Goal: Obtain resource: Obtain resource

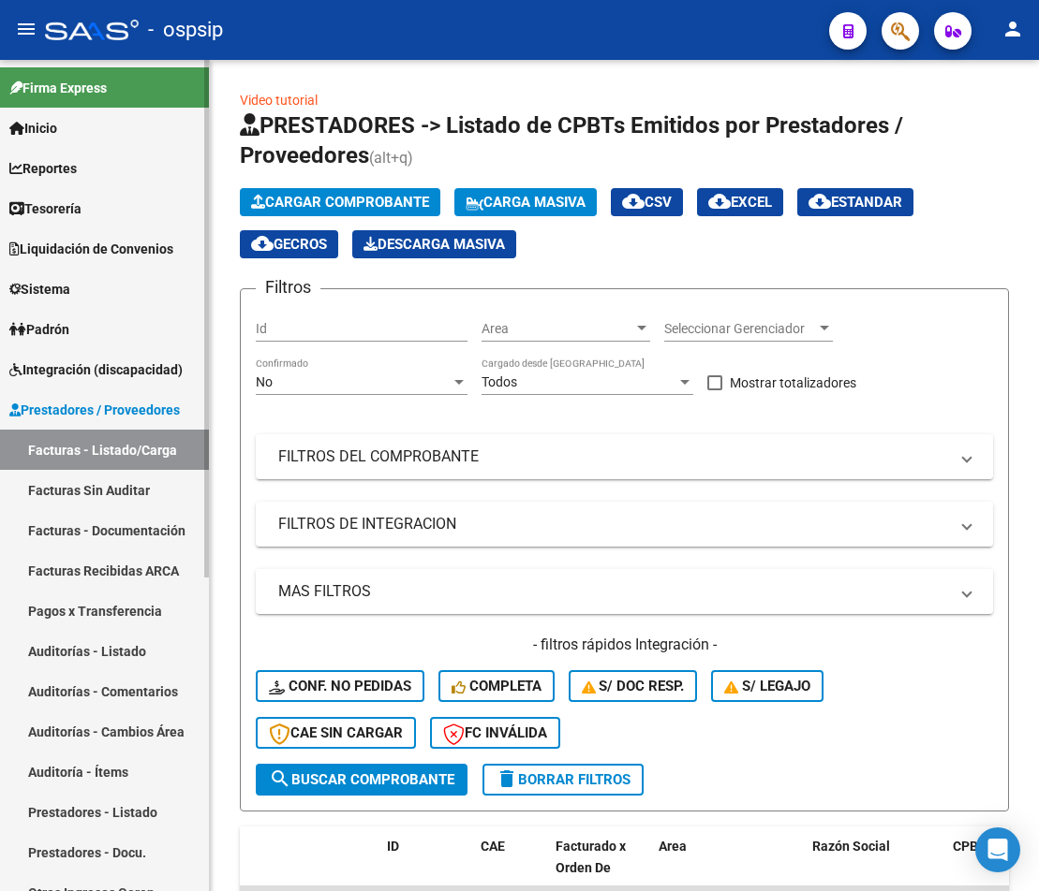
click at [116, 370] on span "Integración (discapacidad)" at bounding box center [95, 370] width 173 height 21
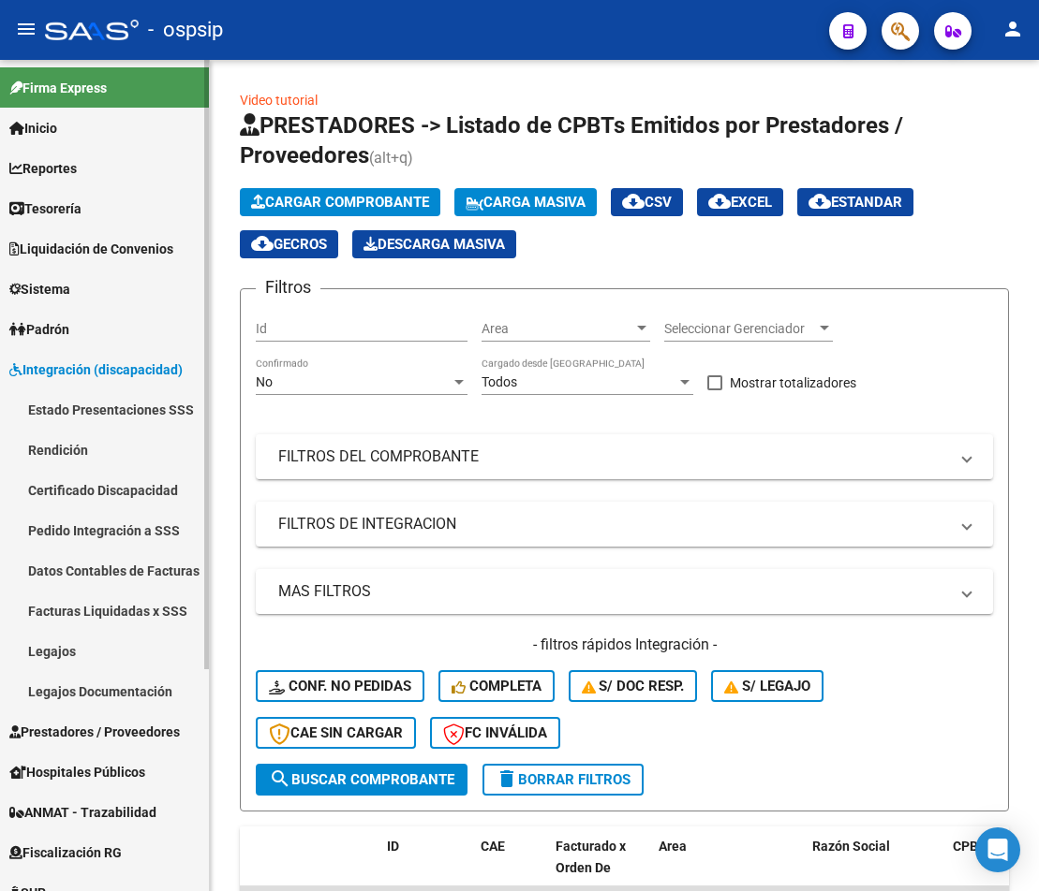
click at [106, 468] on link "Rendición" at bounding box center [104, 450] width 209 height 40
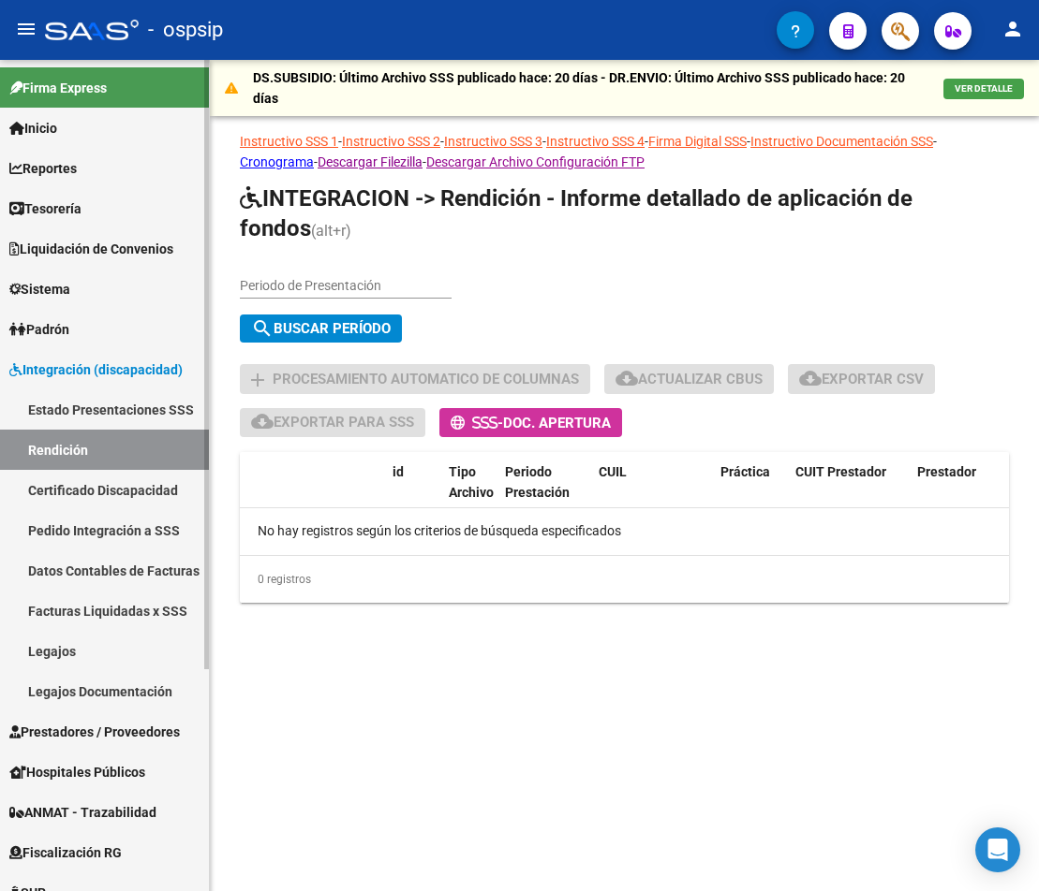
click at [121, 604] on link "Facturas Liquidadas x SSS" at bounding box center [104, 611] width 209 height 40
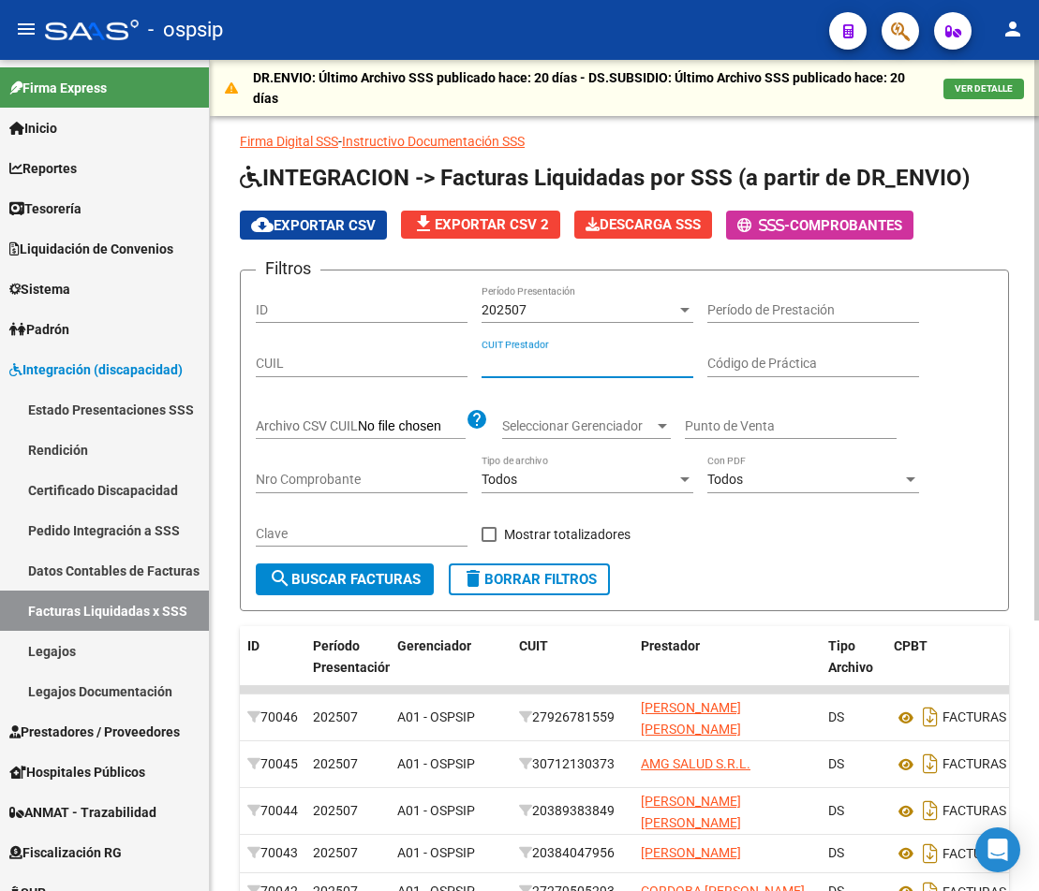
click at [481, 370] on input "CUIT Prestador" at bounding box center [587, 364] width 212 height 16
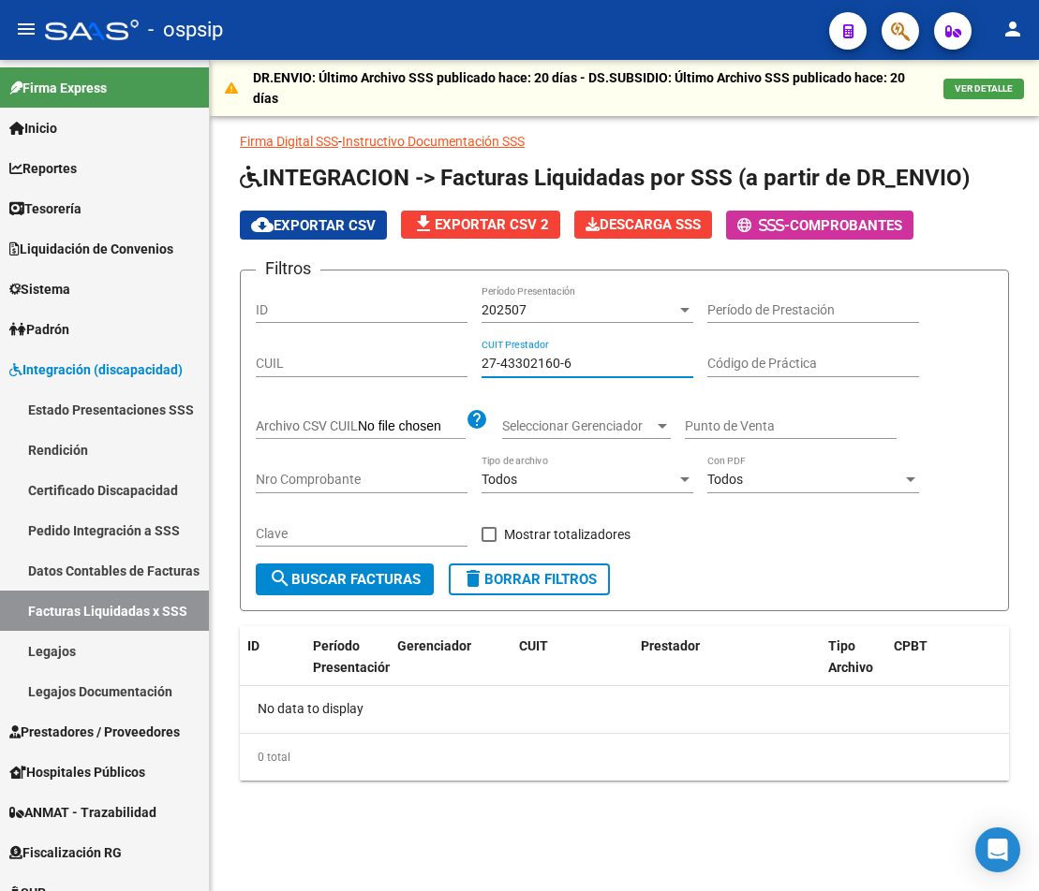
click at [638, 313] on div "202507" at bounding box center [578, 310] width 195 height 16
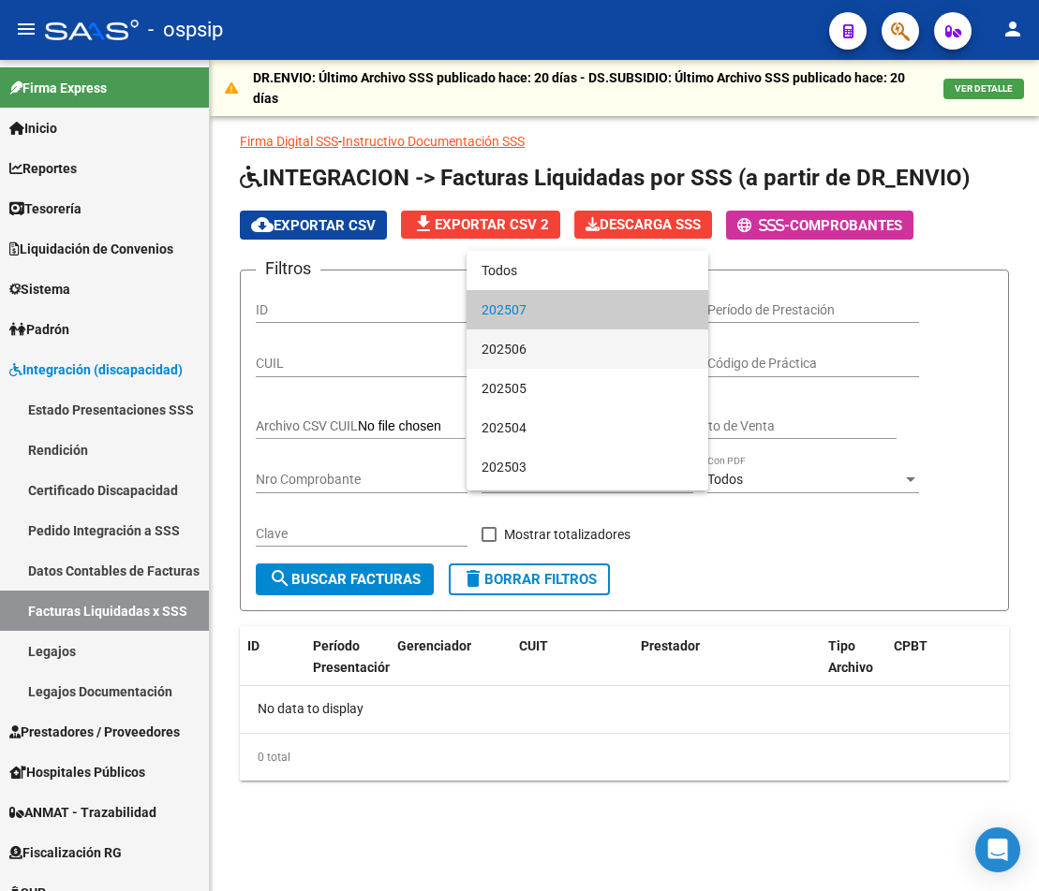
click at [610, 342] on span "202506" at bounding box center [587, 349] width 212 height 39
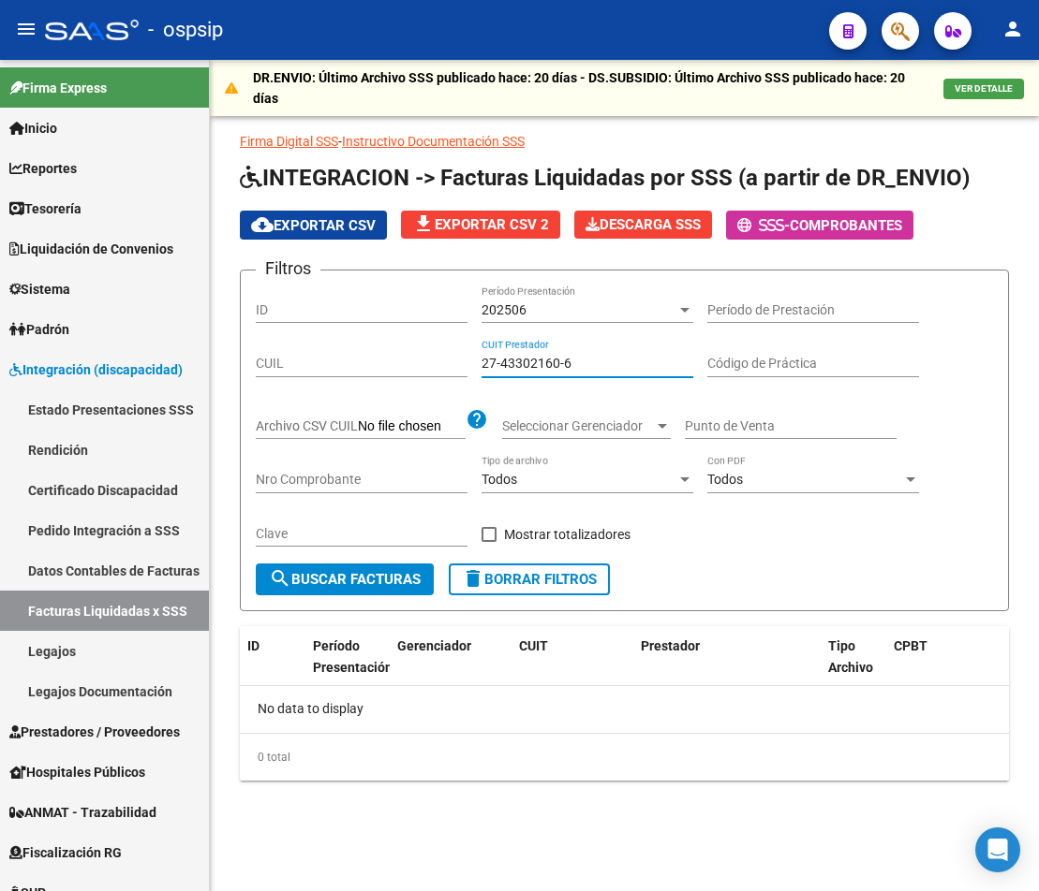
click at [610, 362] on input "27-43302160-6" at bounding box center [587, 364] width 212 height 16
drag, startPoint x: 588, startPoint y: 361, endPoint x: 521, endPoint y: 360, distance: 67.4
click at [521, 360] on input "27-43302160-6" at bounding box center [587, 364] width 212 height 16
click at [624, 360] on input "27-43021606" at bounding box center [587, 364] width 212 height 16
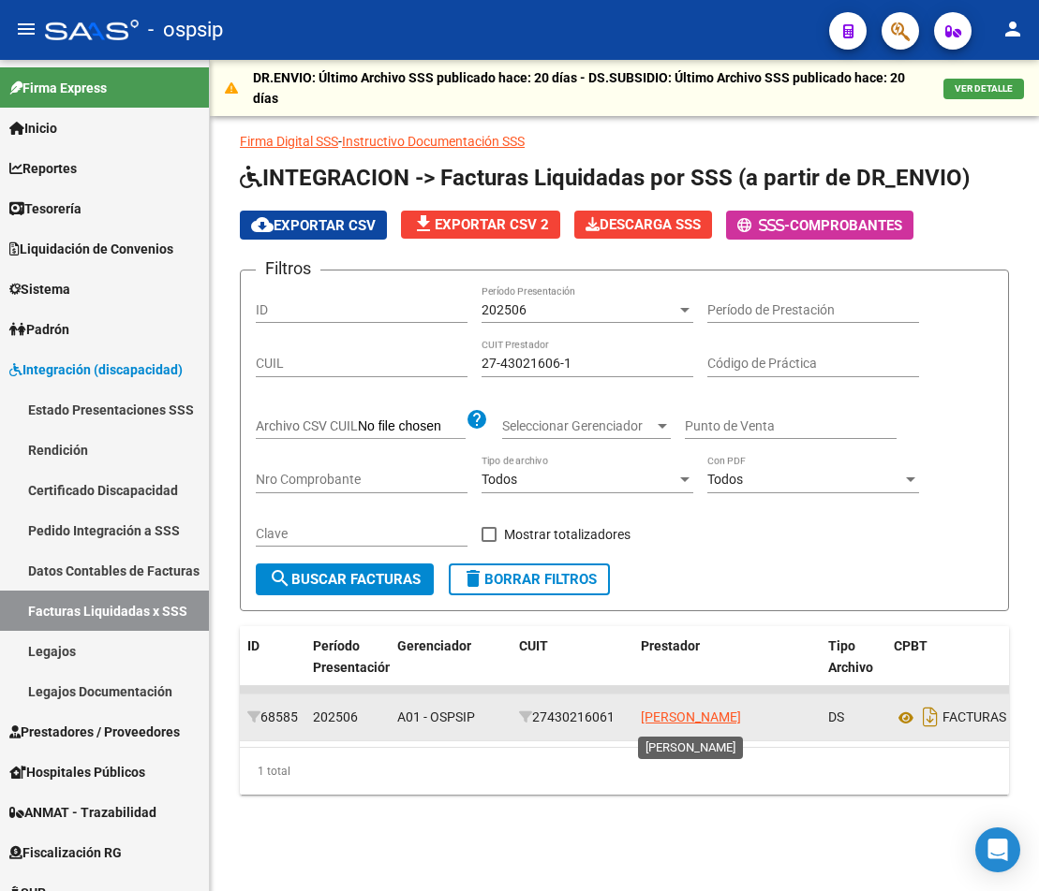
click at [669, 729] on app-link-go-to "[PERSON_NAME]" at bounding box center [691, 718] width 100 height 22
click at [675, 721] on span "[PERSON_NAME]" at bounding box center [691, 717] width 100 height 15
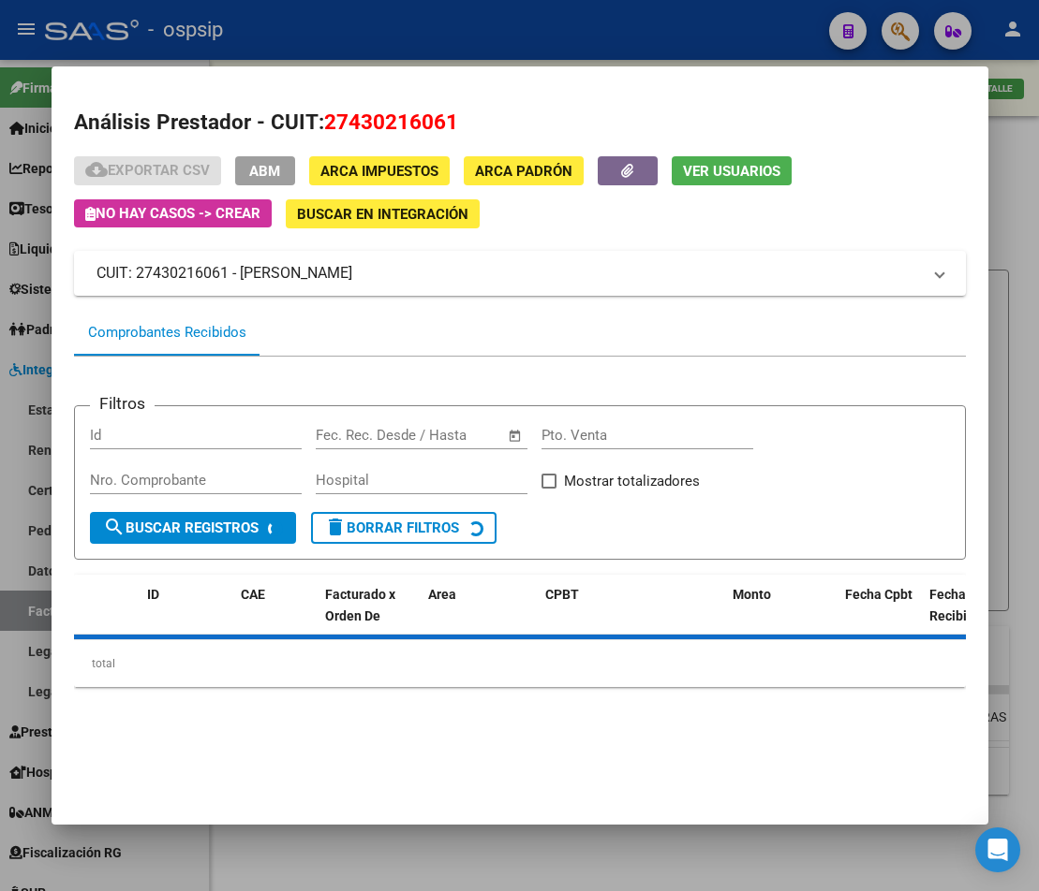
click at [626, 187] on div "cloud_download Exportar CSV ABM ARCA Impuestos ARCA Padrón Ver Usuarios No hay …" at bounding box center [519, 192] width 891 height 72
click at [628, 182] on button "button" at bounding box center [627, 170] width 60 height 29
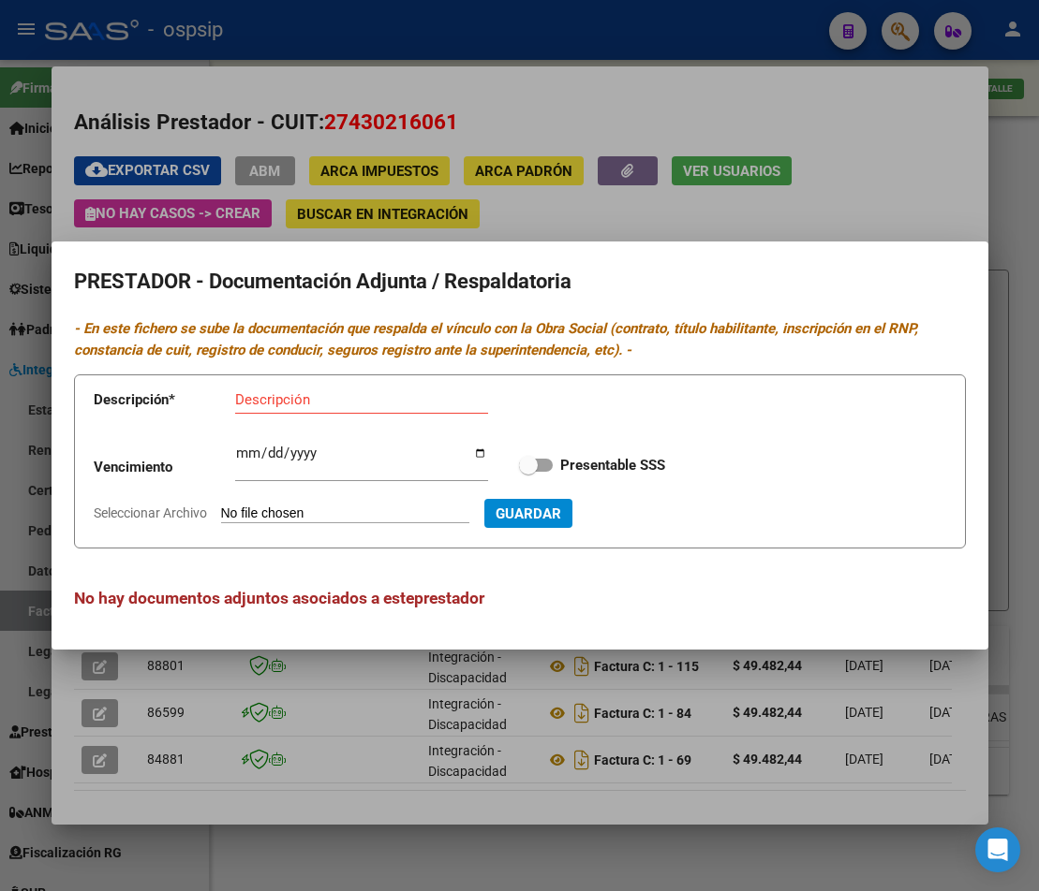
click at [473, 726] on div at bounding box center [519, 445] width 1039 height 891
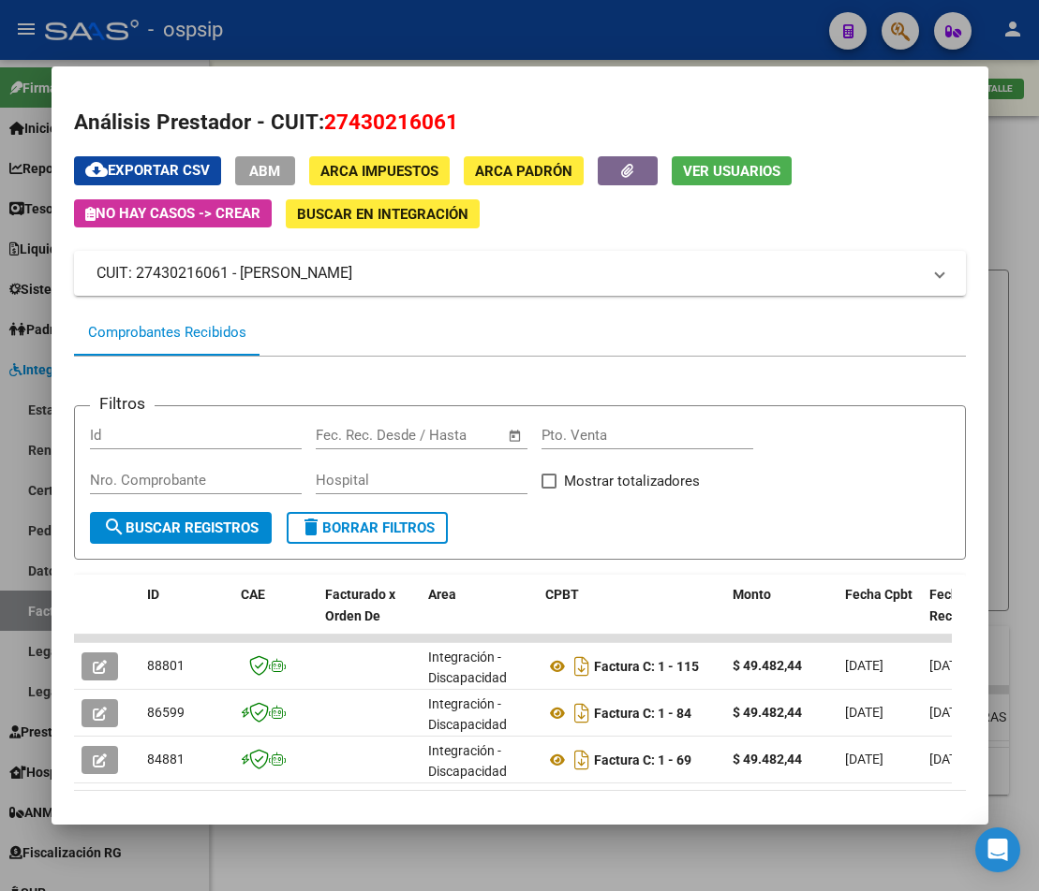
click at [523, 847] on div at bounding box center [519, 445] width 1039 height 891
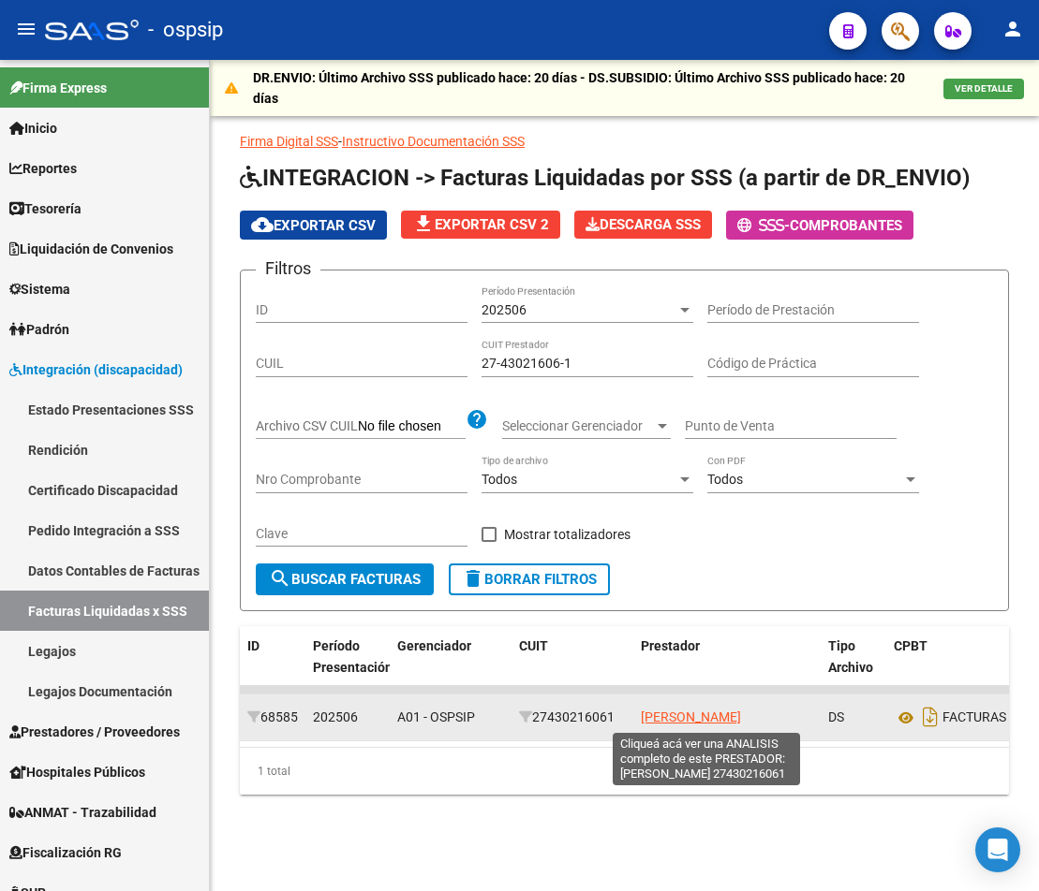
click at [710, 716] on span "[PERSON_NAME]" at bounding box center [691, 717] width 100 height 15
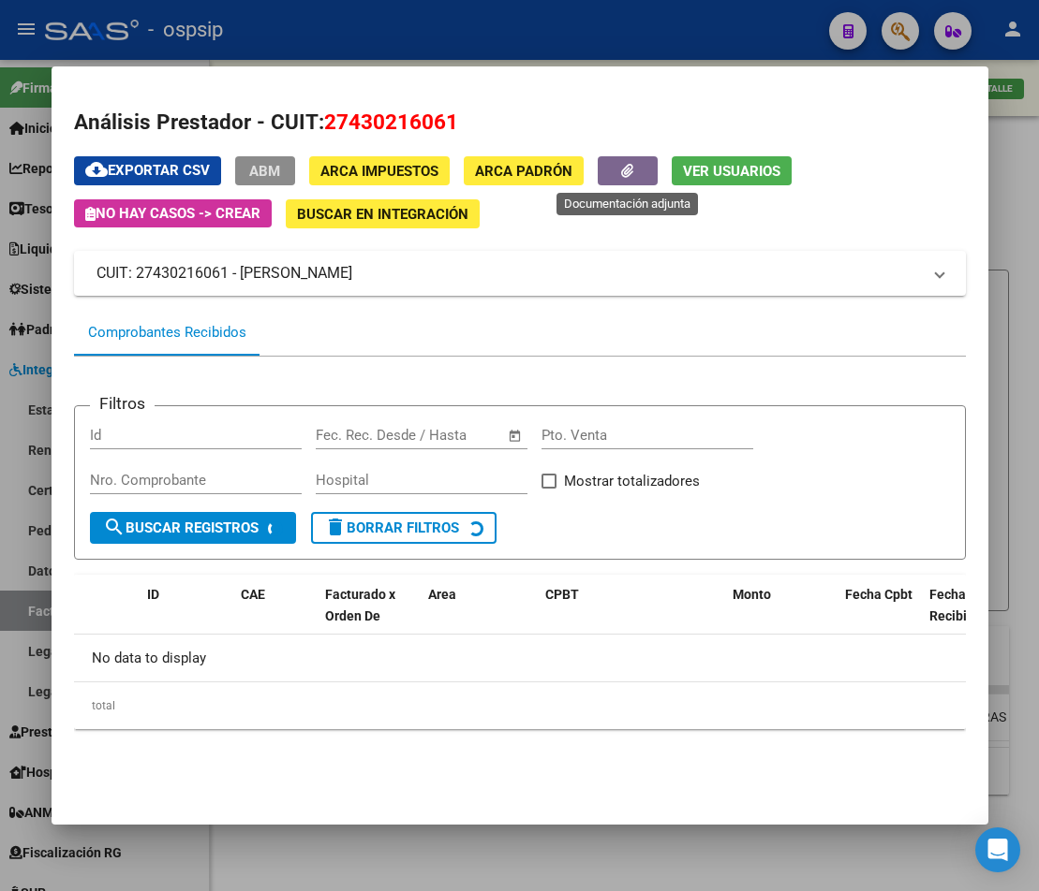
click at [627, 171] on icon "button" at bounding box center [627, 171] width 12 height 14
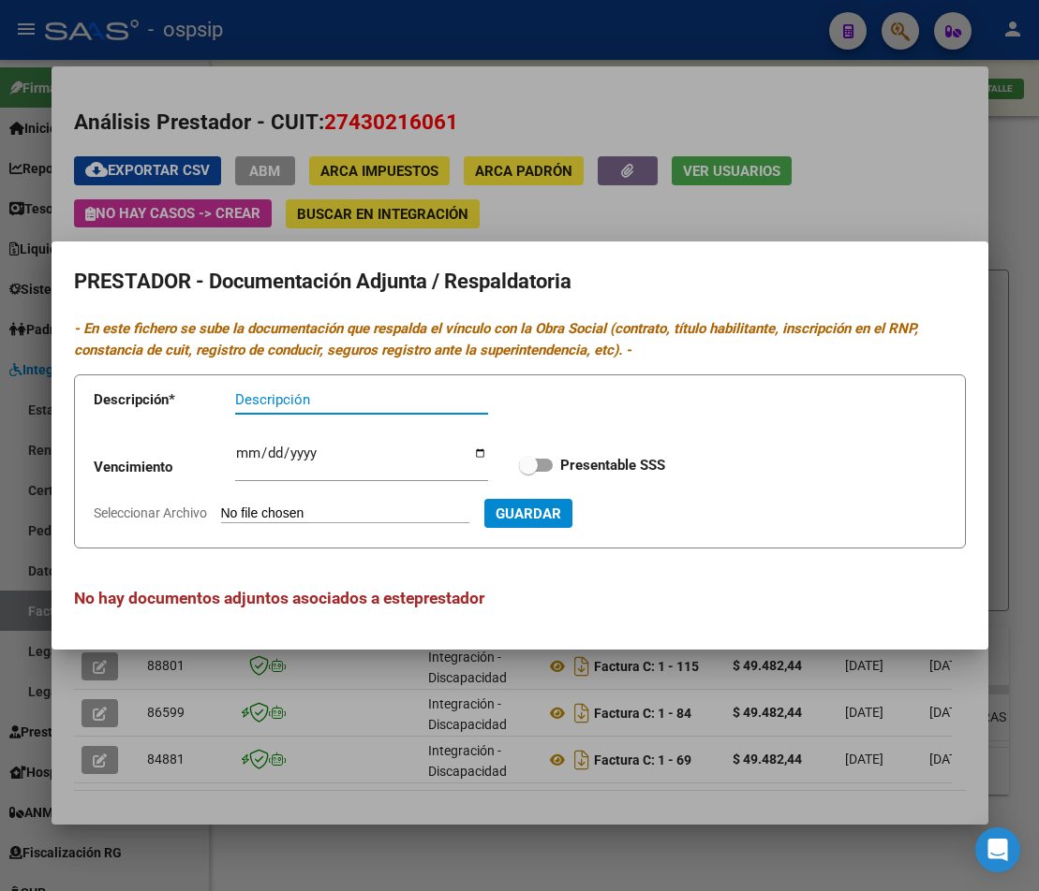
drag, startPoint x: 495, startPoint y: 715, endPoint x: 627, endPoint y: 870, distance: 204.0
click at [495, 715] on div at bounding box center [519, 445] width 1039 height 891
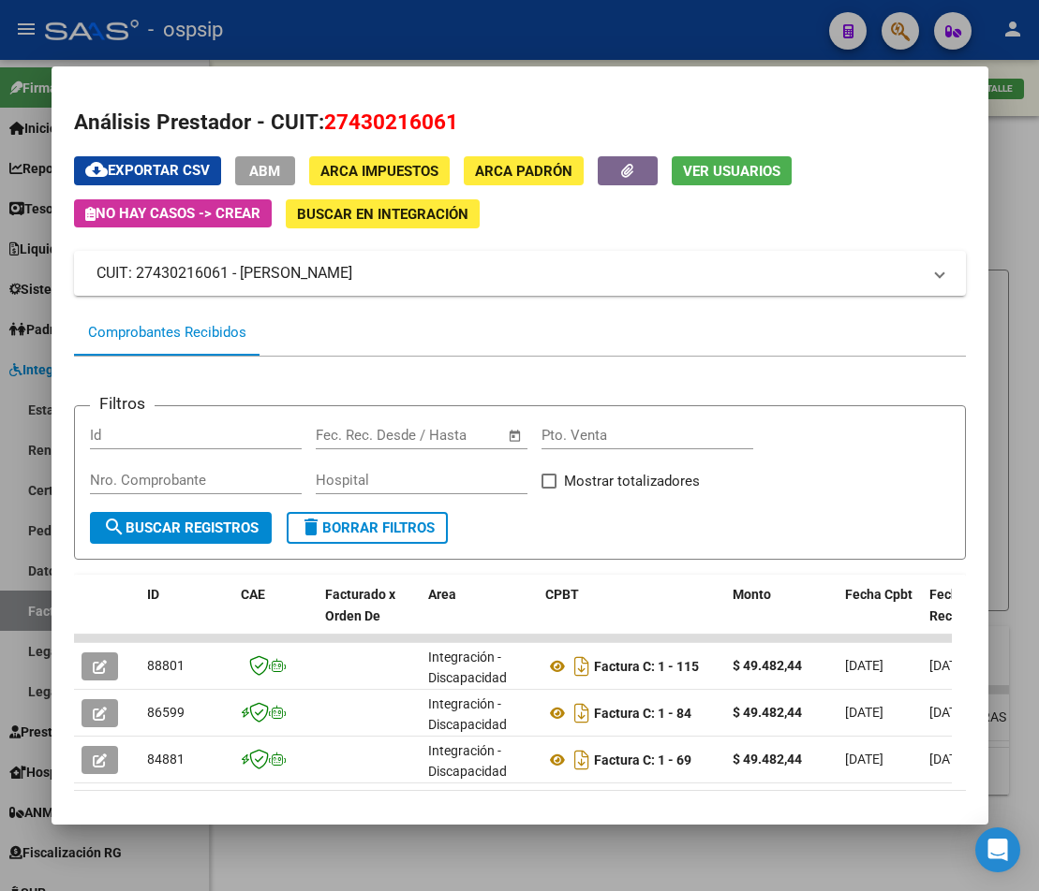
click at [627, 870] on div at bounding box center [519, 445] width 1039 height 891
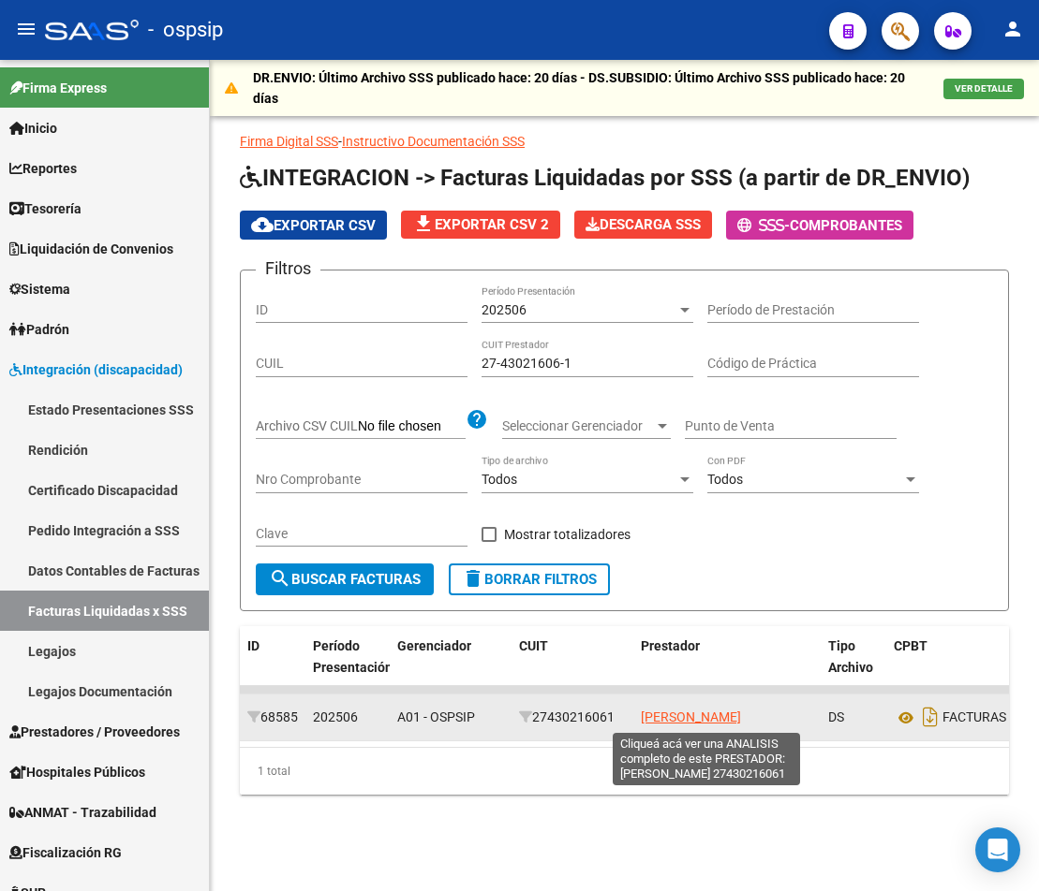
click at [708, 721] on span "[PERSON_NAME]" at bounding box center [691, 717] width 100 height 15
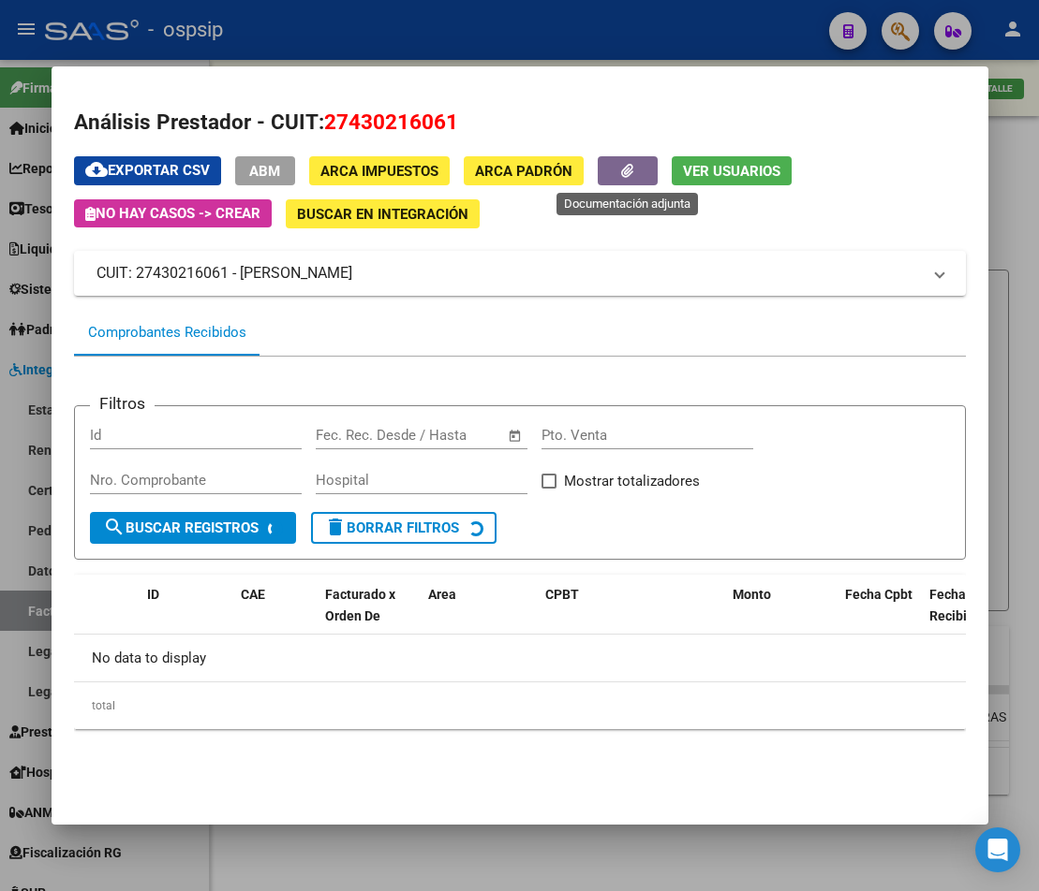
click at [644, 182] on button "button" at bounding box center [627, 170] width 60 height 29
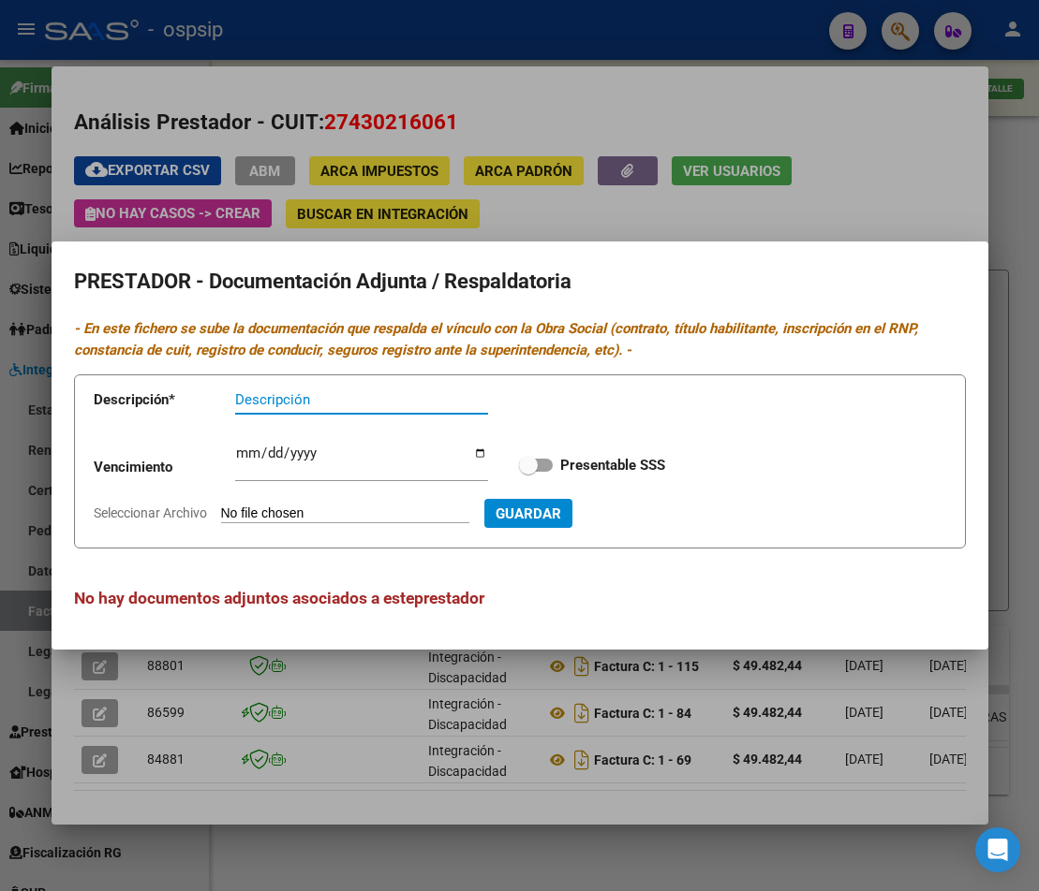
click at [575, 216] on div at bounding box center [519, 445] width 1039 height 891
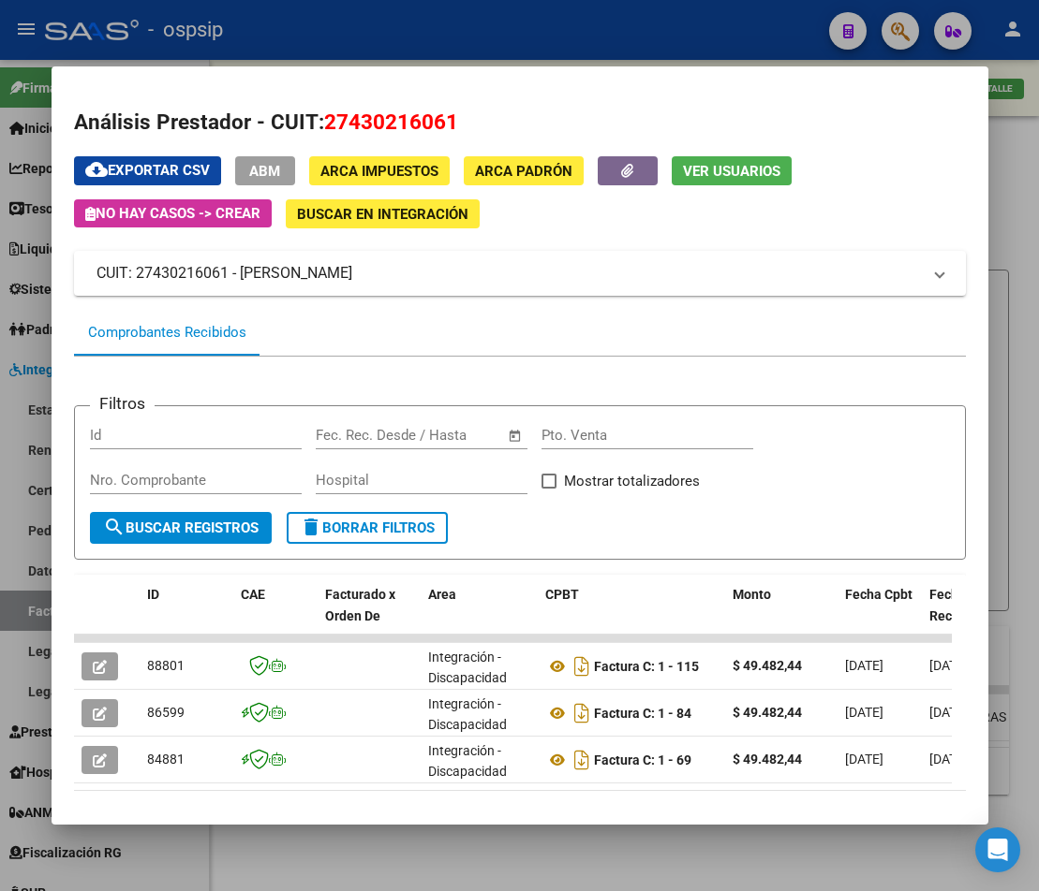
drag, startPoint x: 614, startPoint y: 820, endPoint x: 617, endPoint y: 832, distance: 12.5
click at [615, 828] on div "Análisis Prestador - CUIT: 27430216061 cloud_download Exportar CSV ABM ARCA Imp…" at bounding box center [519, 445] width 1039 height 891
click at [626, 877] on div at bounding box center [519, 445] width 1039 height 891
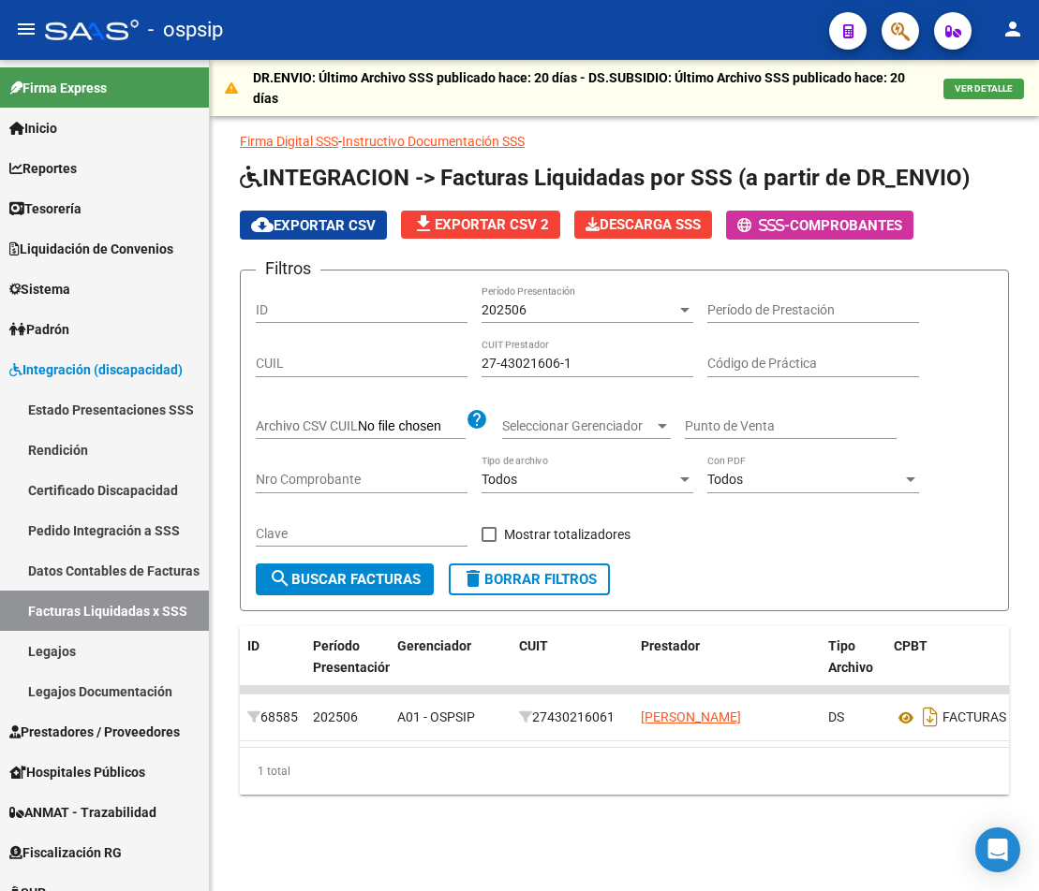
click at [627, 876] on mat-sidenav-content "DR.ENVIO: Último Archivo SSS publicado hace: 20 días - DS.SUBSIDIO: Último Arch…" at bounding box center [624, 476] width 829 height 832
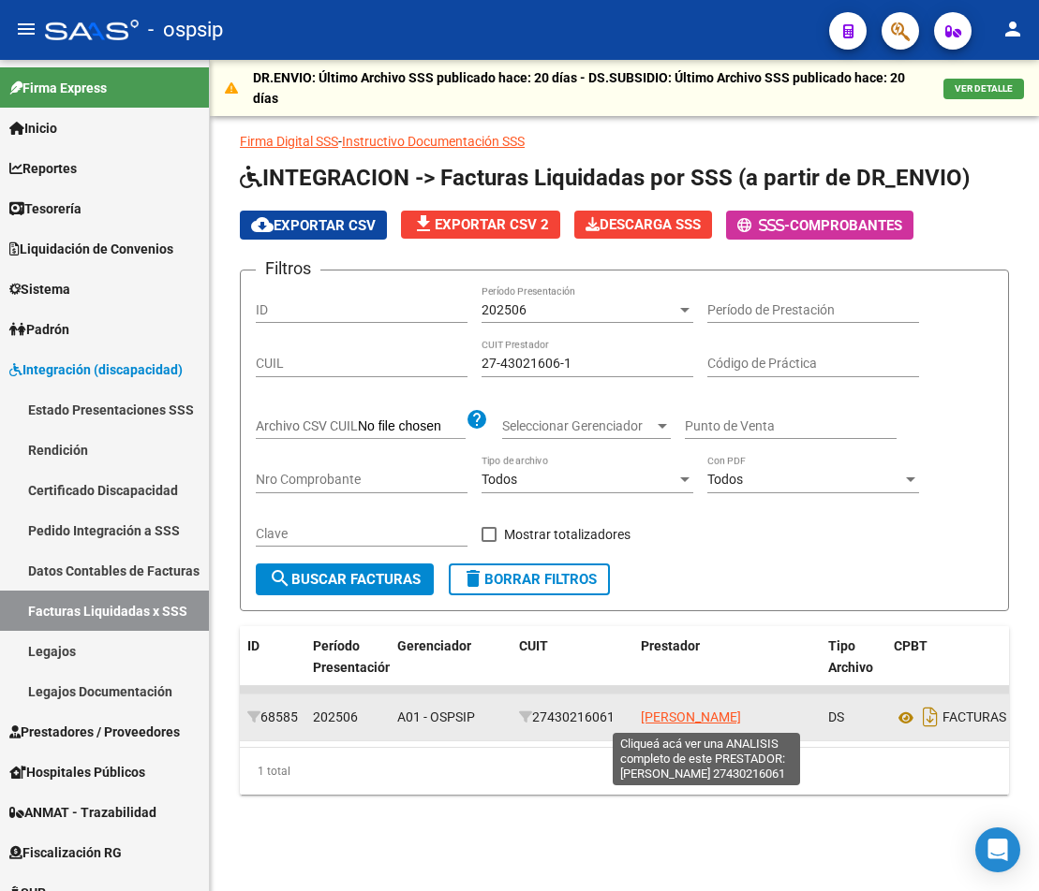
click at [695, 720] on span "[PERSON_NAME]" at bounding box center [691, 717] width 100 height 15
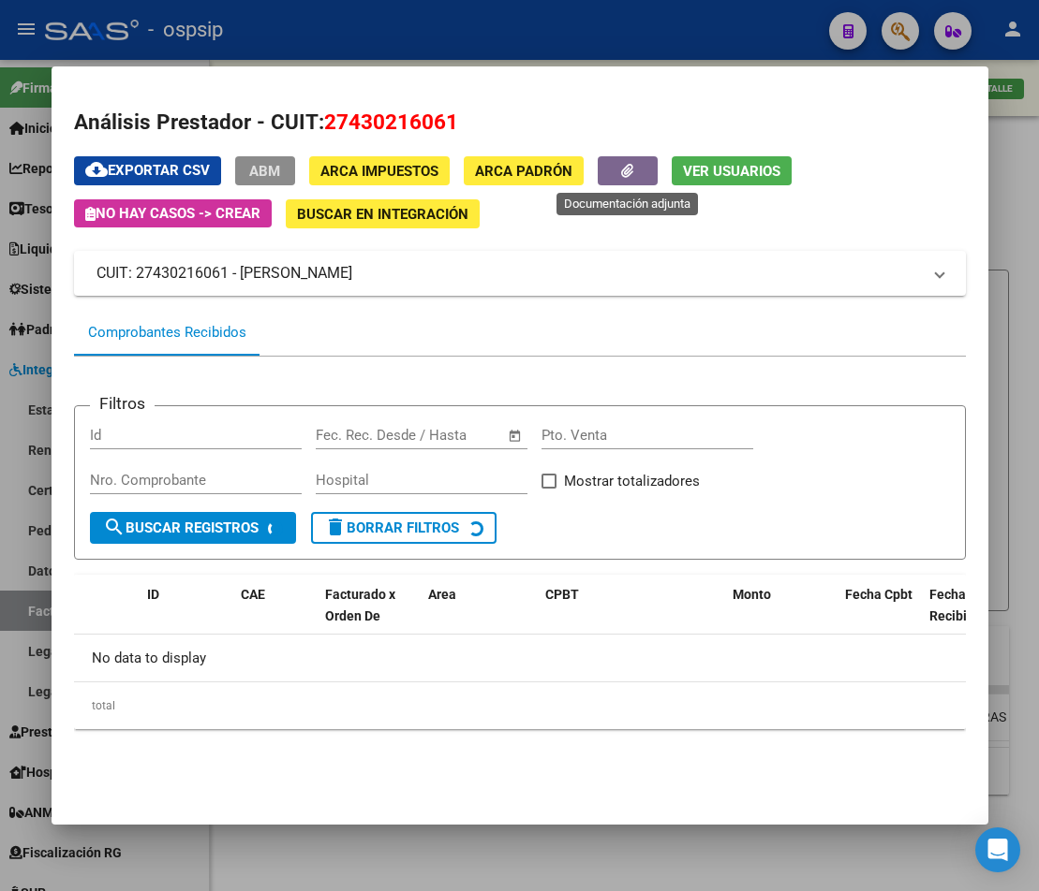
click at [639, 166] on button "button" at bounding box center [627, 170] width 60 height 29
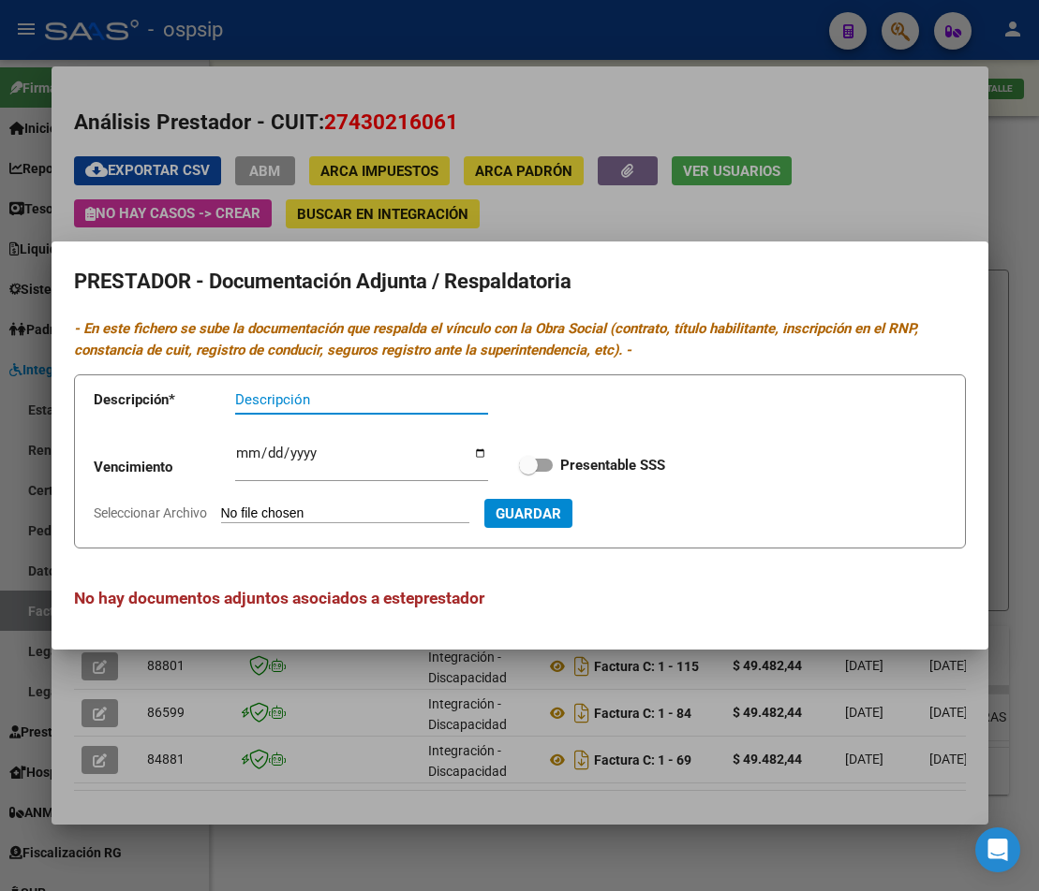
click at [606, 222] on div at bounding box center [519, 445] width 1039 height 891
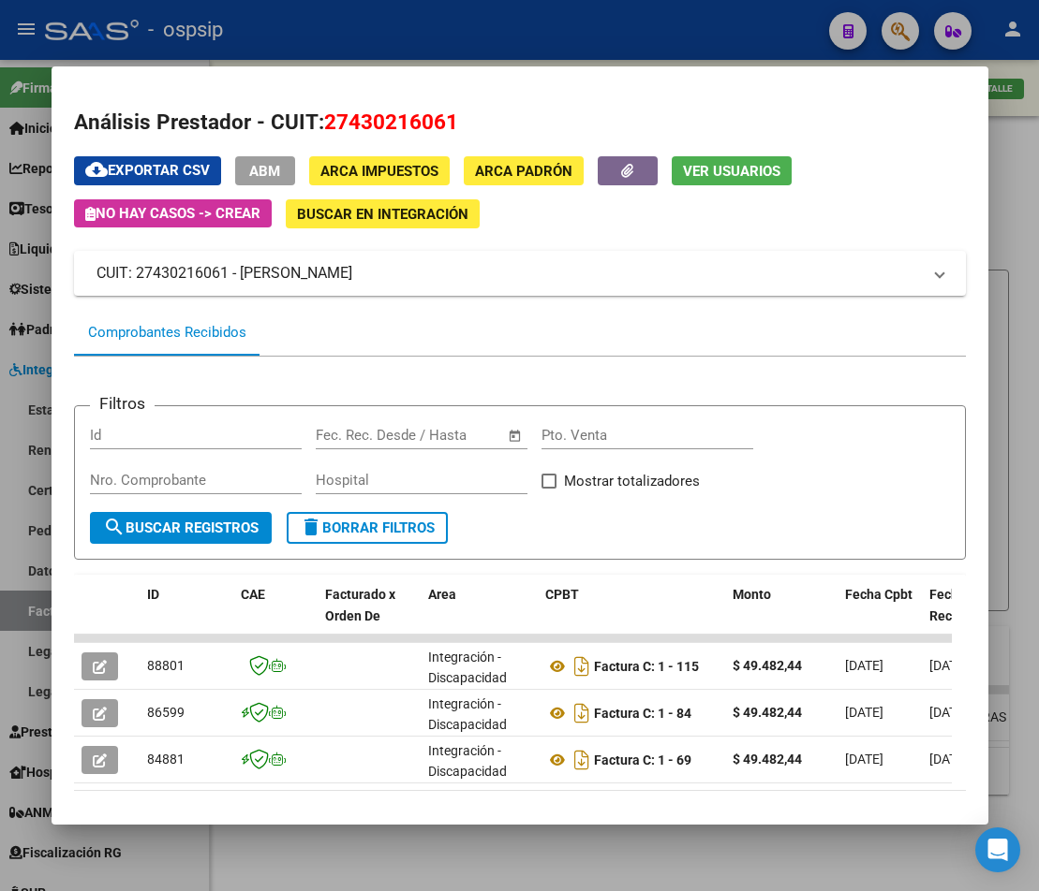
click at [622, 864] on div at bounding box center [519, 445] width 1039 height 891
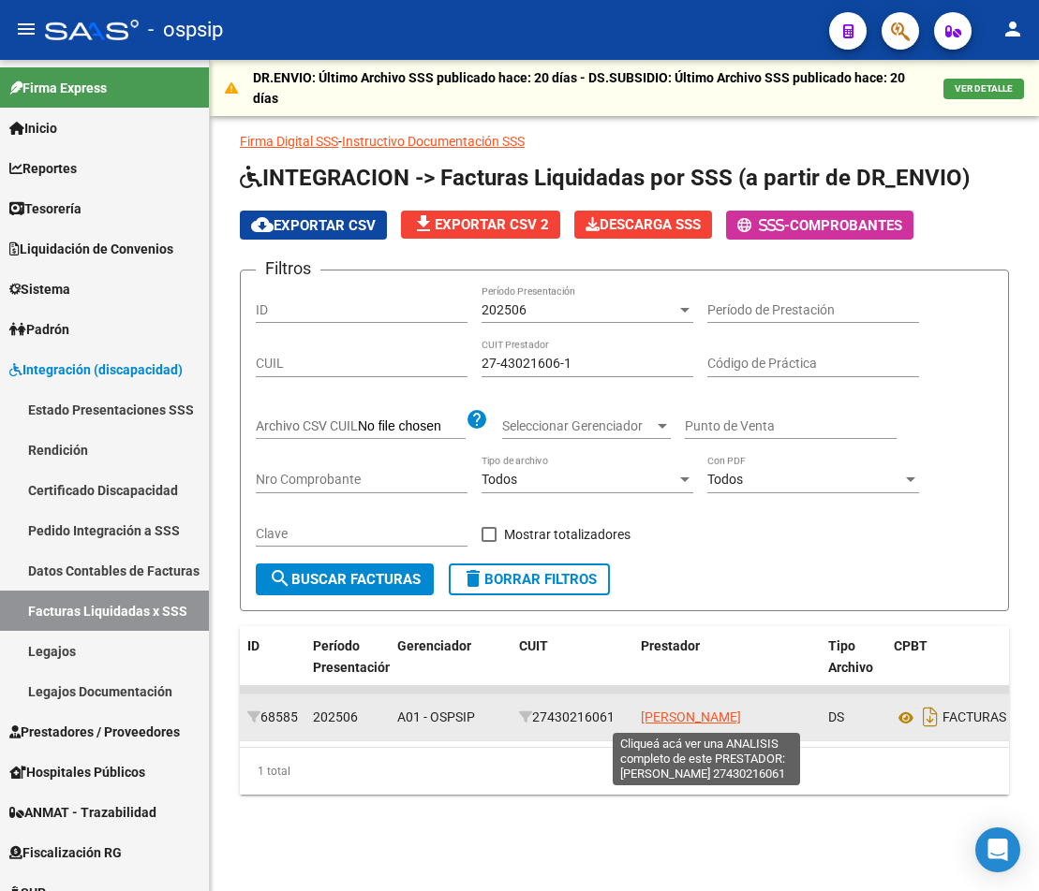
click at [674, 724] on span "[PERSON_NAME]" at bounding box center [691, 717] width 100 height 15
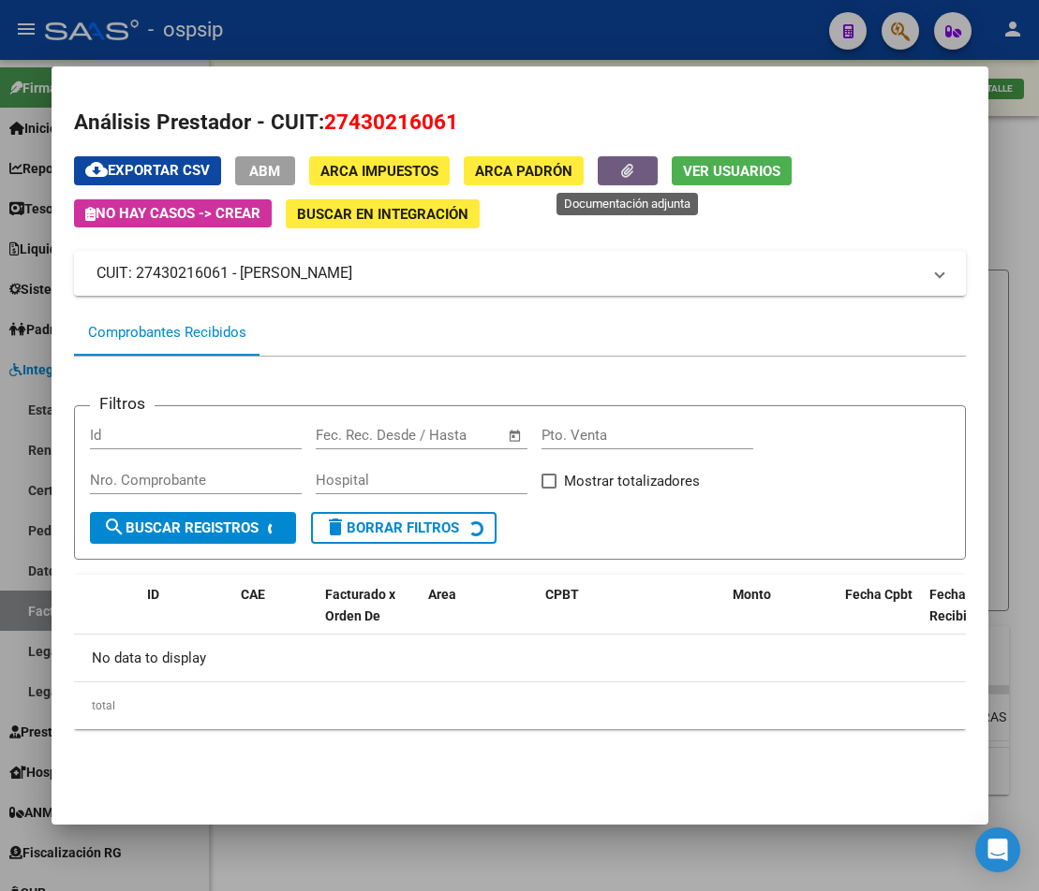
click at [617, 168] on button "button" at bounding box center [627, 170] width 60 height 29
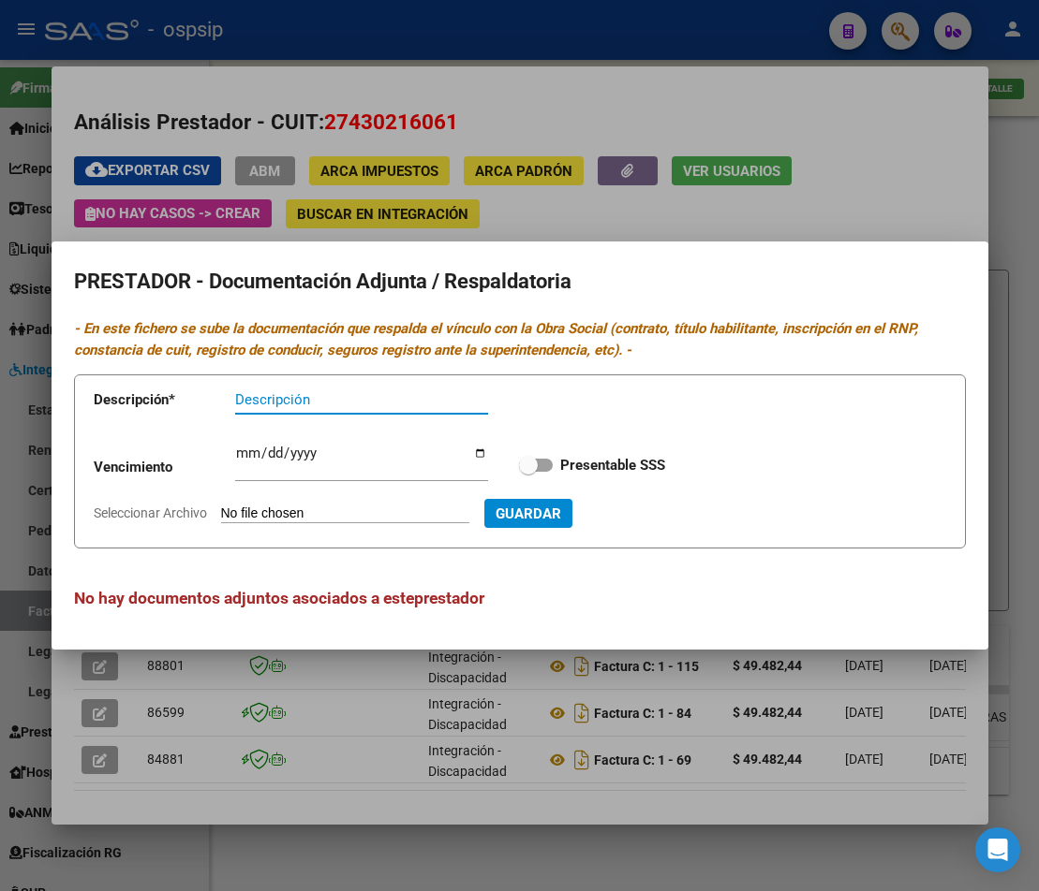
click at [541, 218] on div at bounding box center [519, 445] width 1039 height 891
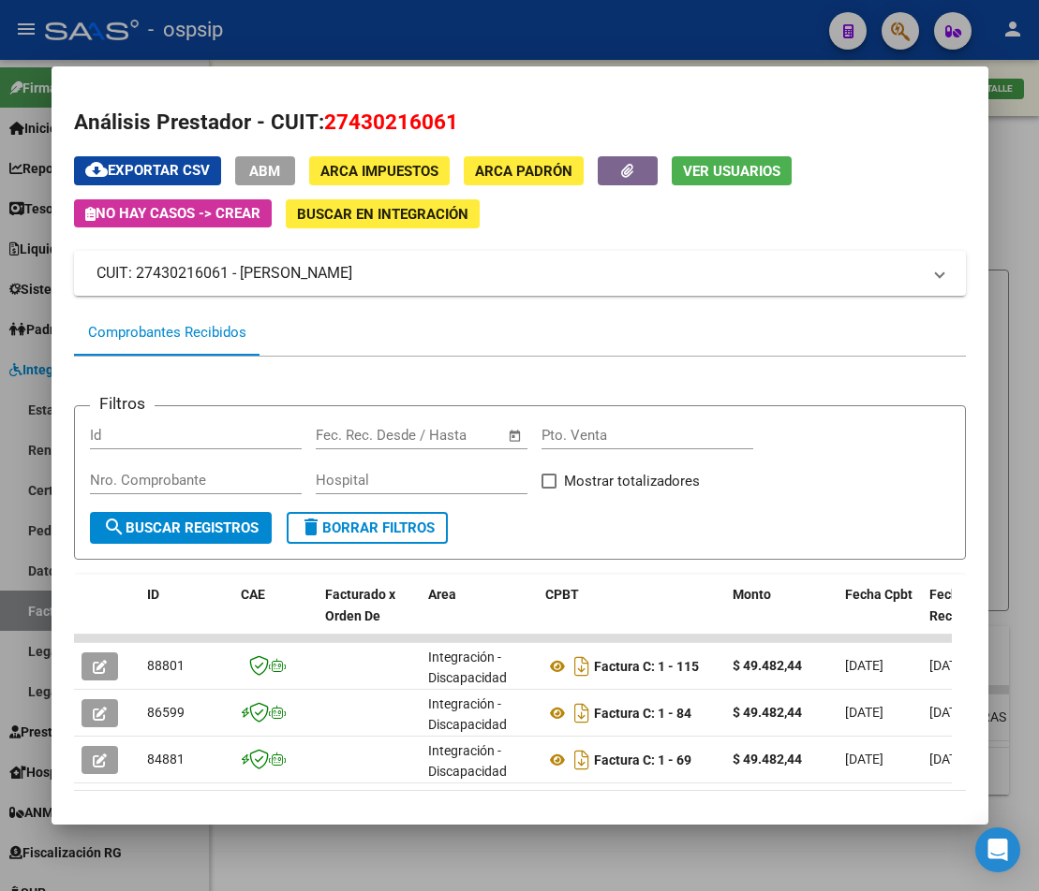
click at [559, 865] on div at bounding box center [519, 445] width 1039 height 891
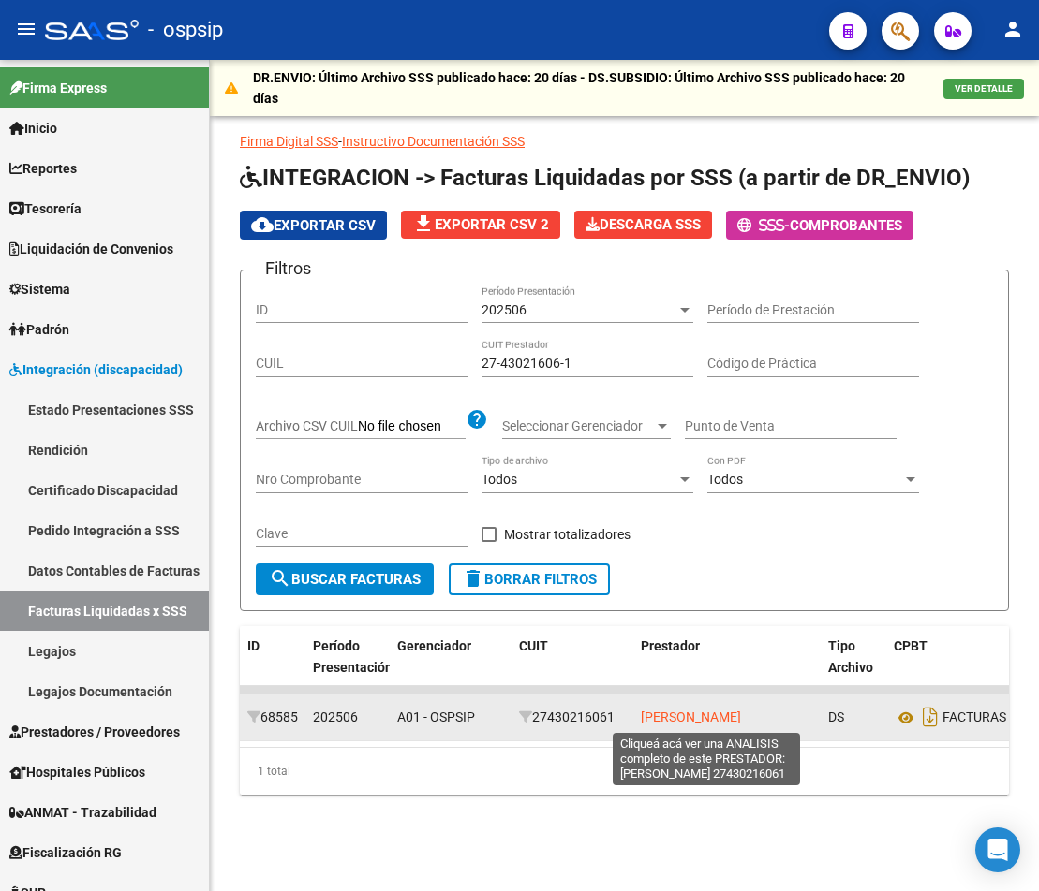
click at [712, 713] on span "[PERSON_NAME]" at bounding box center [691, 717] width 100 height 15
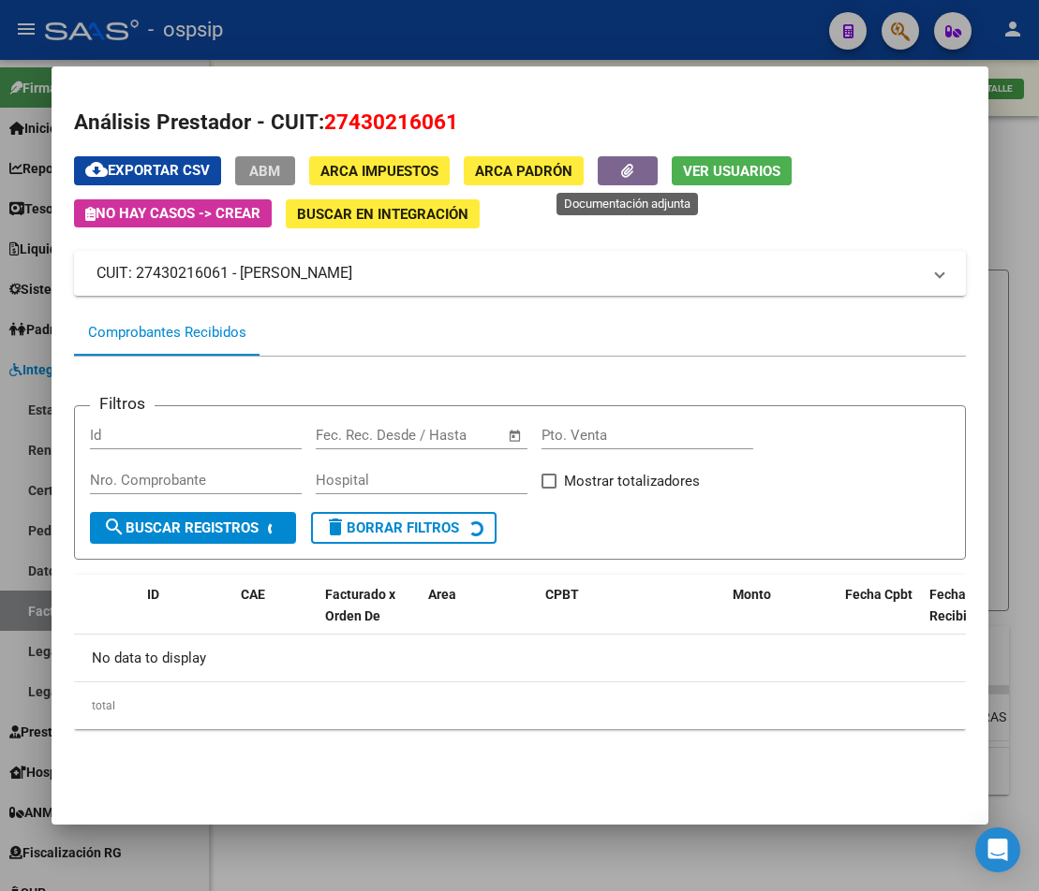
click at [631, 184] on button "button" at bounding box center [627, 170] width 60 height 29
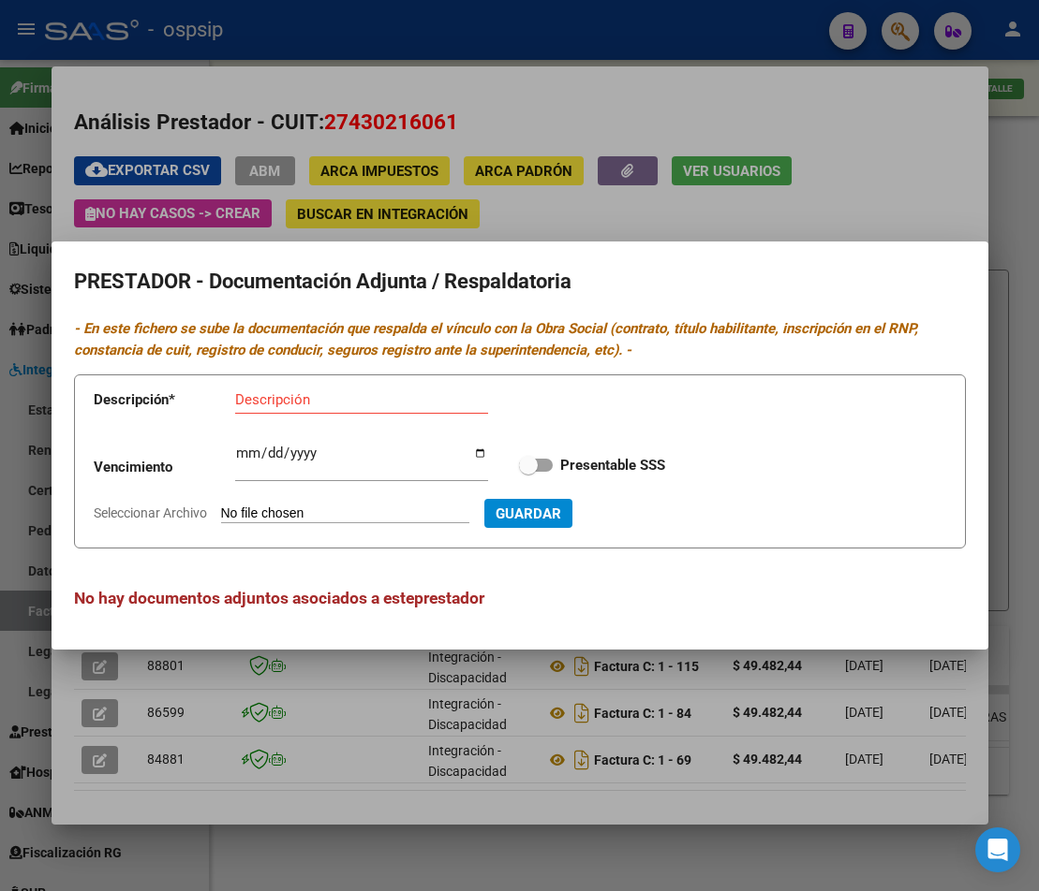
click at [479, 859] on div at bounding box center [519, 445] width 1039 height 891
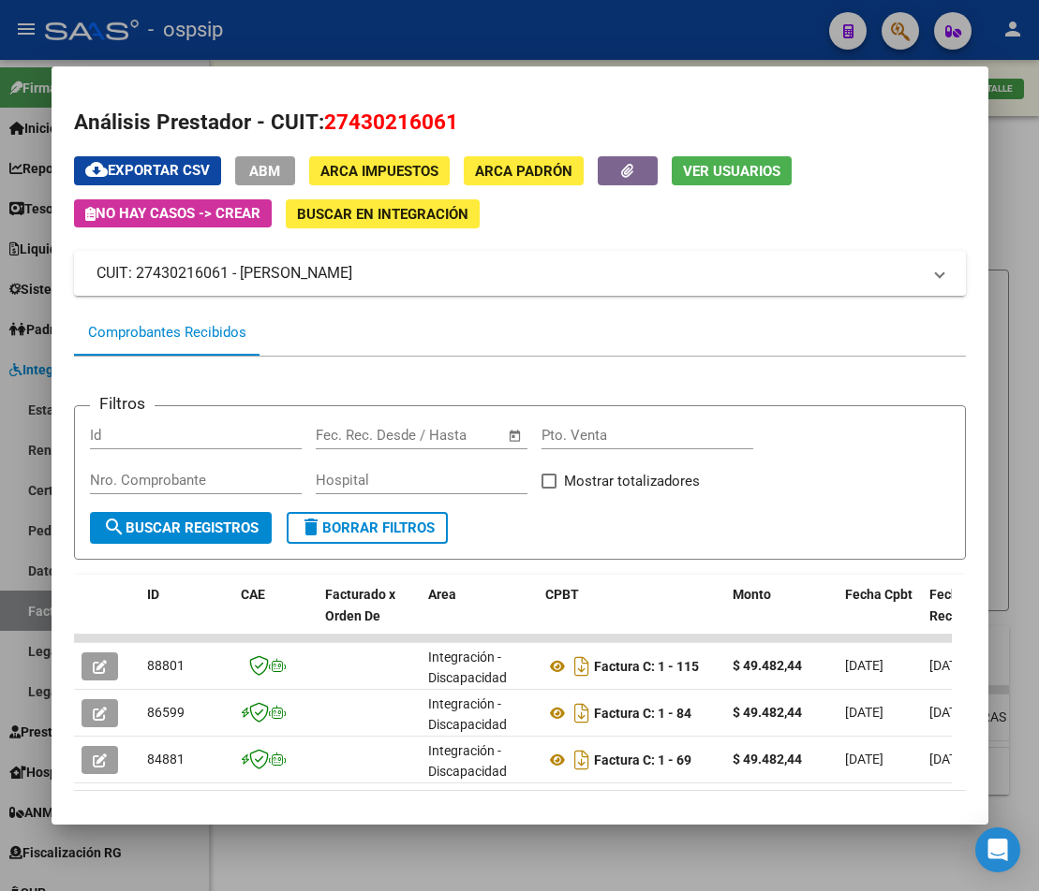
click at [479, 859] on div at bounding box center [519, 445] width 1039 height 891
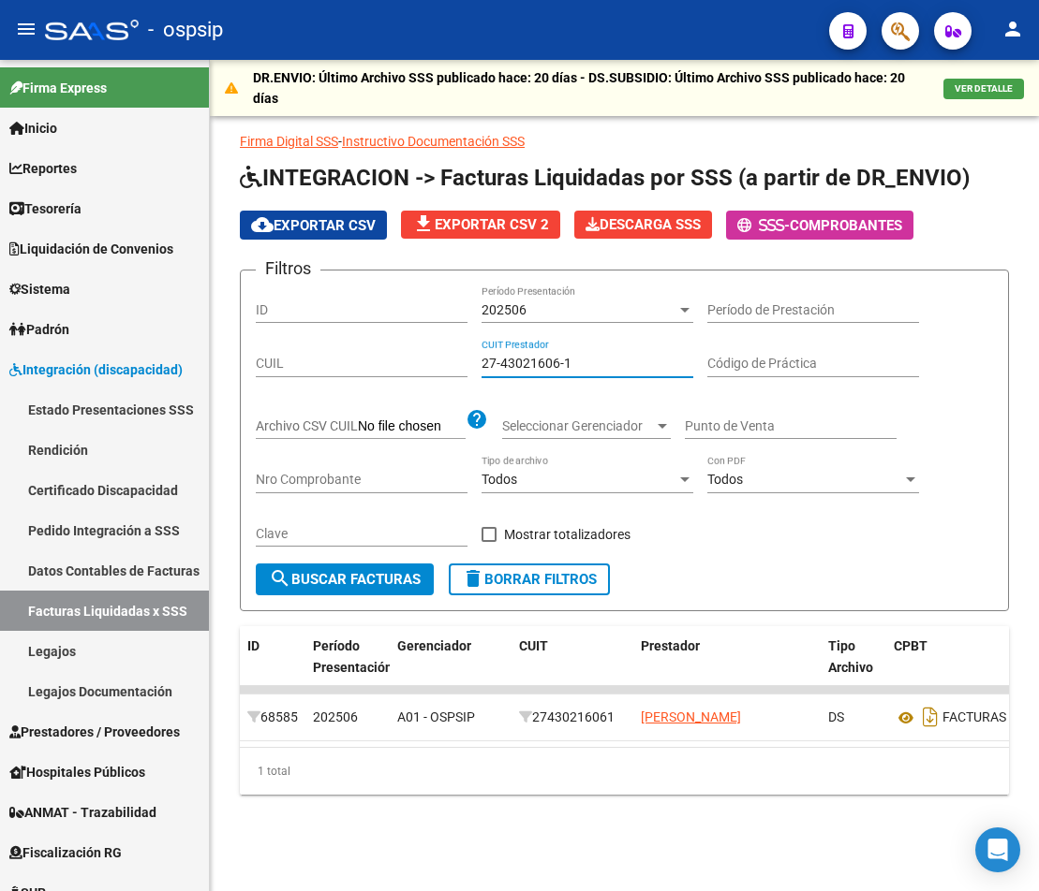
drag, startPoint x: 616, startPoint y: 361, endPoint x: 242, endPoint y: 333, distance: 375.6
click at [395, 361] on div "Filtros ID 202506 Período Presentación Período de Prestación CUIL 27-43021606-1…" at bounding box center [624, 425] width 737 height 278
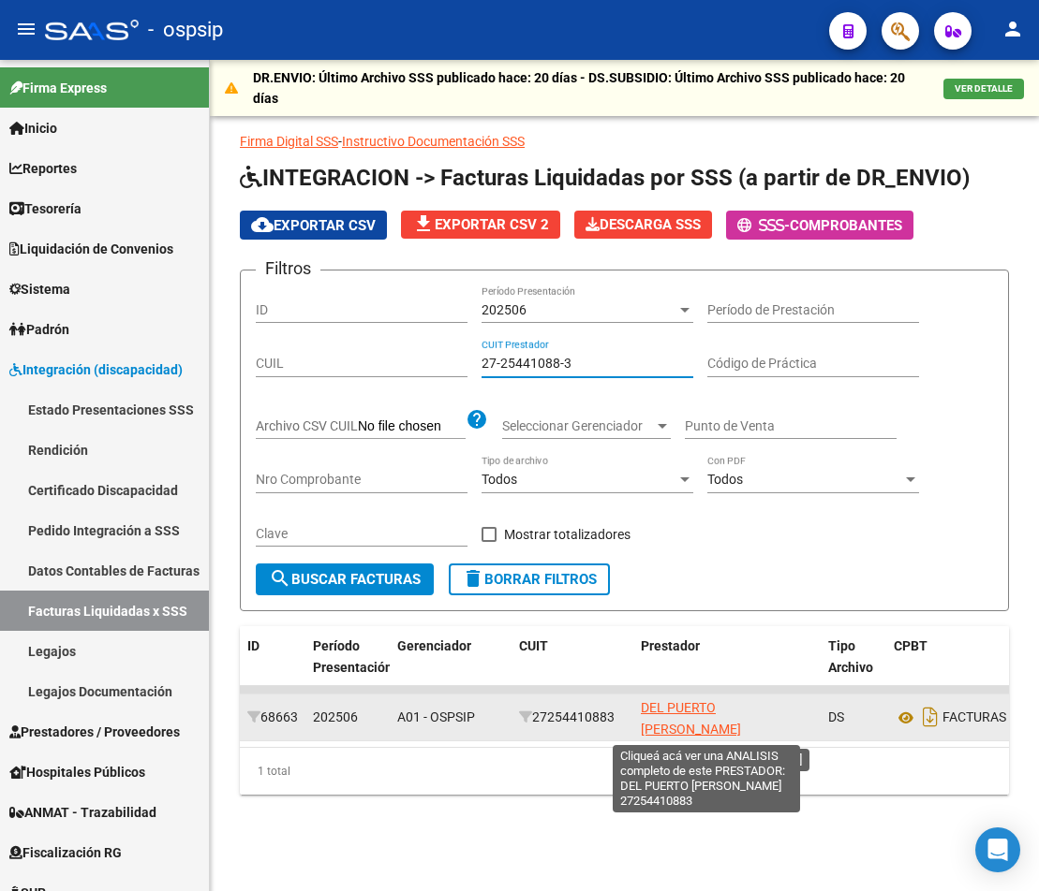
type input "27-25441088-3"
click at [690, 711] on span "DEL PUERTO [PERSON_NAME]" at bounding box center [691, 718] width 100 height 37
type textarea "27254410883"
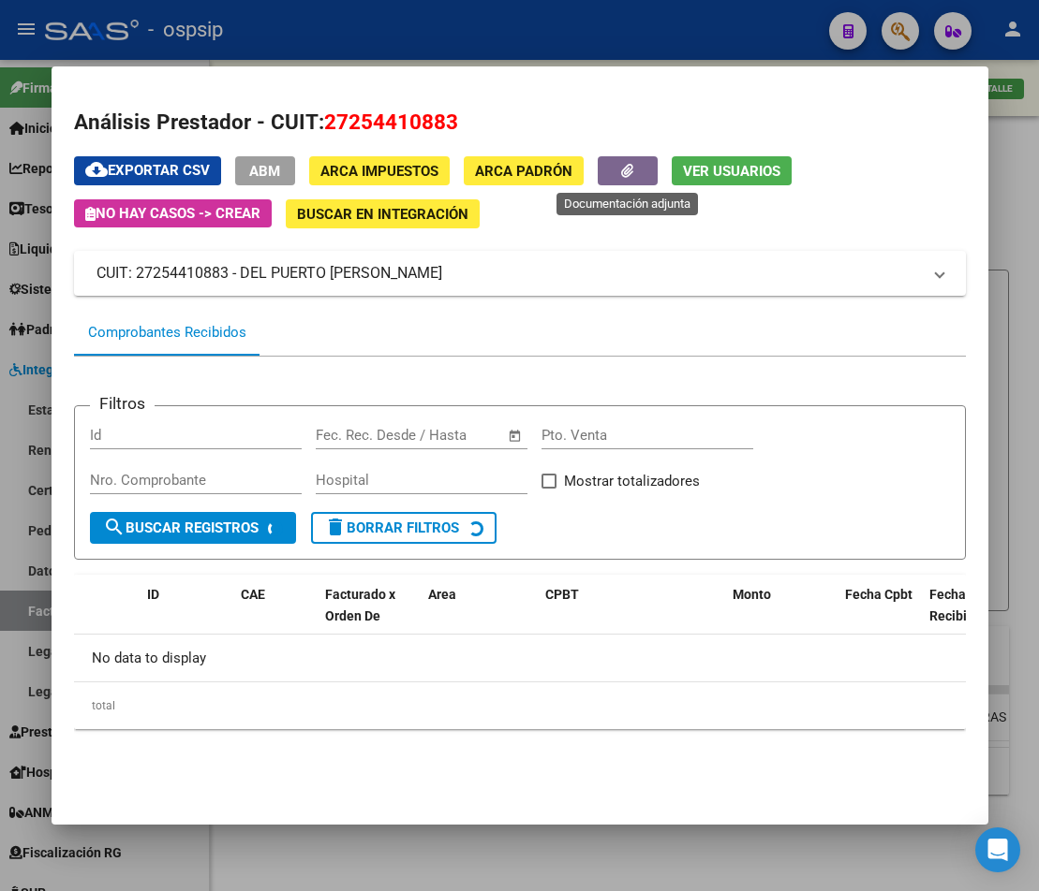
click at [625, 172] on icon "button" at bounding box center [627, 171] width 12 height 14
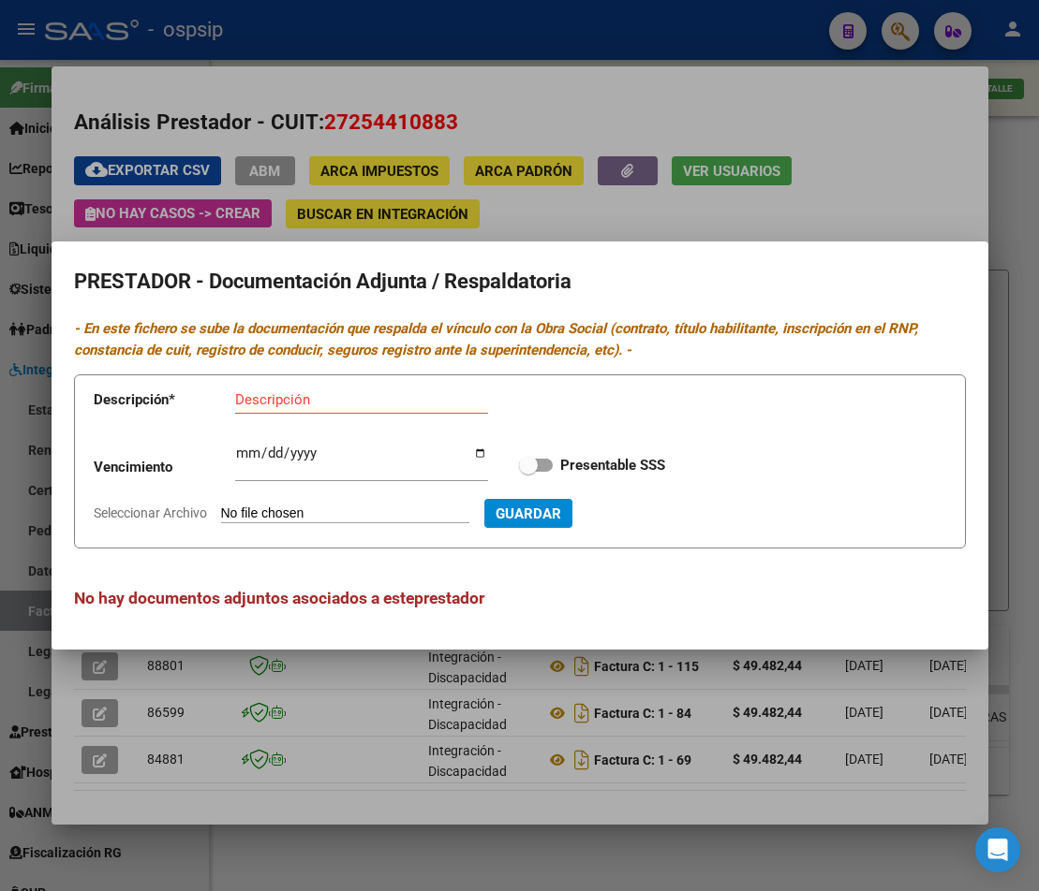
click at [584, 231] on div at bounding box center [519, 445] width 1039 height 891
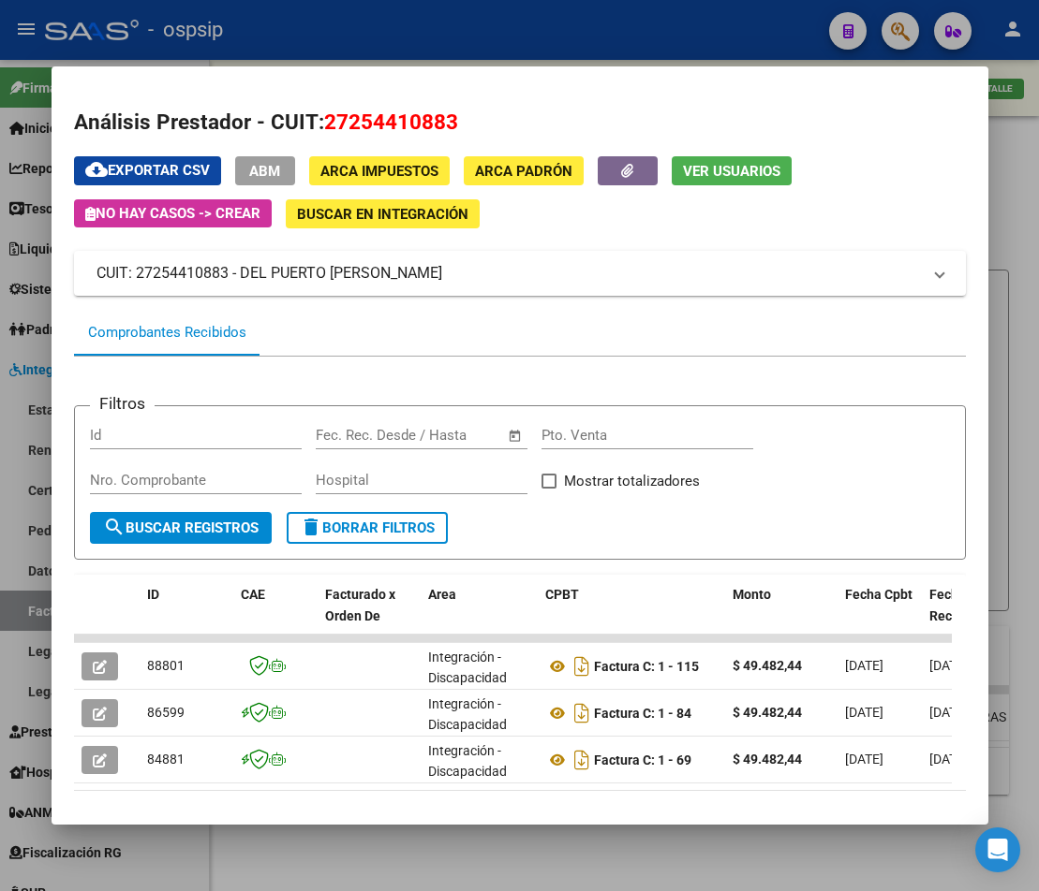
click at [1032, 480] on div at bounding box center [519, 445] width 1039 height 891
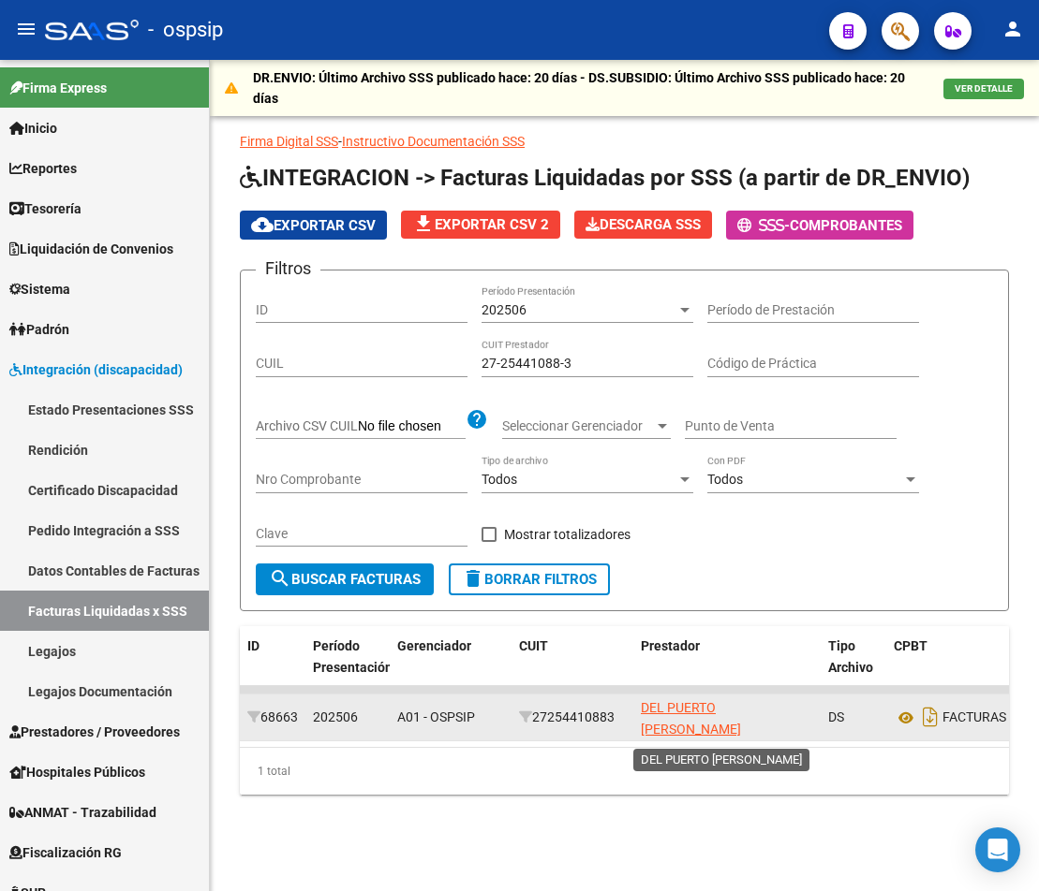
click at [657, 718] on app-link-go-to "DEL PUERTO [PERSON_NAME]" at bounding box center [727, 719] width 172 height 43
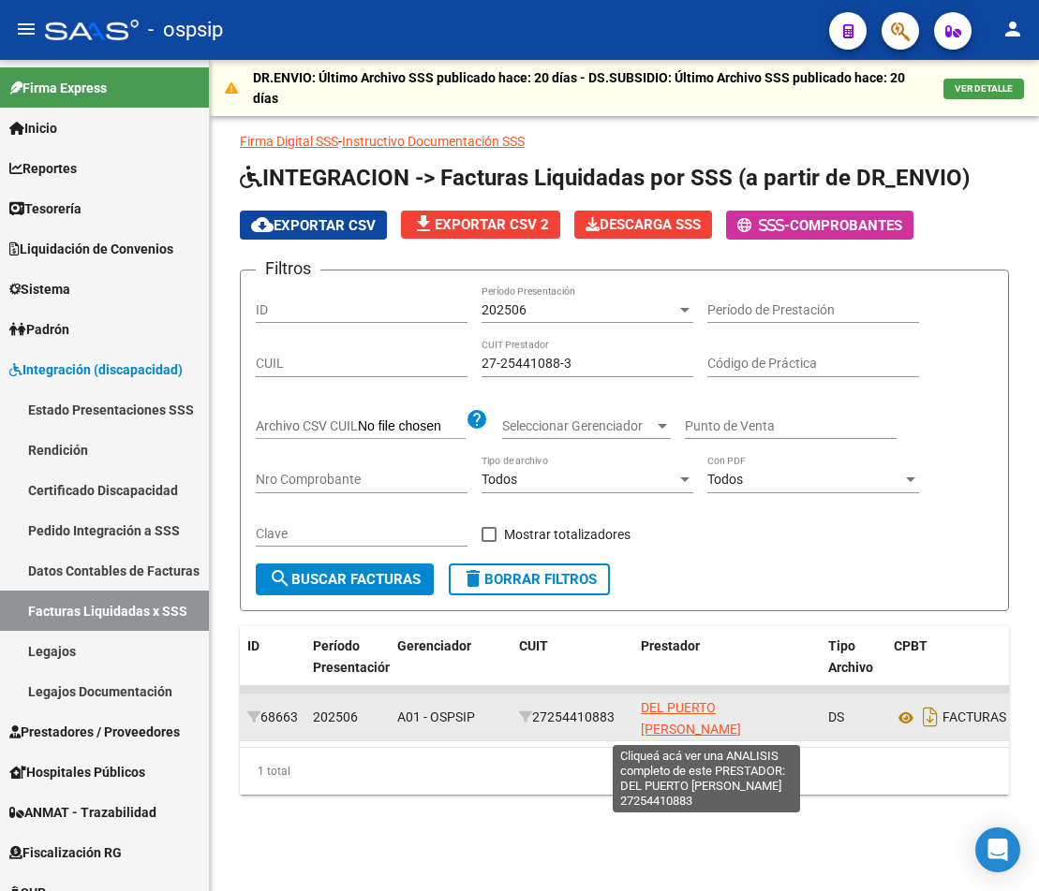
click at [667, 702] on span "DEL PUERTO [PERSON_NAME]" at bounding box center [691, 718] width 100 height 37
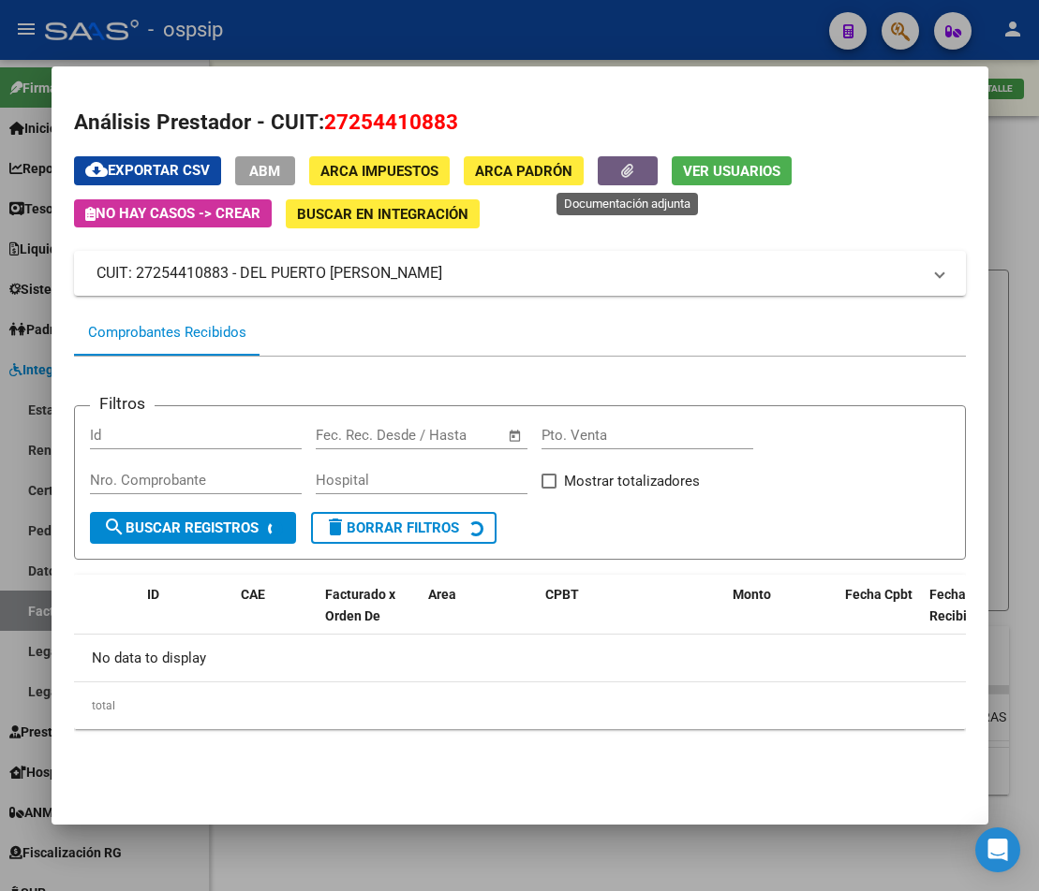
click at [627, 164] on icon "button" at bounding box center [627, 171] width 12 height 14
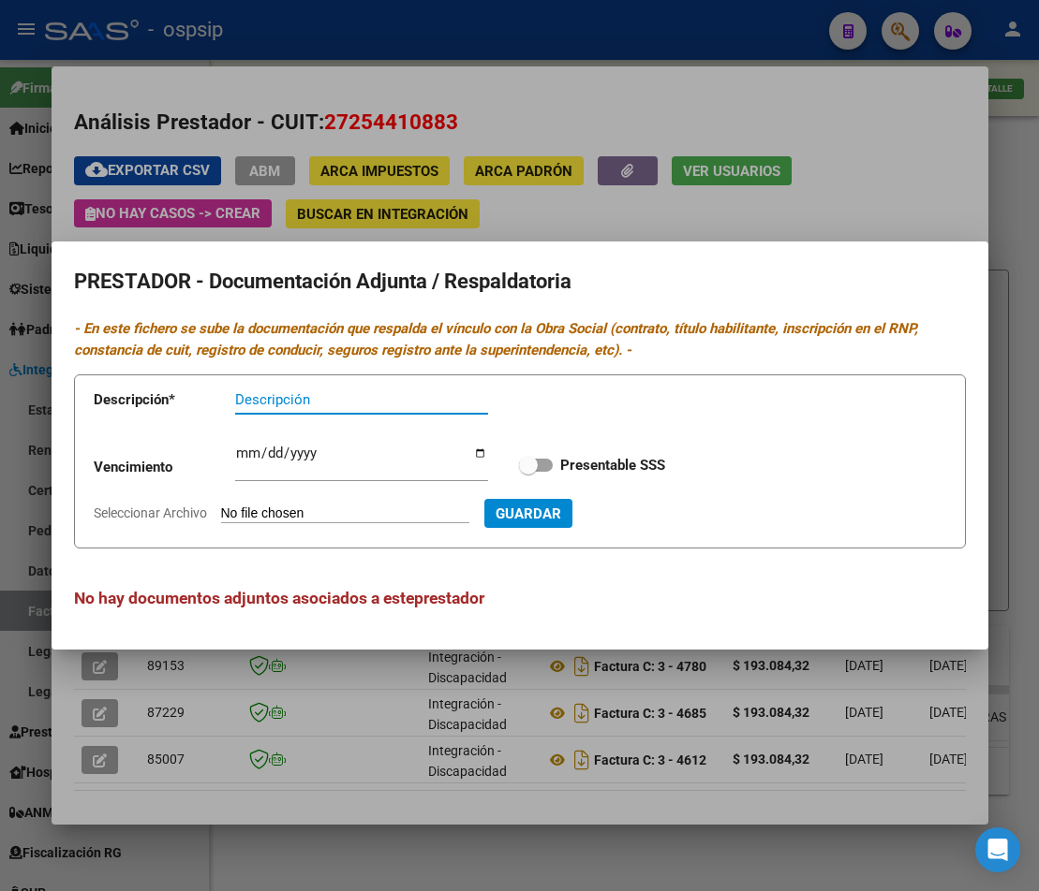
click at [568, 216] on div at bounding box center [519, 445] width 1039 height 891
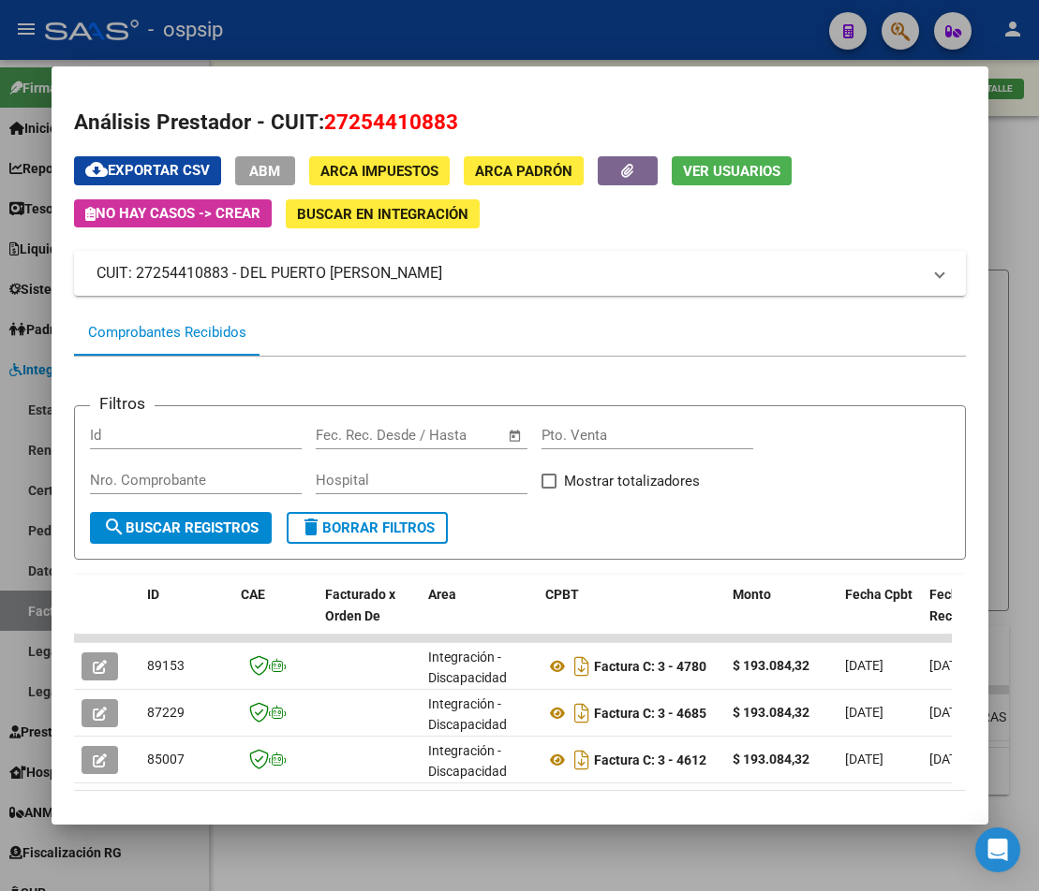
click at [999, 332] on div at bounding box center [519, 445] width 1039 height 891
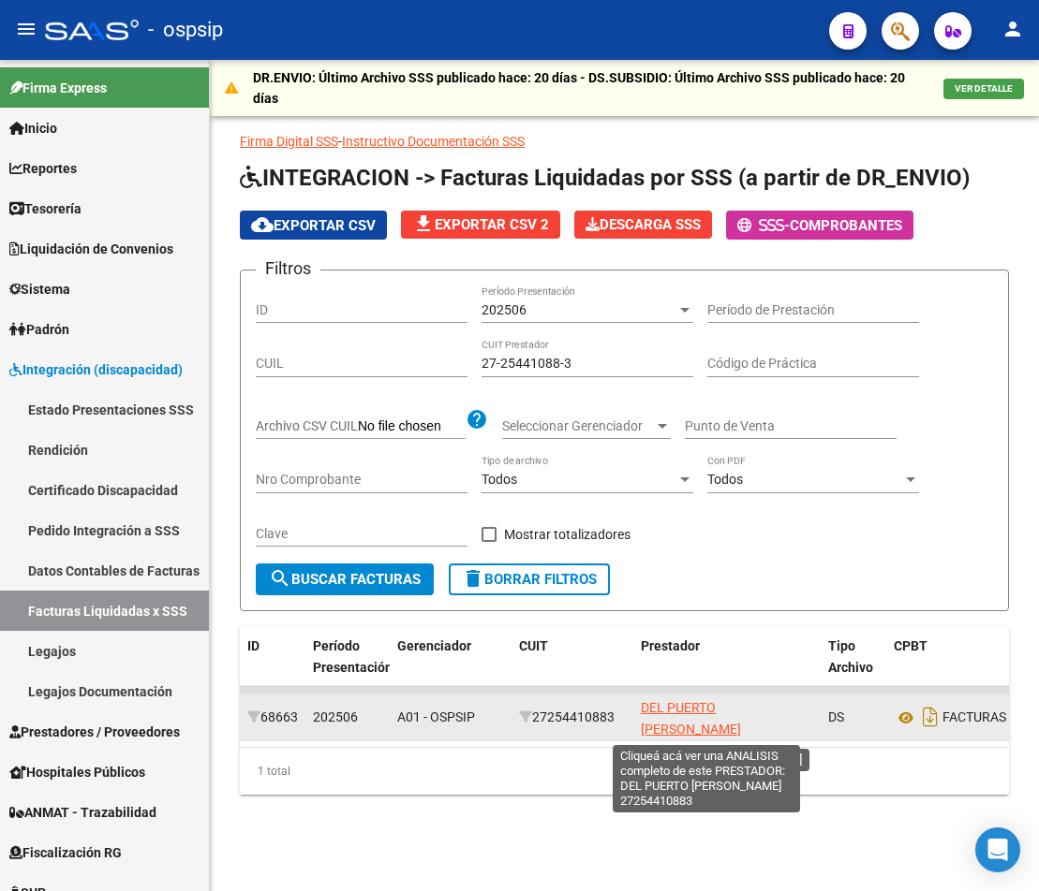
click at [678, 707] on span "DEL PUERTO [PERSON_NAME]" at bounding box center [691, 718] width 100 height 37
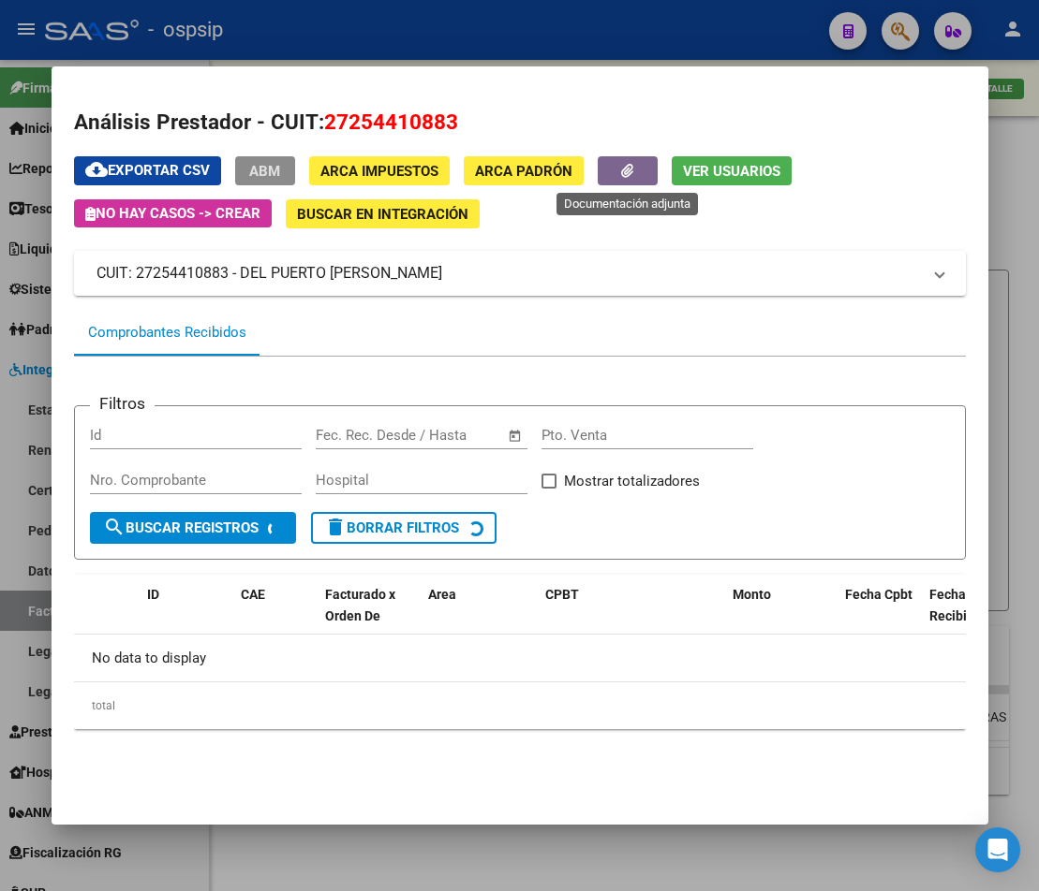
click at [619, 165] on button "button" at bounding box center [627, 170] width 60 height 29
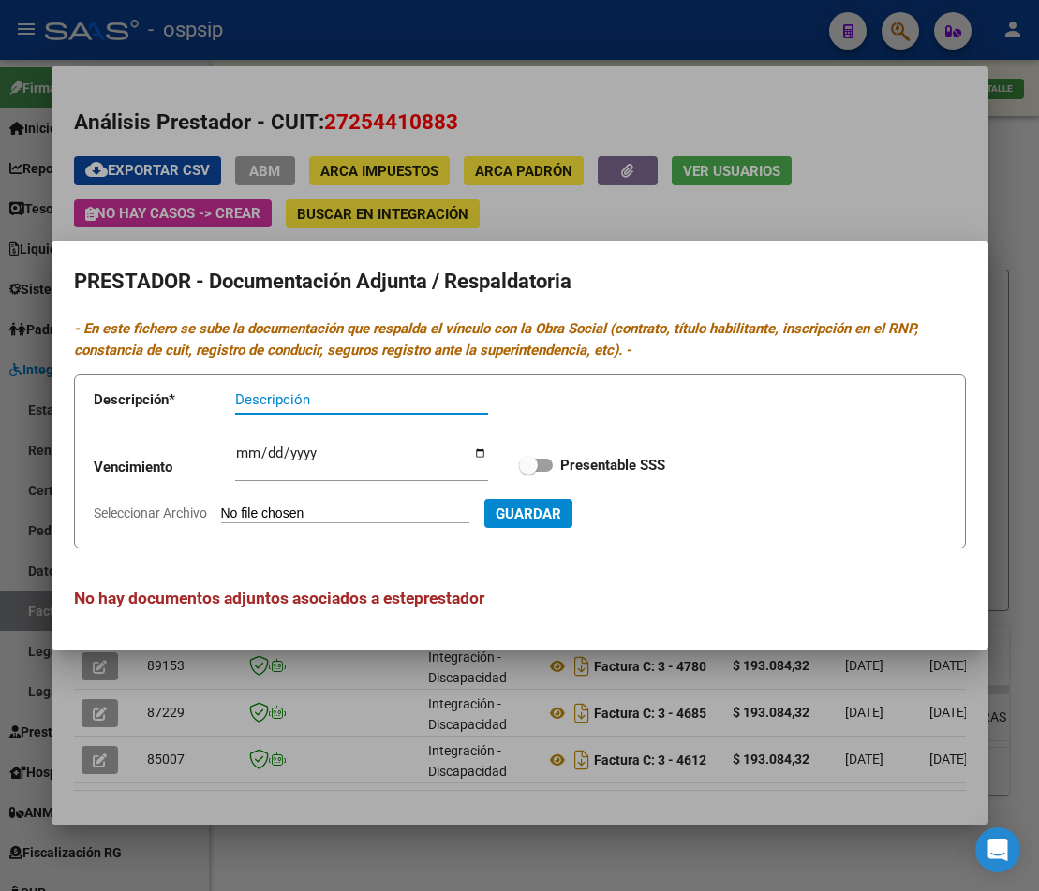
click at [572, 213] on div at bounding box center [519, 445] width 1039 height 891
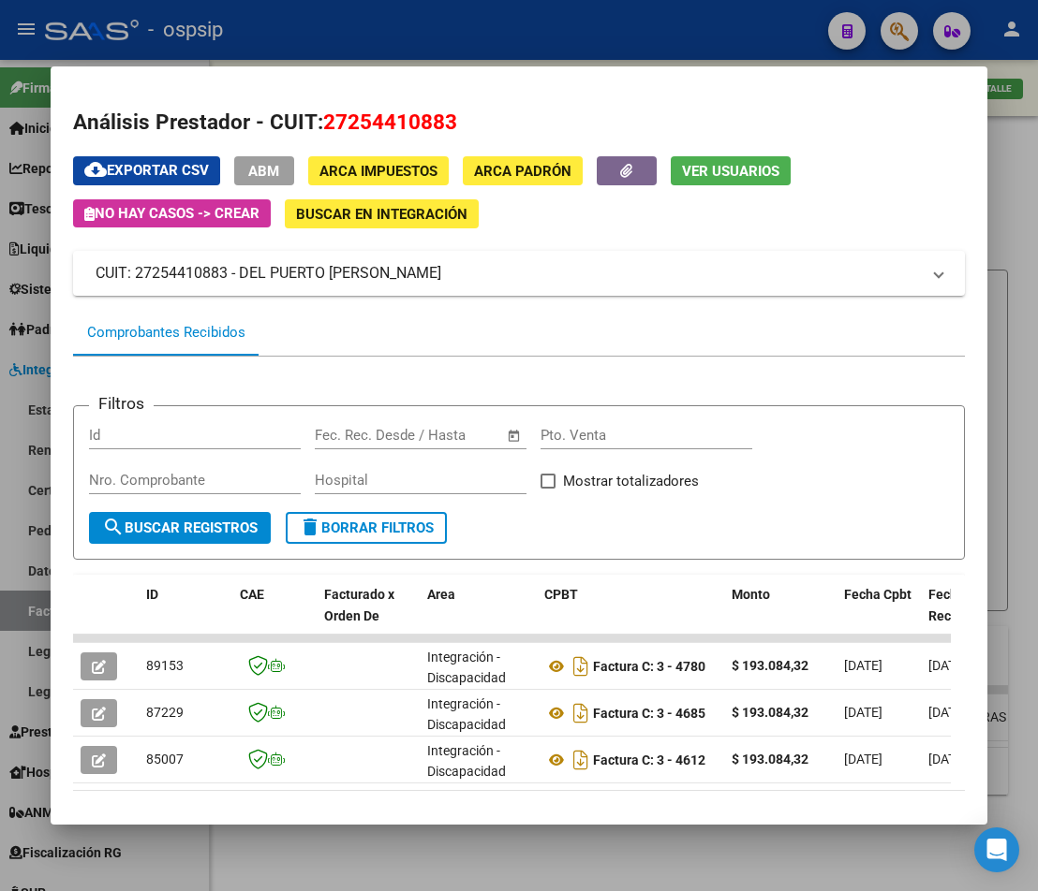
click at [1017, 419] on div at bounding box center [519, 445] width 1038 height 891
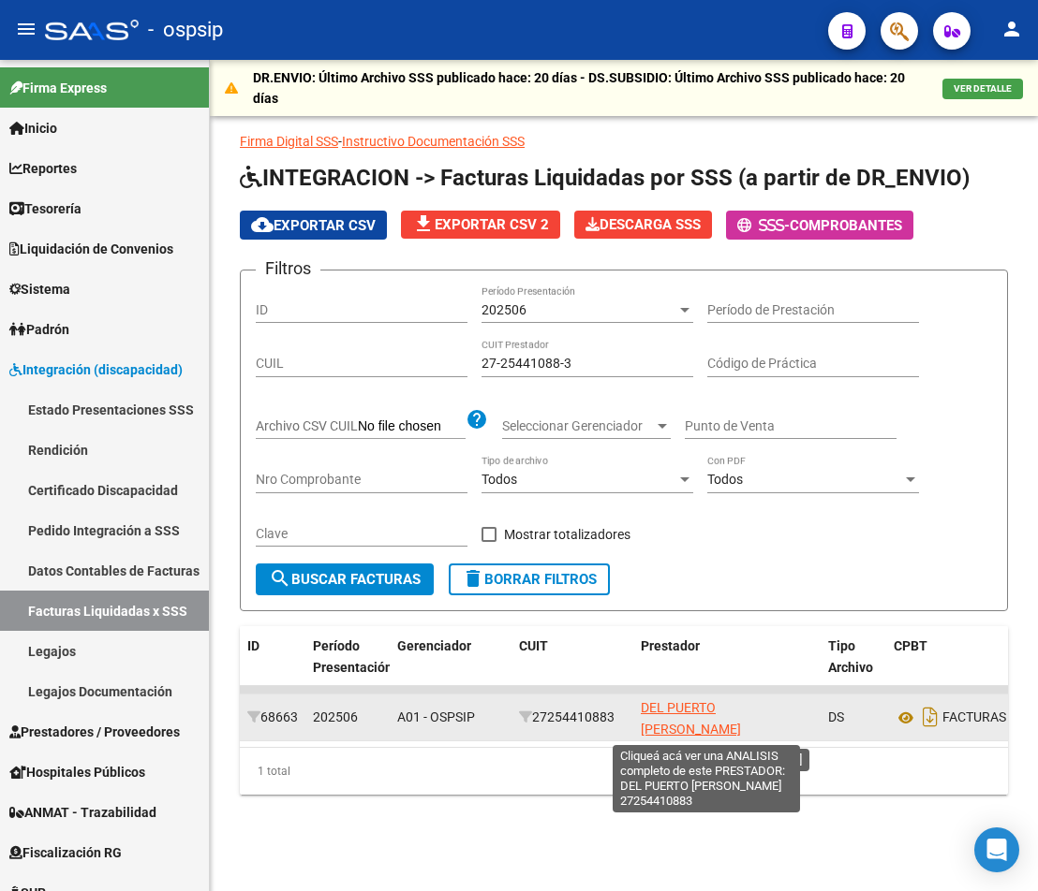
click at [683, 709] on span "DEL PUERTO [PERSON_NAME]" at bounding box center [691, 718] width 100 height 37
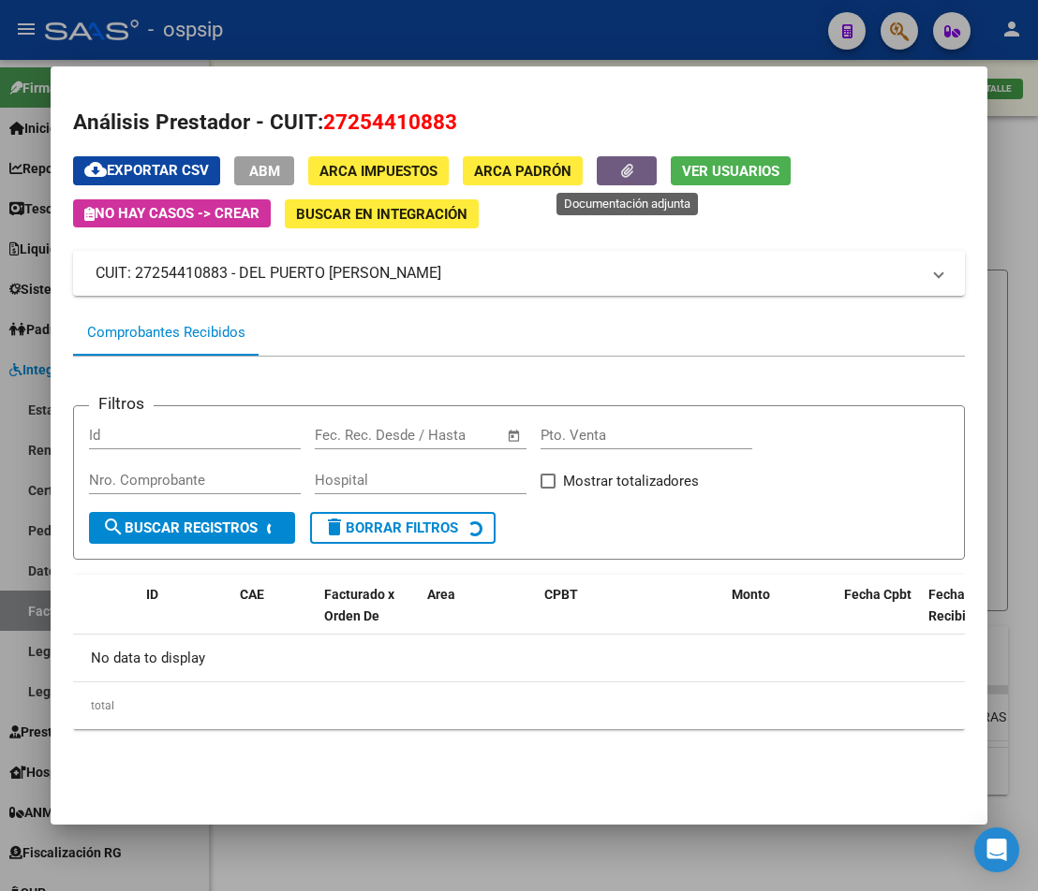
click at [624, 184] on button "button" at bounding box center [627, 170] width 60 height 29
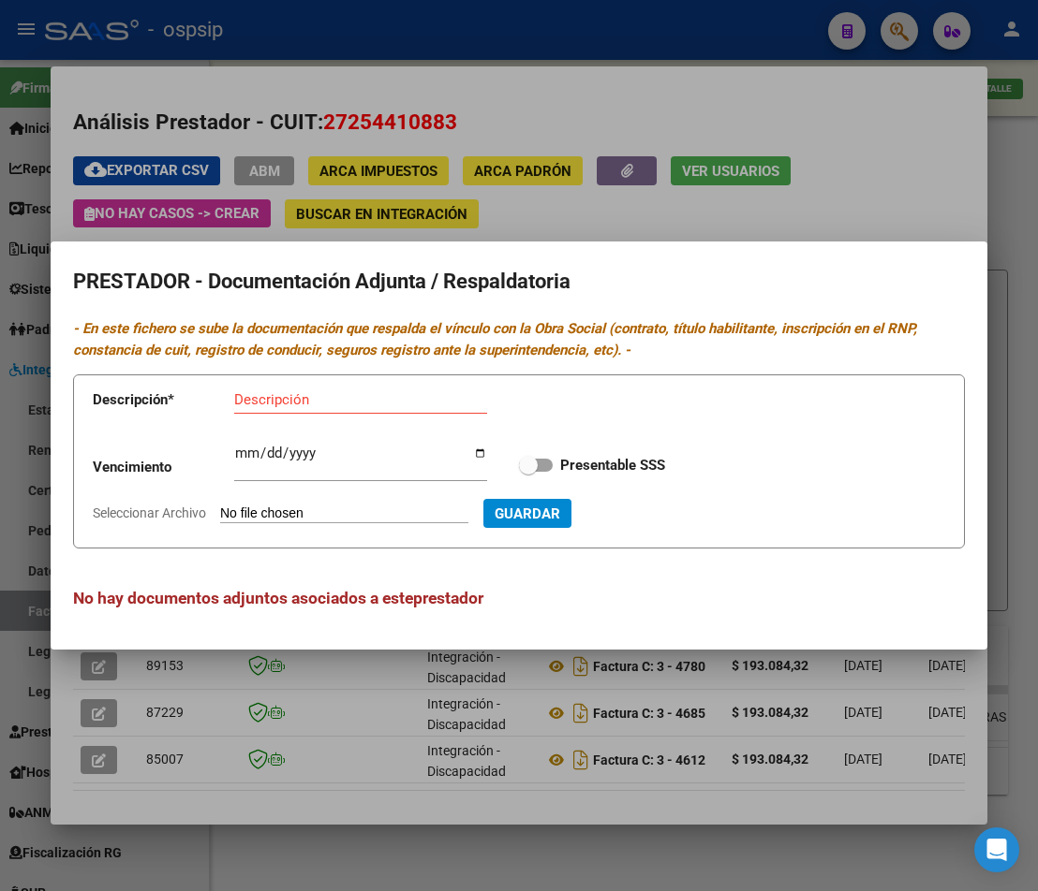
click at [1007, 290] on div at bounding box center [519, 445] width 1038 height 891
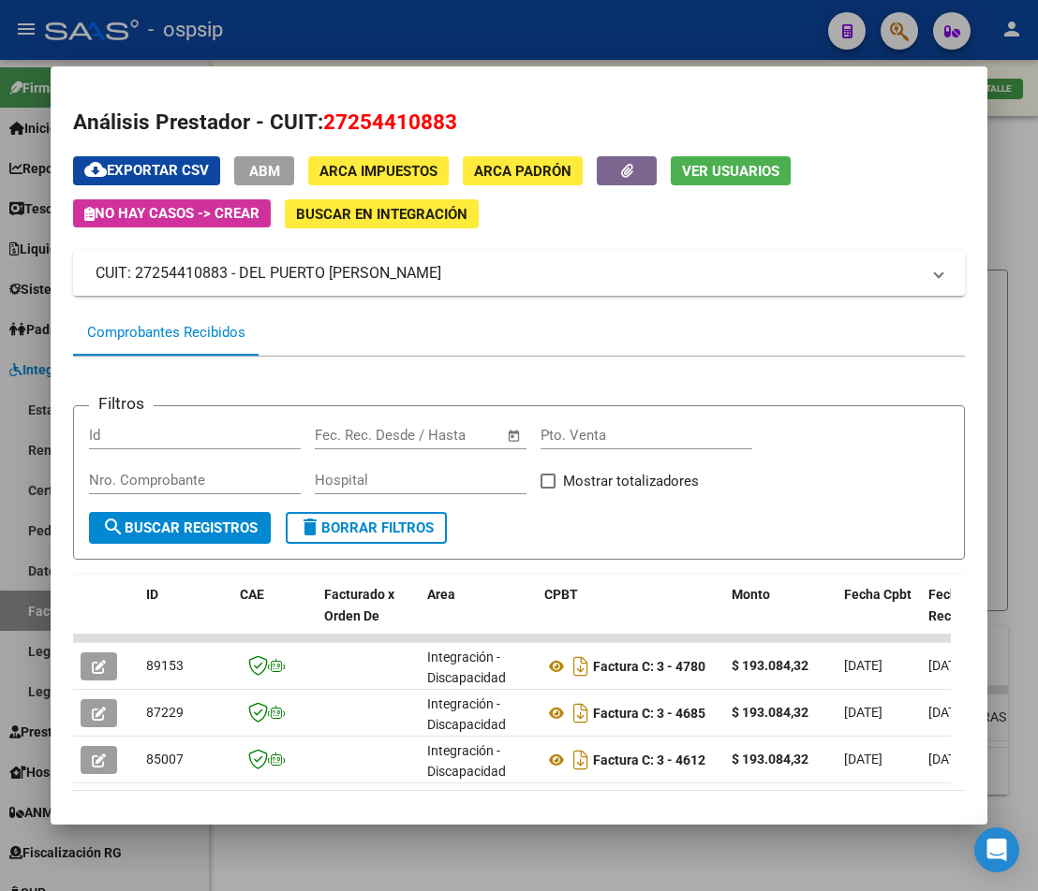
click at [1014, 410] on div at bounding box center [519, 445] width 1038 height 891
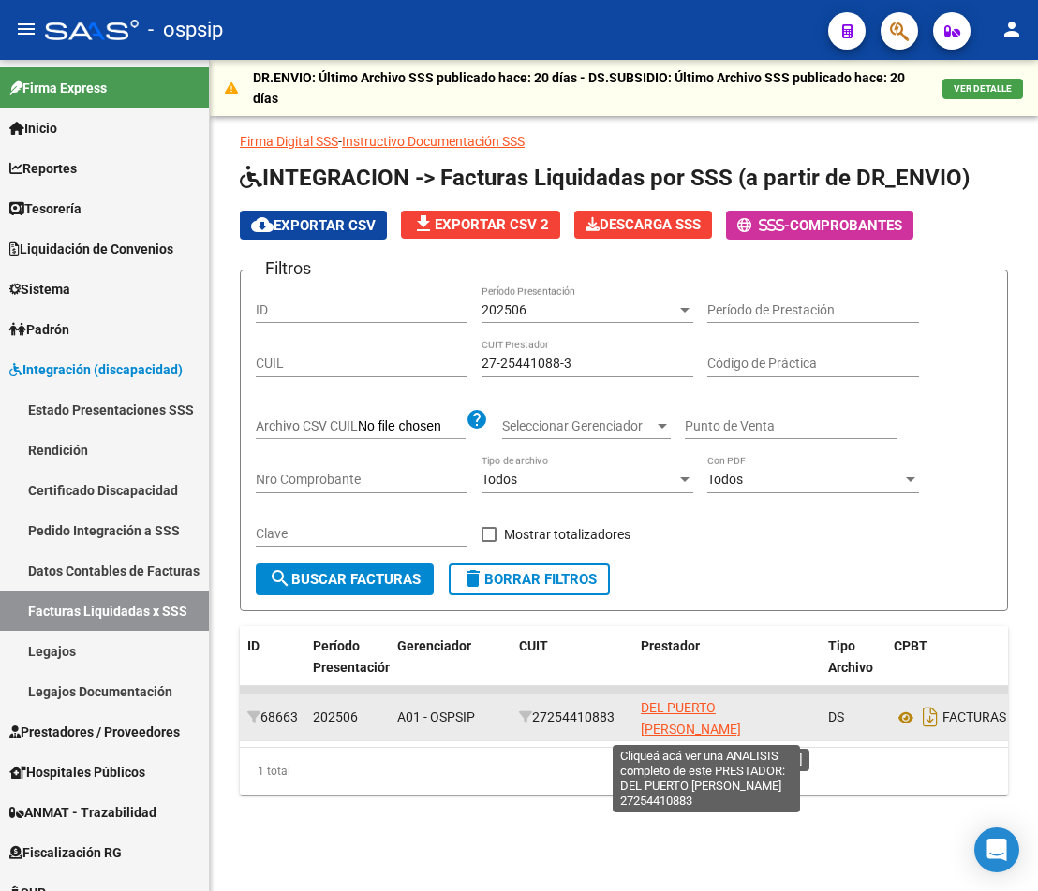
click at [670, 722] on span "DEL PUERTO [PERSON_NAME]" at bounding box center [691, 718] width 100 height 37
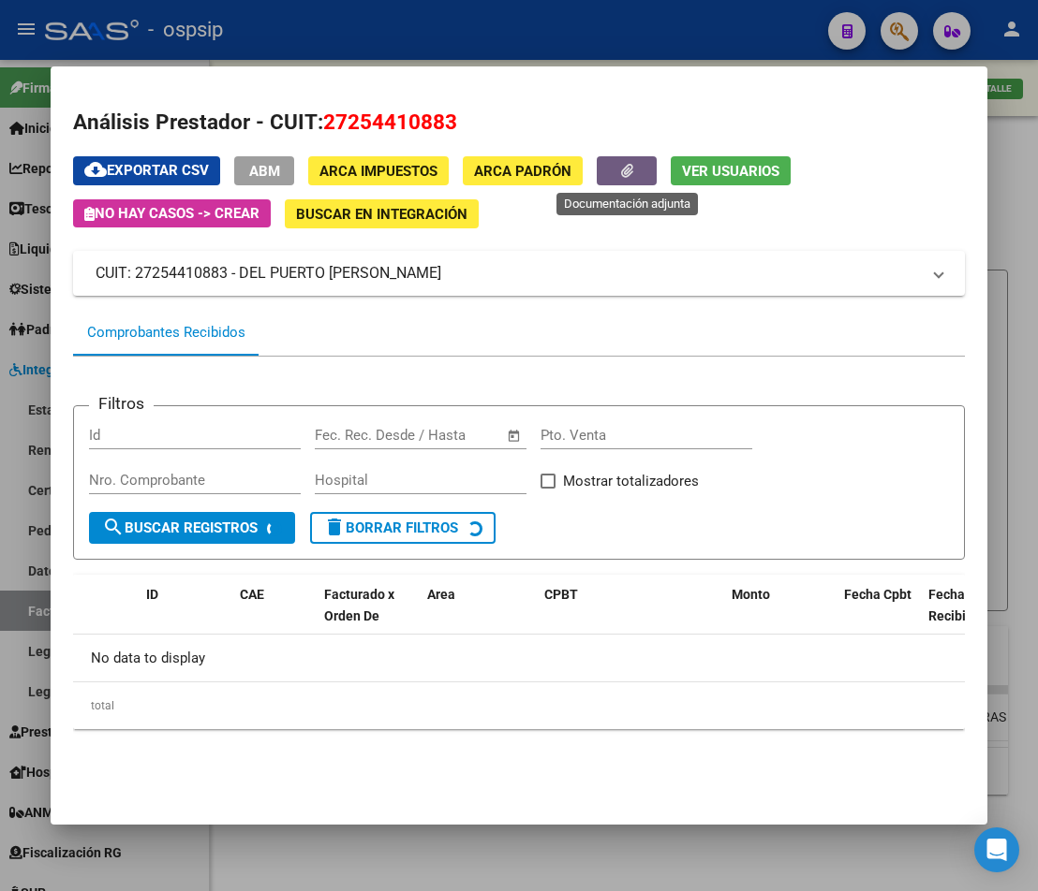
click at [624, 175] on icon "button" at bounding box center [627, 171] width 12 height 14
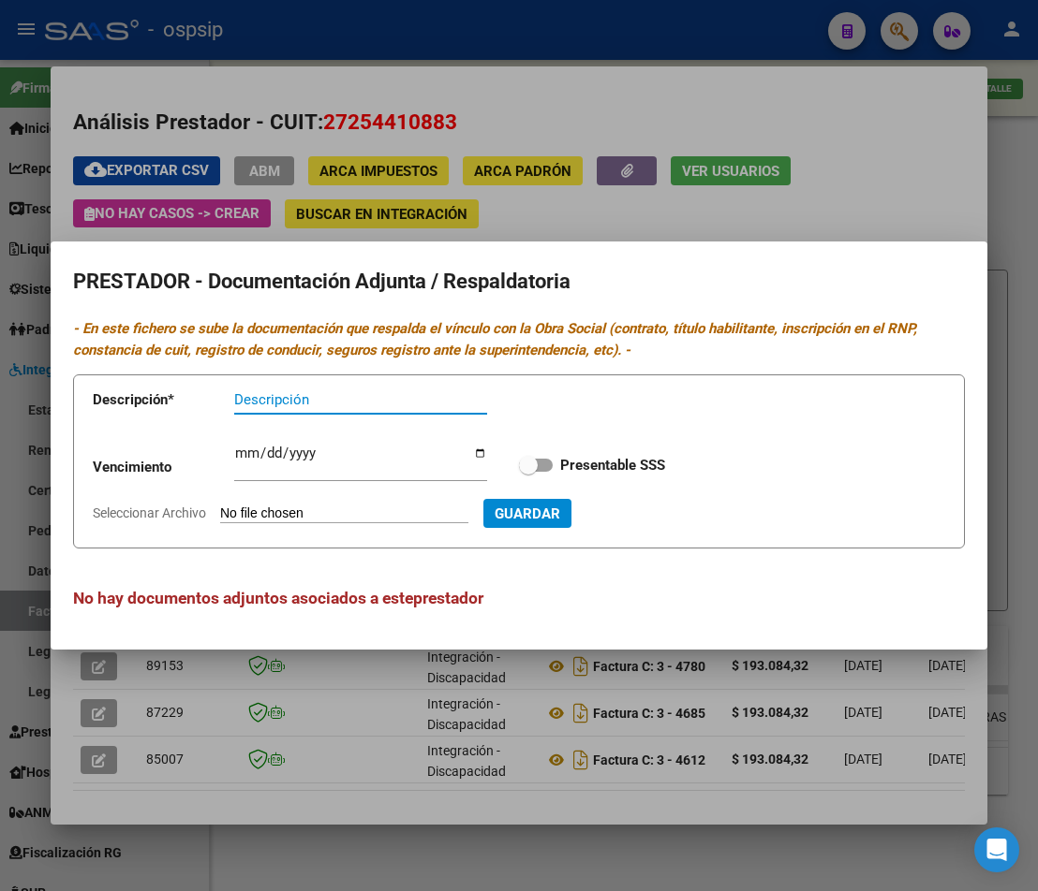
click at [690, 214] on div at bounding box center [519, 445] width 1038 height 891
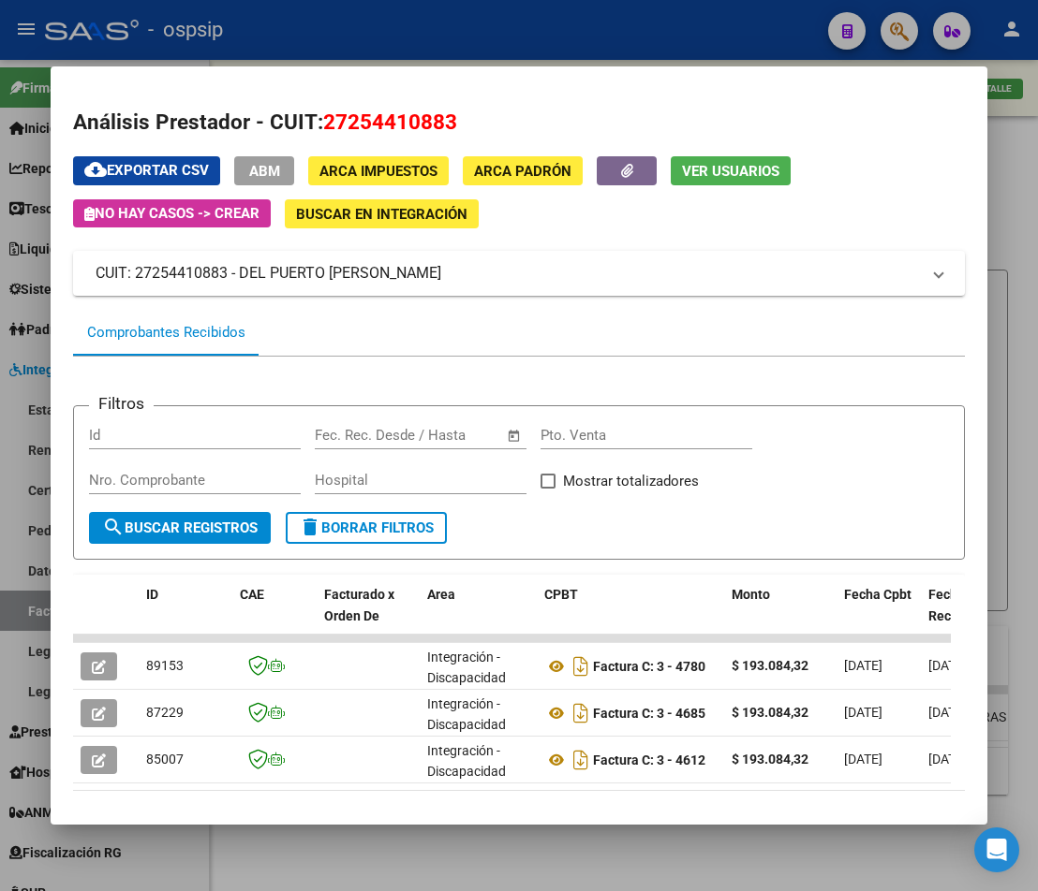
click at [668, 866] on div at bounding box center [519, 445] width 1038 height 891
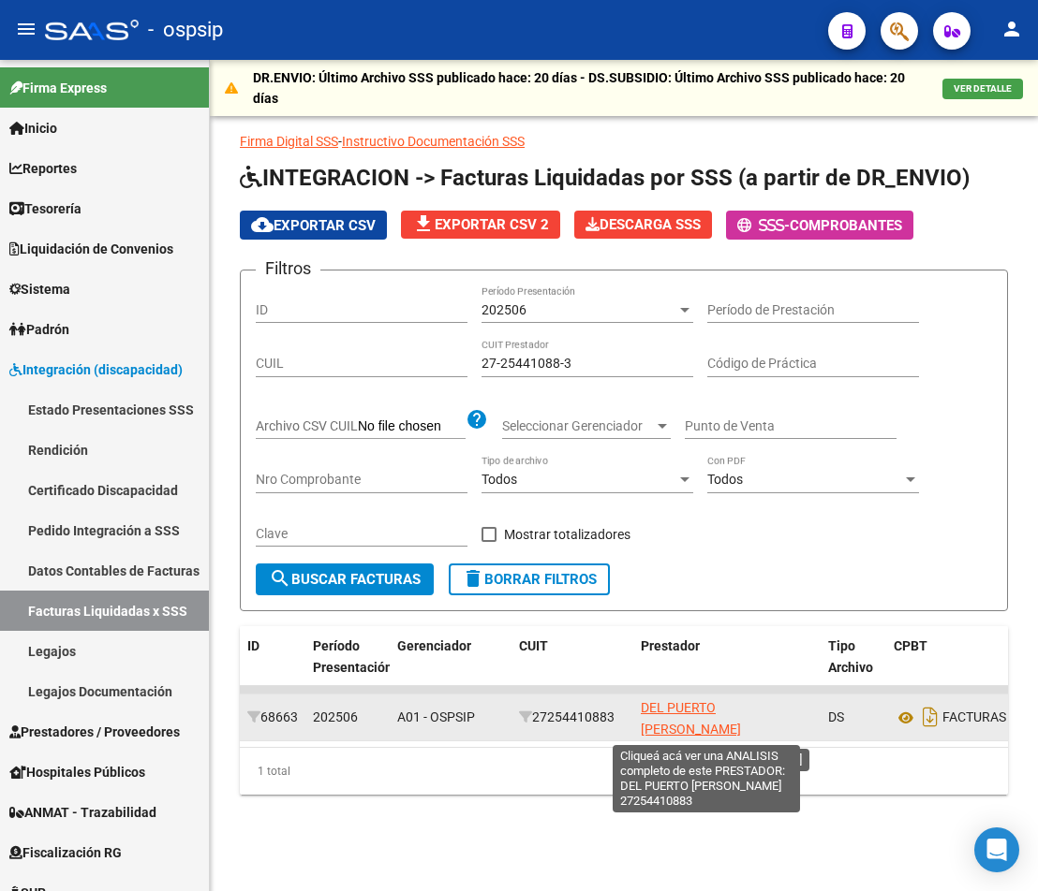
click at [661, 704] on span "DEL PUERTO [PERSON_NAME]" at bounding box center [691, 718] width 100 height 37
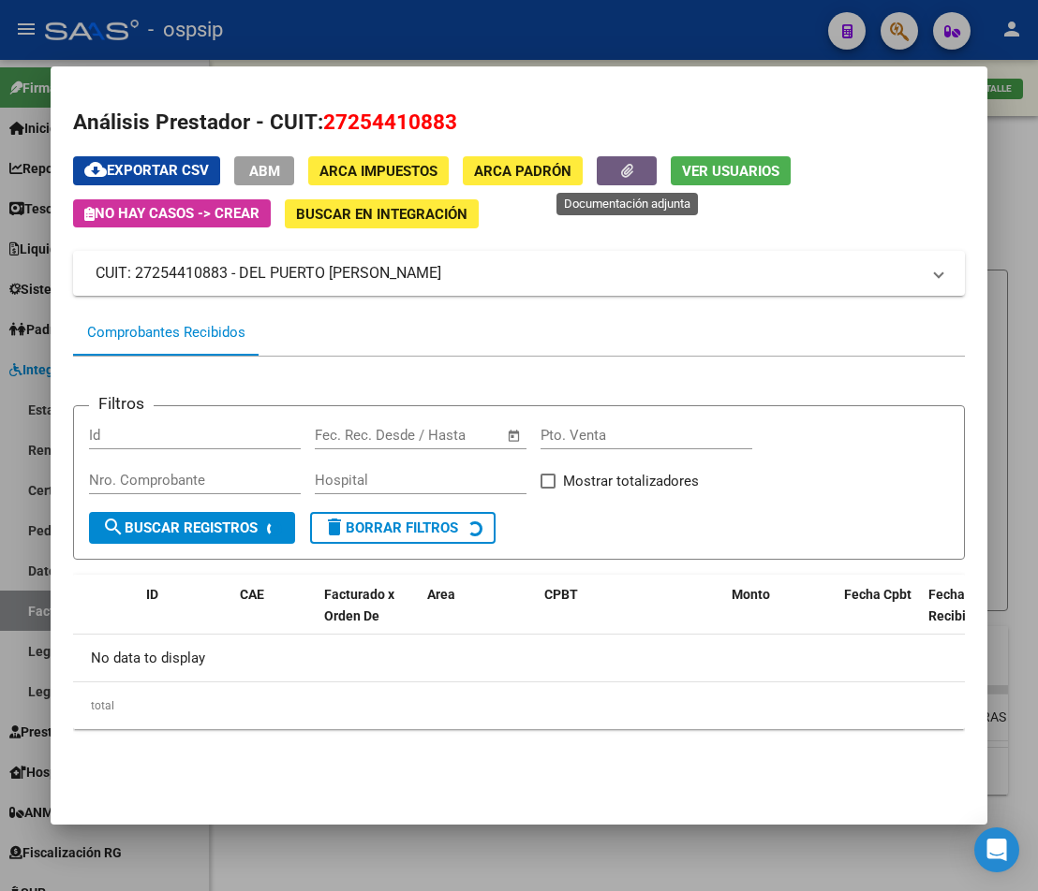
click at [636, 168] on button "button" at bounding box center [627, 170] width 60 height 29
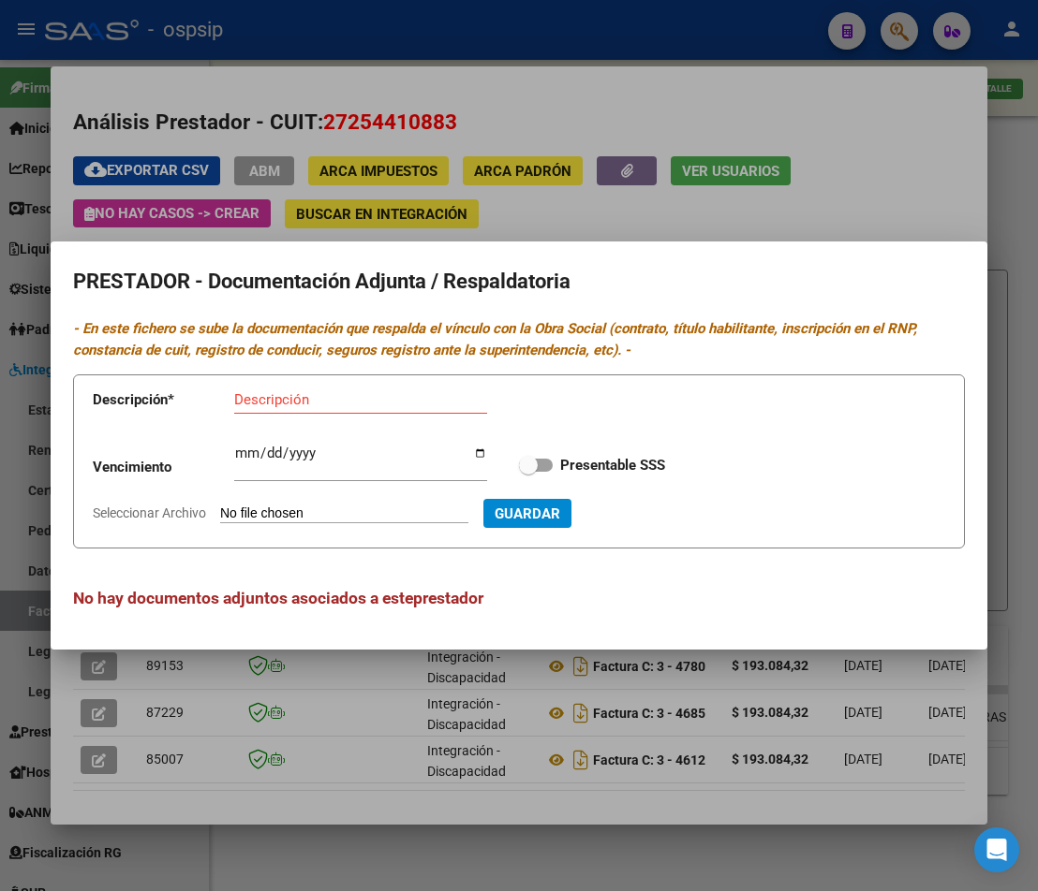
click at [1010, 251] on div at bounding box center [519, 445] width 1038 height 891
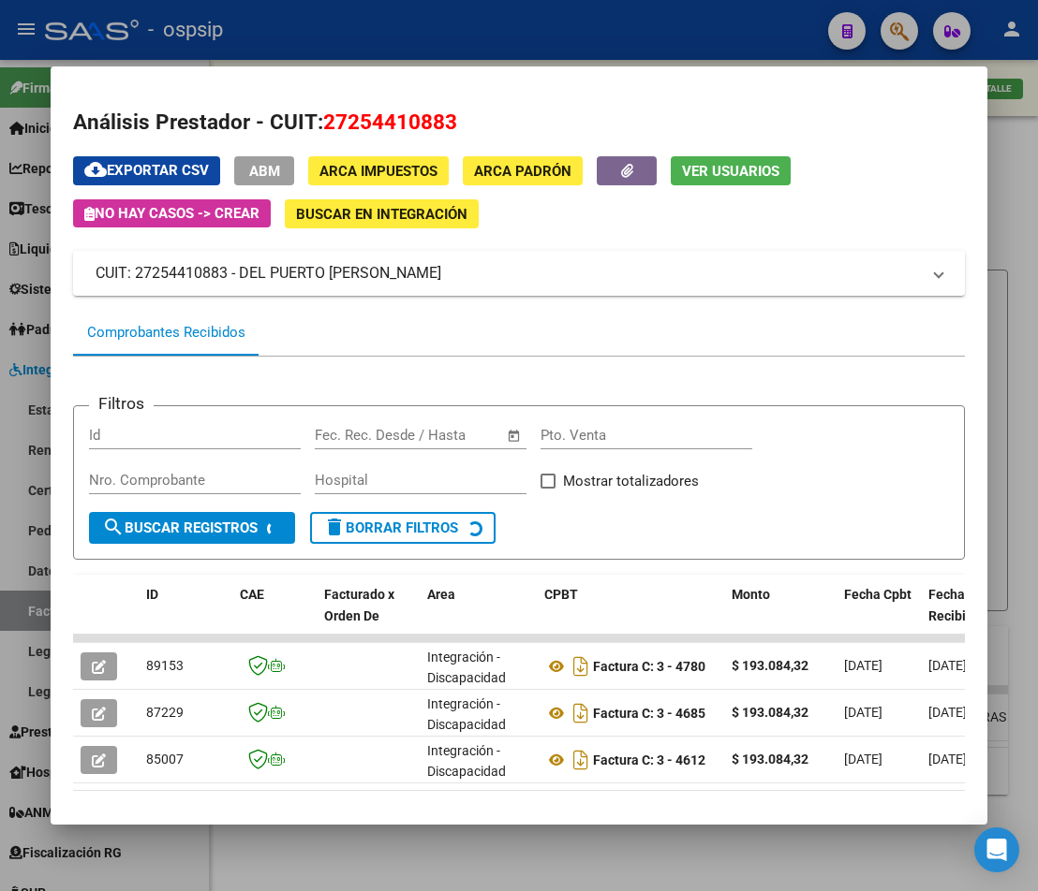
click at [1010, 251] on div at bounding box center [519, 445] width 1038 height 891
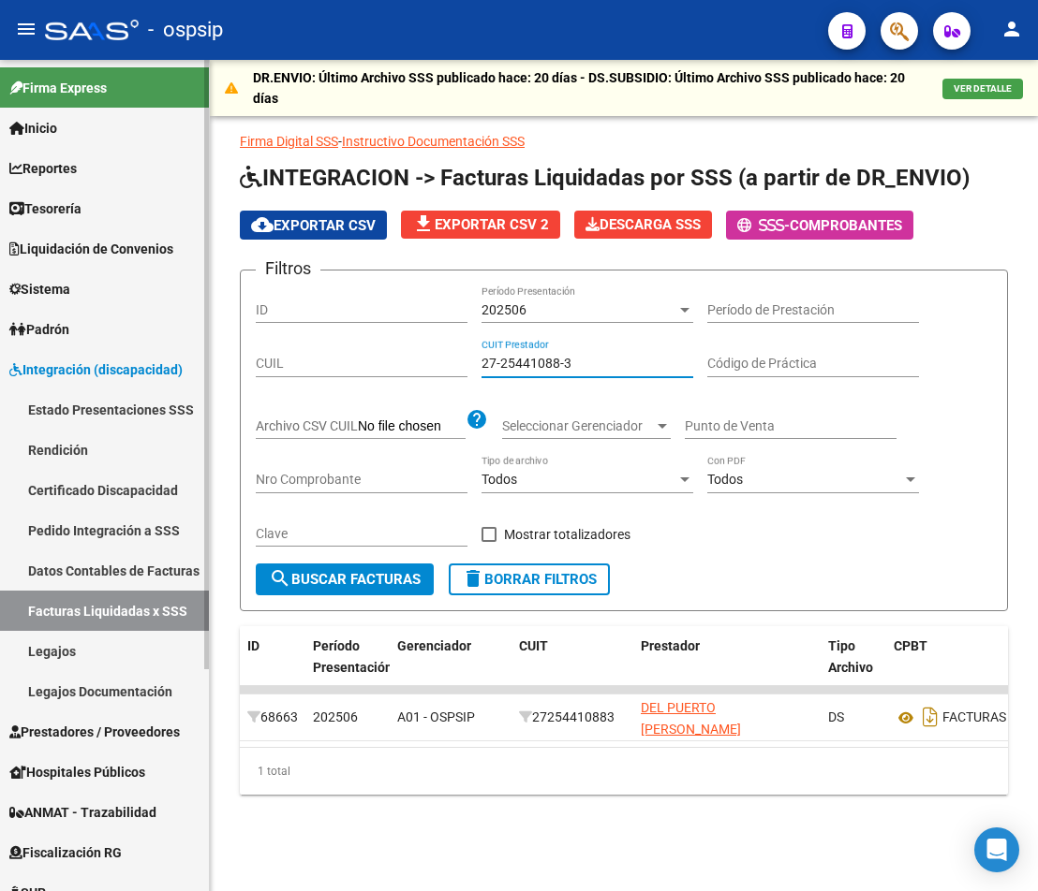
drag, startPoint x: 605, startPoint y: 367, endPoint x: 57, endPoint y: 344, distance: 548.3
click at [106, 346] on mat-sidenav-container "Firma Express Inicio Calendario SSS Instructivos Contacto OS Reportes Tablero d…" at bounding box center [519, 476] width 1038 height 832
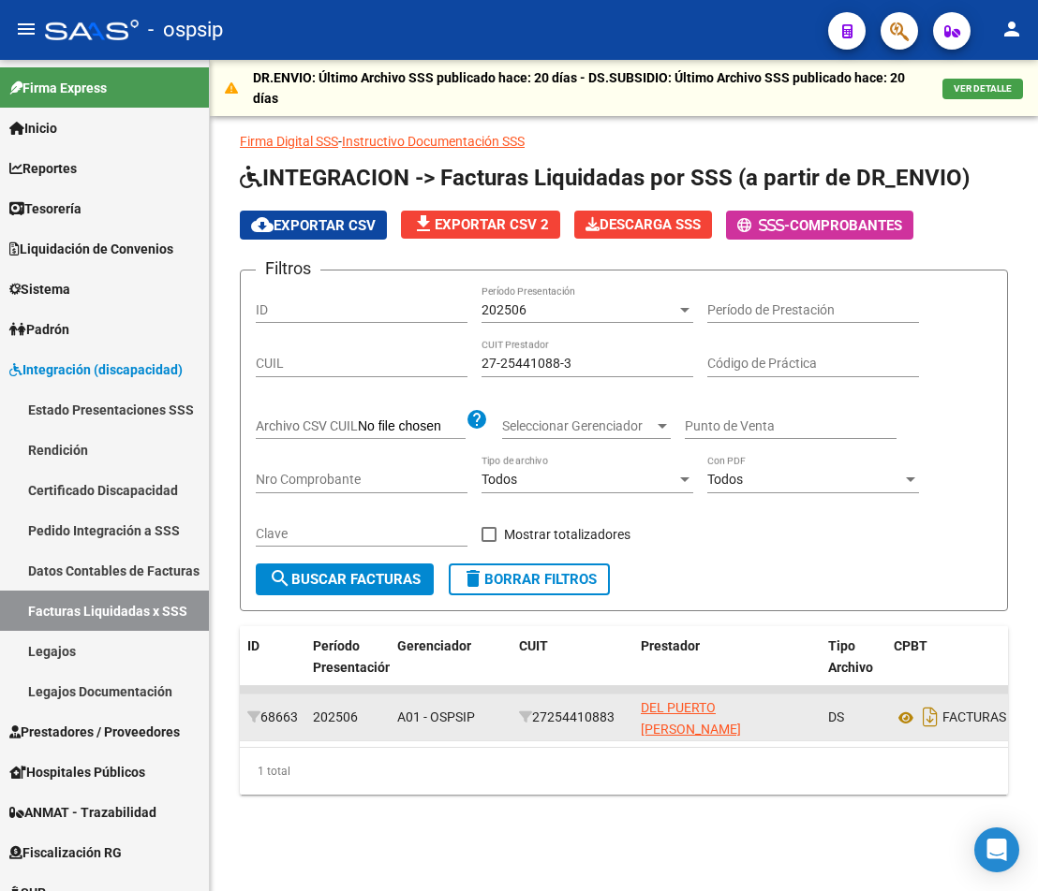
drag, startPoint x: 704, startPoint y: 731, endPoint x: 633, endPoint y: 705, distance: 75.8
click at [633, 705] on datatable-body-cell "DEL PUERTO [PERSON_NAME]" at bounding box center [726, 718] width 187 height 46
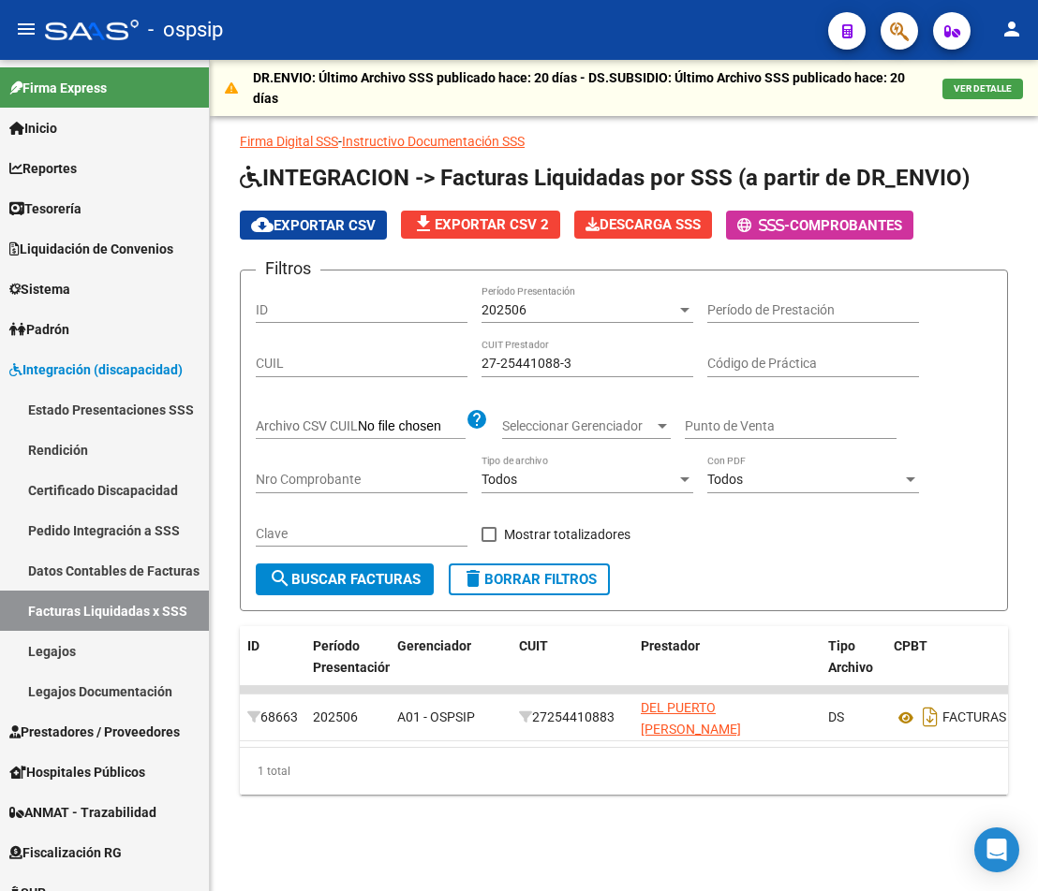
copy span "DEL PUERTO [PERSON_NAME]"
drag, startPoint x: 406, startPoint y: 373, endPoint x: 318, endPoint y: 371, distance: 88.0
click at [325, 360] on div "Filtros ID 202506 Período Presentación Período de Prestación CUIL 27-25441088-3…" at bounding box center [624, 425] width 736 height 278
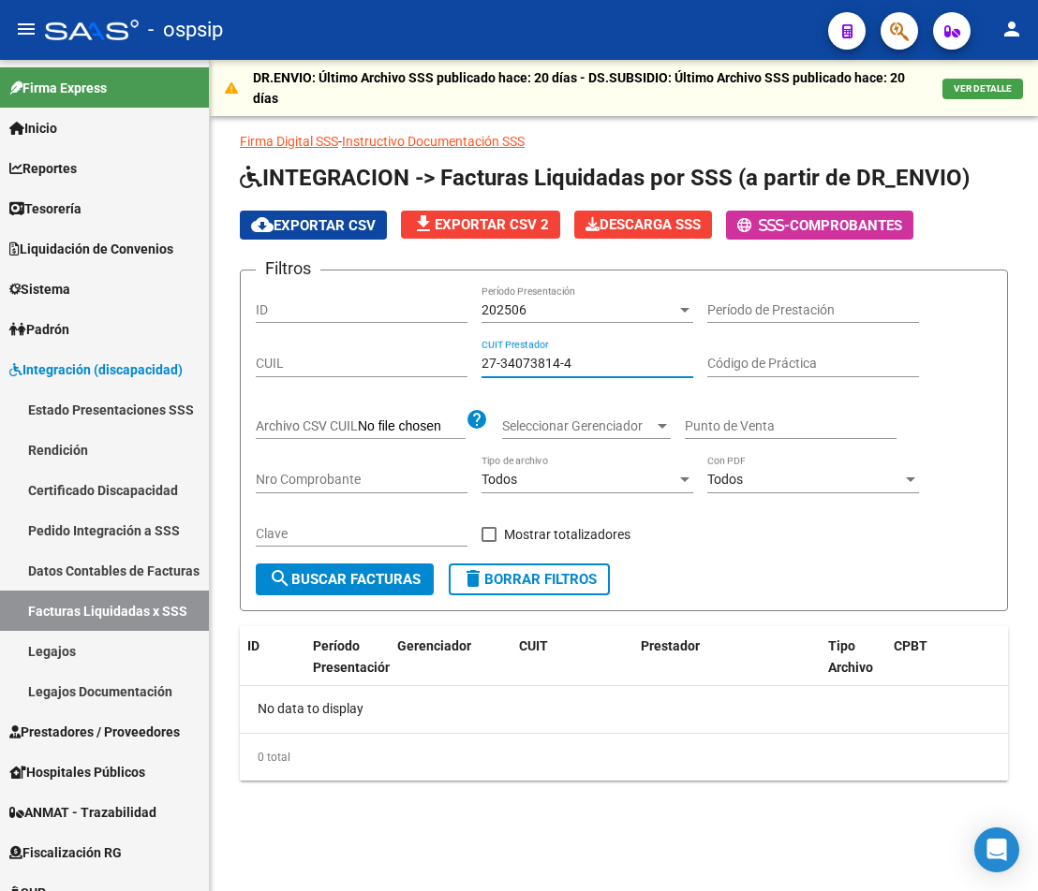
drag, startPoint x: 587, startPoint y: 356, endPoint x: 375, endPoint y: 353, distance: 212.6
click at [375, 353] on div "Filtros ID 202506 Período Presentación Período de Prestación CUIL 27-34073814-4…" at bounding box center [624, 425] width 736 height 278
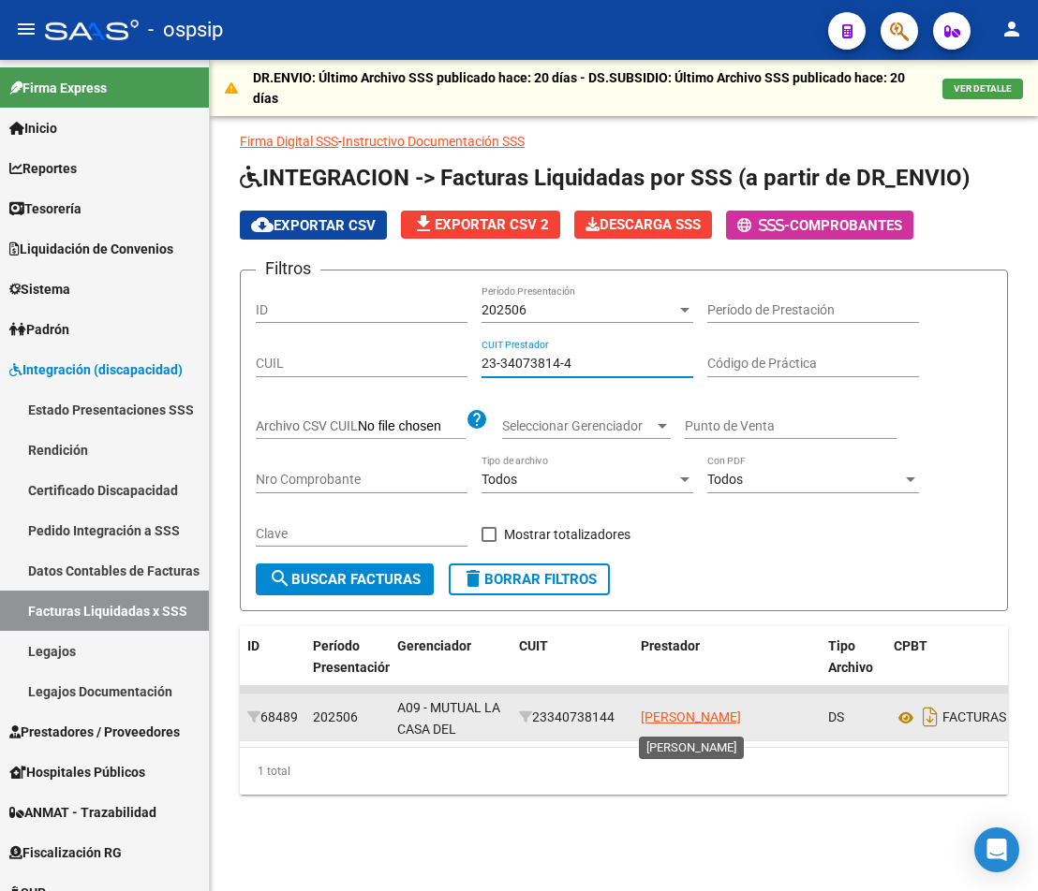
type input "23-34073814-4"
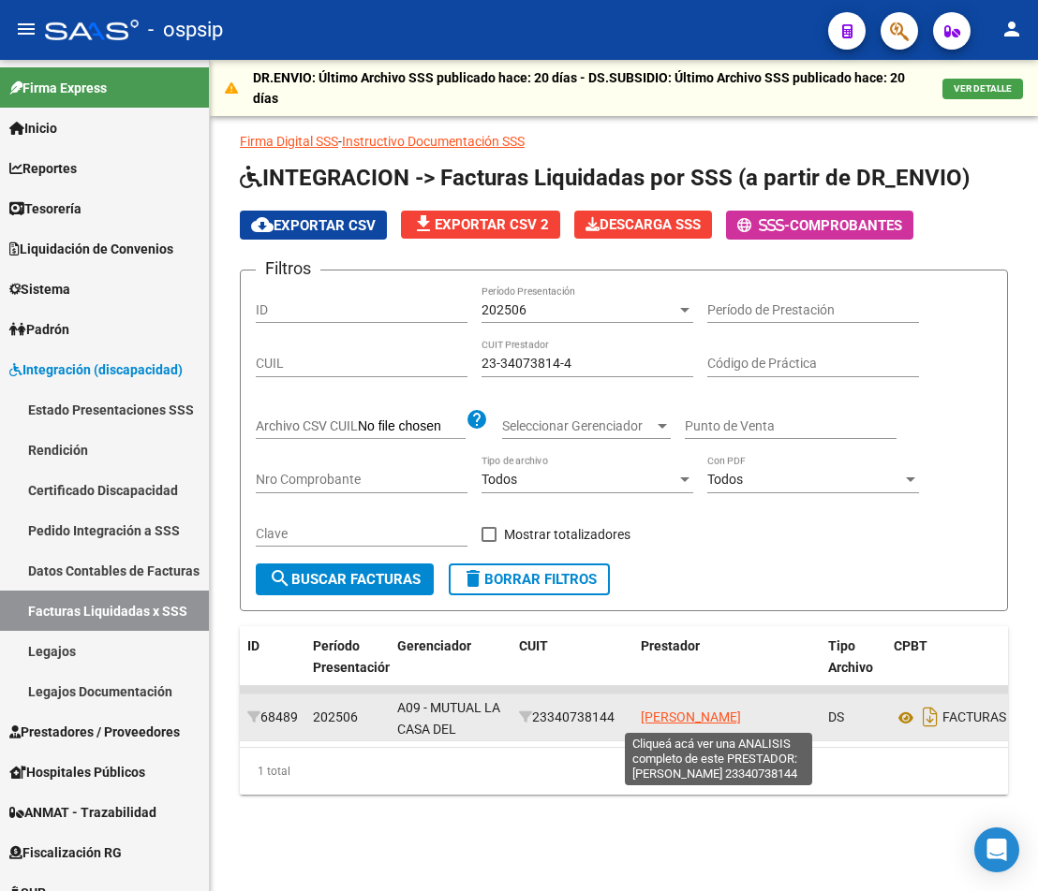
click at [741, 715] on span "[PERSON_NAME]" at bounding box center [691, 717] width 100 height 15
type textarea "23340738144"
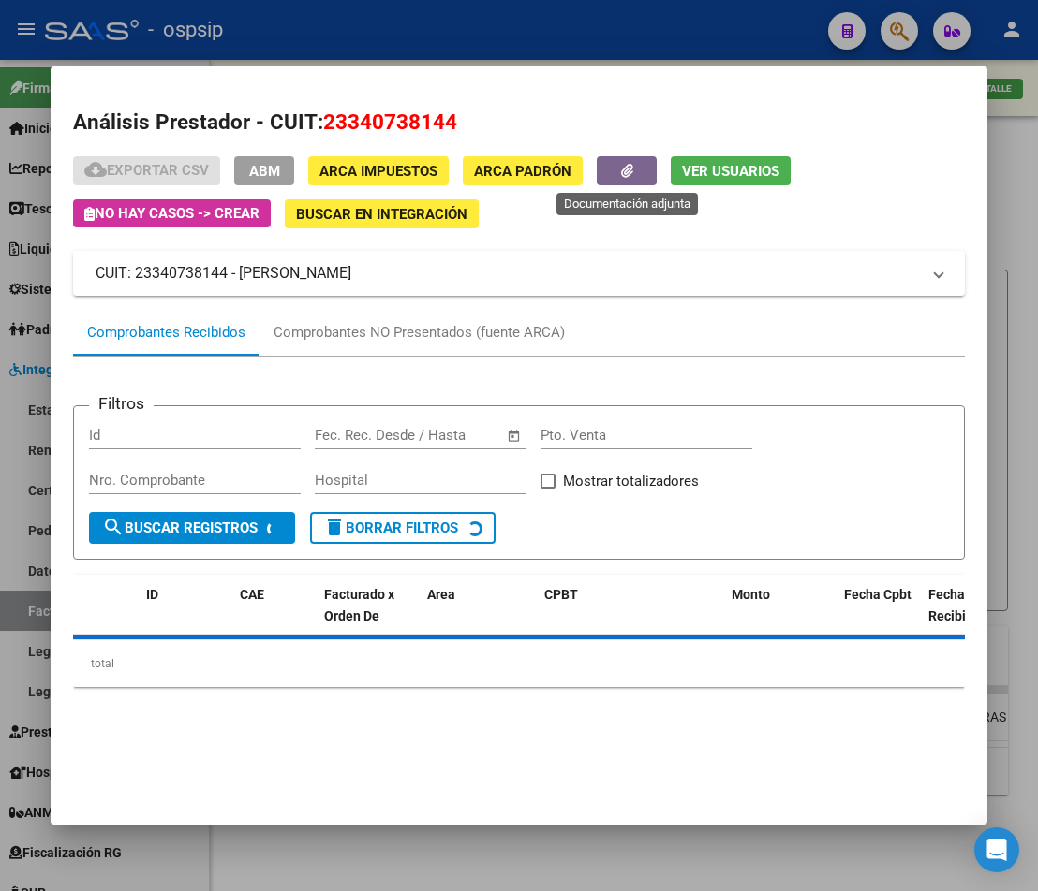
click at [607, 177] on button "button" at bounding box center [627, 170] width 60 height 29
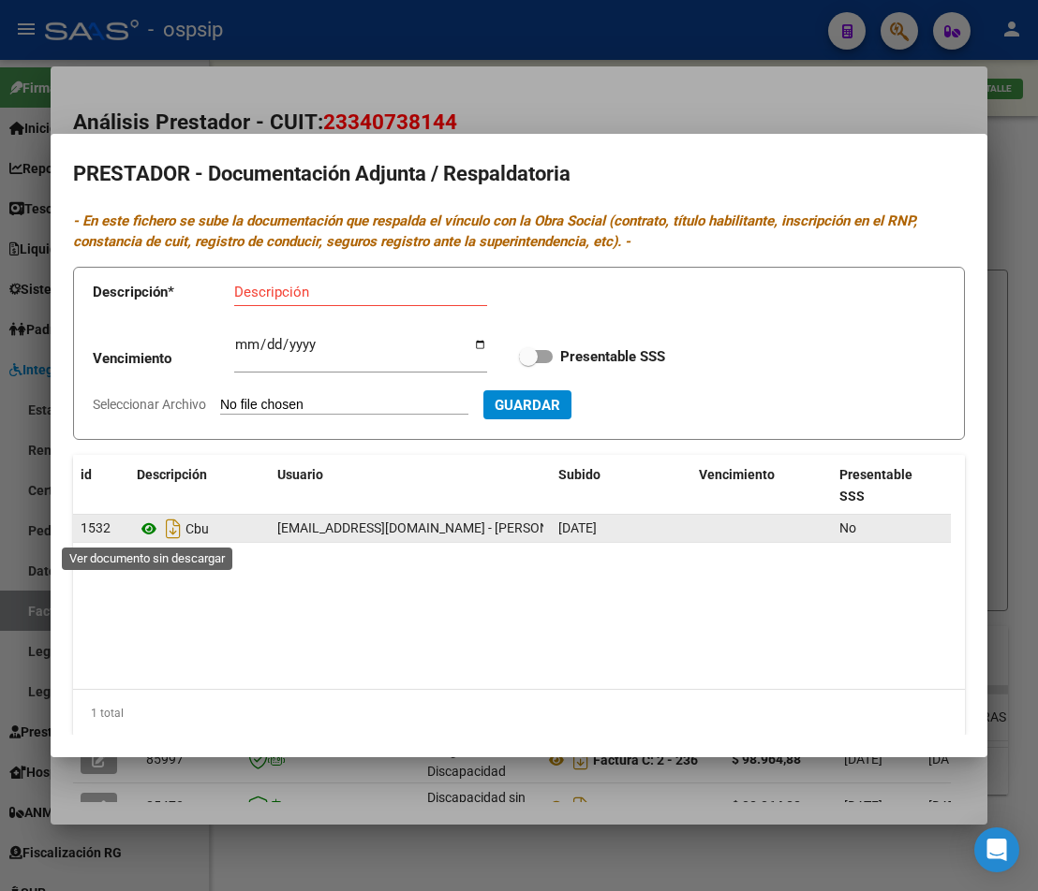
click at [138, 529] on icon at bounding box center [149, 529] width 24 height 22
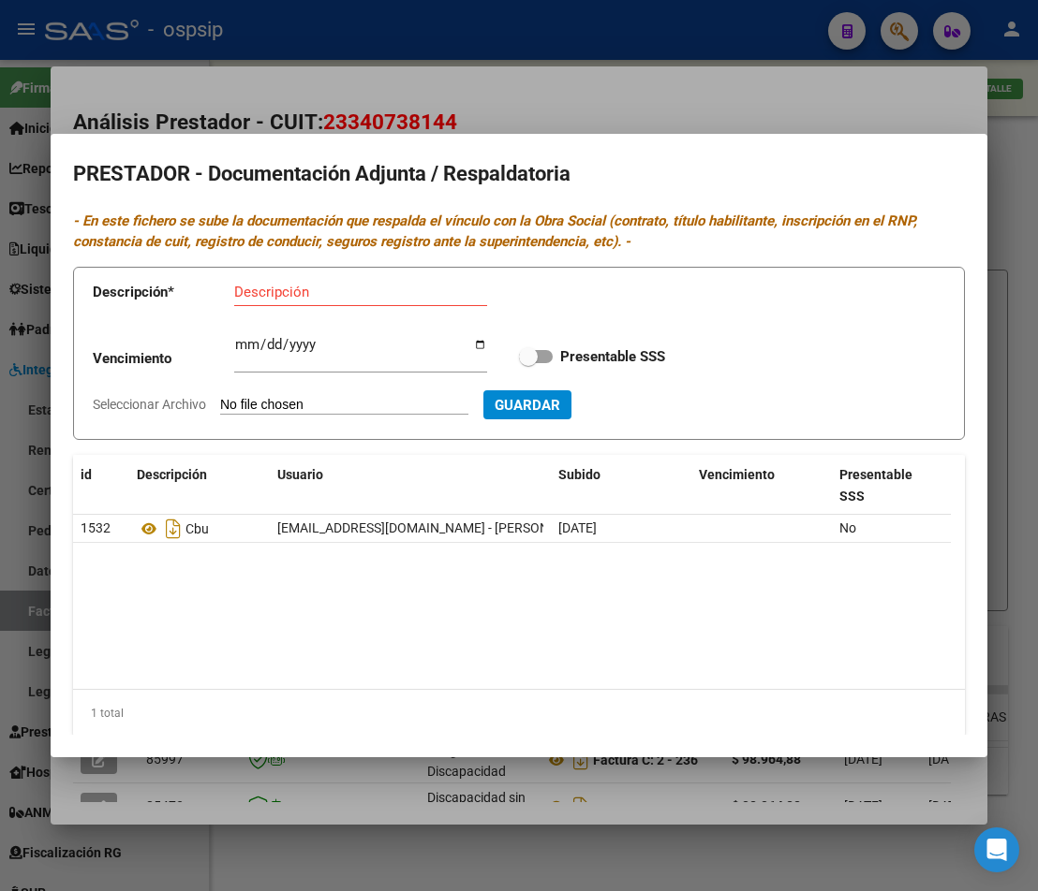
click at [613, 66] on div at bounding box center [519, 445] width 1038 height 891
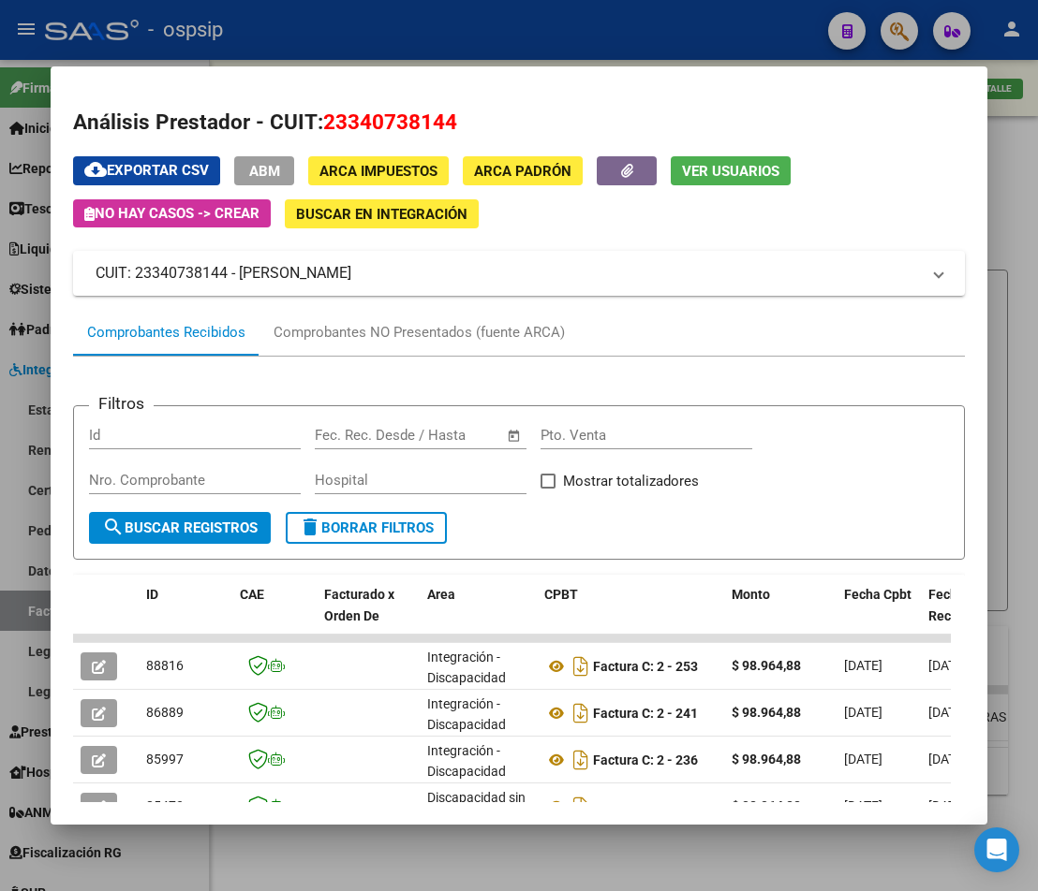
click at [1004, 302] on div at bounding box center [519, 445] width 1038 height 891
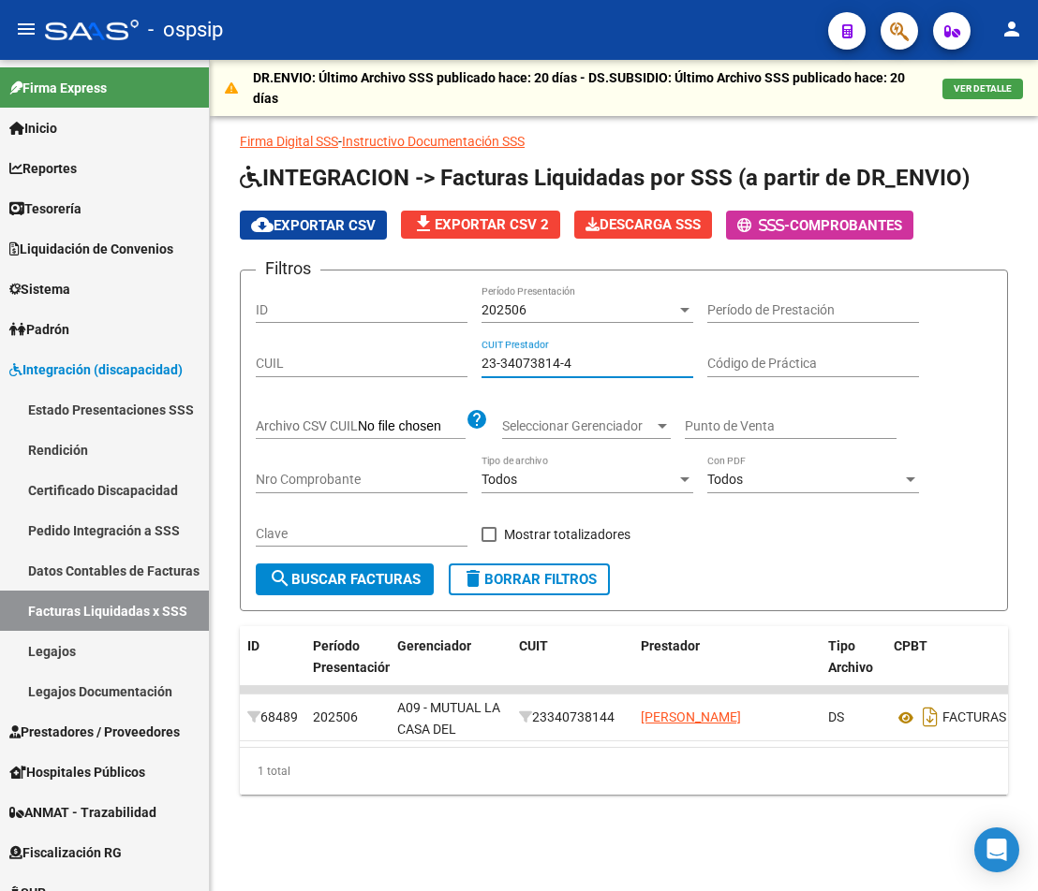
drag, startPoint x: 597, startPoint y: 366, endPoint x: 304, endPoint y: 368, distance: 292.2
click at [305, 367] on div "Filtros ID 202506 Período Presentación Período de Prestación CUIL 23-34073814-4…" at bounding box center [624, 425] width 736 height 278
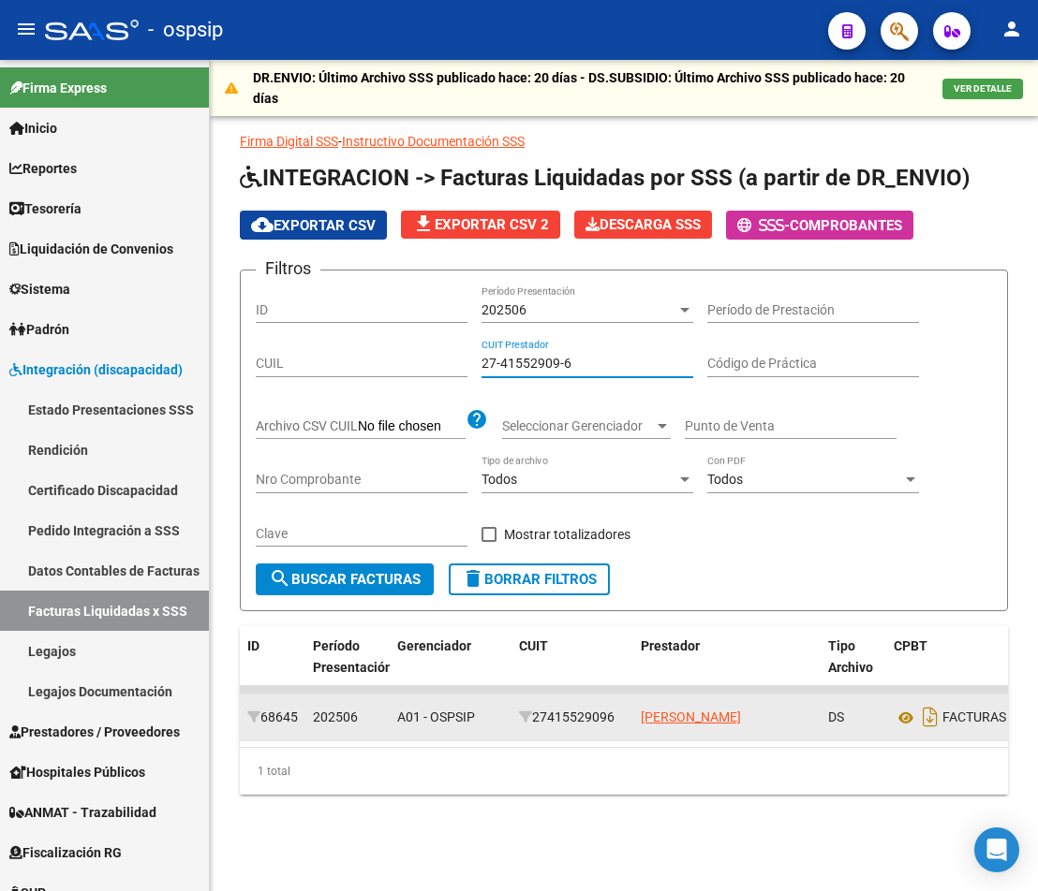
type input "27-41552909-6"
click at [726, 729] on datatable-body-cell "[PERSON_NAME]" at bounding box center [726, 718] width 187 height 46
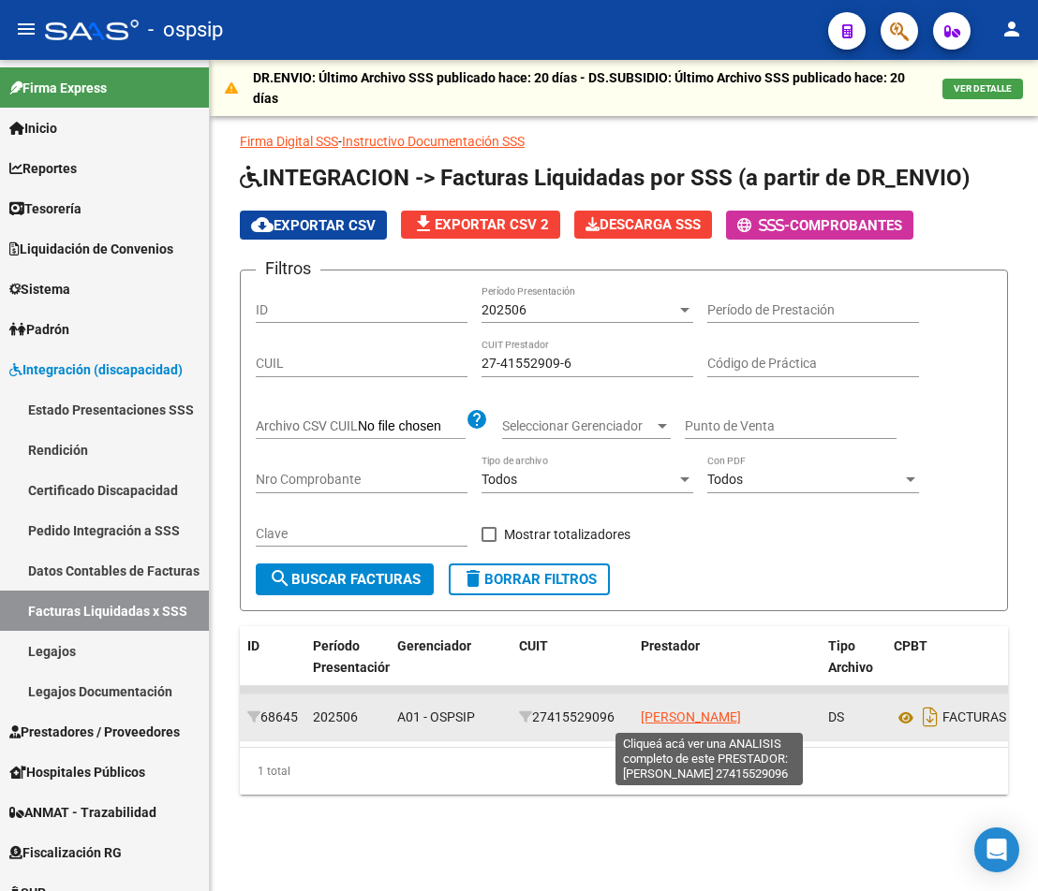
click at [740, 721] on span "[PERSON_NAME]" at bounding box center [691, 717] width 100 height 15
type textarea "27415529096"
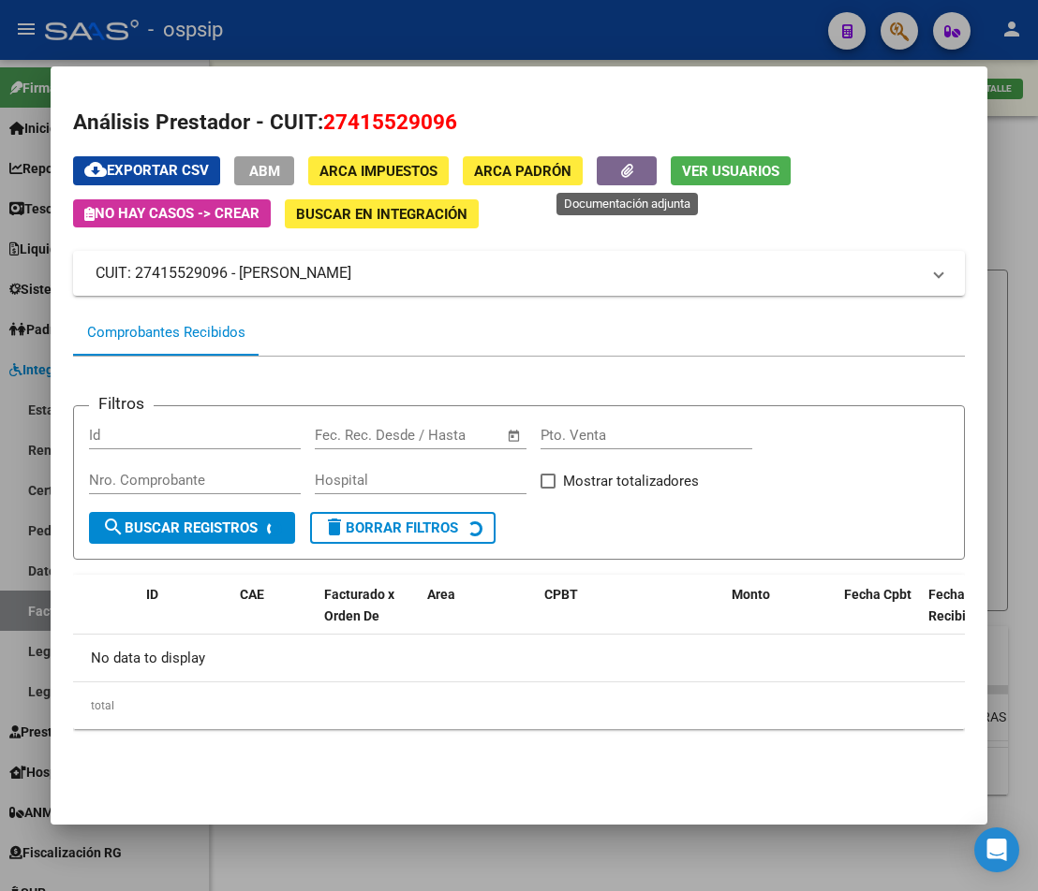
click at [641, 167] on button "button" at bounding box center [627, 170] width 60 height 29
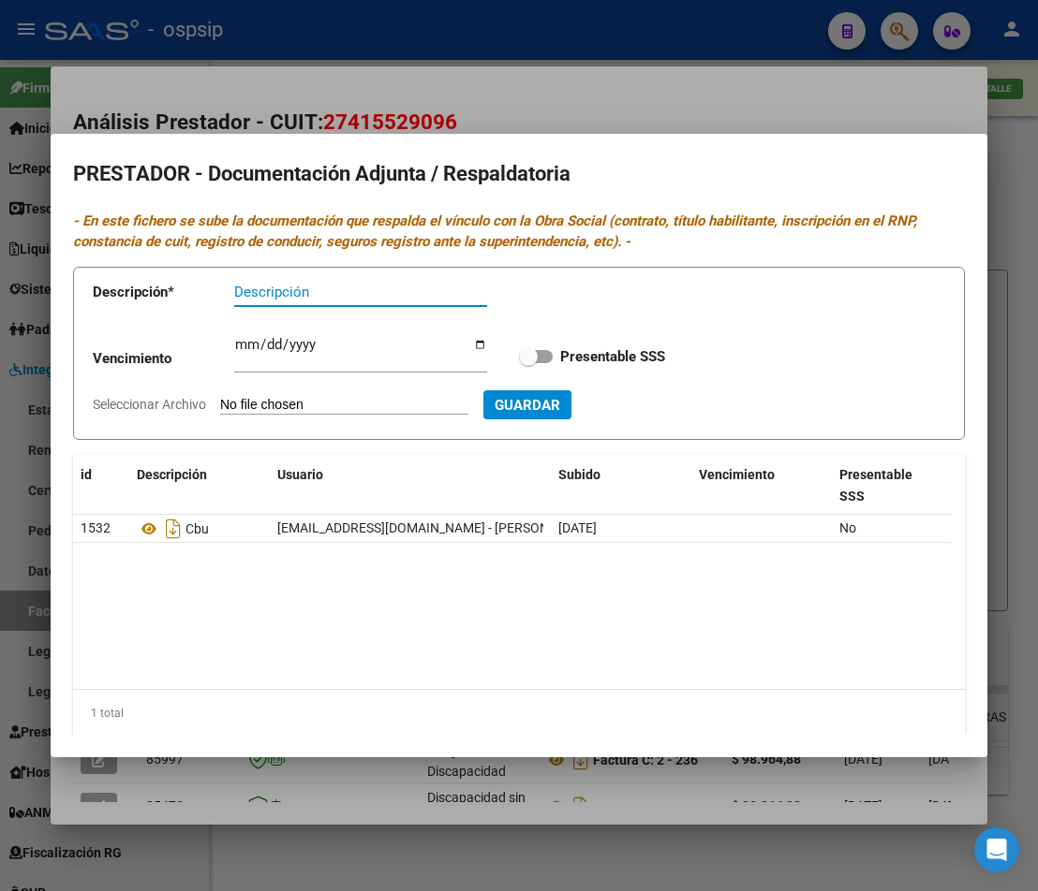
click at [519, 818] on div at bounding box center [519, 445] width 1038 height 891
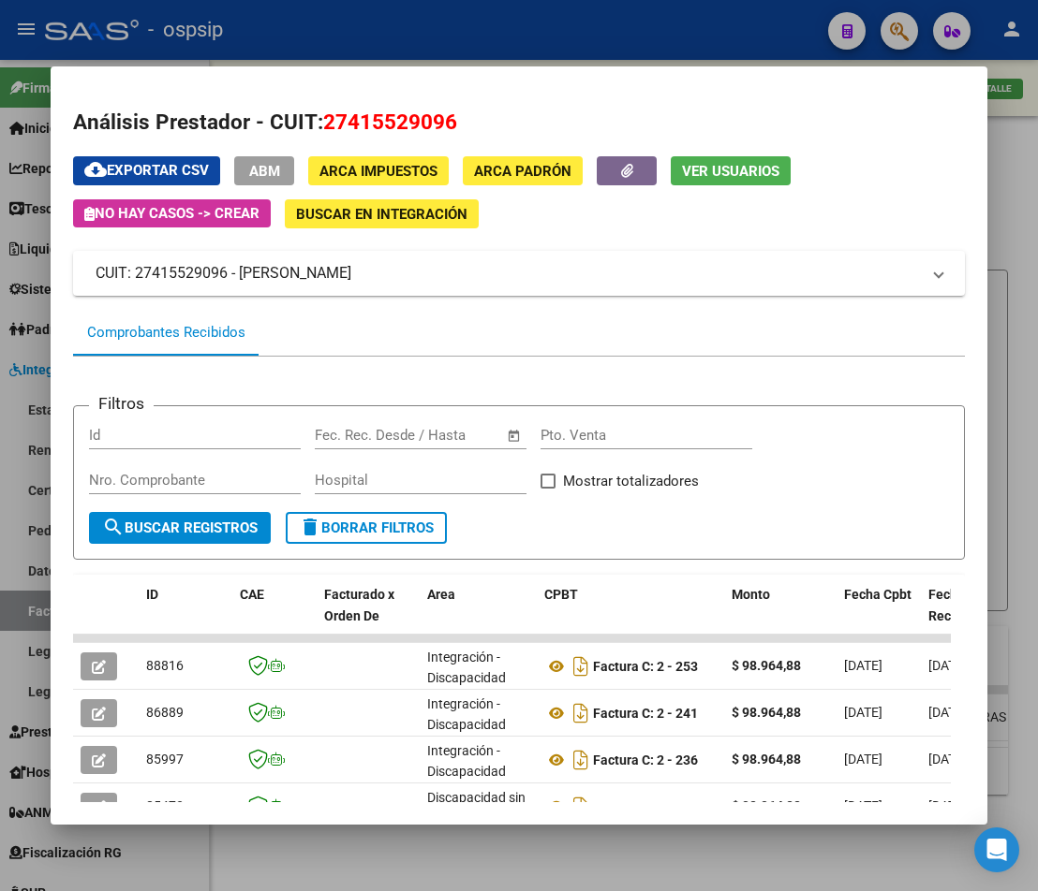
click at [539, 862] on div at bounding box center [519, 445] width 1038 height 891
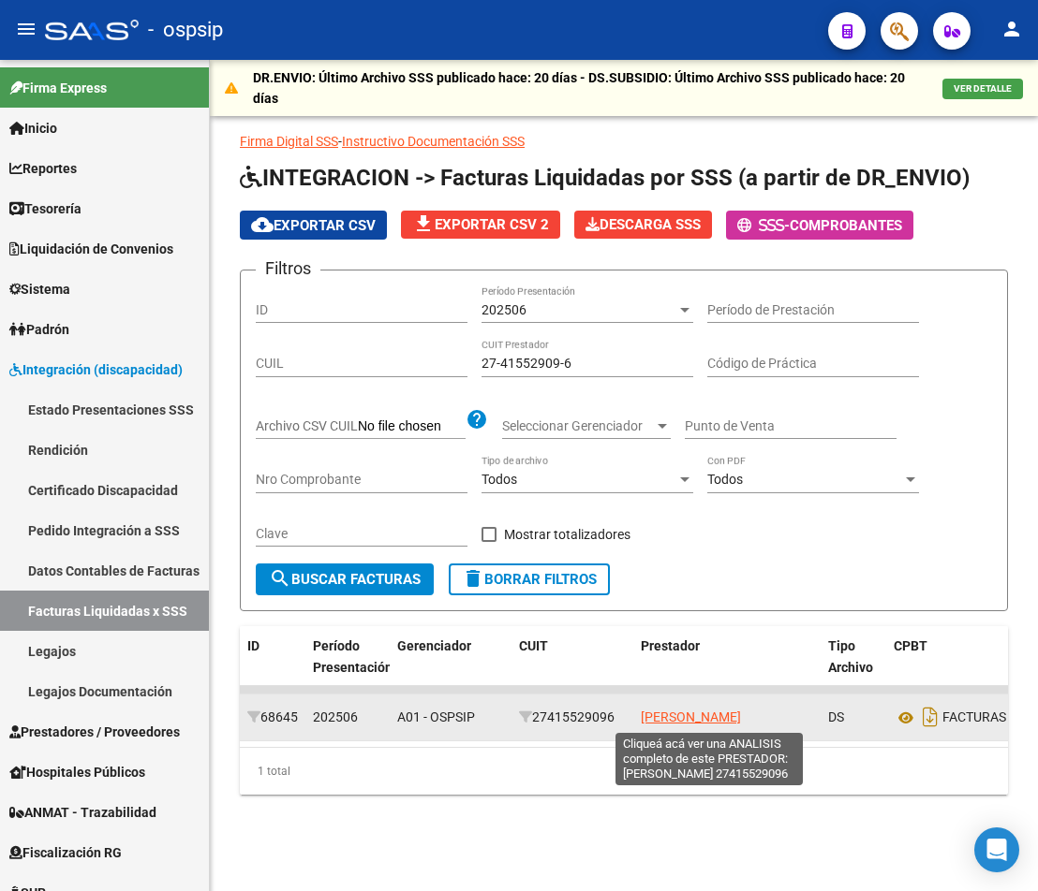
click at [724, 718] on span "[PERSON_NAME]" at bounding box center [691, 717] width 100 height 15
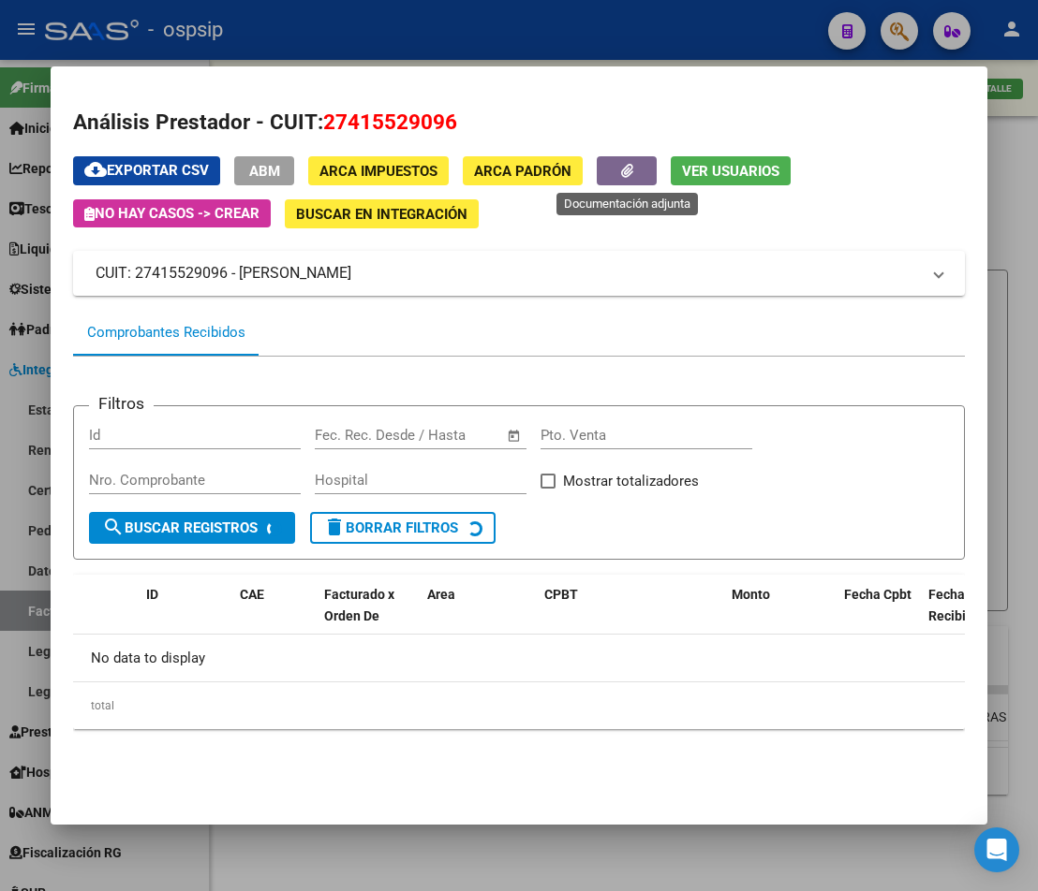
click at [621, 175] on icon "button" at bounding box center [627, 171] width 12 height 14
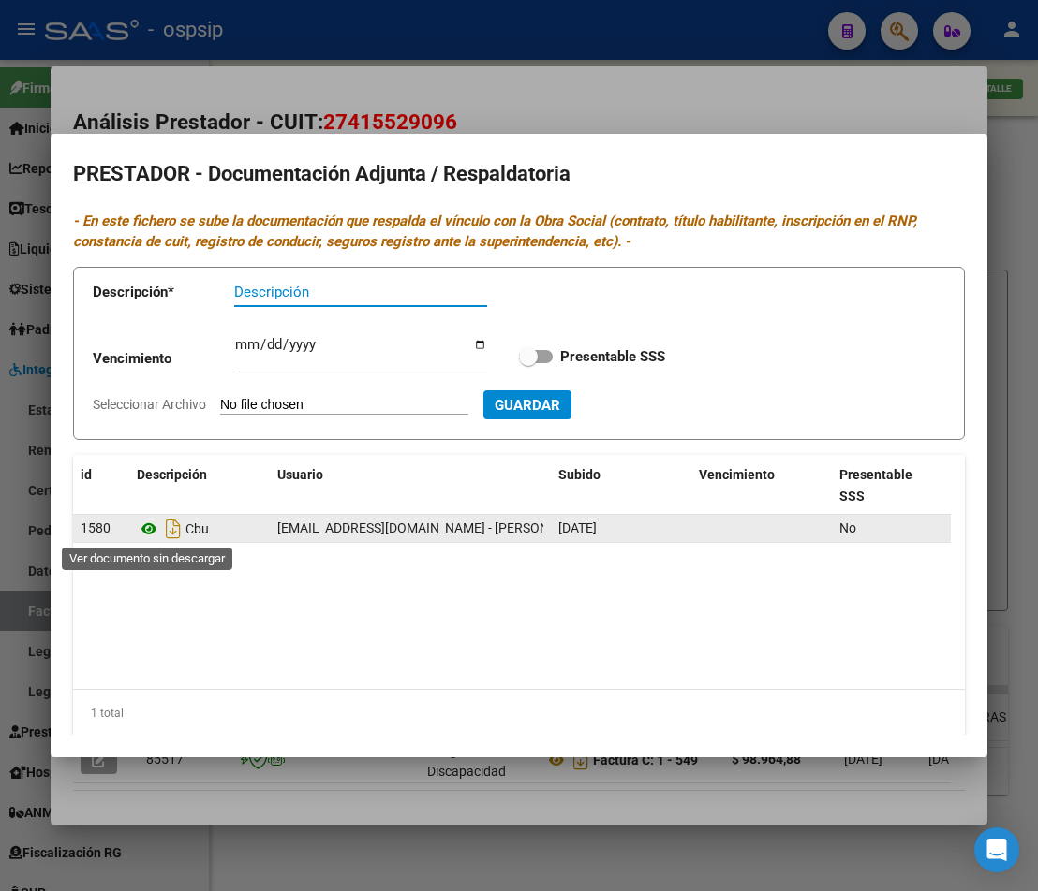
click at [148, 535] on icon at bounding box center [149, 529] width 24 height 22
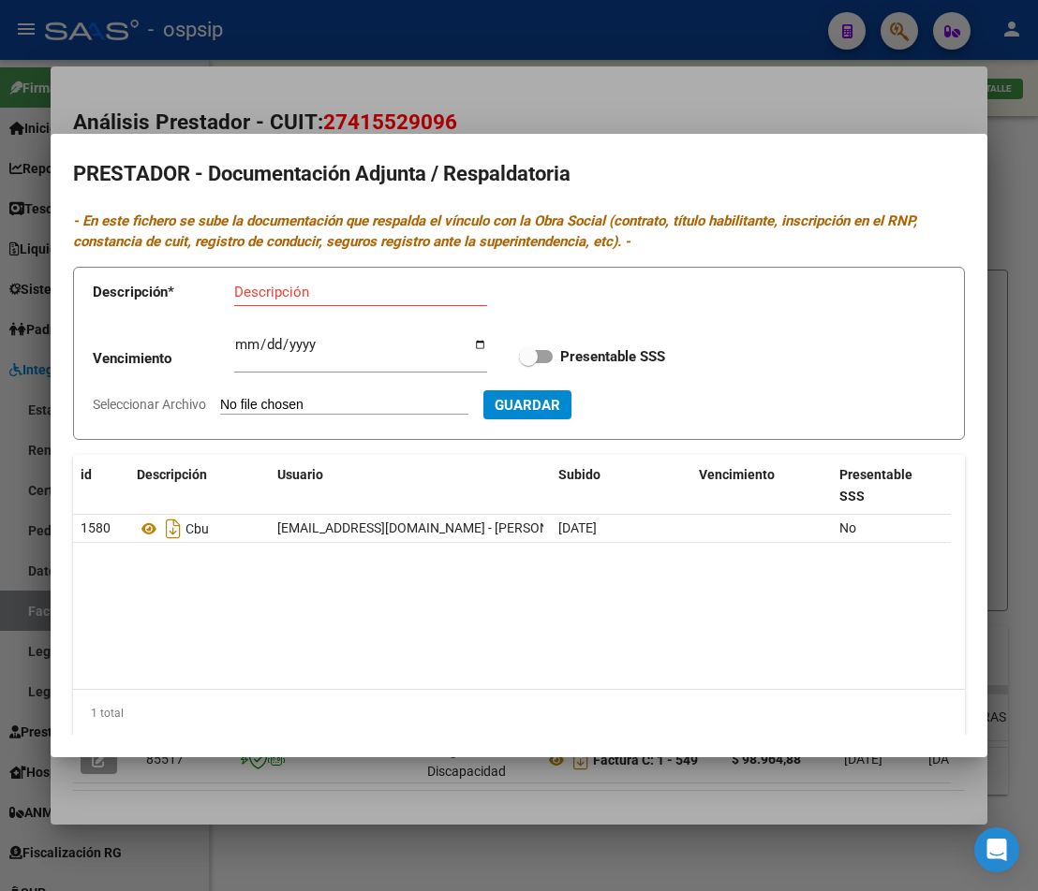
click at [393, 805] on div at bounding box center [519, 445] width 1038 height 891
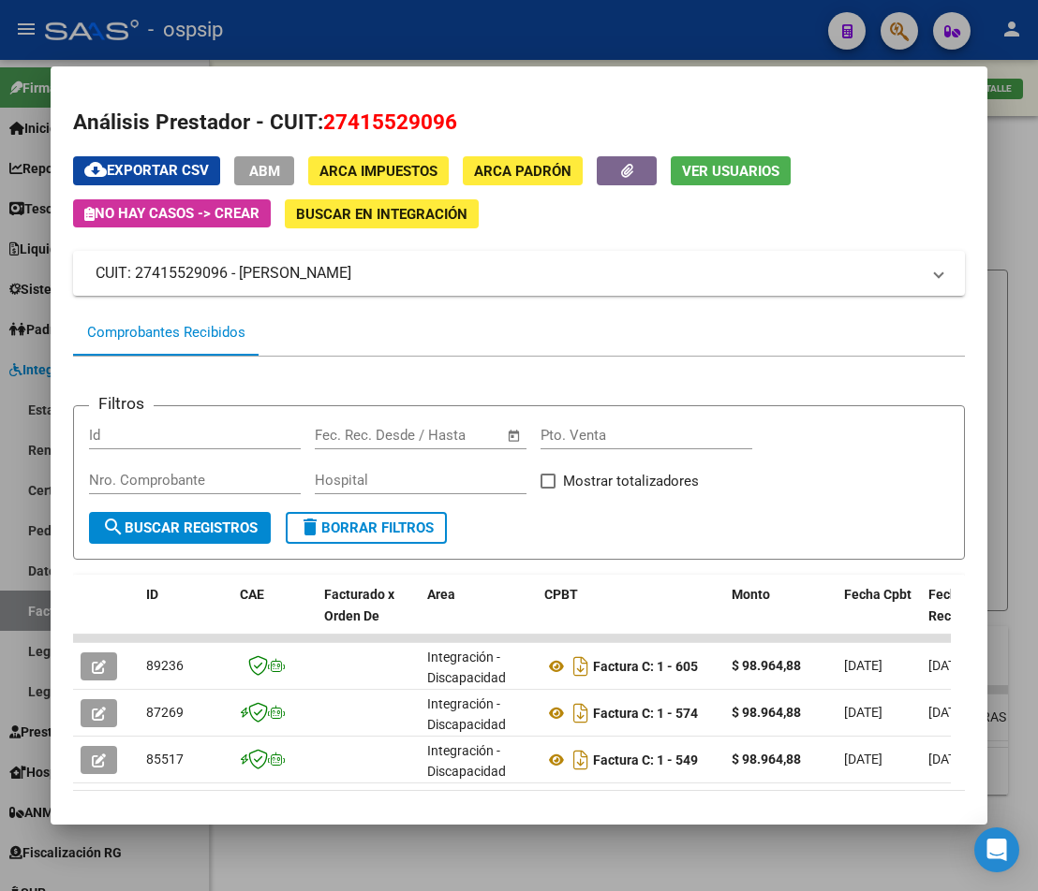
click at [405, 862] on div at bounding box center [519, 445] width 1038 height 891
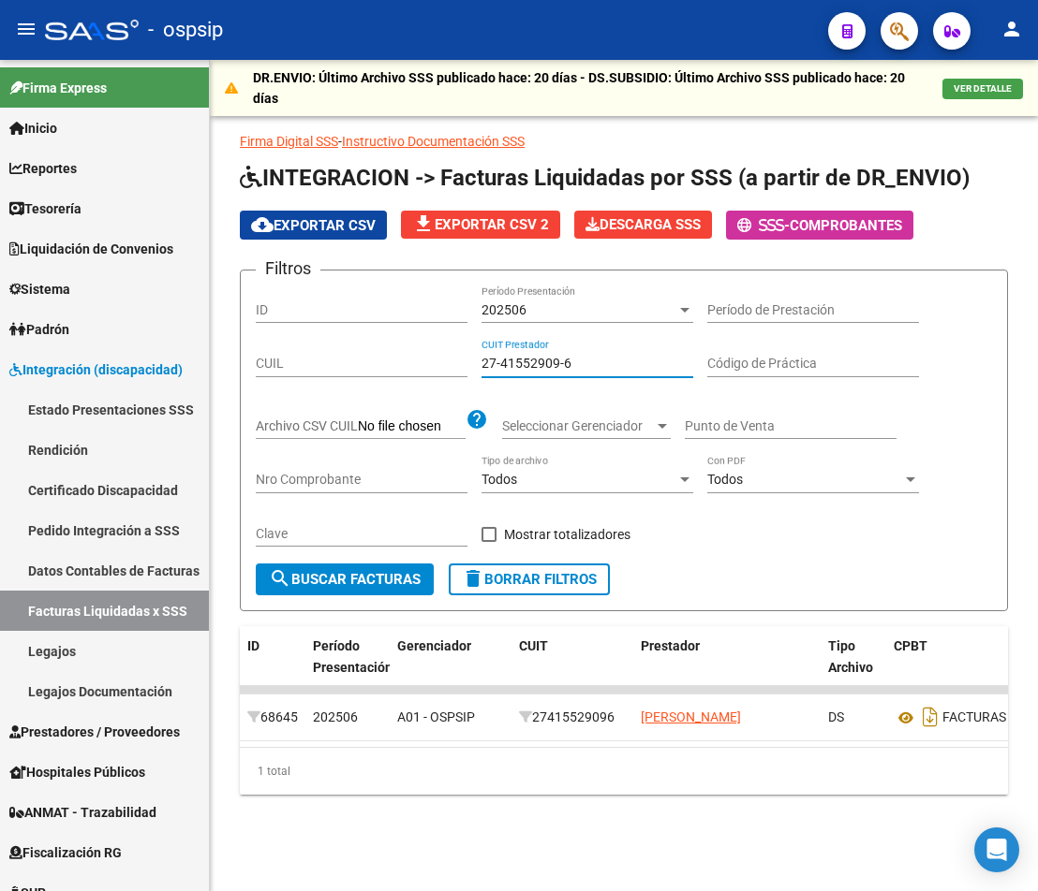
drag, startPoint x: 604, startPoint y: 358, endPoint x: 408, endPoint y: 358, distance: 195.7
click at [408, 358] on div "Filtros ID 202506 Período Presentación Período de Prestación CUIL 27-41552909-6…" at bounding box center [624, 425] width 736 height 278
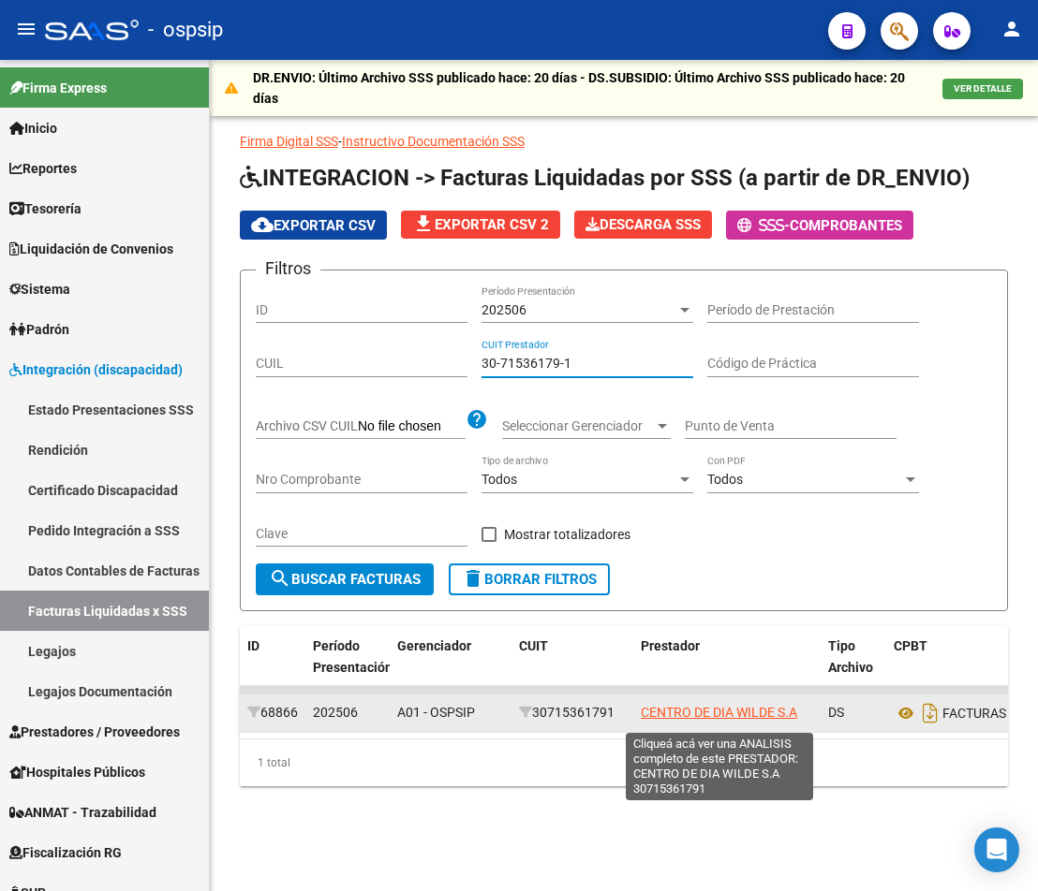
type input "30-71536179-1"
click at [722, 720] on span "CENTRO DE DIA WILDE S.A" at bounding box center [719, 712] width 156 height 15
type textarea "30715361791"
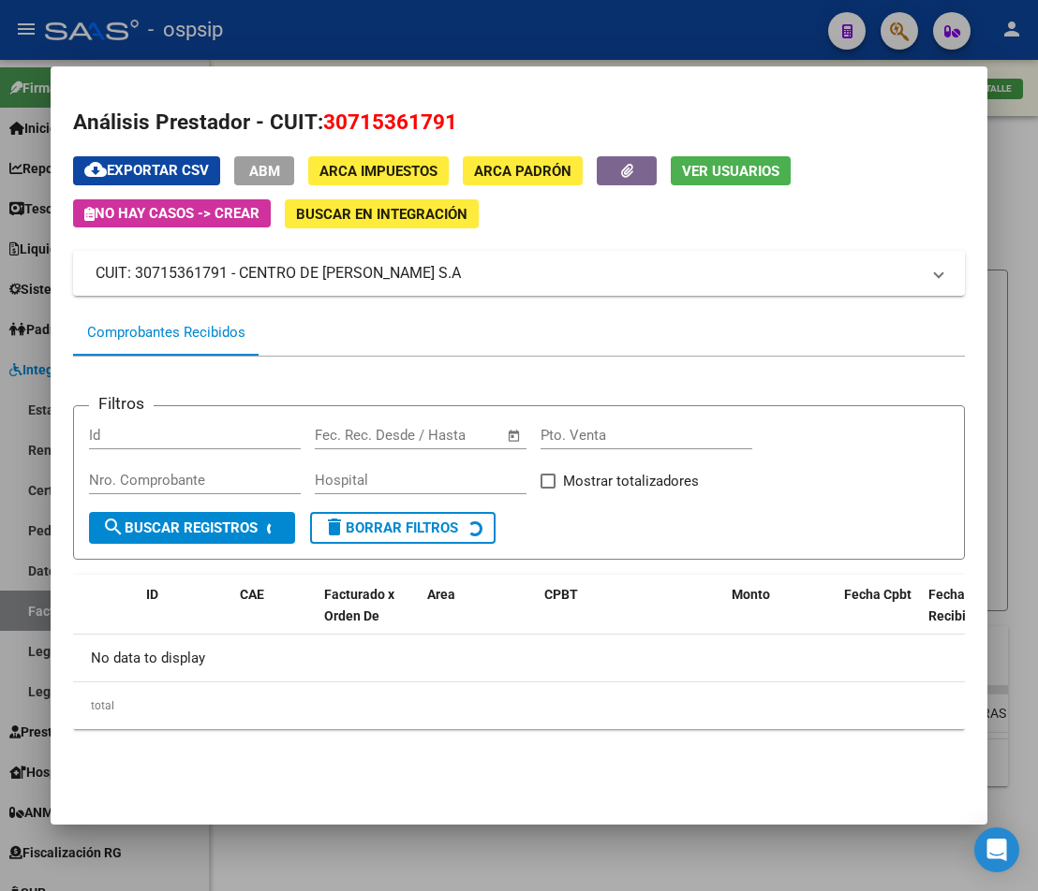
click at [637, 174] on button "button" at bounding box center [627, 170] width 60 height 29
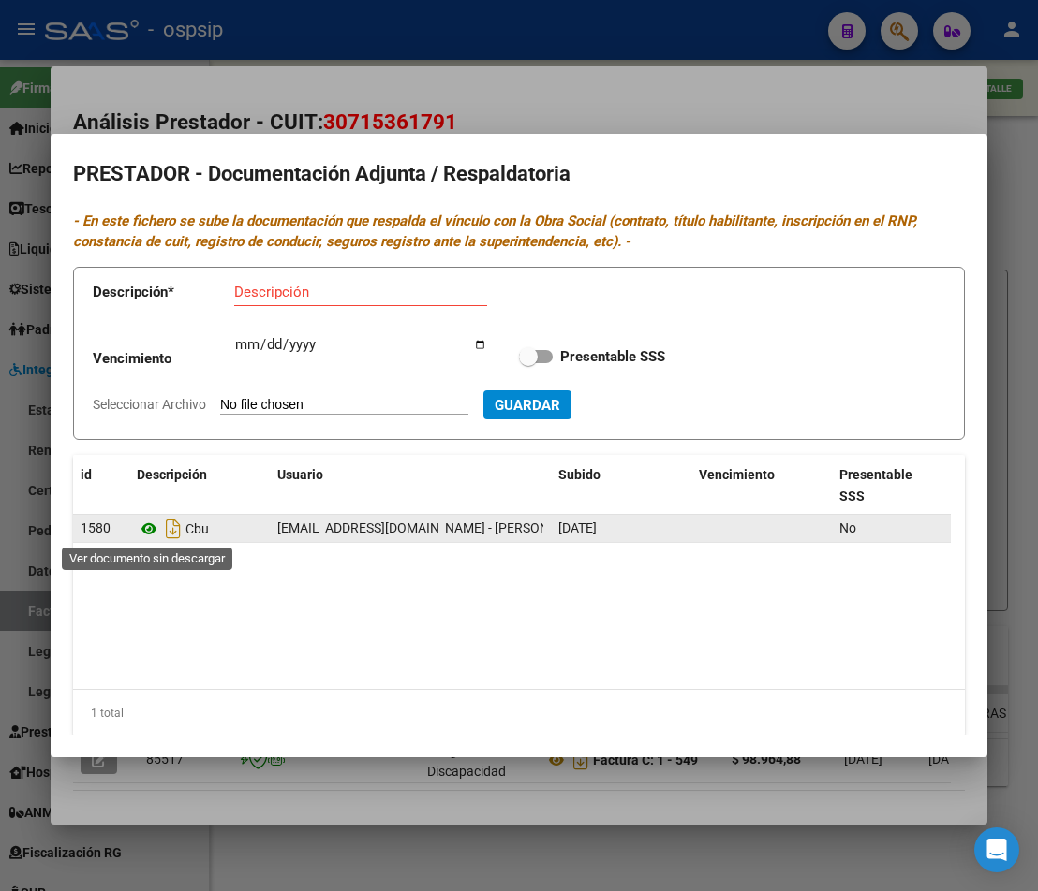
click at [156, 526] on icon at bounding box center [149, 529] width 24 height 22
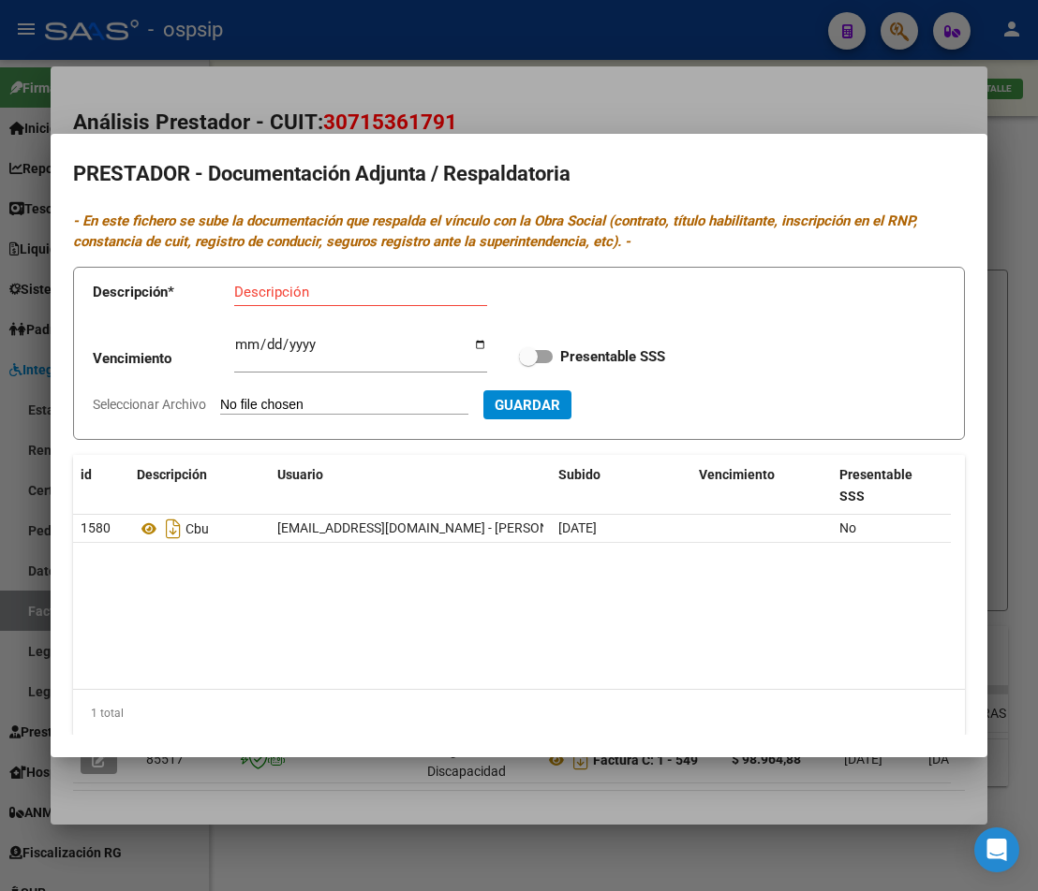
click at [867, 102] on div at bounding box center [519, 445] width 1038 height 891
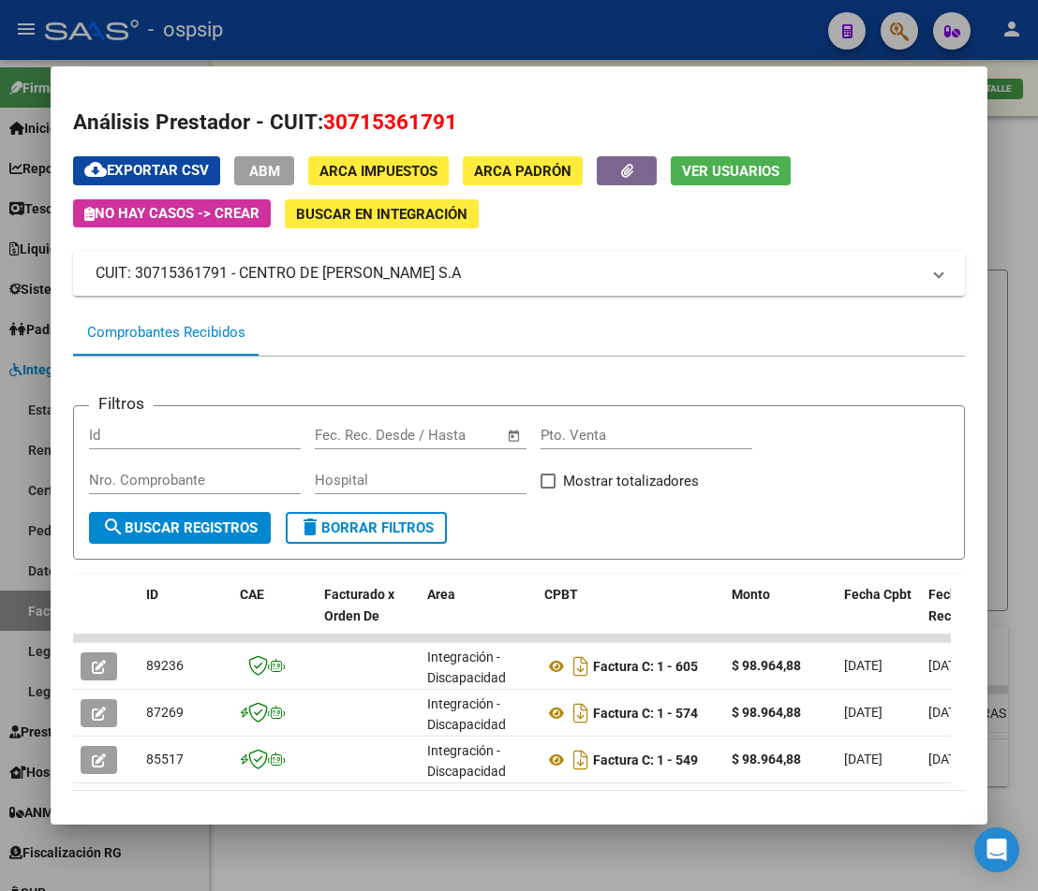
click at [1015, 323] on div at bounding box center [519, 445] width 1038 height 891
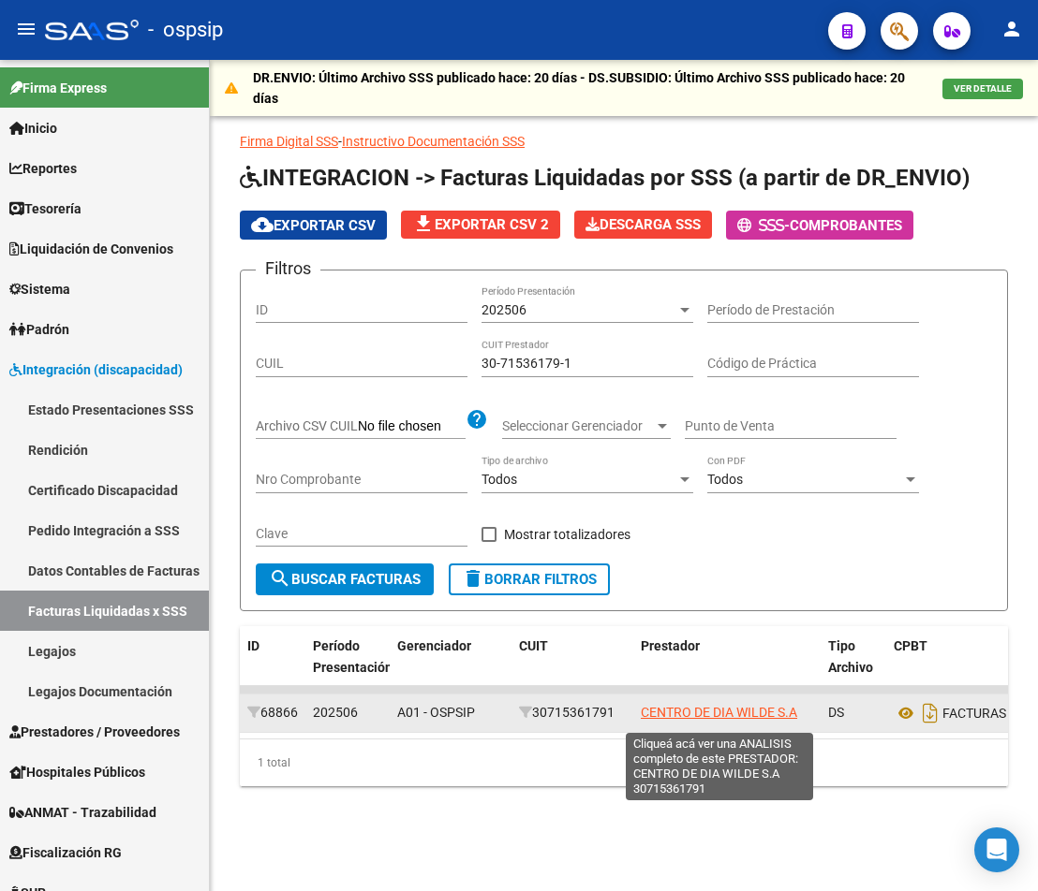
click at [700, 716] on span "CENTRO DE DIA WILDE S.A" at bounding box center [719, 712] width 156 height 15
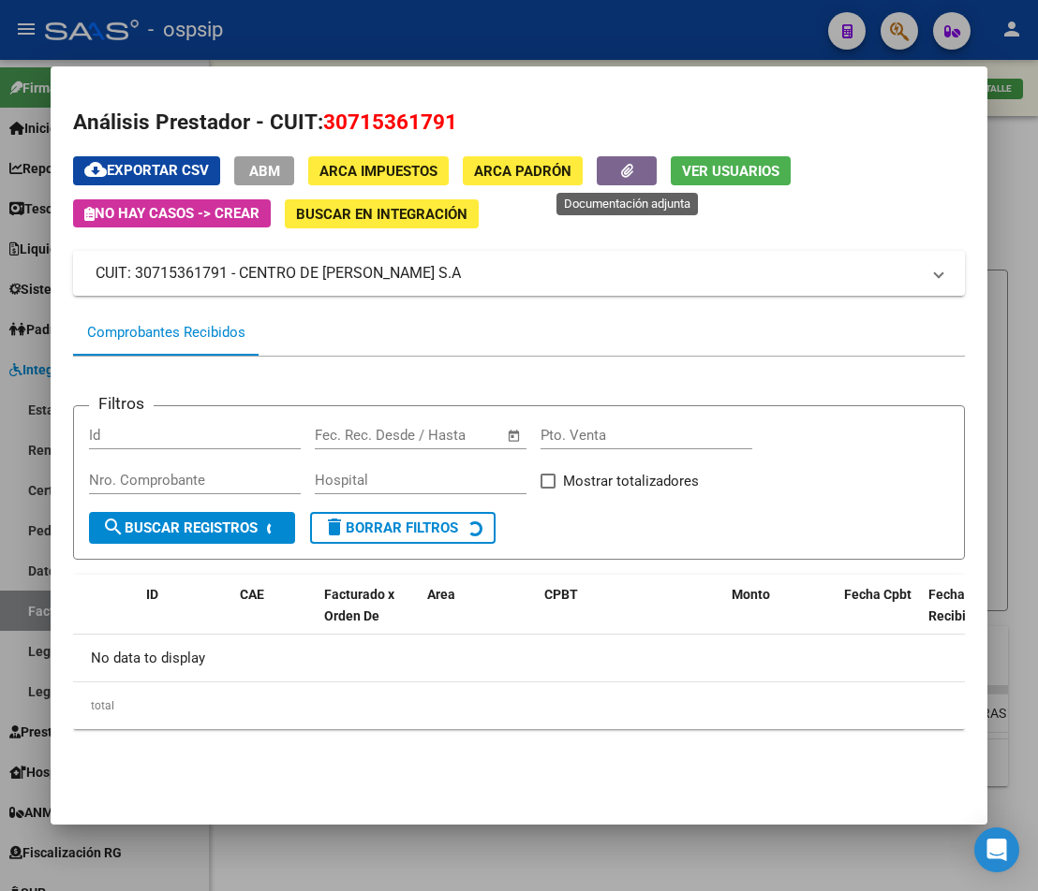
click at [642, 170] on button "button" at bounding box center [627, 170] width 60 height 29
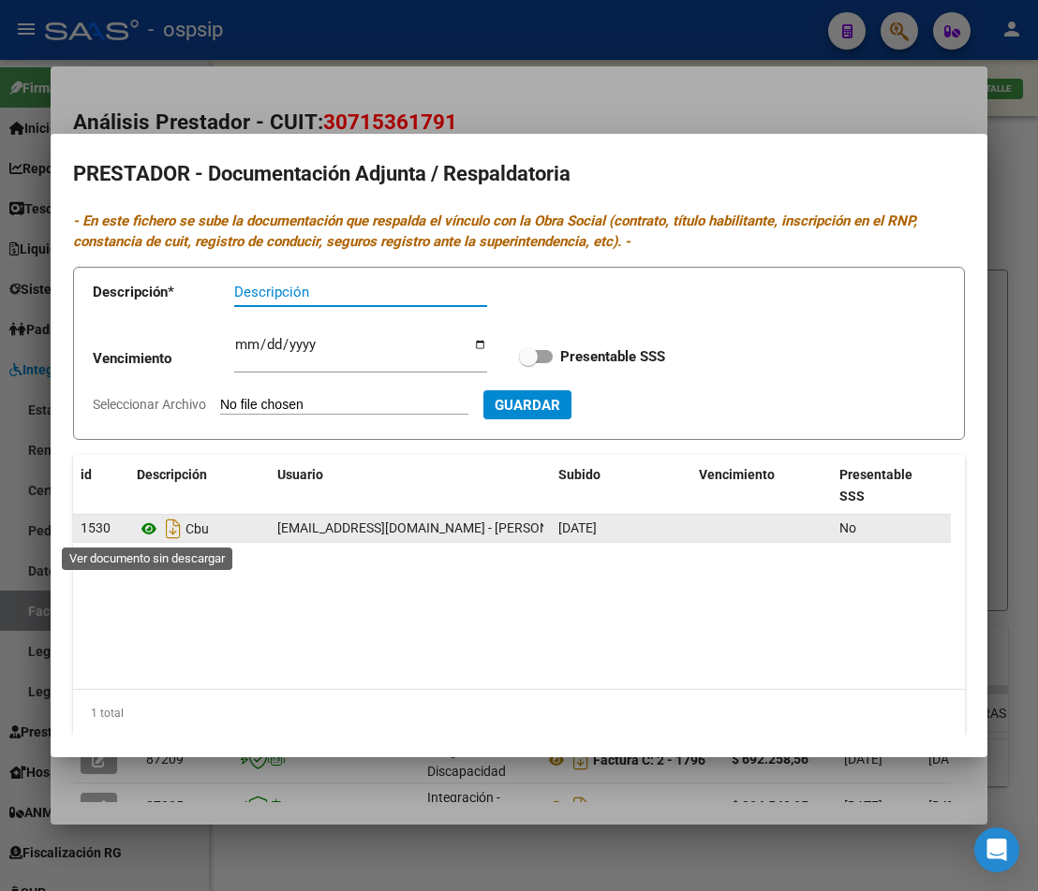
click at [148, 536] on icon at bounding box center [149, 529] width 24 height 22
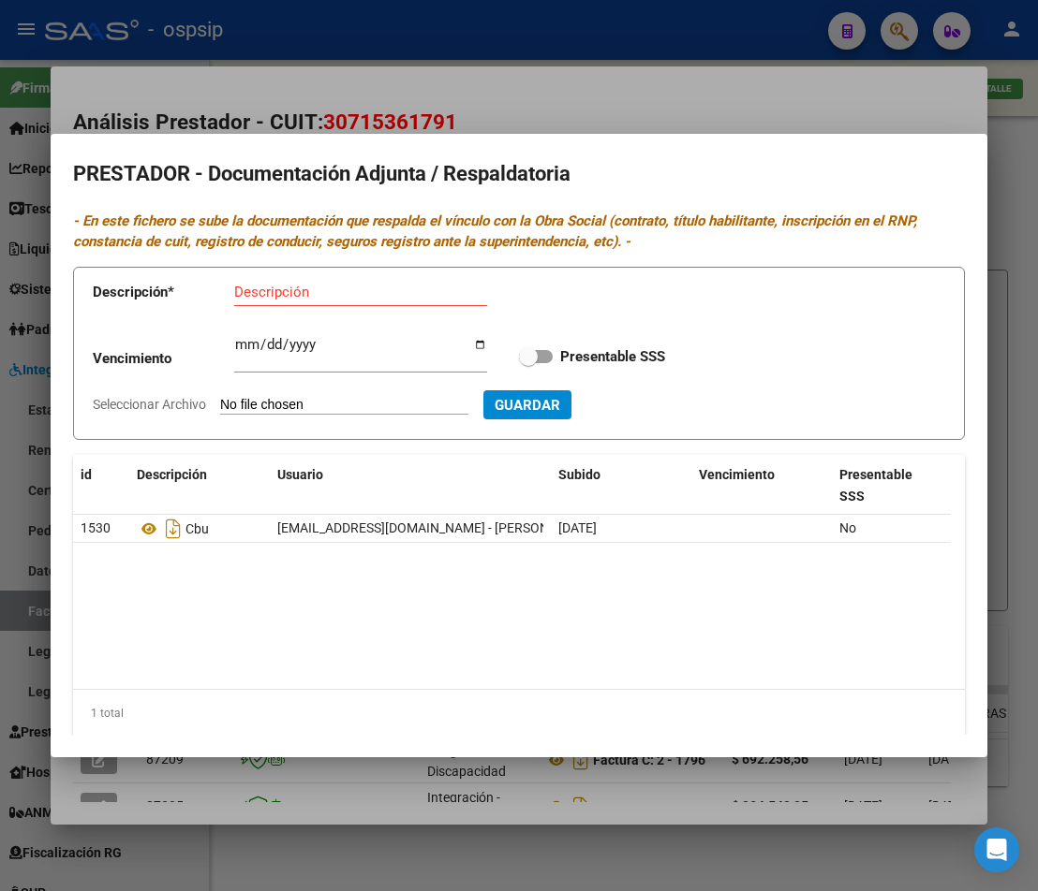
click at [481, 828] on div at bounding box center [519, 445] width 1038 height 891
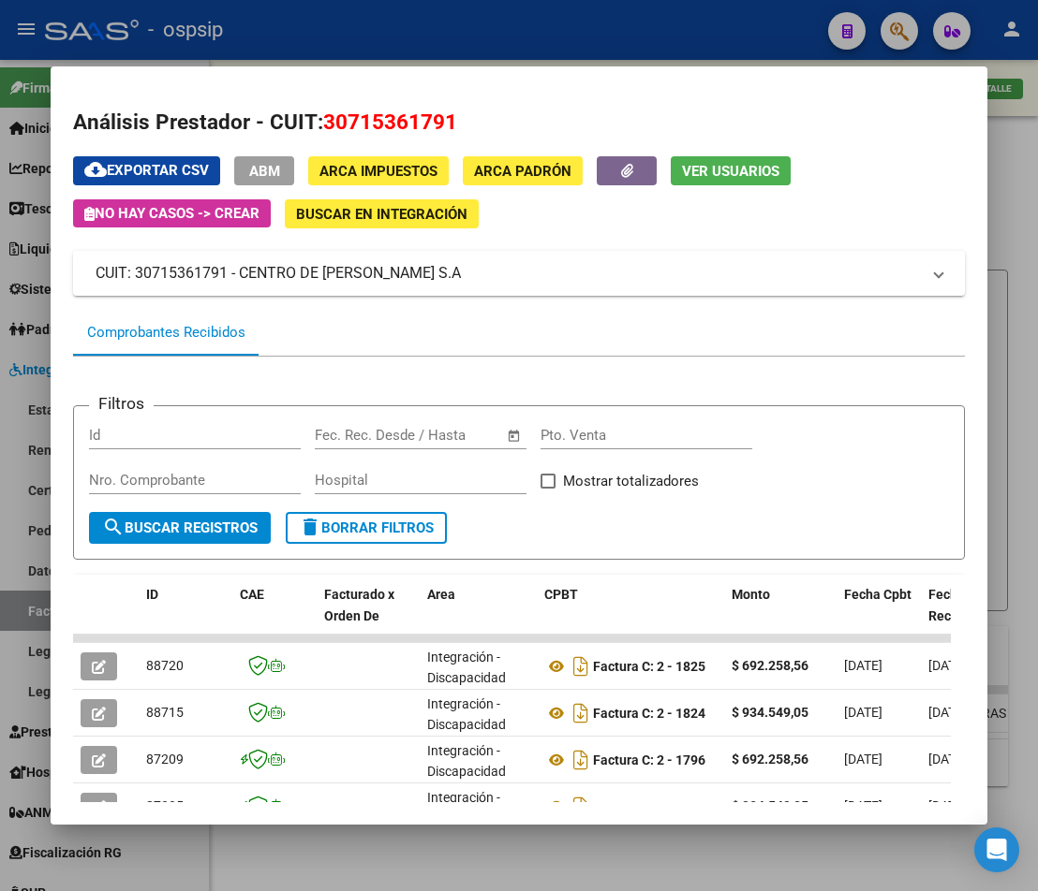
click at [494, 856] on div at bounding box center [519, 445] width 1038 height 891
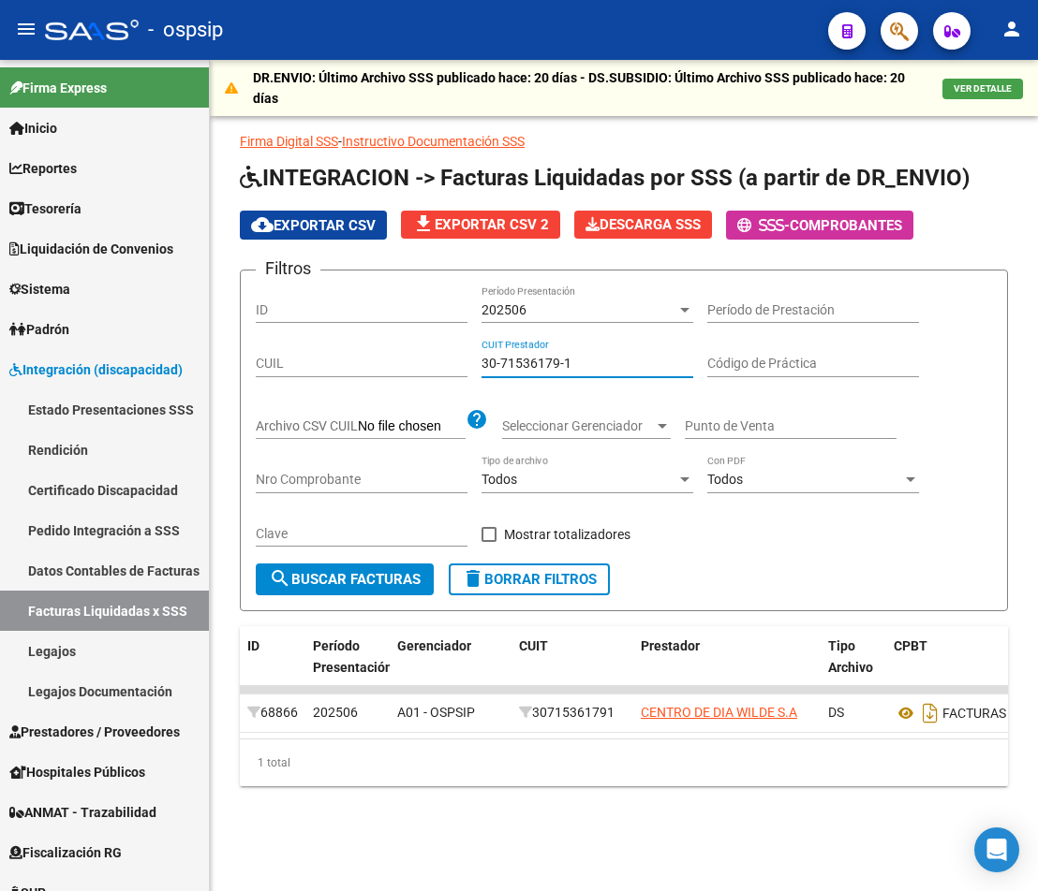
drag, startPoint x: 614, startPoint y: 364, endPoint x: 391, endPoint y: 354, distance: 223.1
click at [391, 354] on div "Filtros ID 202506 Período Presentación Período de Prestación CUIL 30-71536179-1…" at bounding box center [624, 425] width 736 height 278
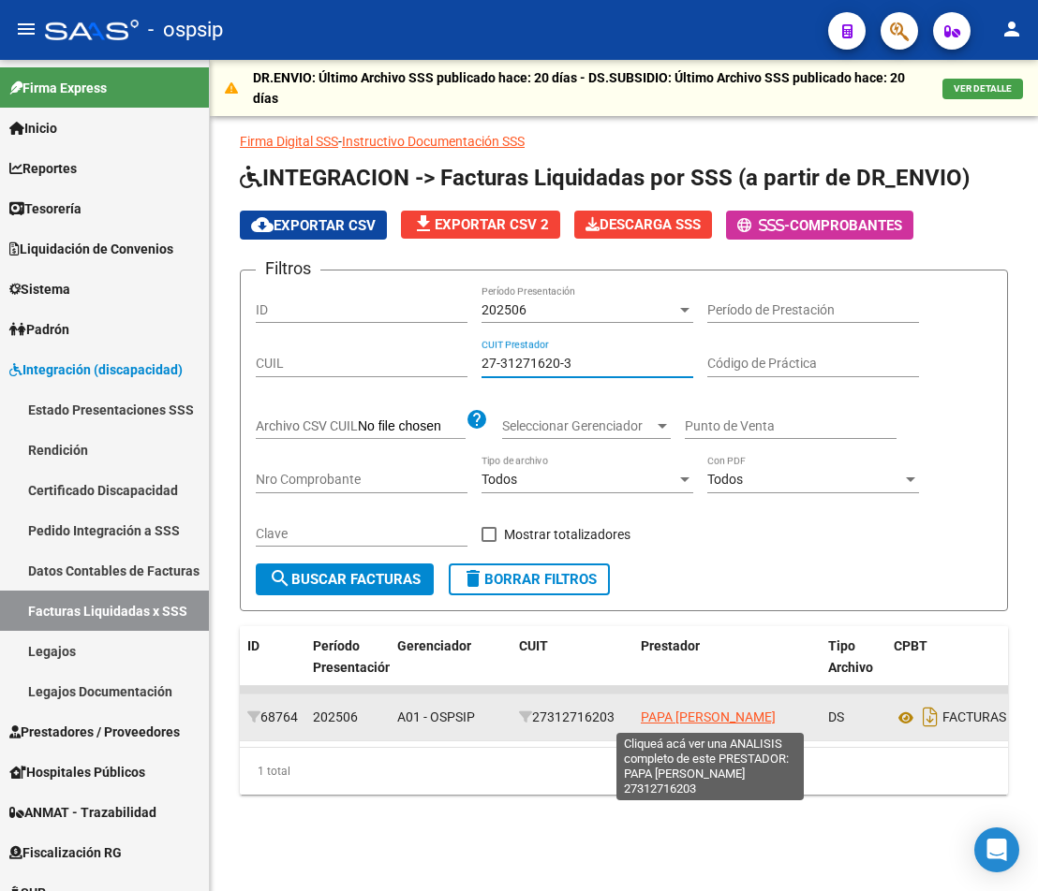
type input "27-31271620-3"
click at [679, 720] on span "PAPA [PERSON_NAME]" at bounding box center [708, 717] width 135 height 15
type textarea "27312716203"
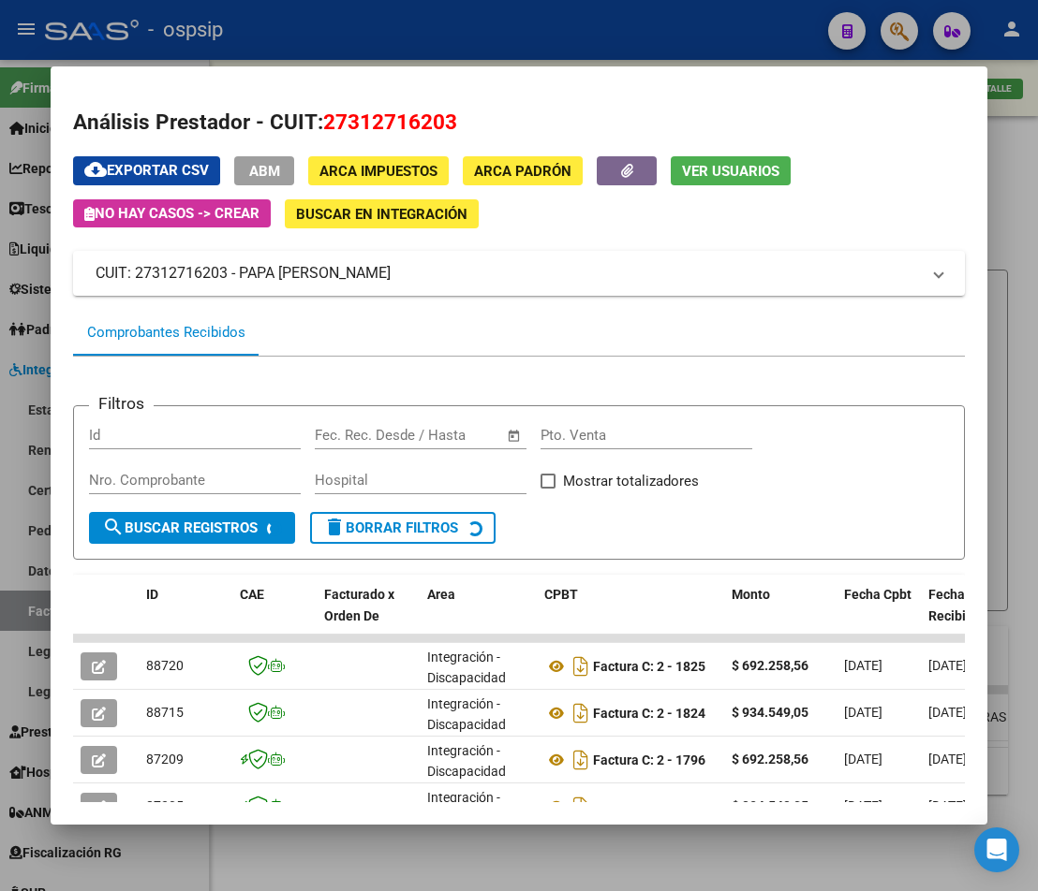
click at [1026, 412] on div at bounding box center [519, 445] width 1038 height 891
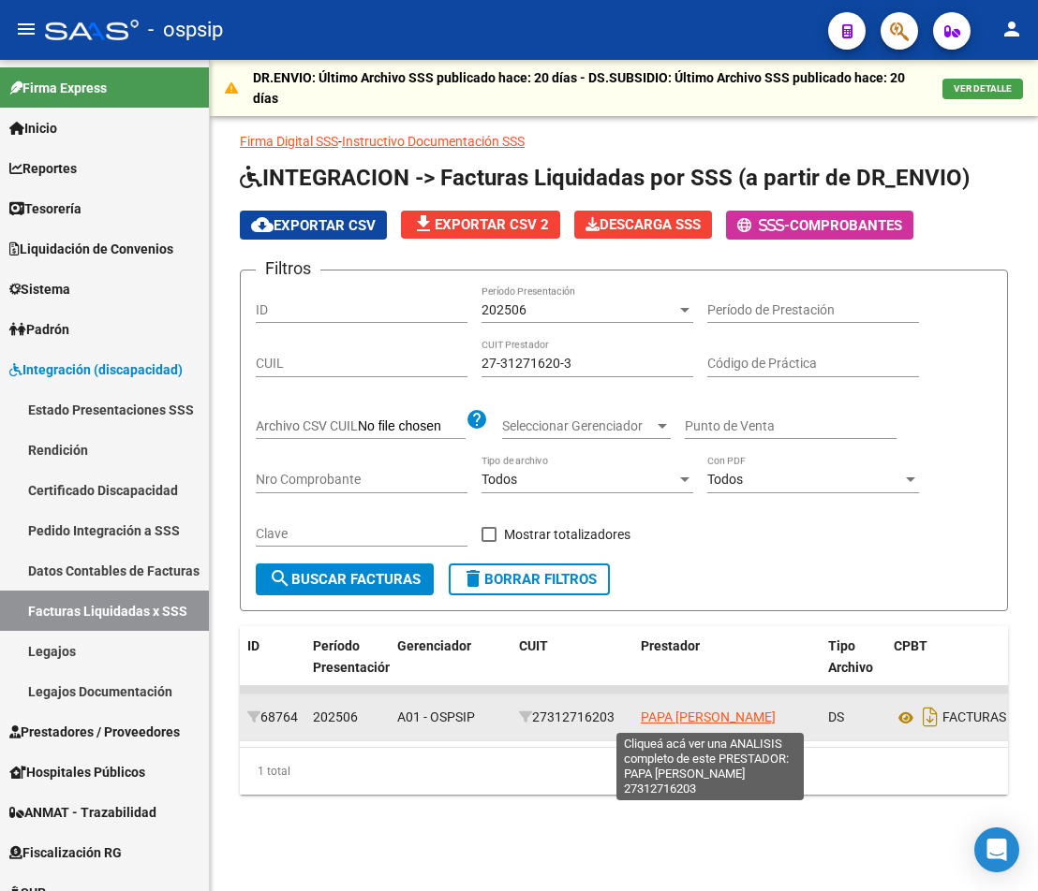
click at [685, 716] on span "PAPA [PERSON_NAME]" at bounding box center [708, 717] width 135 height 15
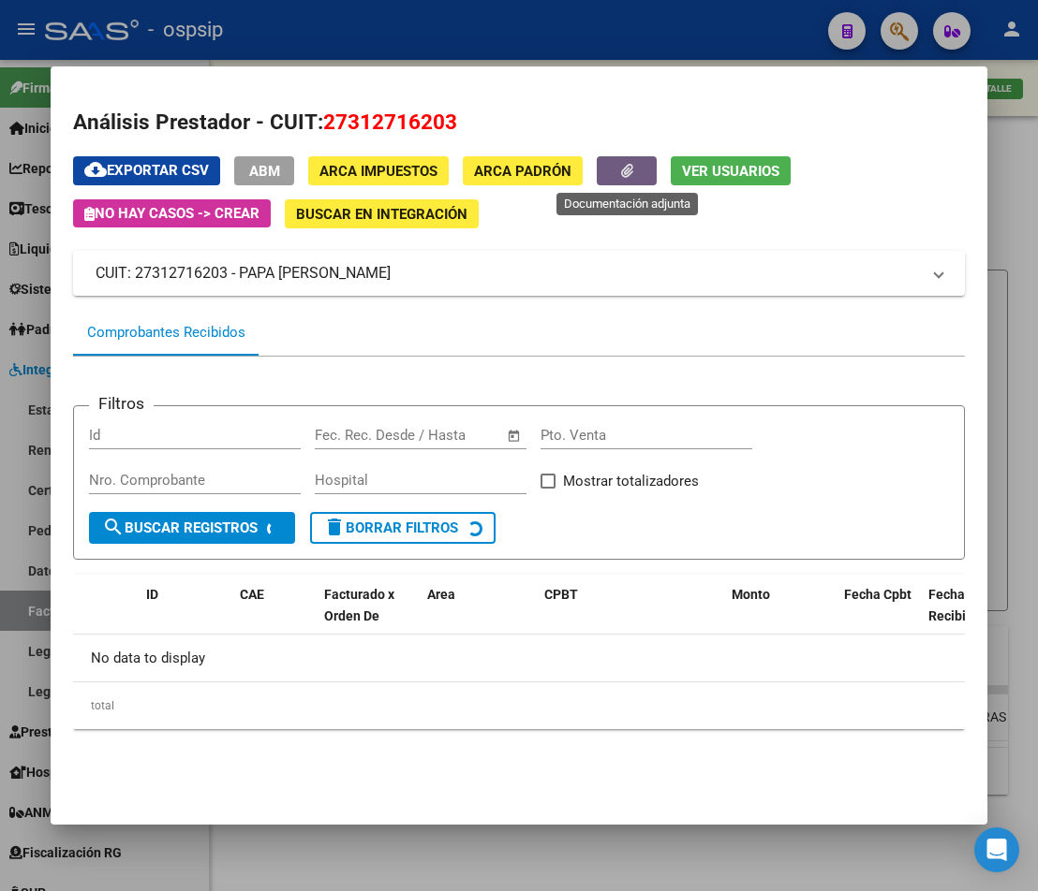
click at [631, 169] on icon "button" at bounding box center [627, 171] width 12 height 14
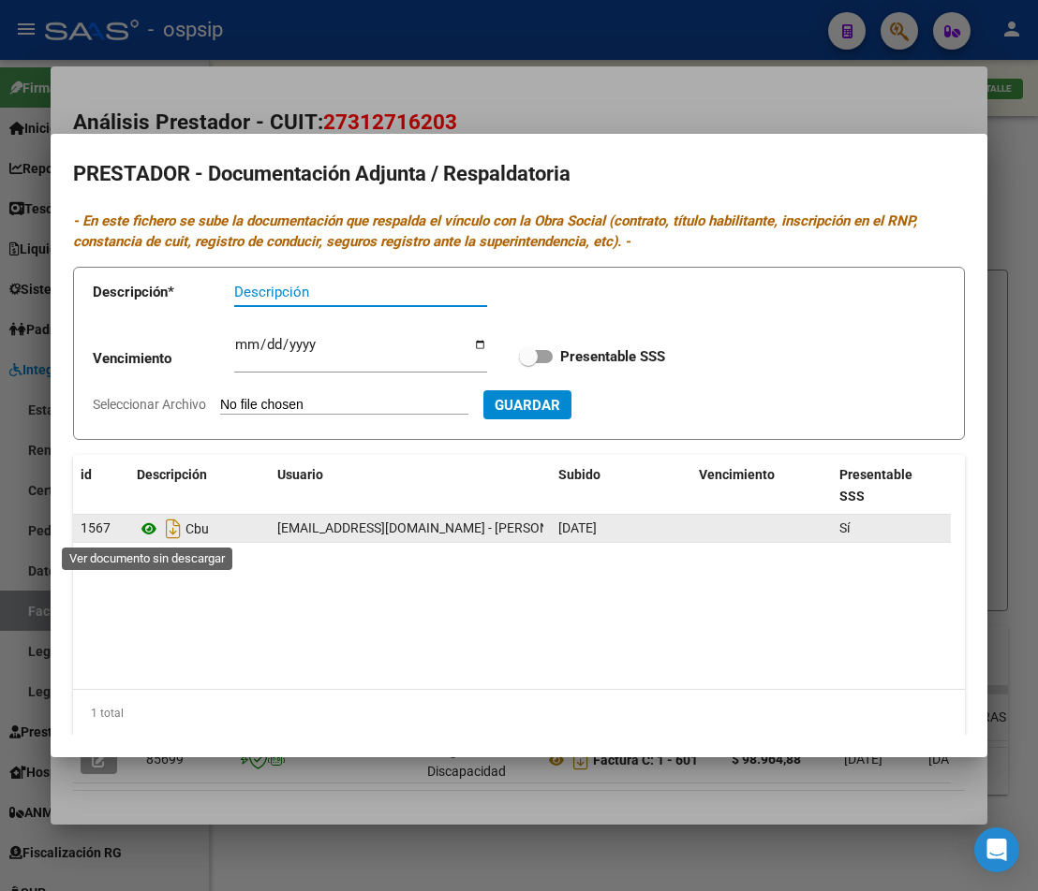
click at [148, 529] on icon at bounding box center [149, 529] width 24 height 22
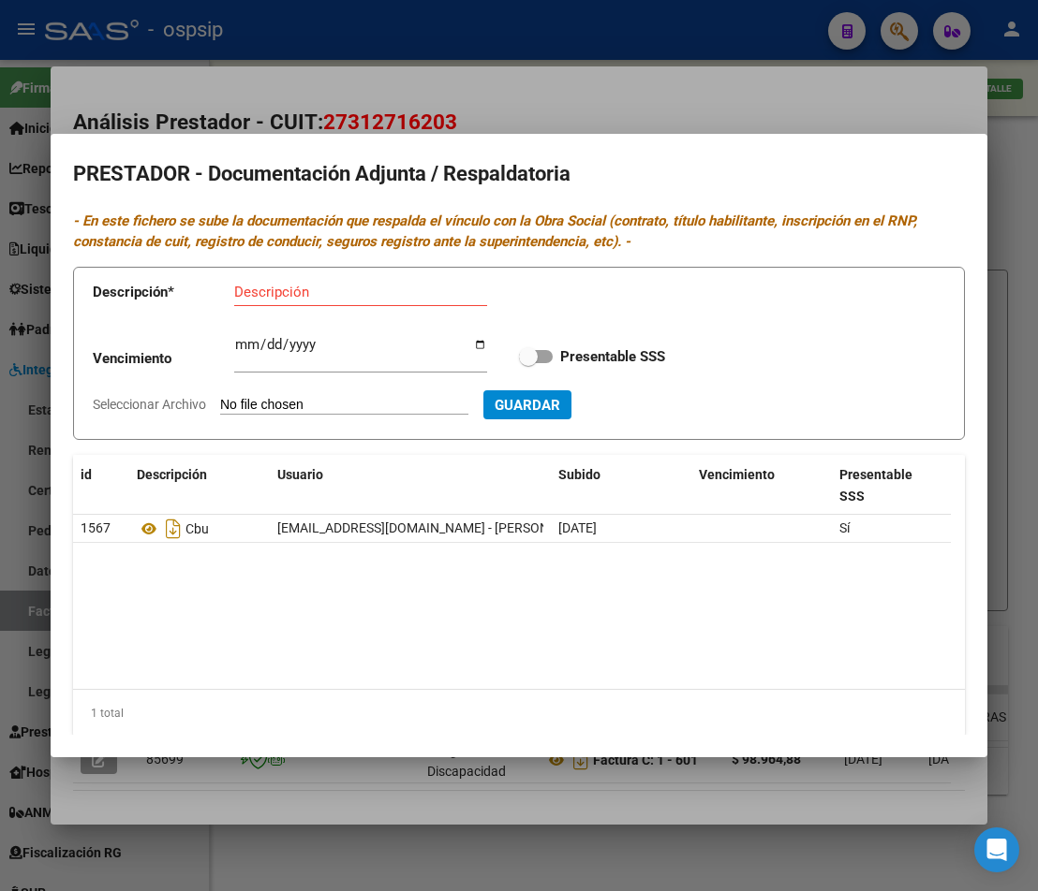
click at [723, 60] on div at bounding box center [519, 445] width 1038 height 891
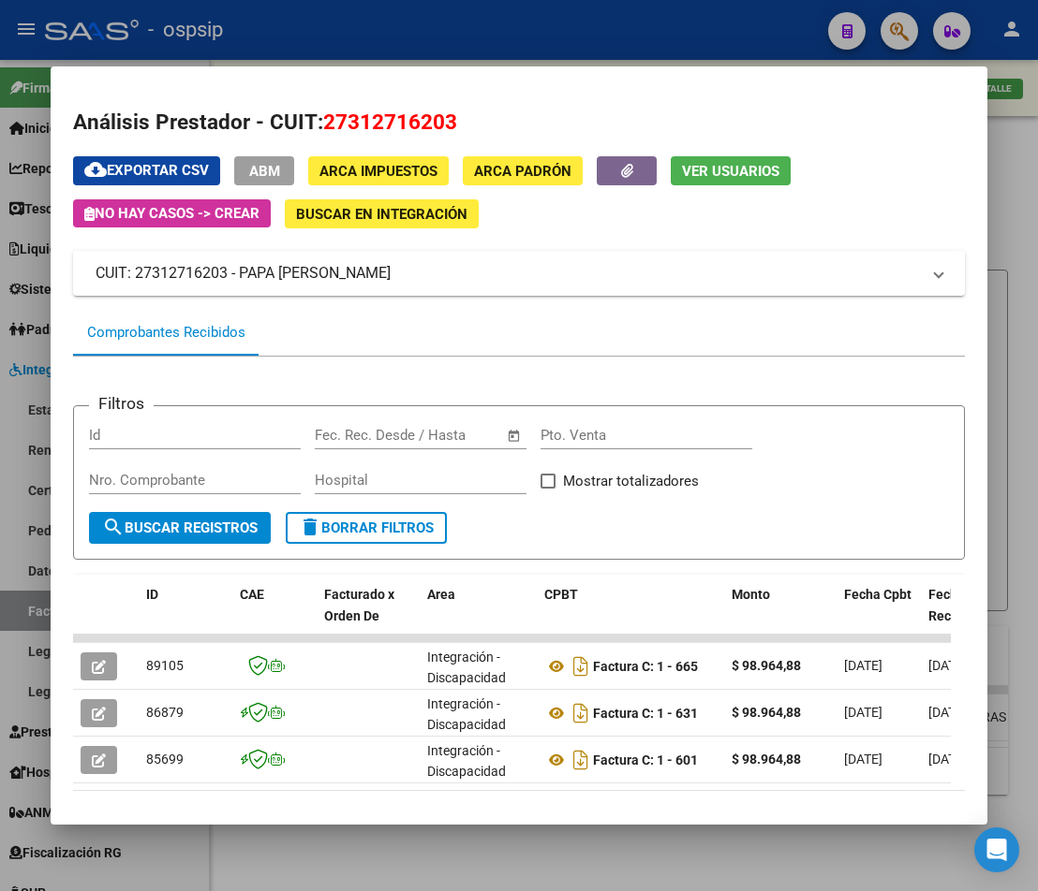
click at [1009, 319] on div at bounding box center [519, 445] width 1038 height 891
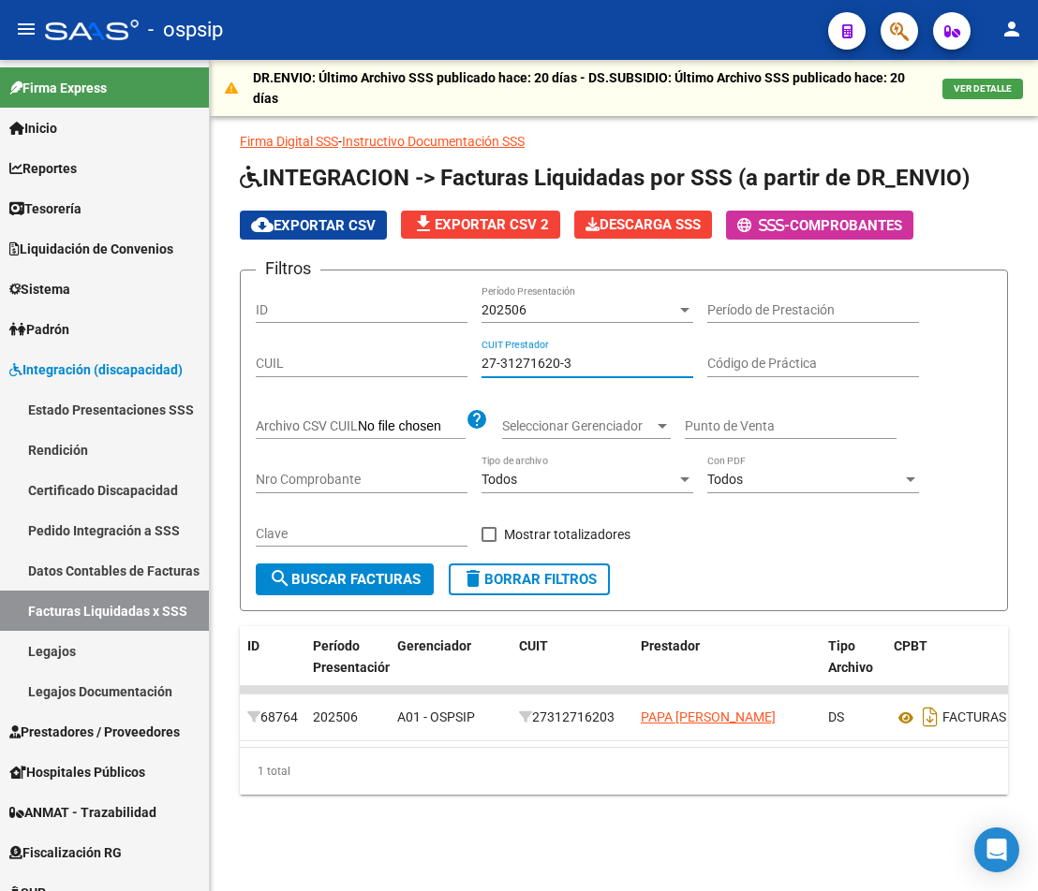
drag, startPoint x: 604, startPoint y: 359, endPoint x: 417, endPoint y: 366, distance: 187.4
click at [417, 366] on div "Filtros ID 202506 Período Presentación Período de Prestación CUIL 27-31271620-3…" at bounding box center [624, 425] width 736 height 278
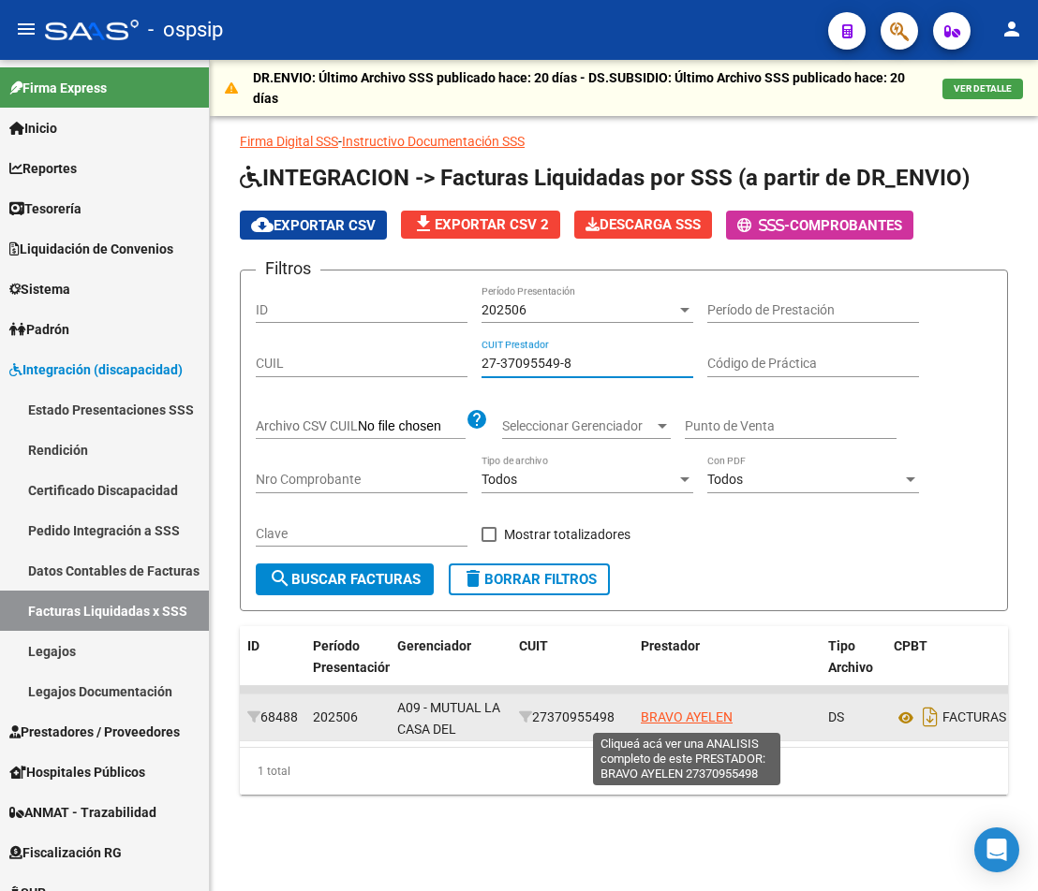
type input "27-37095549-8"
click at [685, 714] on span "BRAVO AYELEN" at bounding box center [687, 717] width 92 height 15
type textarea "27370955498"
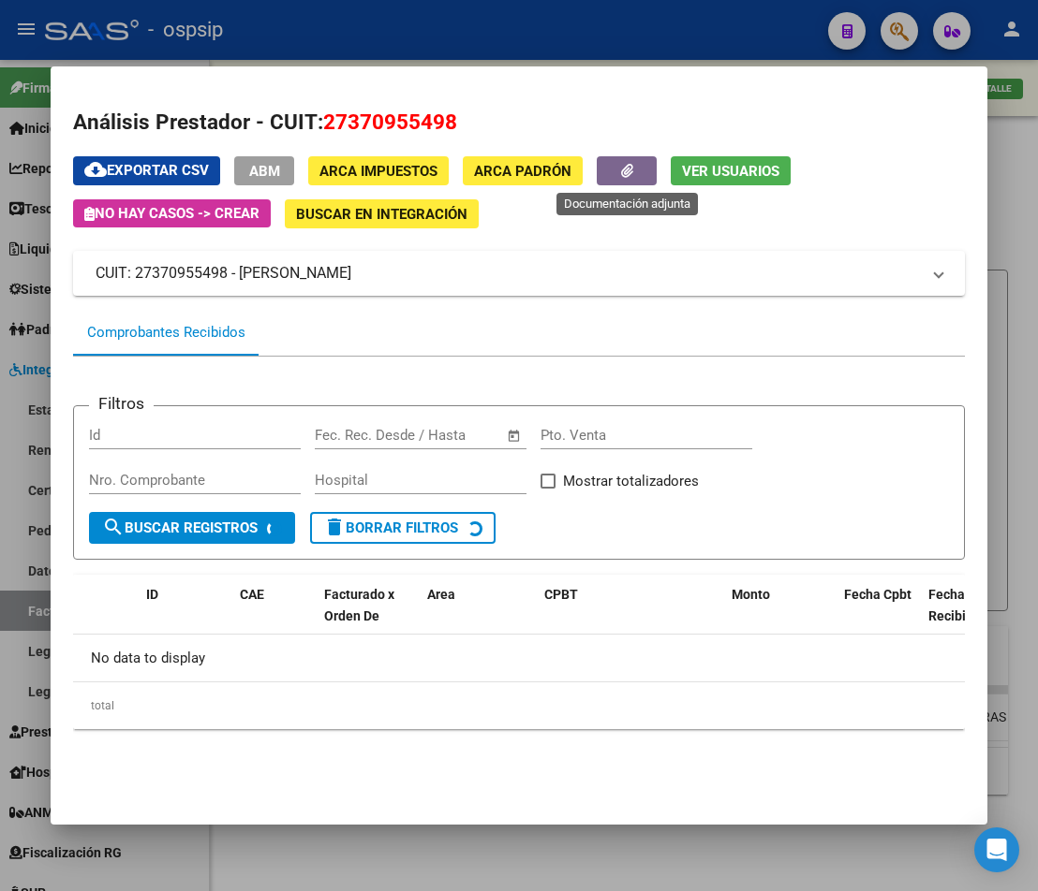
click at [620, 180] on button "button" at bounding box center [627, 170] width 60 height 29
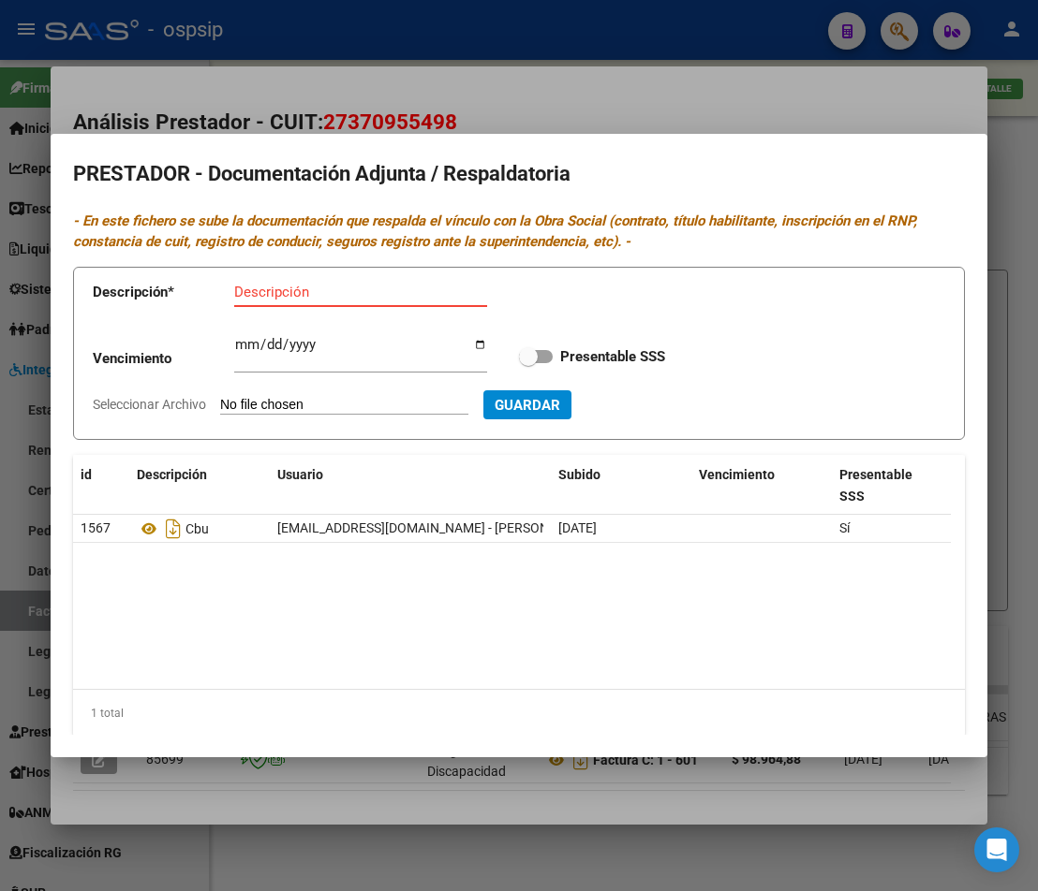
click at [450, 810] on div at bounding box center [519, 445] width 1038 height 891
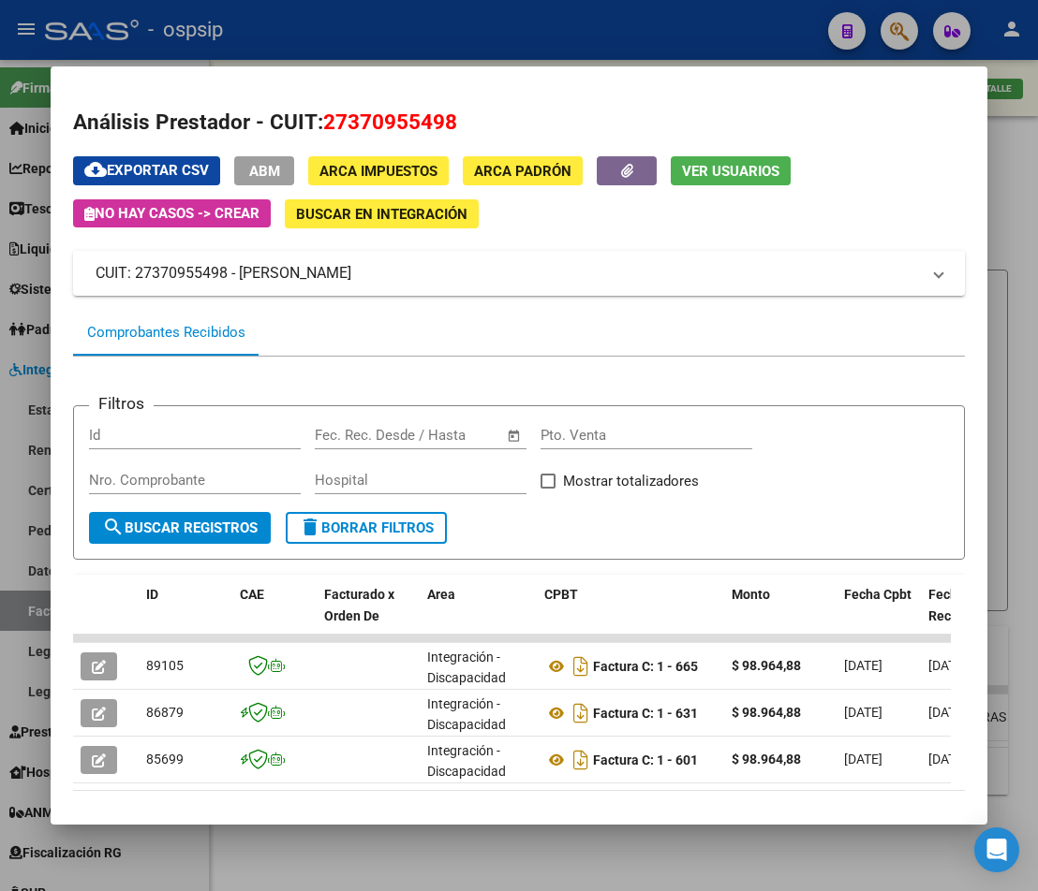
drag, startPoint x: 477, startPoint y: 854, endPoint x: 597, endPoint y: 760, distance: 152.8
click at [478, 855] on div at bounding box center [519, 445] width 1038 height 891
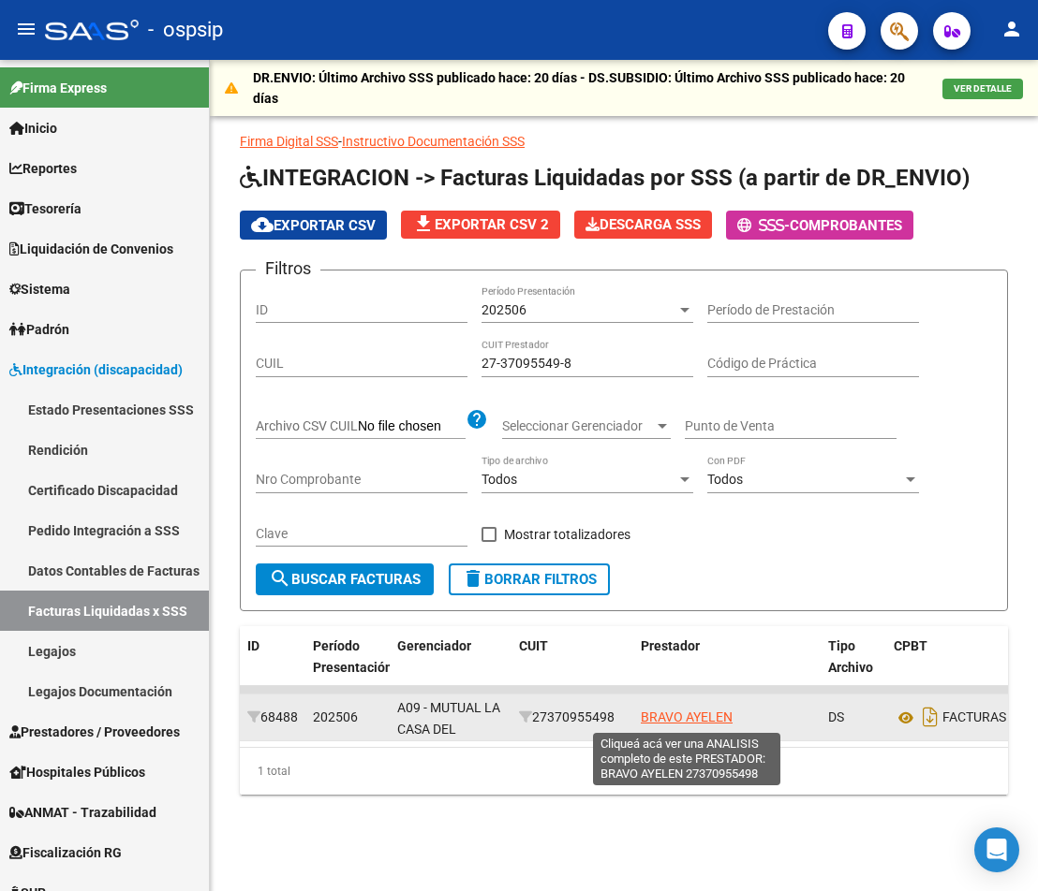
click at [661, 717] on span "BRAVO AYELEN" at bounding box center [687, 717] width 92 height 15
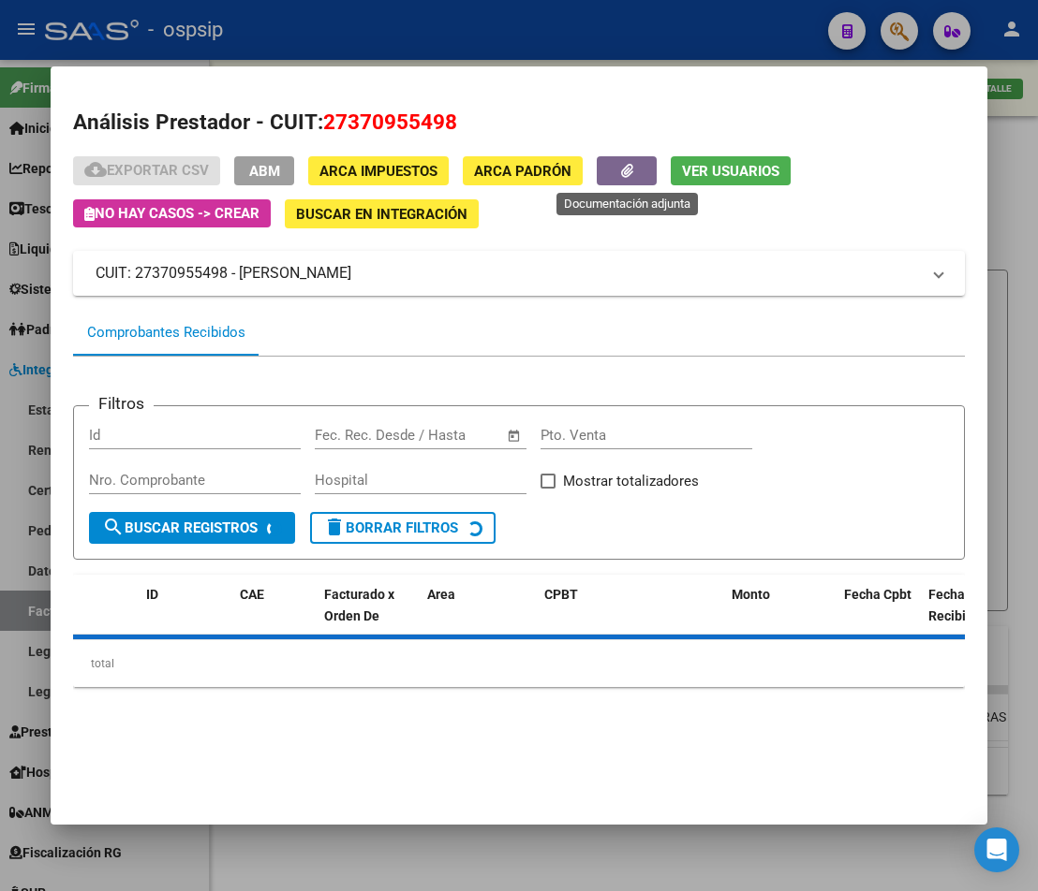
click at [625, 169] on icon "button" at bounding box center [627, 171] width 12 height 14
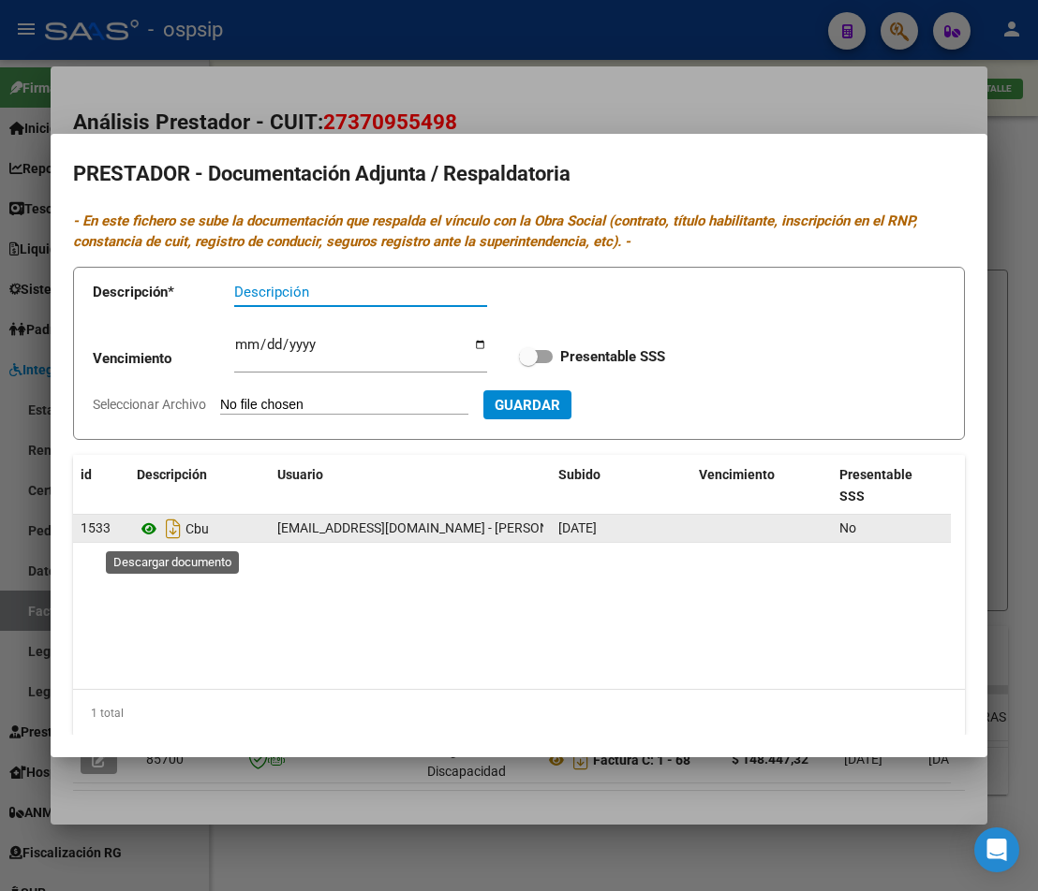
click at [150, 531] on icon at bounding box center [149, 529] width 24 height 22
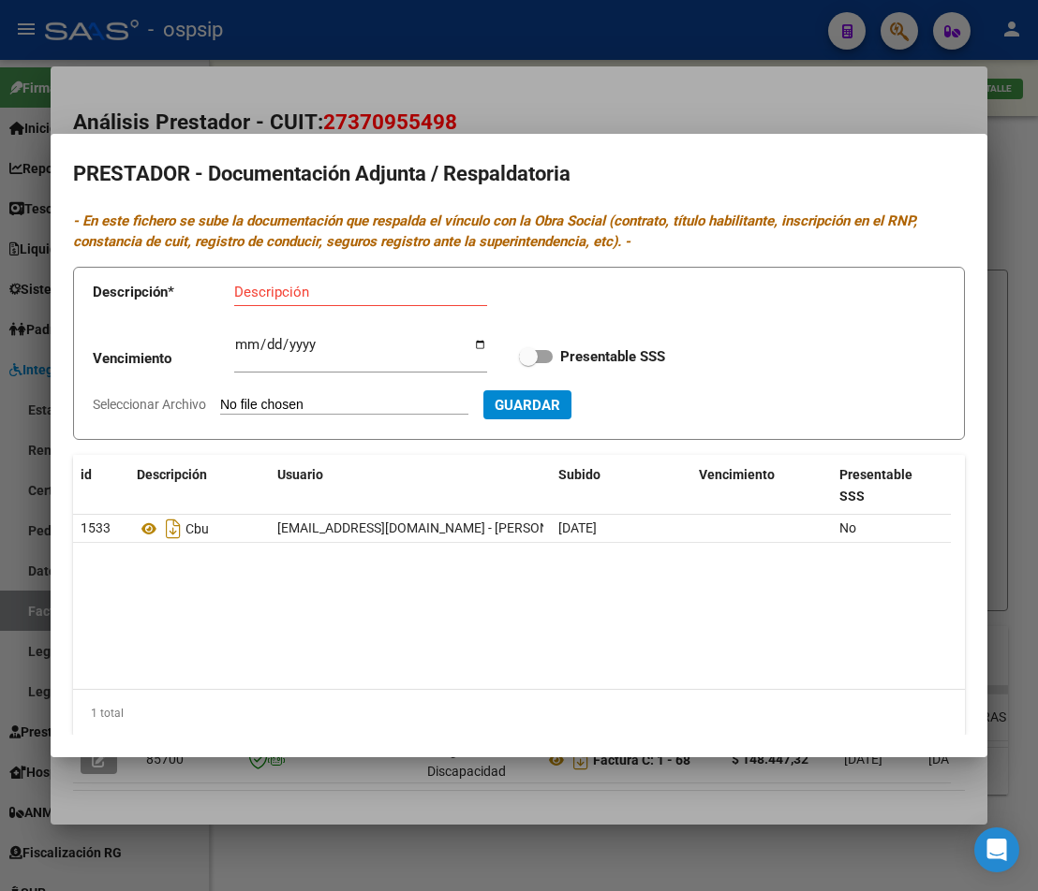
drag, startPoint x: 356, startPoint y: 840, endPoint x: 370, endPoint y: 853, distance: 19.2
click at [360, 841] on div at bounding box center [519, 445] width 1038 height 891
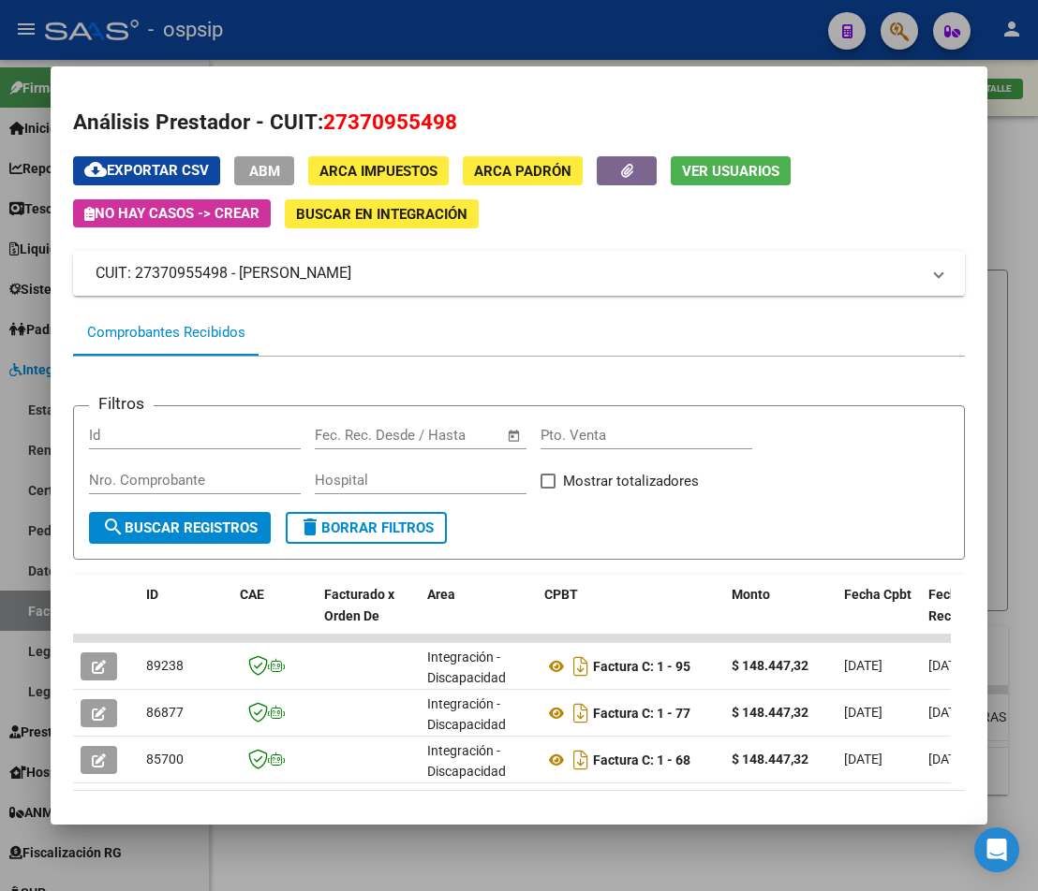
click at [371, 855] on div at bounding box center [519, 445] width 1038 height 891
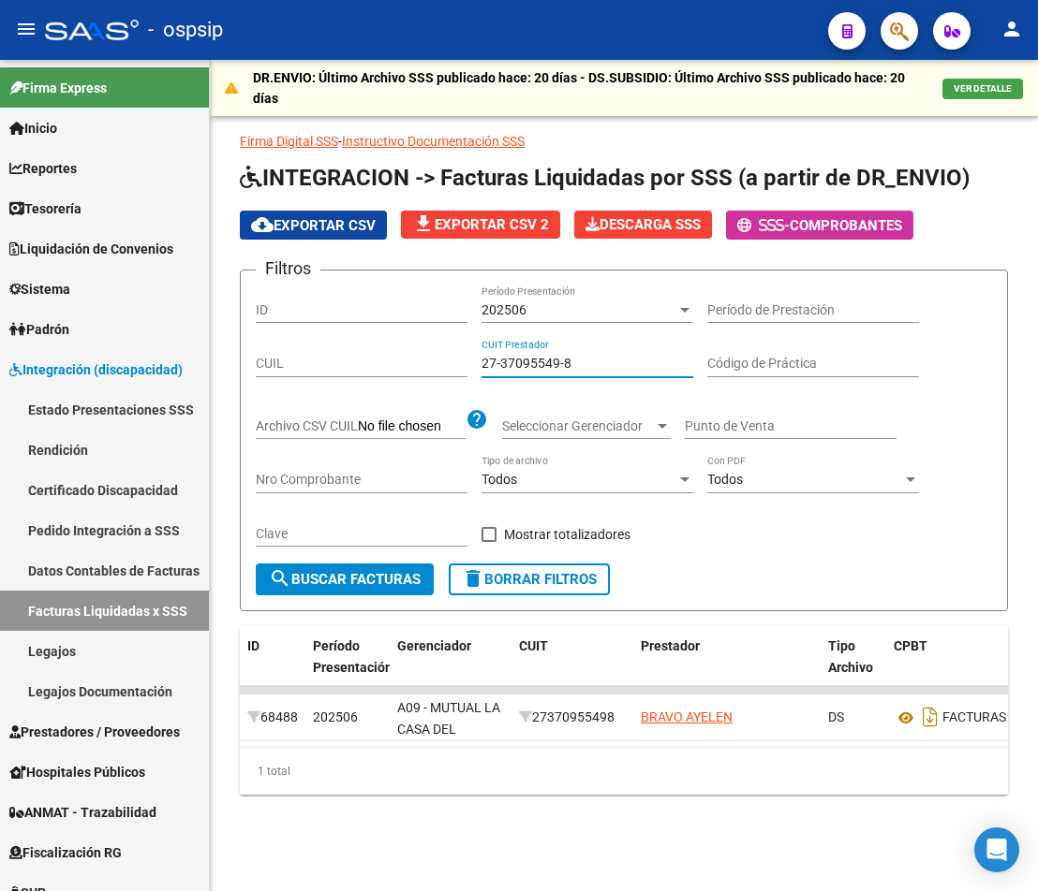
drag, startPoint x: 591, startPoint y: 361, endPoint x: 407, endPoint y: 340, distance: 184.7
click at [407, 340] on div "Filtros ID 202506 Período Presentación Período de Prestación CUIL 27-37095549-8…" at bounding box center [624, 425] width 736 height 278
paste input "02-00923411-0"
drag, startPoint x: 591, startPoint y: 361, endPoint x: 313, endPoint y: 363, distance: 278.1
click at [313, 363] on div "Filtros ID 202506 Período Presentación Período de Prestación CUIL 02-00923411-0…" at bounding box center [624, 425] width 736 height 278
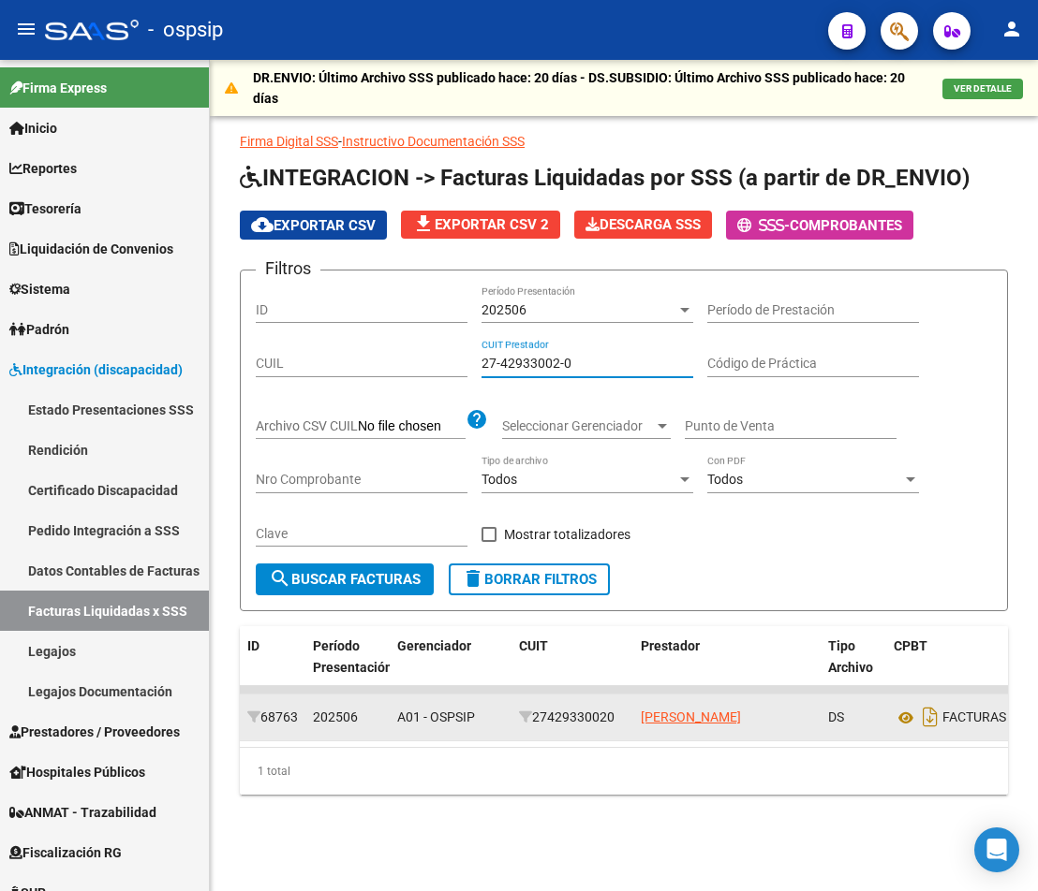
type input "27-42933002-0"
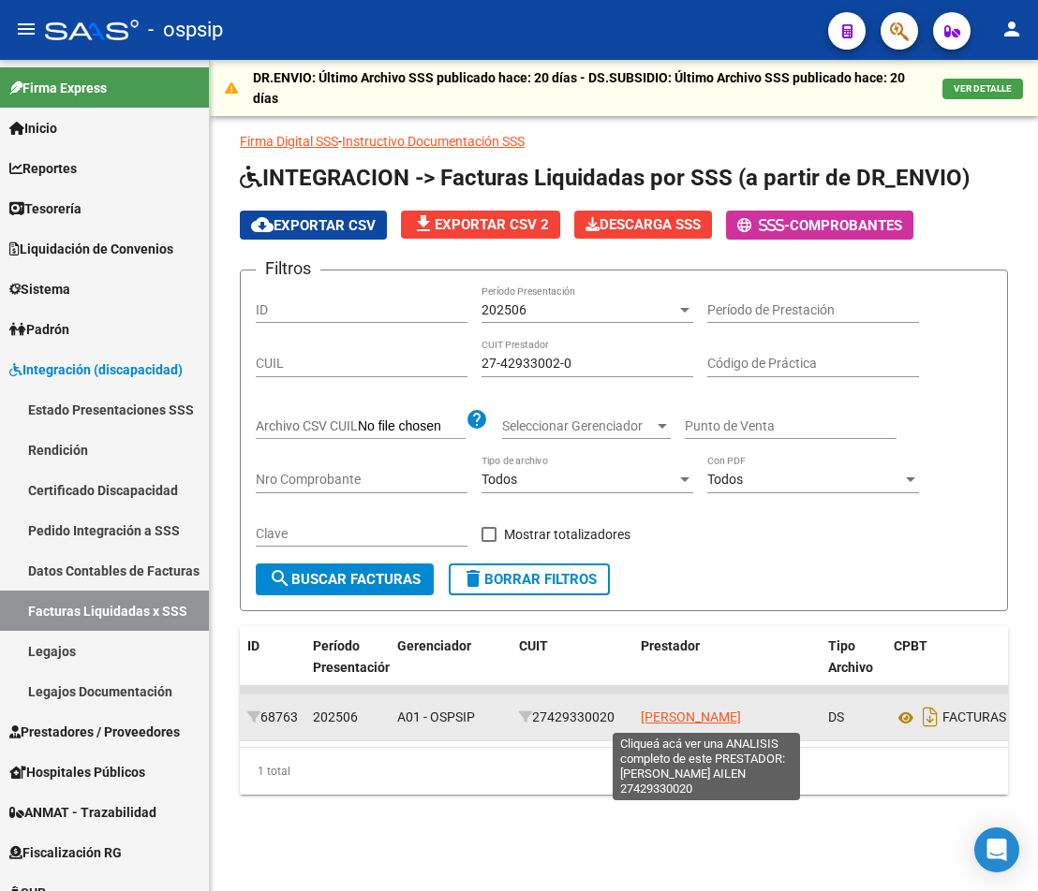
click at [728, 723] on span "[PERSON_NAME]" at bounding box center [691, 717] width 100 height 15
type textarea "27429330020"
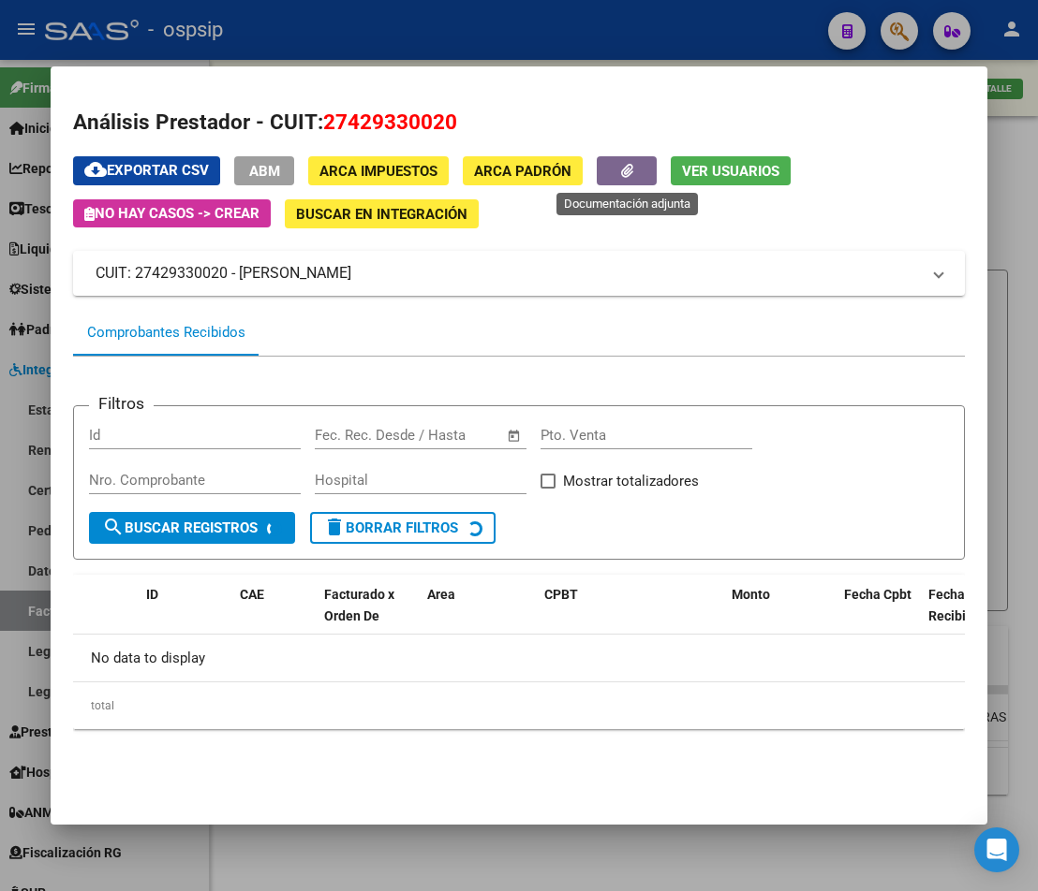
click at [612, 184] on button "button" at bounding box center [627, 170] width 60 height 29
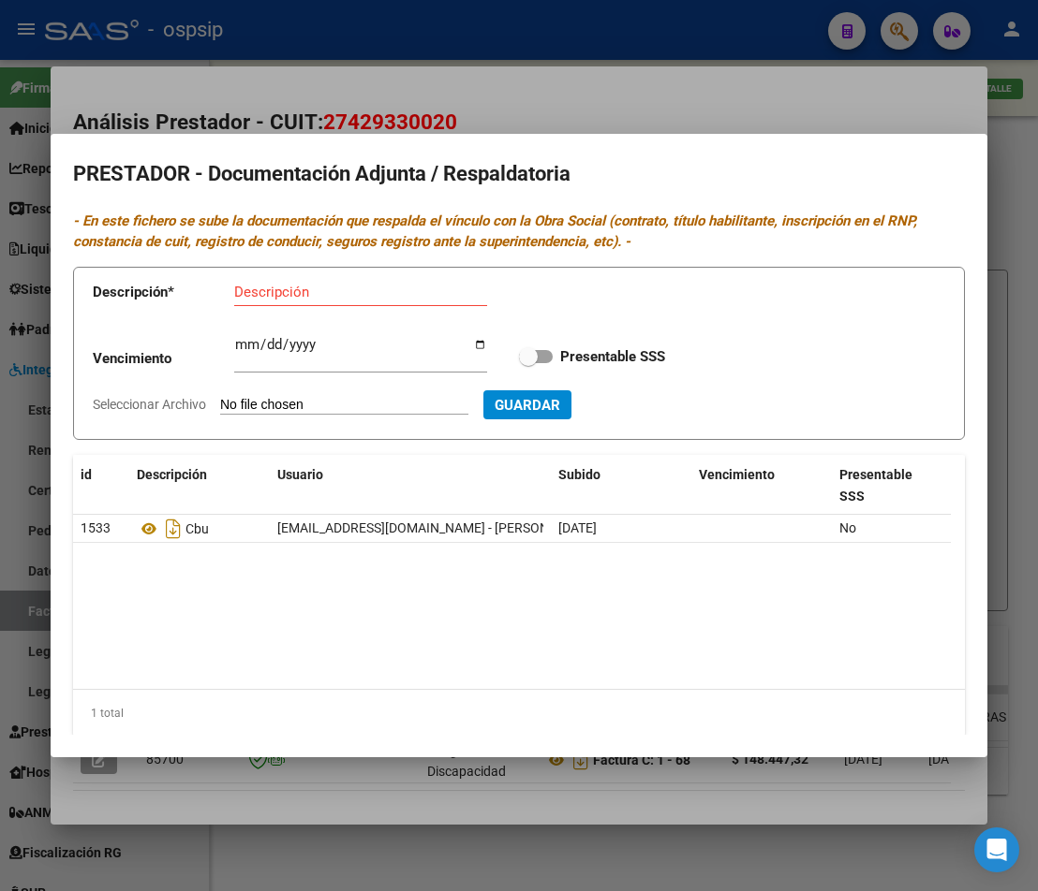
drag, startPoint x: 355, startPoint y: 777, endPoint x: 396, endPoint y: 844, distance: 78.2
click at [360, 778] on div at bounding box center [519, 445] width 1038 height 891
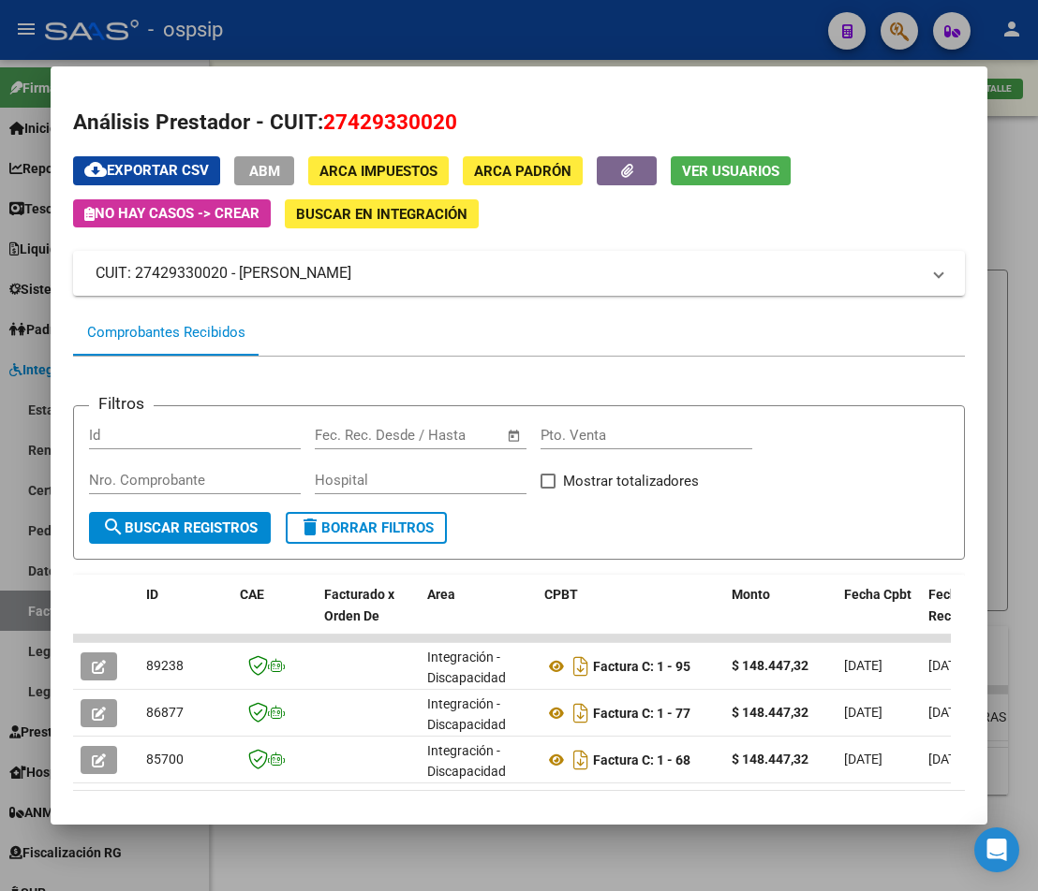
click at [396, 850] on div at bounding box center [519, 445] width 1038 height 891
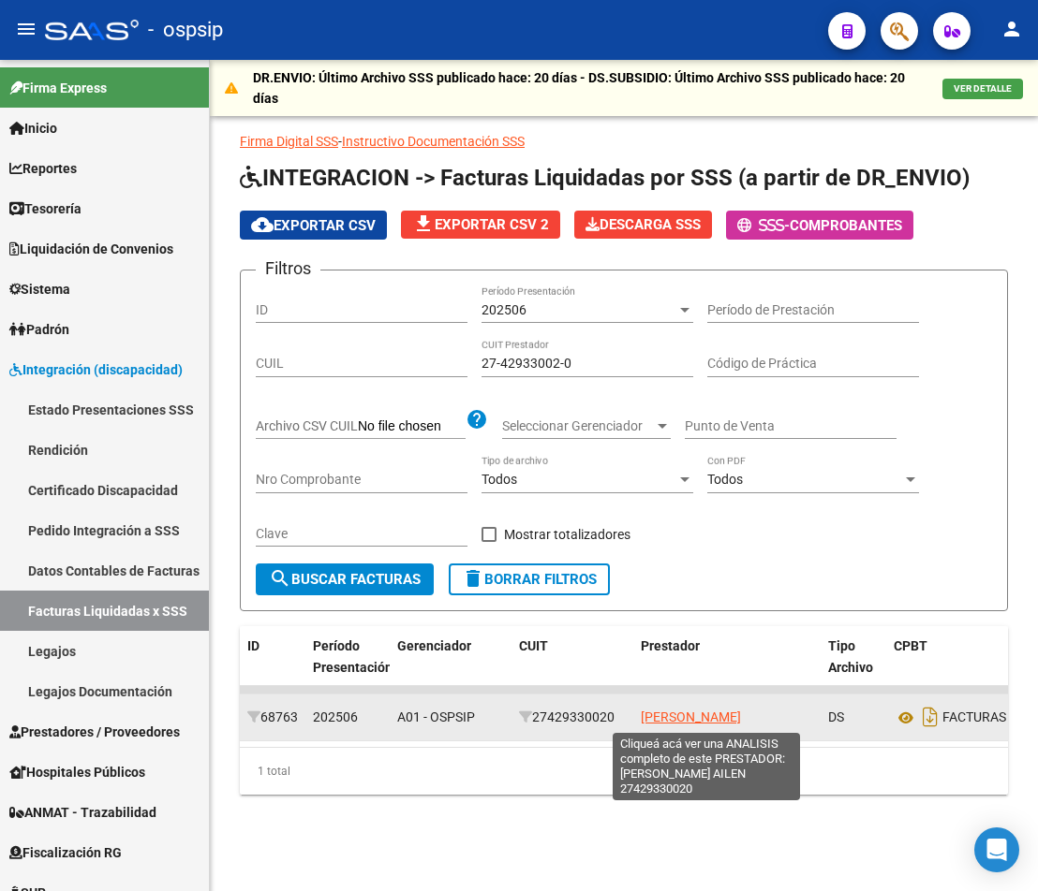
click at [697, 717] on span "[PERSON_NAME]" at bounding box center [691, 717] width 100 height 15
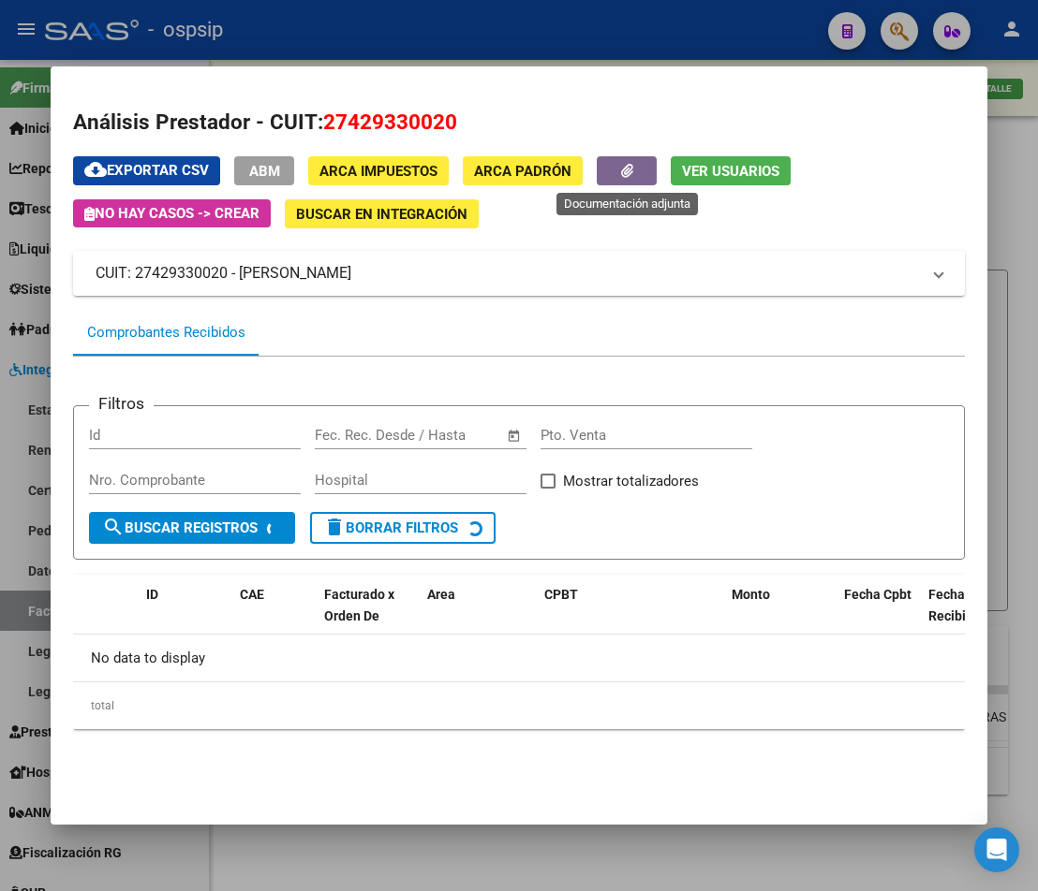
click at [622, 169] on icon "button" at bounding box center [627, 171] width 12 height 14
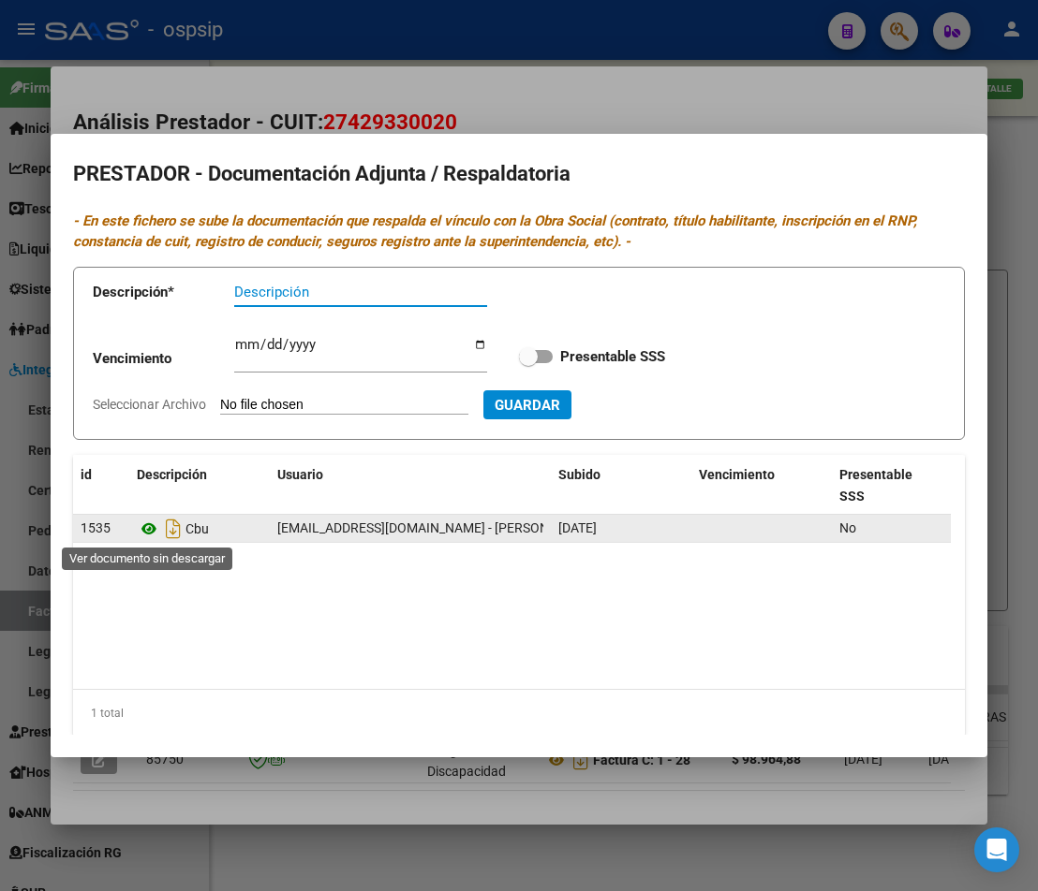
click at [147, 538] on icon at bounding box center [149, 529] width 24 height 22
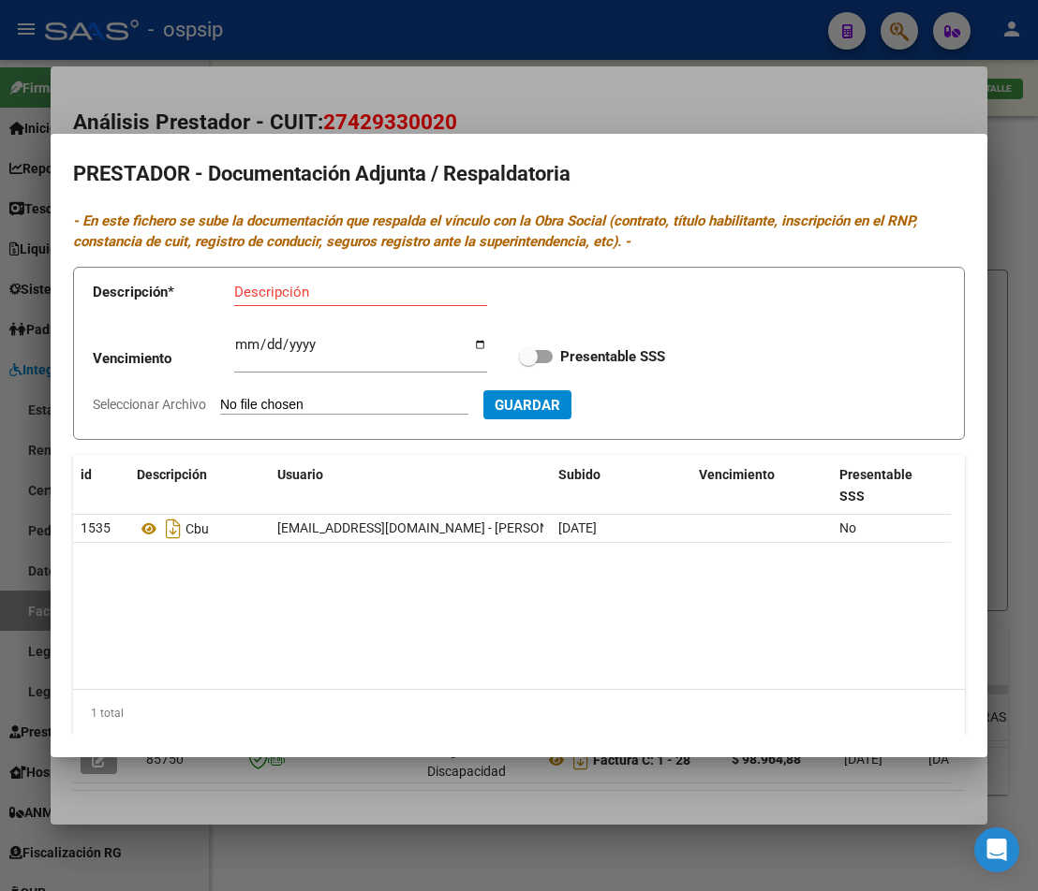
click at [1008, 348] on div at bounding box center [519, 445] width 1038 height 891
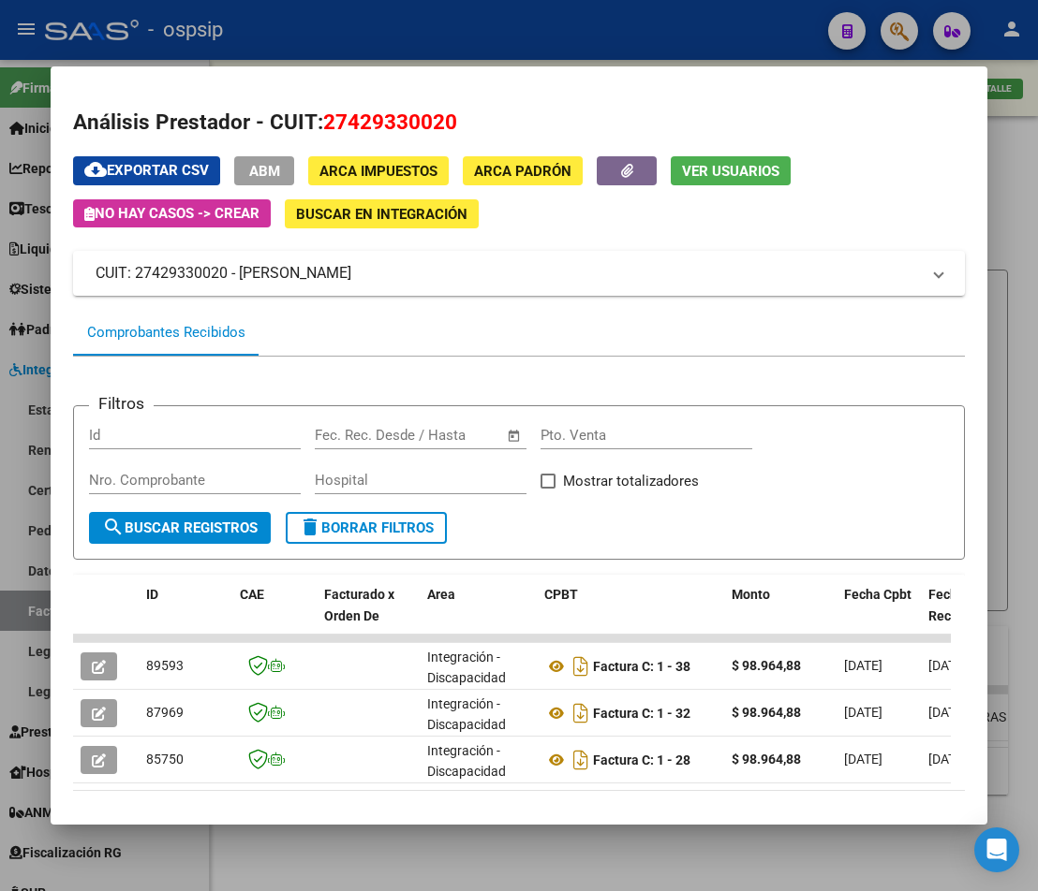
click at [1009, 321] on div at bounding box center [519, 445] width 1038 height 891
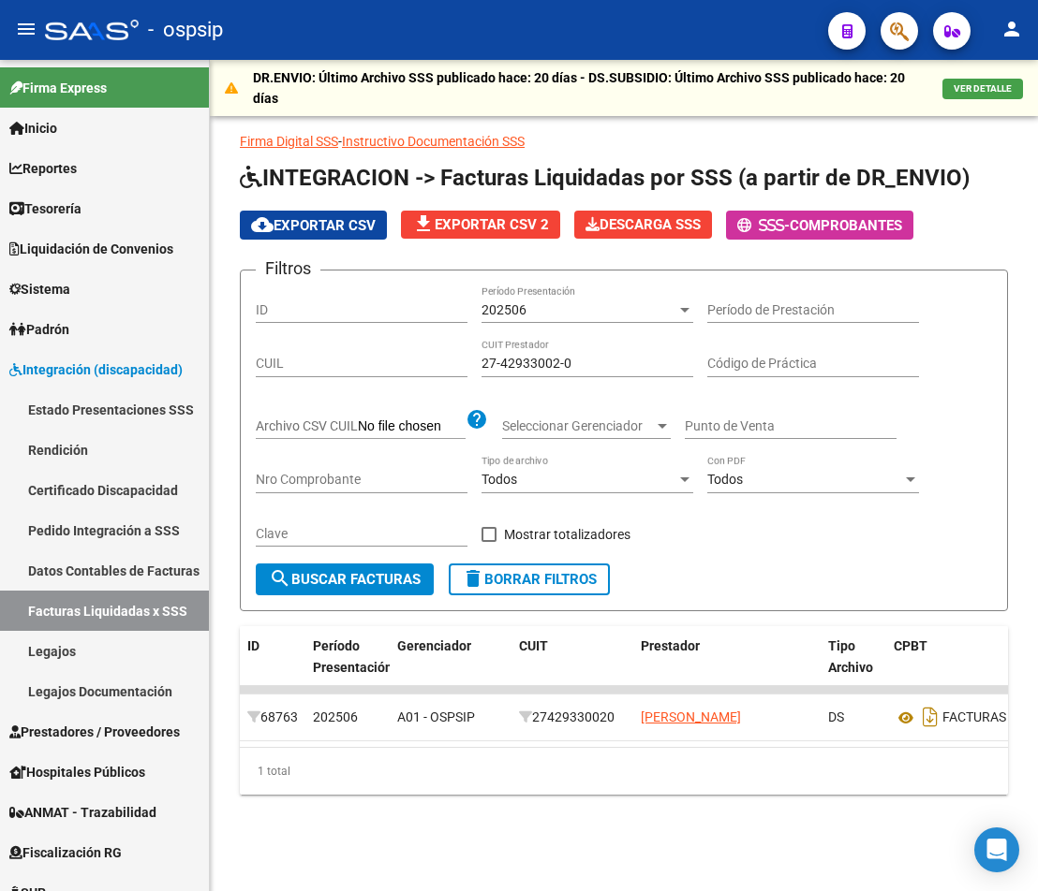
drag, startPoint x: 591, startPoint y: 372, endPoint x: 464, endPoint y: 368, distance: 127.4
click at [464, 368] on div "Filtros ID 202506 Período Presentación Período de Prestación CUIL 27-42933002-0…" at bounding box center [624, 425] width 736 height 278
click at [630, 369] on input "27-42933002-0" at bounding box center [587, 364] width 212 height 16
drag, startPoint x: 602, startPoint y: 365, endPoint x: 478, endPoint y: 367, distance: 124.6
click at [478, 367] on div "Filtros ID 202506 Período Presentación Período de Prestación CUIL 27-42933002-0…" at bounding box center [624, 425] width 736 height 278
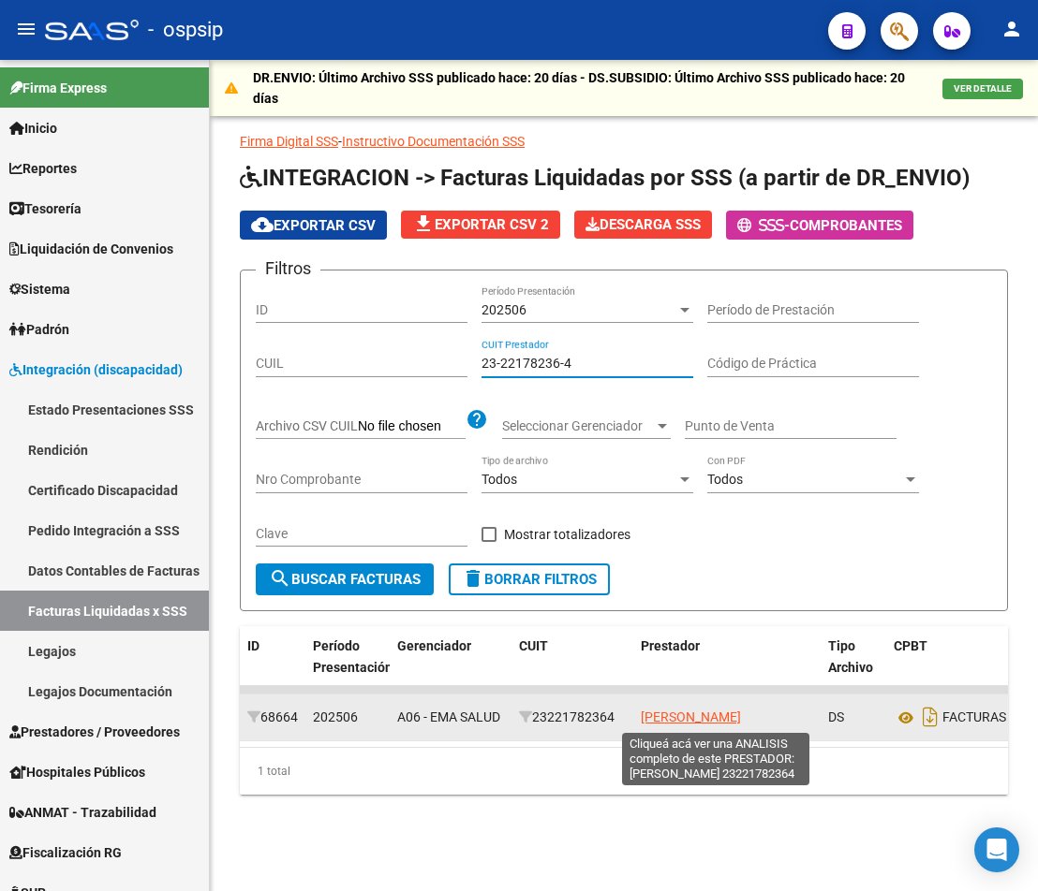
type input "23-22178236-4"
click at [708, 717] on span "[PERSON_NAME]" at bounding box center [691, 717] width 100 height 15
type textarea "23221782364"
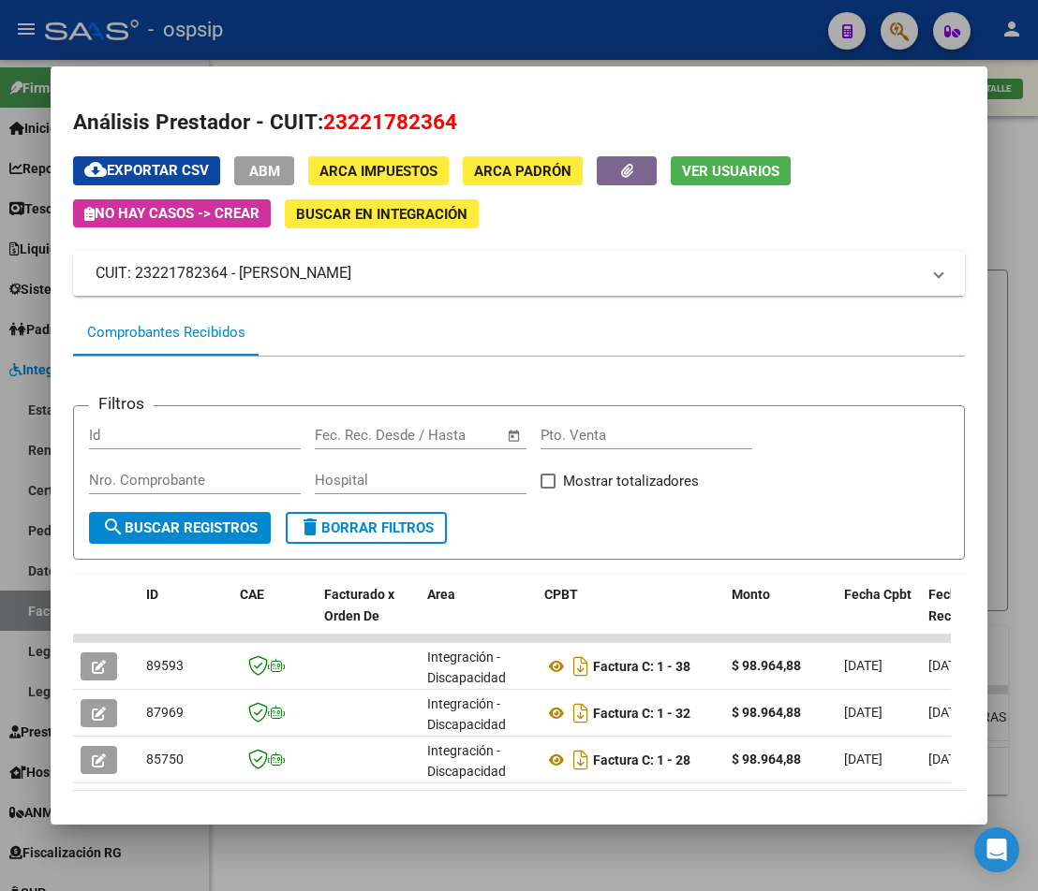
click at [1015, 433] on div at bounding box center [519, 445] width 1038 height 891
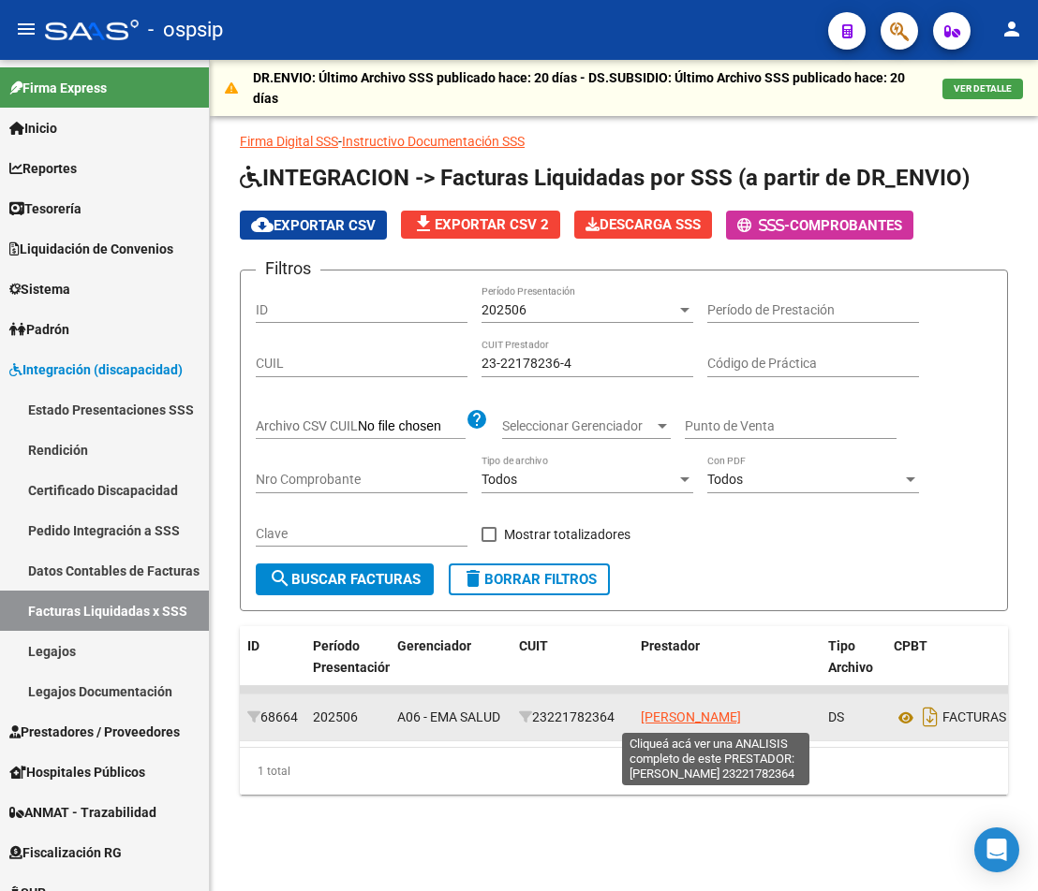
click at [704, 717] on span "[PERSON_NAME]" at bounding box center [691, 717] width 100 height 15
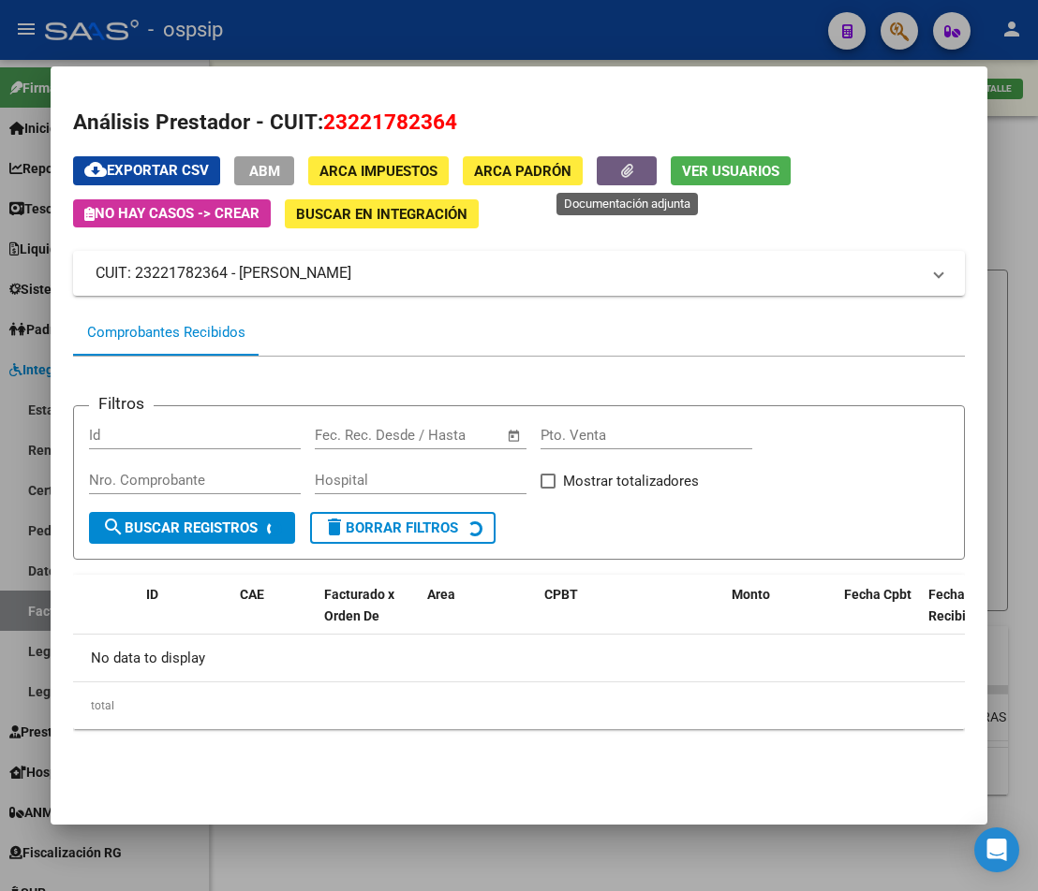
click at [610, 168] on button "button" at bounding box center [627, 170] width 60 height 29
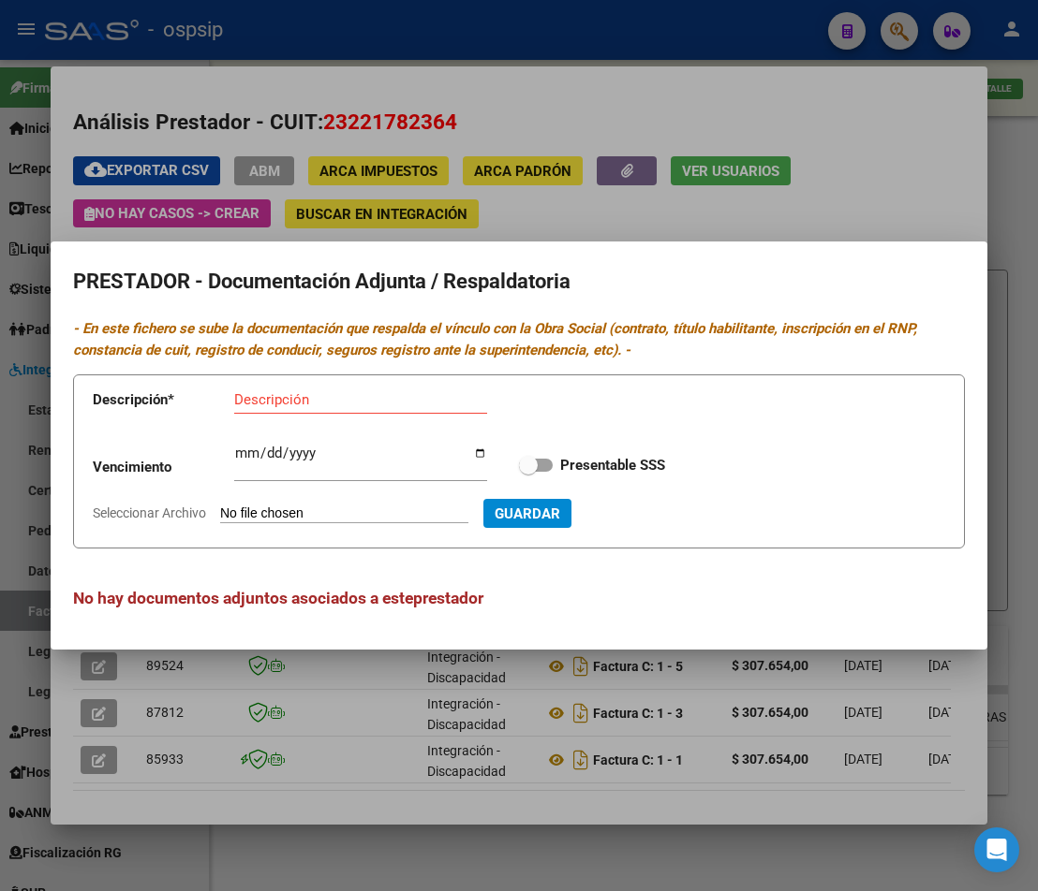
click at [993, 205] on div at bounding box center [519, 445] width 1038 height 891
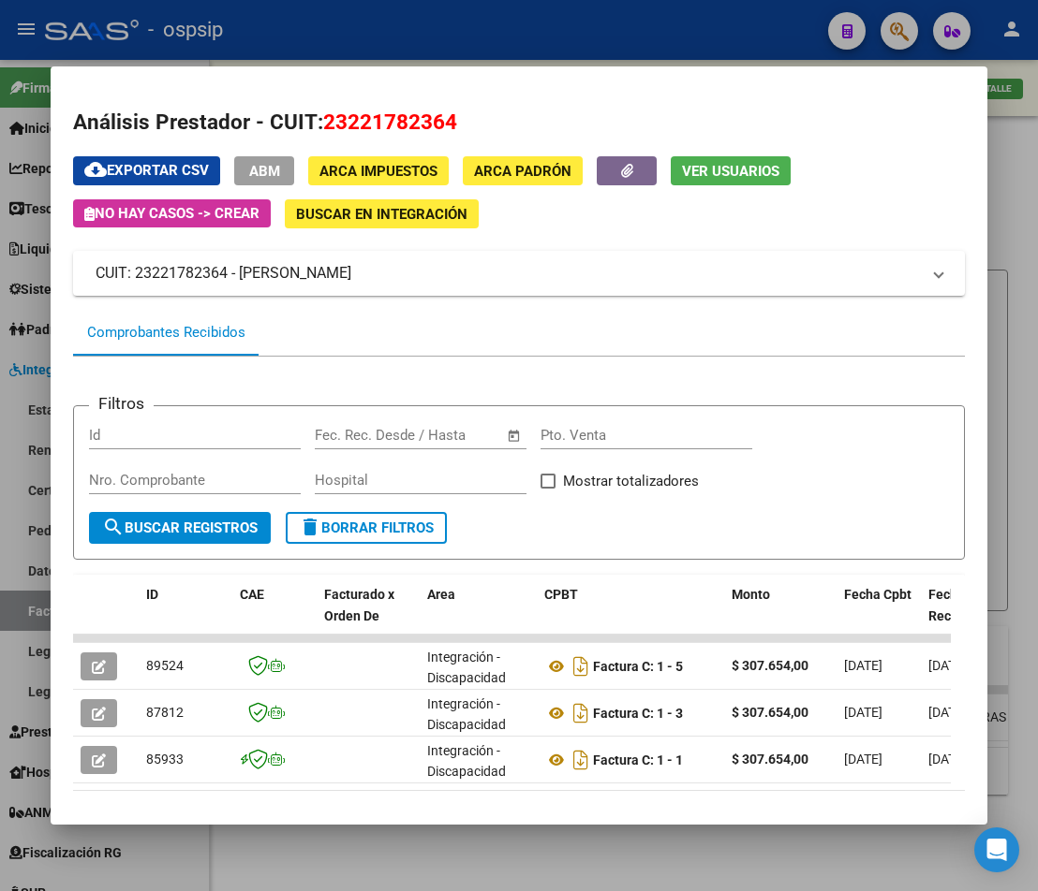
click at [1009, 224] on div at bounding box center [519, 445] width 1038 height 891
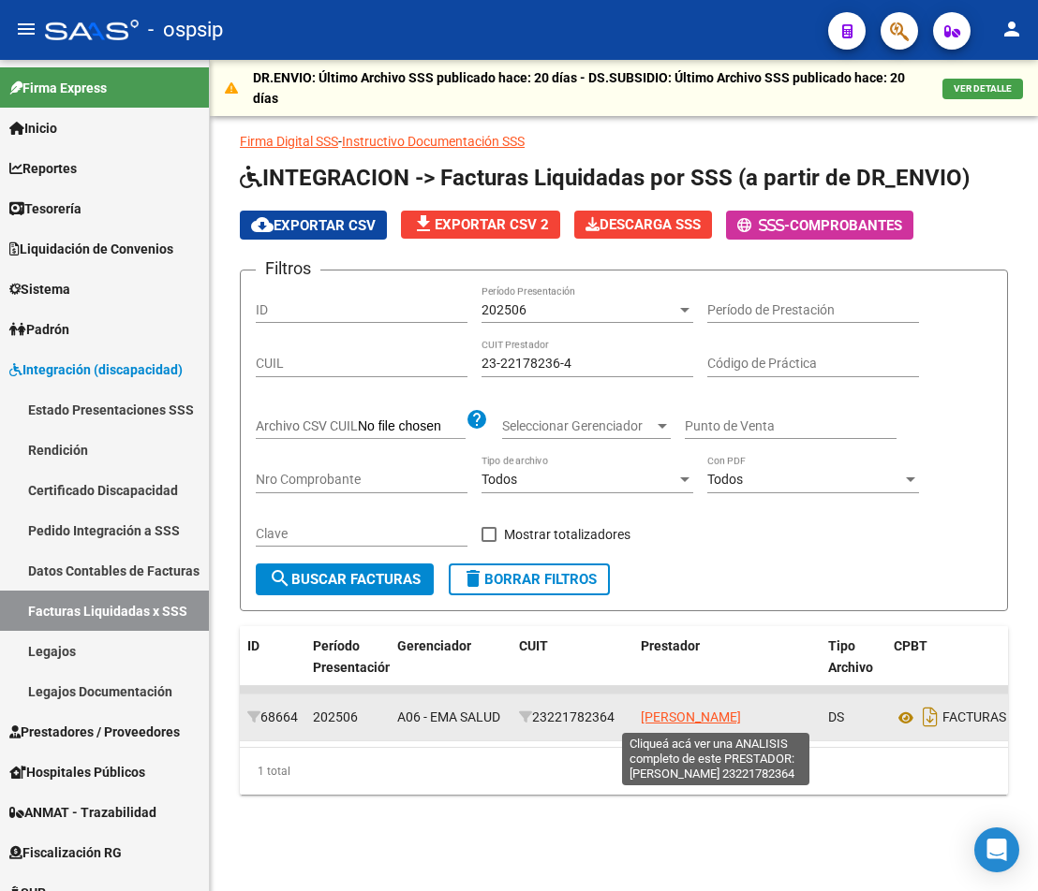
click at [667, 721] on span "[PERSON_NAME]" at bounding box center [691, 717] width 100 height 15
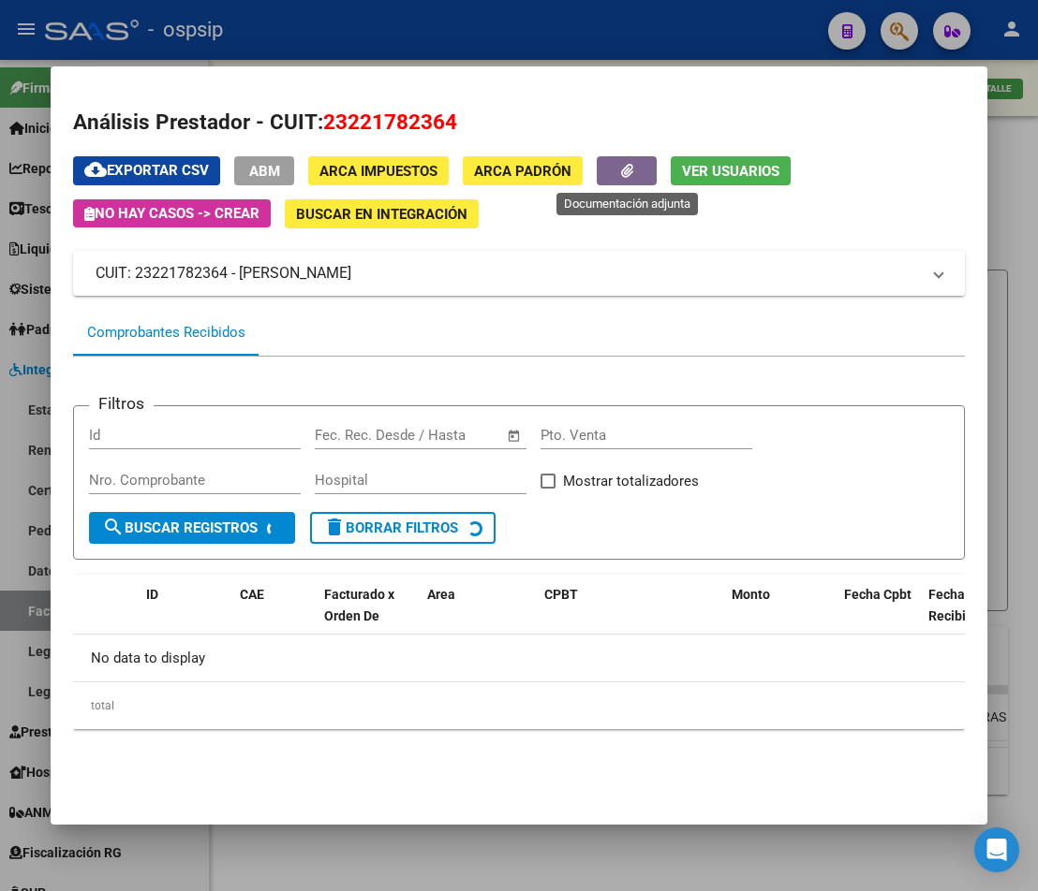
click at [618, 182] on button "button" at bounding box center [627, 170] width 60 height 29
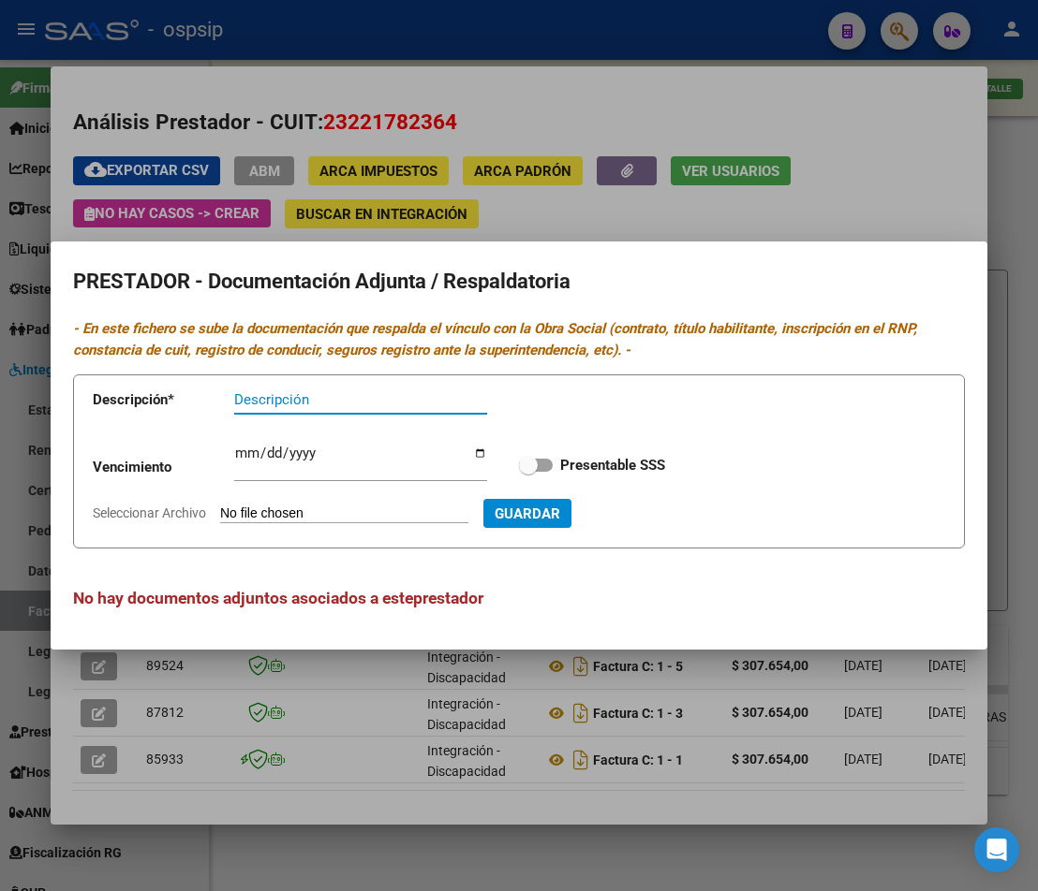
click at [1008, 211] on div at bounding box center [519, 445] width 1038 height 891
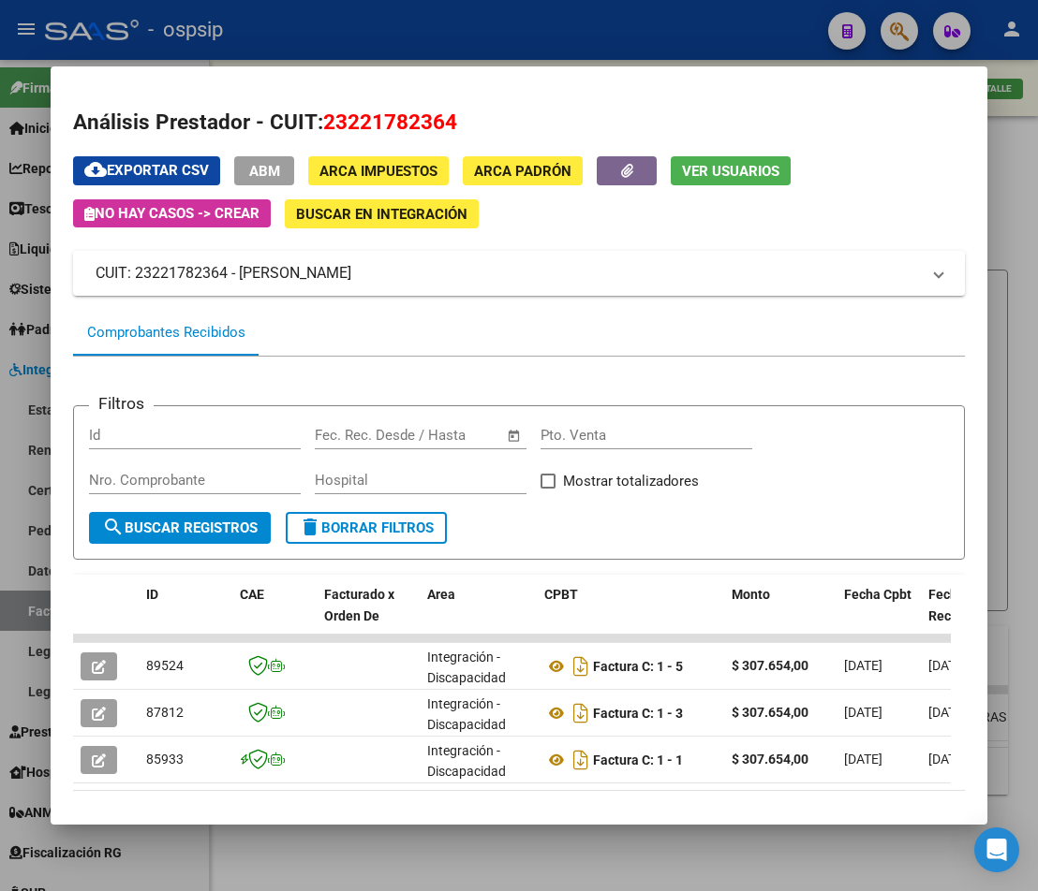
click at [1026, 253] on div at bounding box center [519, 445] width 1038 height 891
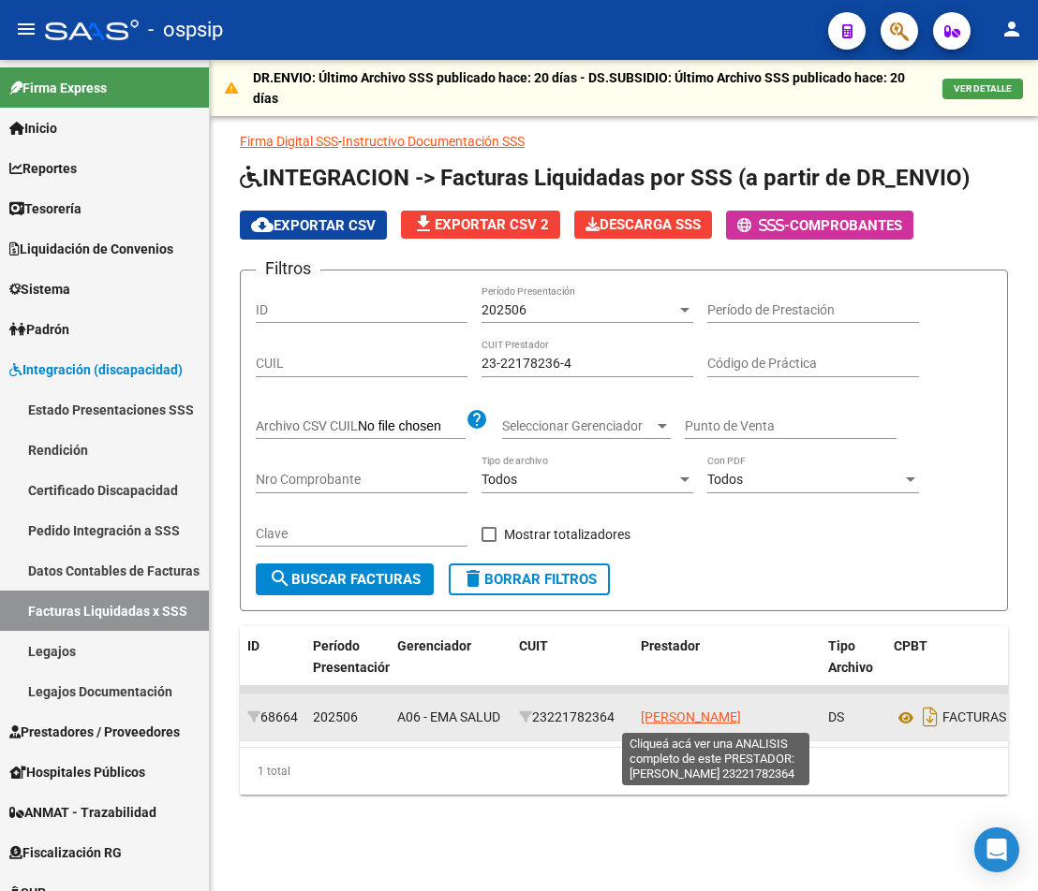
click at [713, 721] on span "[PERSON_NAME]" at bounding box center [691, 717] width 100 height 15
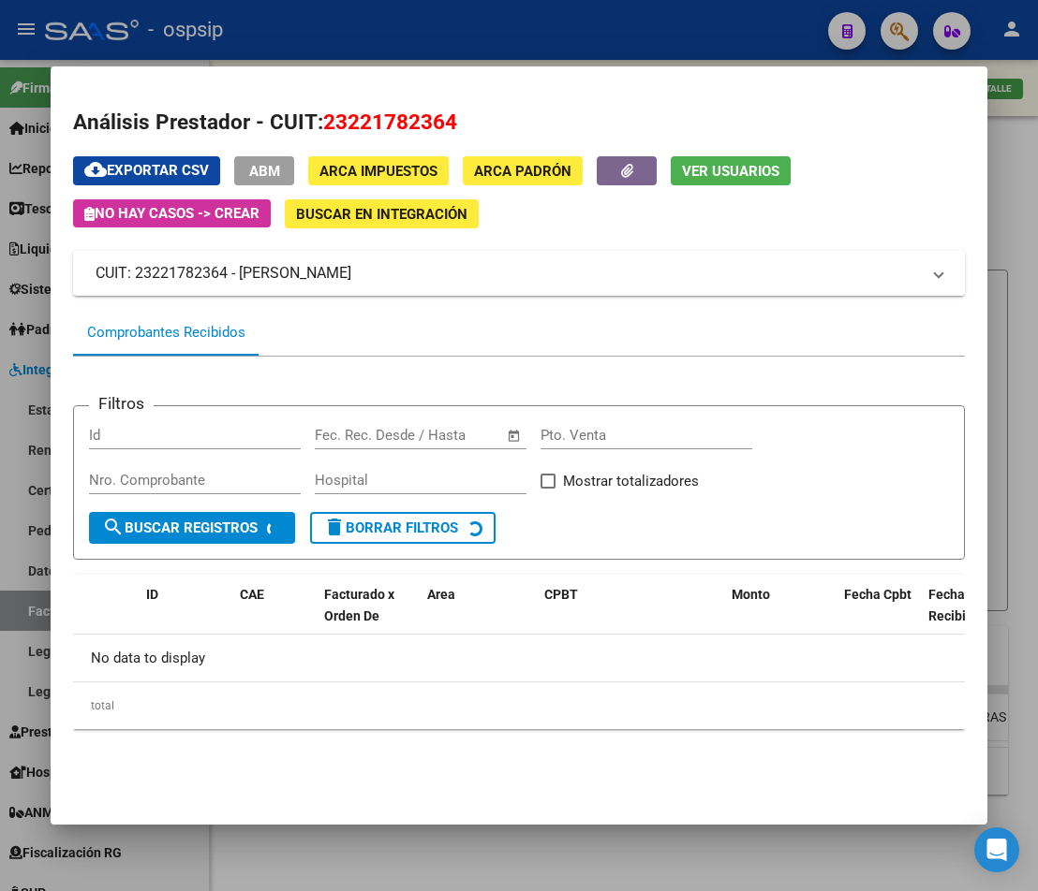
click at [1001, 272] on div at bounding box center [519, 445] width 1038 height 891
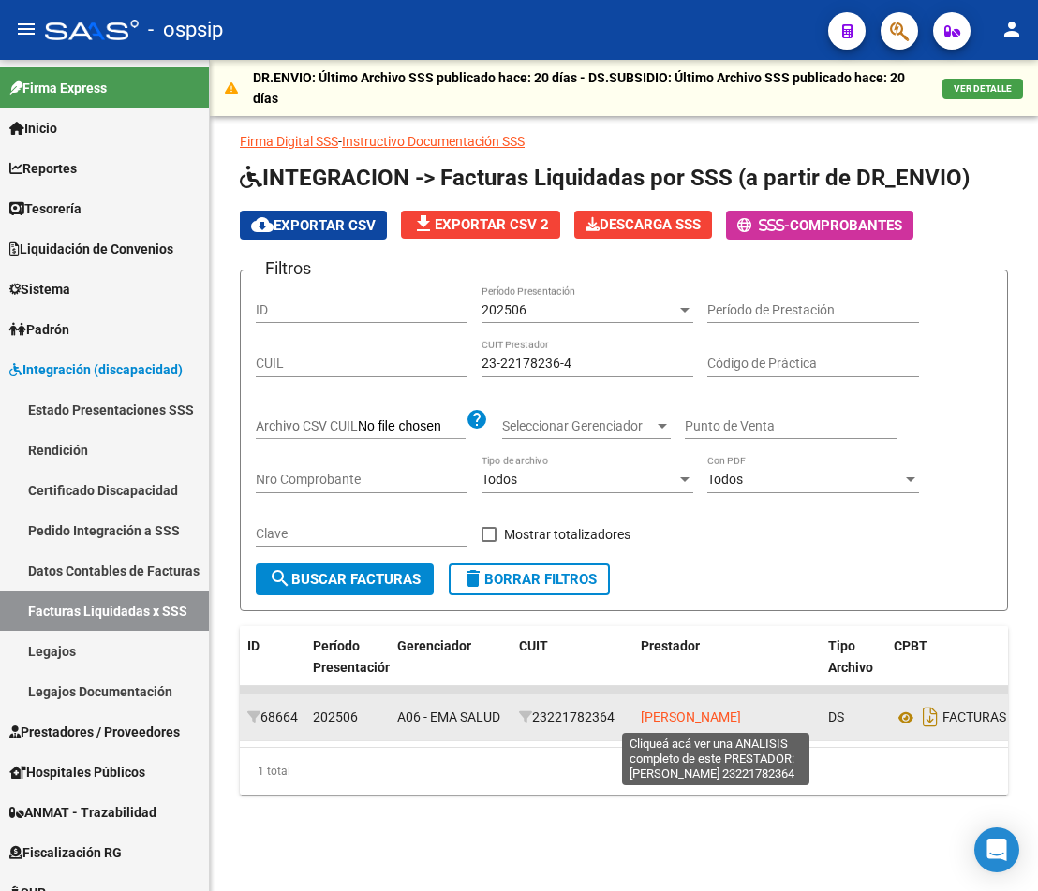
click at [703, 721] on span "[PERSON_NAME]" at bounding box center [691, 717] width 100 height 15
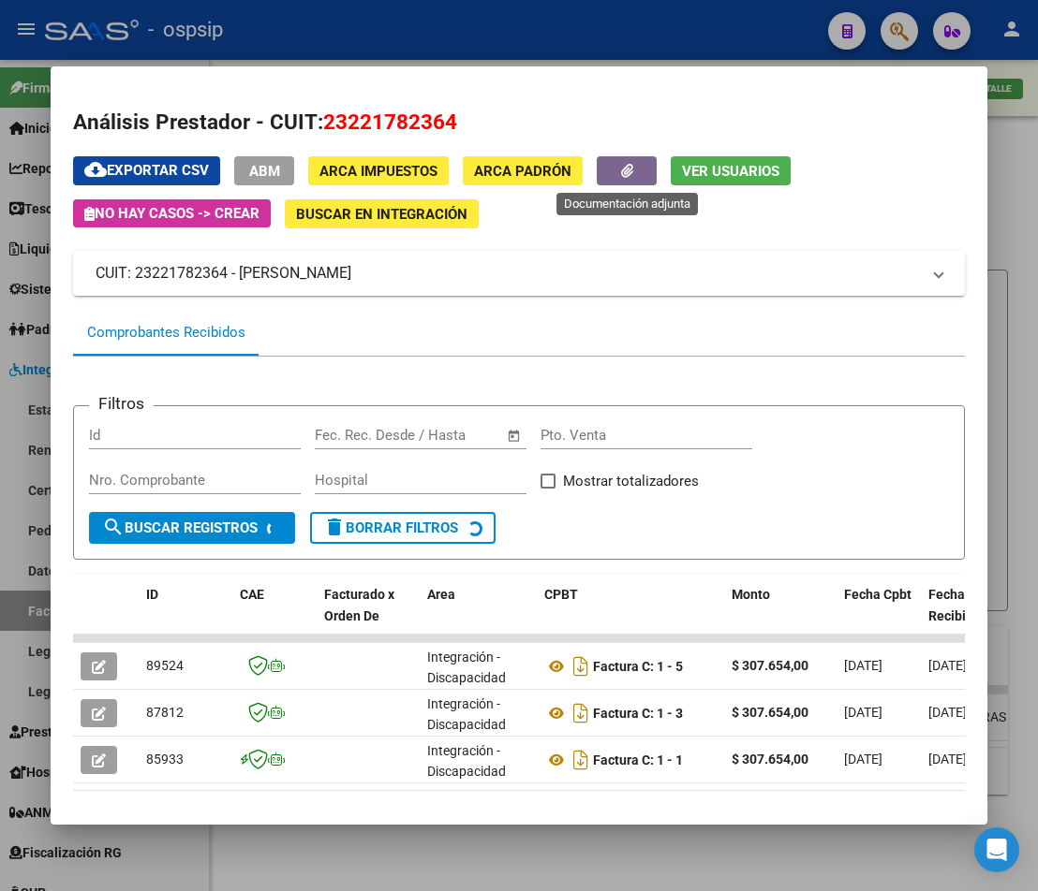
click at [621, 175] on icon "button" at bounding box center [627, 171] width 12 height 14
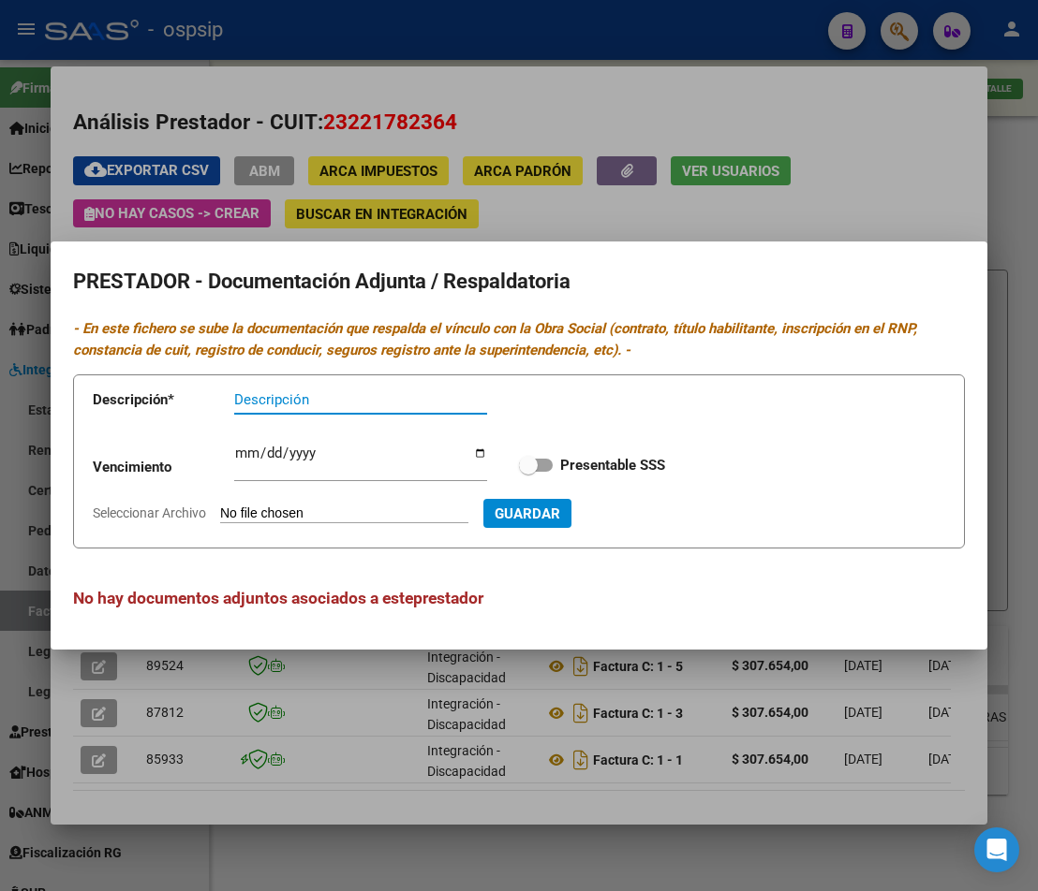
click at [1027, 265] on div at bounding box center [519, 445] width 1038 height 891
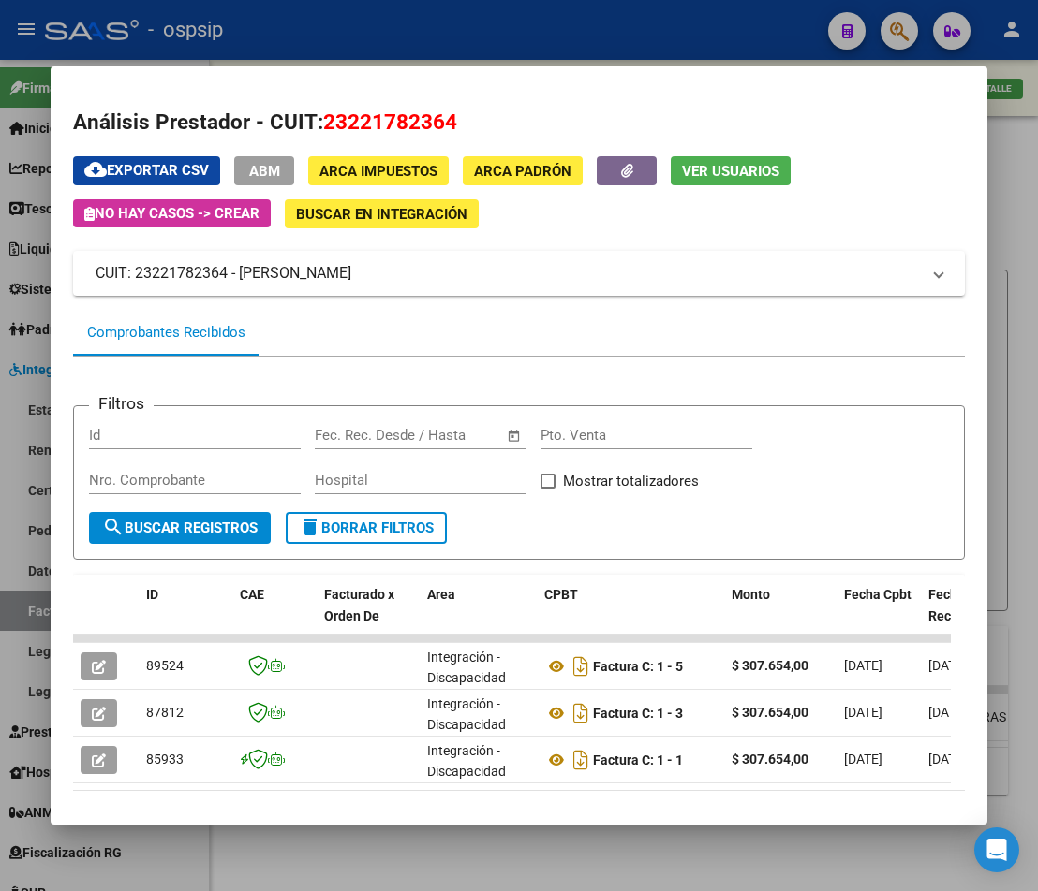
click at [1011, 276] on div at bounding box center [519, 445] width 1038 height 891
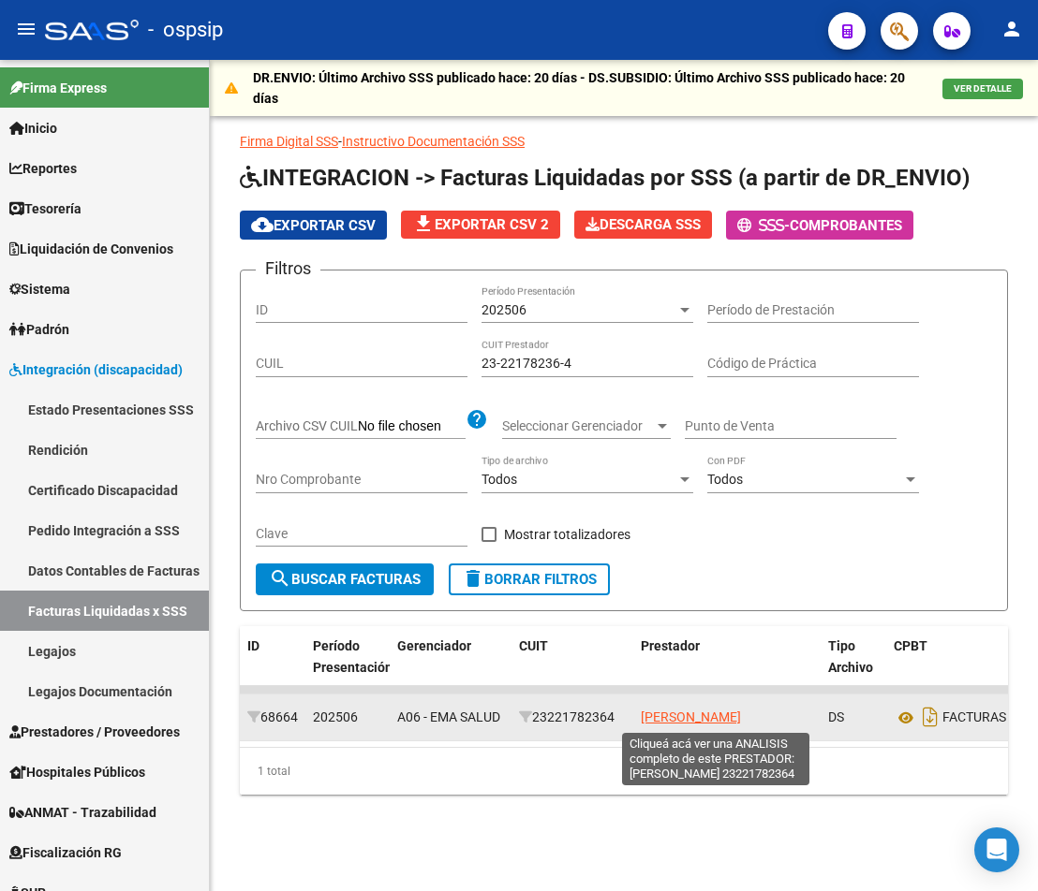
click at [724, 721] on span "[PERSON_NAME]" at bounding box center [691, 717] width 100 height 15
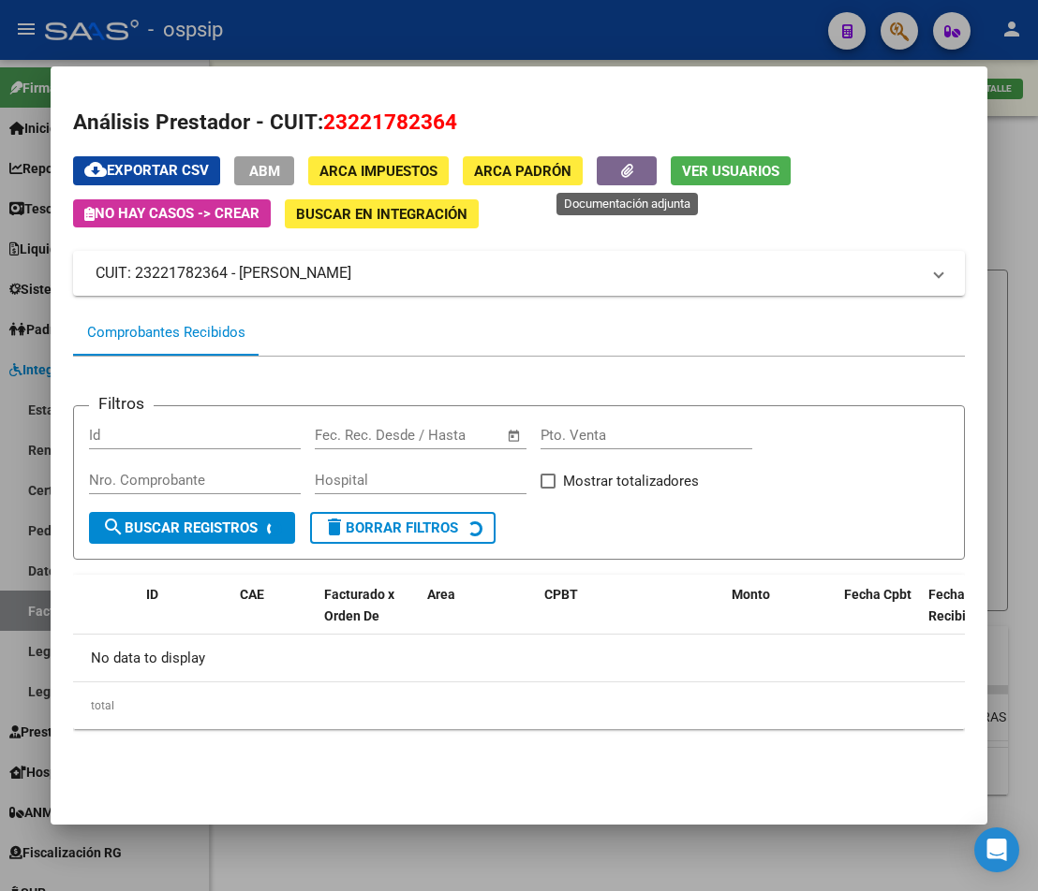
click at [646, 154] on div "Análisis Prestador - CUIT: 23221782364 cloud_download Exportar CSV ABM ARCA Imp…" at bounding box center [518, 436] width 891 height 659
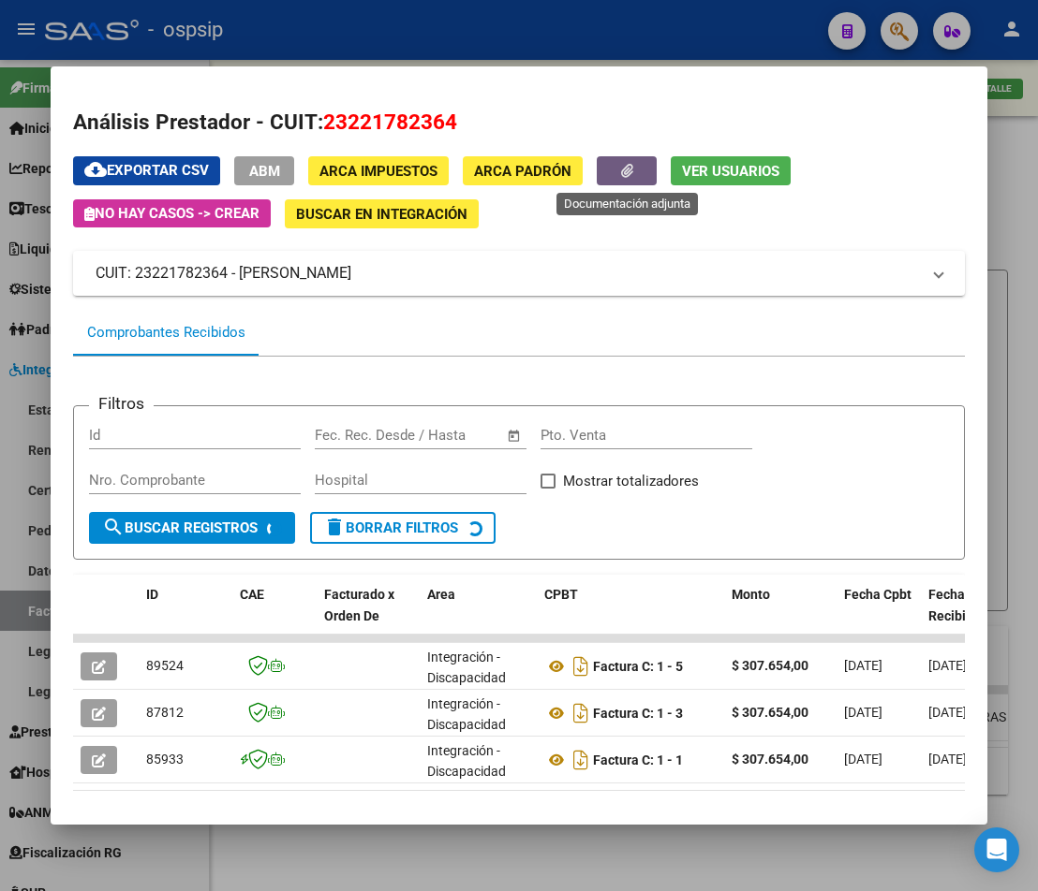
click at [642, 162] on button "button" at bounding box center [627, 170] width 60 height 29
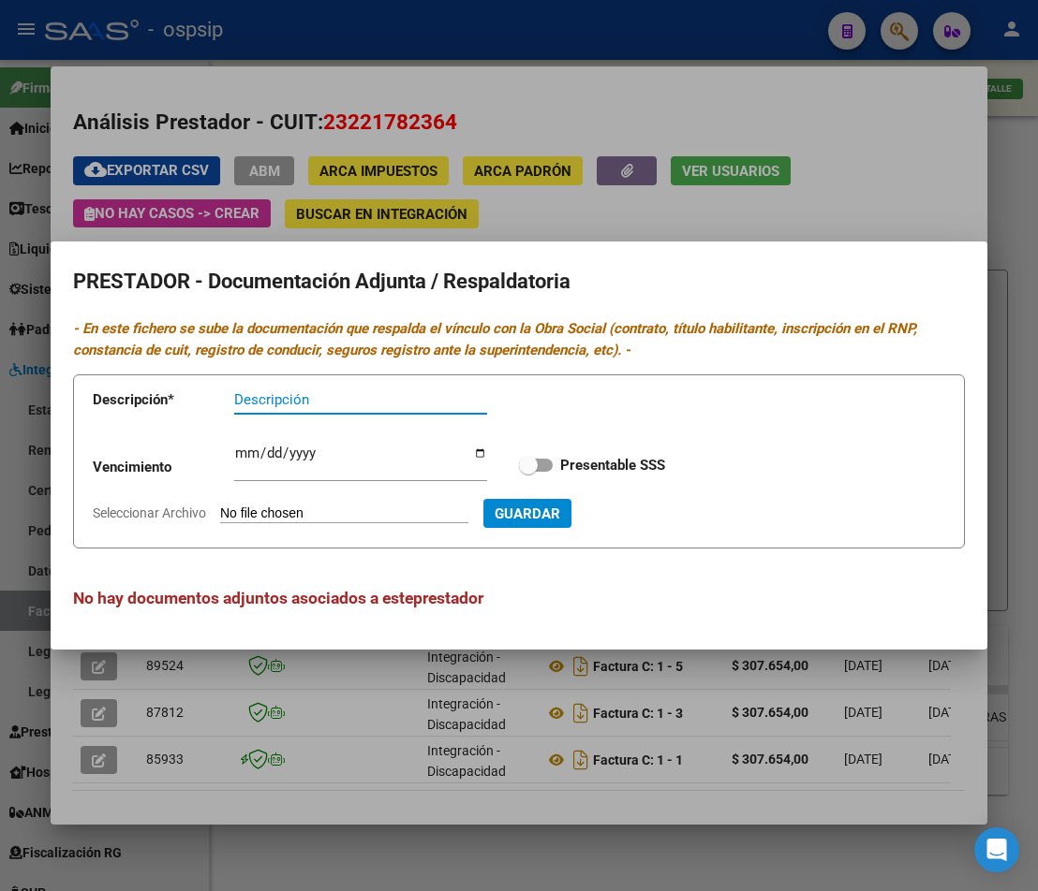
click at [1001, 343] on div at bounding box center [519, 445] width 1038 height 891
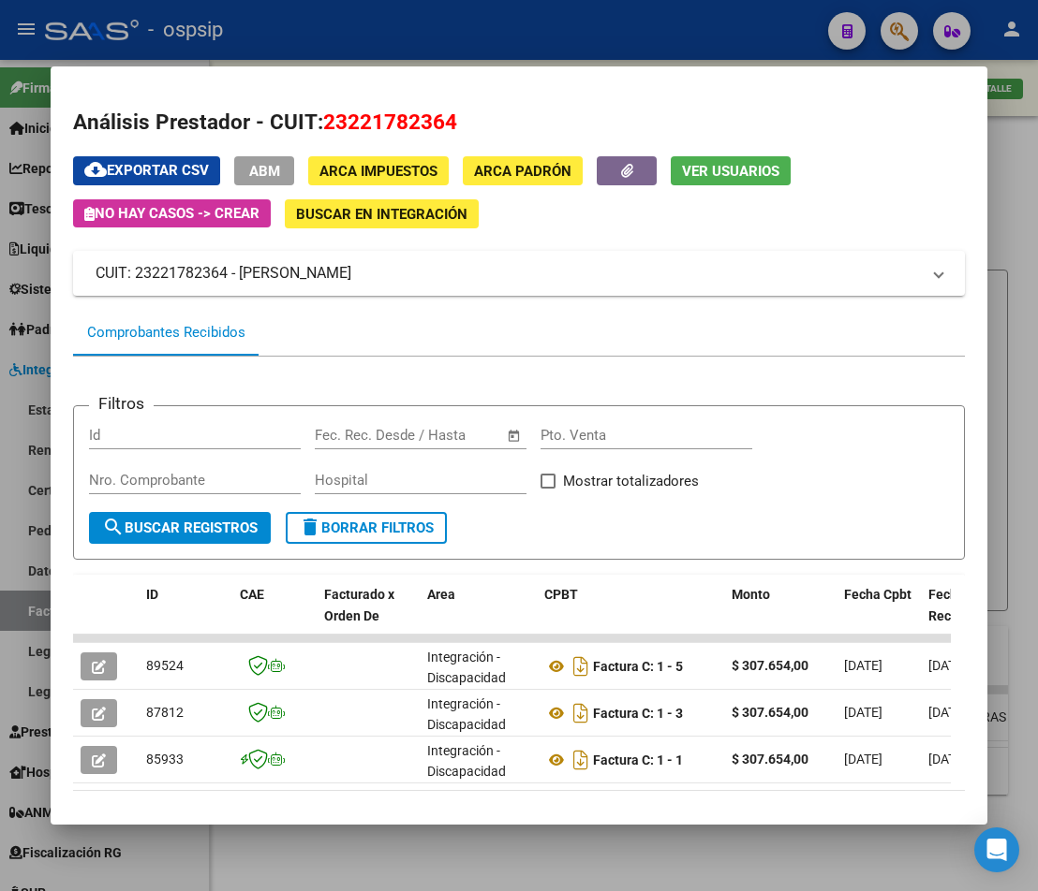
click at [1001, 343] on div at bounding box center [519, 445] width 1038 height 891
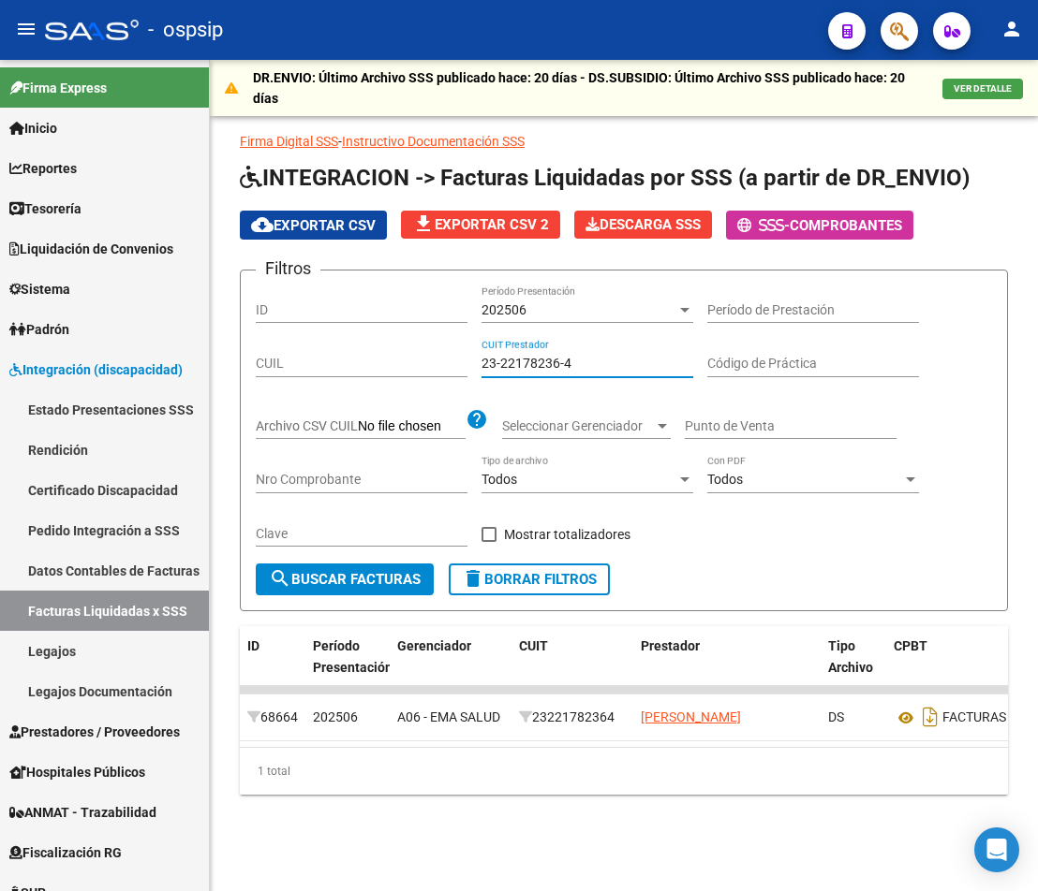
drag, startPoint x: 602, startPoint y: 361, endPoint x: 215, endPoint y: 309, distance: 390.2
click at [231, 316] on div "DR.ENVIO: Último Archivo SSS publicado hace: 20 días - DS.SUBSIDIO: Último Arch…" at bounding box center [624, 457] width 828 height 795
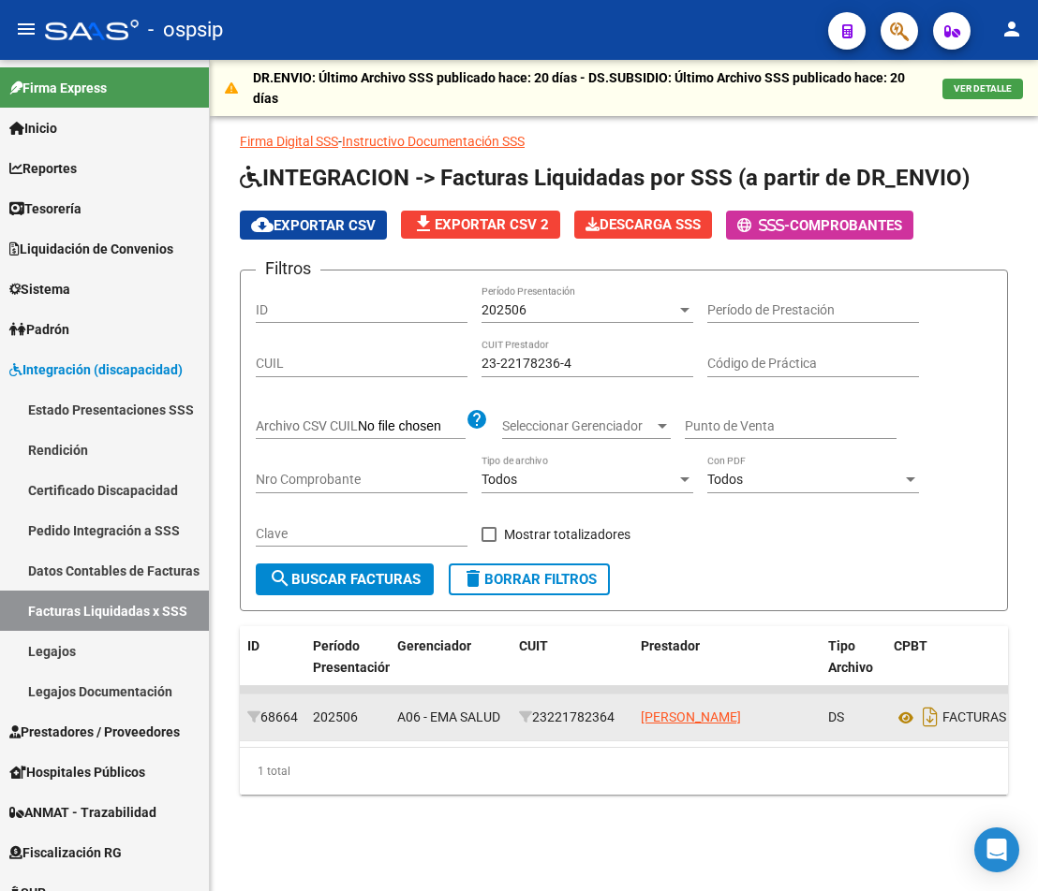
drag, startPoint x: 795, startPoint y: 718, endPoint x: 623, endPoint y: 721, distance: 172.3
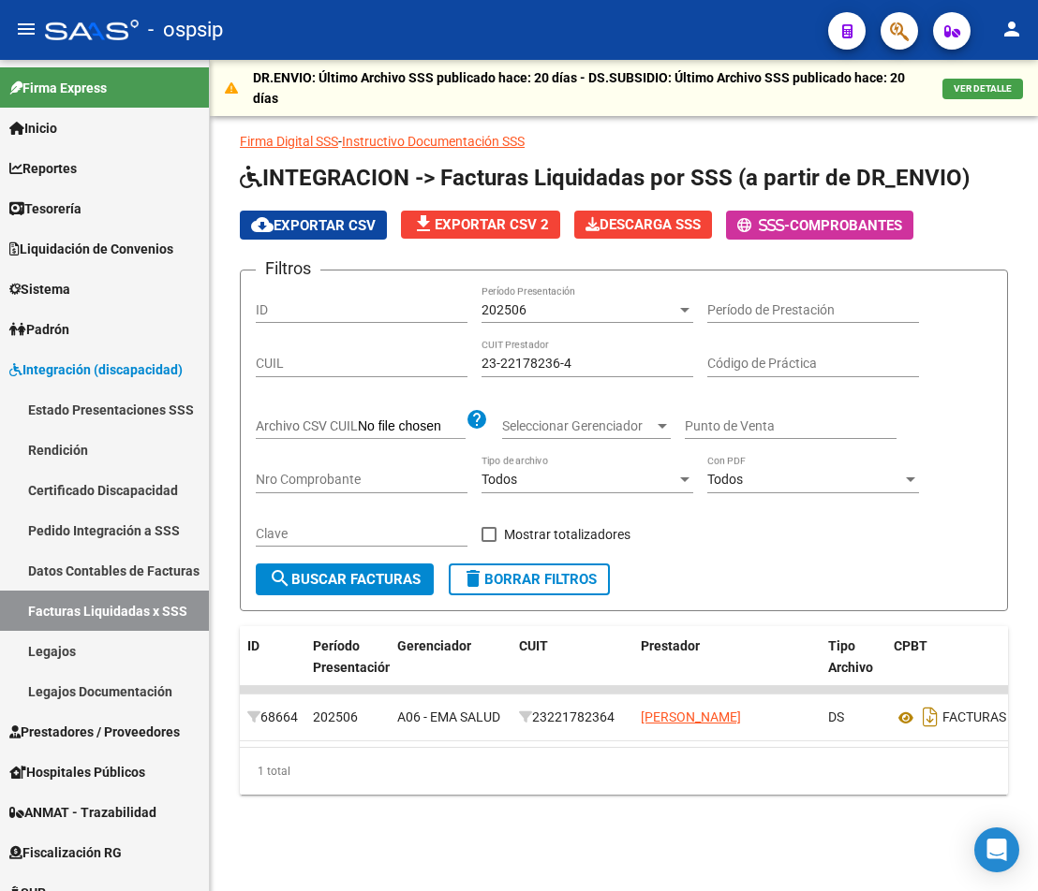
copy div "23221782364 [PERSON_NAME]"
drag, startPoint x: 580, startPoint y: 369, endPoint x: 281, endPoint y: 345, distance: 299.7
click at [281, 345] on div "Filtros ID 202506 Período Presentación Período de Prestación CUIL 23-22178236-4…" at bounding box center [624, 425] width 736 height 278
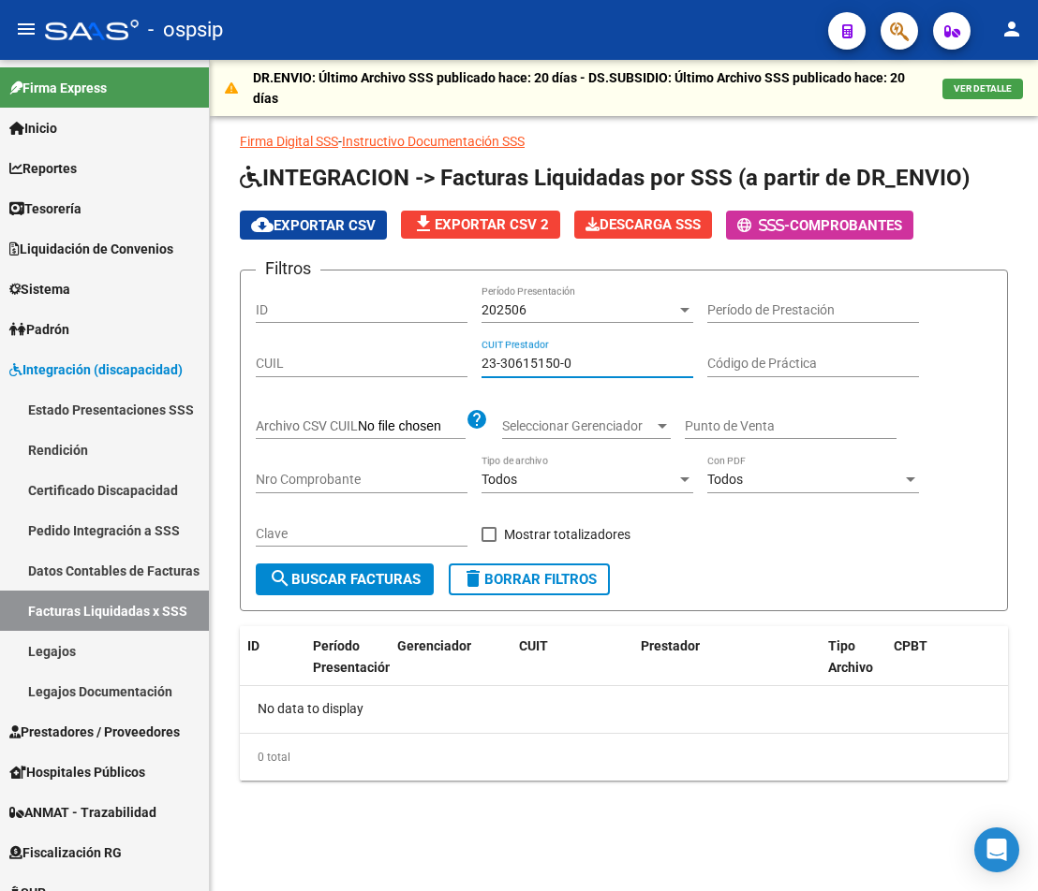
drag, startPoint x: 613, startPoint y: 367, endPoint x: 407, endPoint y: 335, distance: 208.5
click at [409, 335] on div "Filtros ID 202506 Período Presentación Período de Prestación CUIL 23-30615150-0…" at bounding box center [624, 425] width 736 height 278
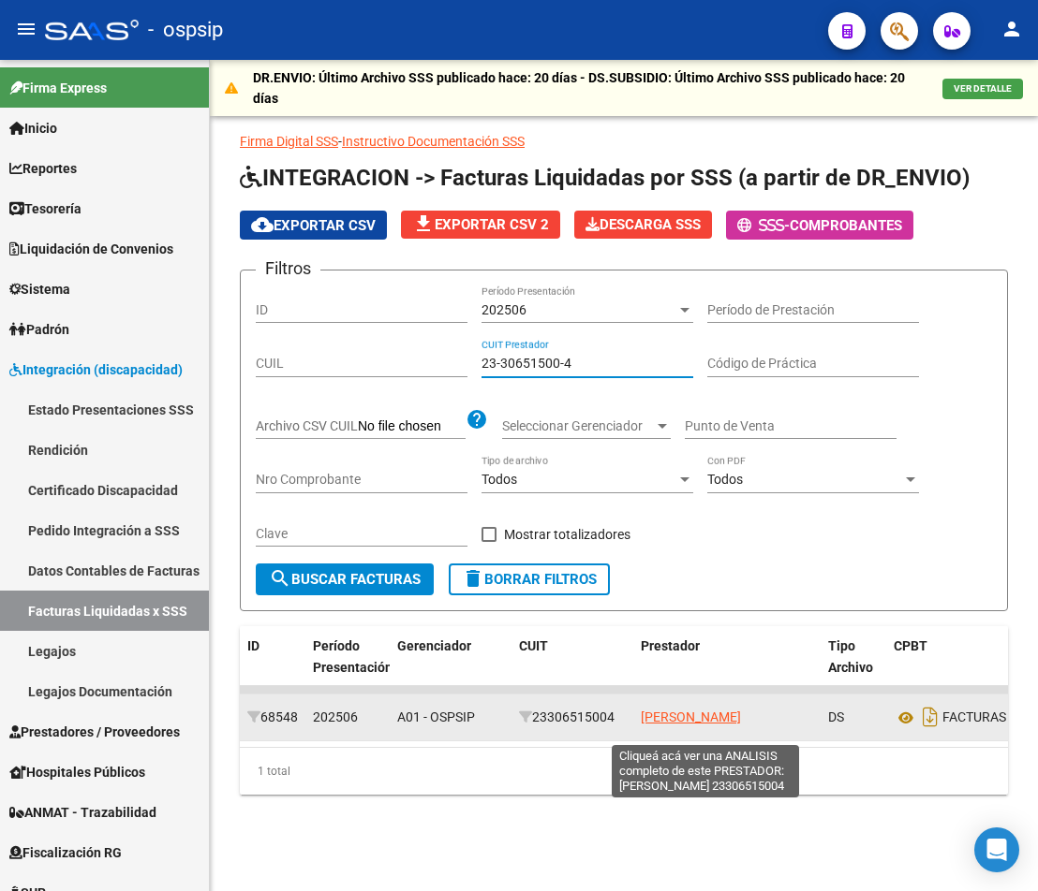
type input "23-30651500-4"
click at [663, 725] on span "[PERSON_NAME]" at bounding box center [691, 717] width 100 height 15
type textarea "23306515004"
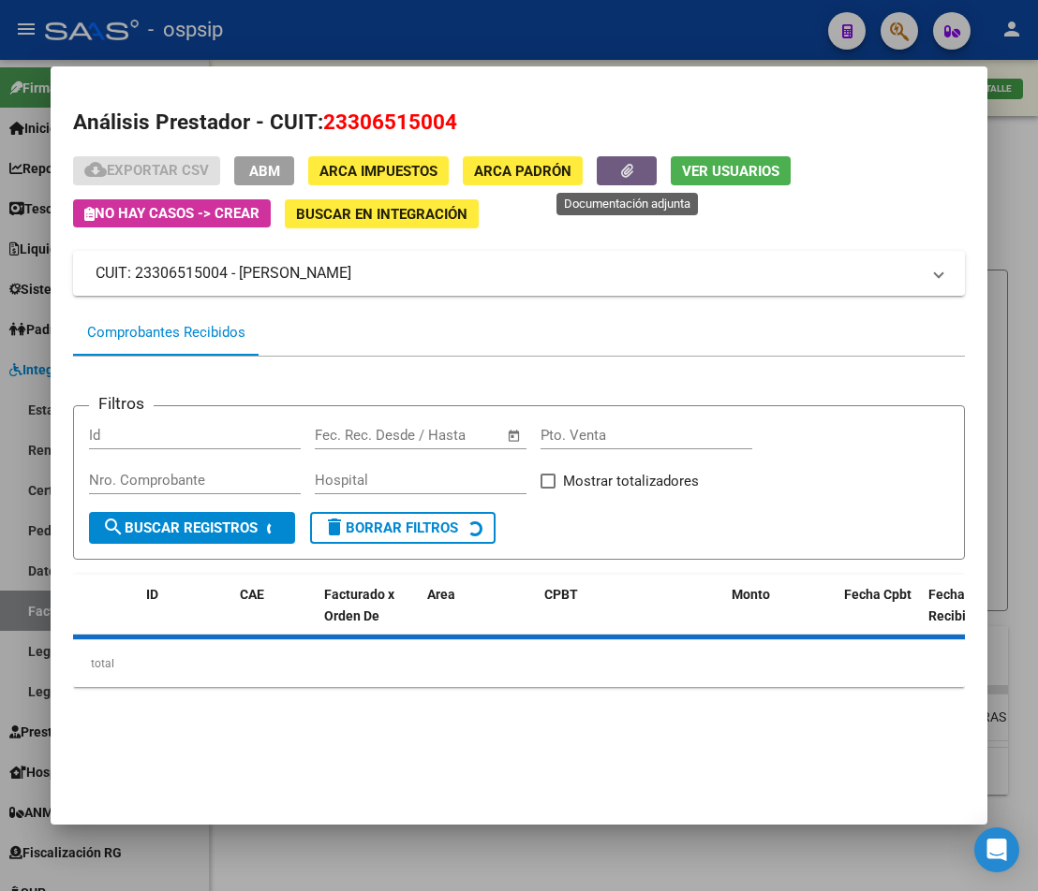
click at [648, 171] on button "button" at bounding box center [627, 170] width 60 height 29
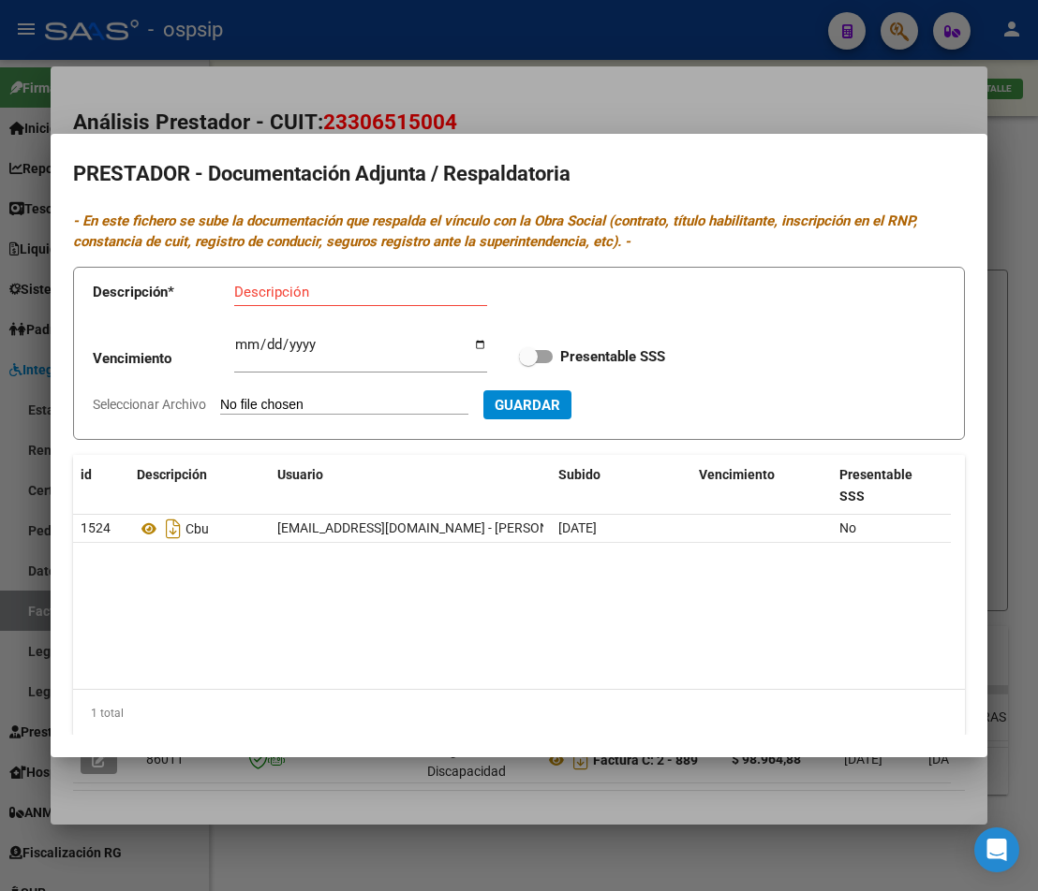
drag, startPoint x: 517, startPoint y: 790, endPoint x: 558, endPoint y: 826, distance: 54.4
click at [521, 792] on div at bounding box center [519, 445] width 1038 height 891
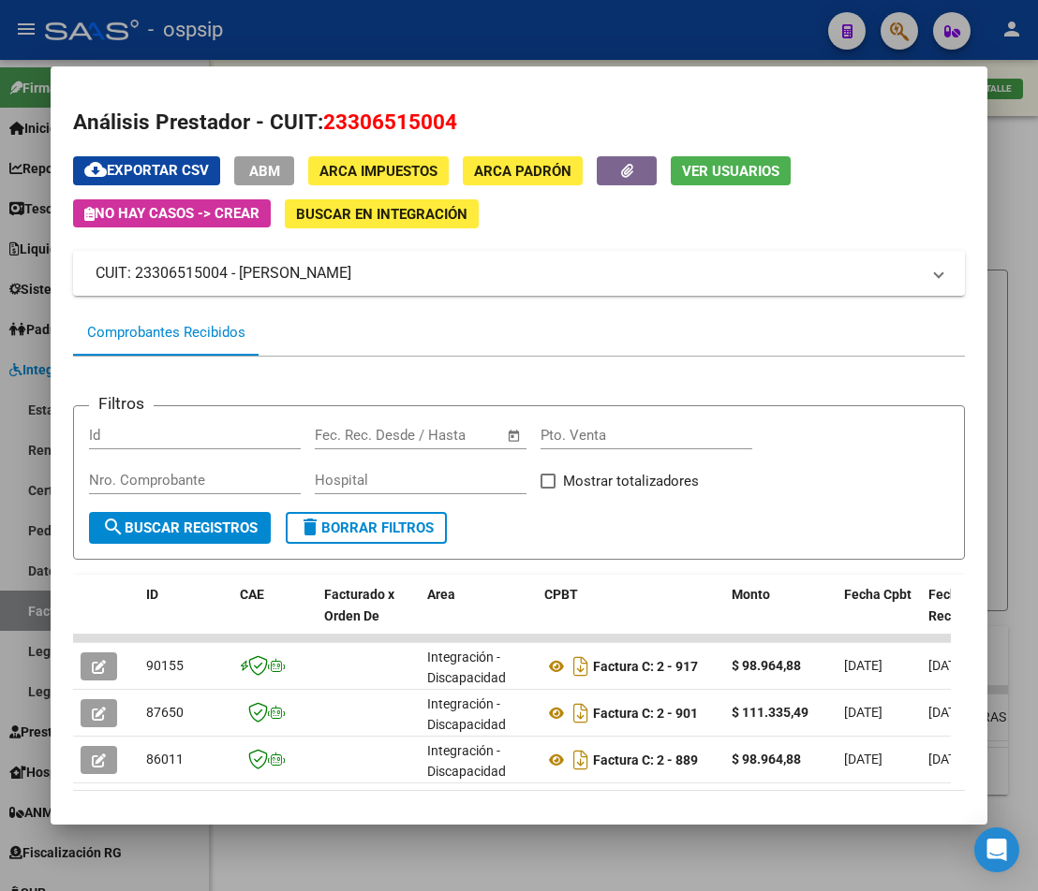
click at [548, 862] on div at bounding box center [519, 445] width 1038 height 891
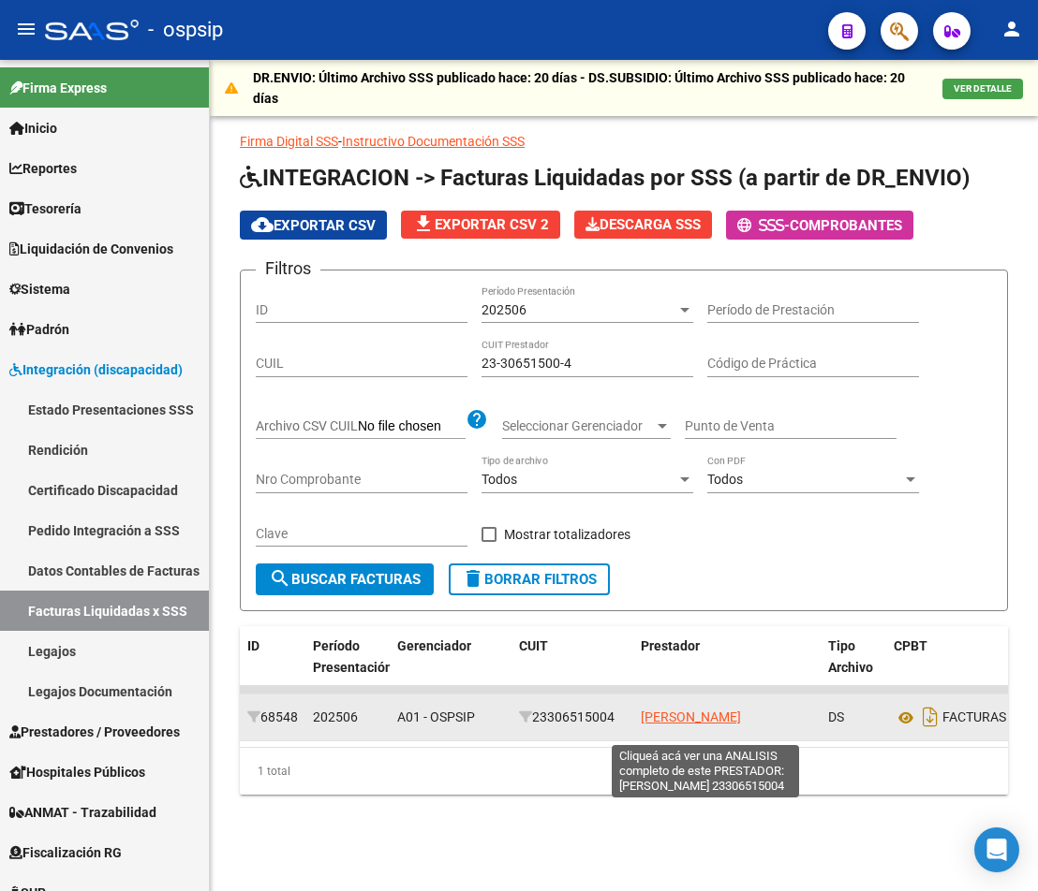
click at [665, 710] on span "[PERSON_NAME]" at bounding box center [691, 717] width 100 height 15
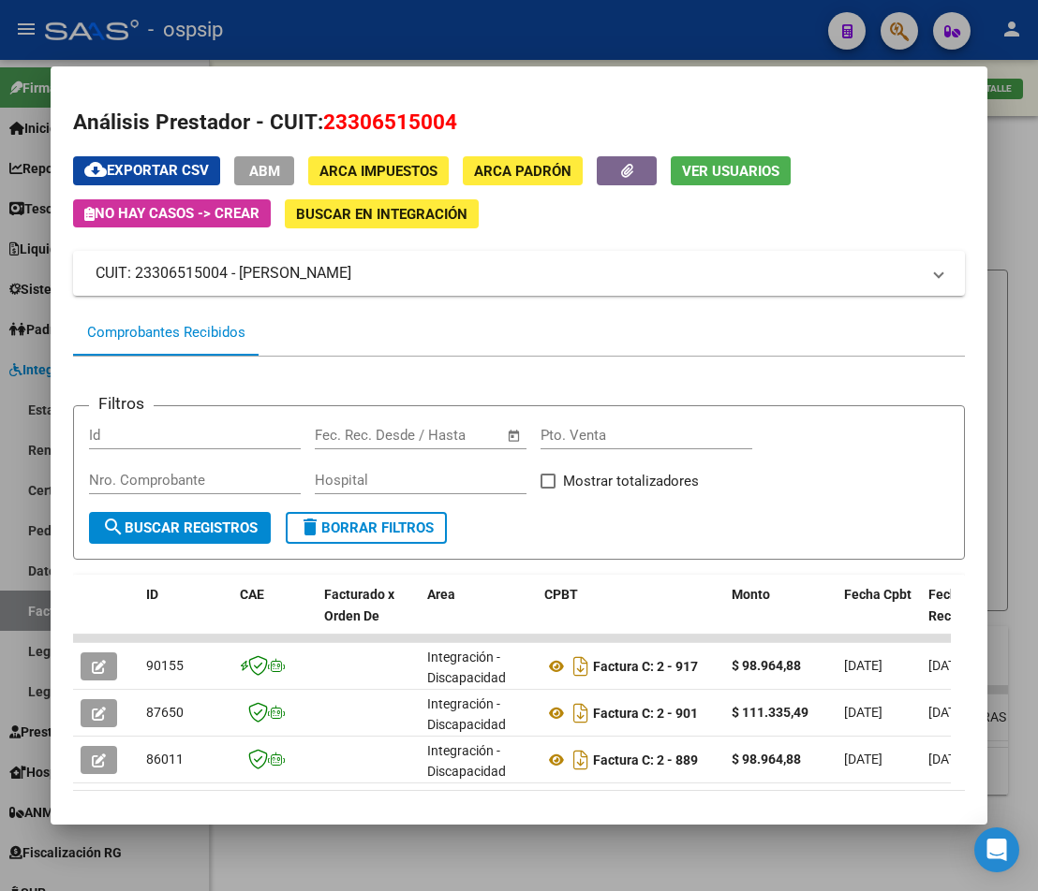
click at [1015, 299] on div at bounding box center [519, 445] width 1038 height 891
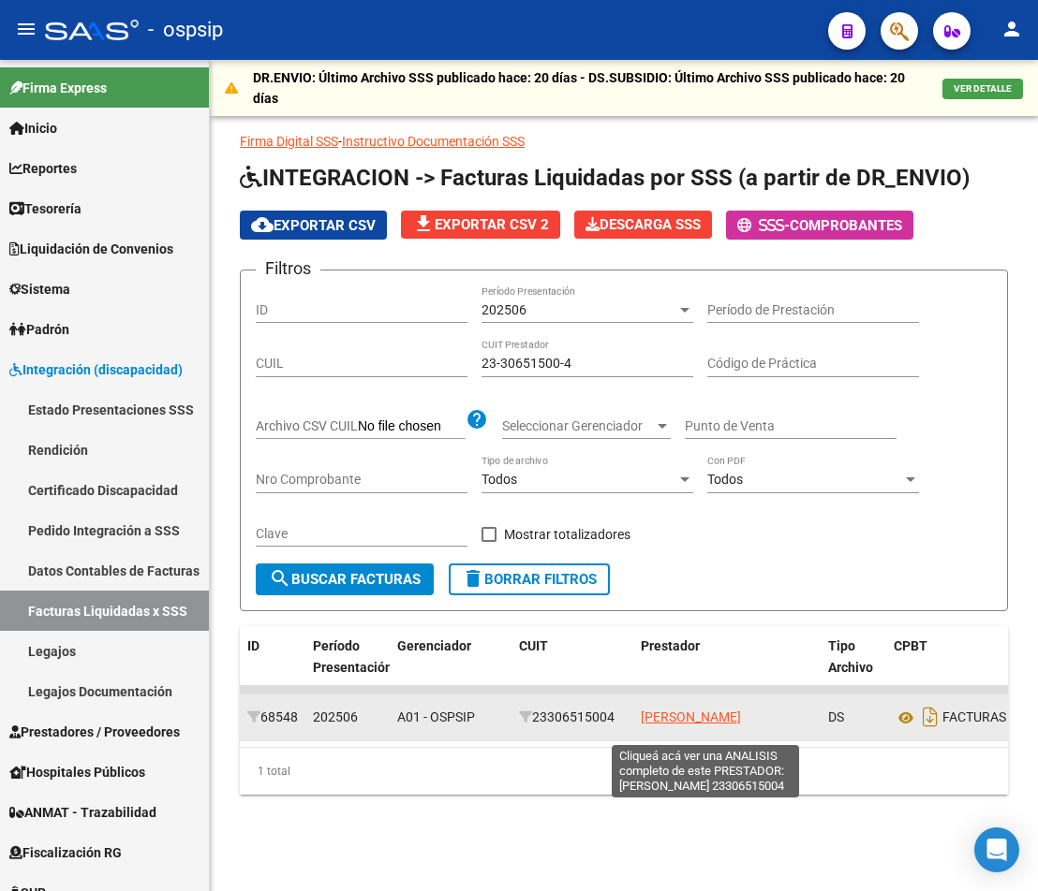
click at [656, 710] on span "[PERSON_NAME]" at bounding box center [691, 717] width 100 height 15
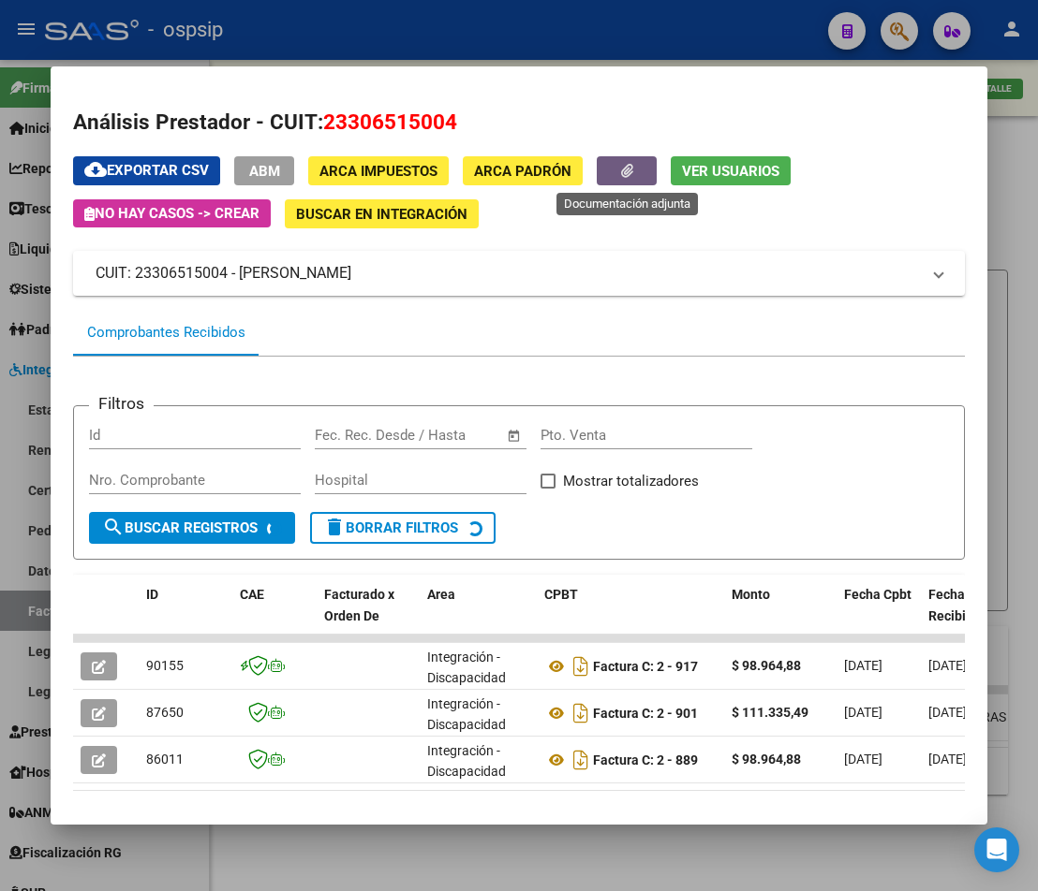
click at [626, 180] on button "button" at bounding box center [627, 170] width 60 height 29
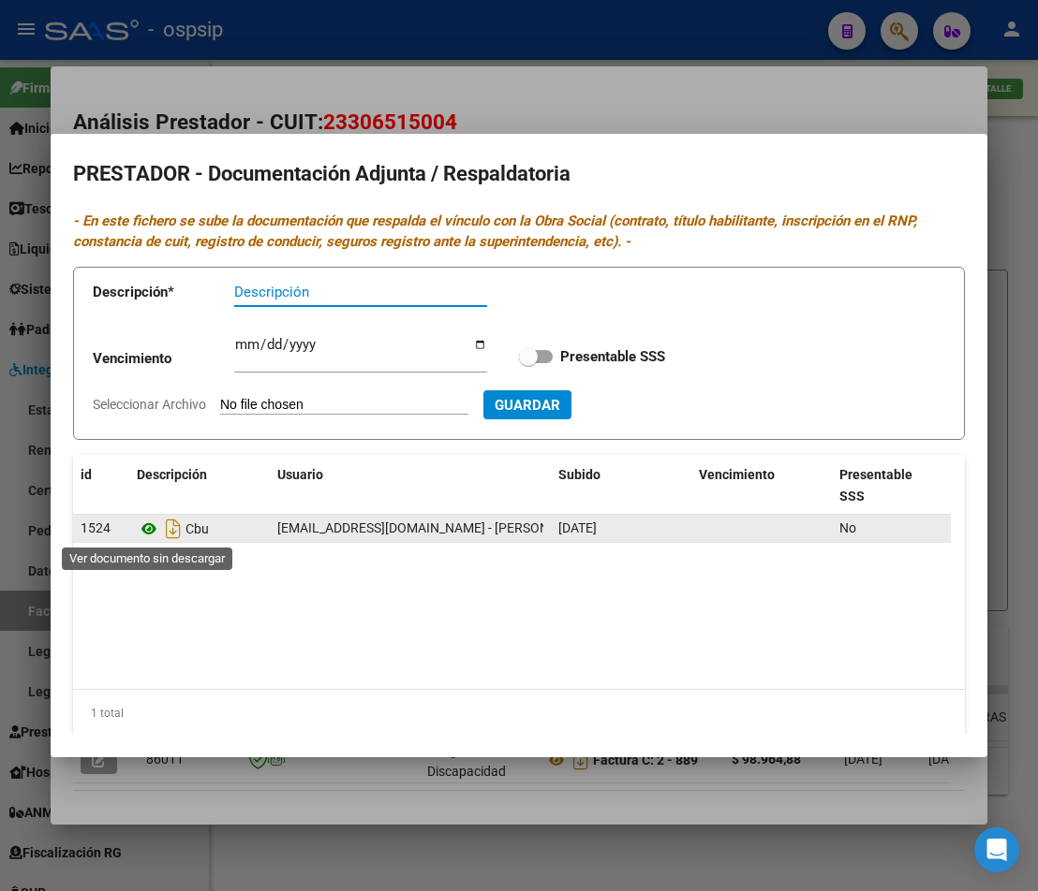
click at [148, 533] on icon at bounding box center [149, 529] width 24 height 22
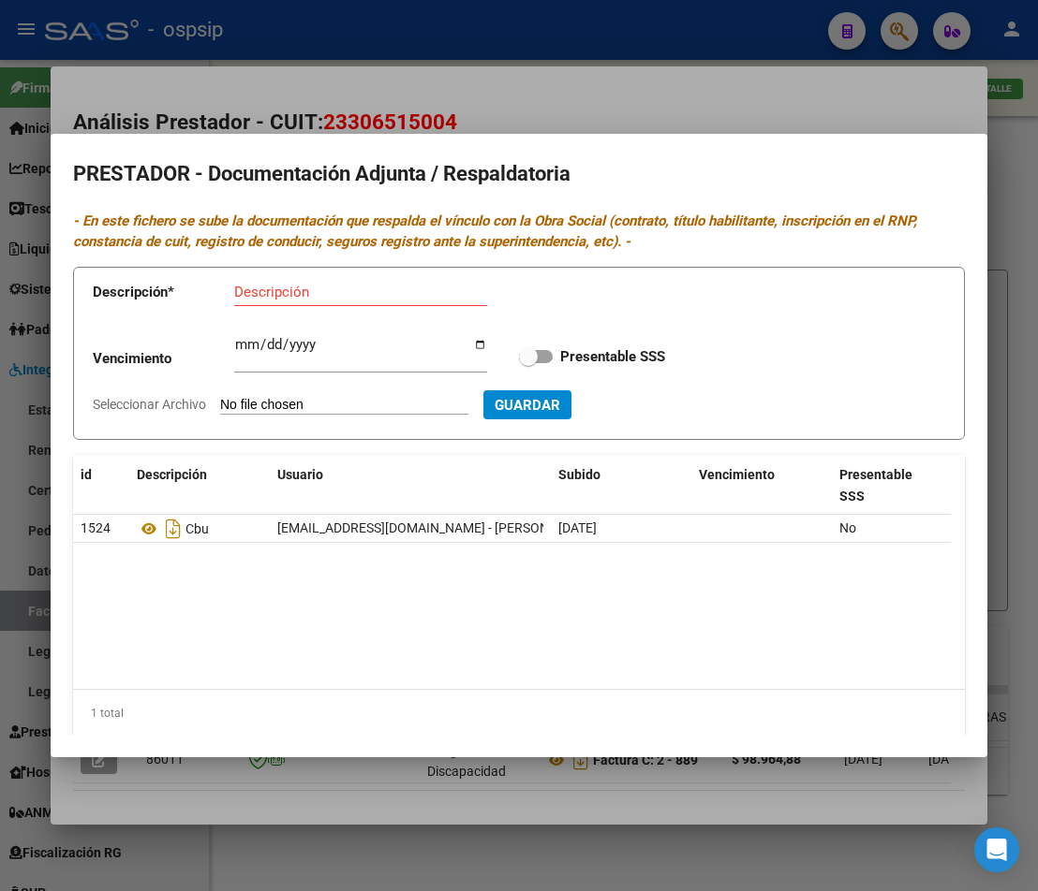
click at [1002, 345] on div at bounding box center [519, 445] width 1038 height 891
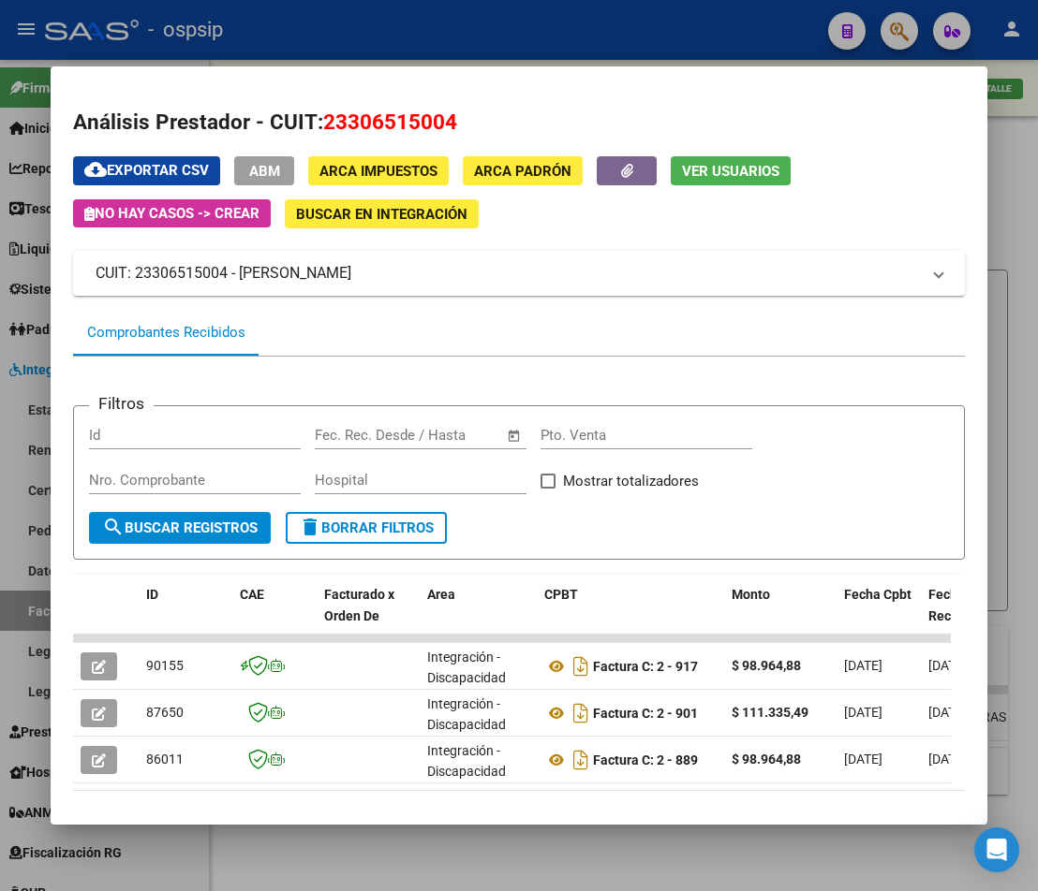
click at [1011, 346] on div at bounding box center [519, 445] width 1038 height 891
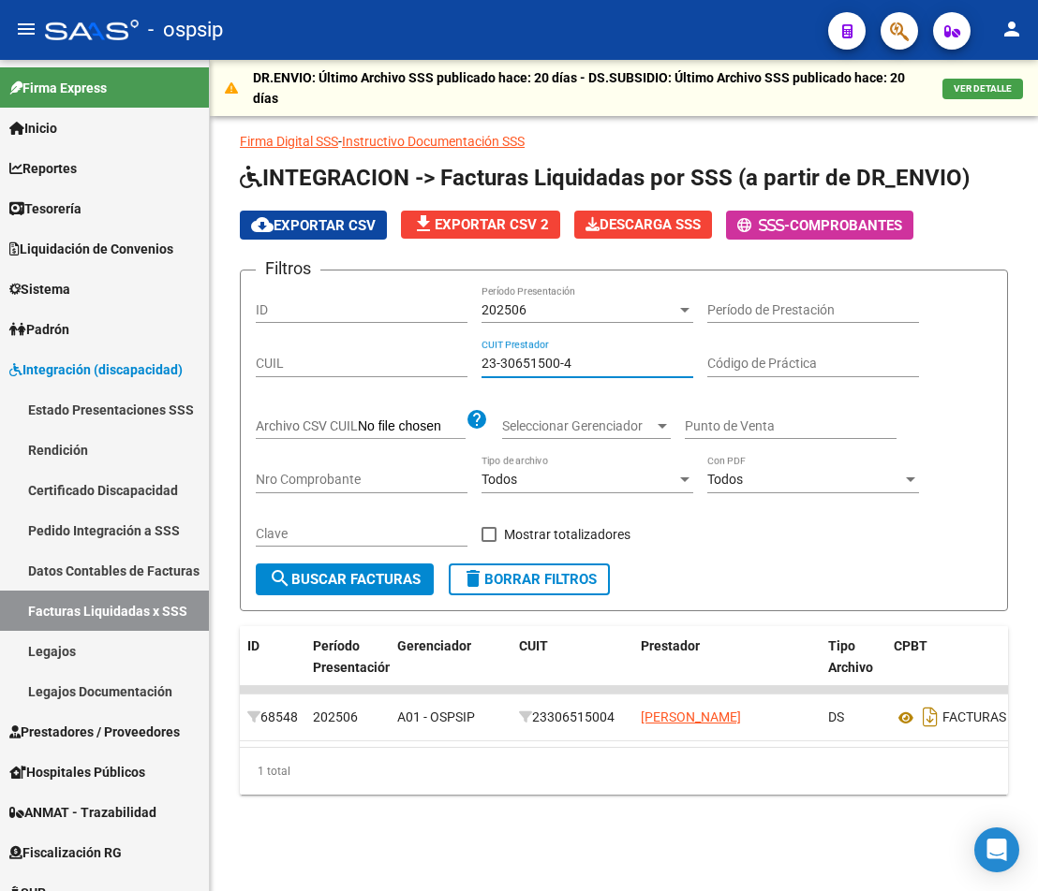
drag, startPoint x: 573, startPoint y: 364, endPoint x: 337, endPoint y: 357, distance: 236.1
click at [341, 357] on div "Filtros ID 202506 Período Presentación Período de Prestación CUIL 23-30651500-4…" at bounding box center [624, 425] width 736 height 278
type input "1"
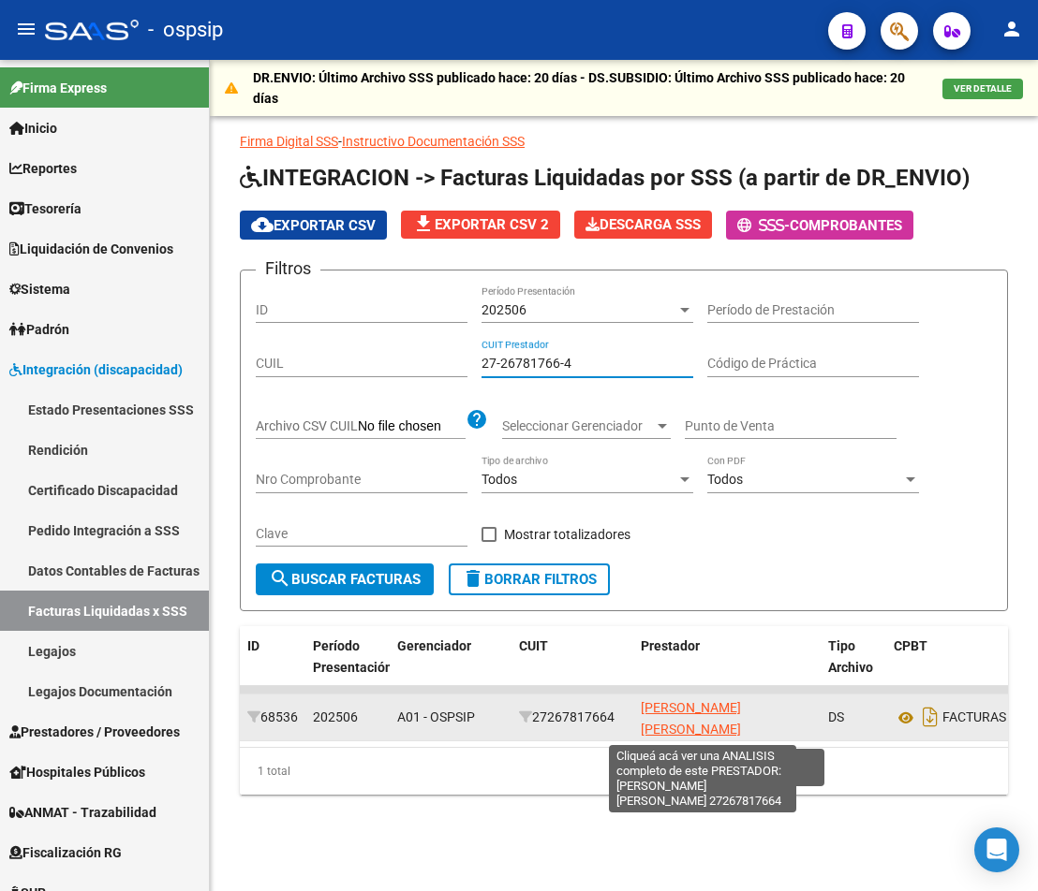
type input "27-26781766-4"
click at [660, 710] on span "[PERSON_NAME] [PERSON_NAME]" at bounding box center [691, 718] width 100 height 37
type textarea "27267817664"
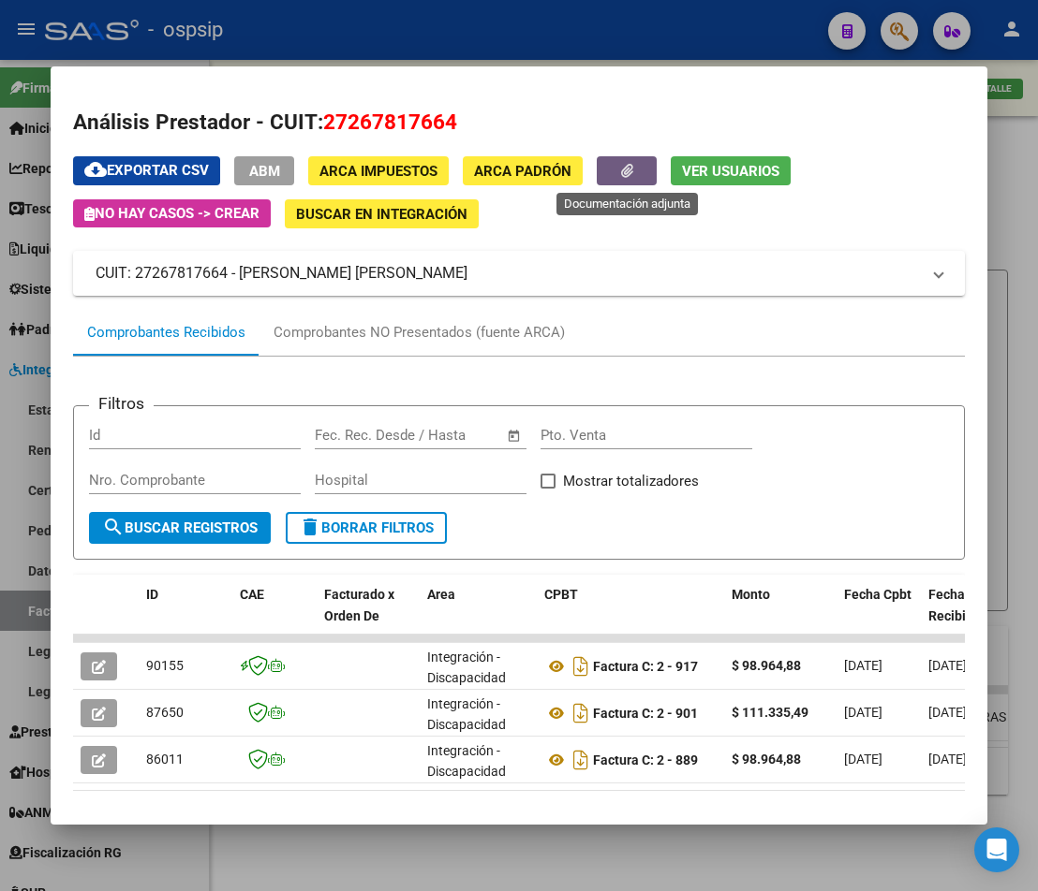
click at [621, 178] on span "button" at bounding box center [627, 171] width 12 height 17
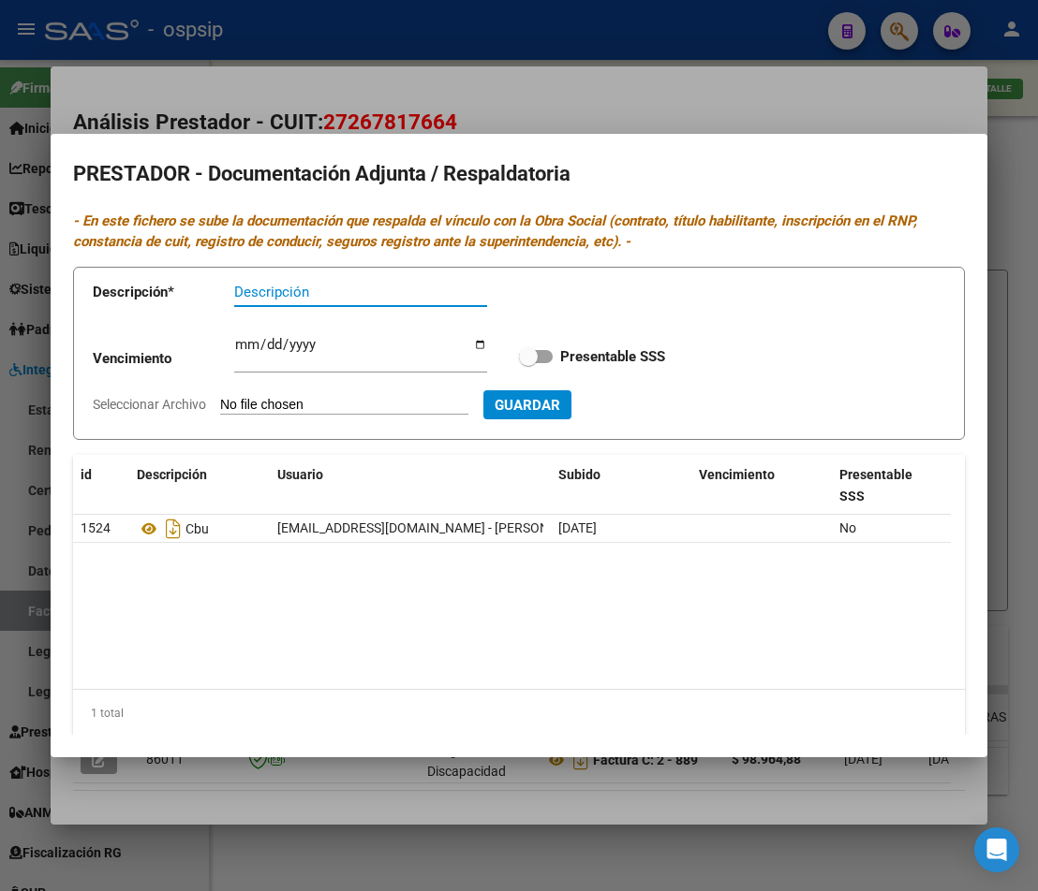
drag, startPoint x: 479, startPoint y: 763, endPoint x: 496, endPoint y: 818, distance: 56.9
click at [479, 771] on div at bounding box center [519, 445] width 1038 height 891
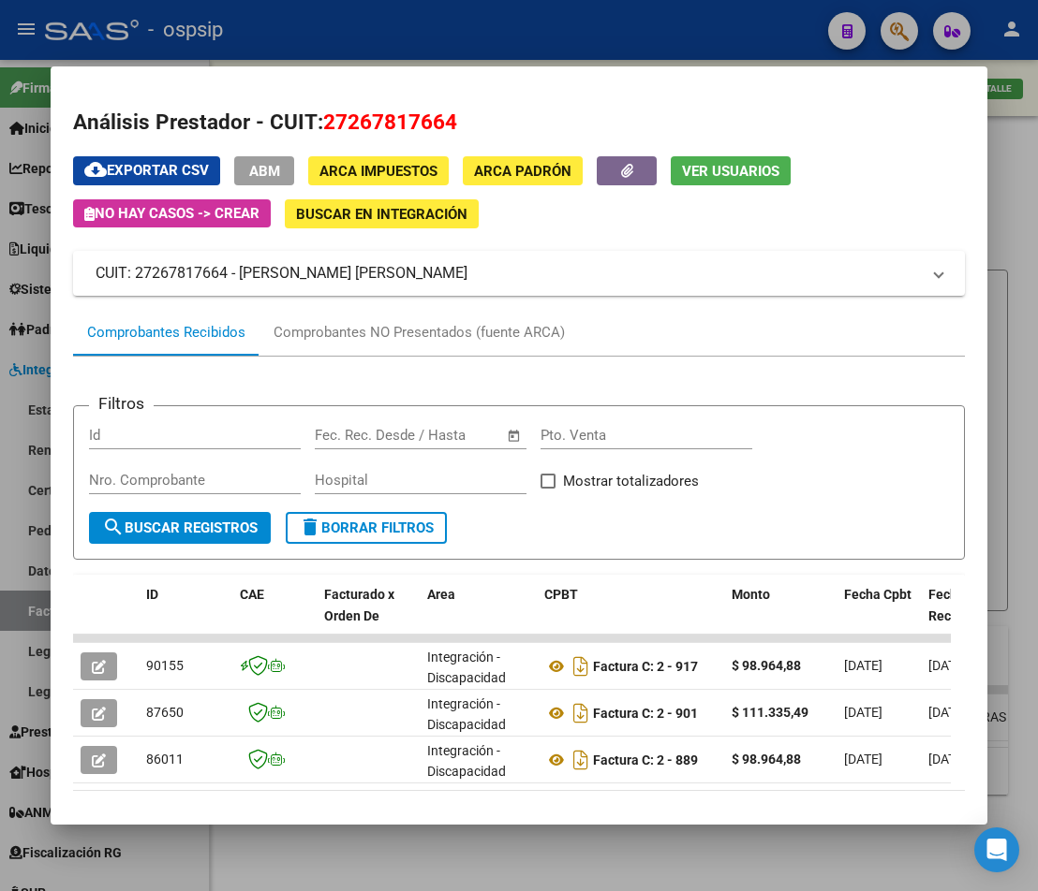
click at [512, 861] on div at bounding box center [519, 445] width 1038 height 891
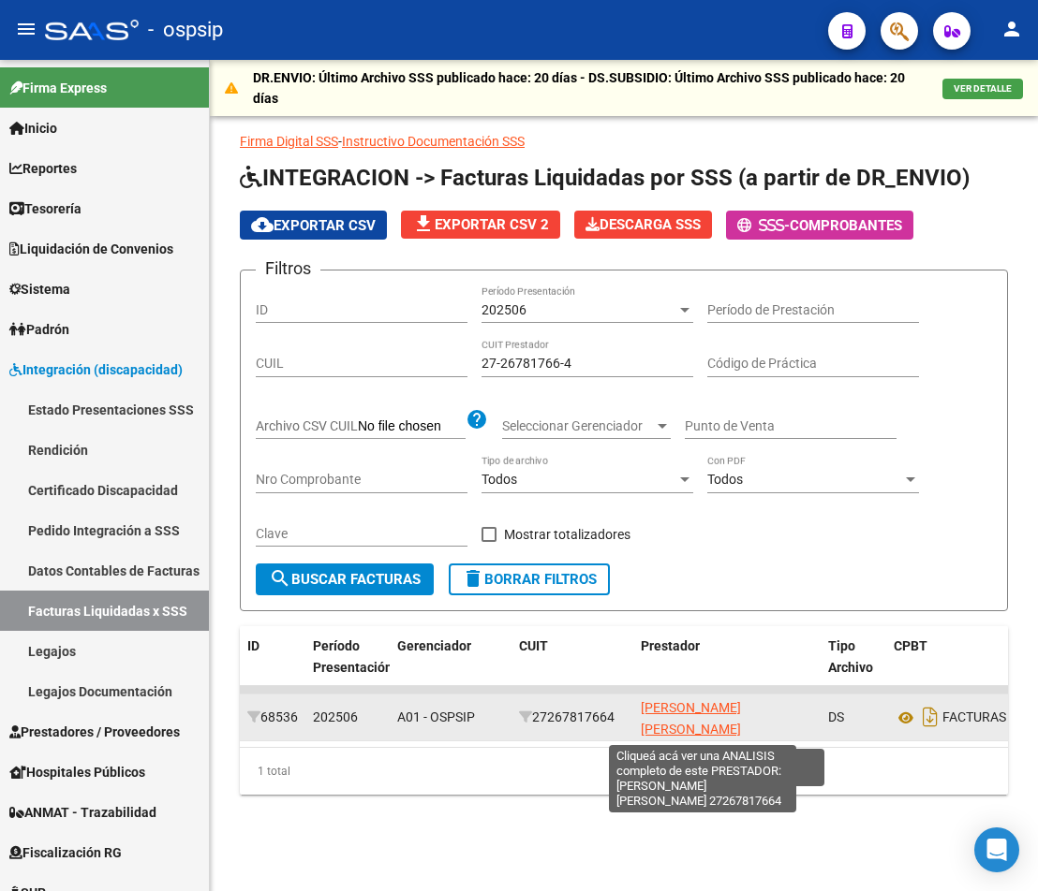
click at [668, 712] on span "[PERSON_NAME] [PERSON_NAME]" at bounding box center [691, 718] width 100 height 37
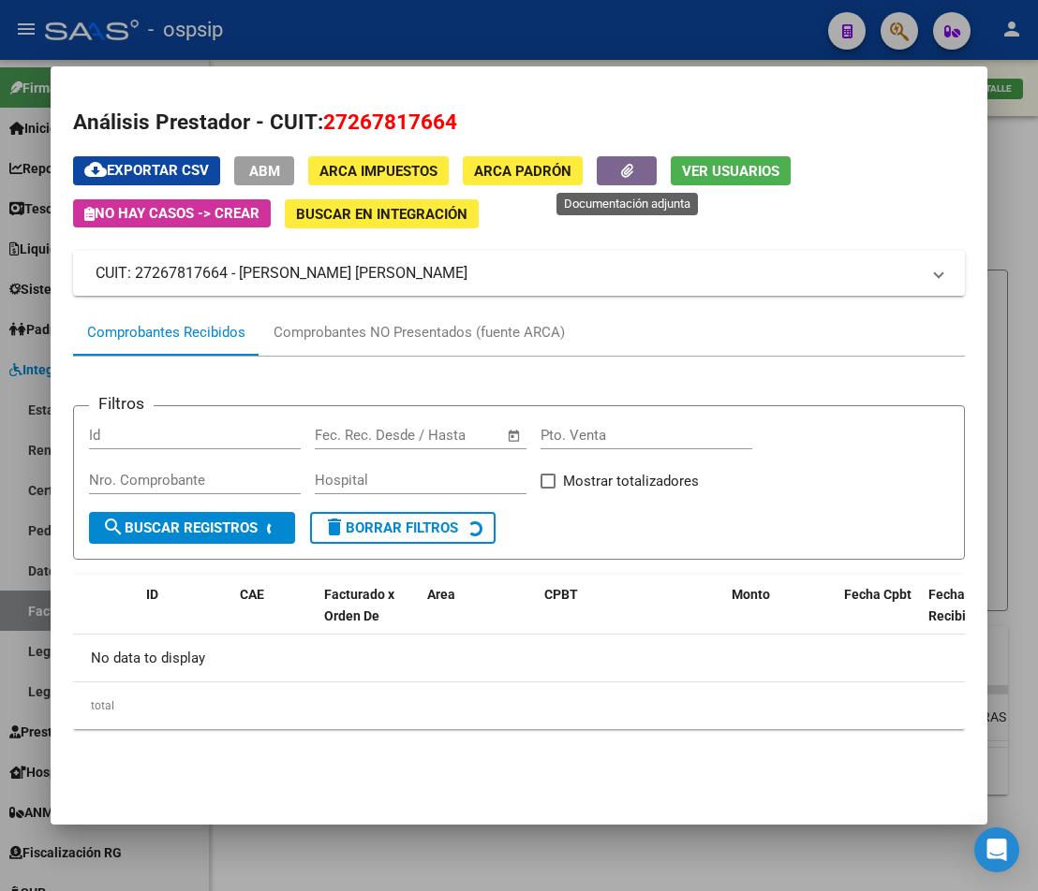
click at [636, 183] on button "button" at bounding box center [627, 170] width 60 height 29
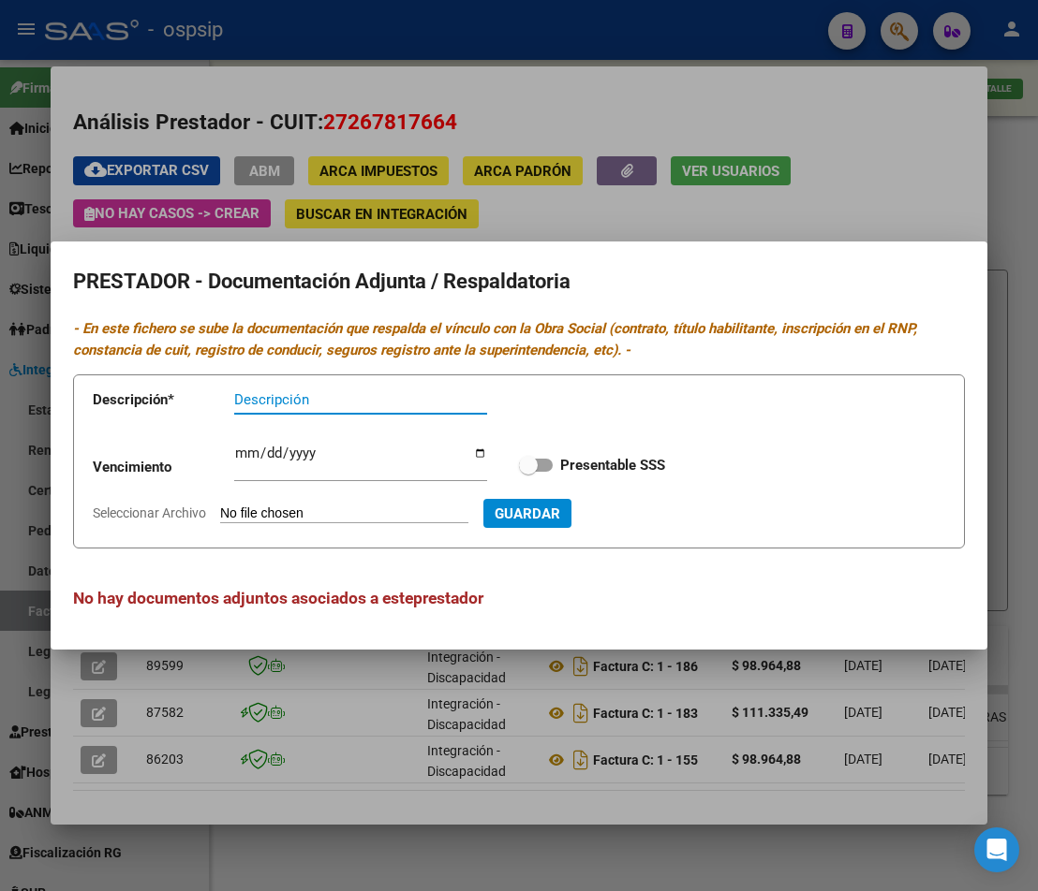
click at [587, 845] on div at bounding box center [519, 445] width 1038 height 891
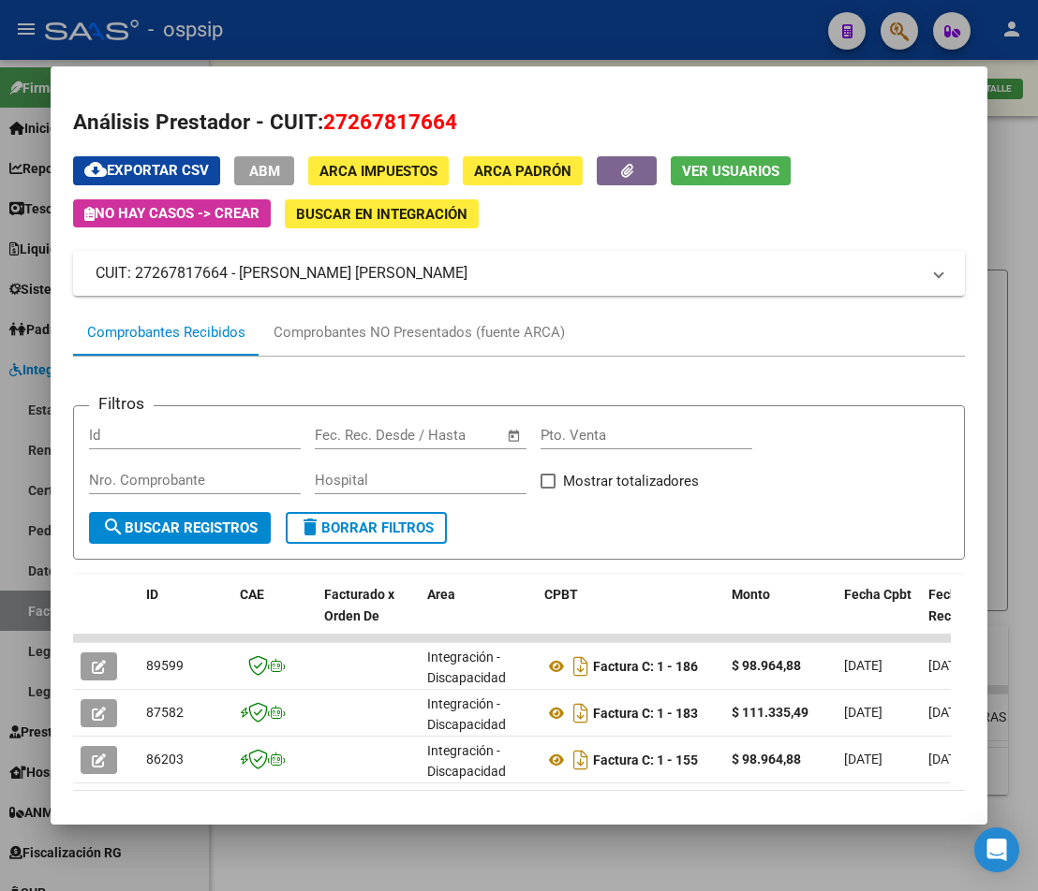
click at [585, 862] on div at bounding box center [519, 445] width 1038 height 891
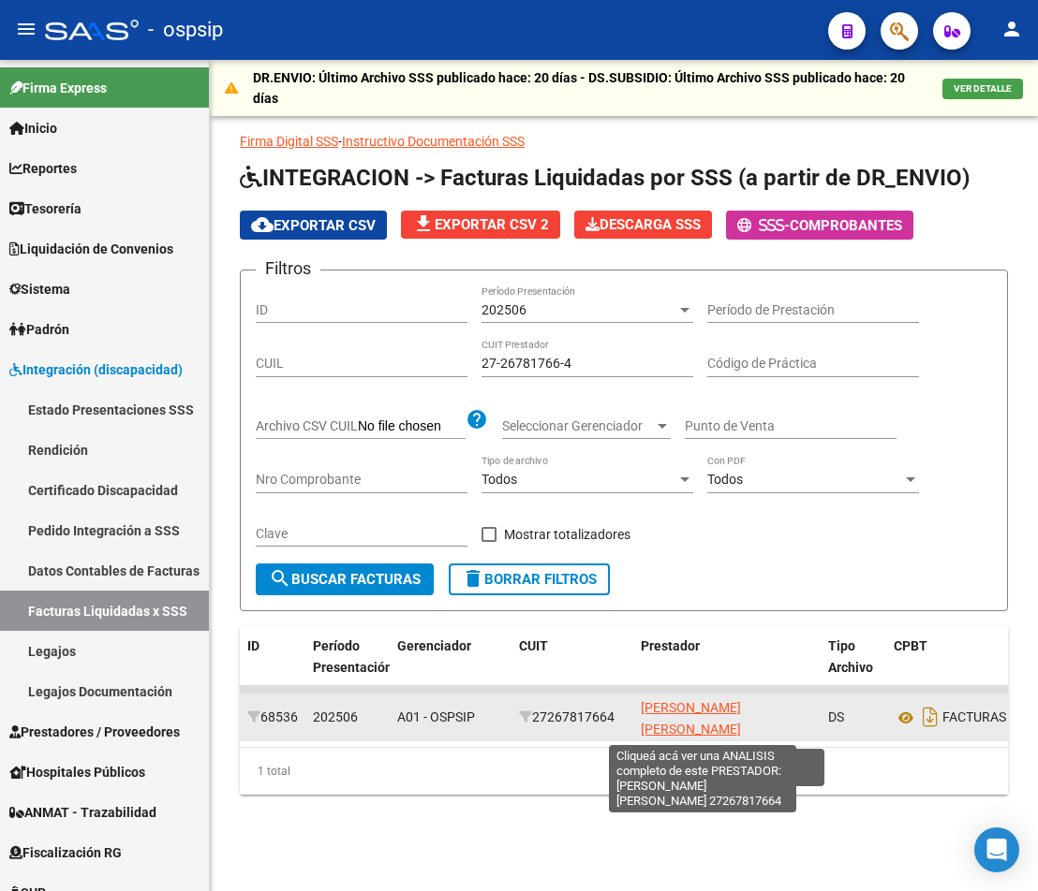
click at [654, 734] on span "[PERSON_NAME] [PERSON_NAME]" at bounding box center [691, 718] width 100 height 37
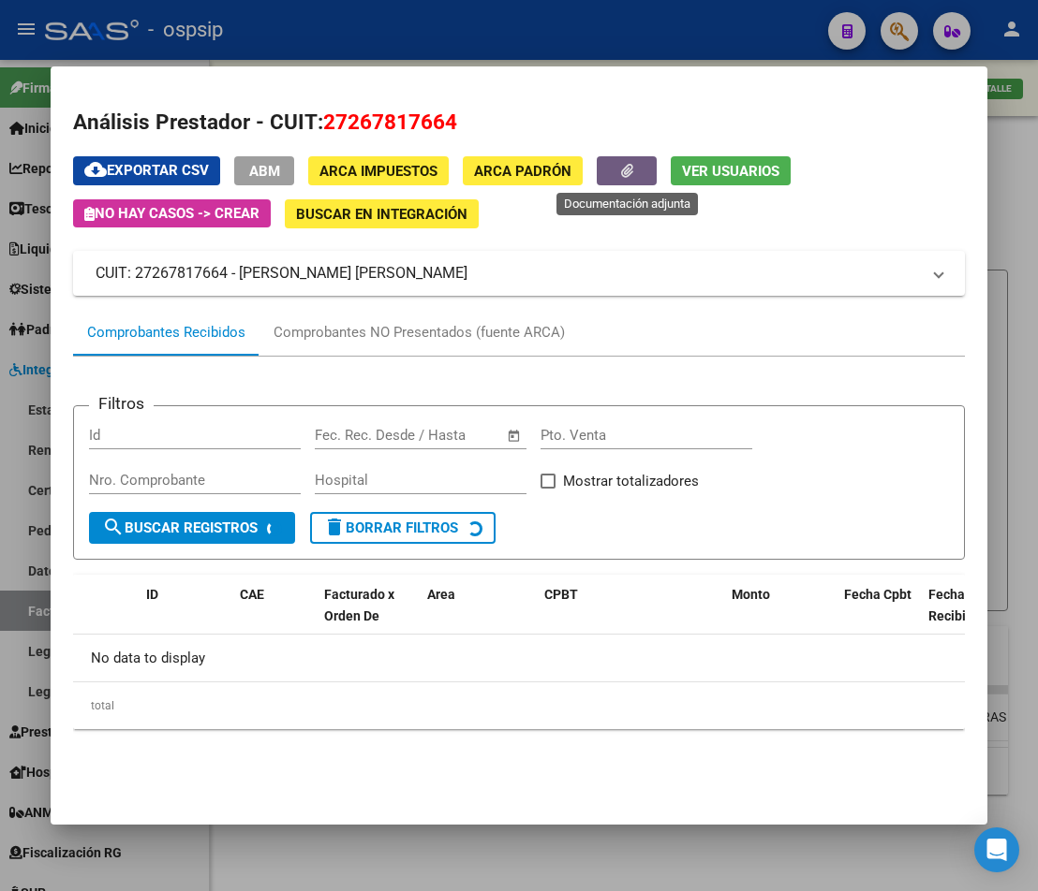
click at [615, 169] on button "button" at bounding box center [627, 170] width 60 height 29
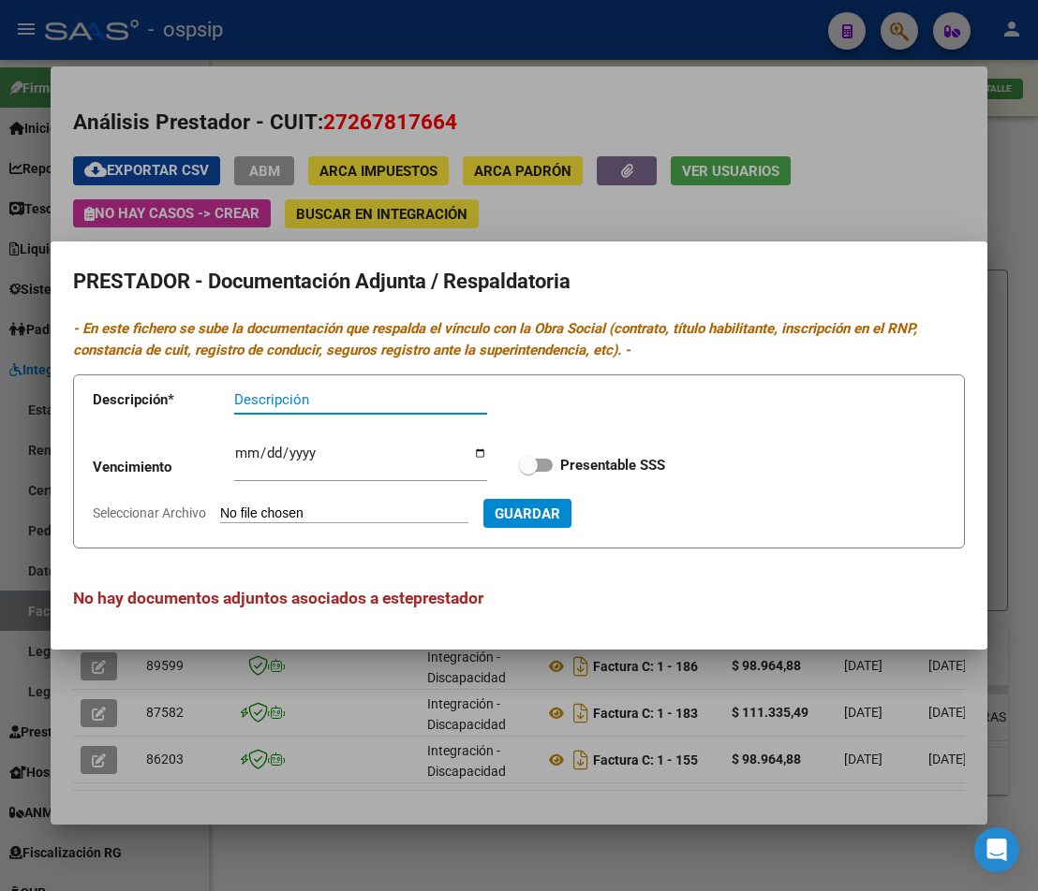
click at [521, 818] on div at bounding box center [519, 445] width 1038 height 891
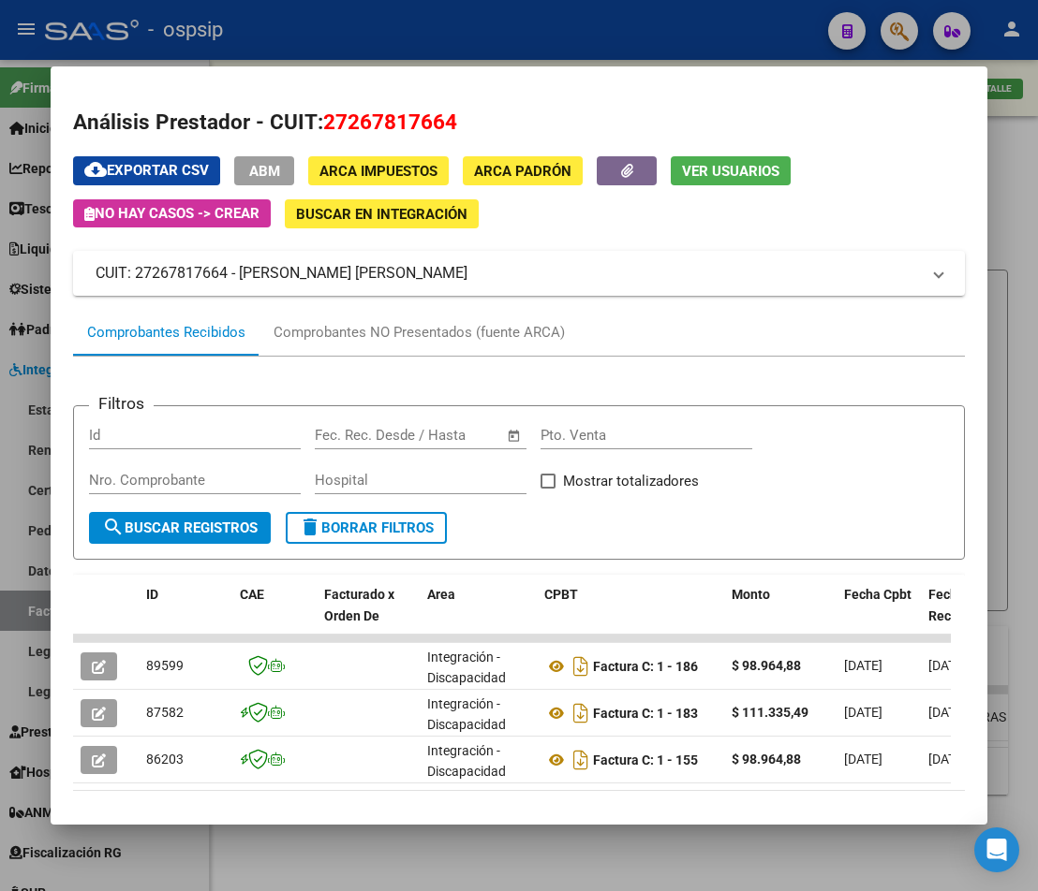
click at [609, 856] on div at bounding box center [519, 445] width 1038 height 891
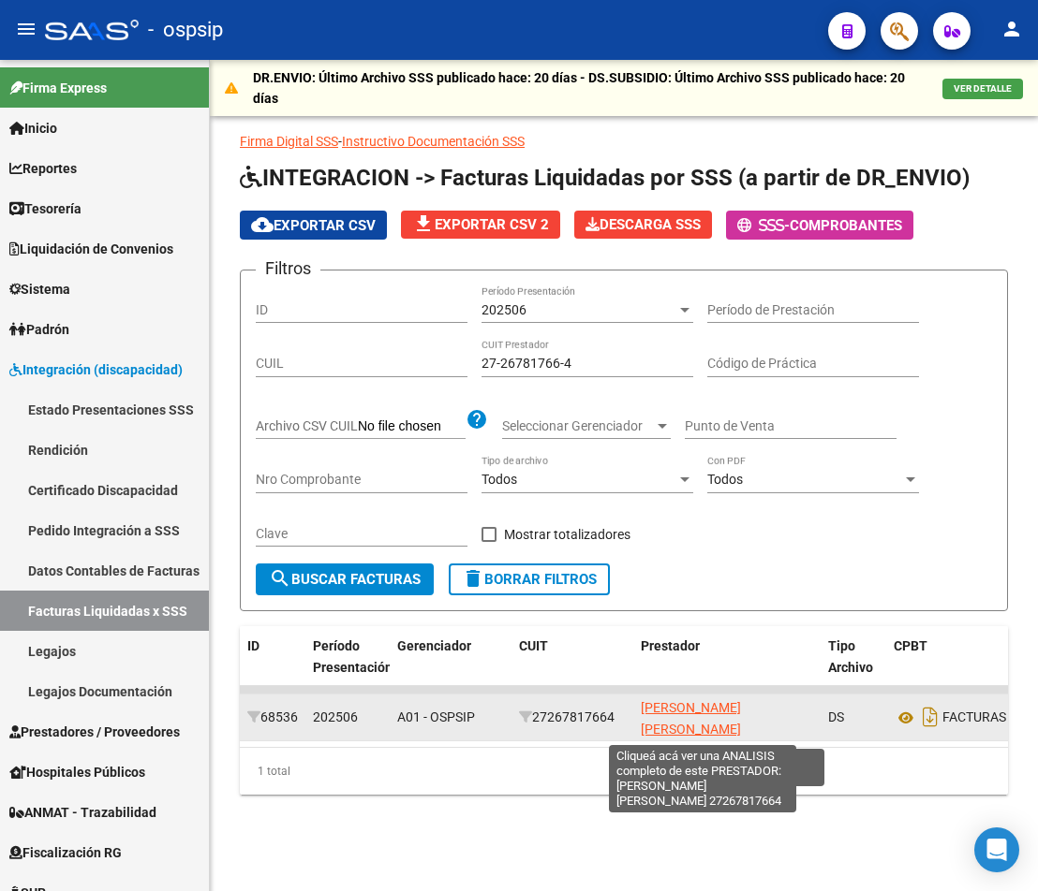
click at [680, 729] on span "[PERSON_NAME] [PERSON_NAME]" at bounding box center [691, 718] width 100 height 37
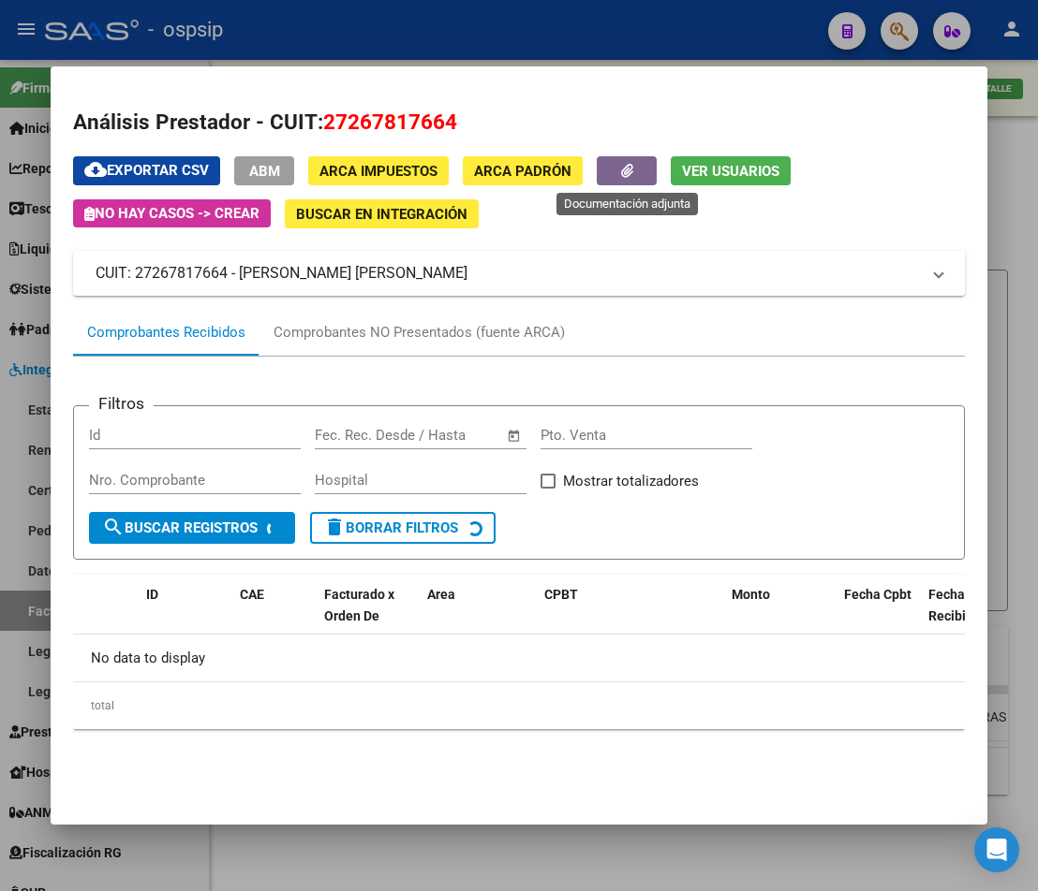
click at [625, 177] on icon "button" at bounding box center [627, 171] width 12 height 14
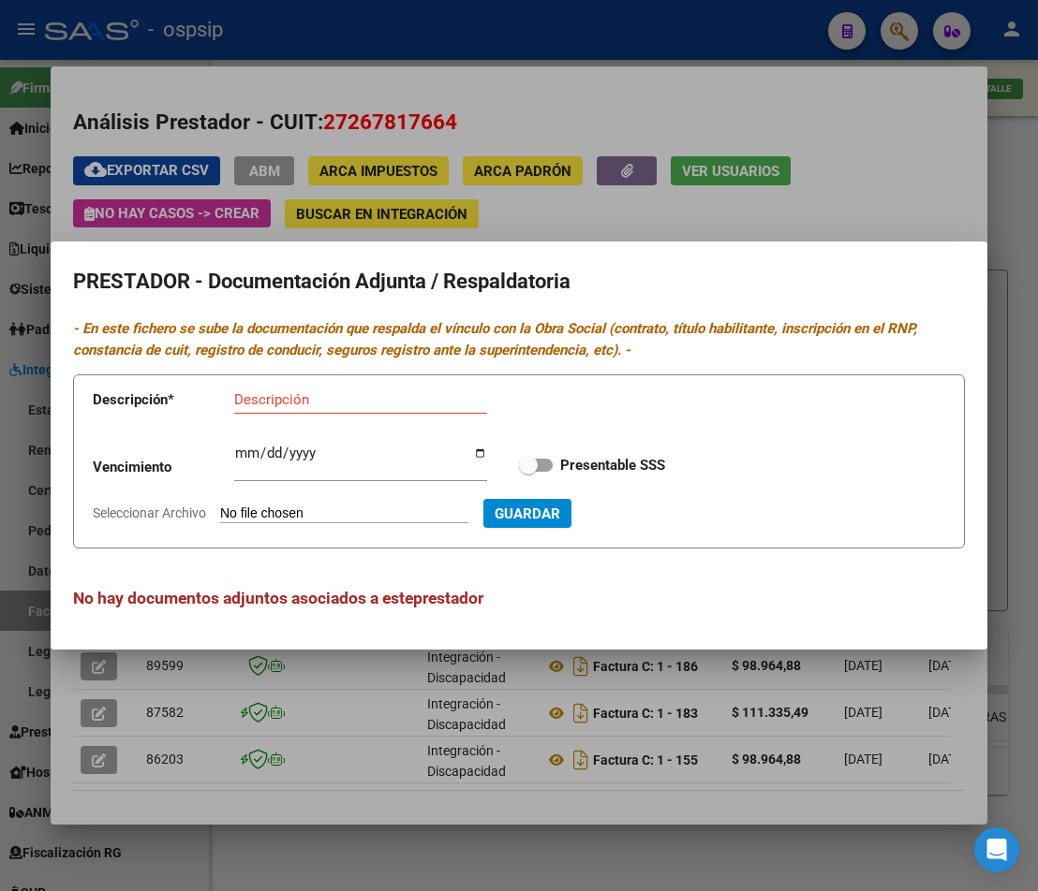
click at [518, 792] on div at bounding box center [519, 445] width 1038 height 891
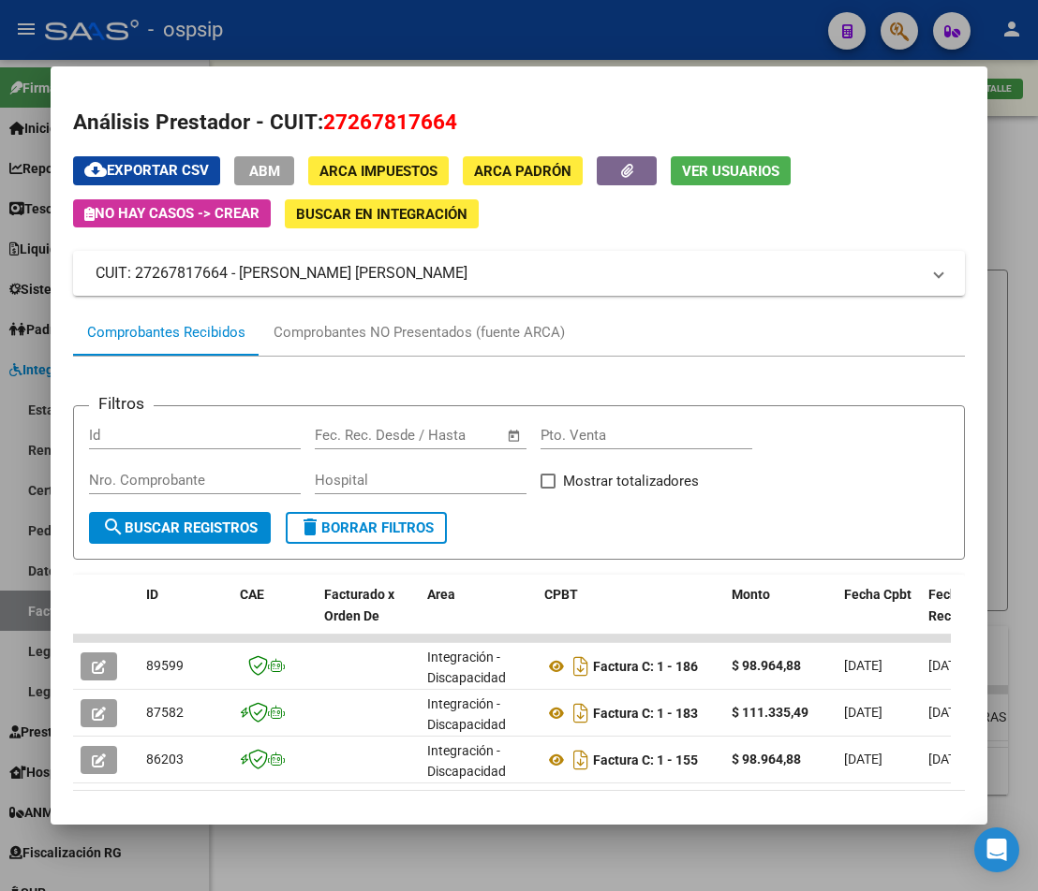
click at [544, 855] on div at bounding box center [519, 445] width 1038 height 891
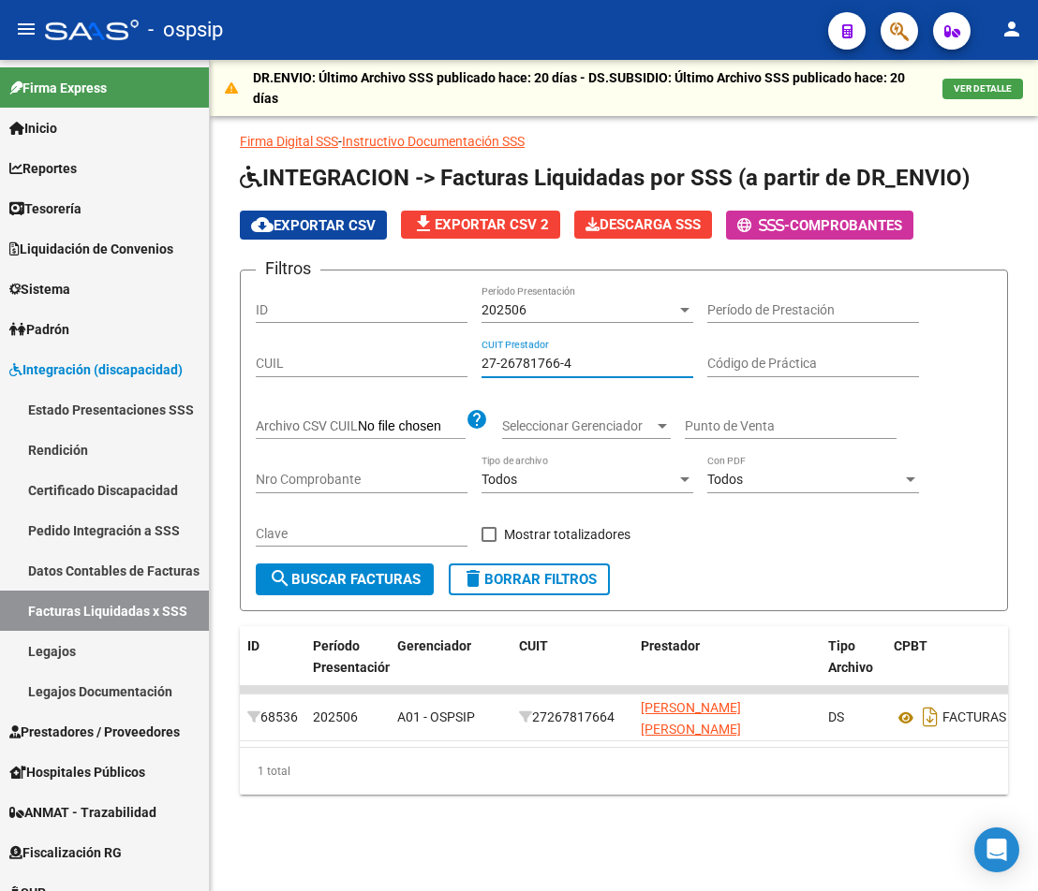
drag, startPoint x: 572, startPoint y: 359, endPoint x: 302, endPoint y: 362, distance: 270.7
click at [302, 362] on div "Filtros ID 202506 Período Presentación Período de Prestación CUIL 27-26781766-4…" at bounding box center [624, 425] width 736 height 278
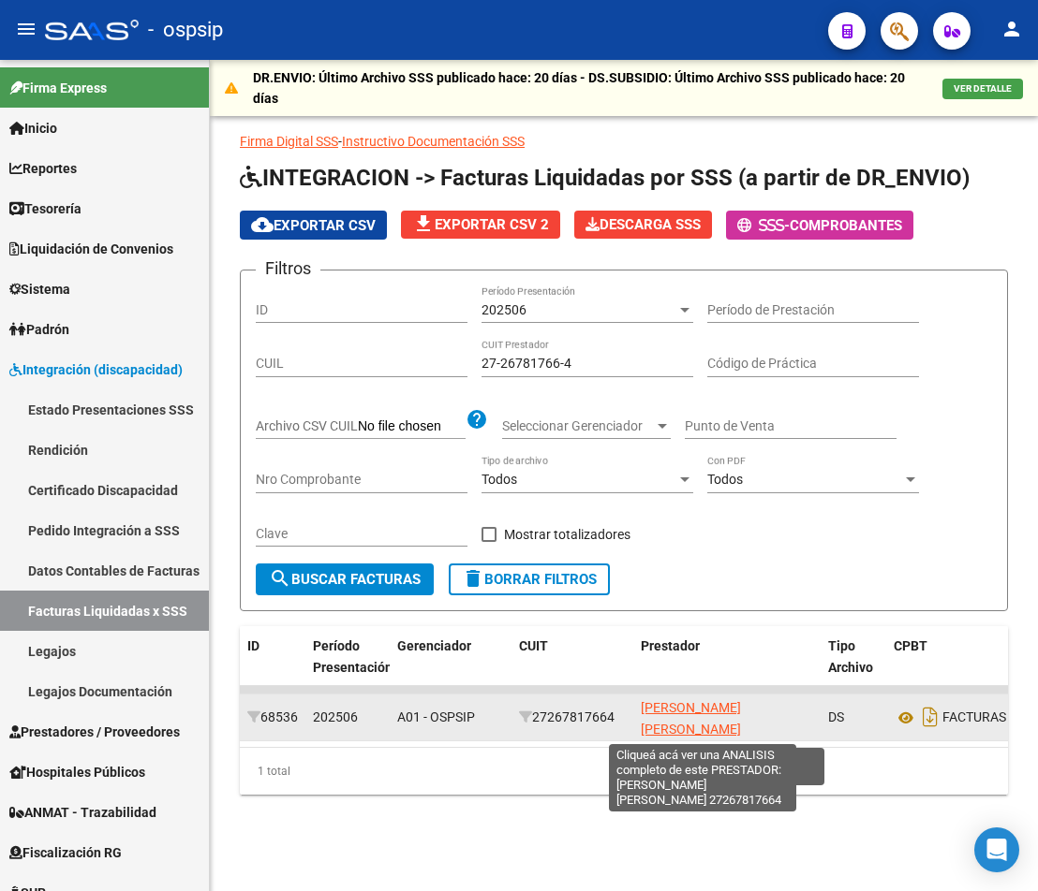
drag, startPoint x: 675, startPoint y: 740, endPoint x: 642, endPoint y: 710, distance: 44.4
click at [642, 710] on app-link-go-to "[PERSON_NAME] [PERSON_NAME]" at bounding box center [727, 719] width 172 height 43
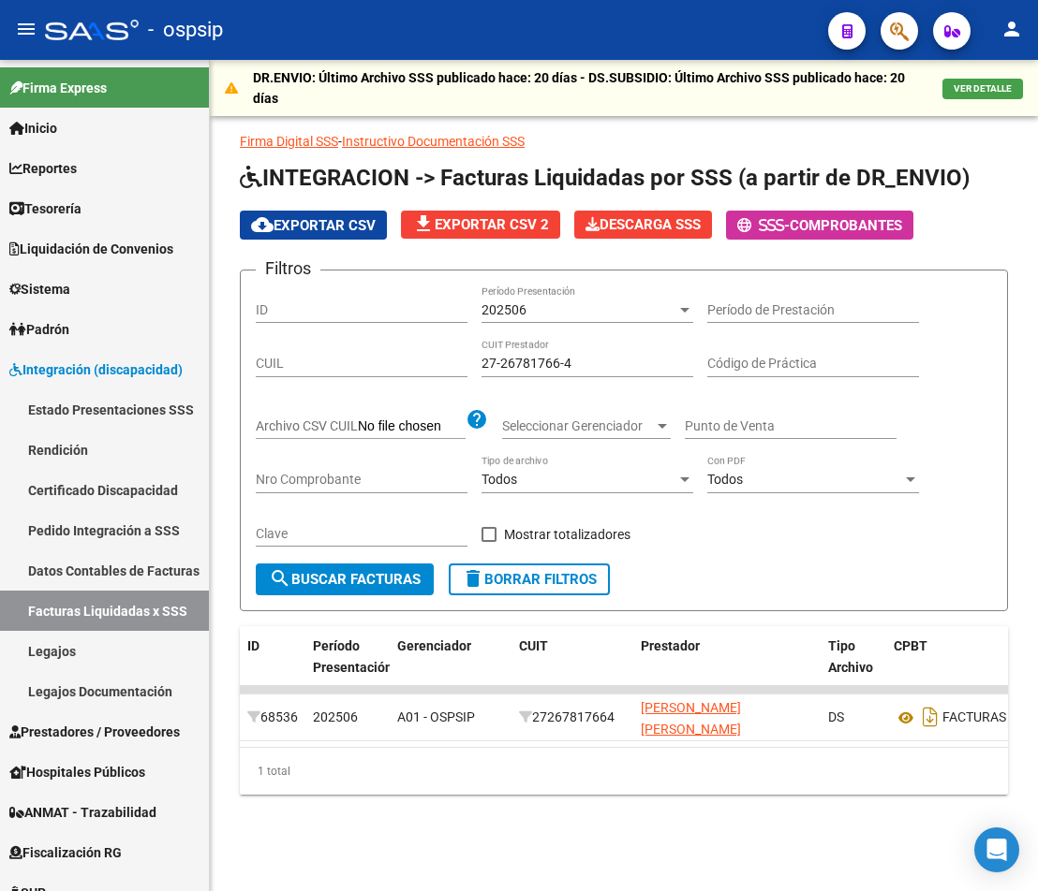
copy span "[PERSON_NAME] [PERSON_NAME]"
drag, startPoint x: 617, startPoint y: 356, endPoint x: 272, endPoint y: 307, distance: 349.0
click at [272, 307] on div "Filtros ID 202506 Período Presentación Período de Prestación CUIL 27-26781766-4…" at bounding box center [624, 425] width 736 height 278
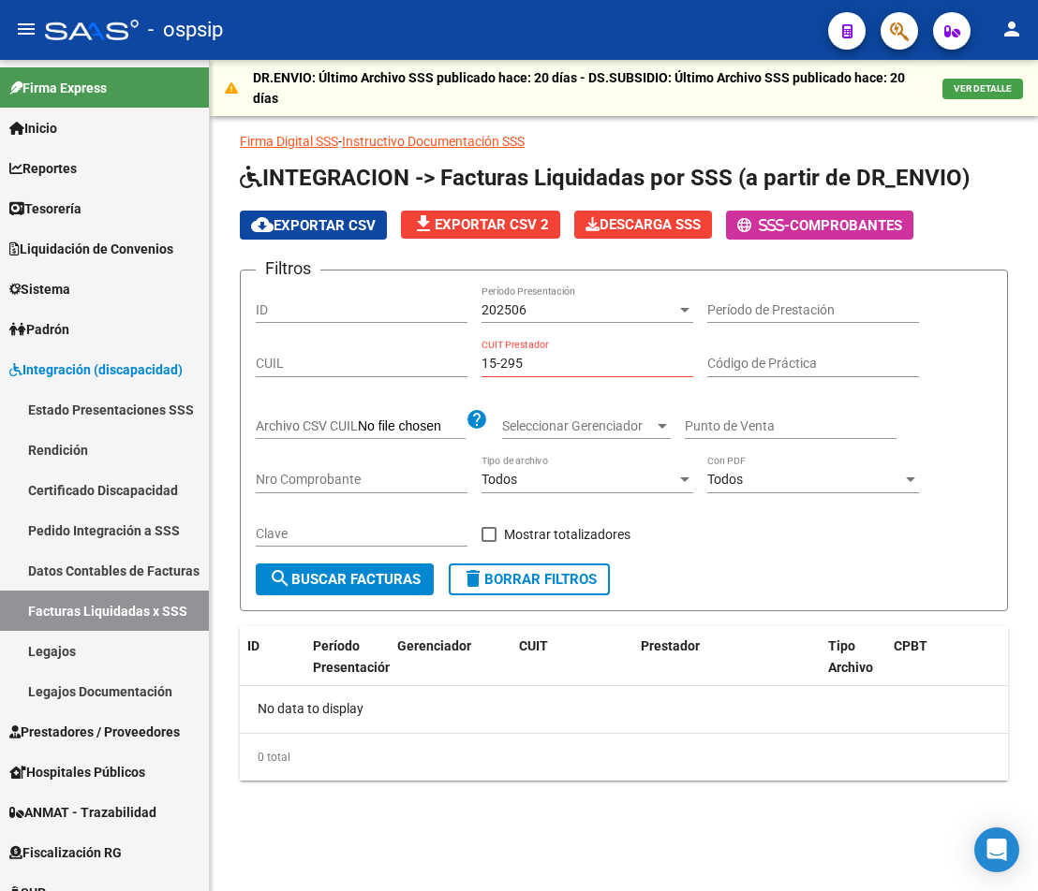
drag, startPoint x: 559, startPoint y: 374, endPoint x: 431, endPoint y: 353, distance: 129.9
click at [431, 353] on div "Filtros ID 202506 Período Presentación Período de Prestación CUIL 15-295 CUIT P…" at bounding box center [624, 425] width 736 height 278
click at [517, 365] on input "15-295" at bounding box center [587, 364] width 212 height 16
drag, startPoint x: 560, startPoint y: 371, endPoint x: 436, endPoint y: 361, distance: 124.0
click at [436, 361] on div "Filtros ID 202506 Período Presentación Período de Prestación CUIL 15-295 CUIT P…" at bounding box center [624, 425] width 736 height 278
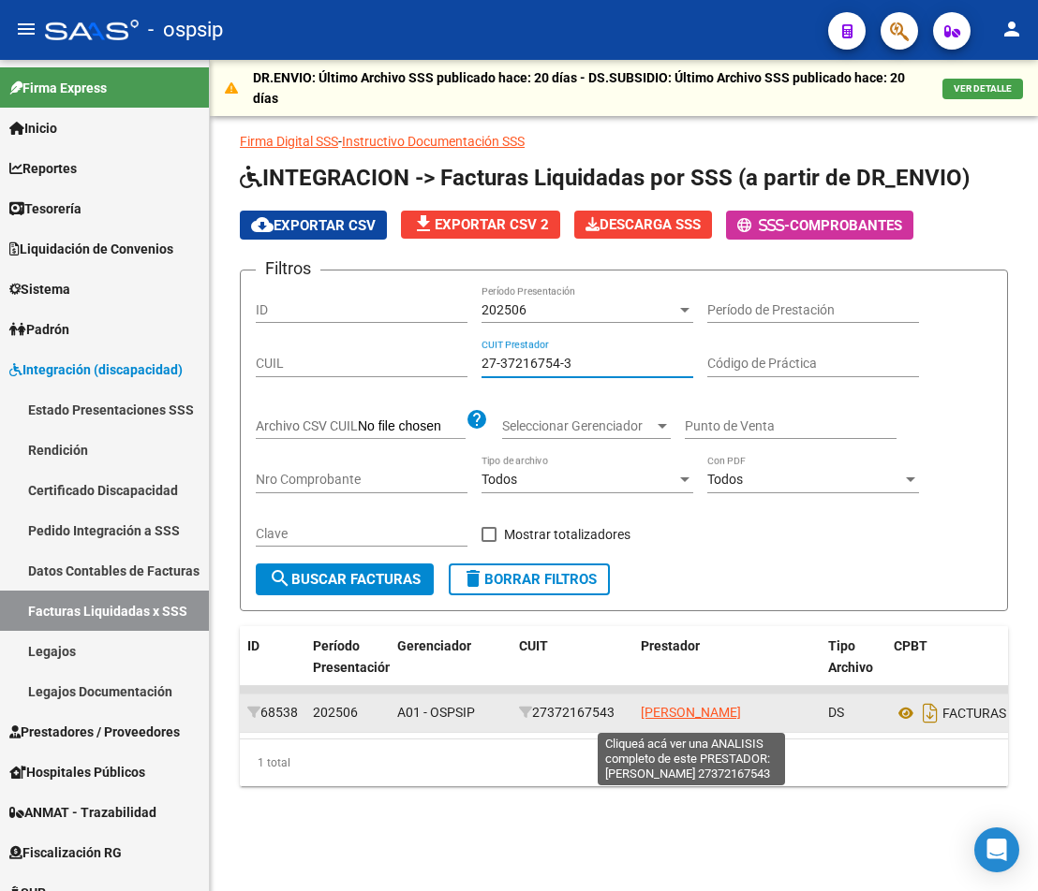
type input "27-37216754-3"
click at [710, 715] on span "[PERSON_NAME]" at bounding box center [691, 712] width 100 height 15
type textarea "27372167543"
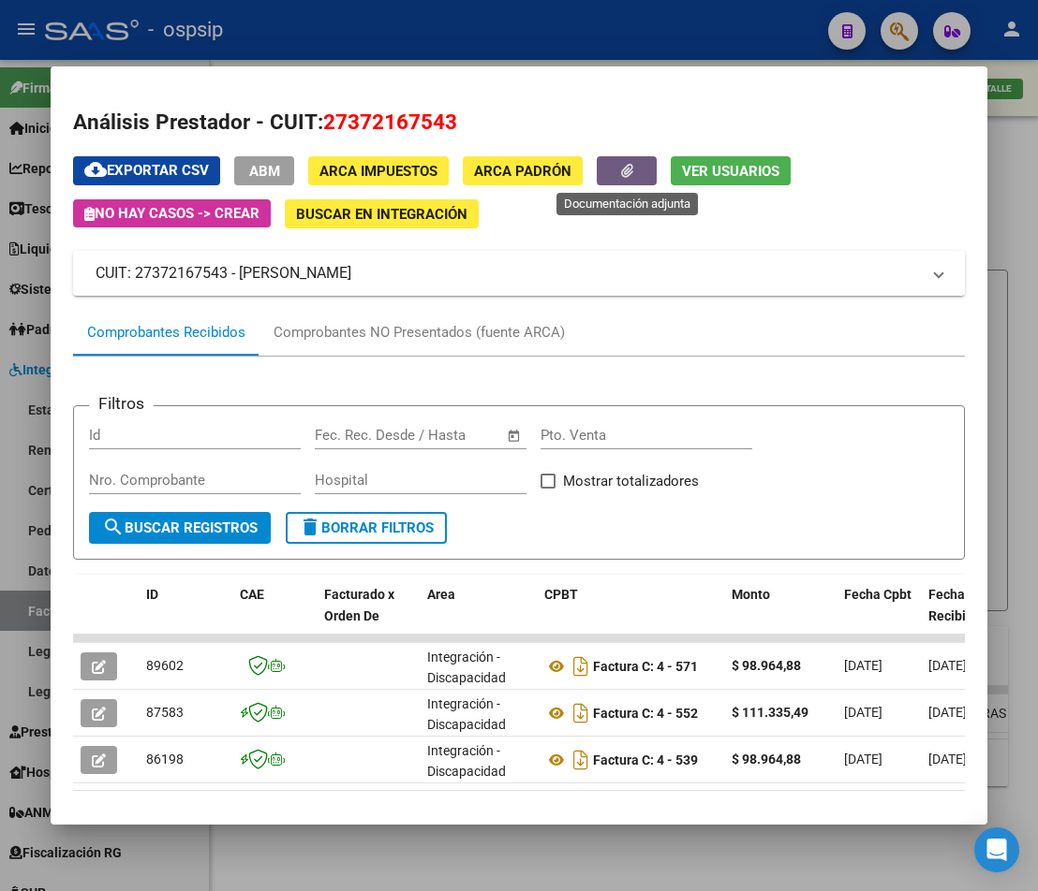
click at [622, 177] on icon "button" at bounding box center [627, 171] width 12 height 14
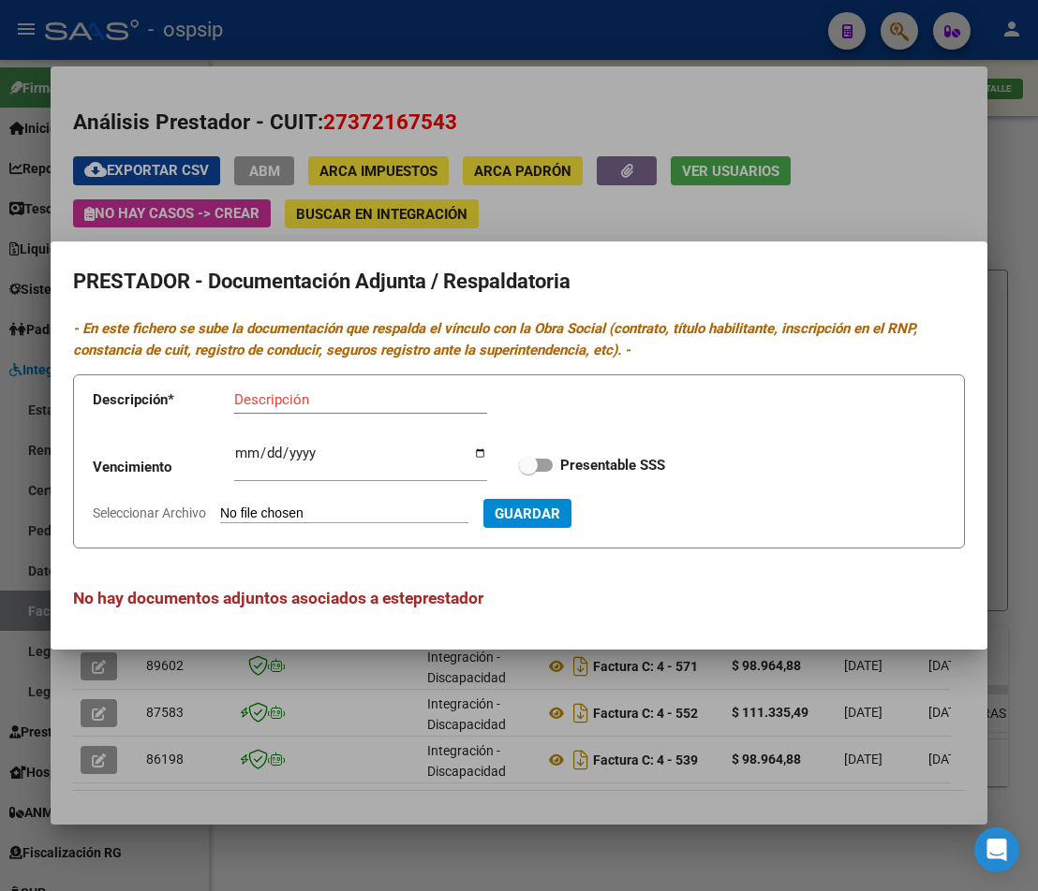
click at [496, 697] on div at bounding box center [519, 445] width 1038 height 891
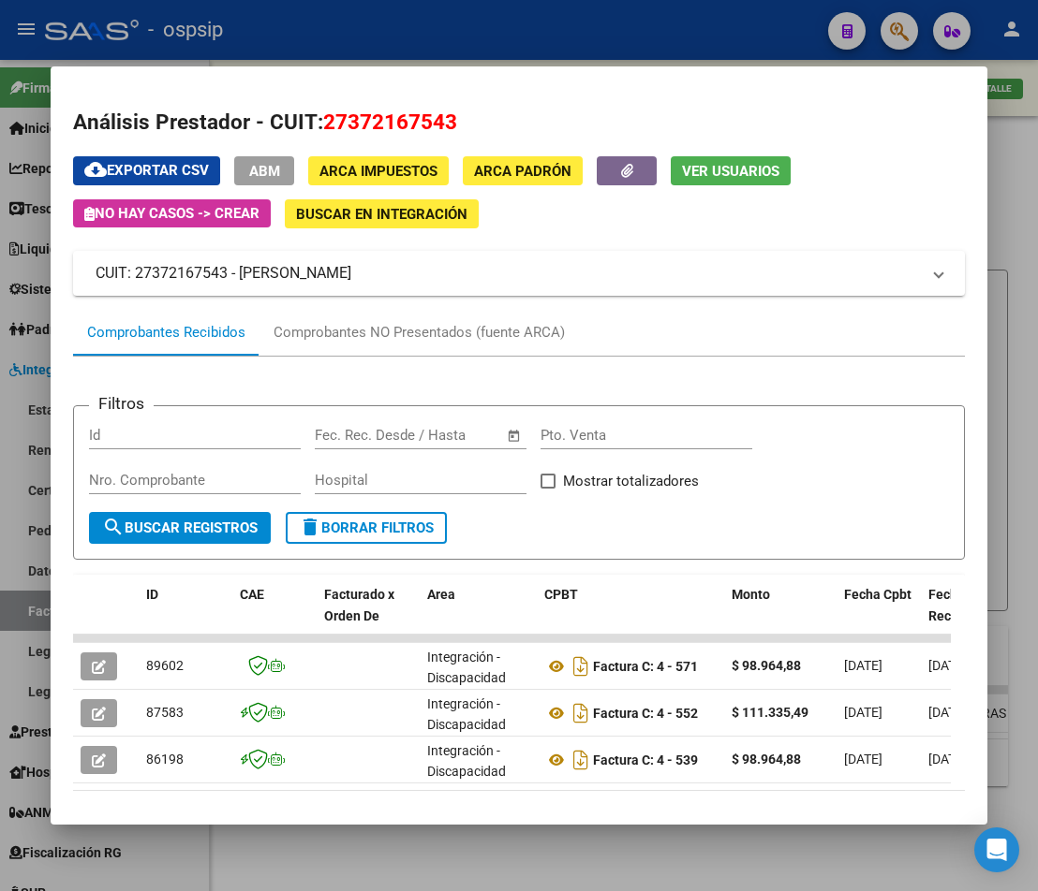
click at [523, 850] on div at bounding box center [519, 445] width 1038 height 891
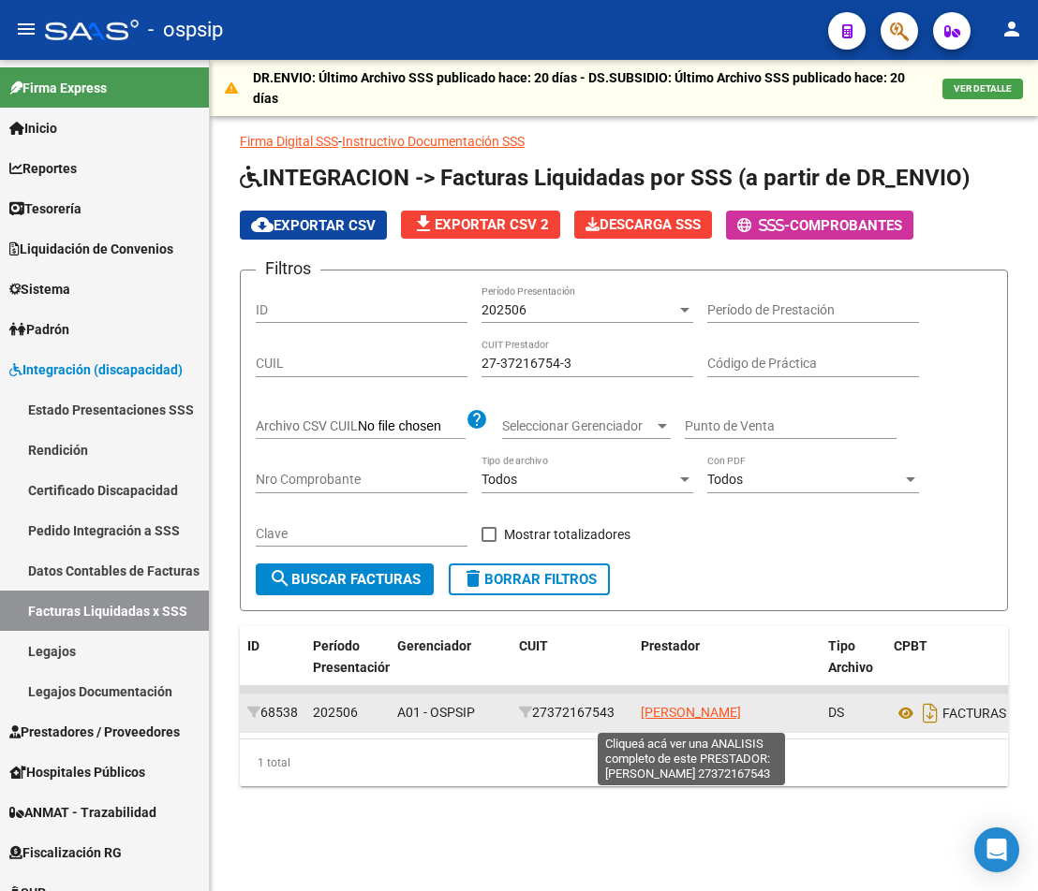
click at [686, 720] on span "[PERSON_NAME]" at bounding box center [691, 712] width 100 height 15
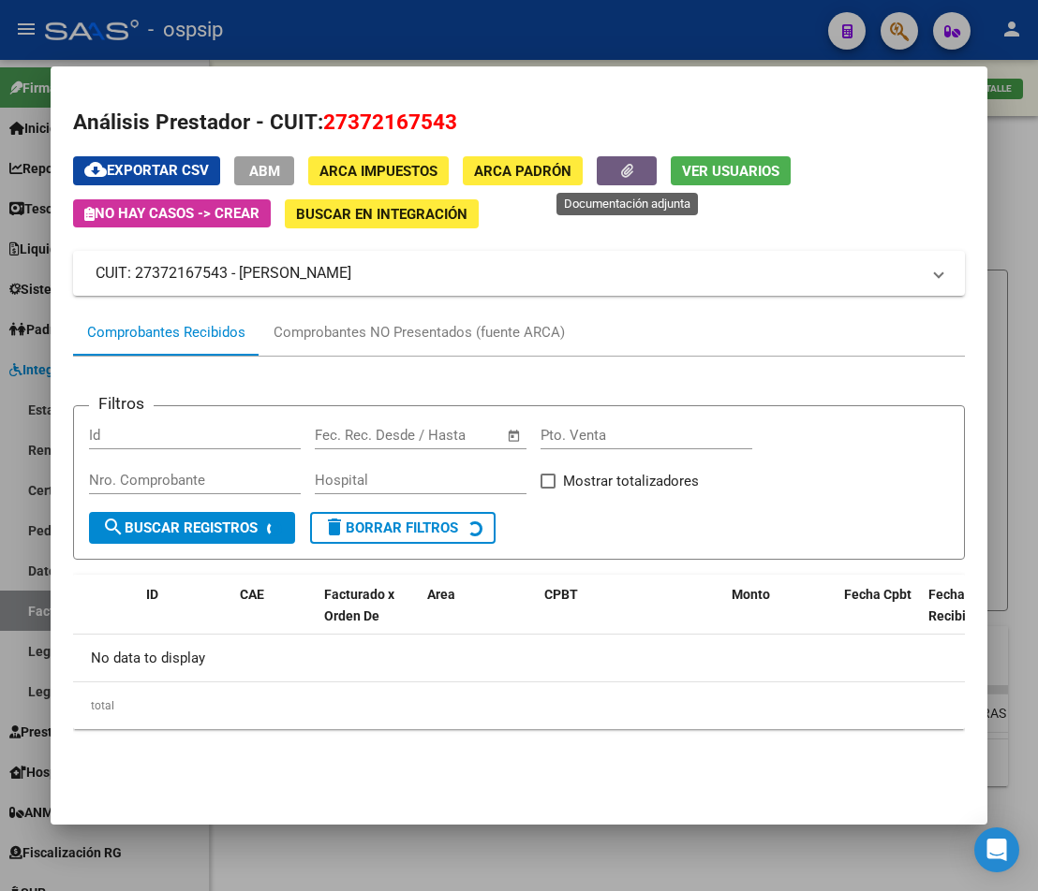
click at [625, 180] on button "button" at bounding box center [627, 170] width 60 height 29
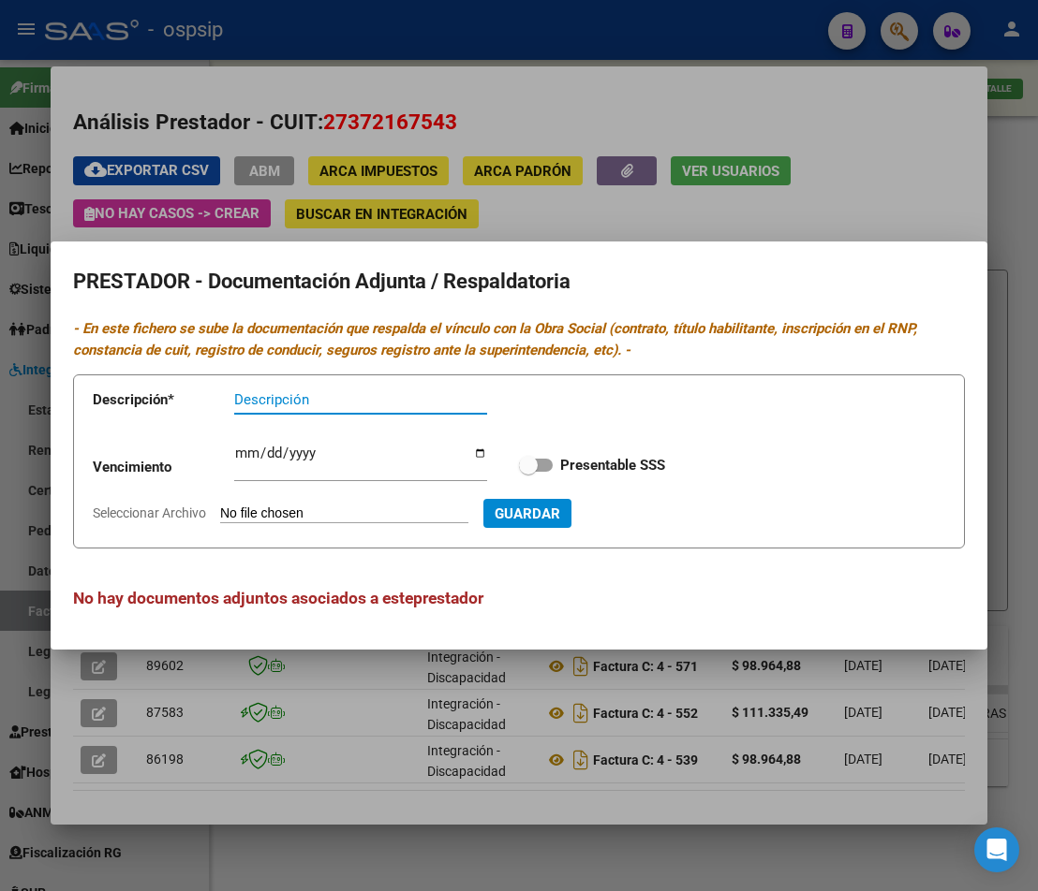
click at [511, 224] on div at bounding box center [519, 445] width 1038 height 891
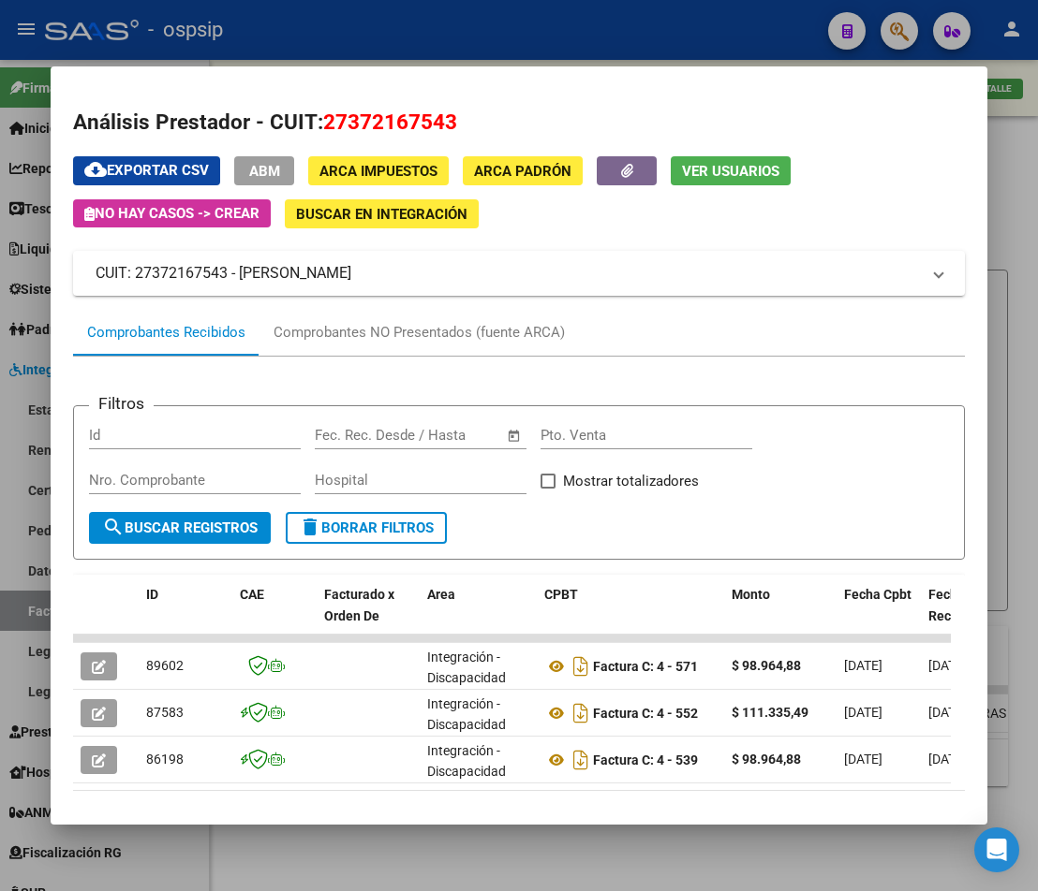
click at [582, 867] on div at bounding box center [519, 445] width 1038 height 891
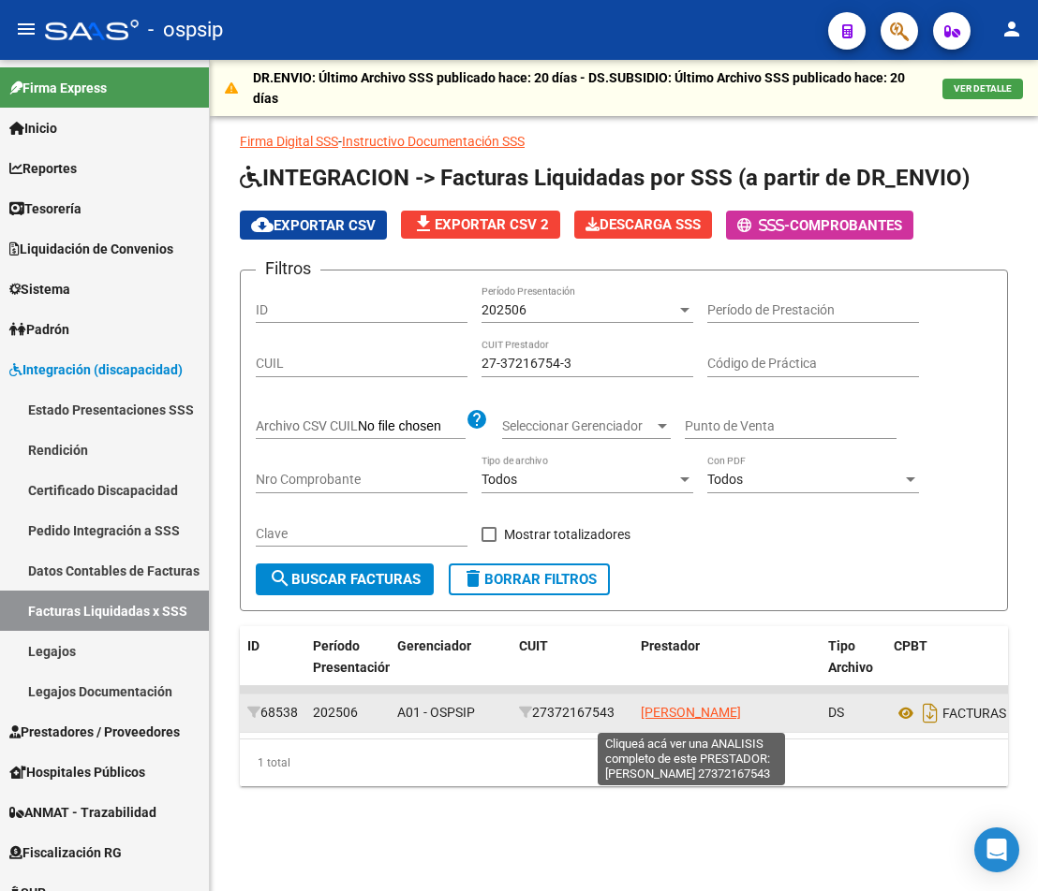
click at [654, 717] on span "[PERSON_NAME]" at bounding box center [691, 712] width 100 height 15
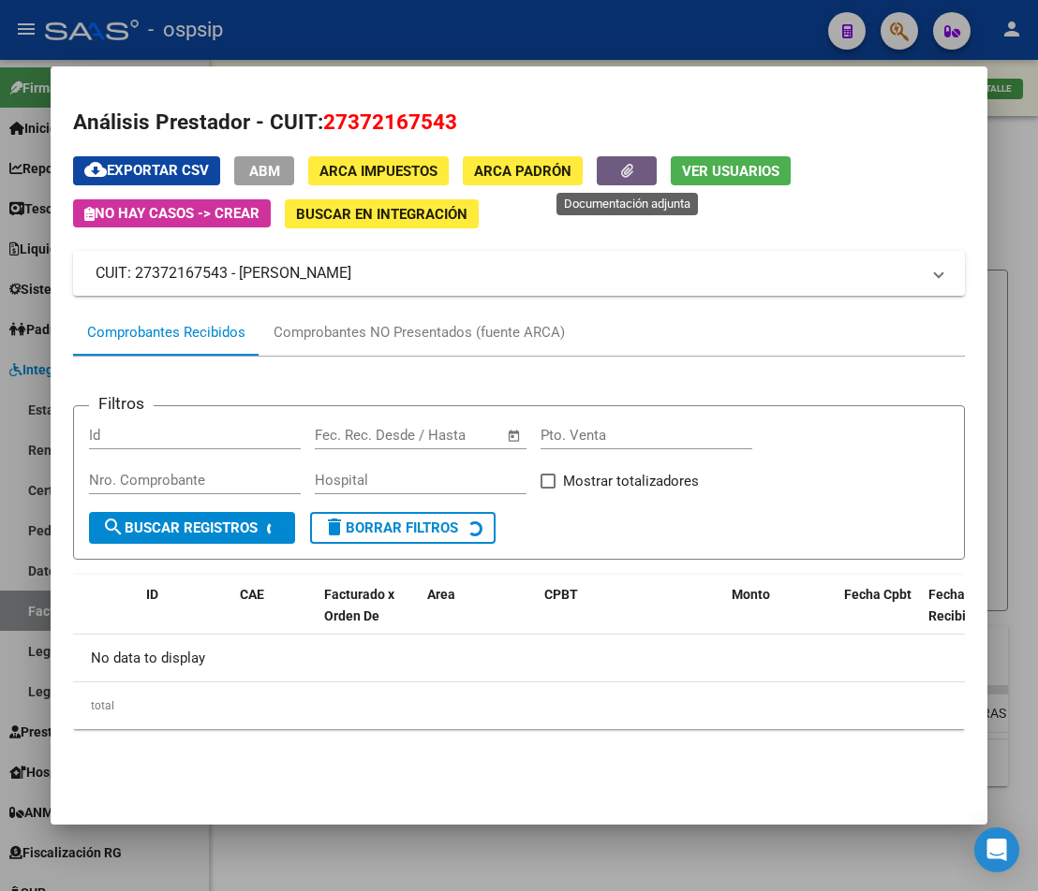
click at [612, 175] on button "button" at bounding box center [627, 170] width 60 height 29
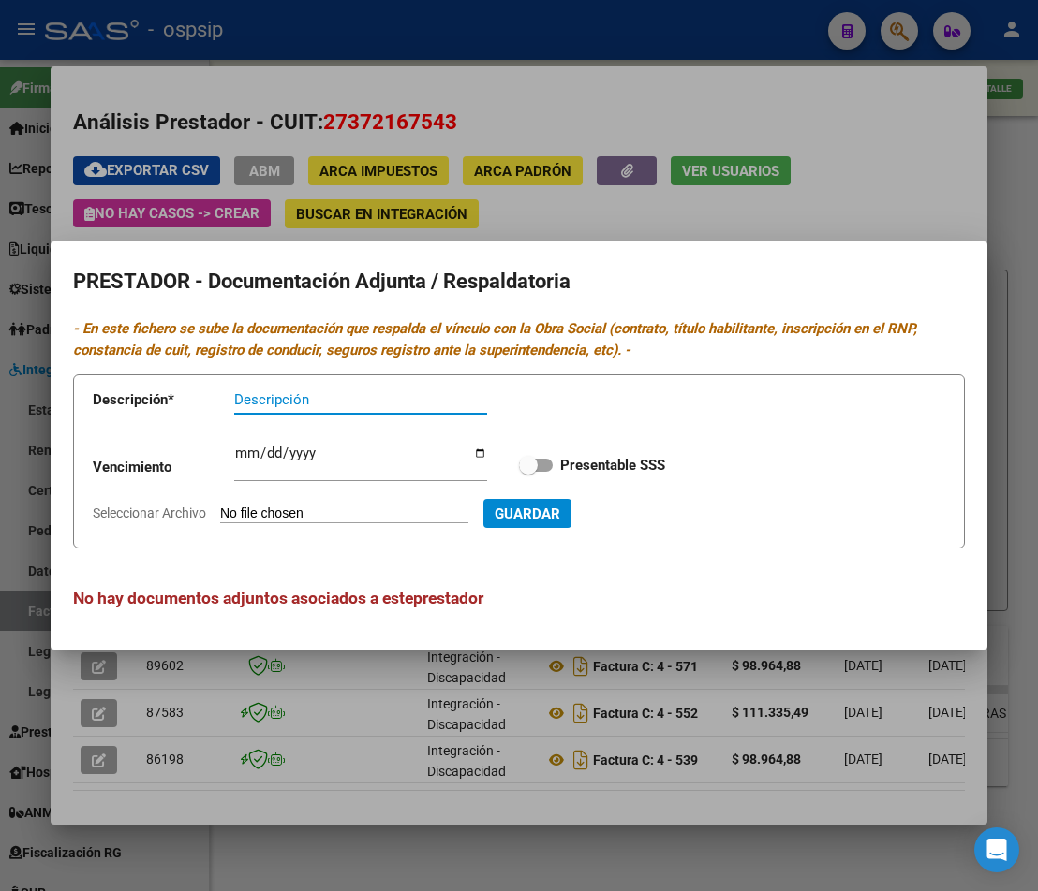
click at [569, 239] on div at bounding box center [519, 445] width 1038 height 891
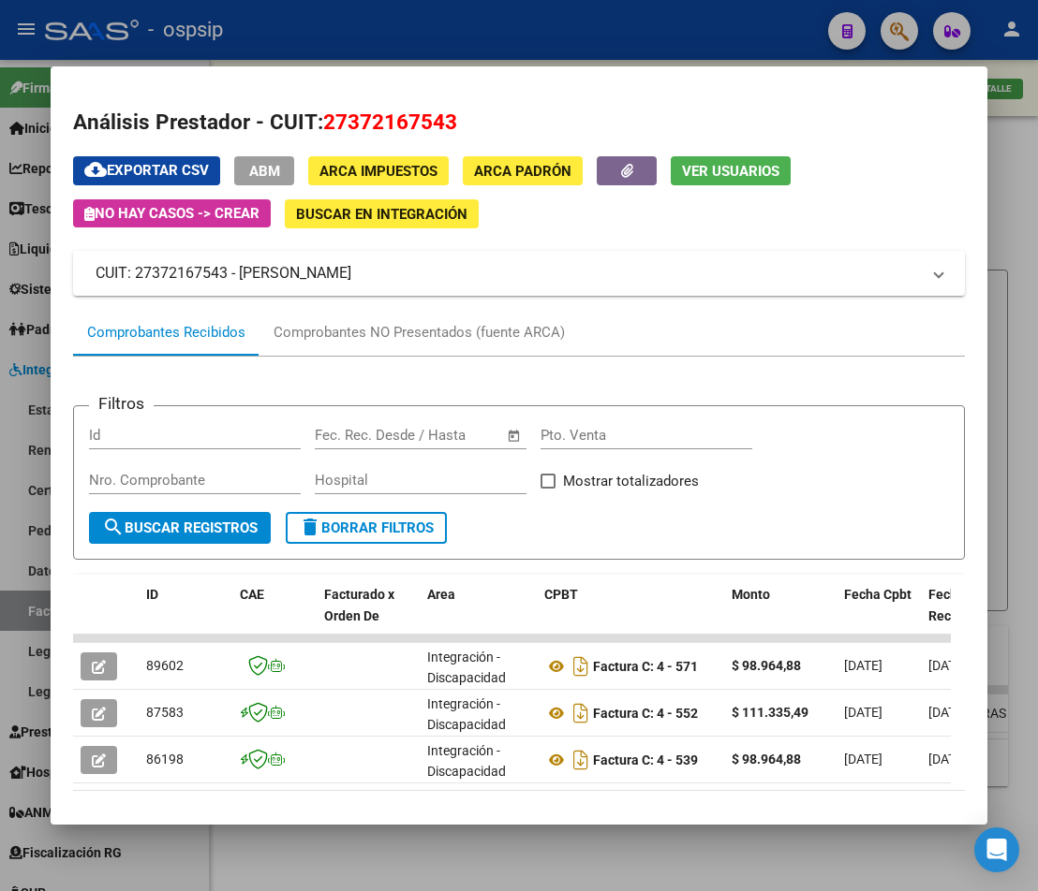
click at [545, 850] on div at bounding box center [519, 445] width 1038 height 891
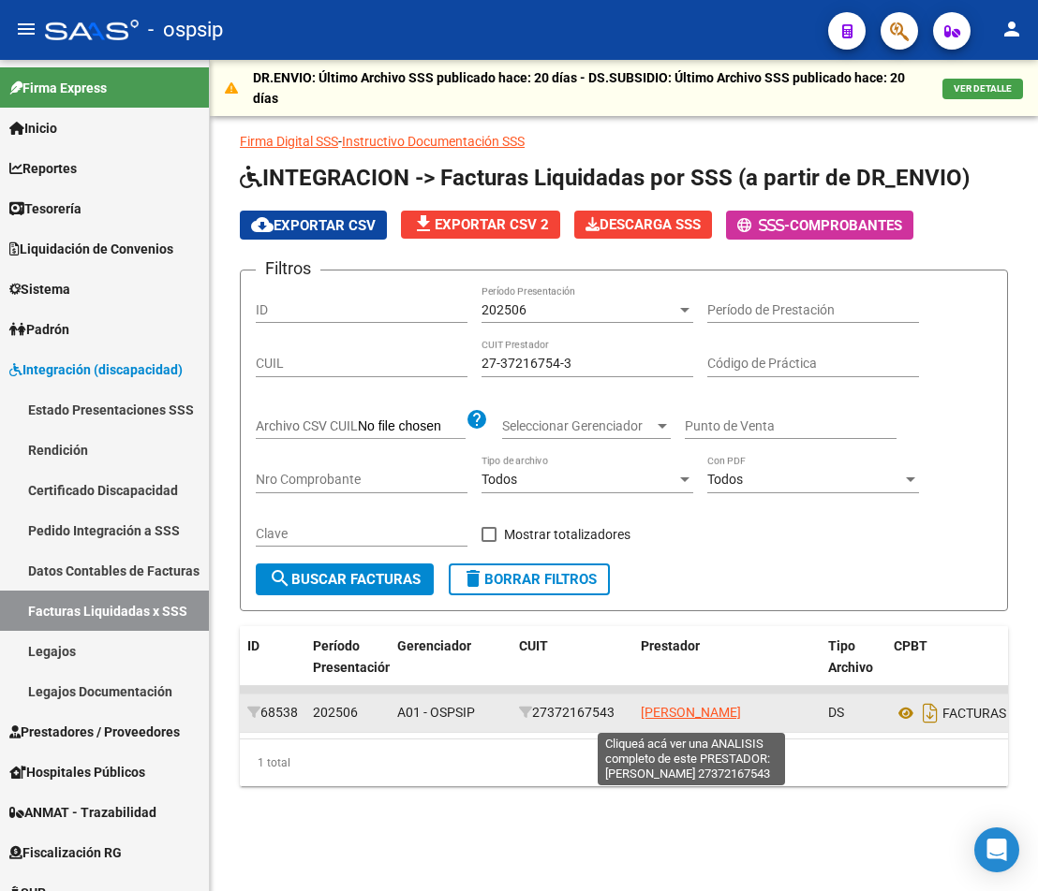
click at [684, 720] on span "[PERSON_NAME]" at bounding box center [691, 712] width 100 height 15
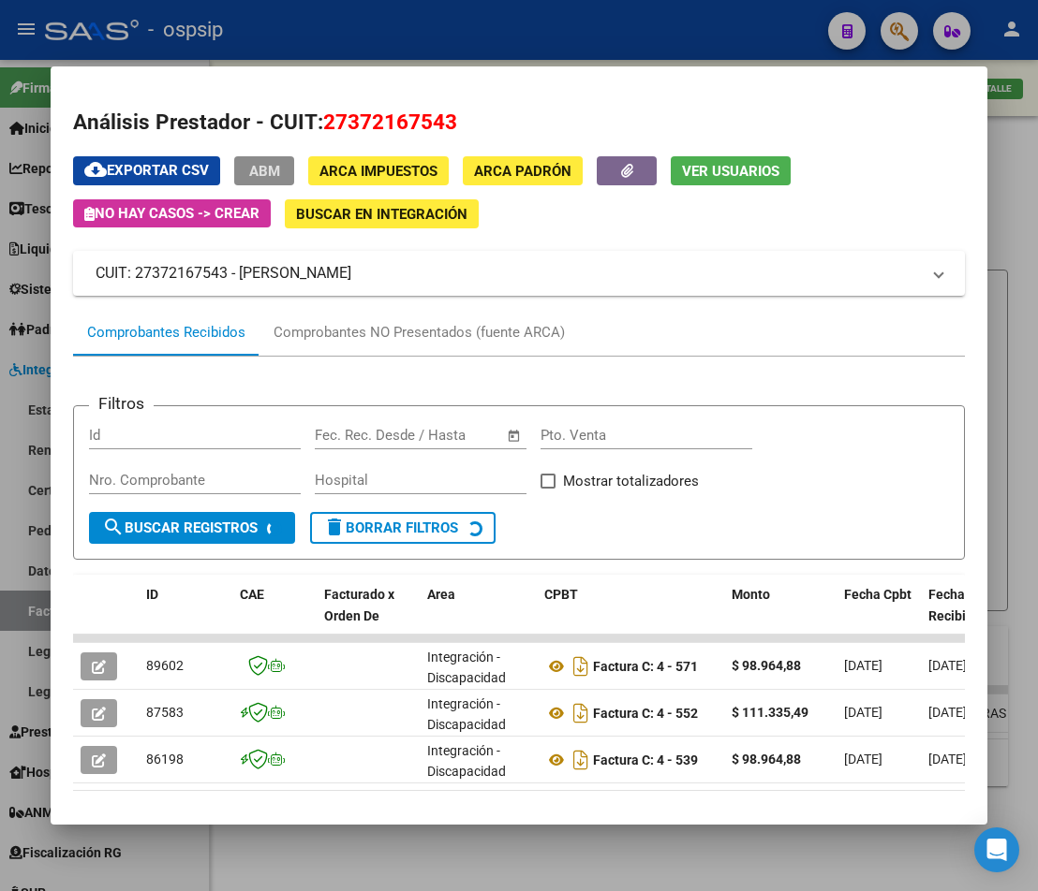
click at [606, 183] on button "button" at bounding box center [627, 170] width 60 height 29
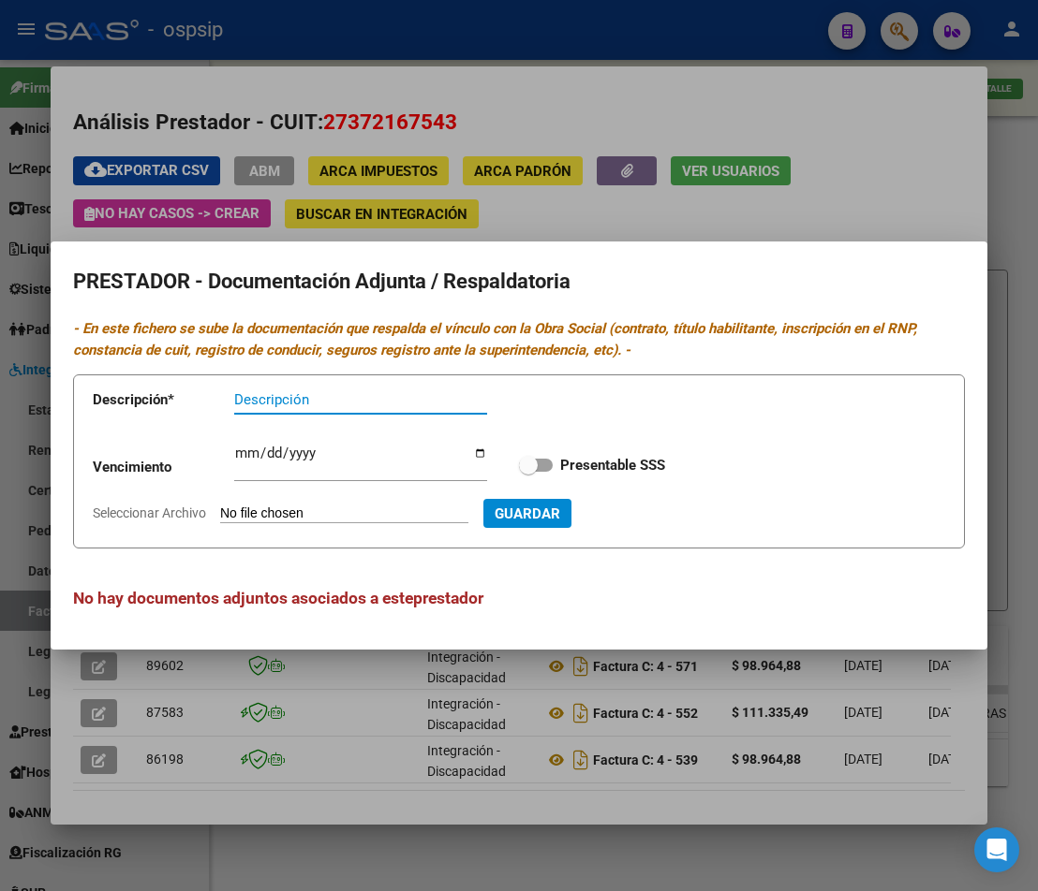
click at [538, 219] on div at bounding box center [519, 445] width 1038 height 891
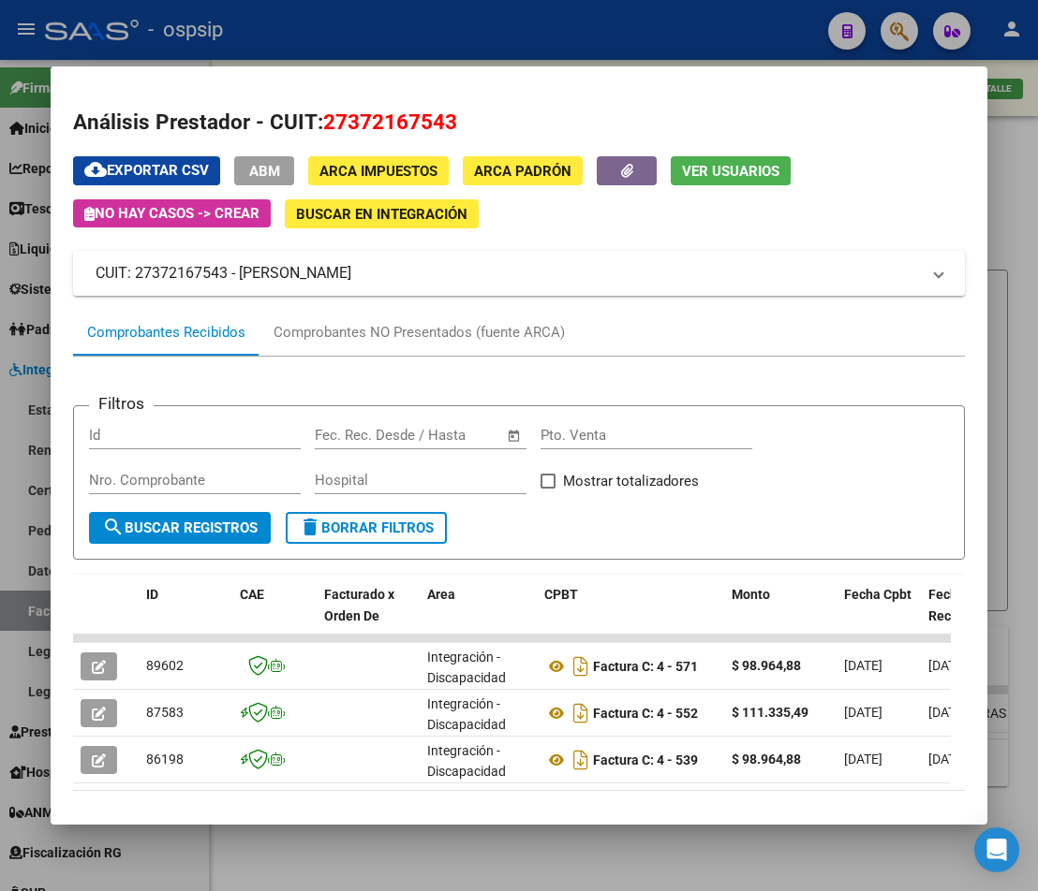
click at [667, 805] on mat-dialog-container "Análisis Prestador - CUIT: 27372167543 cloud_download Exportar CSV ABM ARCA Imp…" at bounding box center [519, 445] width 936 height 758
click at [661, 854] on div at bounding box center [519, 445] width 1038 height 891
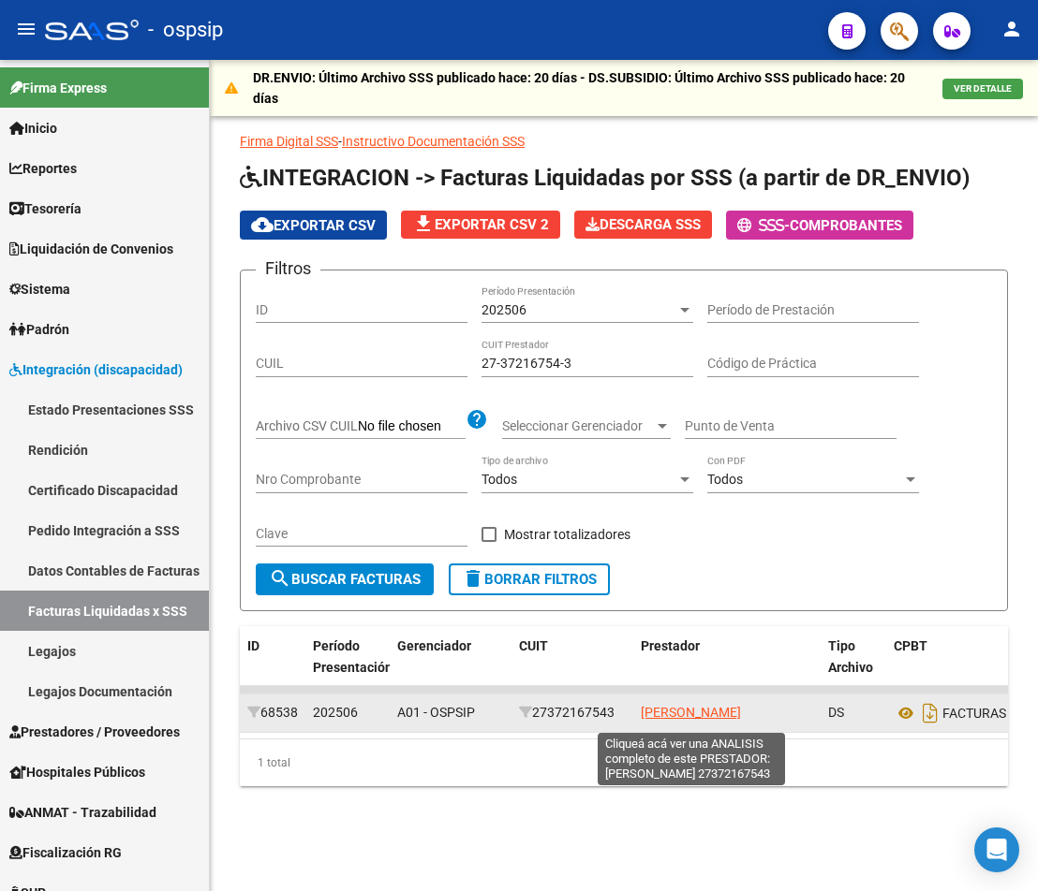
click at [700, 713] on span "[PERSON_NAME]" at bounding box center [691, 712] width 100 height 15
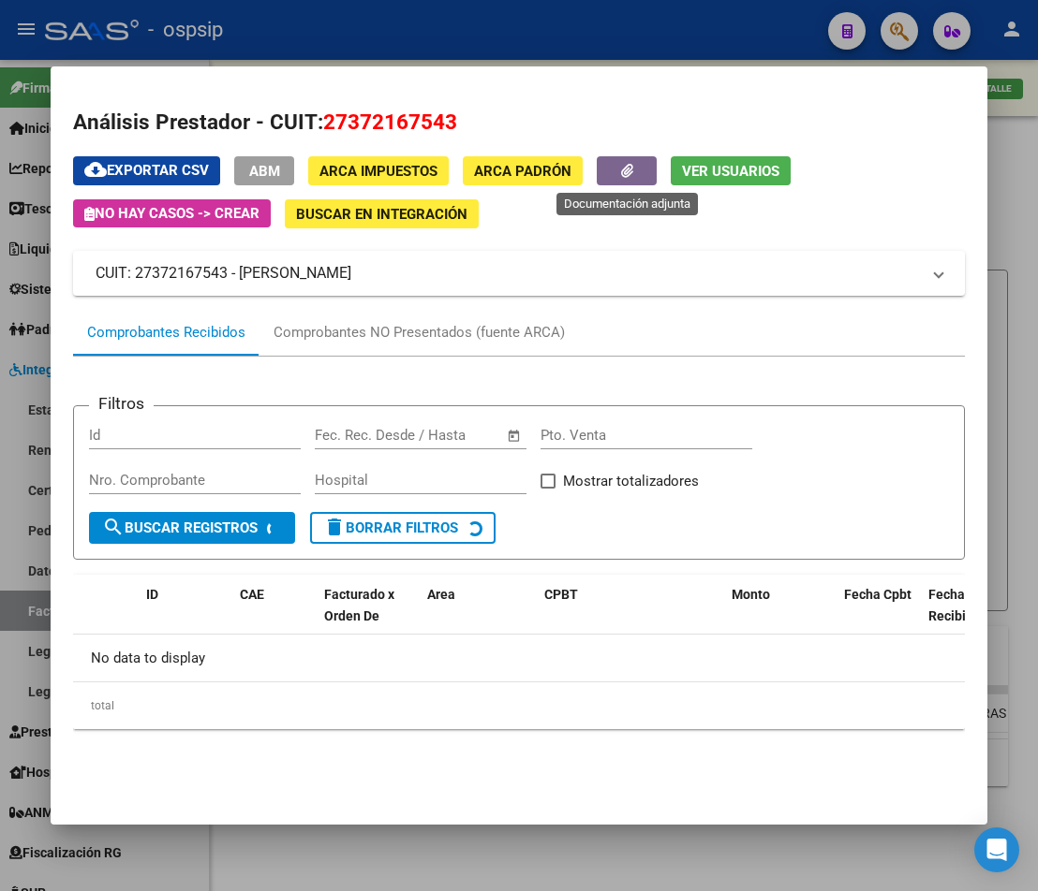
click at [621, 184] on button "button" at bounding box center [627, 170] width 60 height 29
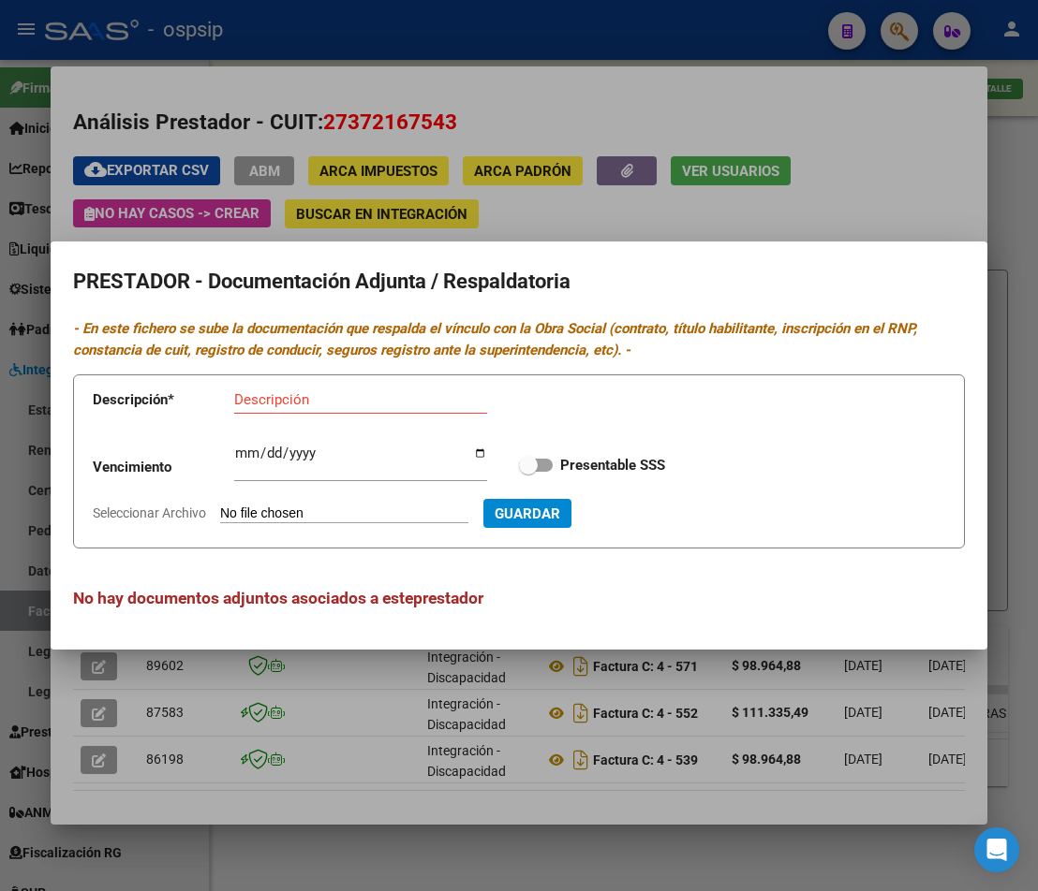
click at [556, 217] on div at bounding box center [519, 445] width 1038 height 891
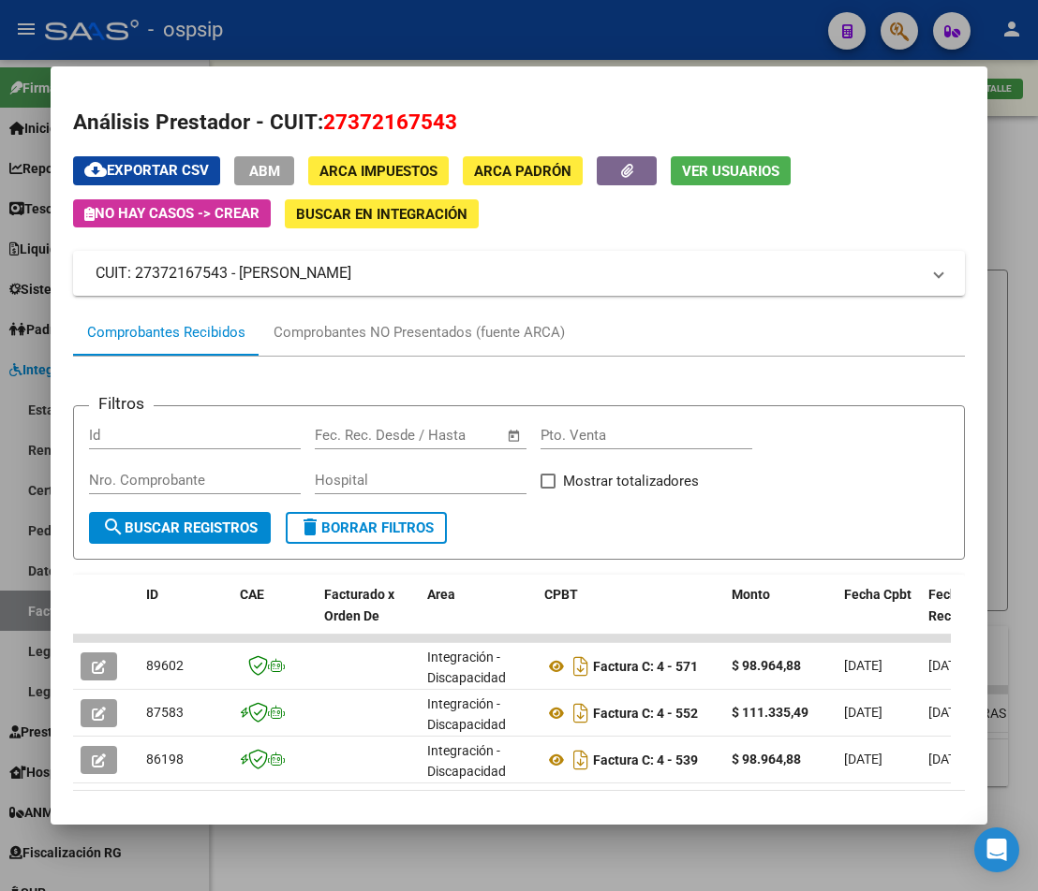
click at [517, 807] on mat-dialog-container "Análisis Prestador - CUIT: 27372167543 cloud_download Exportar CSV ABM ARCA Imp…" at bounding box center [519, 445] width 936 height 758
click at [548, 858] on div at bounding box center [519, 445] width 1038 height 891
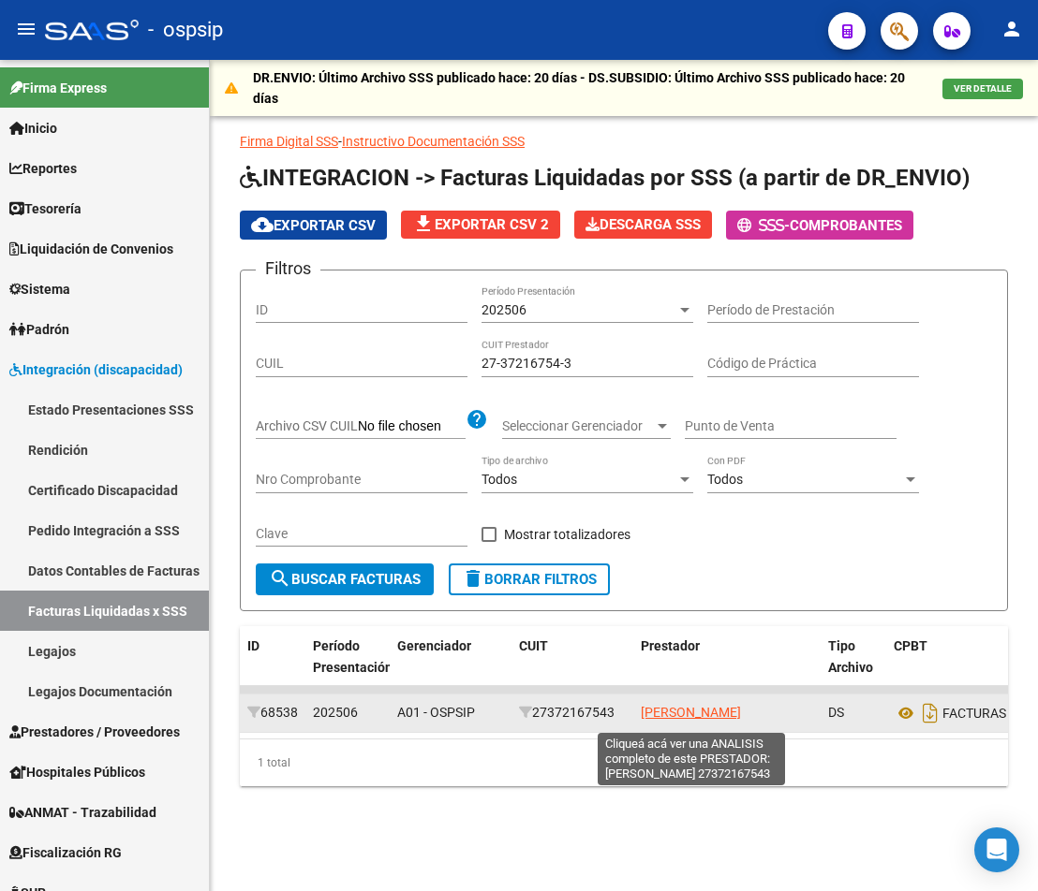
click at [699, 715] on span "[PERSON_NAME]" at bounding box center [691, 712] width 100 height 15
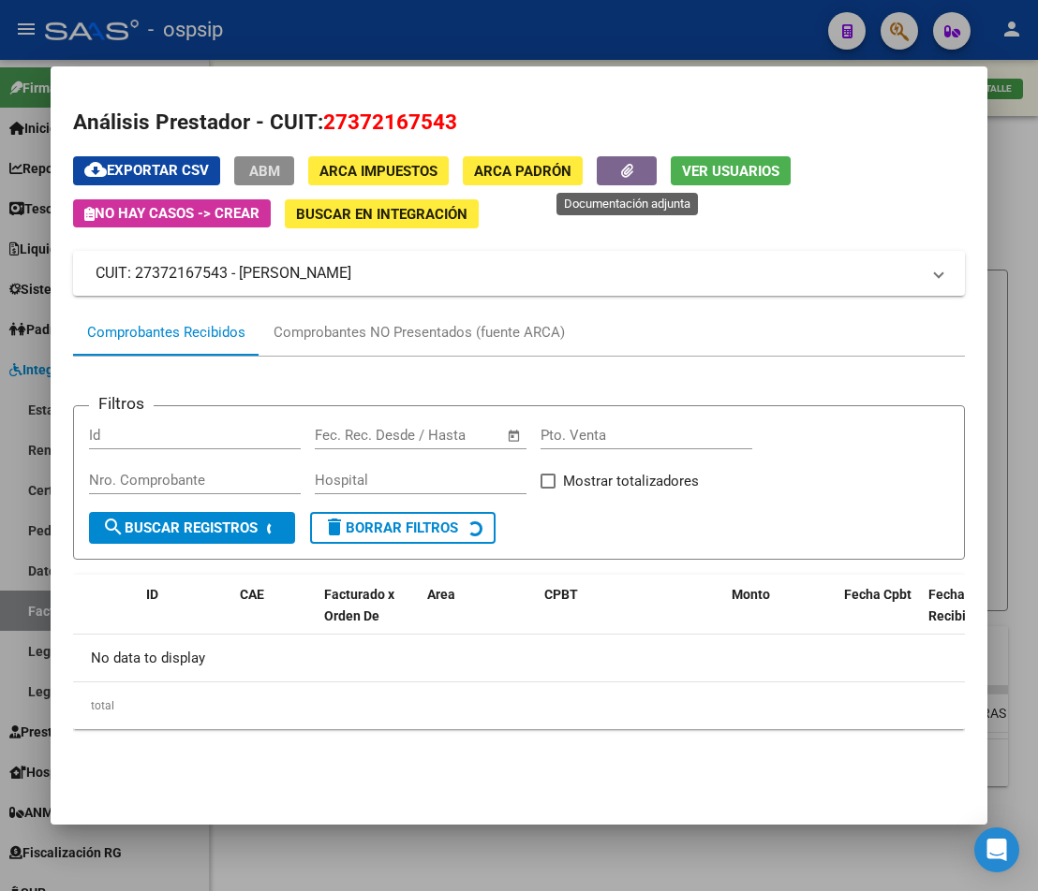
click at [628, 165] on icon "button" at bounding box center [627, 171] width 12 height 14
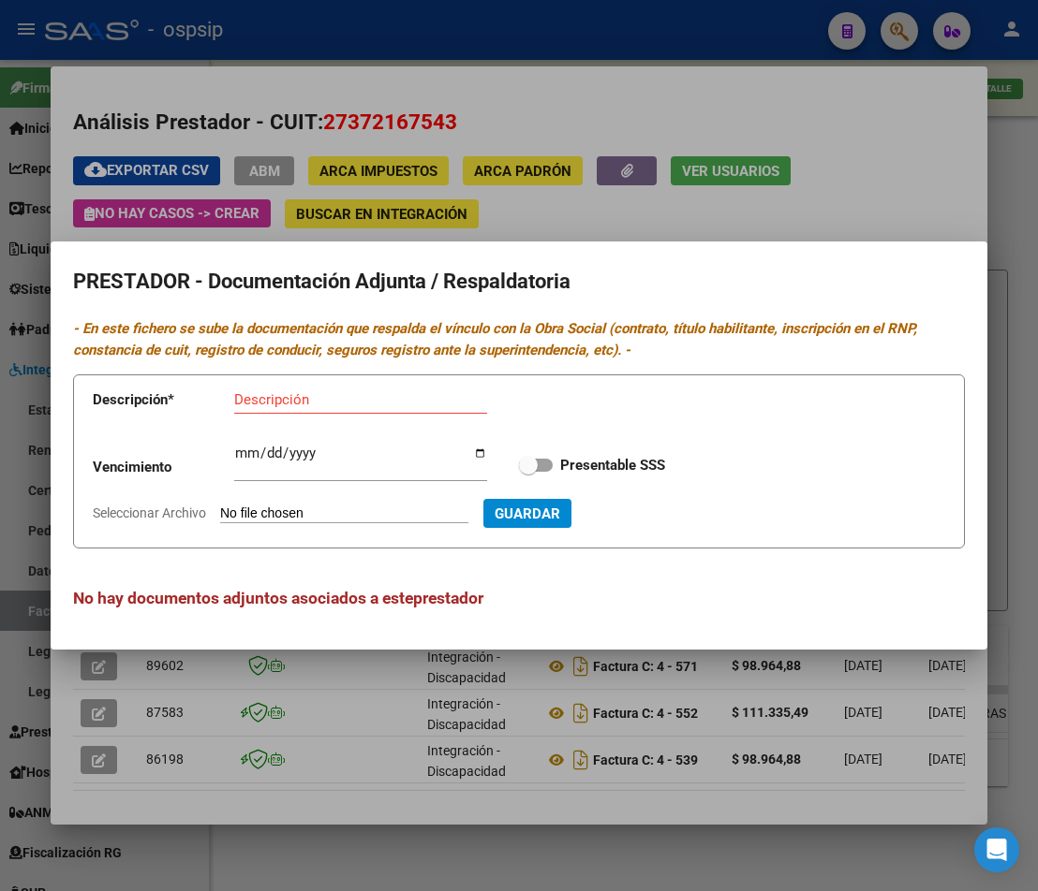
click at [567, 227] on div at bounding box center [519, 445] width 1038 height 891
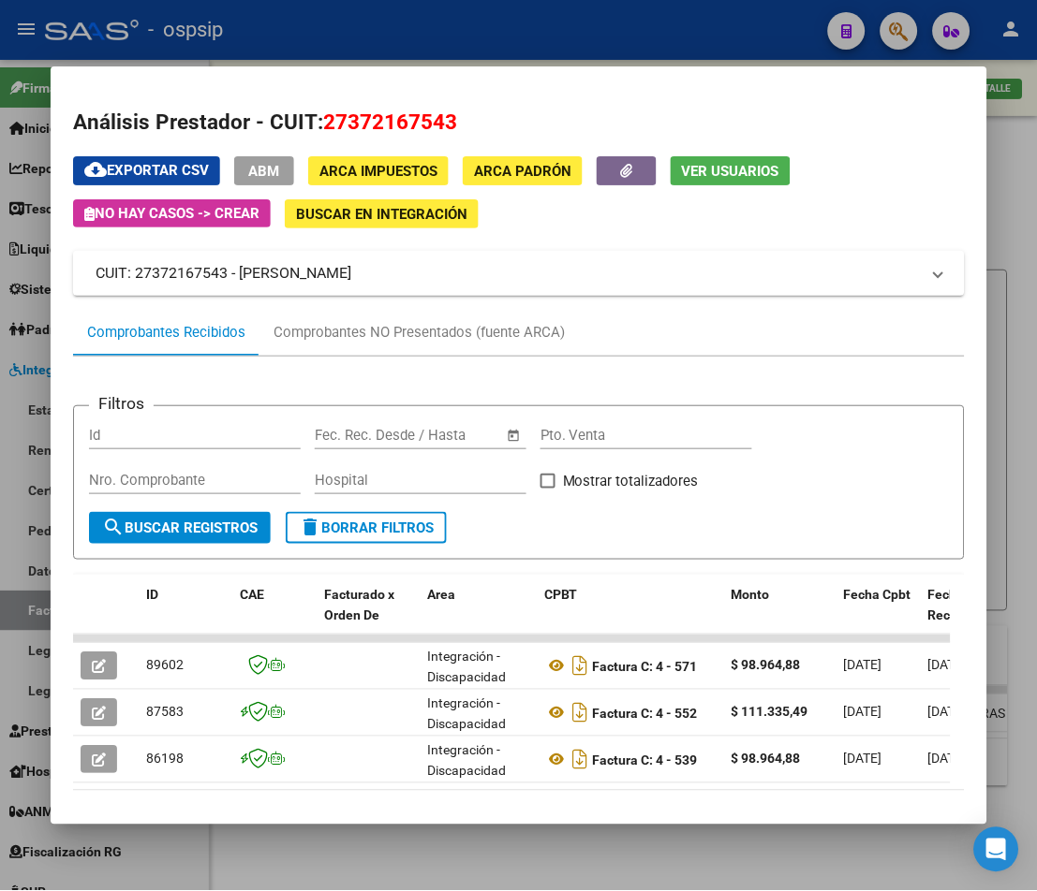
scroll to position [0, 767]
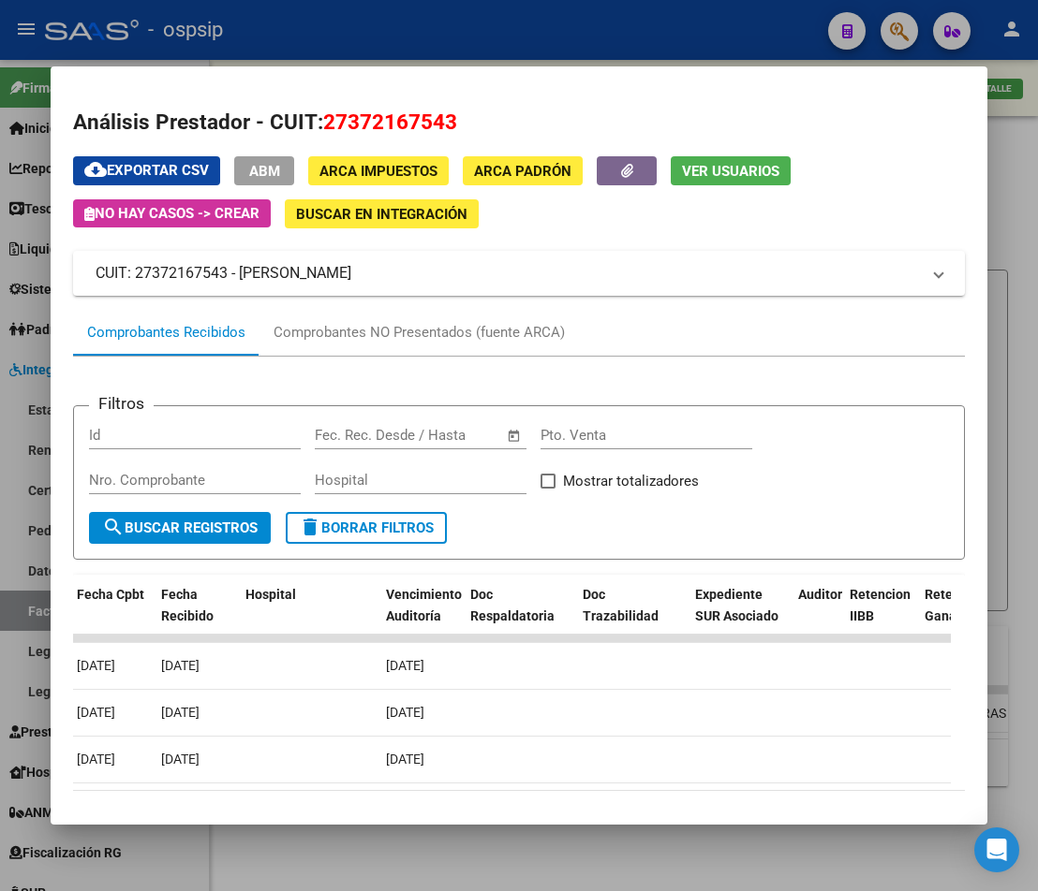
click at [537, 852] on div at bounding box center [519, 445] width 1038 height 891
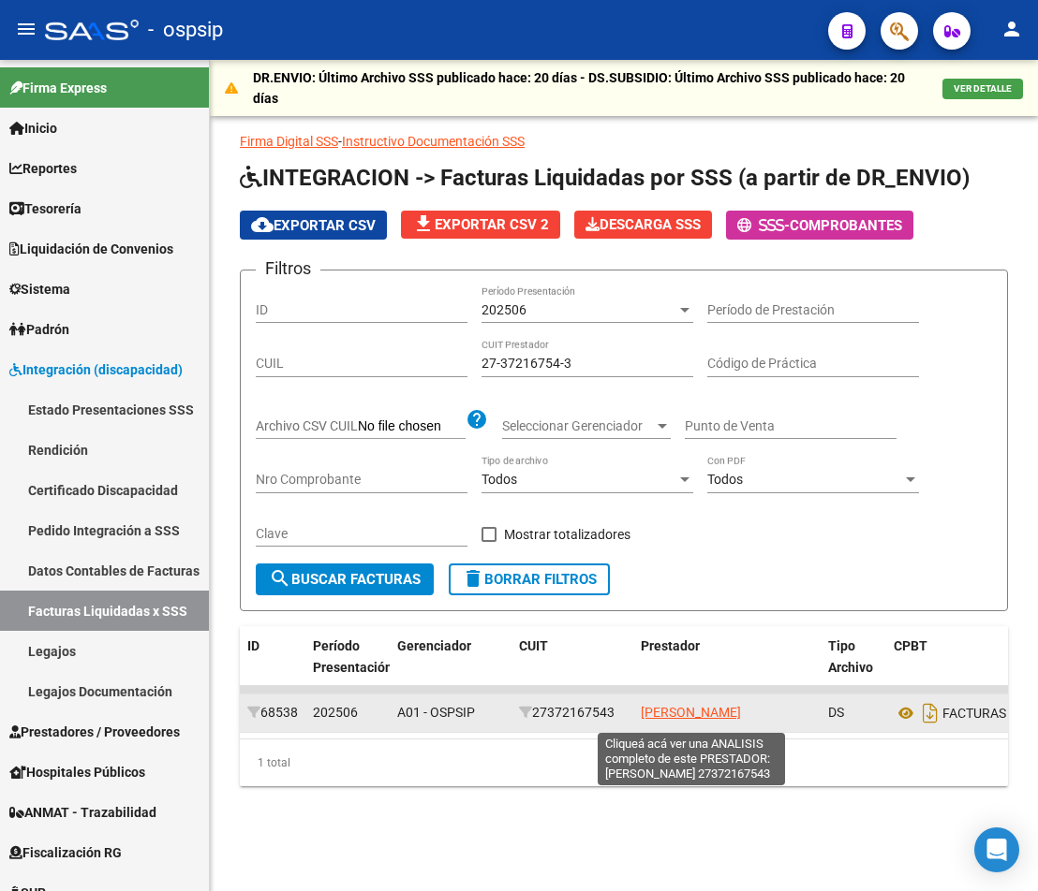
click at [668, 724] on app-link-go-to "[PERSON_NAME]" at bounding box center [691, 713] width 100 height 22
click at [666, 718] on span "[PERSON_NAME]" at bounding box center [691, 712] width 100 height 15
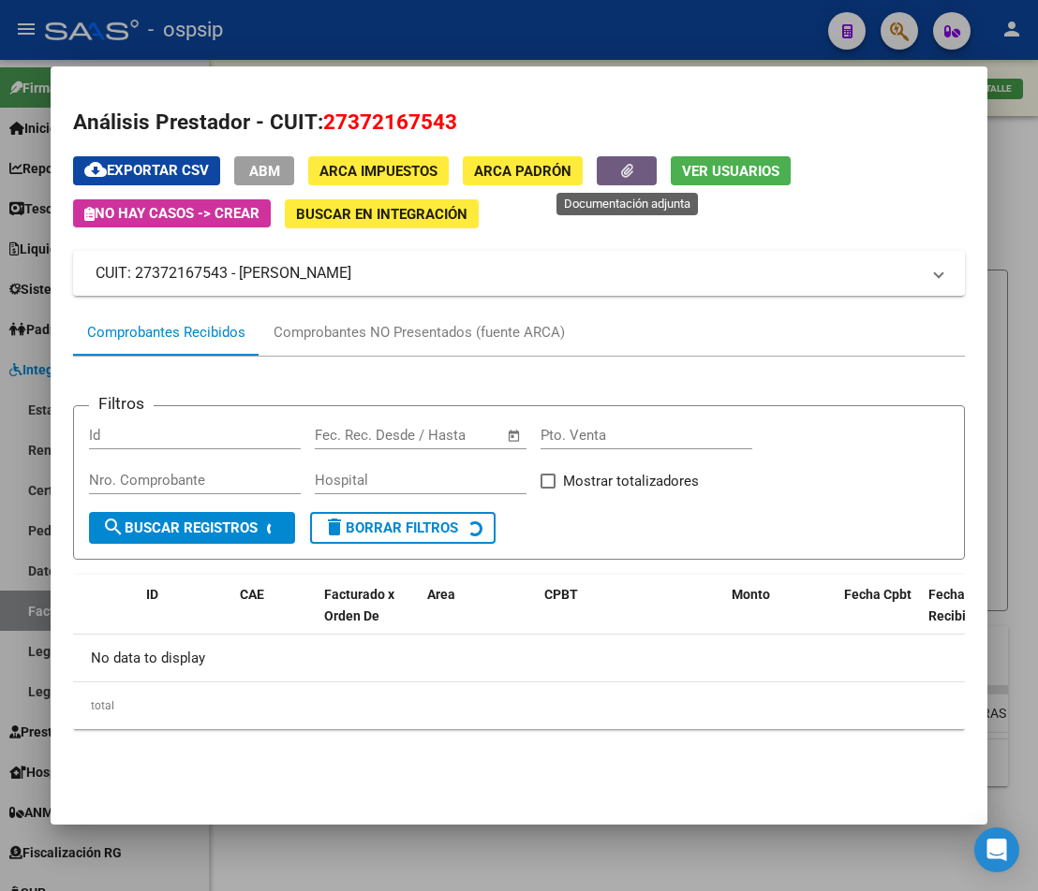
click at [613, 169] on button "button" at bounding box center [627, 170] width 60 height 29
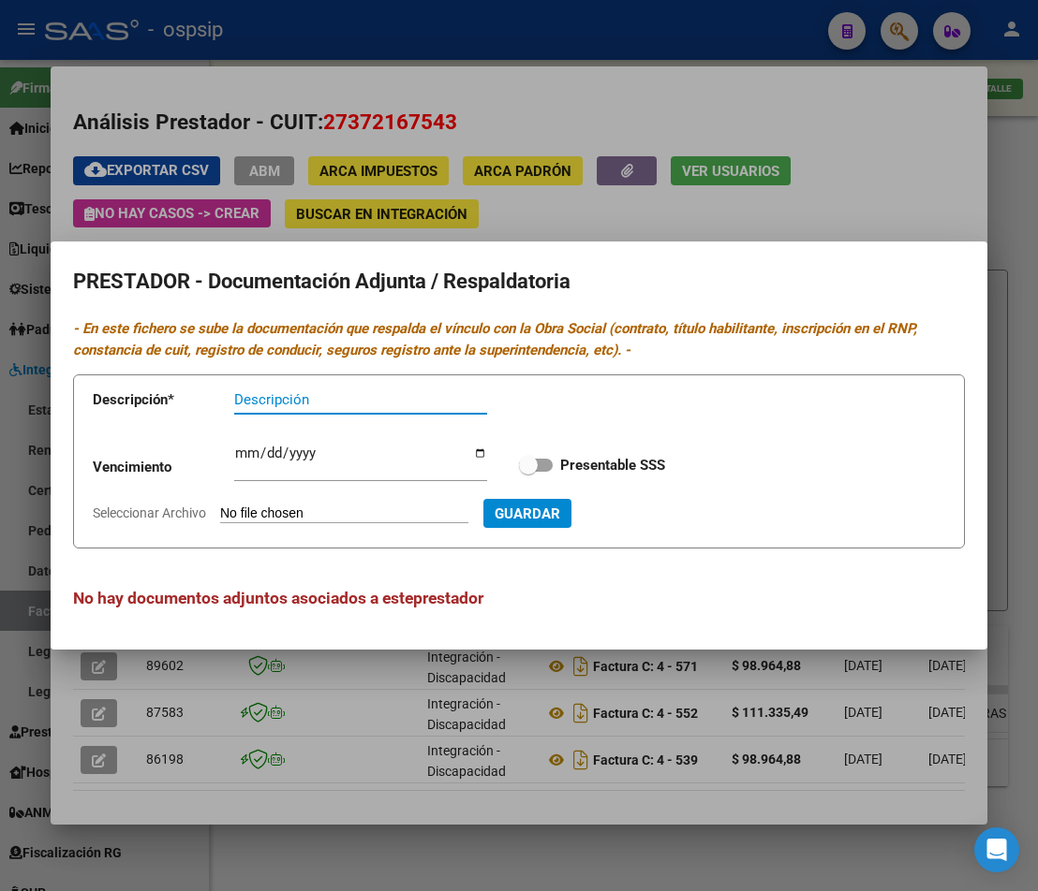
click at [1000, 341] on div at bounding box center [519, 445] width 1038 height 891
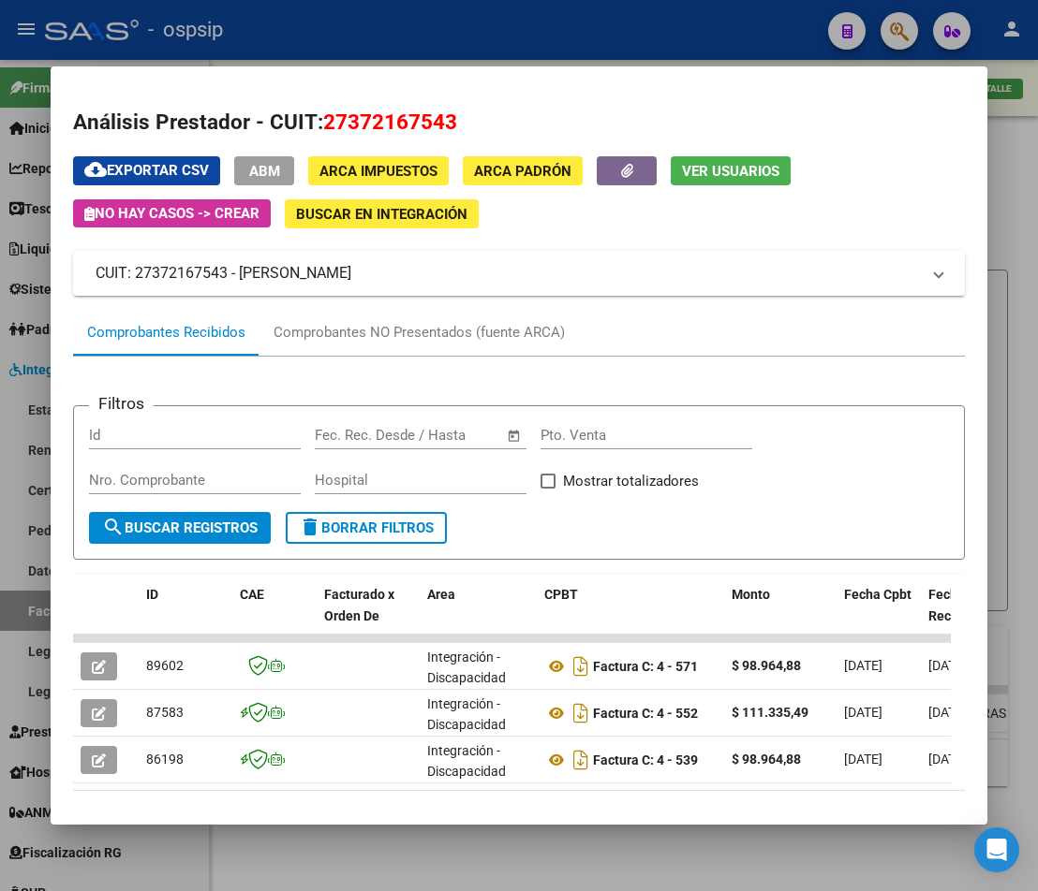
click at [1000, 341] on div at bounding box center [519, 445] width 1038 height 891
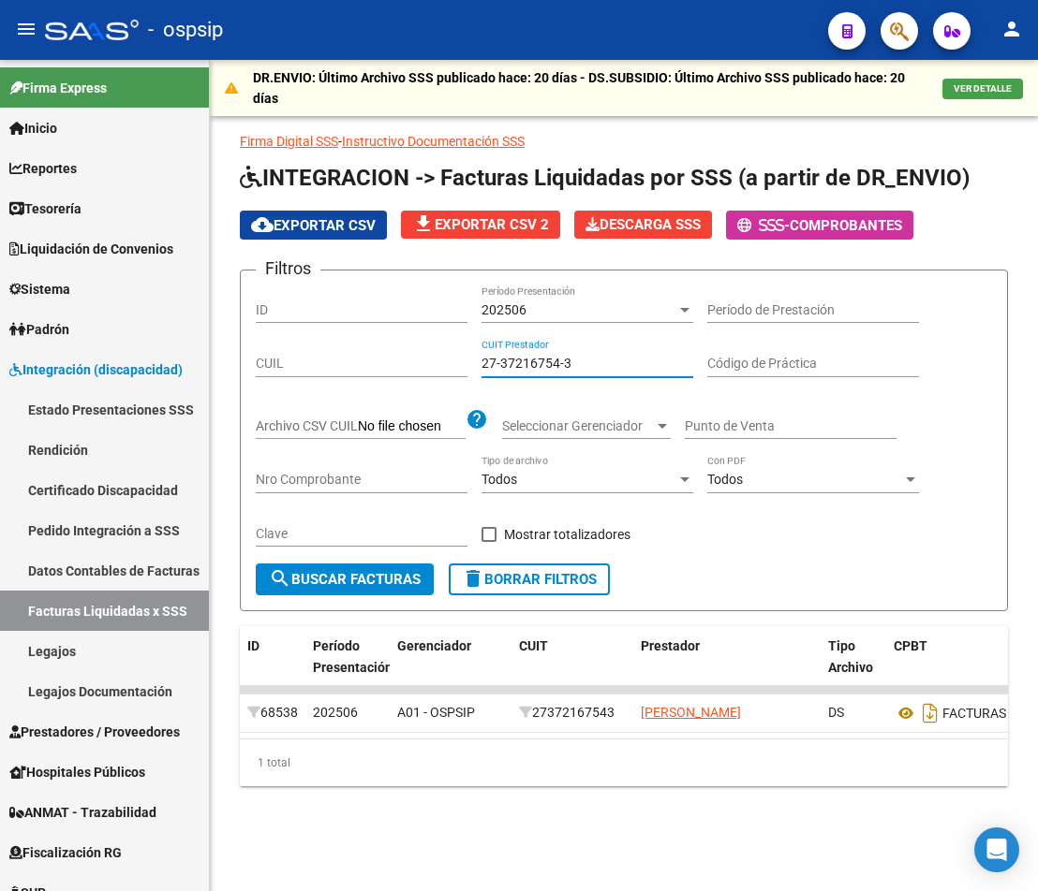
drag, startPoint x: 617, startPoint y: 369, endPoint x: 372, endPoint y: 361, distance: 245.5
click at [372, 361] on div "Filtros ID 202506 Período Presentación Período de Prestación CUIL 27-37216754-3…" at bounding box center [624, 425] width 736 height 278
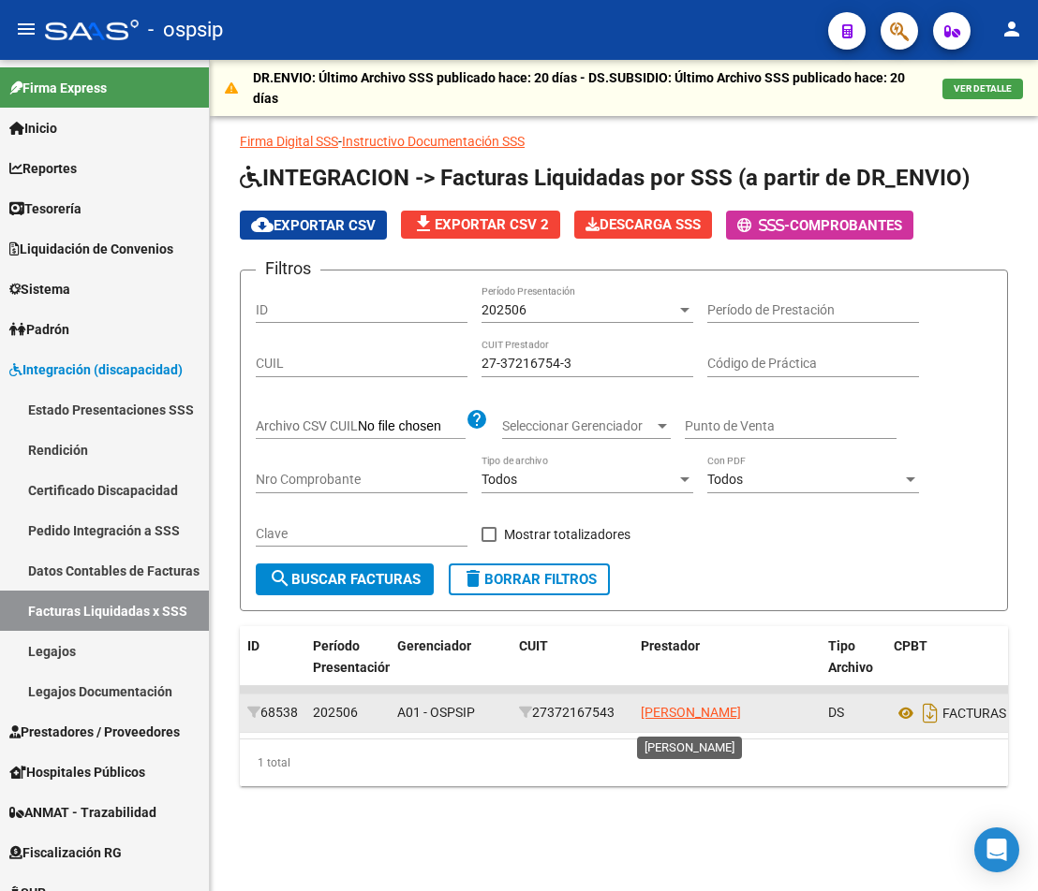
drag, startPoint x: 774, startPoint y: 721, endPoint x: 642, endPoint y: 726, distance: 131.2
click at [642, 724] on div "[PERSON_NAME]" at bounding box center [727, 713] width 172 height 22
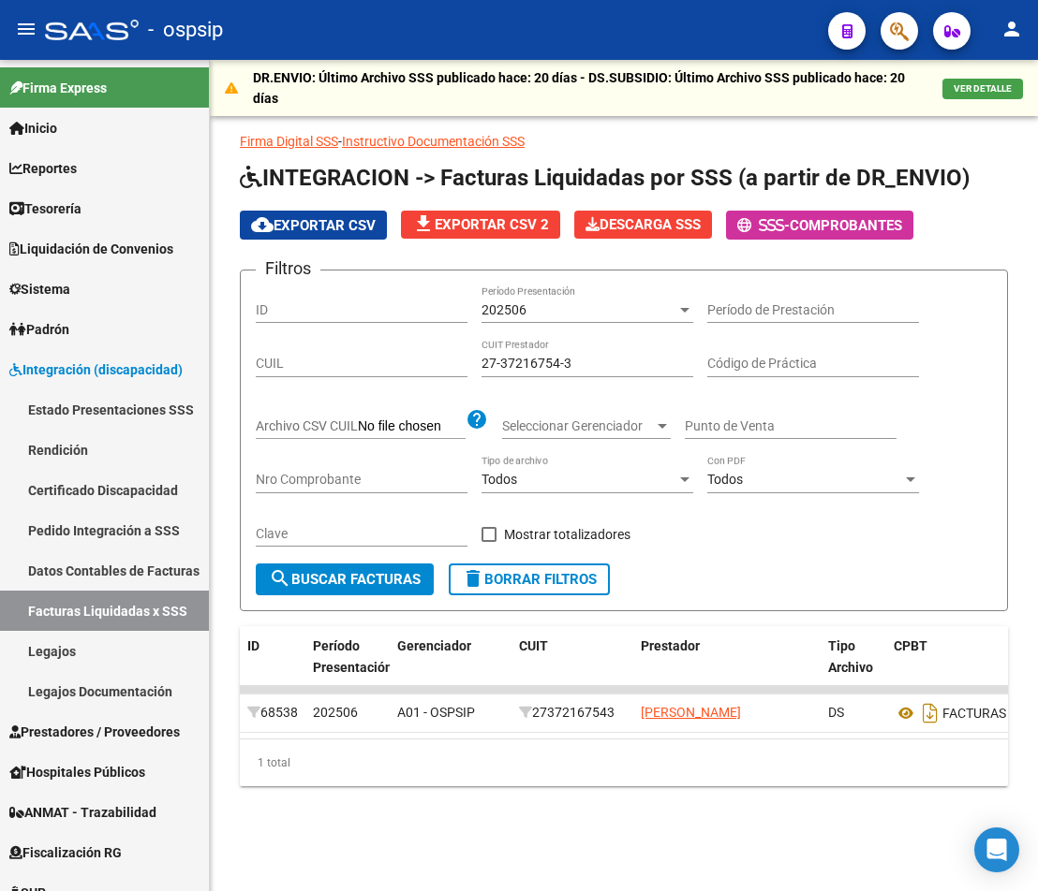
copy span "[PERSON_NAME]"
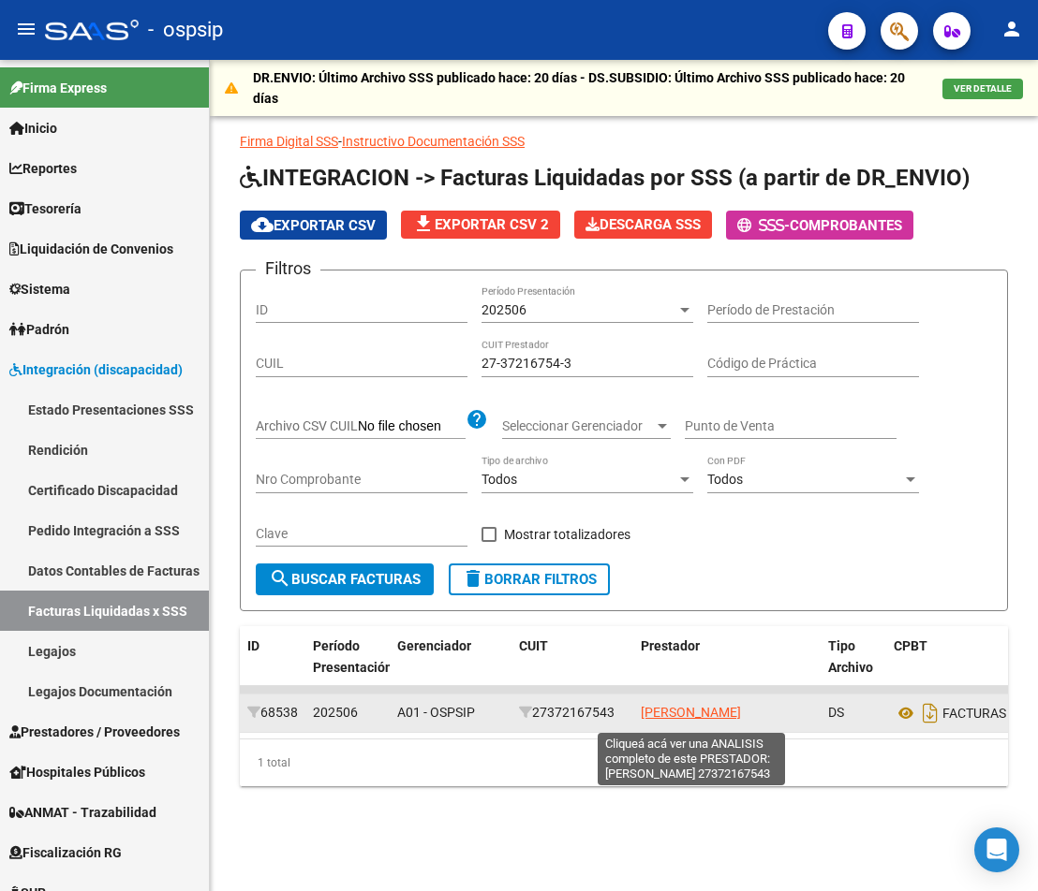
click at [719, 712] on span "[PERSON_NAME]" at bounding box center [691, 712] width 100 height 15
copy span "[PERSON_NAME]"
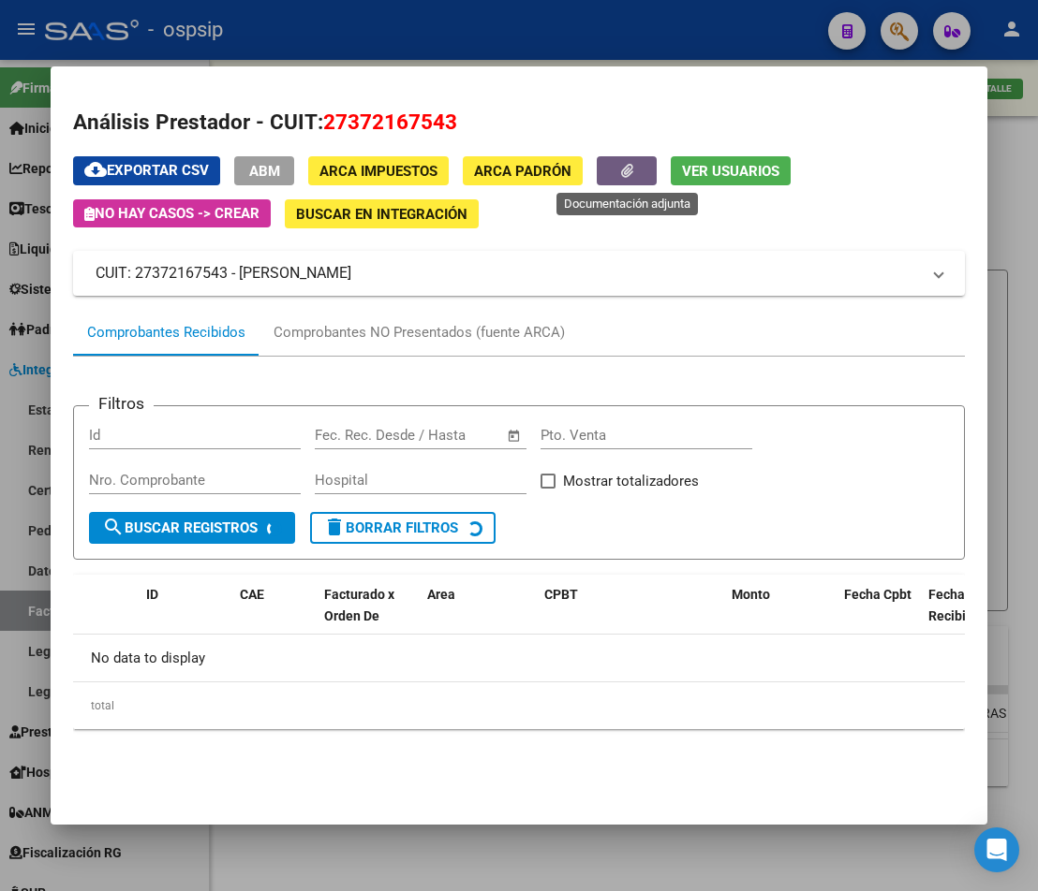
click at [640, 172] on button "button" at bounding box center [627, 170] width 60 height 29
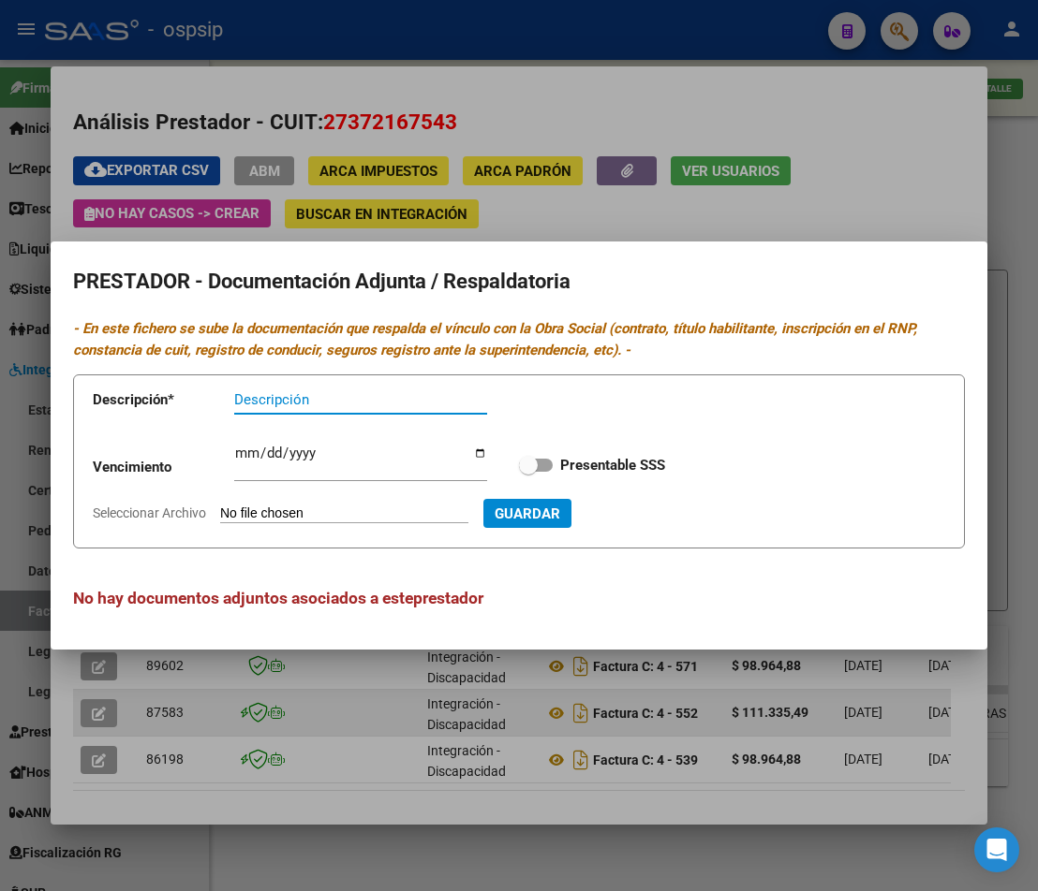
click at [498, 723] on div at bounding box center [519, 445] width 1038 height 891
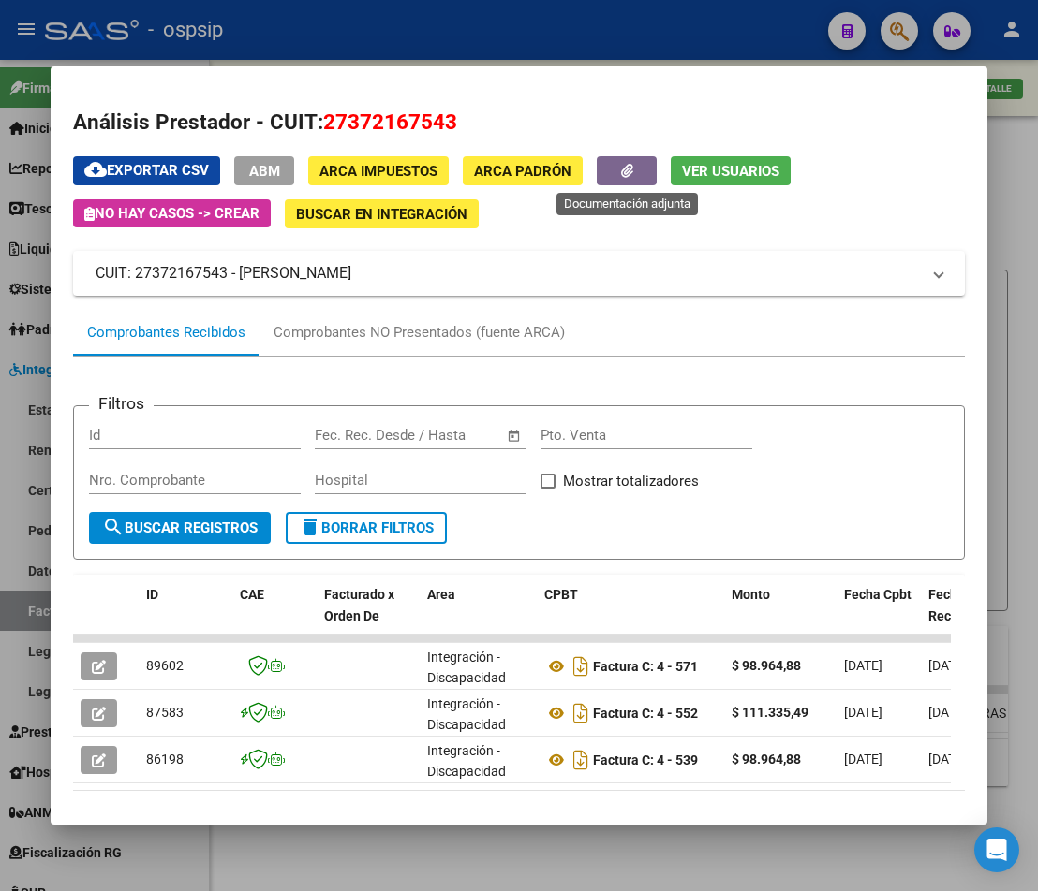
click at [623, 176] on icon "button" at bounding box center [627, 171] width 12 height 14
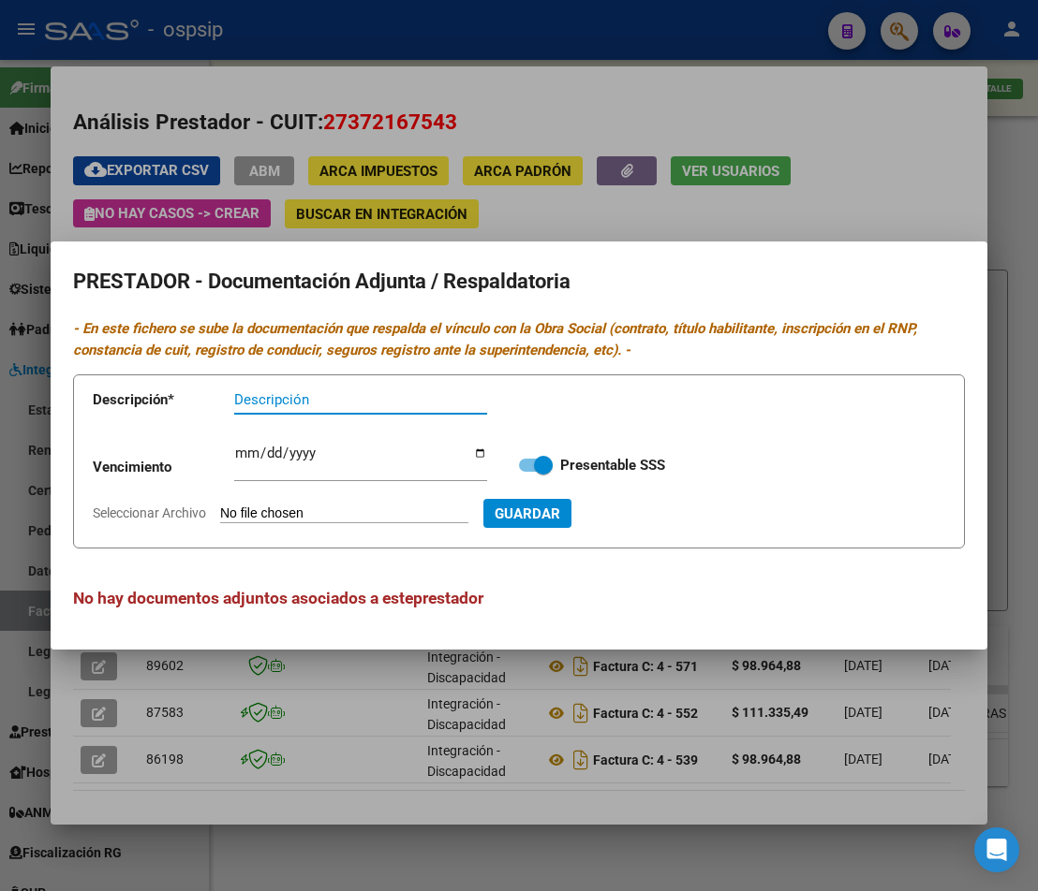
click at [933, 125] on div at bounding box center [519, 445] width 1038 height 891
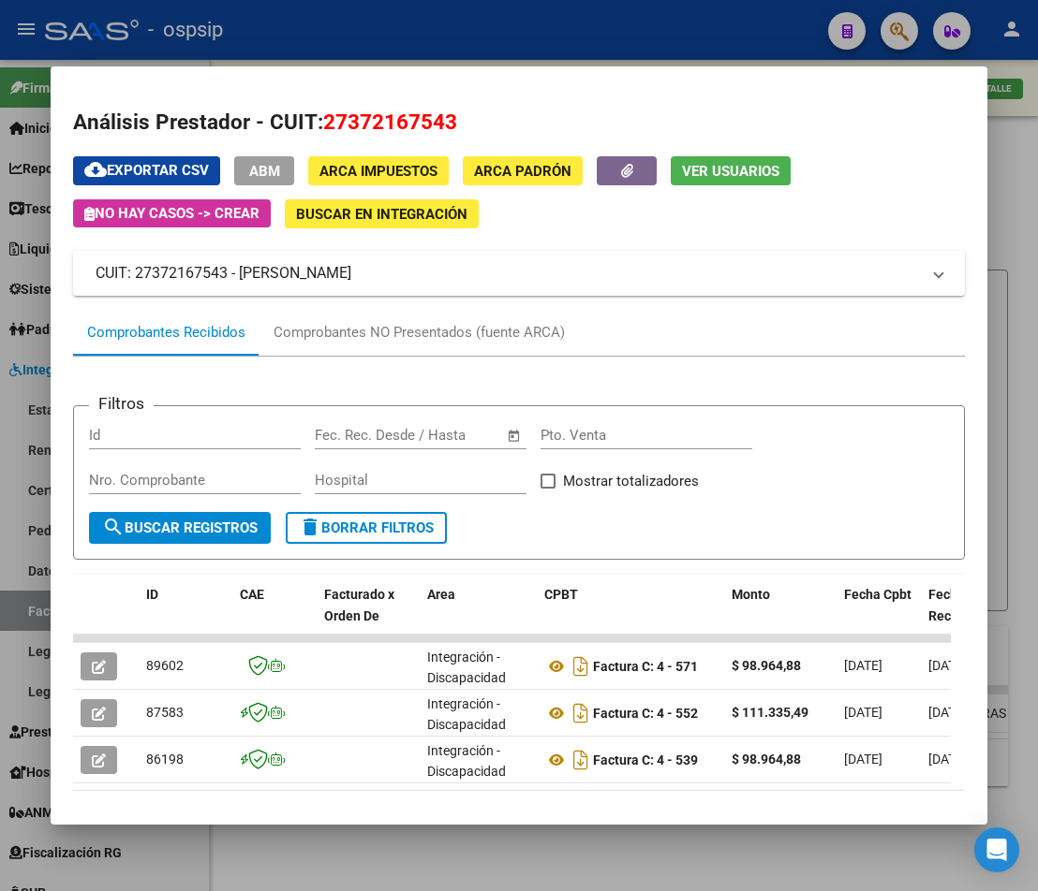
click at [1037, 221] on div at bounding box center [519, 445] width 1038 height 891
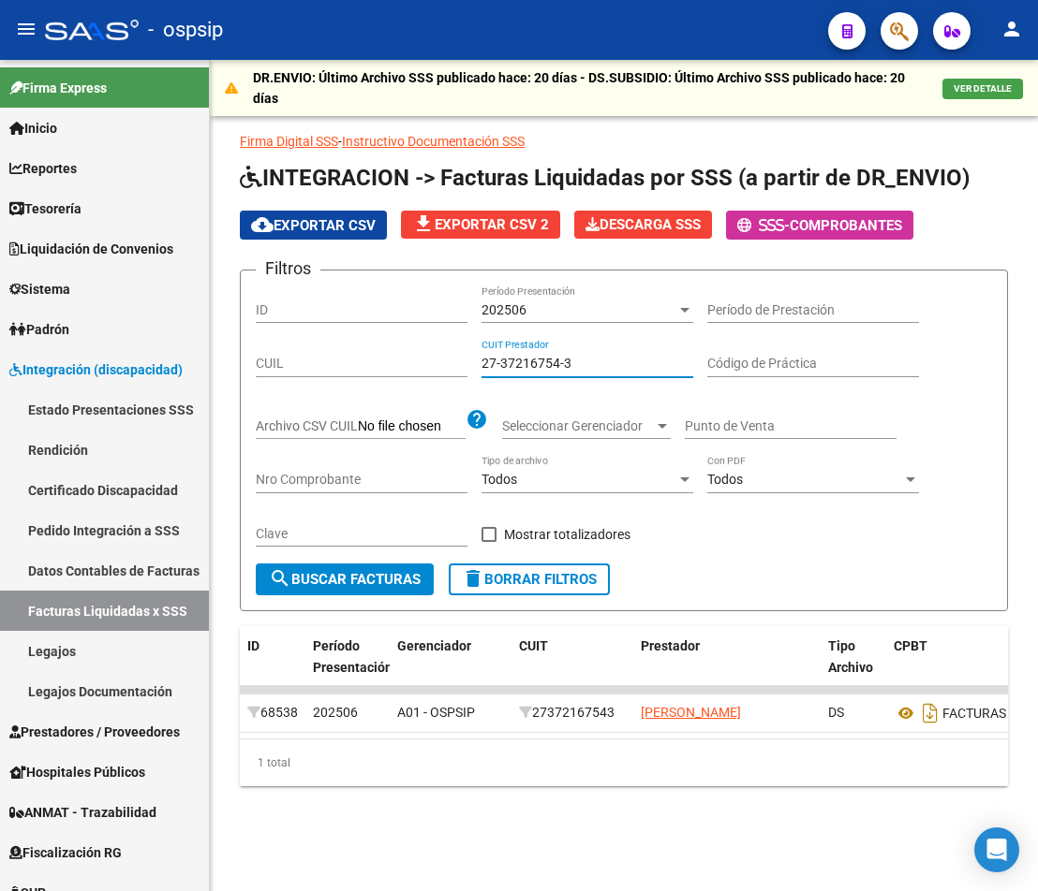
drag, startPoint x: 630, startPoint y: 361, endPoint x: 285, endPoint y: 364, distance: 345.6
click at [285, 364] on div "Filtros ID 202506 Período Presentación Período de Prestación CUIL 27-37216754-3…" at bounding box center [624, 425] width 736 height 278
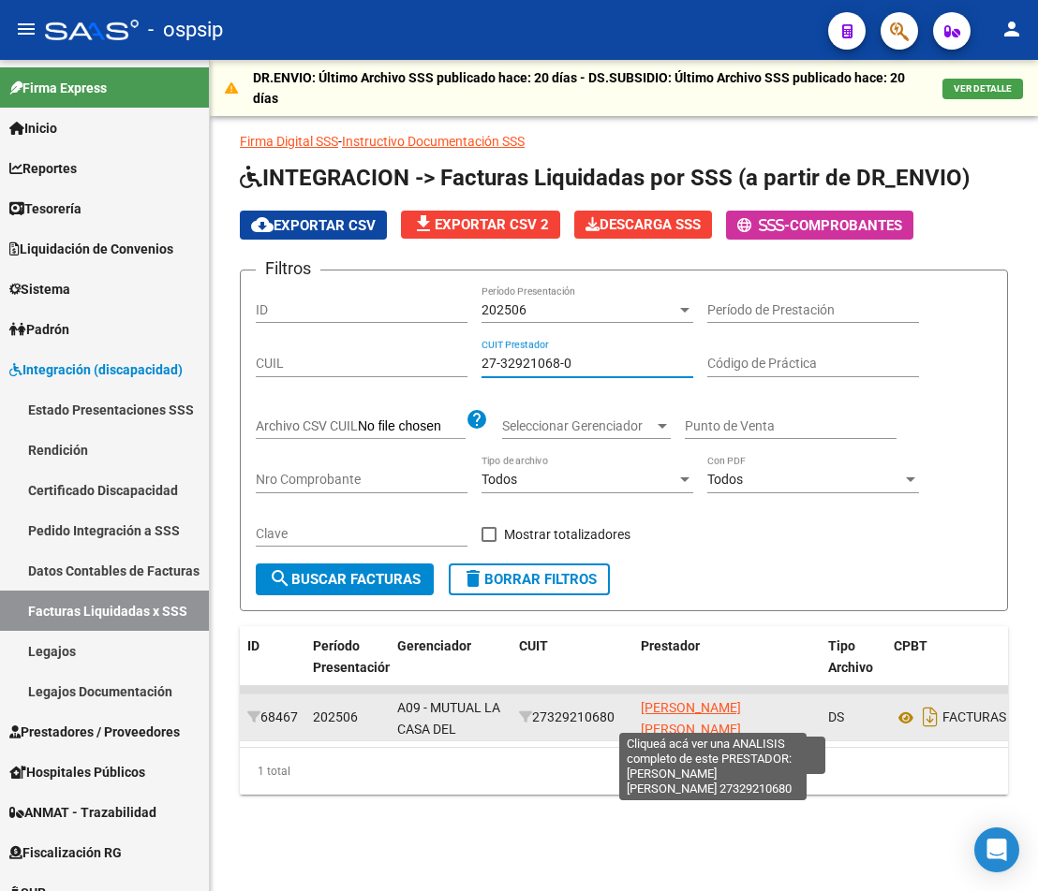
type input "27-32921068-0"
click at [670, 713] on span "[PERSON_NAME] [PERSON_NAME]" at bounding box center [691, 718] width 100 height 37
type textarea "27329210680"
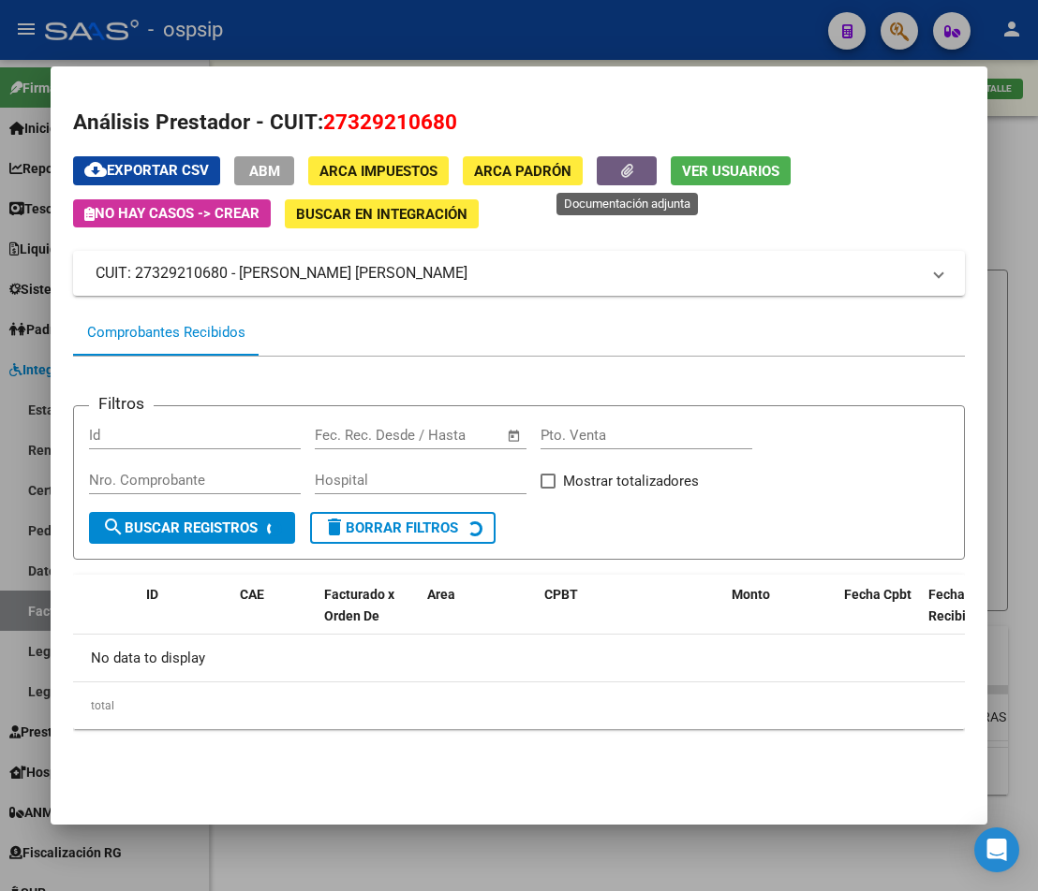
click at [614, 159] on button "button" at bounding box center [627, 170] width 60 height 29
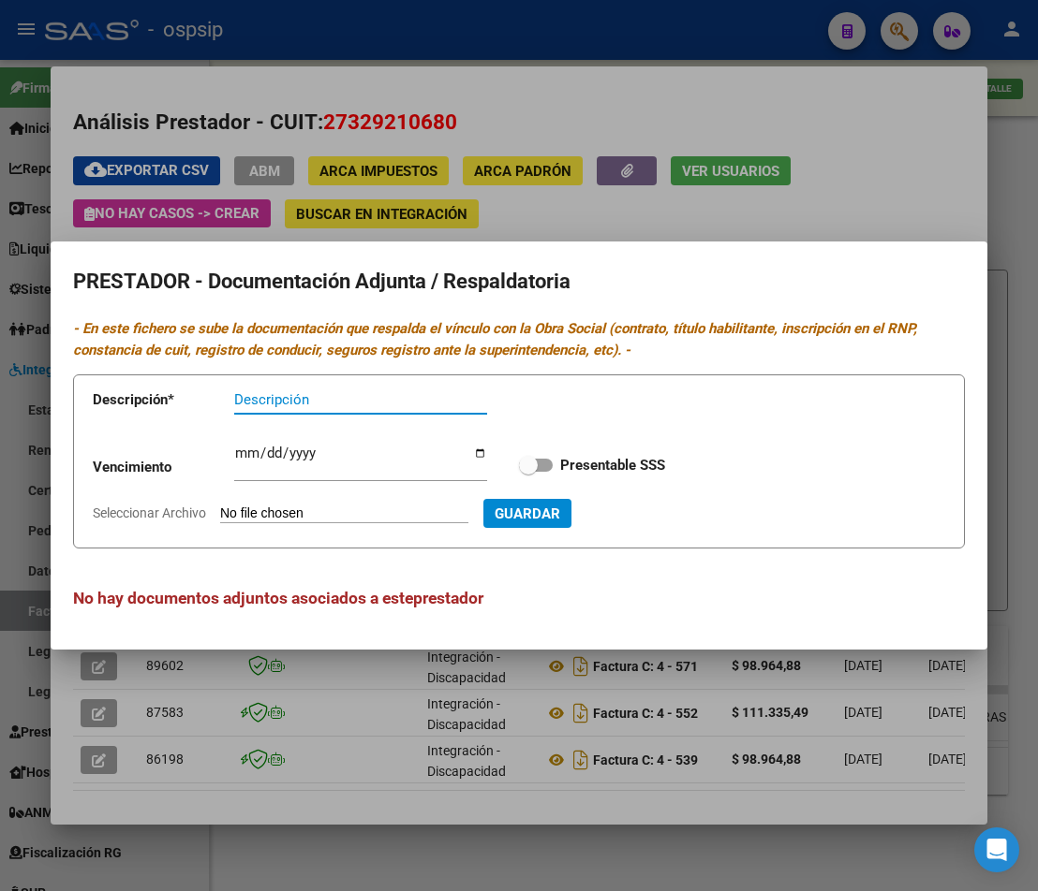
click at [572, 746] on div at bounding box center [519, 445] width 1038 height 891
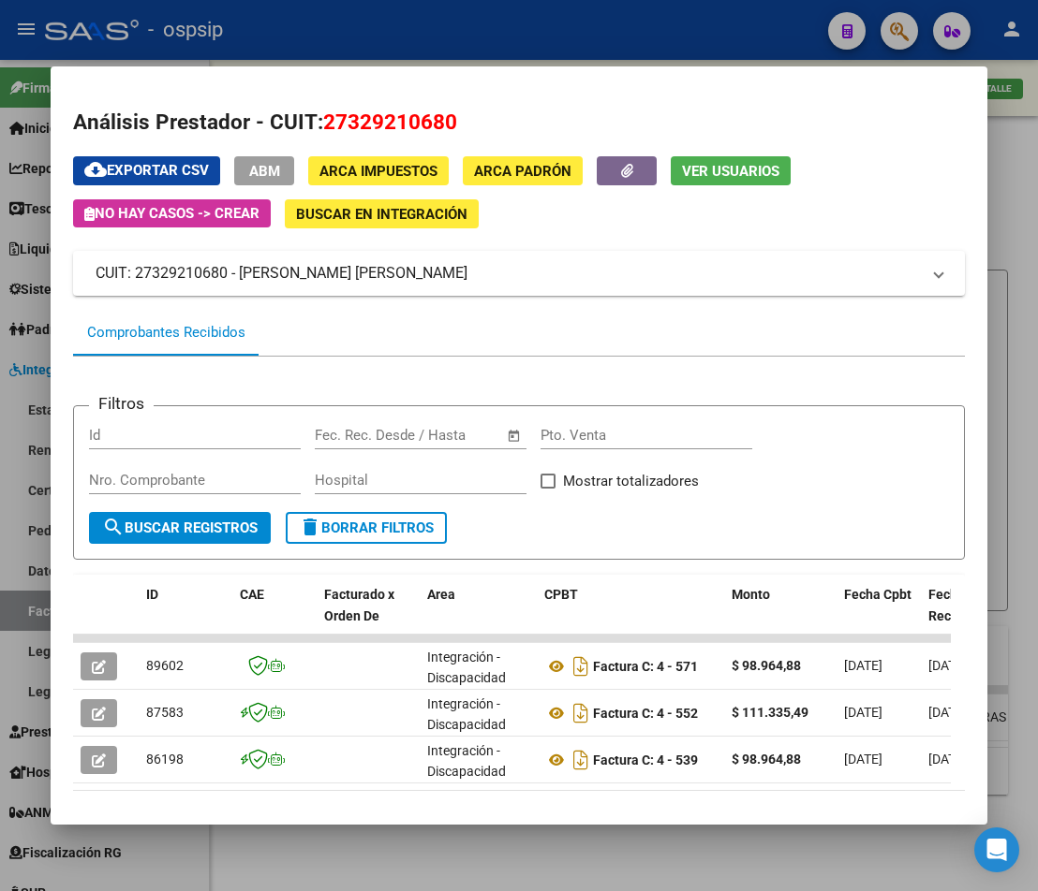
click at [597, 844] on div at bounding box center [519, 445] width 1038 height 891
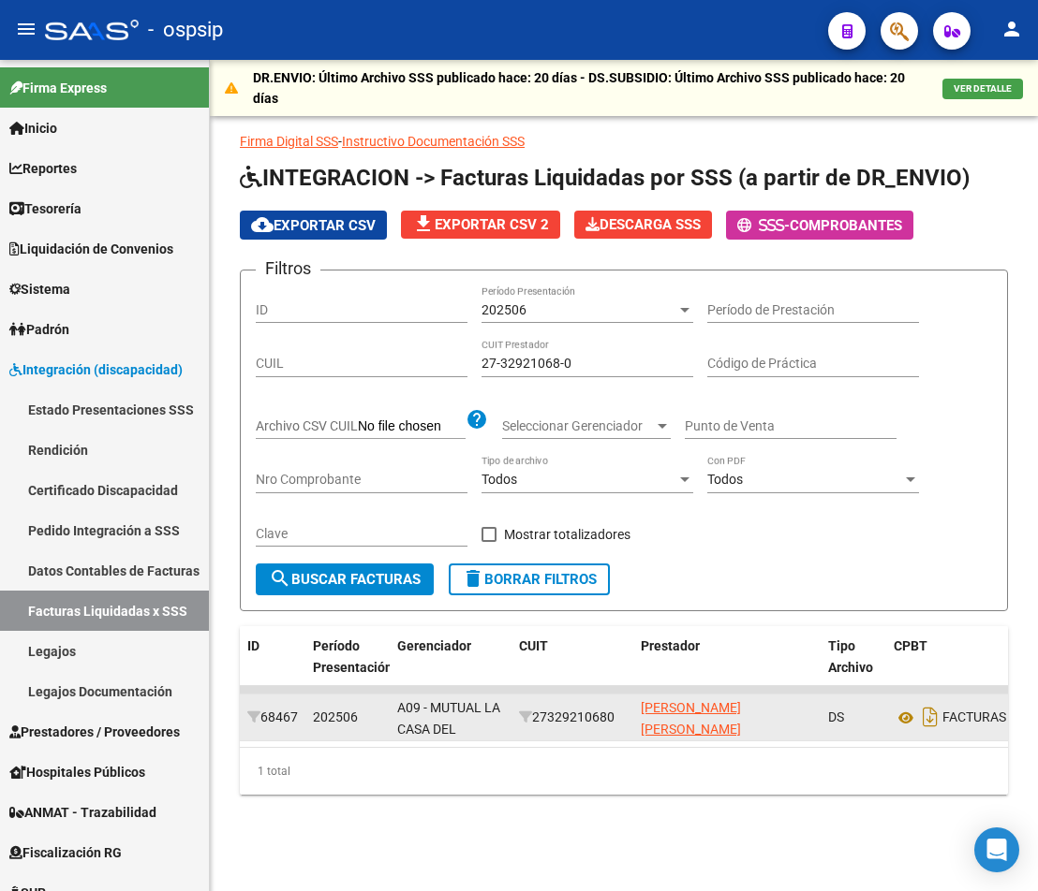
drag, startPoint x: 755, startPoint y: 695, endPoint x: 747, endPoint y: 719, distance: 25.5
click at [755, 701] on datatable-body-cell "[PERSON_NAME] [PERSON_NAME]" at bounding box center [726, 718] width 187 height 46
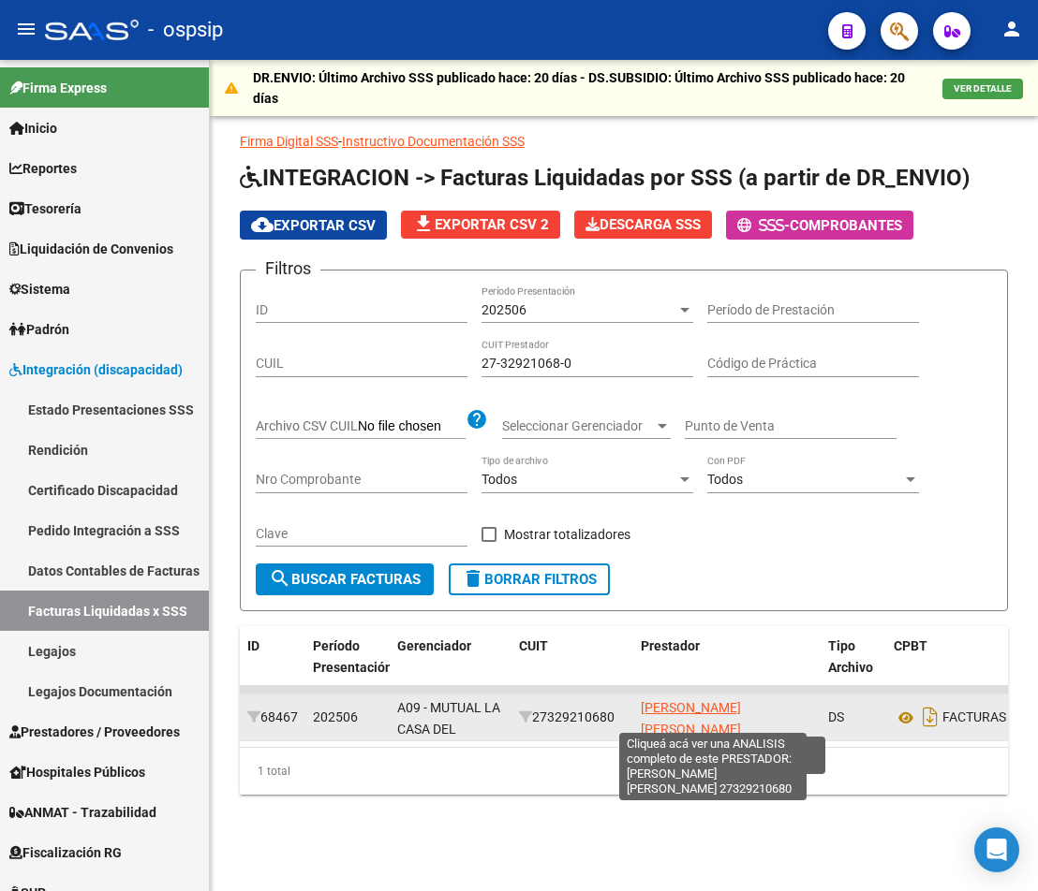
click at [741, 719] on span "[PERSON_NAME] [PERSON_NAME]" at bounding box center [691, 718] width 100 height 37
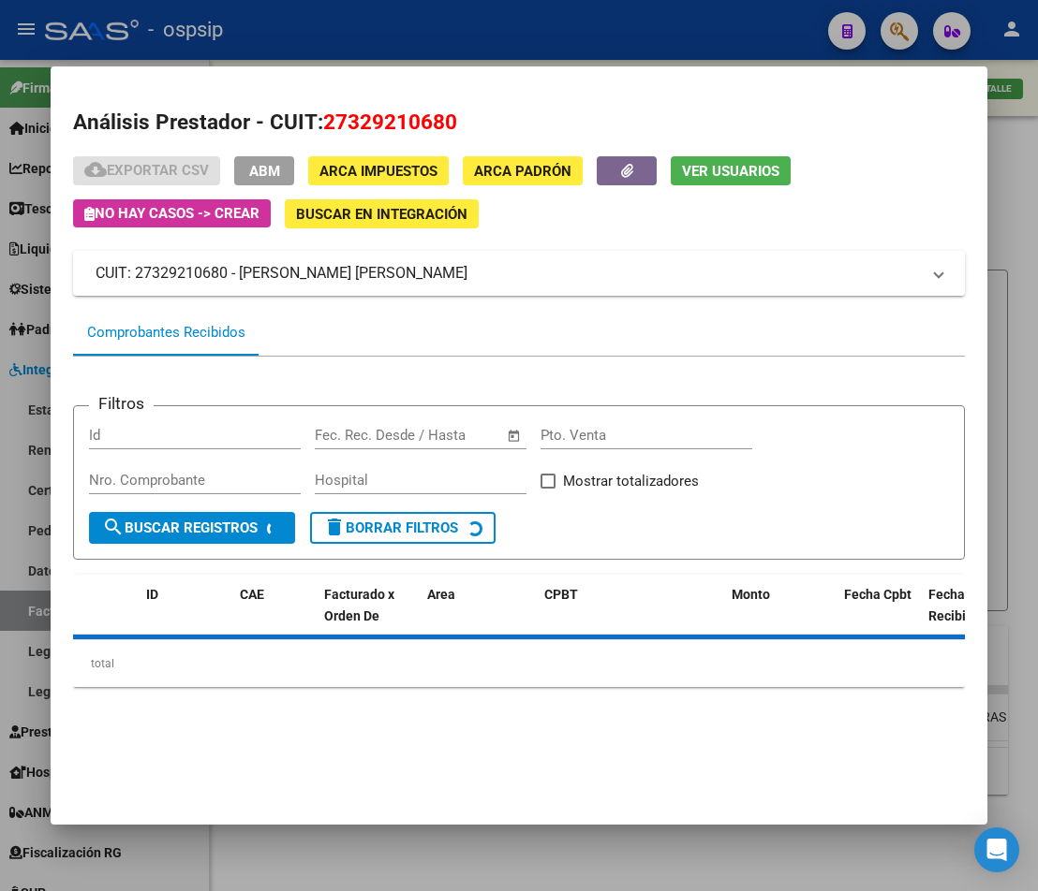
click at [603, 150] on div "Análisis Prestador - CUIT: 27329210680 cloud_download Exportar CSV ABM ARCA Imp…" at bounding box center [518, 415] width 891 height 617
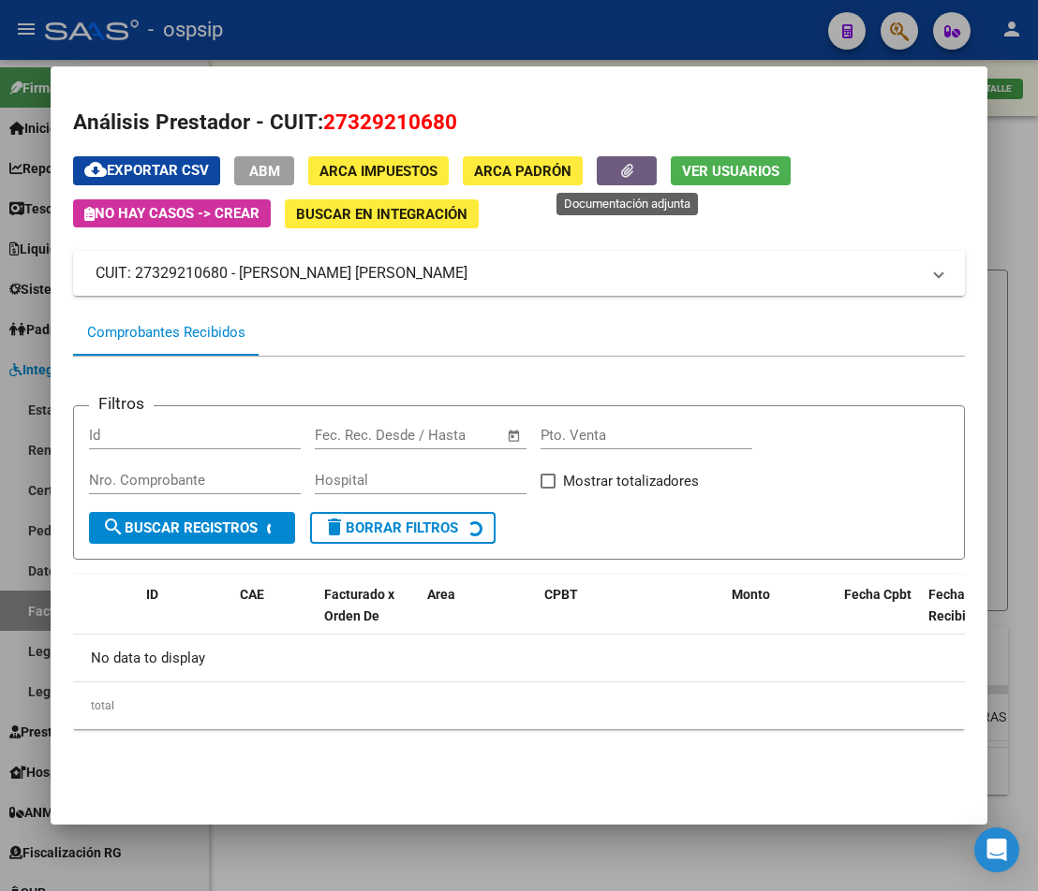
click at [629, 165] on icon "button" at bounding box center [627, 171] width 12 height 14
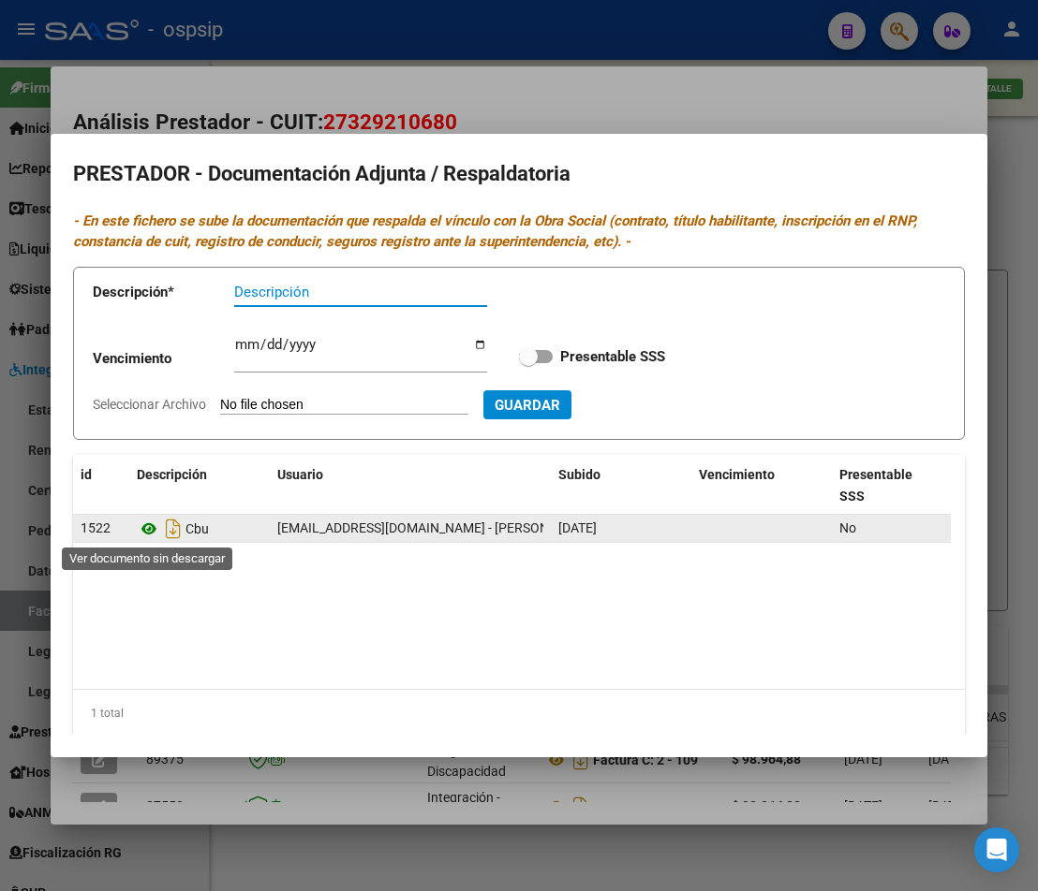
click at [143, 527] on icon at bounding box center [149, 529] width 24 height 22
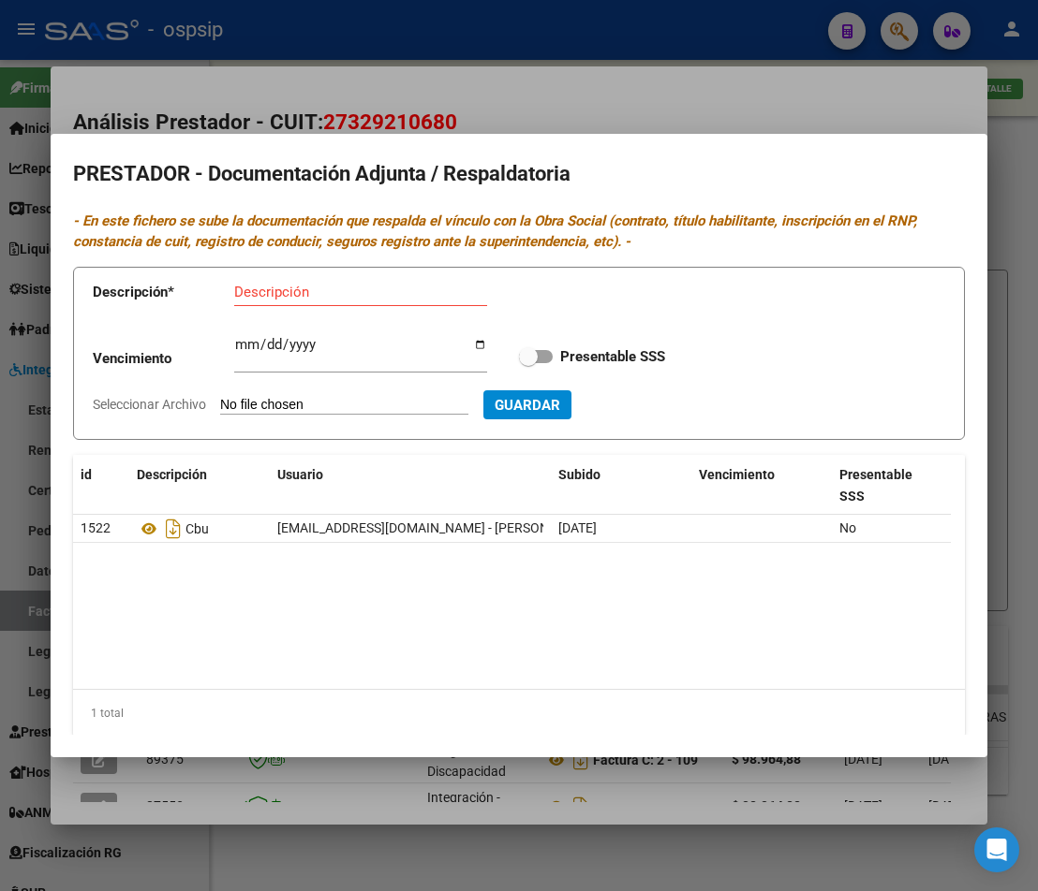
click at [1003, 441] on div at bounding box center [519, 445] width 1038 height 891
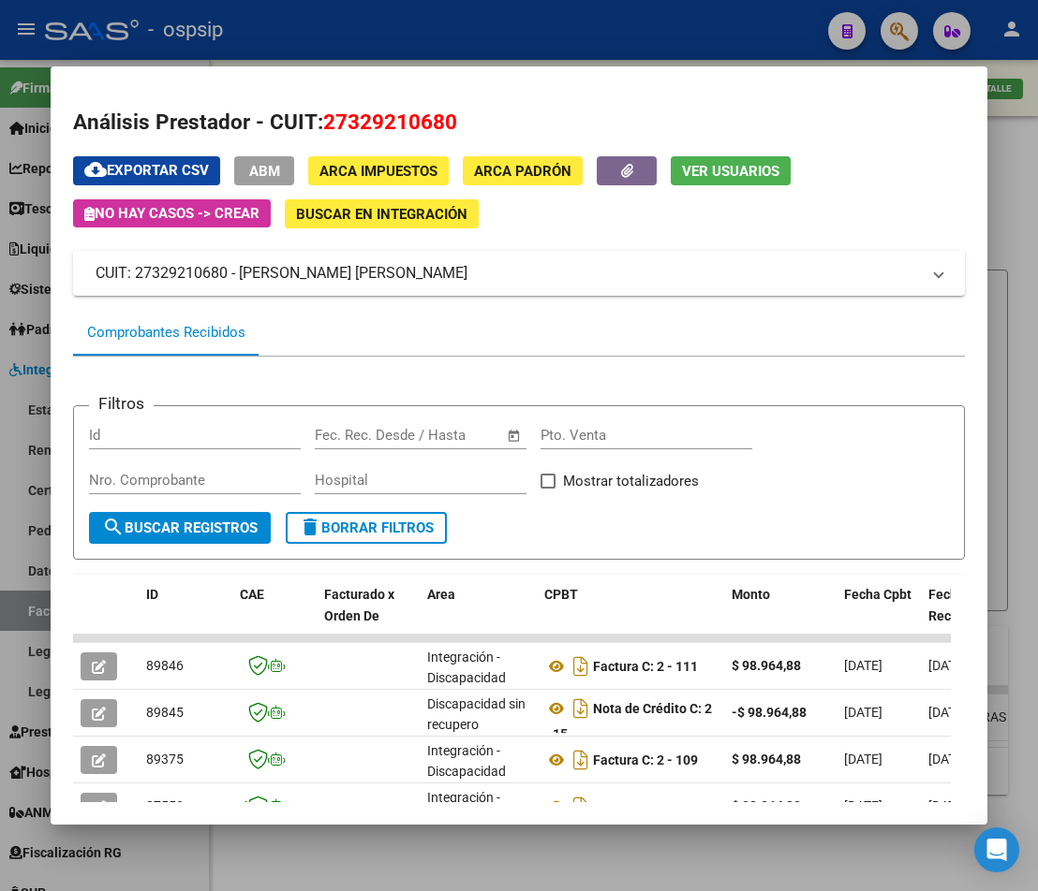
click at [1003, 441] on div at bounding box center [519, 445] width 1038 height 891
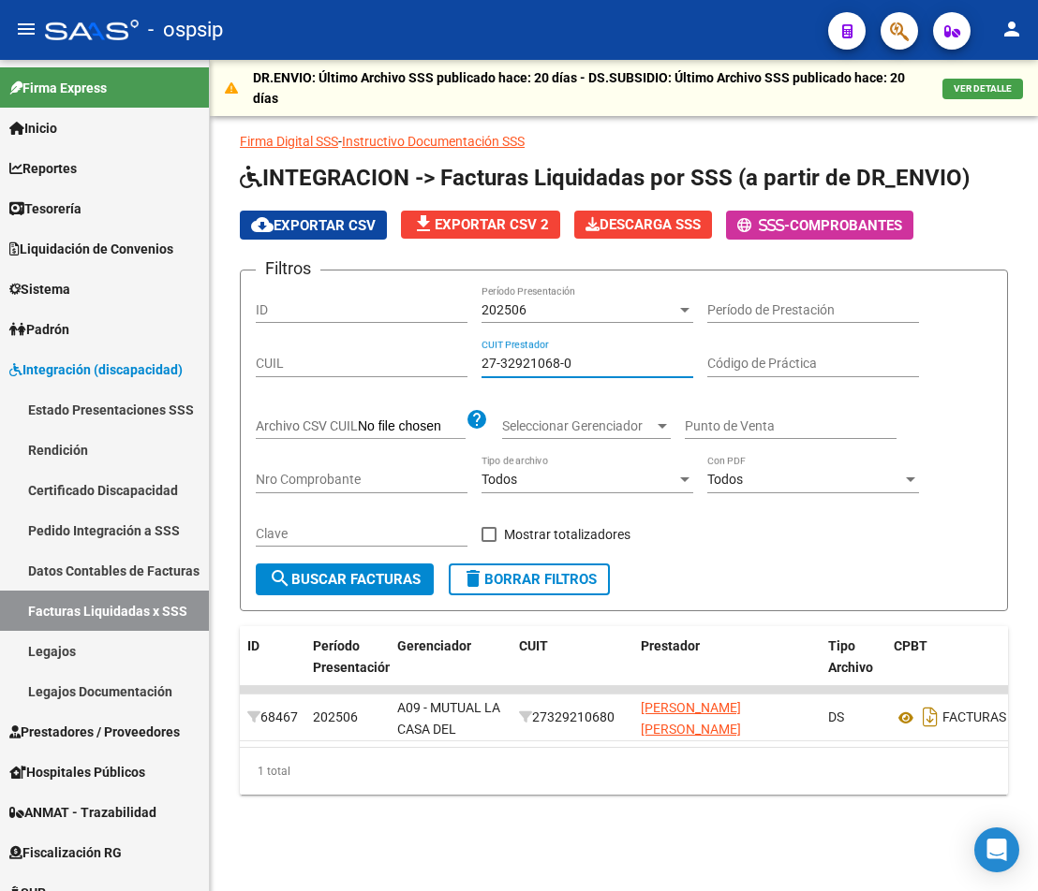
drag, startPoint x: 591, startPoint y: 369, endPoint x: 313, endPoint y: 348, distance: 278.9
click at [319, 349] on div "Filtros ID 202506 Período Presentación Período de Prestación CUIL 27-32921068-0…" at bounding box center [624, 425] width 736 height 278
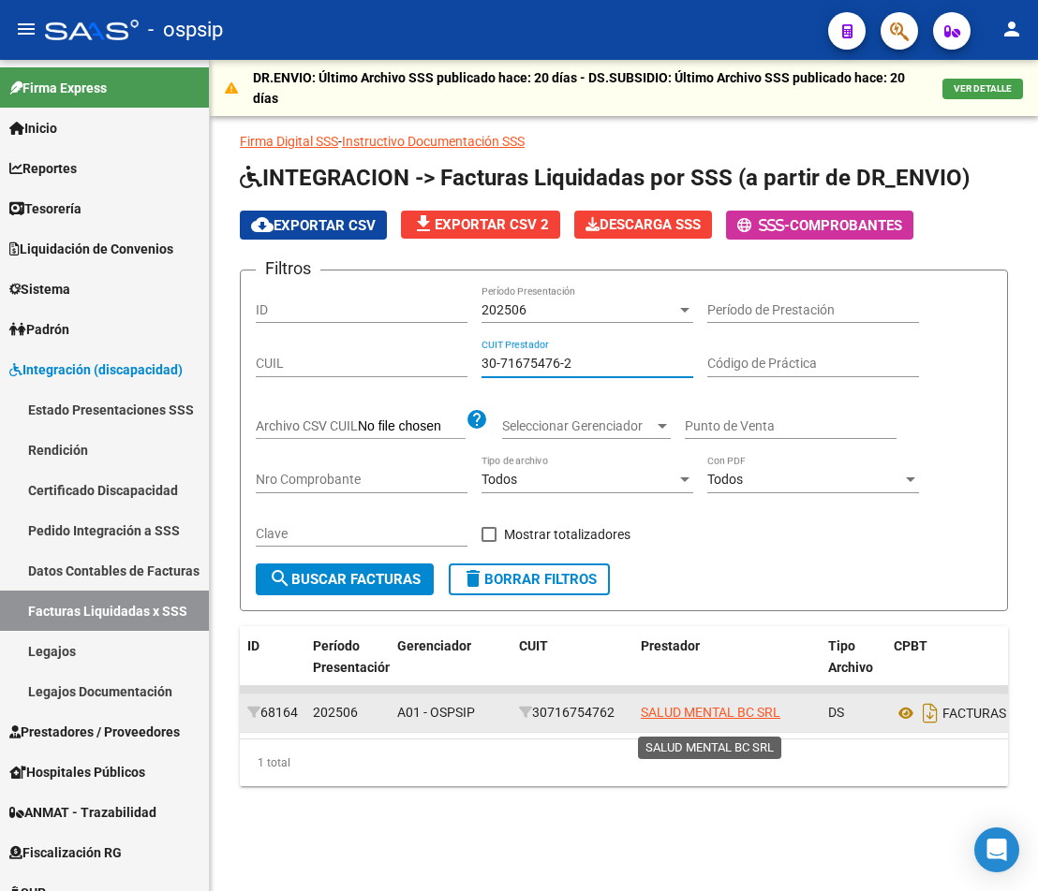
type input "30-71675476-2"
click at [725, 724] on app-link-go-to "SALUD MENTAL BC SRL" at bounding box center [711, 713] width 140 height 22
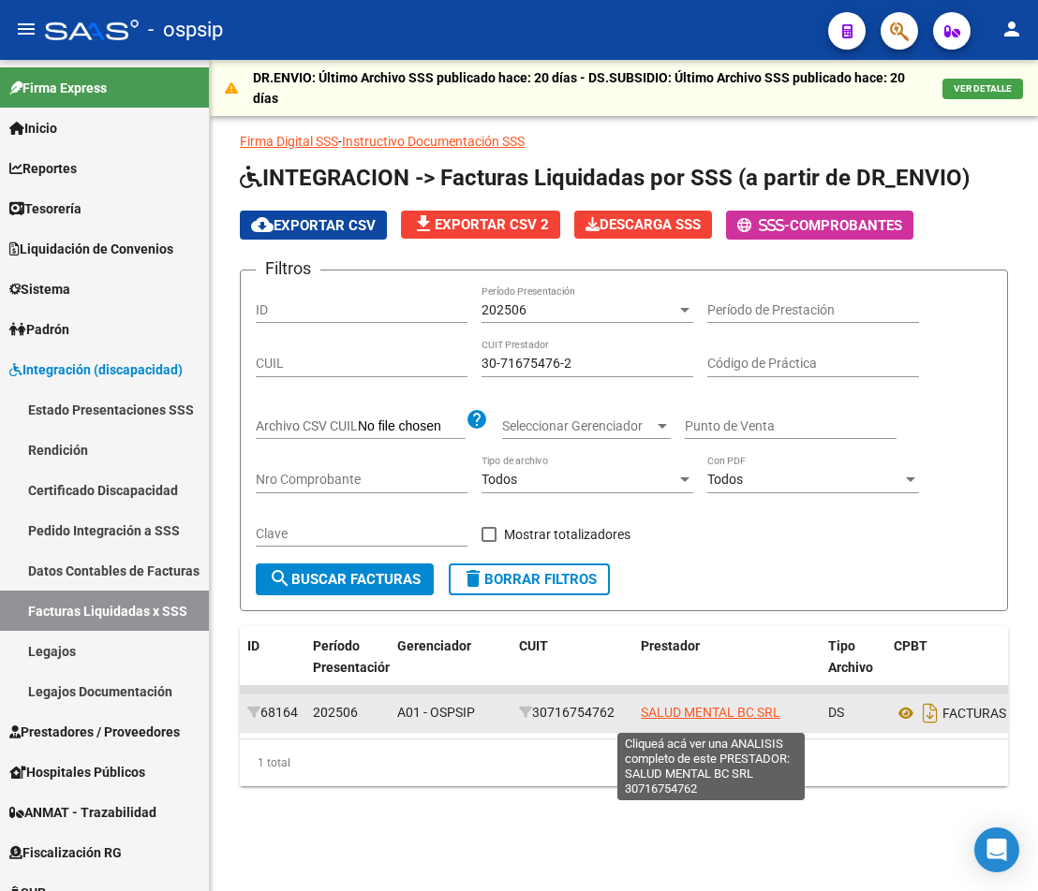
click at [732, 715] on span "SALUD MENTAL BC SRL" at bounding box center [711, 712] width 140 height 15
type textarea "30716754762"
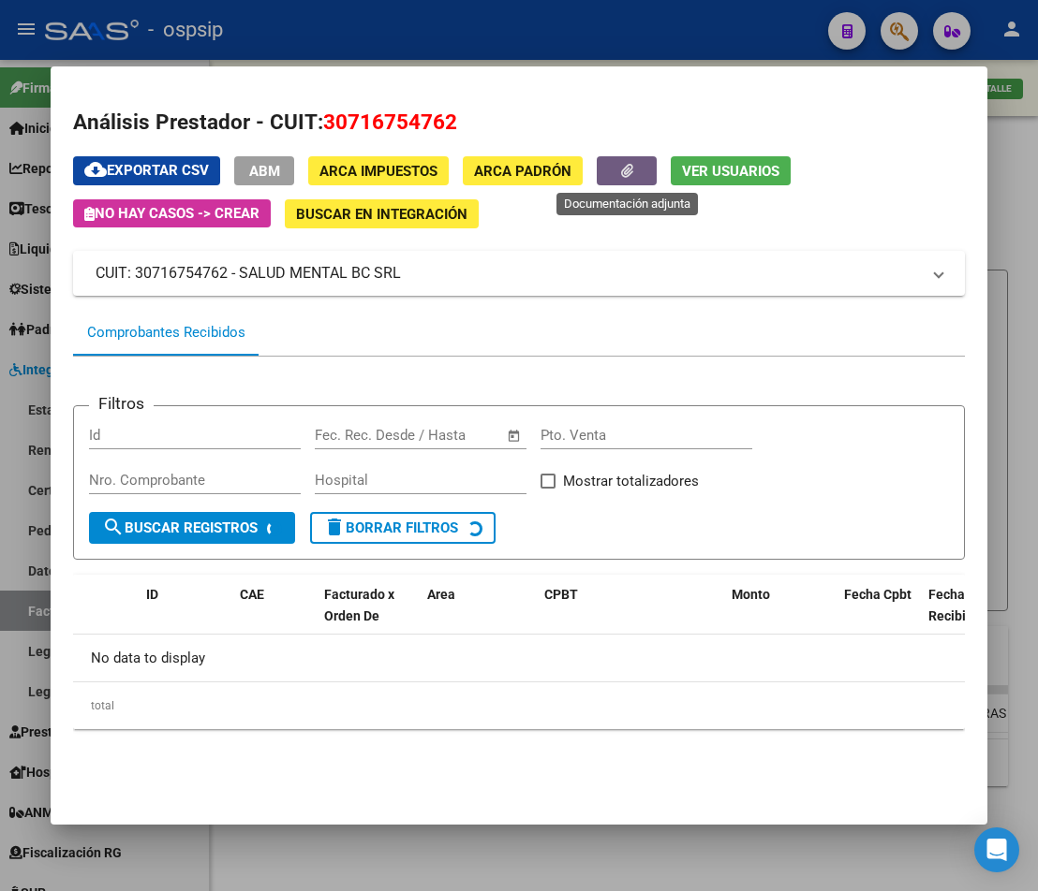
click at [616, 160] on button "button" at bounding box center [627, 170] width 60 height 29
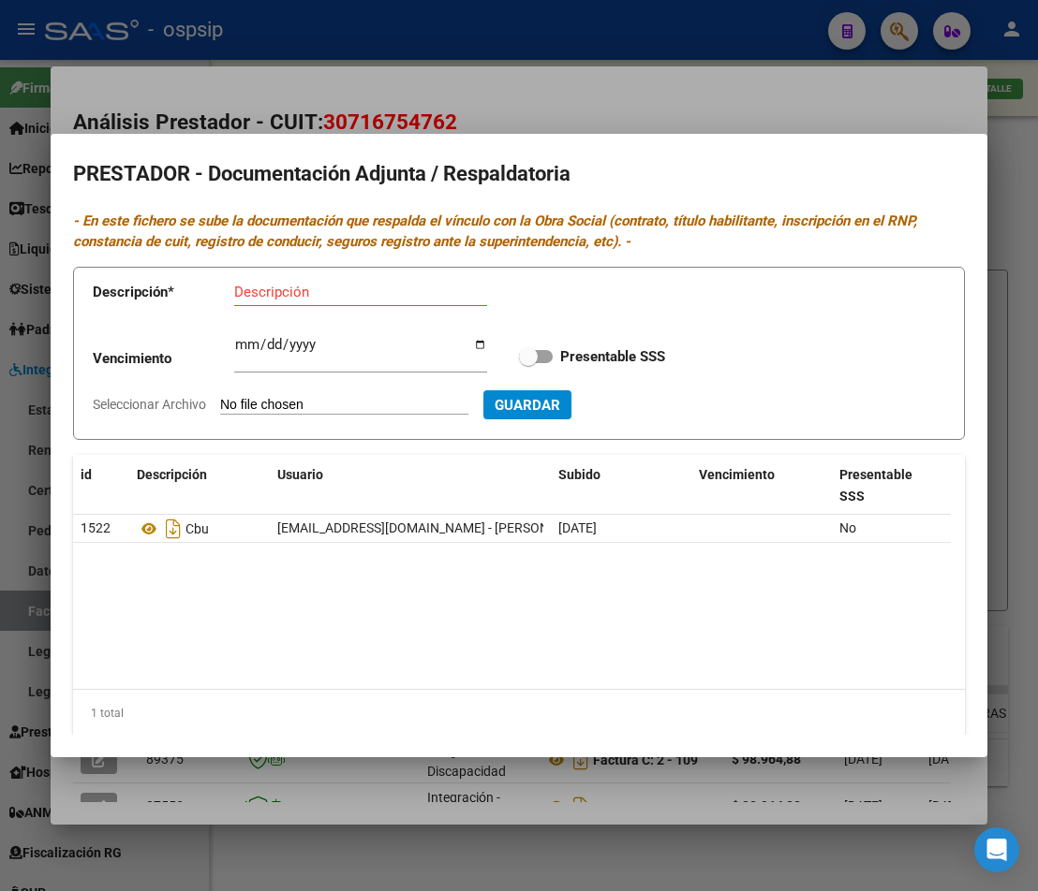
click at [405, 821] on div at bounding box center [519, 445] width 1038 height 891
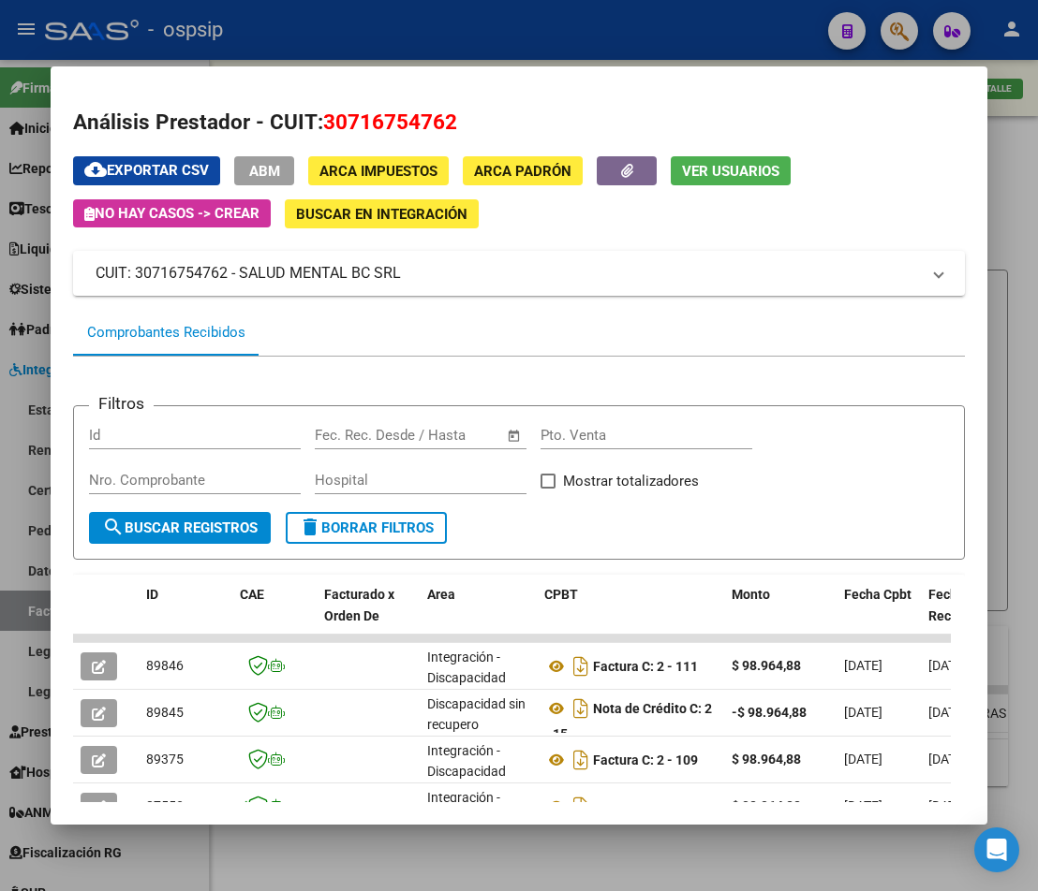
click at [435, 843] on div at bounding box center [519, 445] width 1038 height 891
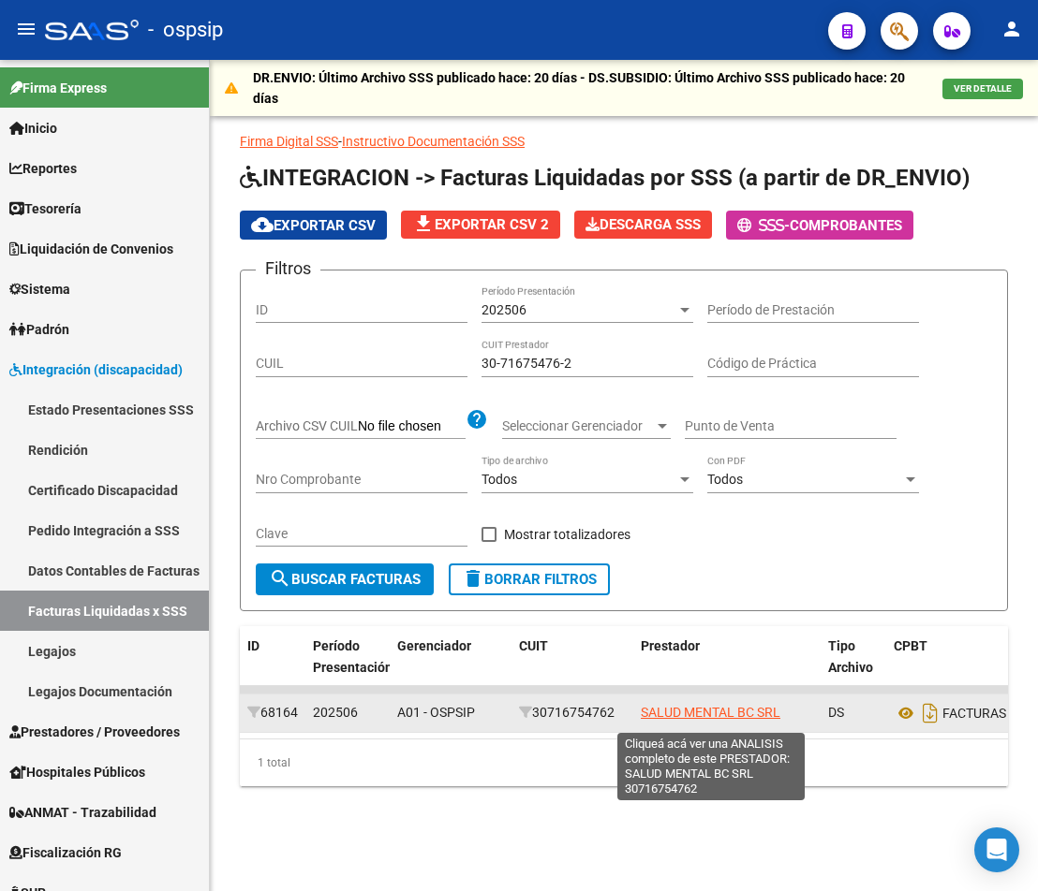
click at [699, 717] on span "SALUD MENTAL BC SRL" at bounding box center [711, 712] width 140 height 15
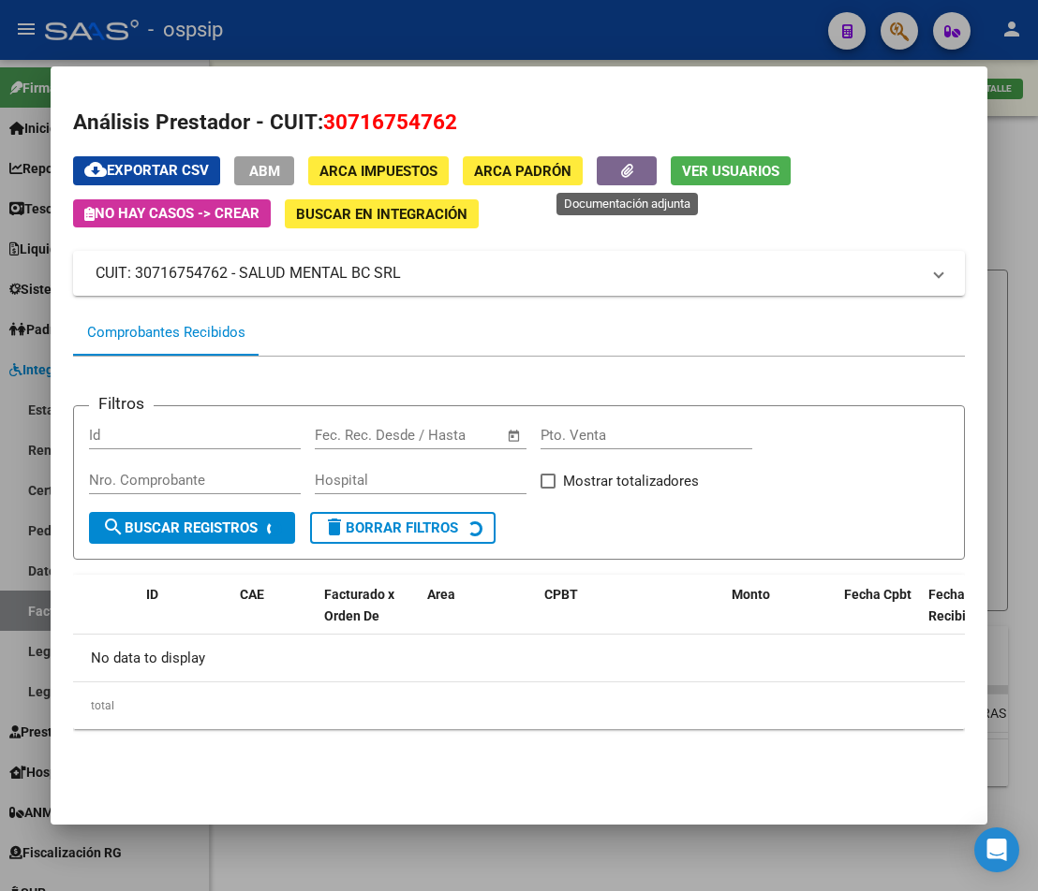
click at [624, 166] on icon "button" at bounding box center [627, 171] width 12 height 14
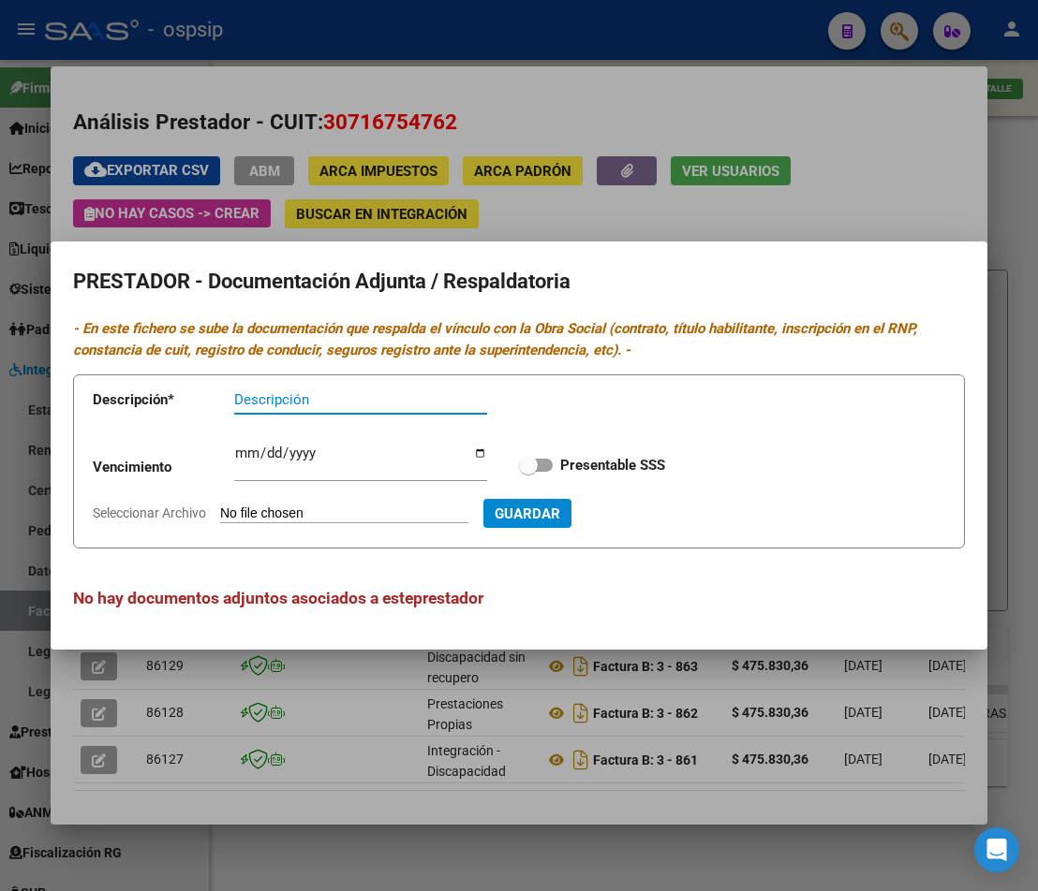
drag, startPoint x: 418, startPoint y: 778, endPoint x: 429, endPoint y: 791, distance: 17.3
click at [425, 788] on div at bounding box center [519, 445] width 1038 height 891
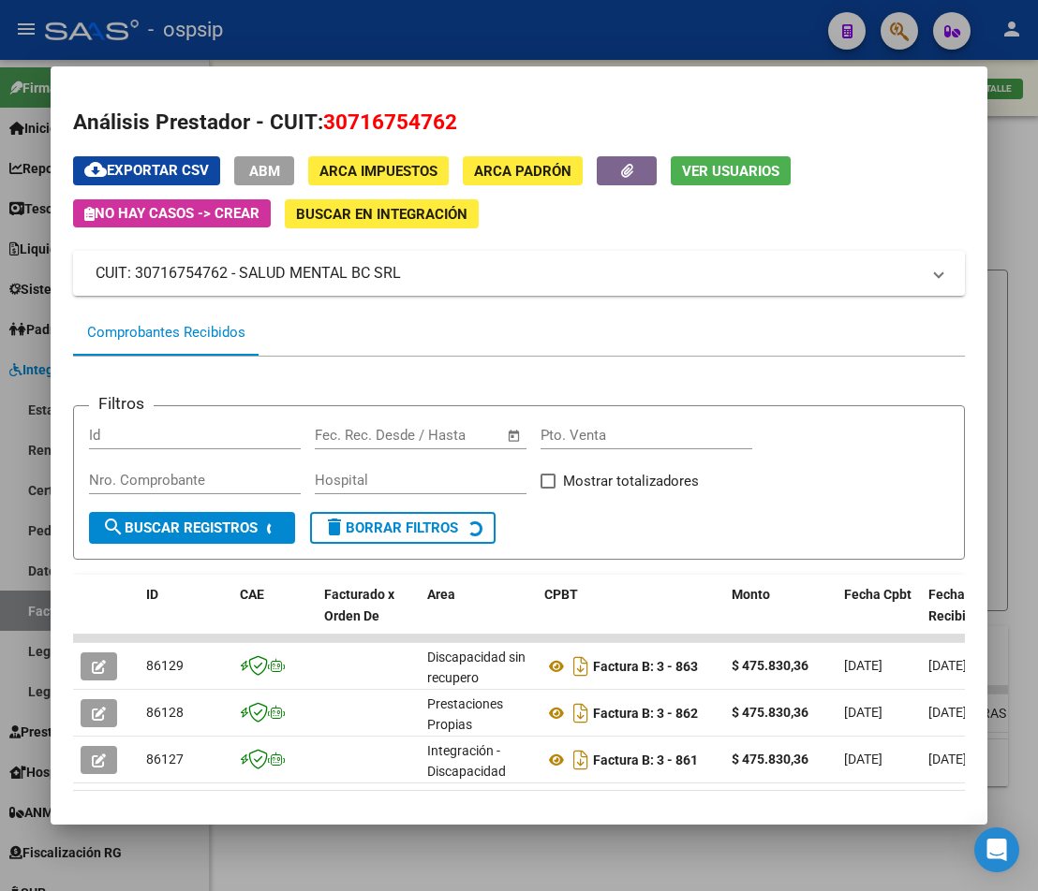
drag, startPoint x: 469, startPoint y: 850, endPoint x: 542, endPoint y: 831, distance: 75.6
click at [479, 856] on div at bounding box center [519, 445] width 1038 height 891
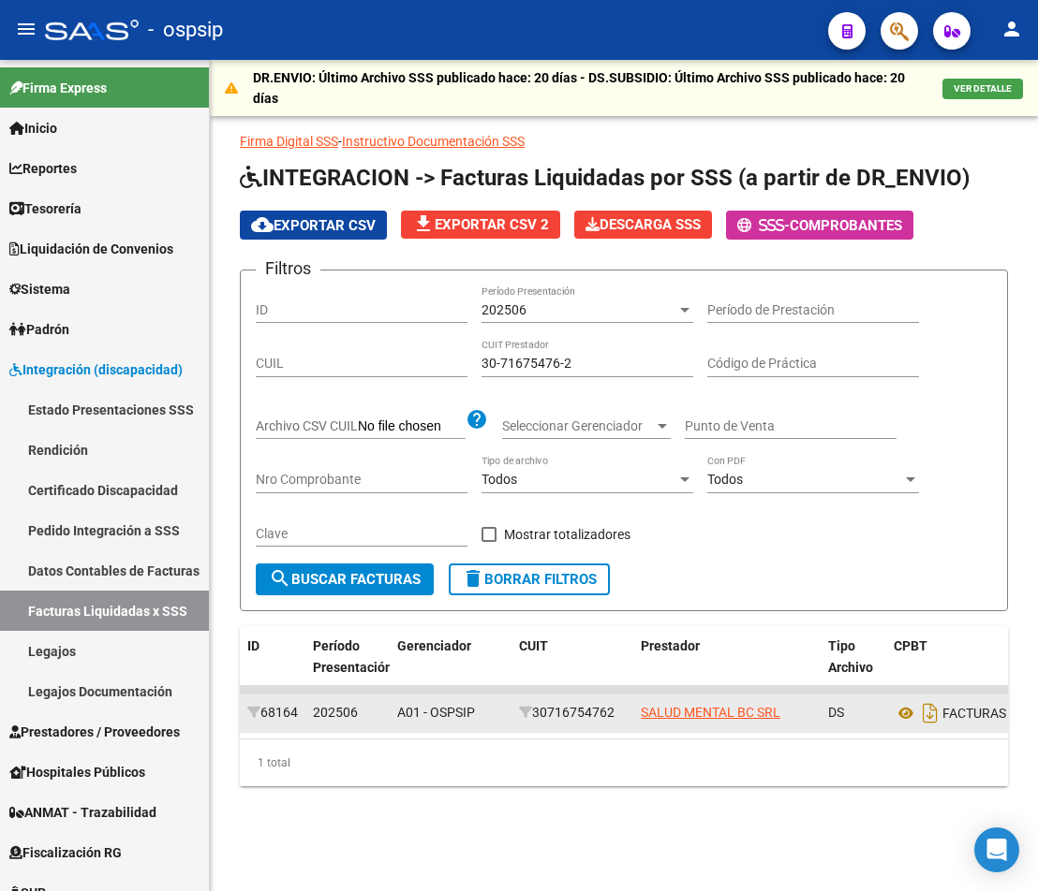
click at [682, 730] on datatable-body-cell "SALUD MENTAL BC SRL" at bounding box center [726, 713] width 187 height 37
click at [685, 724] on app-link-go-to "SALUD MENTAL BC SRL" at bounding box center [711, 713] width 140 height 22
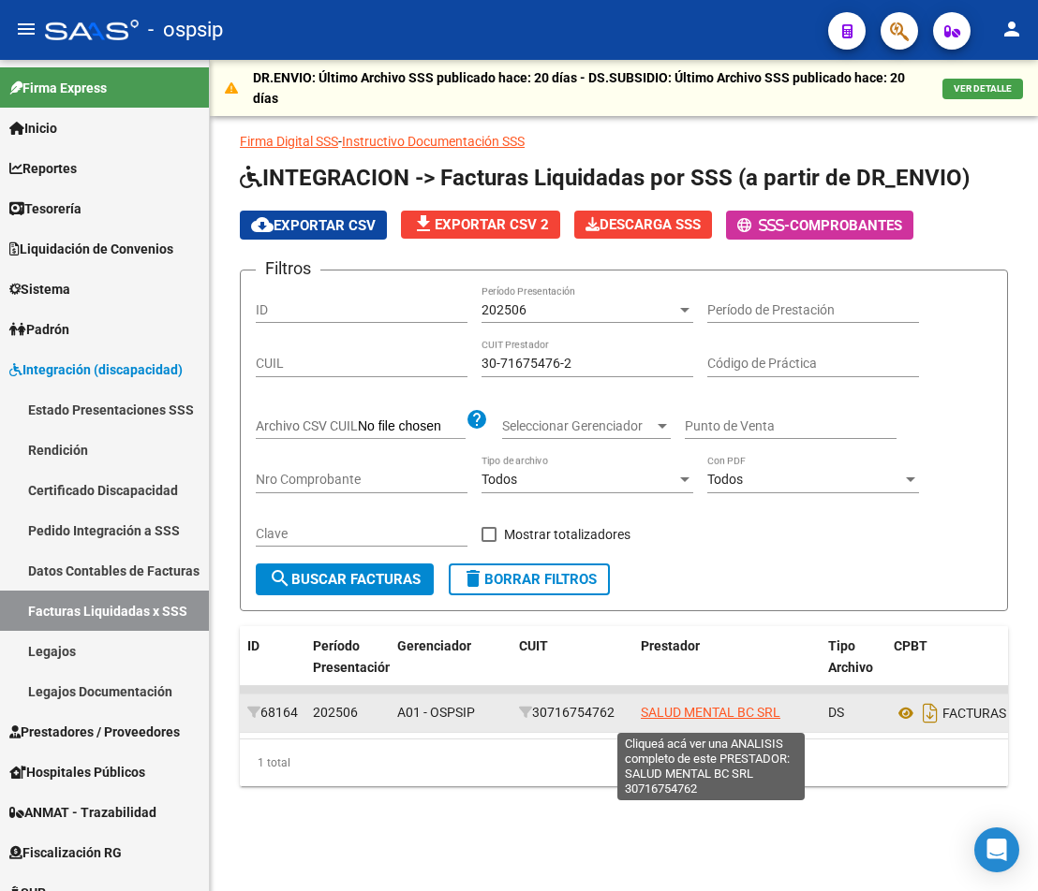
click at [713, 719] on span "SALUD MENTAL BC SRL" at bounding box center [711, 712] width 140 height 15
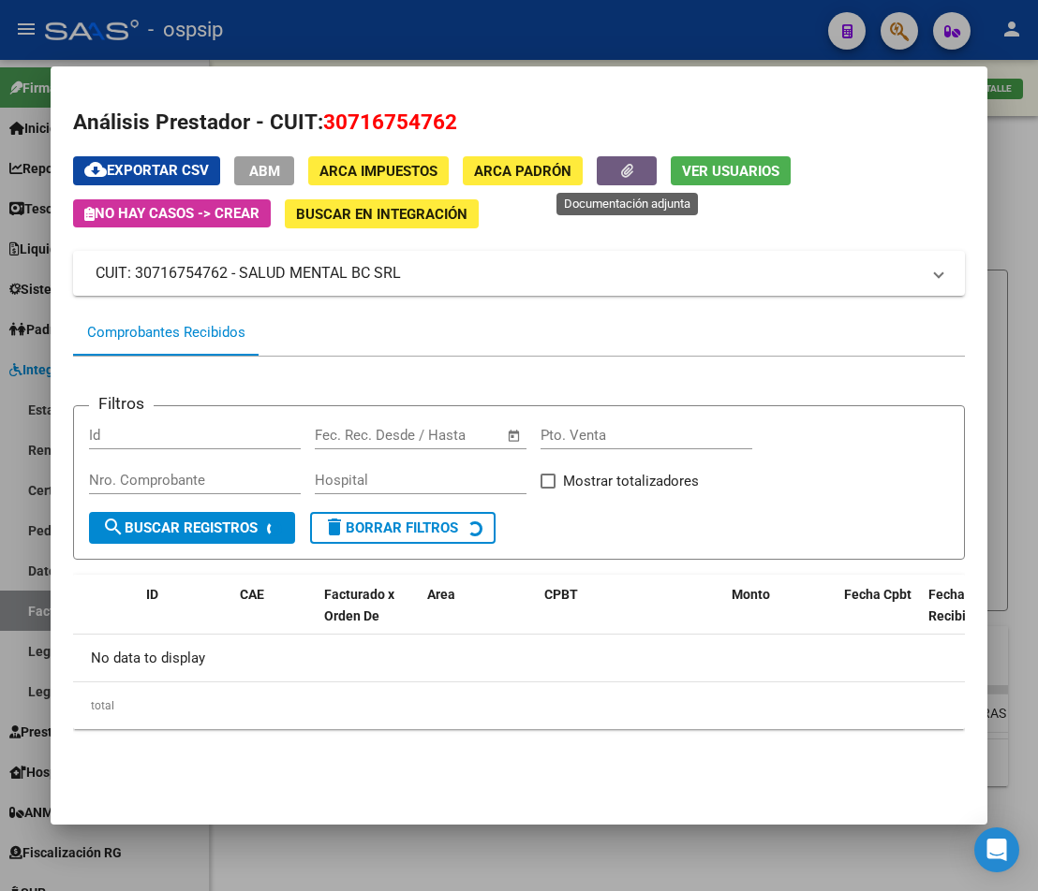
click at [623, 183] on button "button" at bounding box center [627, 170] width 60 height 29
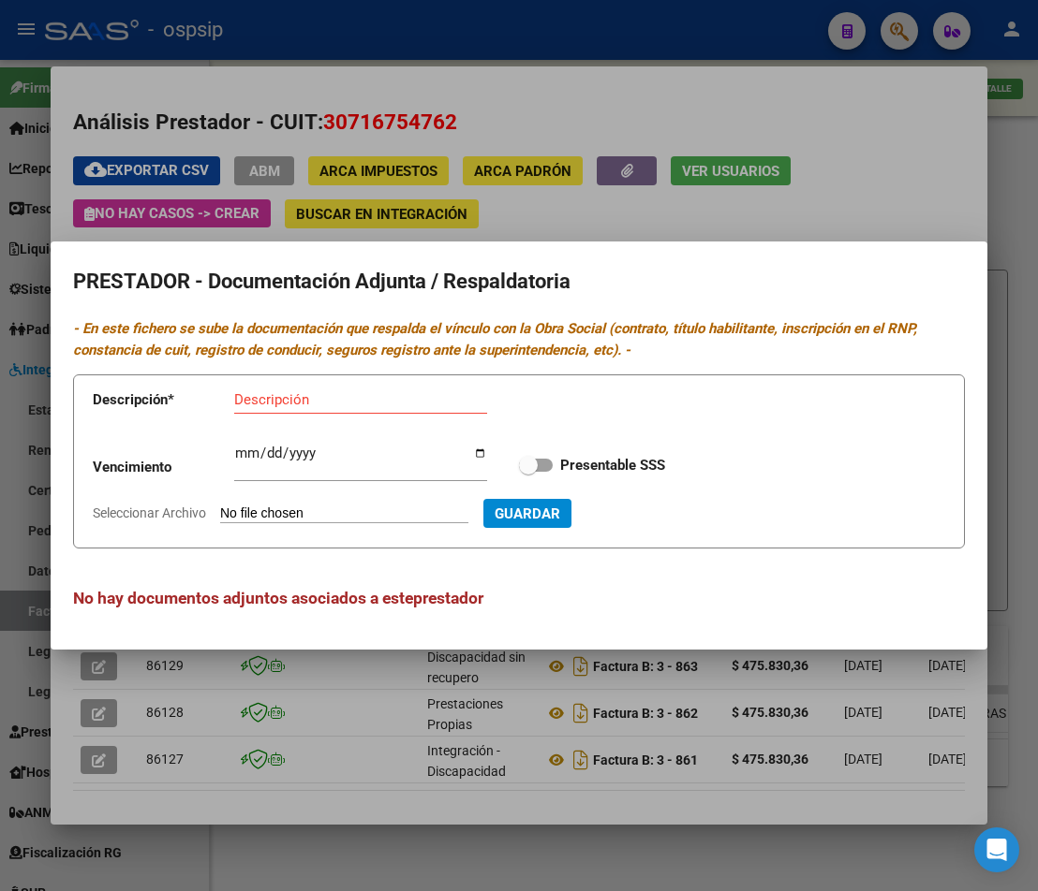
click at [584, 218] on div at bounding box center [519, 445] width 1038 height 891
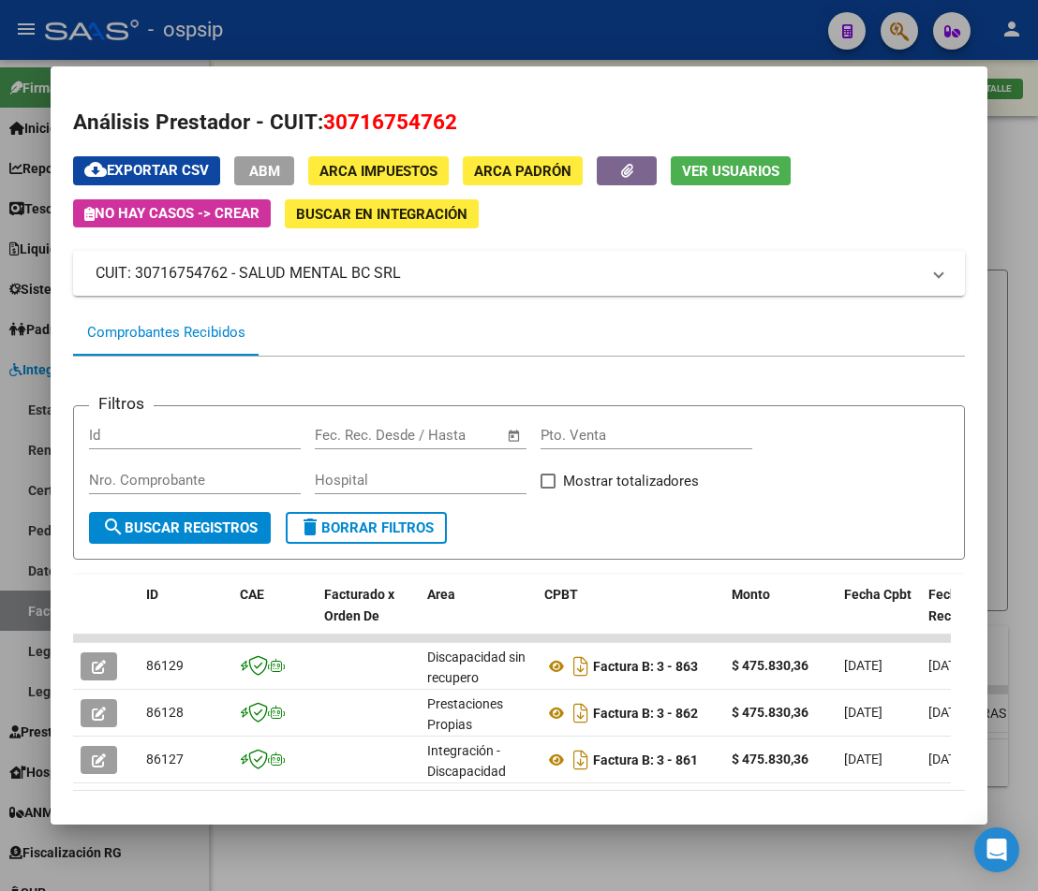
click at [512, 867] on div at bounding box center [519, 445] width 1038 height 891
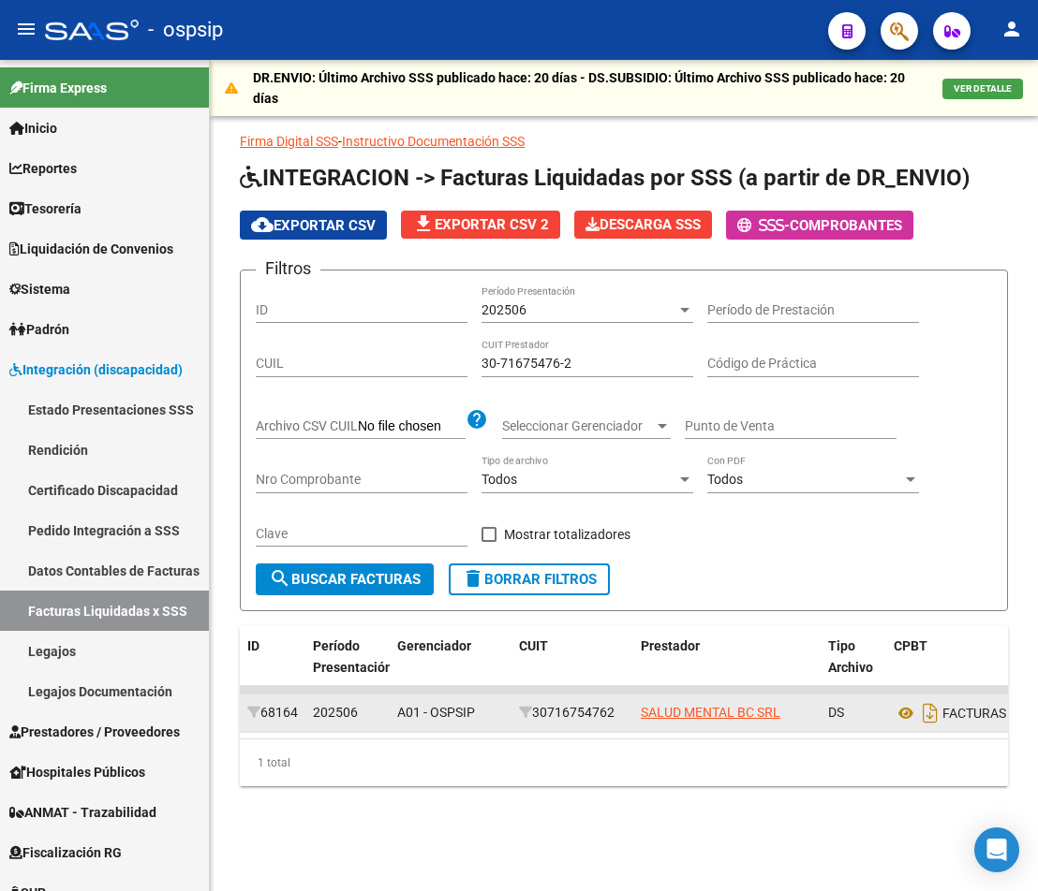
click at [698, 707] on app-link-go-to "SALUD MENTAL BC SRL" at bounding box center [711, 713] width 140 height 22
click at [701, 716] on span "SALUD MENTAL BC SRL" at bounding box center [711, 712] width 140 height 15
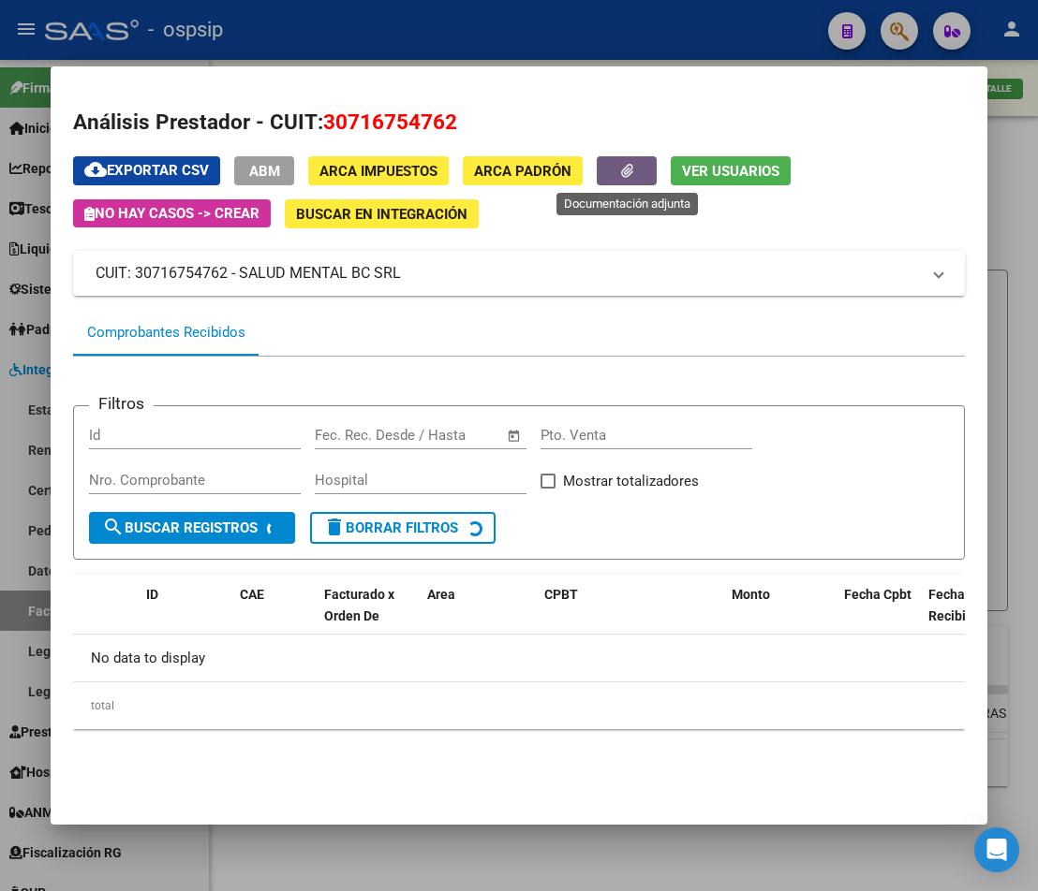
click at [630, 169] on icon "button" at bounding box center [627, 171] width 12 height 14
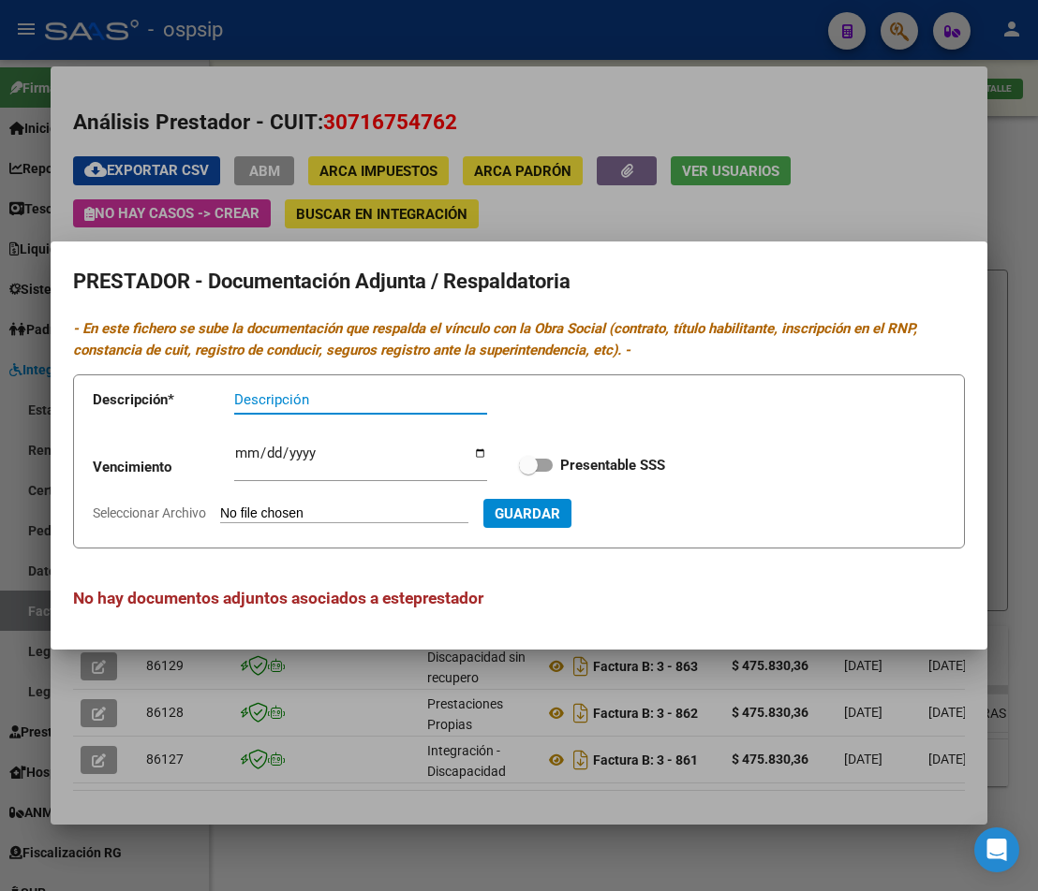
click at [440, 891] on div at bounding box center [519, 445] width 1038 height 891
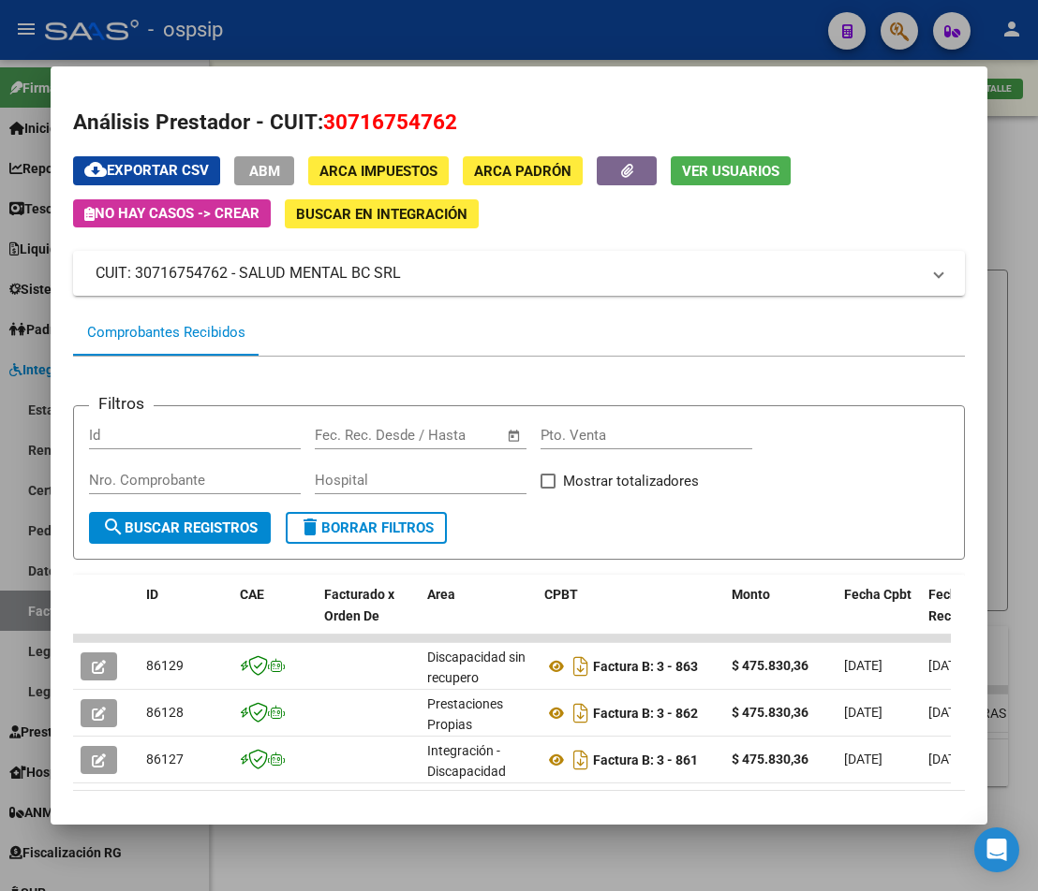
click at [468, 869] on div at bounding box center [519, 445] width 1038 height 891
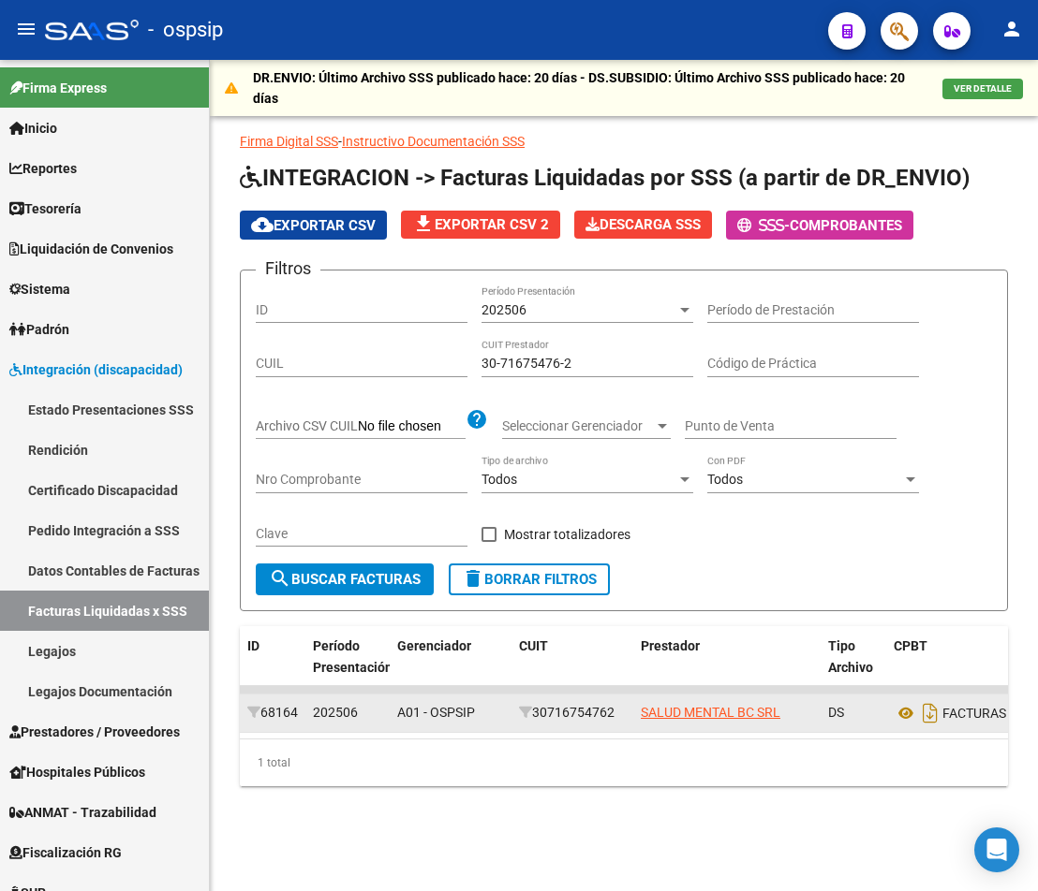
click at [695, 708] on app-link-go-to "SALUD MENTAL BC SRL" at bounding box center [711, 713] width 140 height 22
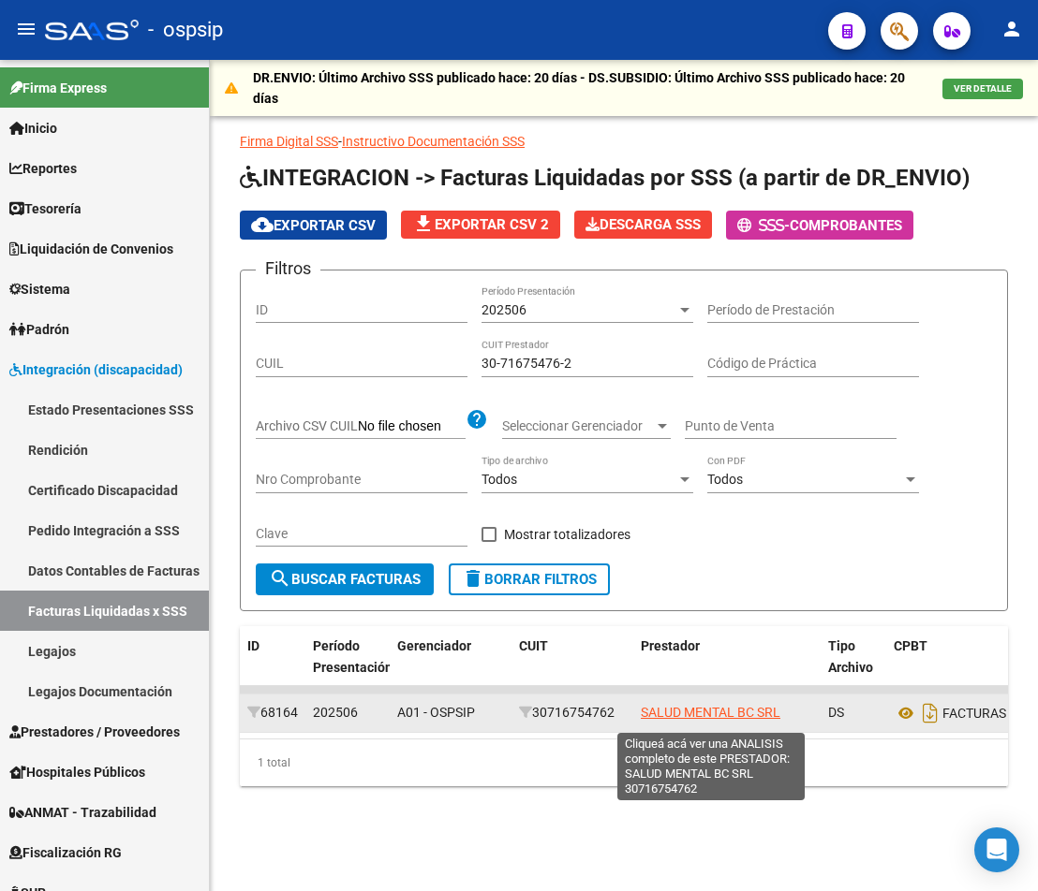
click at [686, 720] on span "SALUD MENTAL BC SRL" at bounding box center [711, 712] width 140 height 15
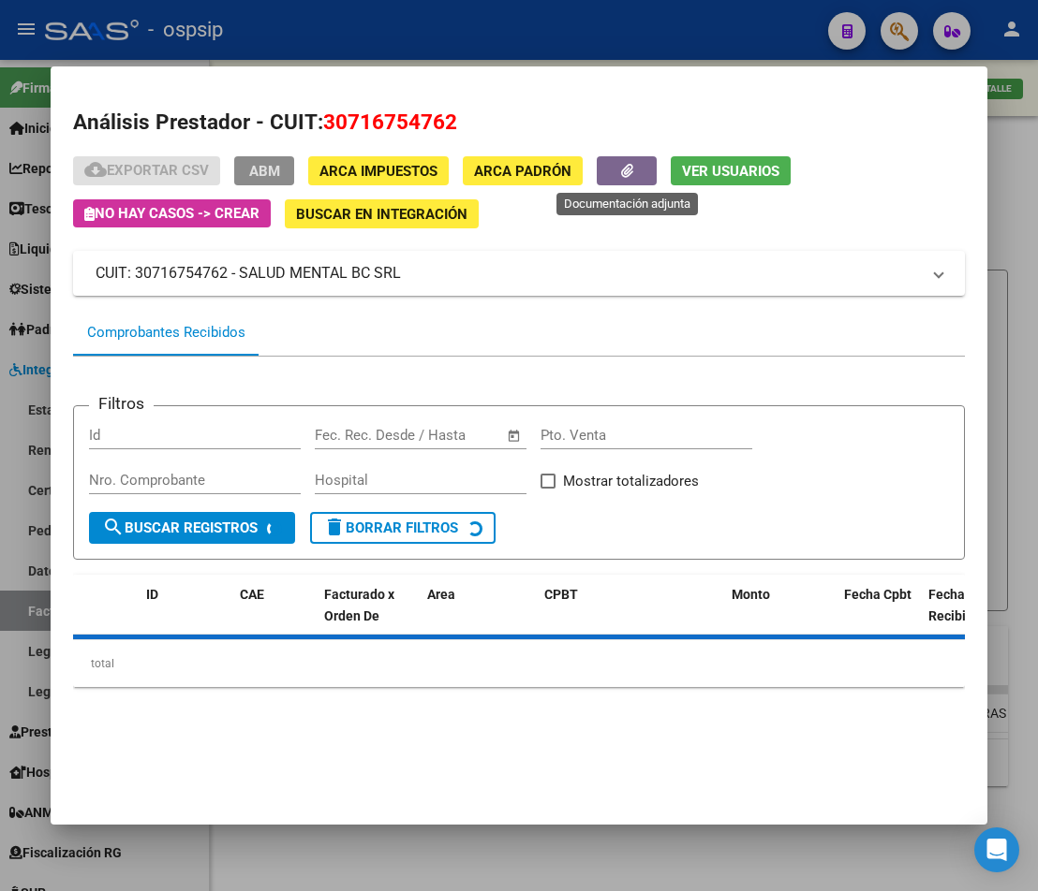
click at [622, 177] on icon "button" at bounding box center [627, 171] width 12 height 14
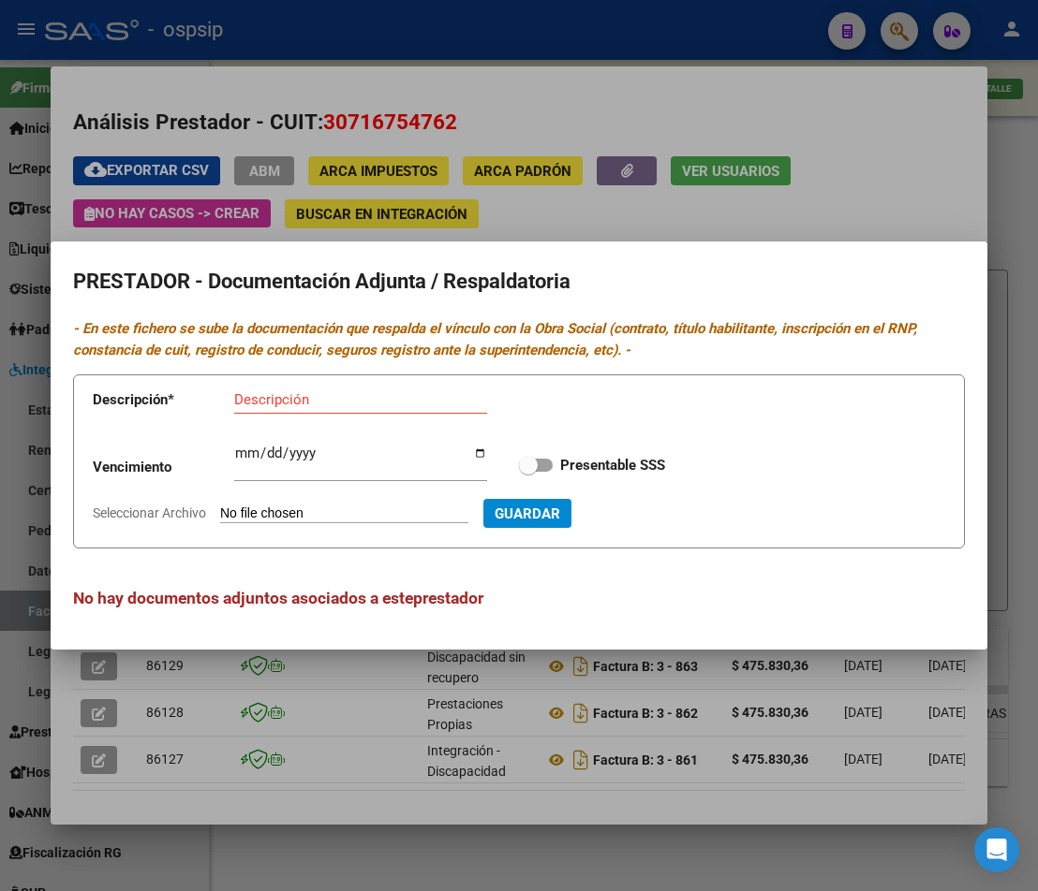
click at [1024, 413] on div at bounding box center [519, 445] width 1038 height 891
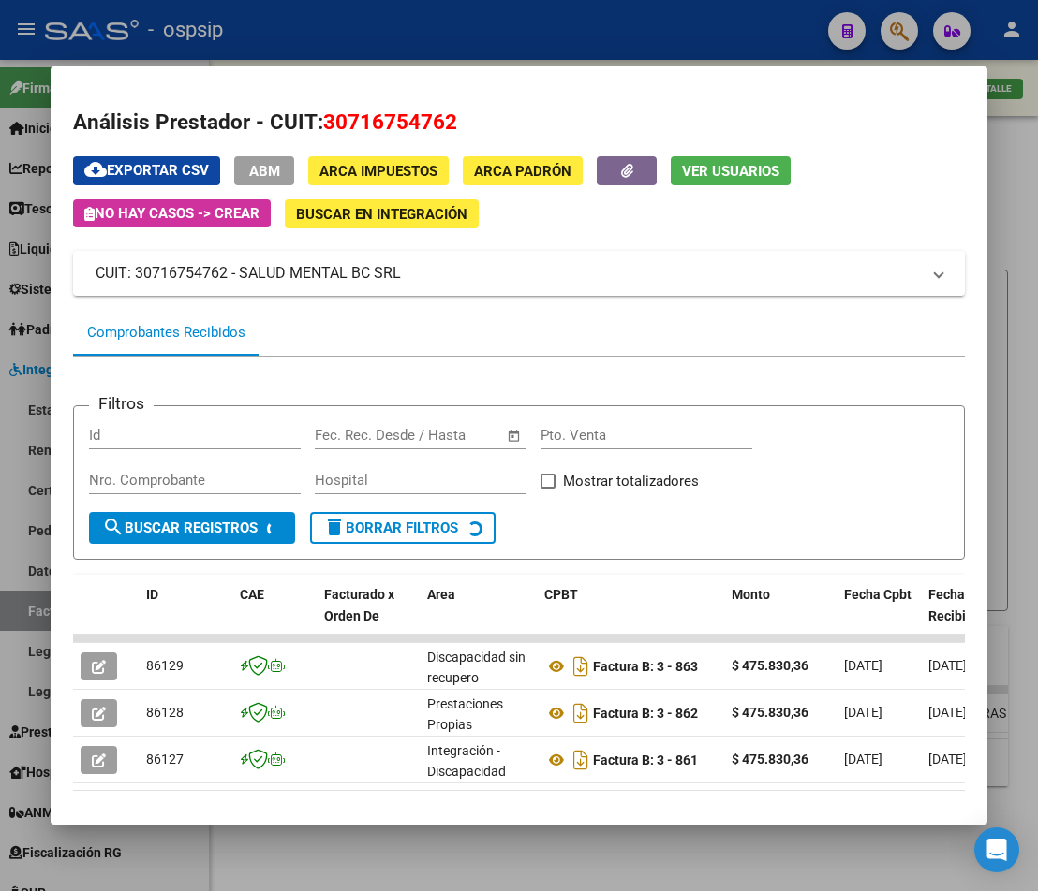
click at [1024, 413] on div at bounding box center [519, 445] width 1038 height 891
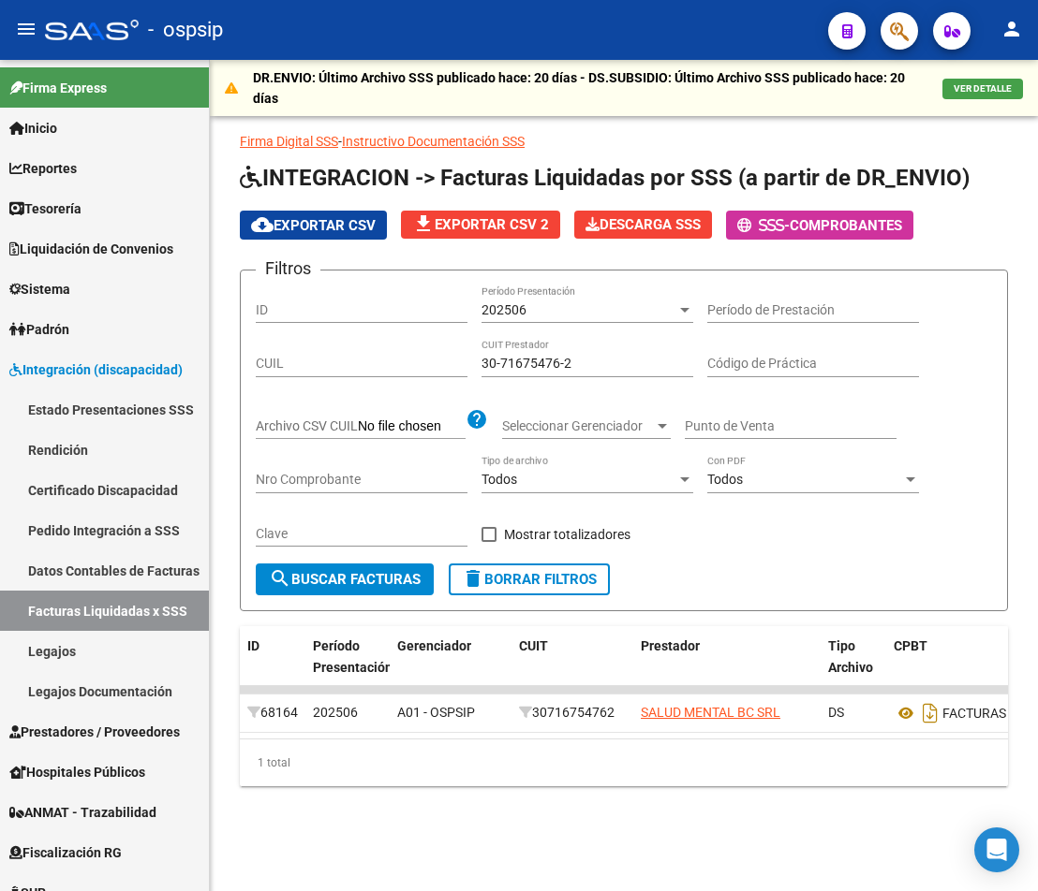
drag, startPoint x: 609, startPoint y: 368, endPoint x: -47, endPoint y: 320, distance: 657.2
click at [0, 320] on html "menu - ospsip person Firma Express Inicio Calendario SSS Instructivos Contacto …" at bounding box center [519, 445] width 1038 height 891
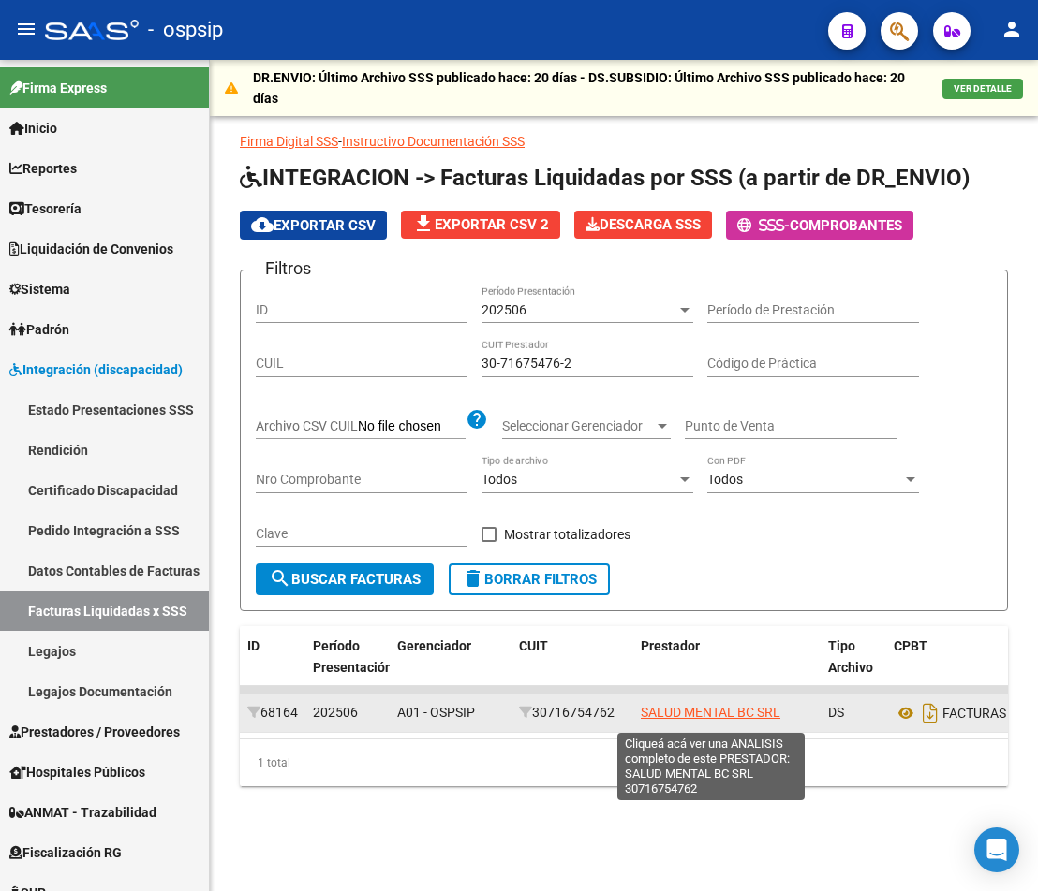
drag, startPoint x: 794, startPoint y: 723, endPoint x: 641, endPoint y: 719, distance: 153.6
click at [641, 719] on div "SALUD MENTAL BC SRL" at bounding box center [727, 713] width 172 height 22
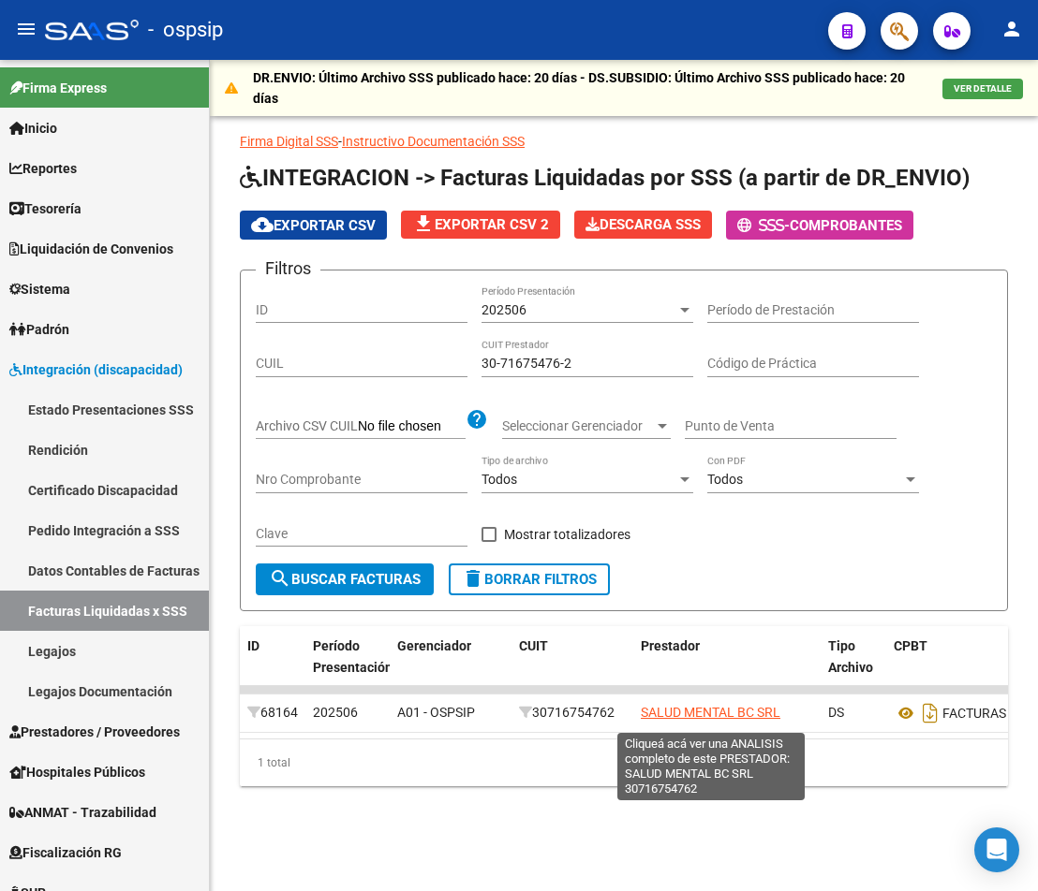
copy span "SALUD MENTAL BC SRL"
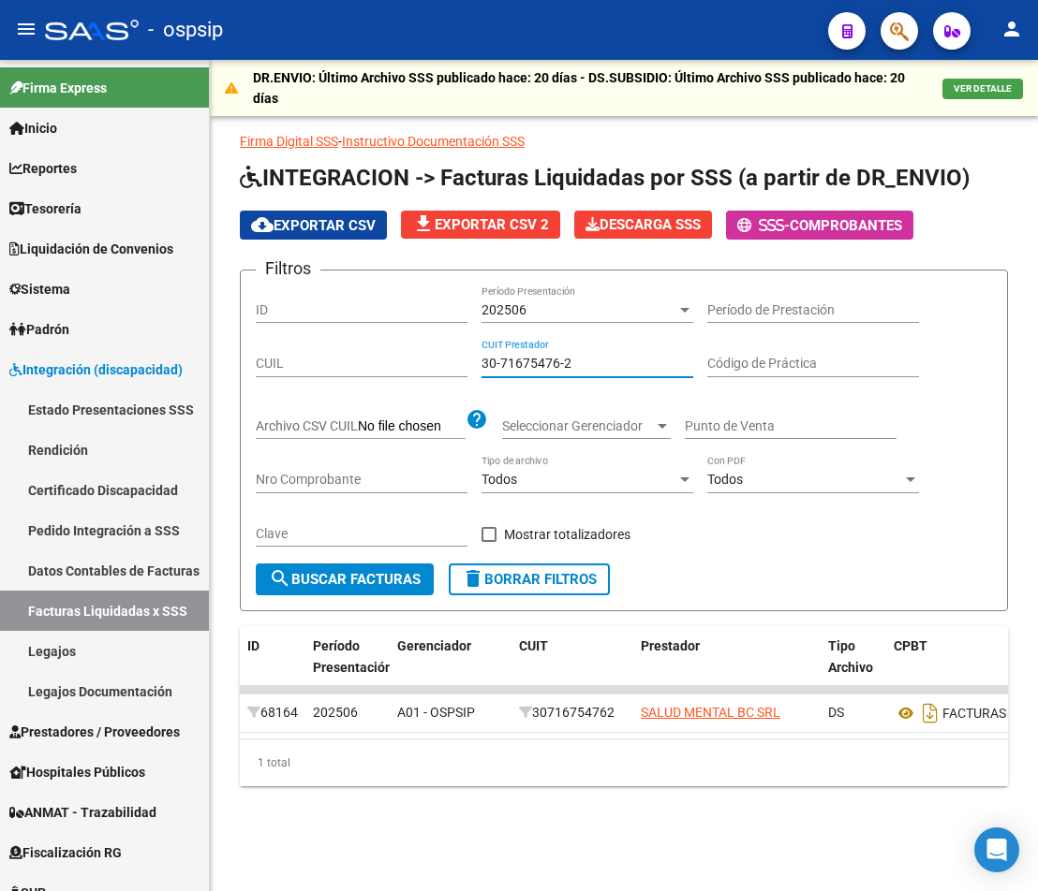
drag, startPoint x: 587, startPoint y: 364, endPoint x: 358, endPoint y: 334, distance: 231.4
click at [358, 334] on div "Filtros ID 202506 Período Presentación Período de Prestación CUIL 30-71675476-2…" at bounding box center [624, 425] width 736 height 278
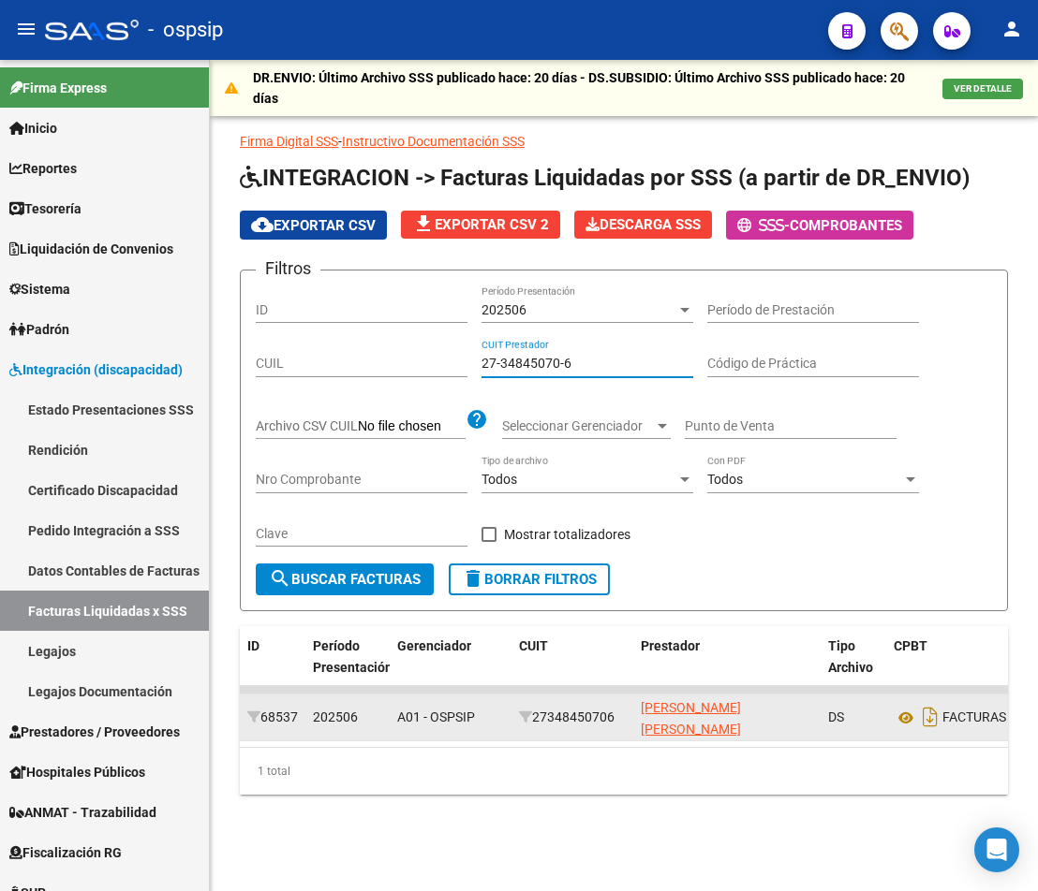
type input "27-34845070-6"
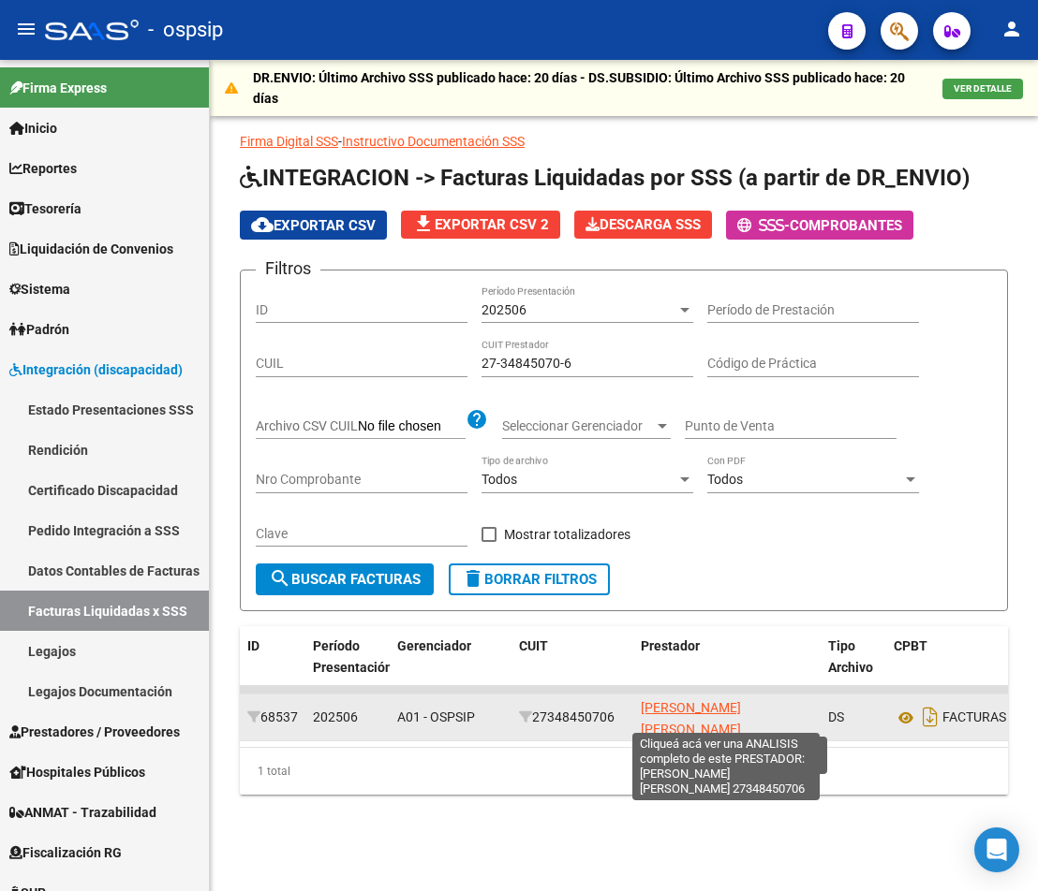
click at [741, 720] on span "[PERSON_NAME] [PERSON_NAME]" at bounding box center [691, 718] width 100 height 37
type textarea "27348450706"
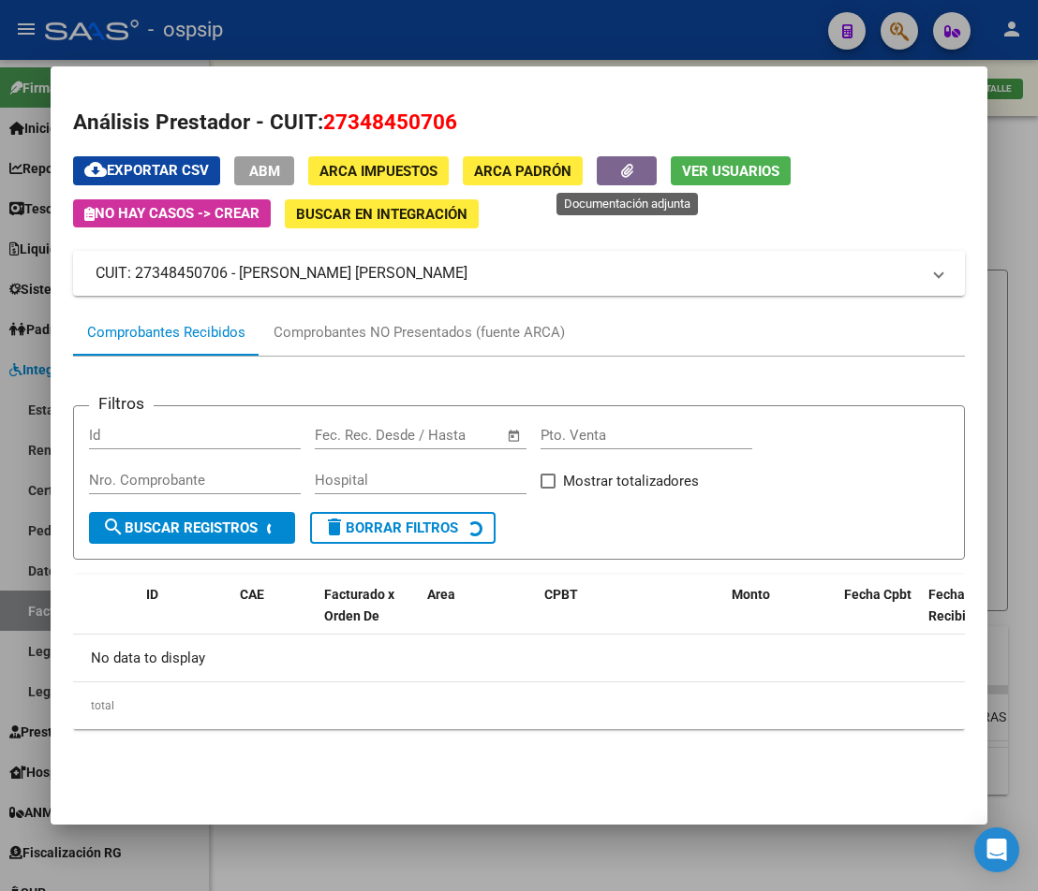
click at [633, 164] on icon "button" at bounding box center [627, 171] width 12 height 14
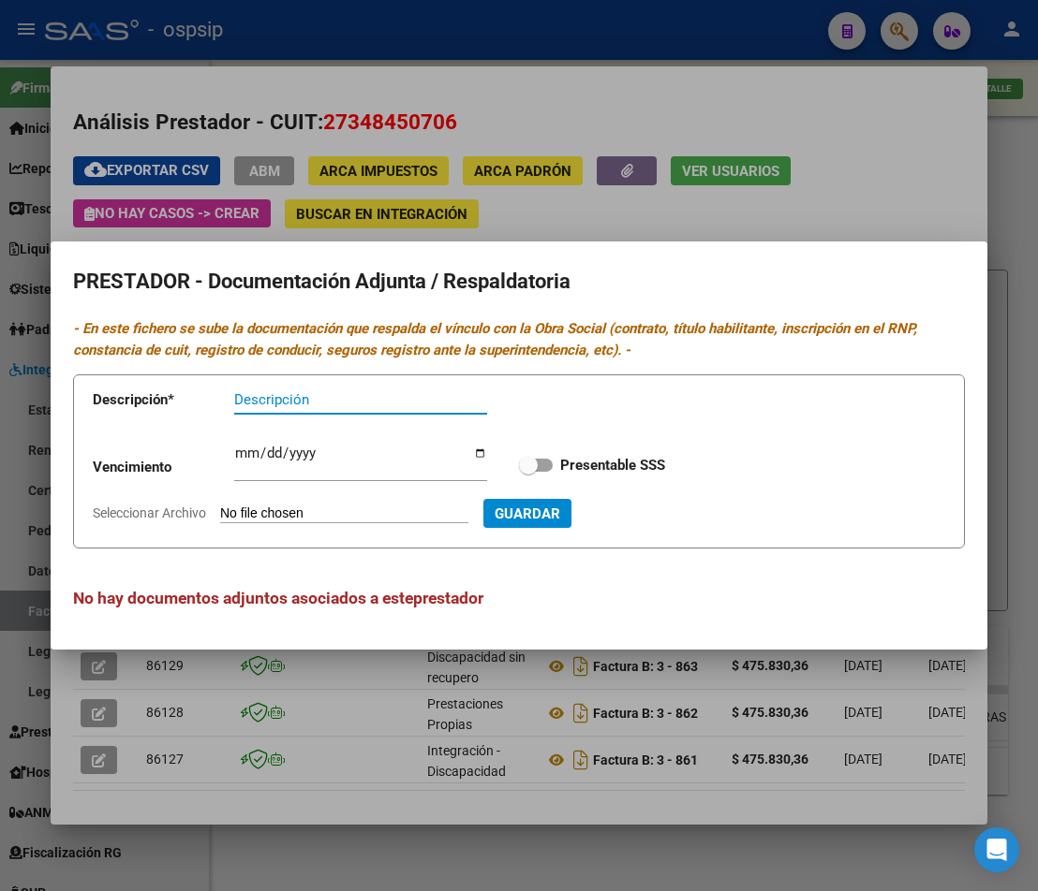
click at [568, 221] on div at bounding box center [519, 445] width 1038 height 891
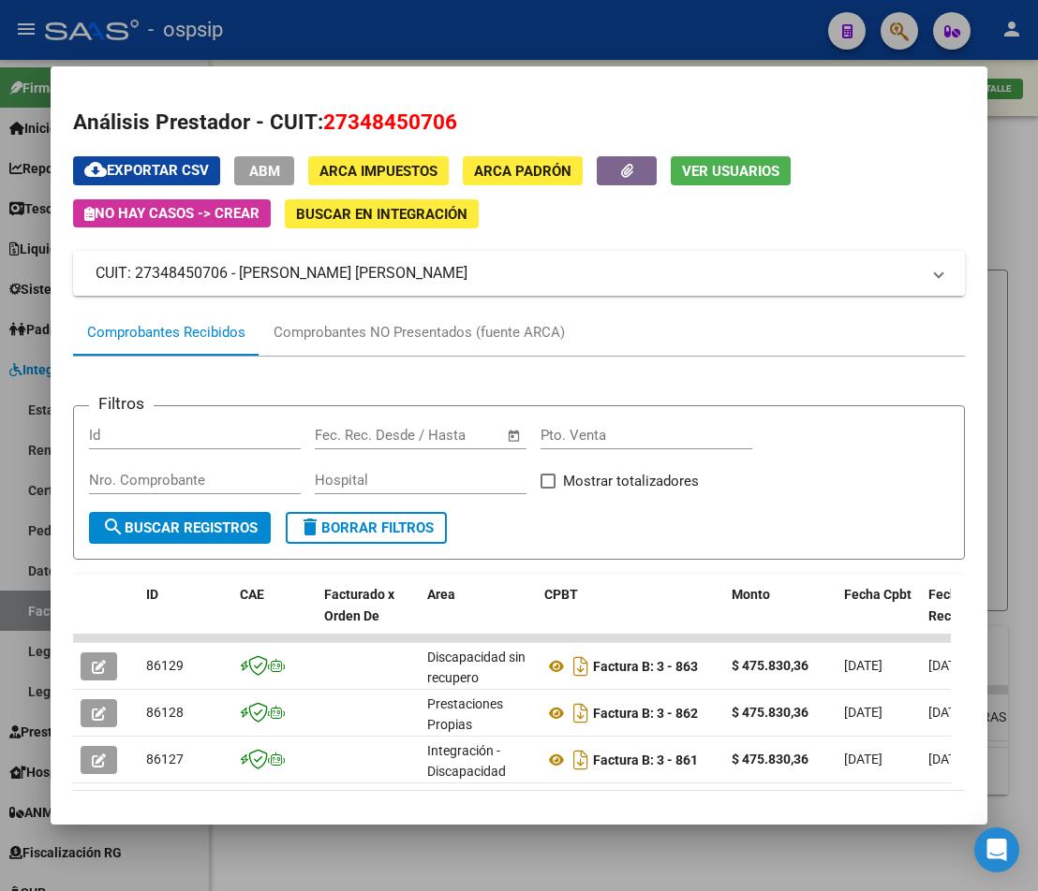
click at [1022, 279] on div at bounding box center [519, 445] width 1038 height 891
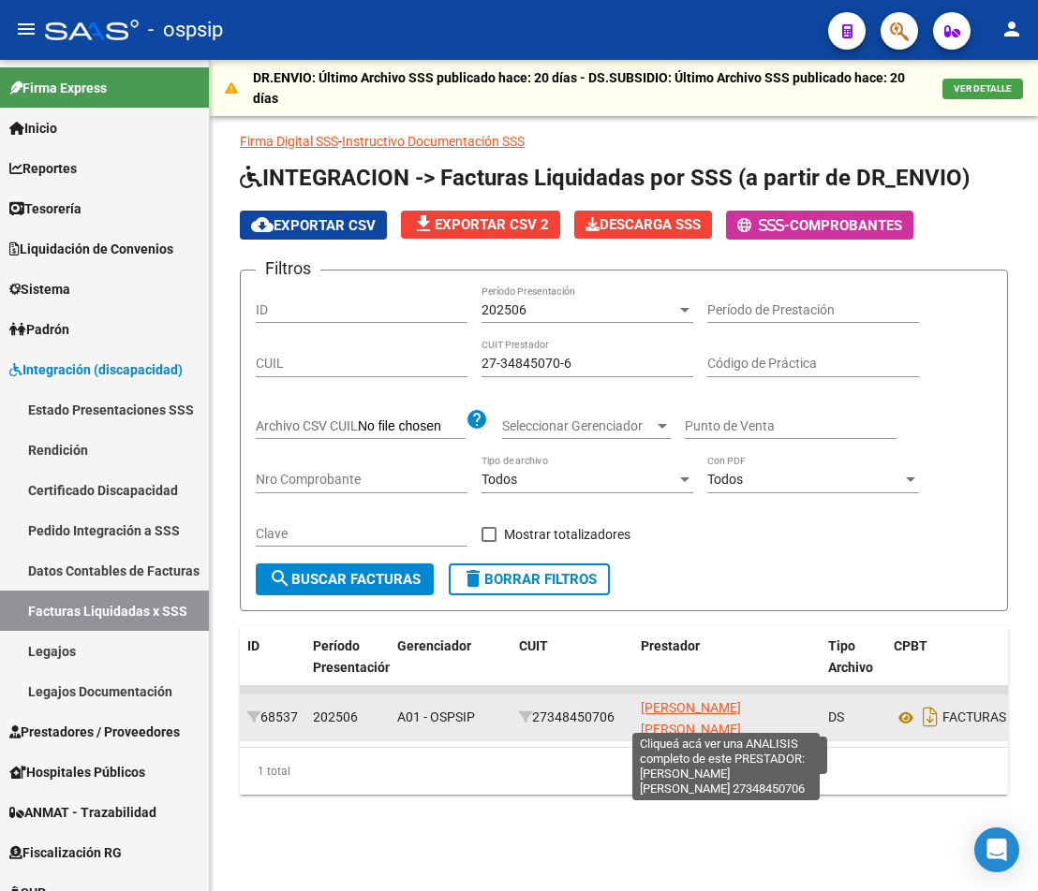
click at [732, 721] on span "[PERSON_NAME] [PERSON_NAME]" at bounding box center [691, 718] width 100 height 37
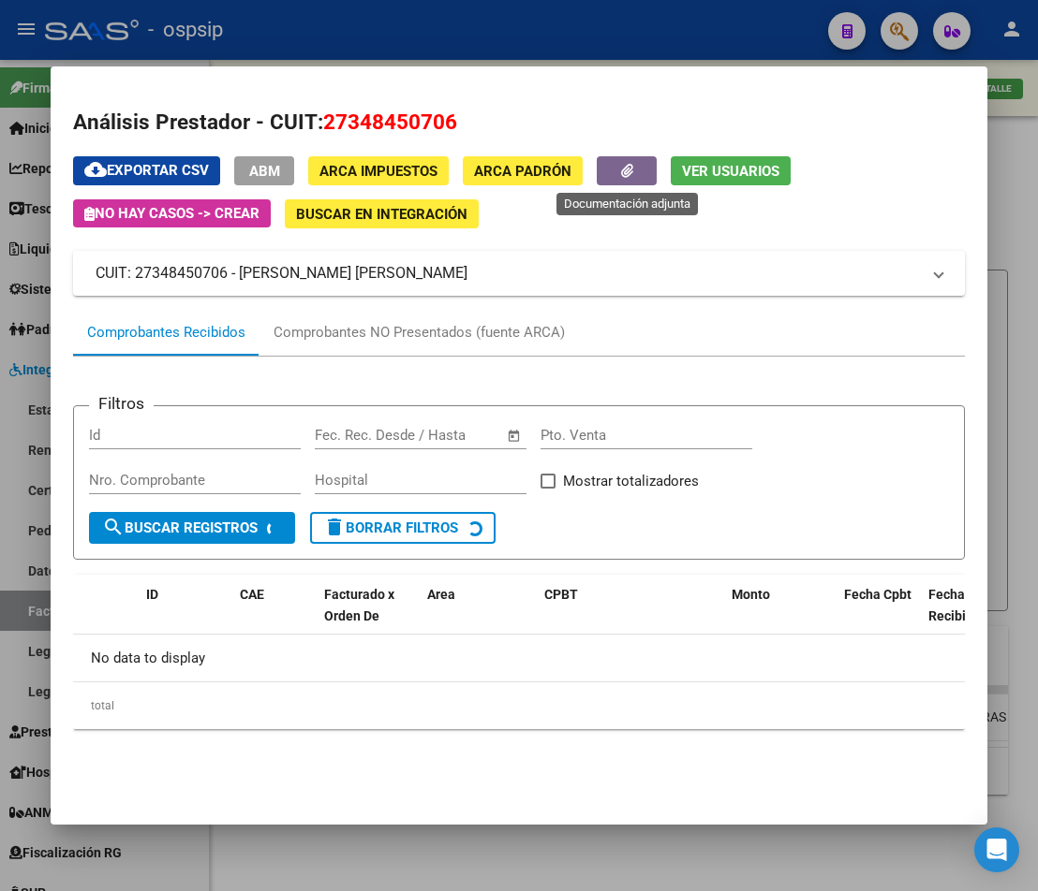
click at [626, 169] on icon "button" at bounding box center [627, 171] width 12 height 14
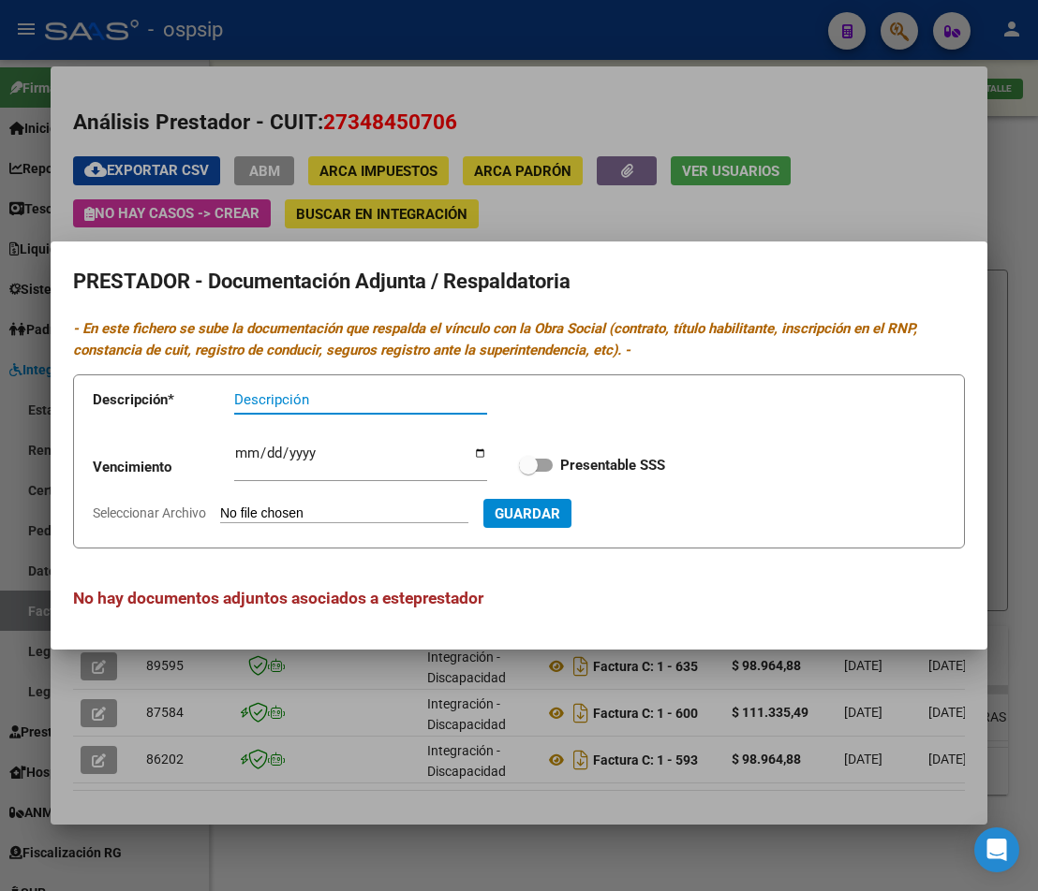
click at [574, 237] on div at bounding box center [519, 445] width 1038 height 891
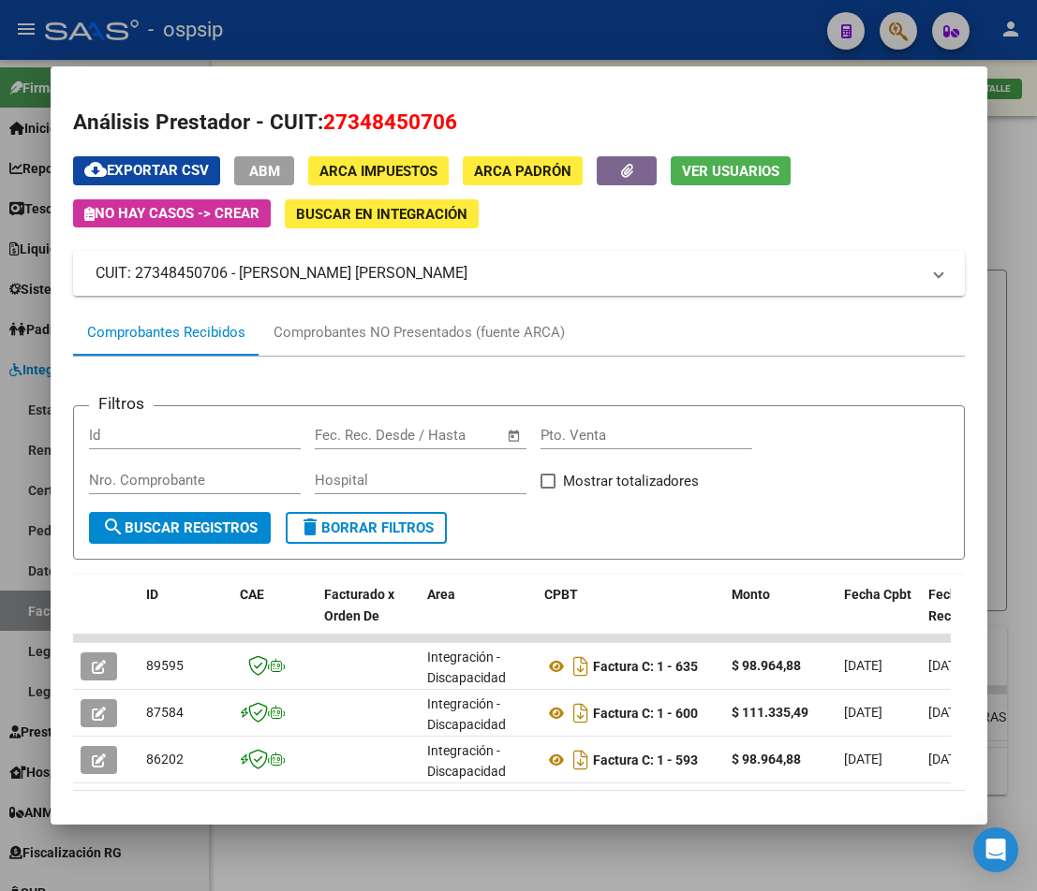
click at [999, 369] on div at bounding box center [518, 445] width 1037 height 891
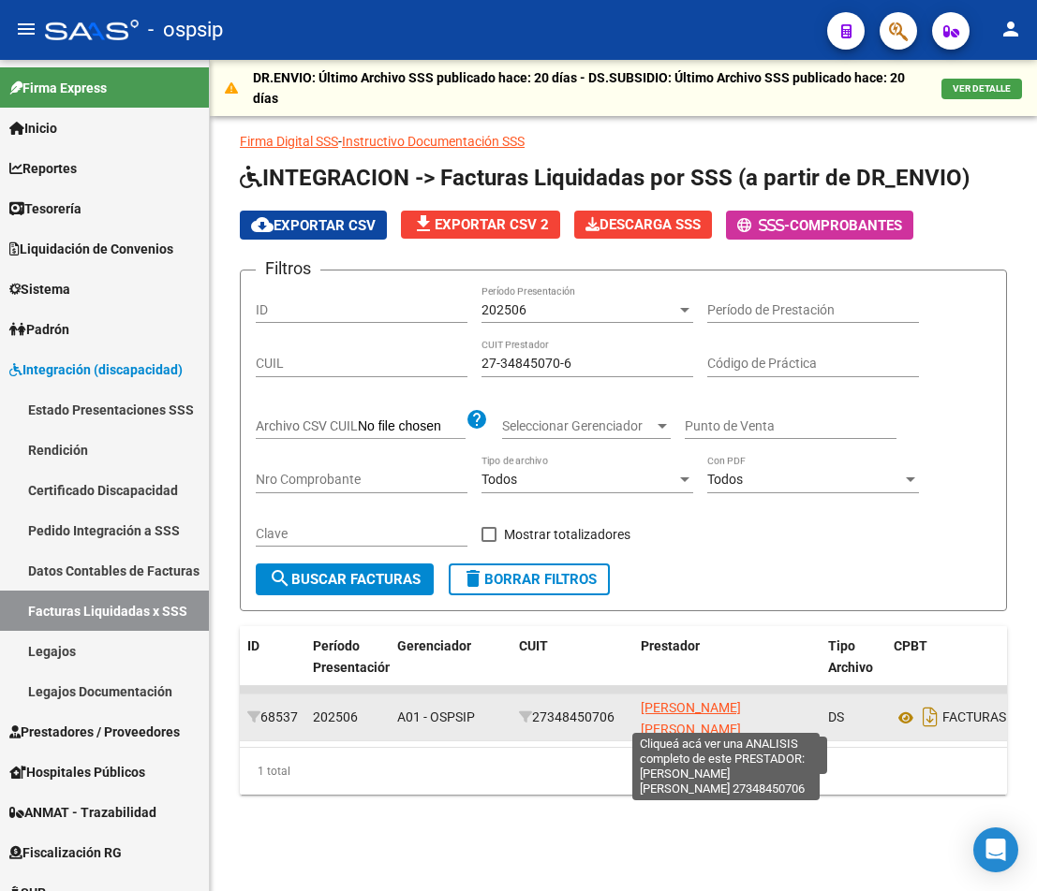
click at [741, 724] on span "[PERSON_NAME] [PERSON_NAME]" at bounding box center [691, 718] width 100 height 37
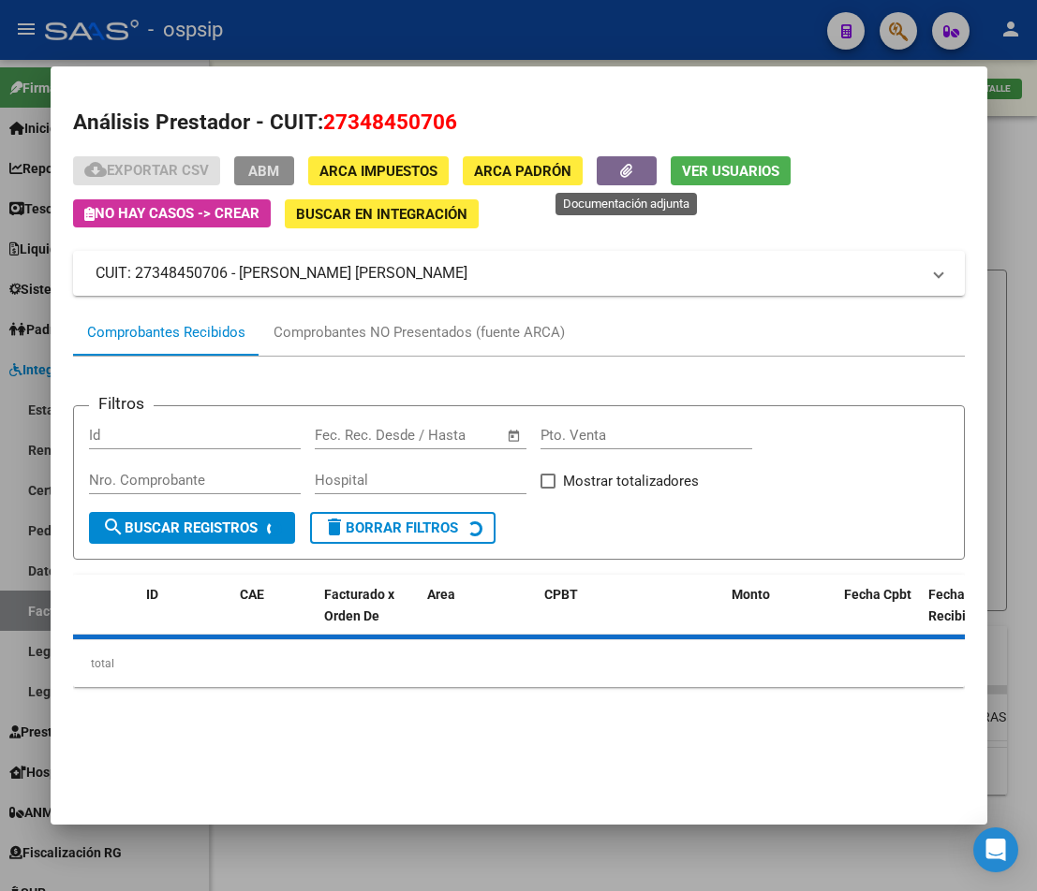
click at [619, 169] on button "button" at bounding box center [627, 170] width 60 height 29
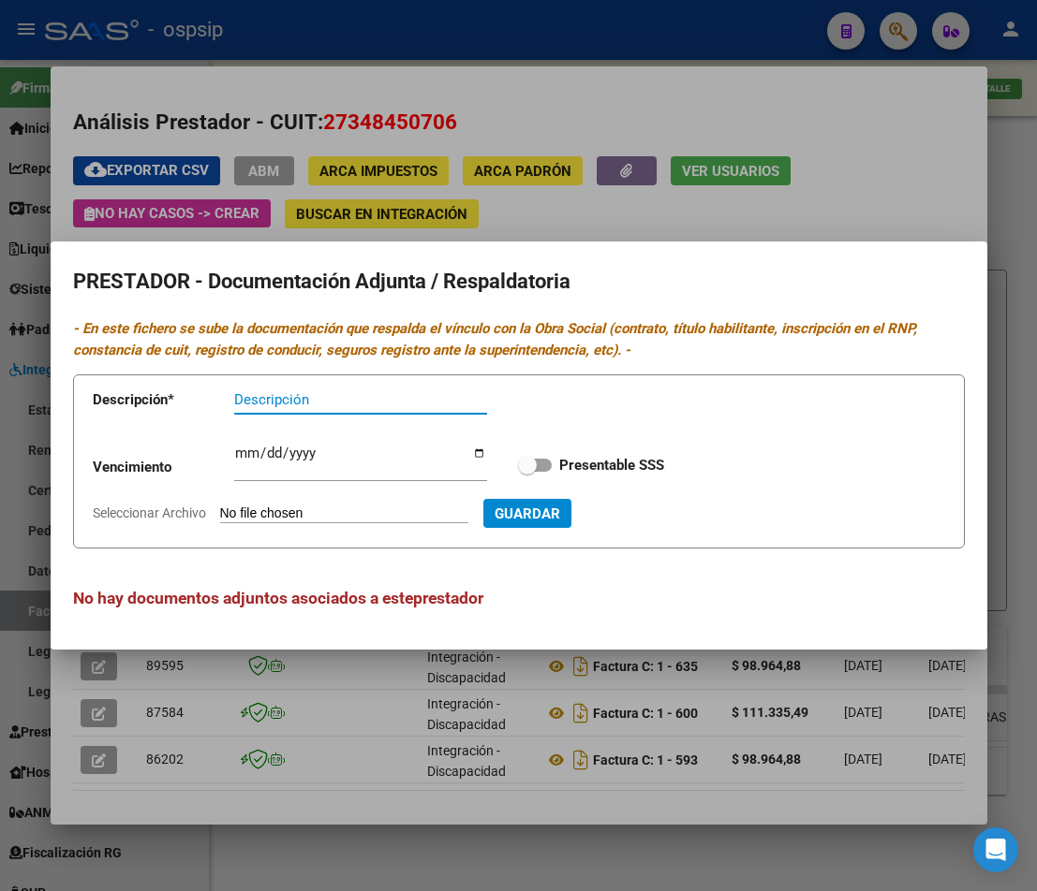
click at [599, 216] on div at bounding box center [518, 445] width 1037 height 891
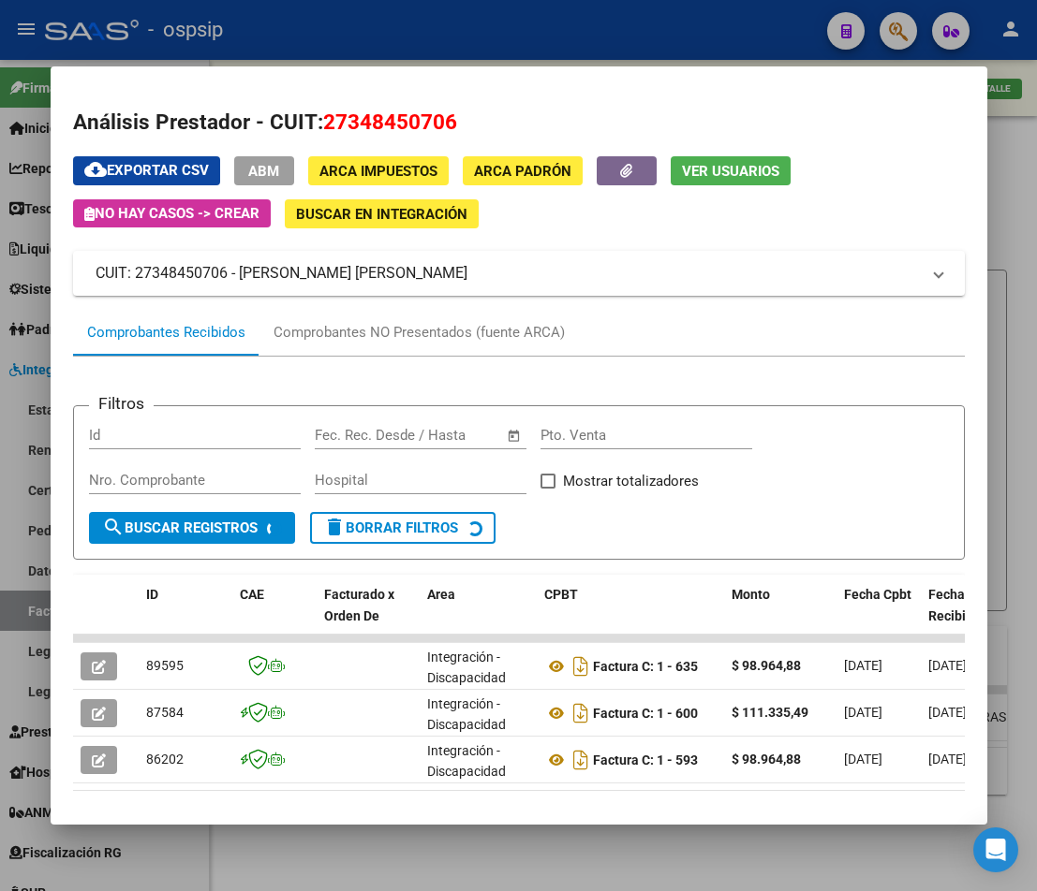
drag, startPoint x: 1023, startPoint y: 351, endPoint x: 1013, endPoint y: 423, distance: 72.7
click at [1023, 354] on div at bounding box center [518, 445] width 1037 height 891
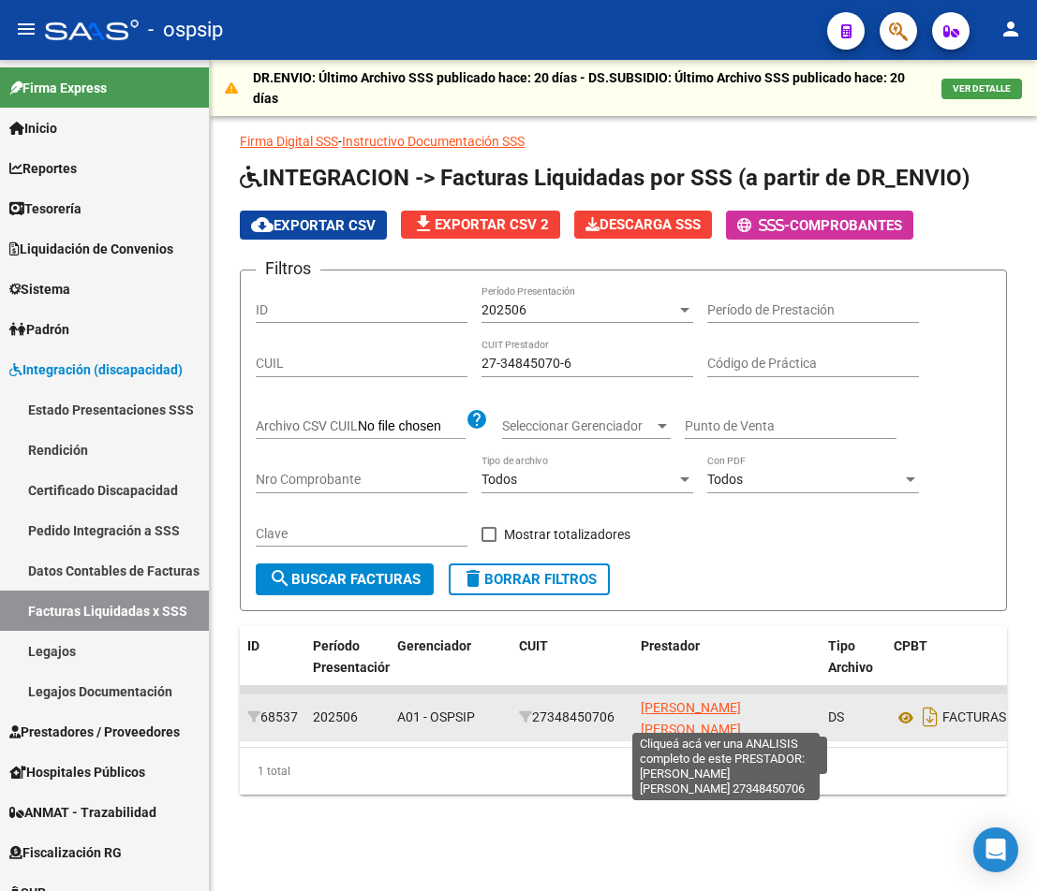
click at [741, 723] on span "[PERSON_NAME] [PERSON_NAME]" at bounding box center [691, 718] width 100 height 37
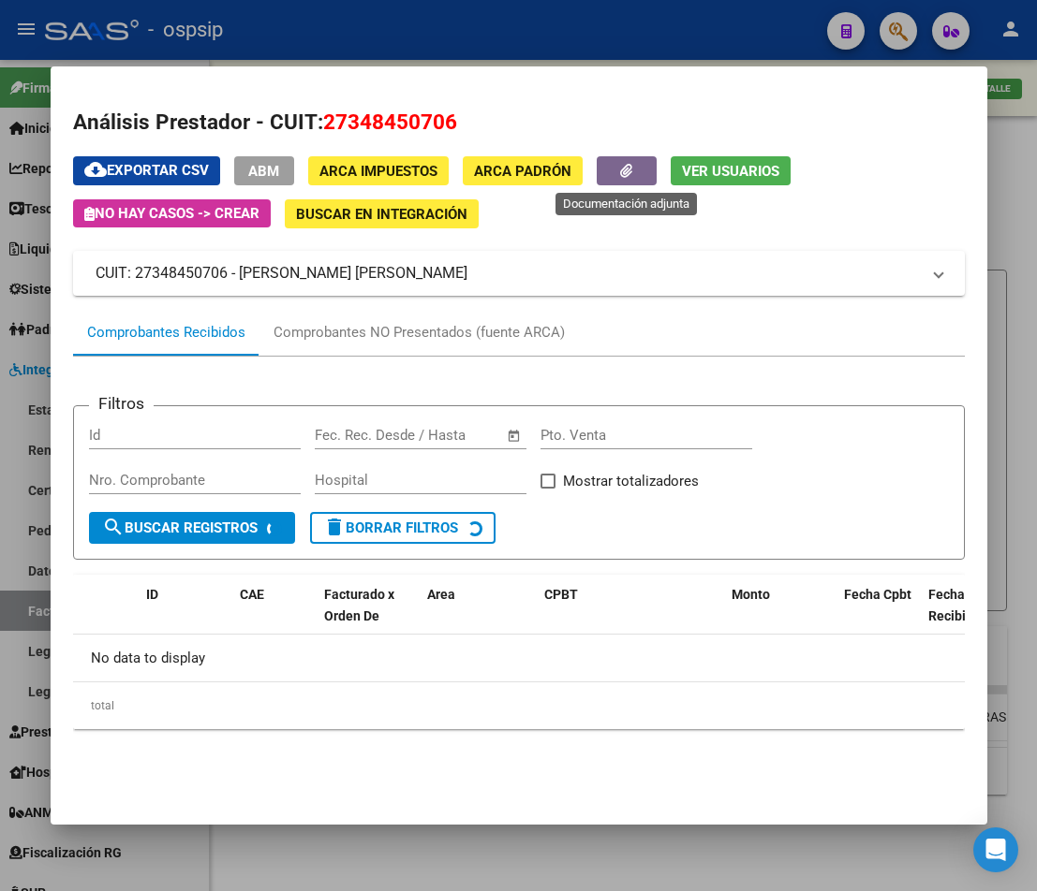
click at [635, 174] on button "button" at bounding box center [627, 170] width 60 height 29
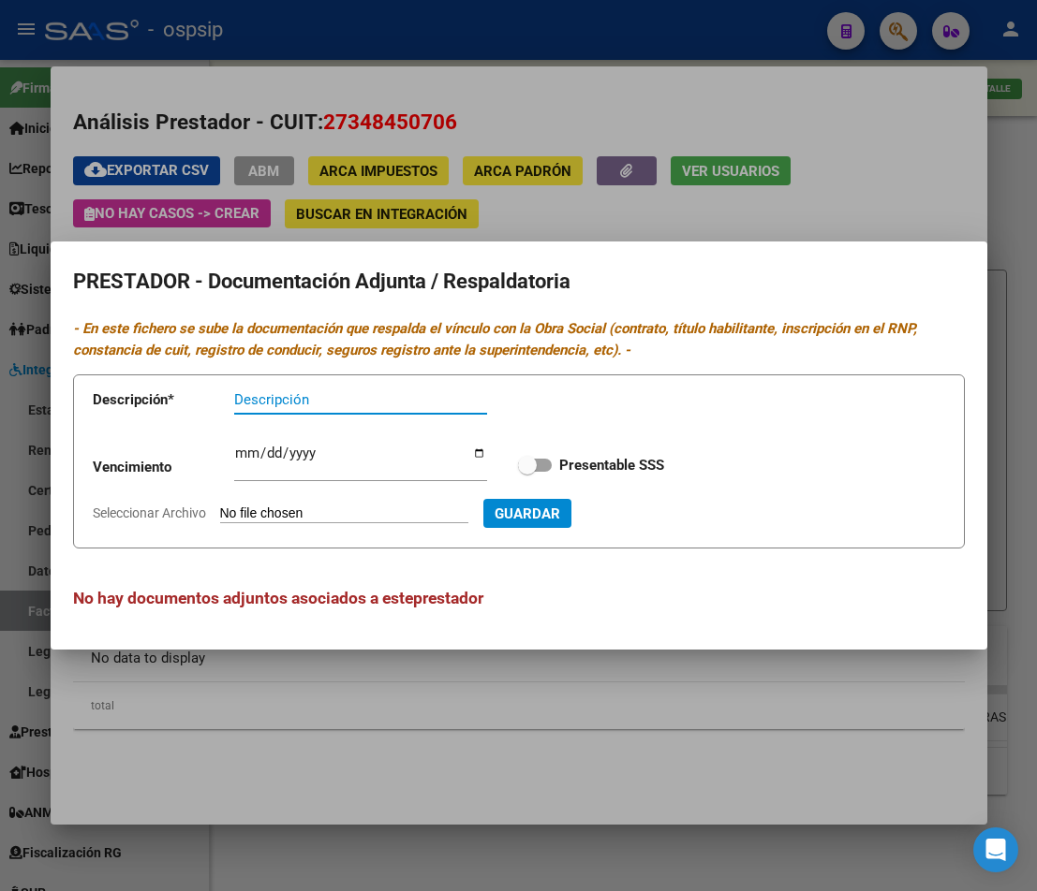
click at [672, 188] on div at bounding box center [518, 445] width 1037 height 891
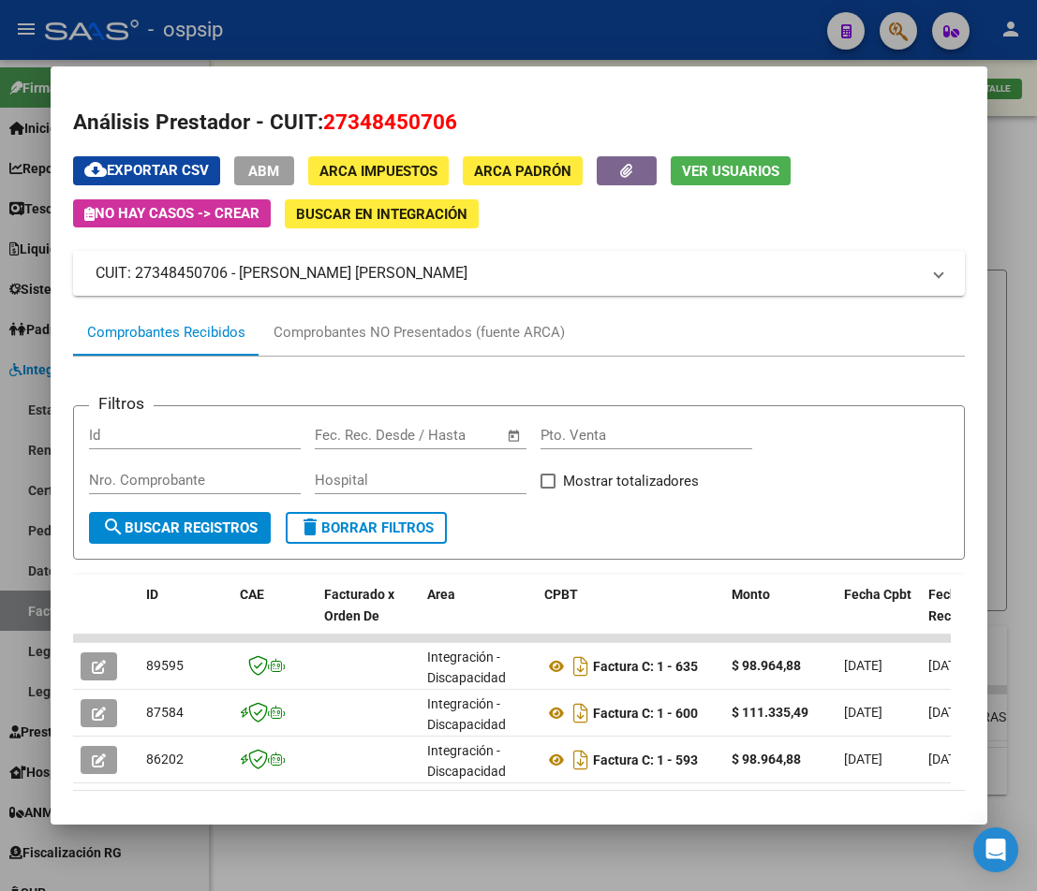
click at [455, 863] on div at bounding box center [518, 445] width 1037 height 891
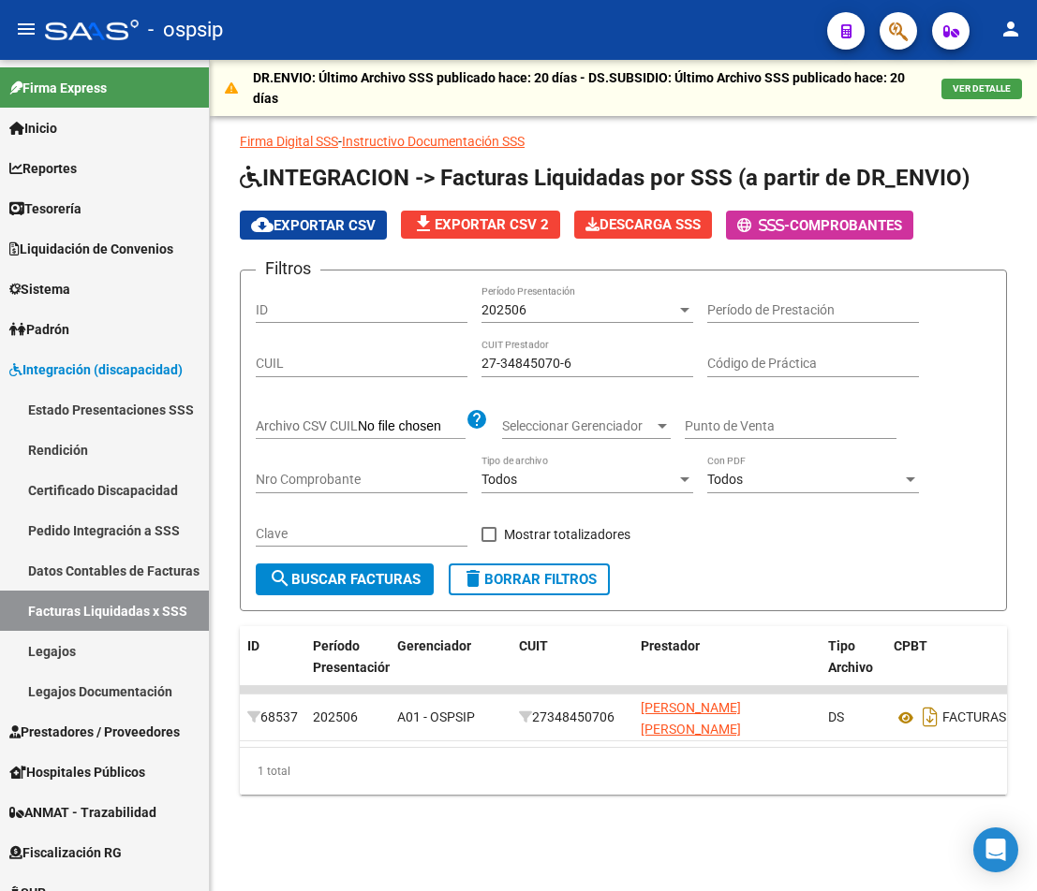
click at [544, 855] on div "DR.ENVIO: Último Archivo SSS publicado hace: 20 días - DS.SUBSIDIO: Último Arch…" at bounding box center [623, 457] width 827 height 795
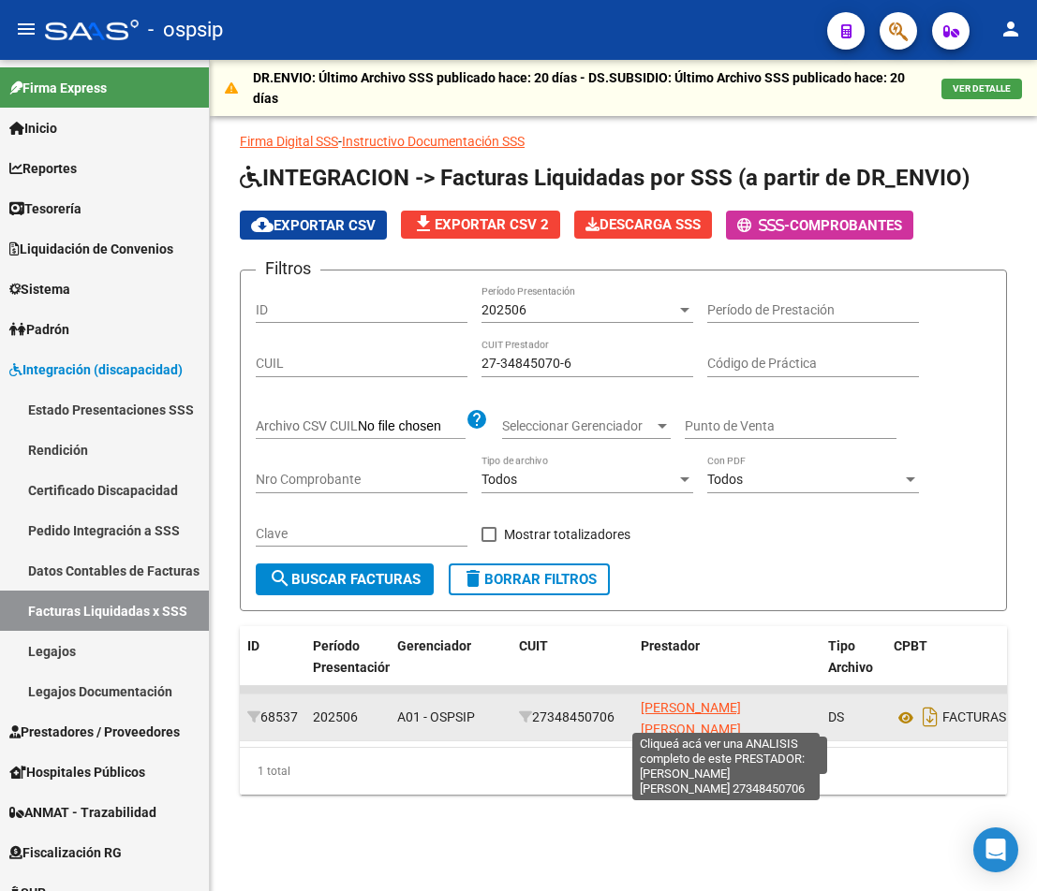
click at [687, 716] on span "[PERSON_NAME] [PERSON_NAME]" at bounding box center [691, 718] width 100 height 37
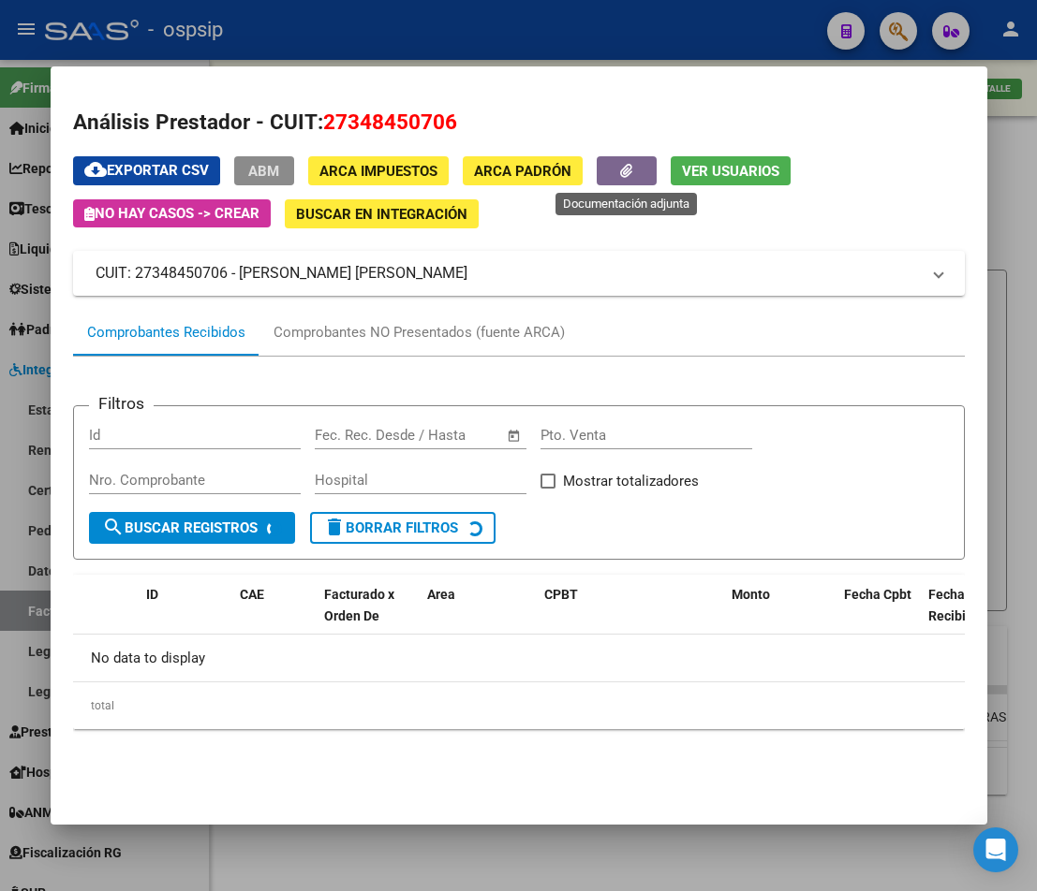
click at [630, 182] on button "button" at bounding box center [627, 170] width 60 height 29
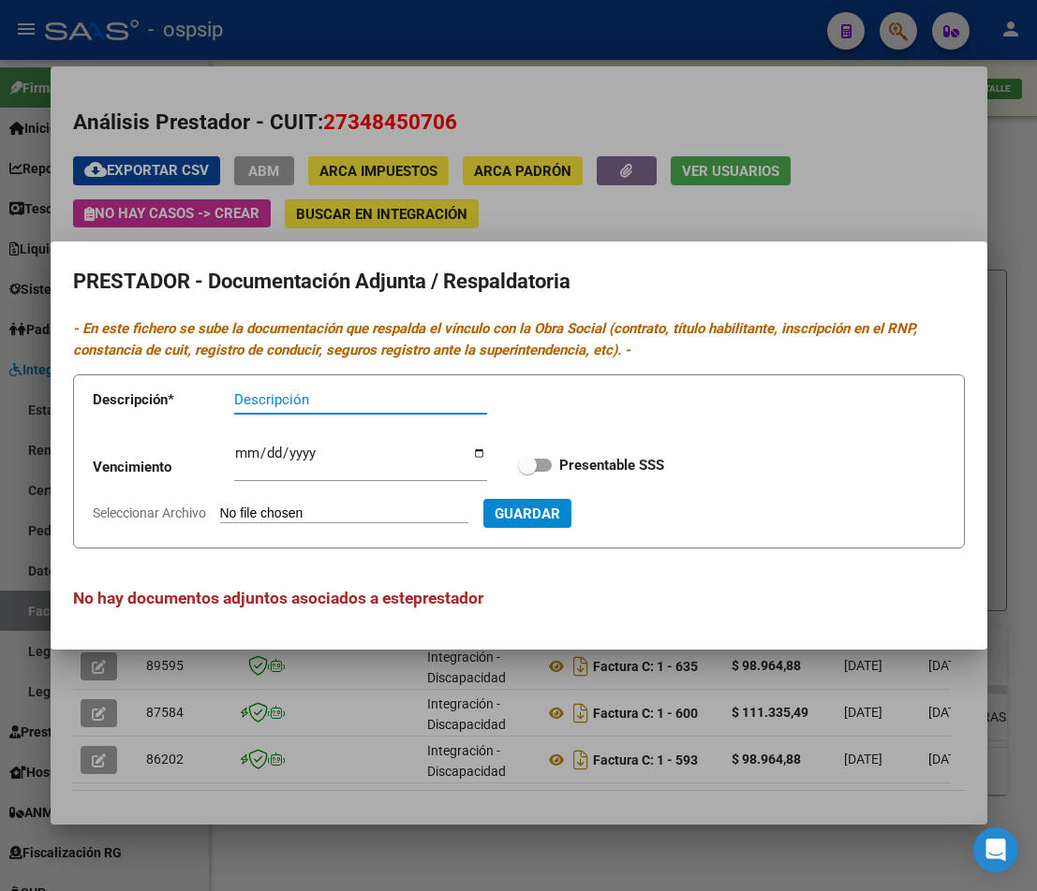
click at [889, 171] on div at bounding box center [518, 445] width 1037 height 891
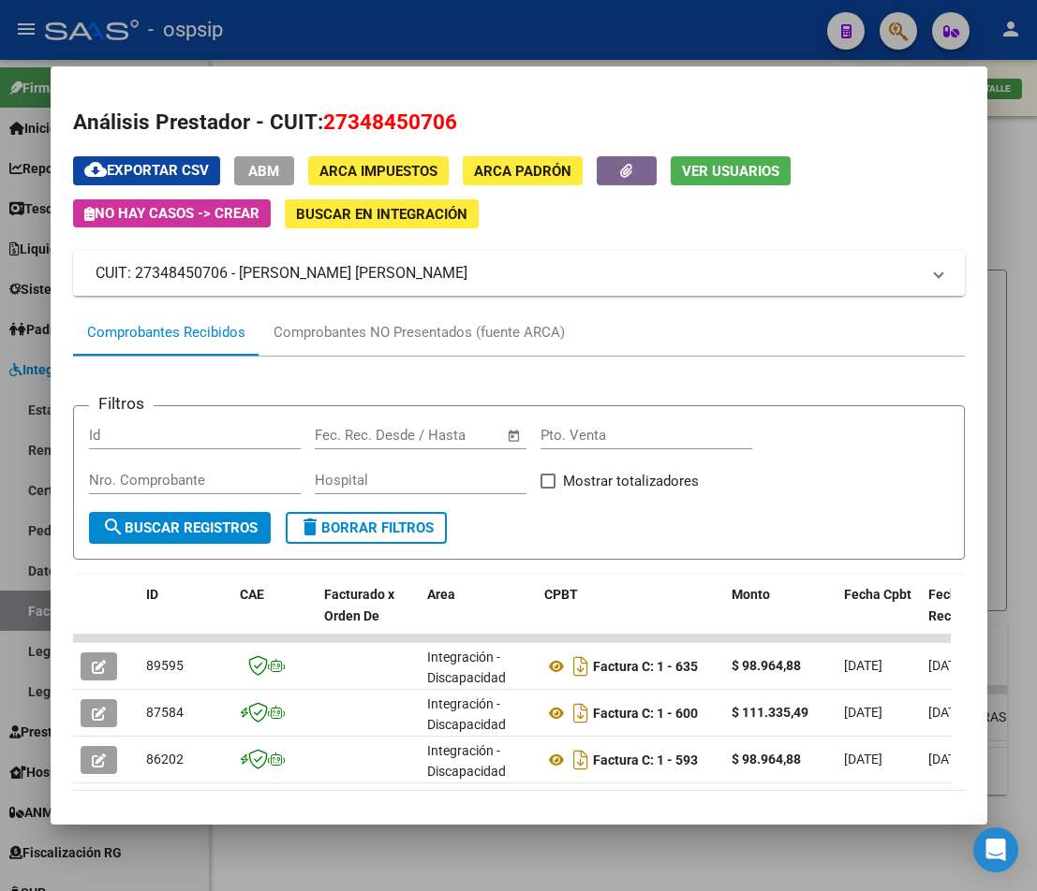
drag, startPoint x: 1012, startPoint y: 323, endPoint x: 891, endPoint y: 507, distance: 220.2
click at [1013, 326] on div at bounding box center [518, 445] width 1037 height 891
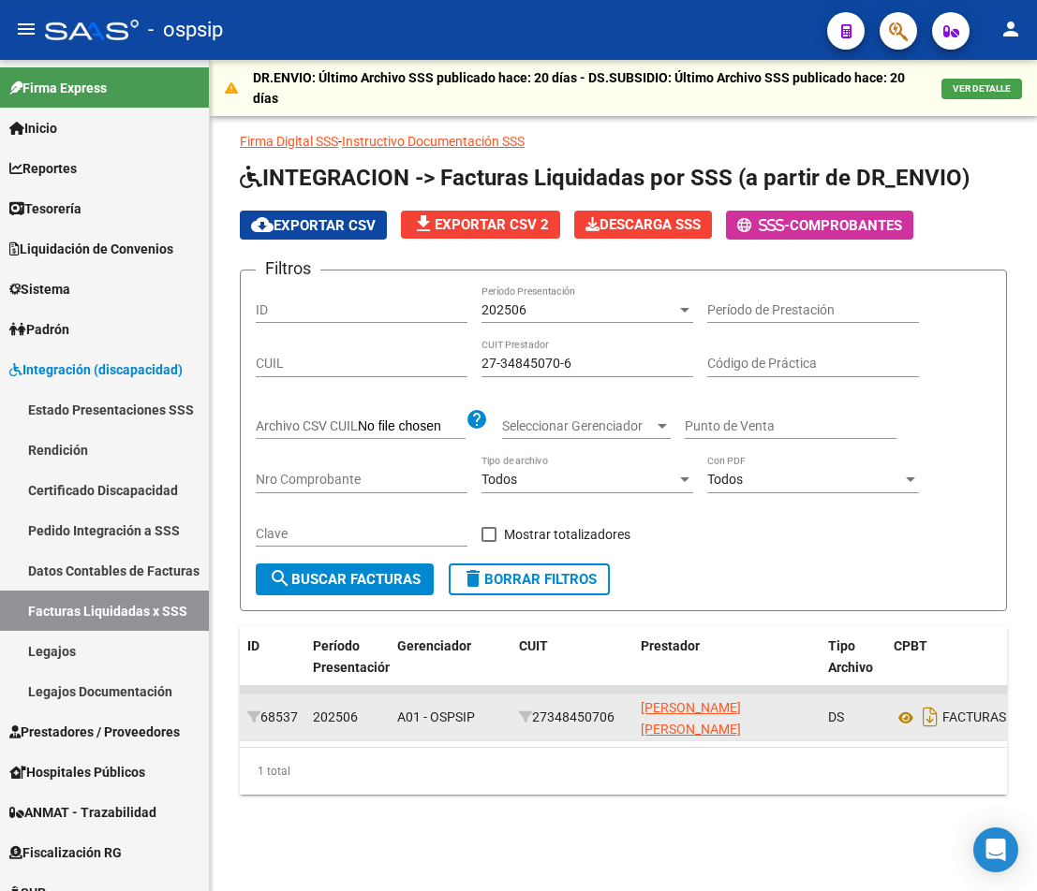
drag, startPoint x: 679, startPoint y: 705, endPoint x: 683, endPoint y: 715, distance: 11.0
click at [682, 715] on datatable-body-cell "[PERSON_NAME] [PERSON_NAME]" at bounding box center [726, 718] width 187 height 46
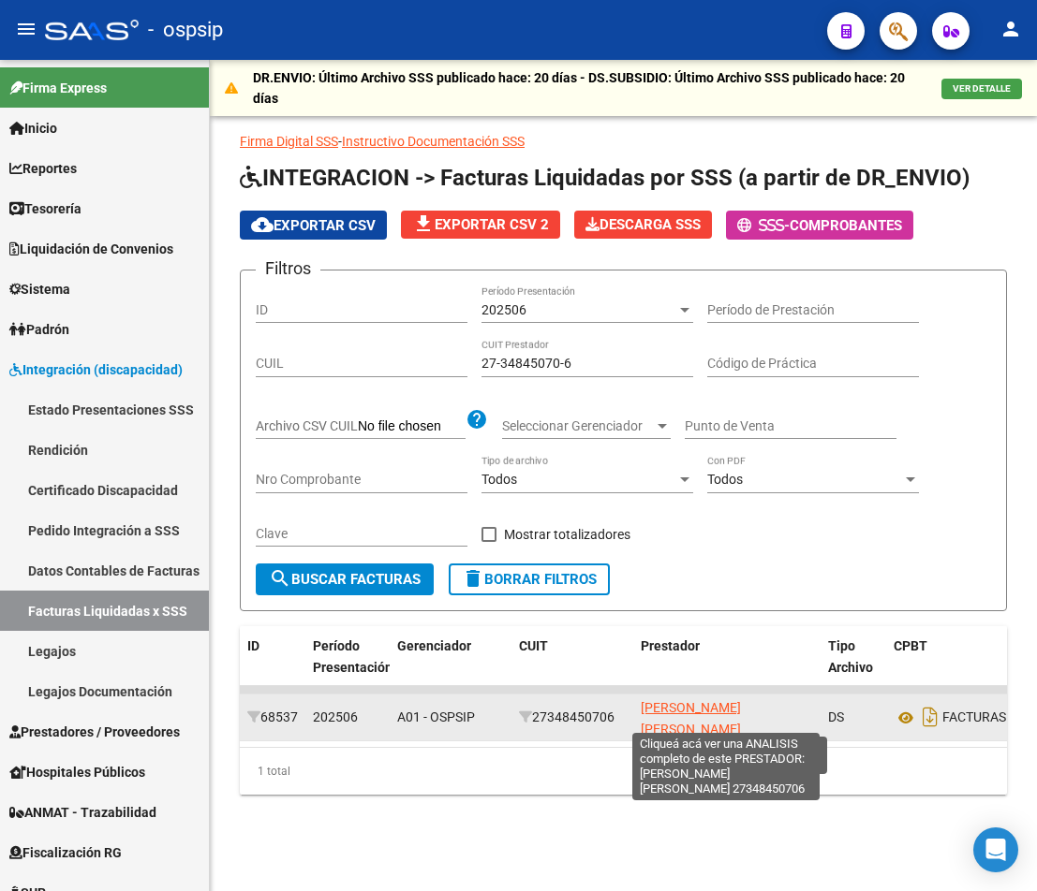
click at [685, 716] on span "[PERSON_NAME] [PERSON_NAME]" at bounding box center [691, 718] width 100 height 37
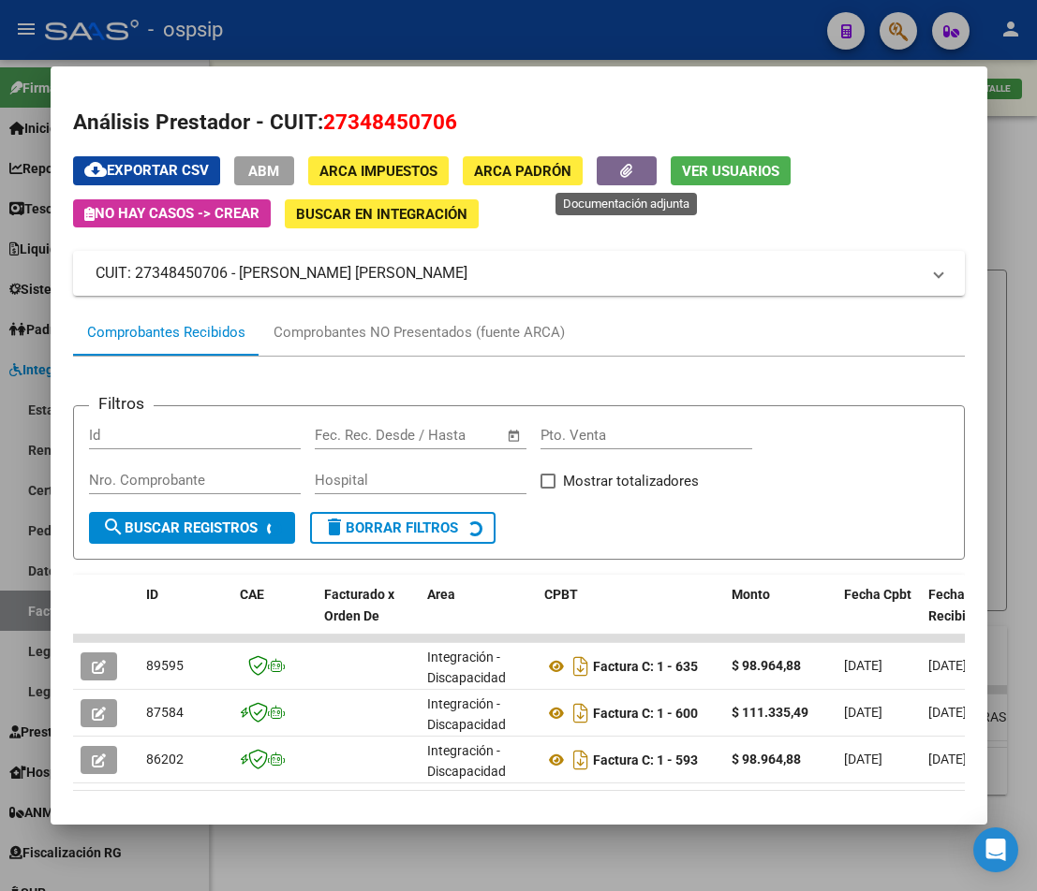
click at [627, 169] on icon "button" at bounding box center [626, 171] width 12 height 14
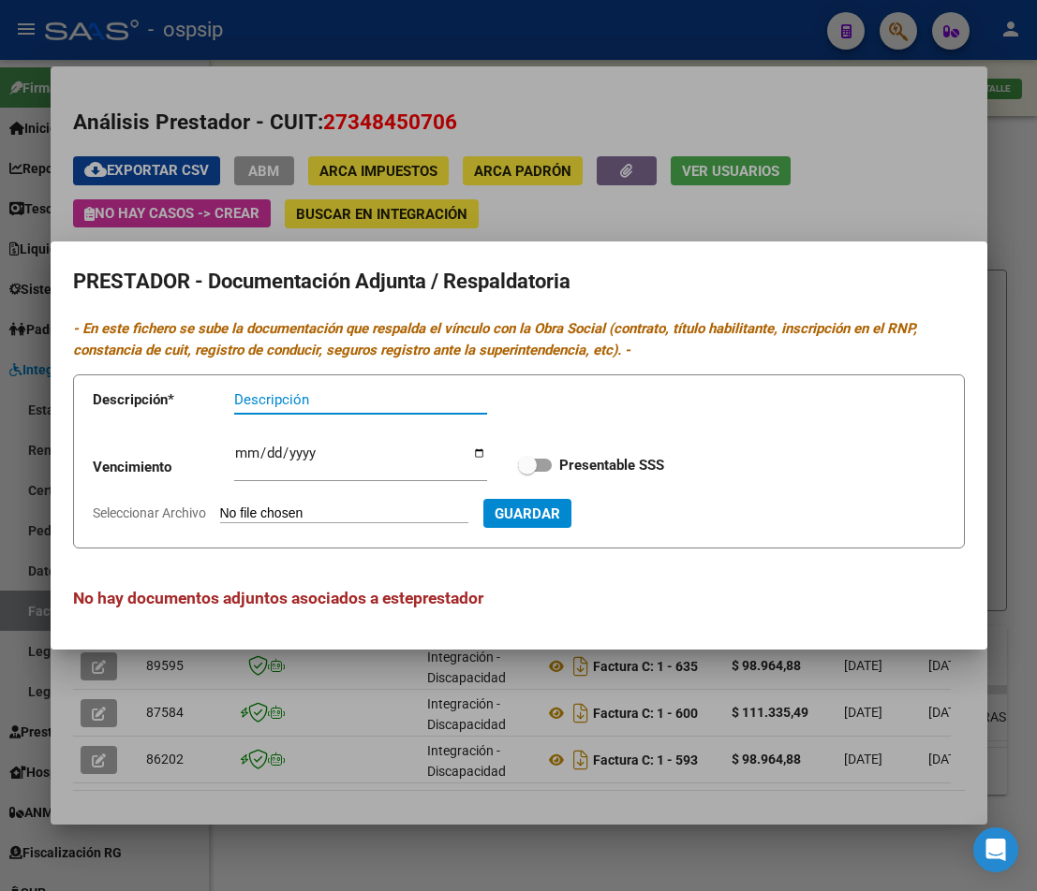
click at [1004, 213] on div at bounding box center [518, 445] width 1037 height 891
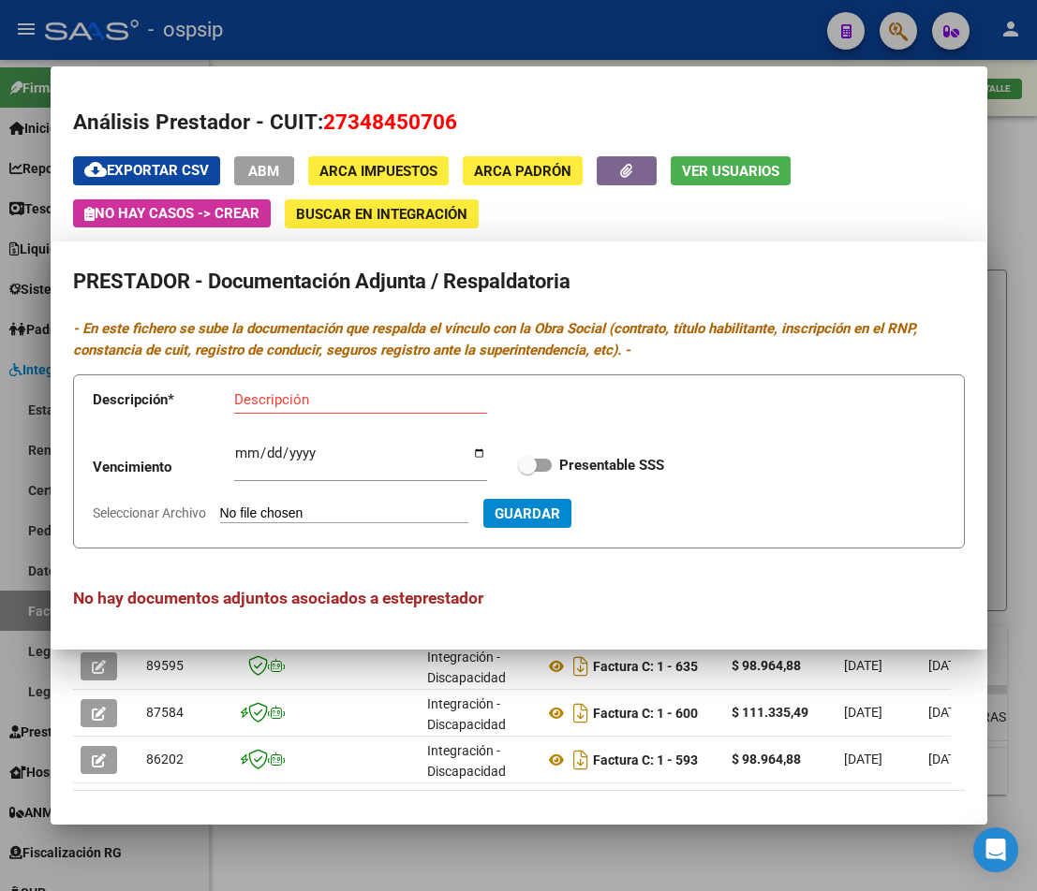
click at [1004, 213] on div at bounding box center [518, 445] width 1037 height 891
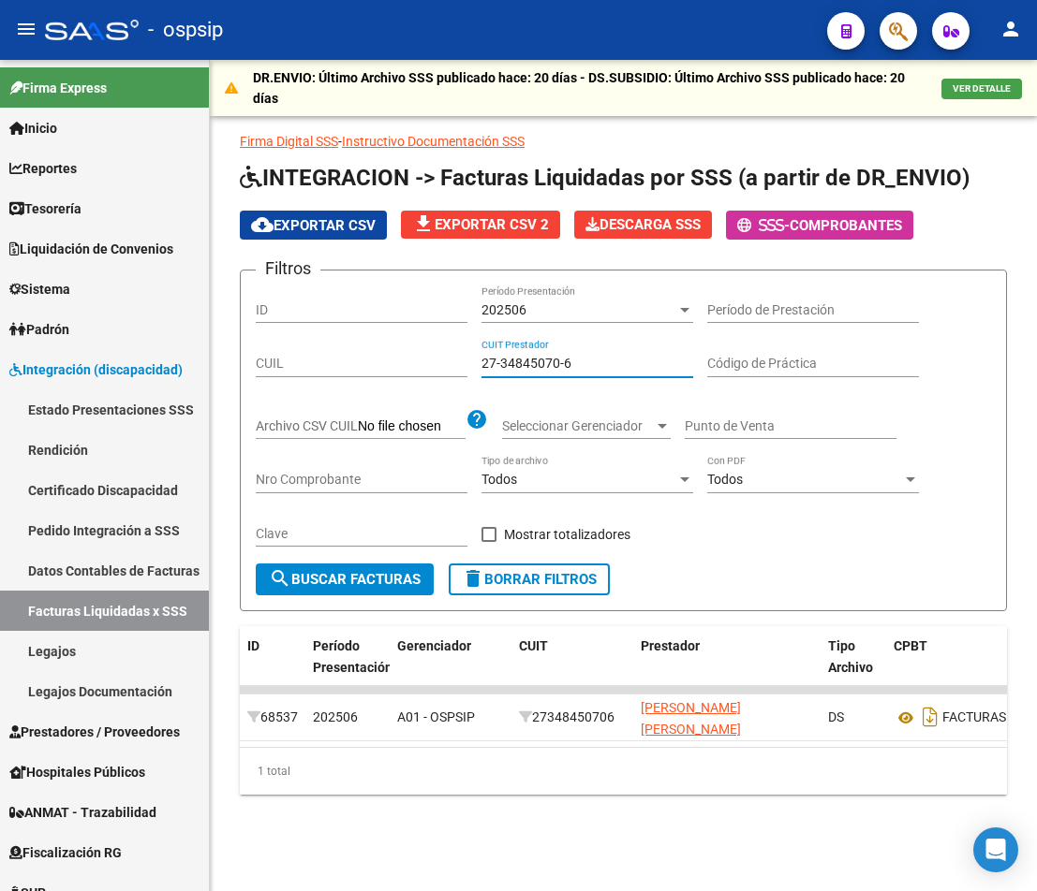
drag, startPoint x: 606, startPoint y: 363, endPoint x: 299, endPoint y: 311, distance: 311.6
click at [302, 313] on div "Filtros ID 202506 Período Presentación Período de Prestación CUIL 27-34845070-6…" at bounding box center [623, 425] width 735 height 278
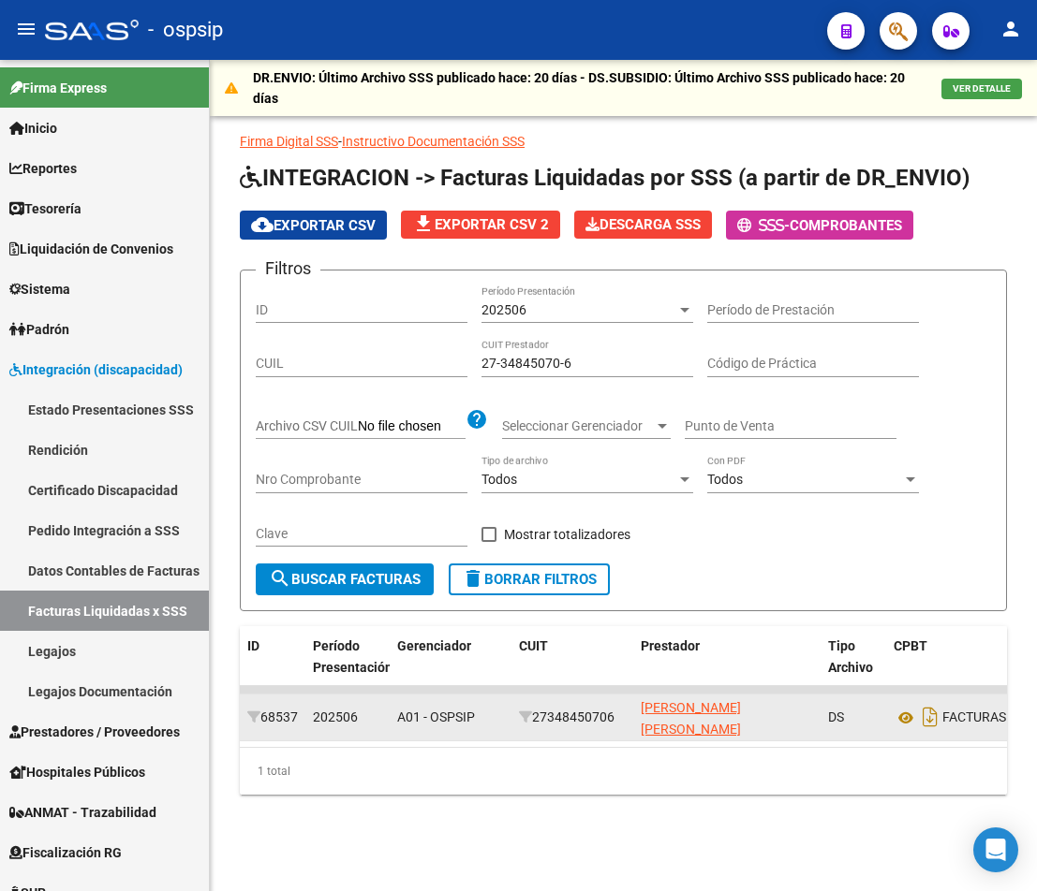
drag, startPoint x: 656, startPoint y: 719, endPoint x: 800, endPoint y: 737, distance: 144.4
click at [800, 737] on datatable-body-cell "[PERSON_NAME] [PERSON_NAME]" at bounding box center [726, 718] width 187 height 46
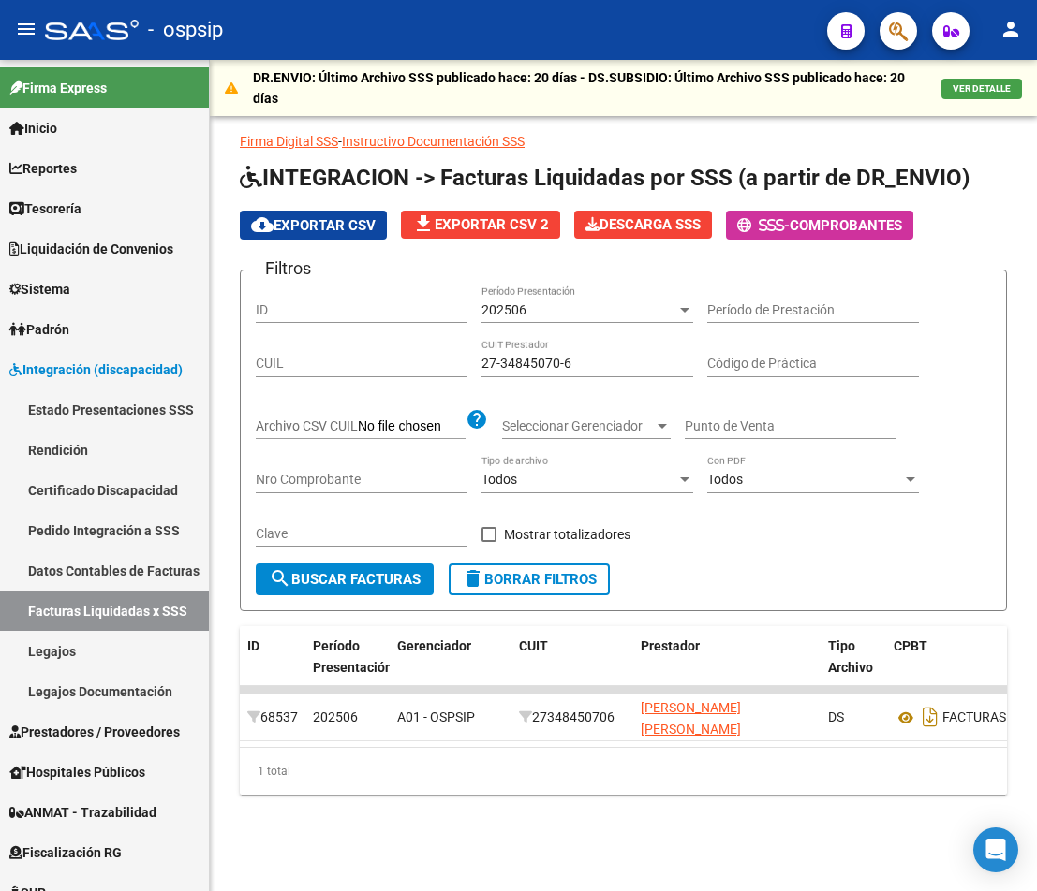
copy span "[PERSON_NAME] [PERSON_NAME]"
drag, startPoint x: 580, startPoint y: 367, endPoint x: 218, endPoint y: 314, distance: 365.4
click at [218, 314] on div "DR.ENVIO: Último Archivo SSS publicado hace: 20 días - DS.SUBSIDIO: Último Arch…" at bounding box center [623, 457] width 827 height 795
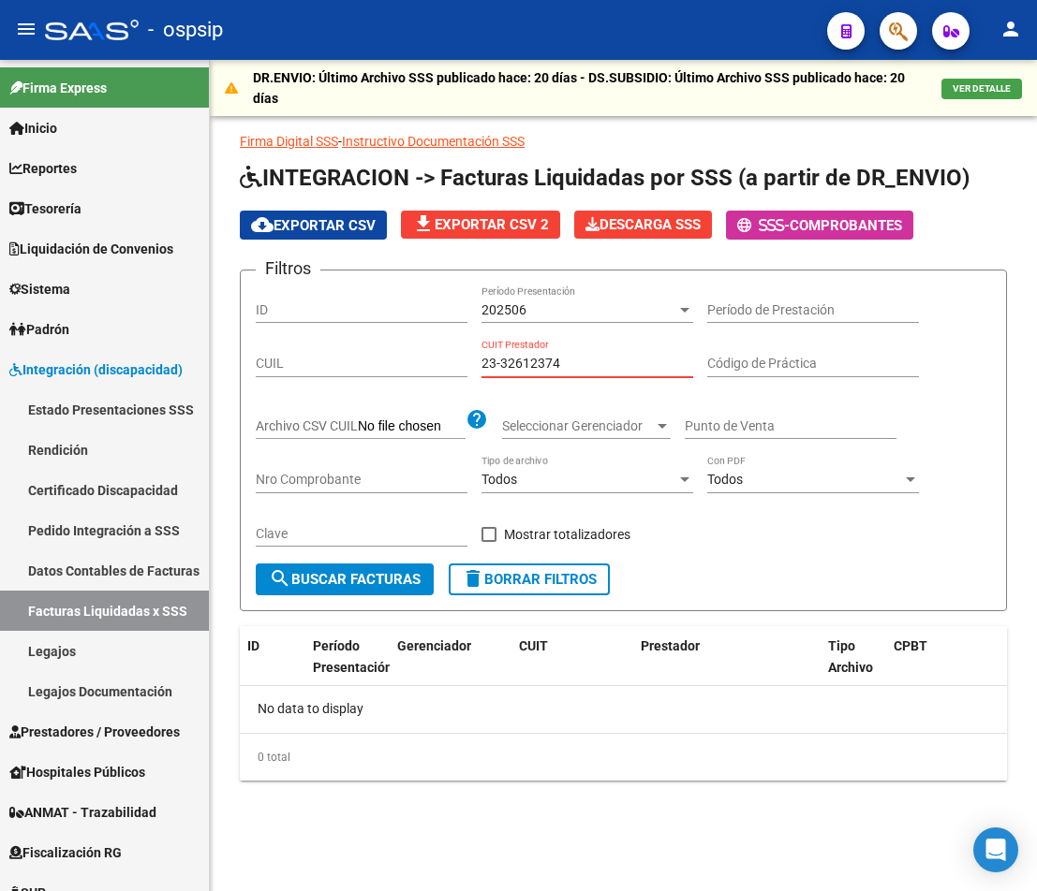
drag, startPoint x: 618, startPoint y: 365, endPoint x: 354, endPoint y: 347, distance: 264.7
click at [355, 347] on div "Filtros ID 202506 Período Presentación Período de Prestación CUIL 23-32612374 C…" at bounding box center [623, 425] width 735 height 278
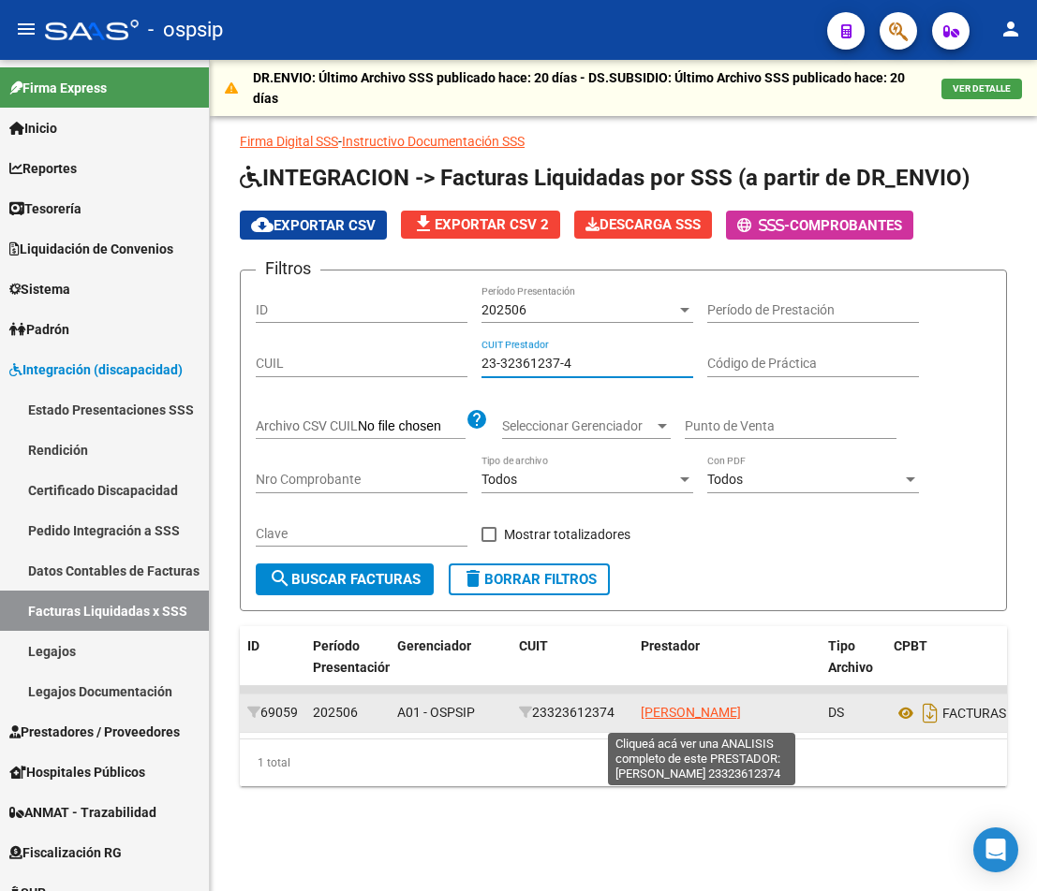
type input "23-32361237-4"
click at [701, 720] on span "[PERSON_NAME]" at bounding box center [691, 712] width 100 height 15
type textarea "23323612374"
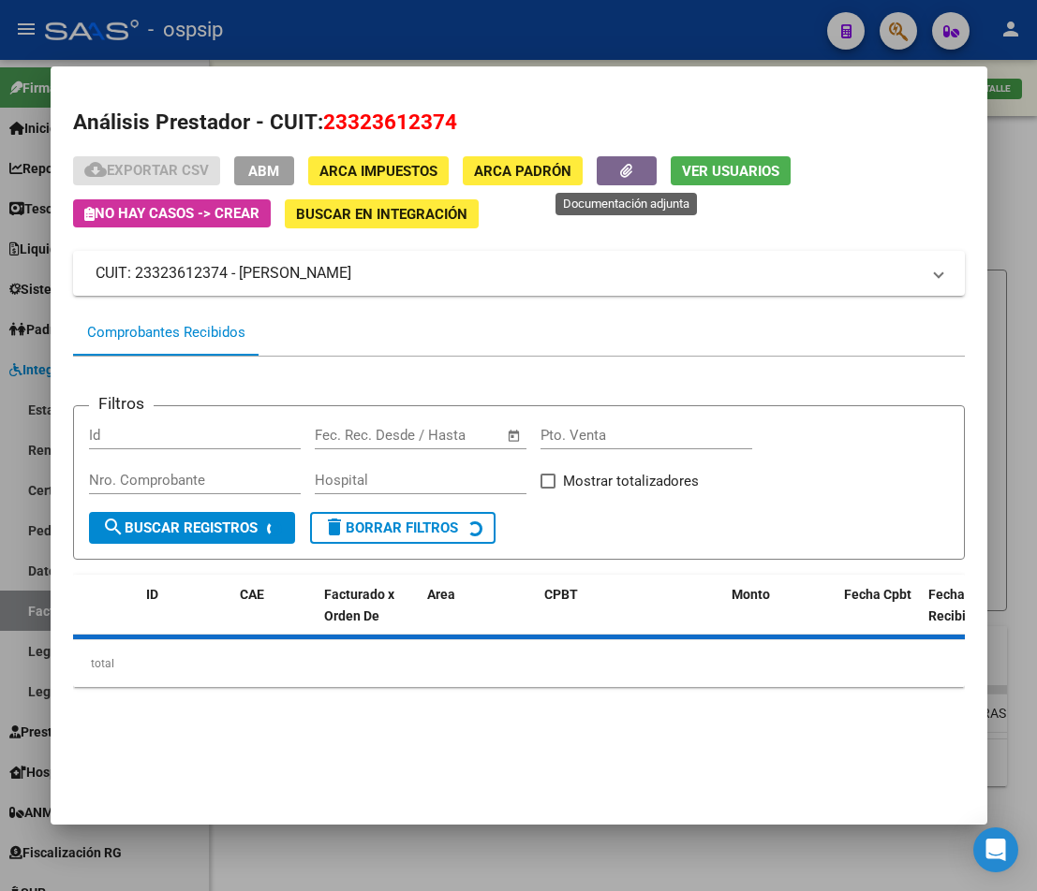
click at [639, 181] on button "button" at bounding box center [627, 170] width 60 height 29
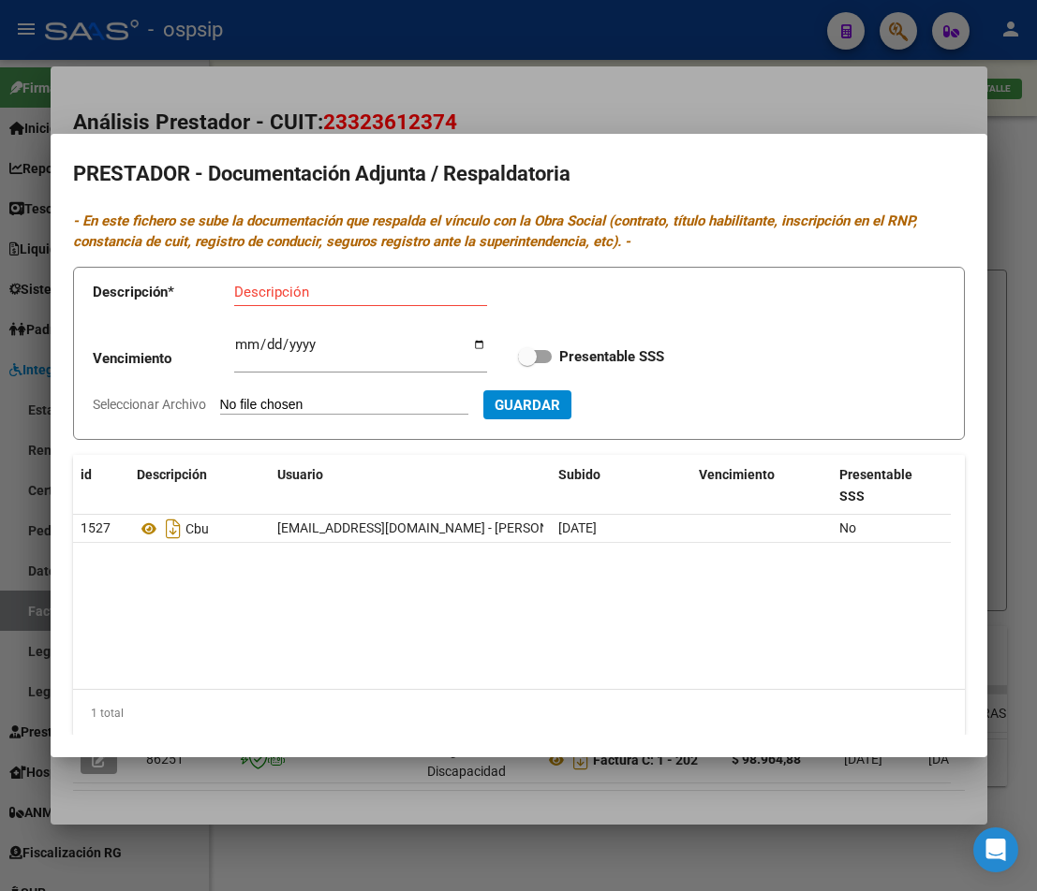
click at [366, 789] on div at bounding box center [518, 445] width 1037 height 891
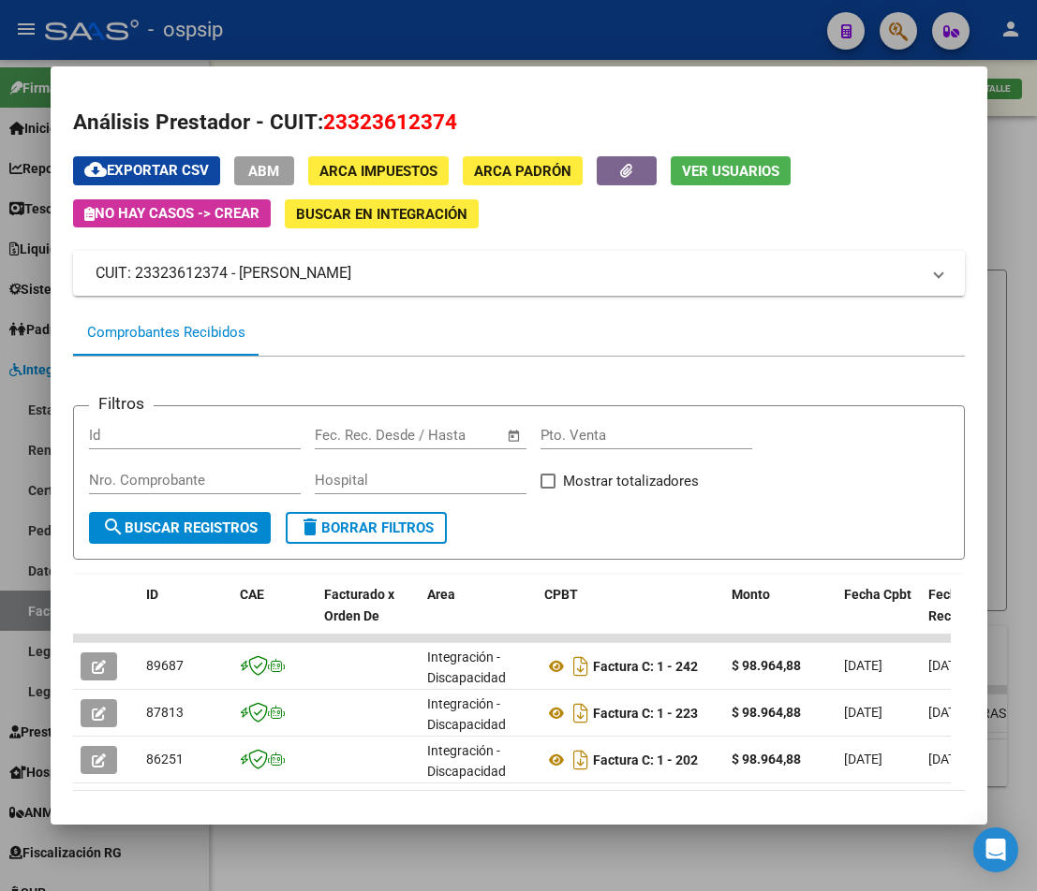
click at [386, 859] on div at bounding box center [518, 445] width 1037 height 891
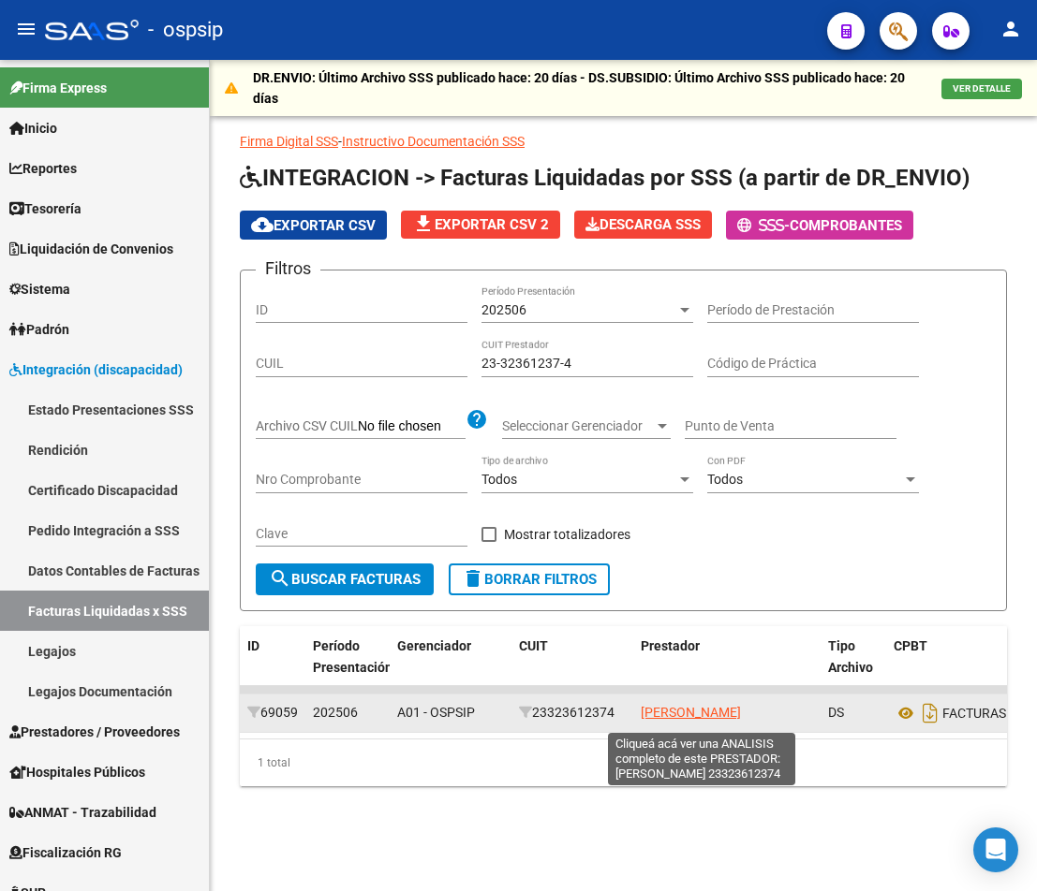
click at [720, 720] on span "[PERSON_NAME]" at bounding box center [691, 712] width 100 height 15
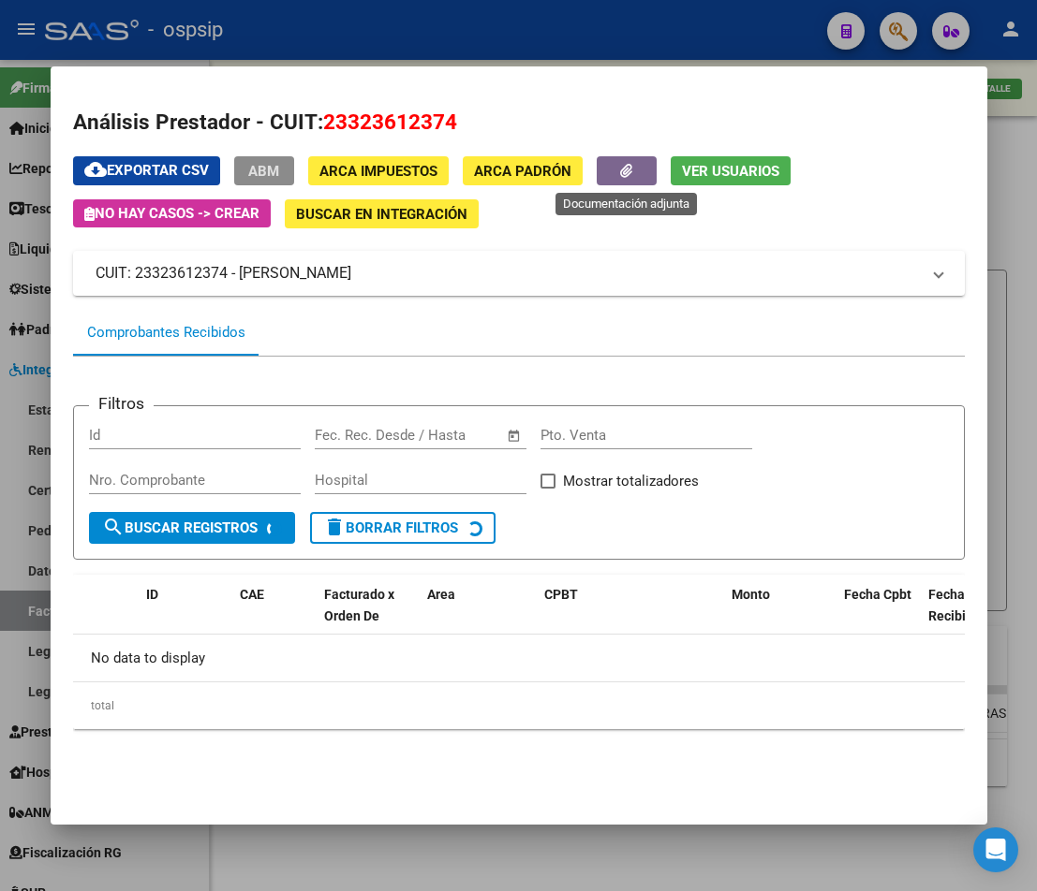
click at [620, 168] on button "button" at bounding box center [627, 170] width 60 height 29
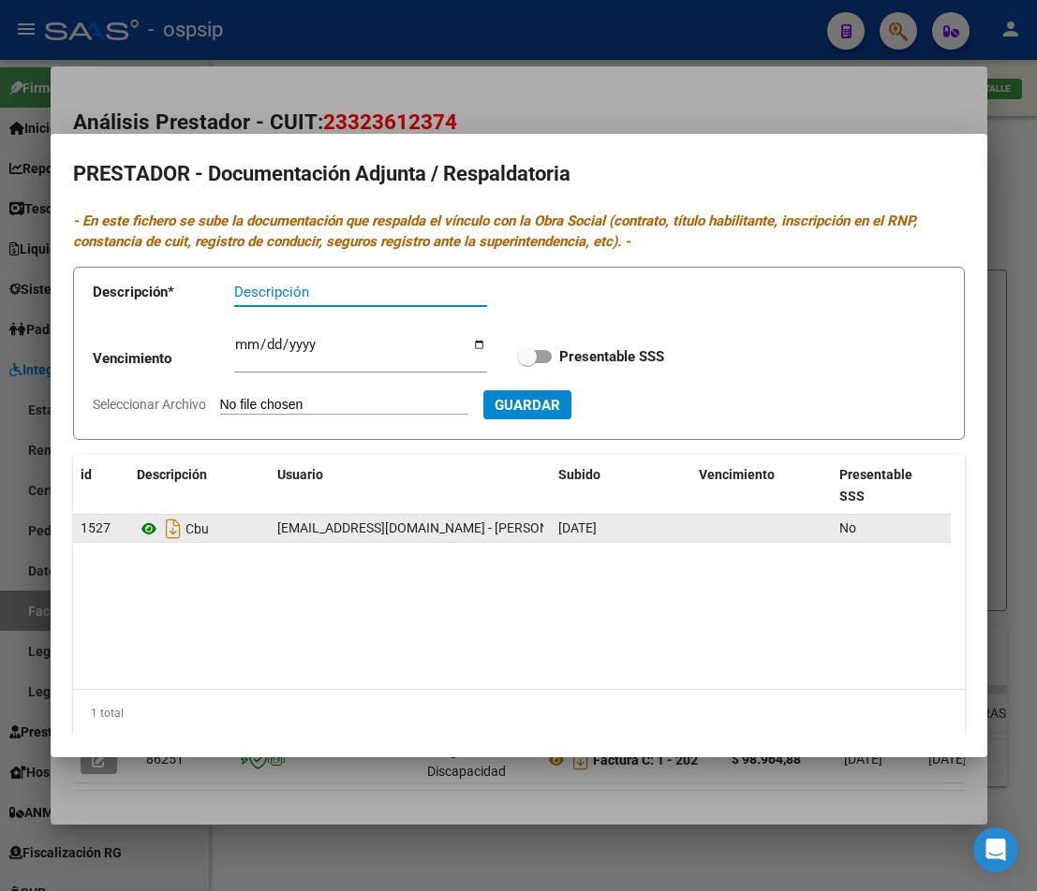
click at [140, 530] on icon at bounding box center [149, 529] width 24 height 22
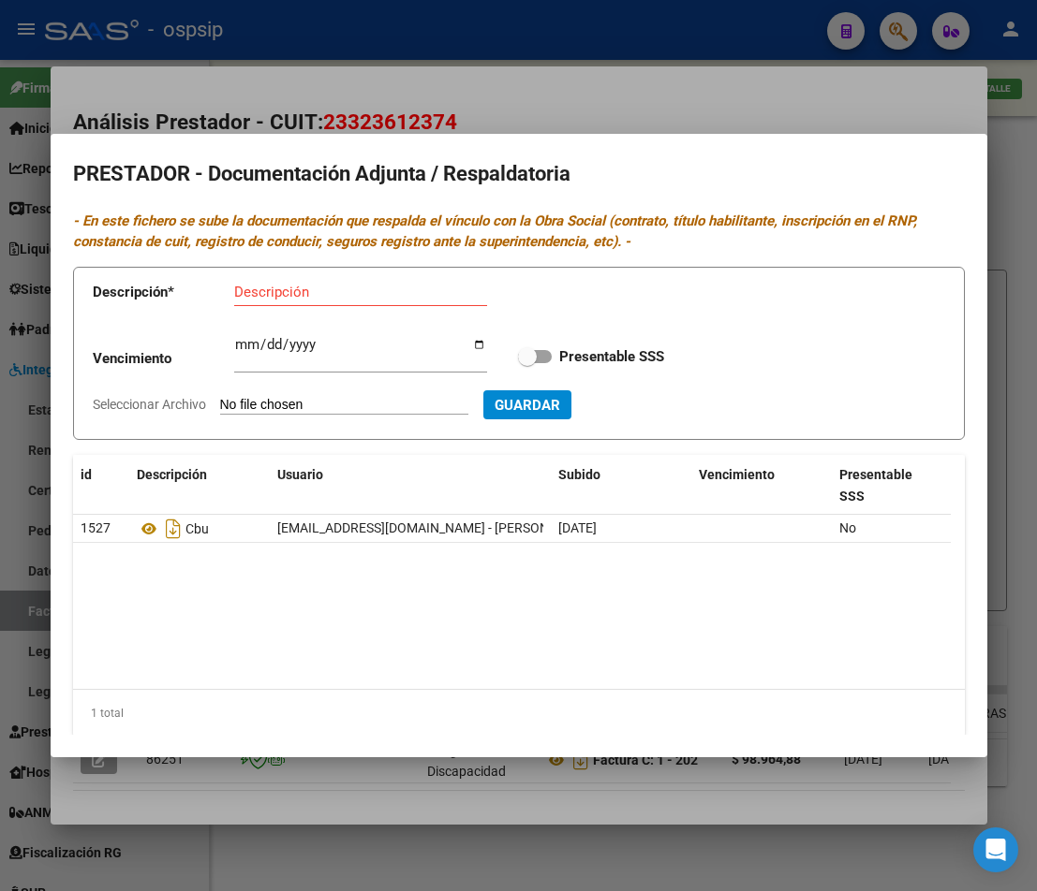
click at [471, 835] on div at bounding box center [518, 445] width 1037 height 891
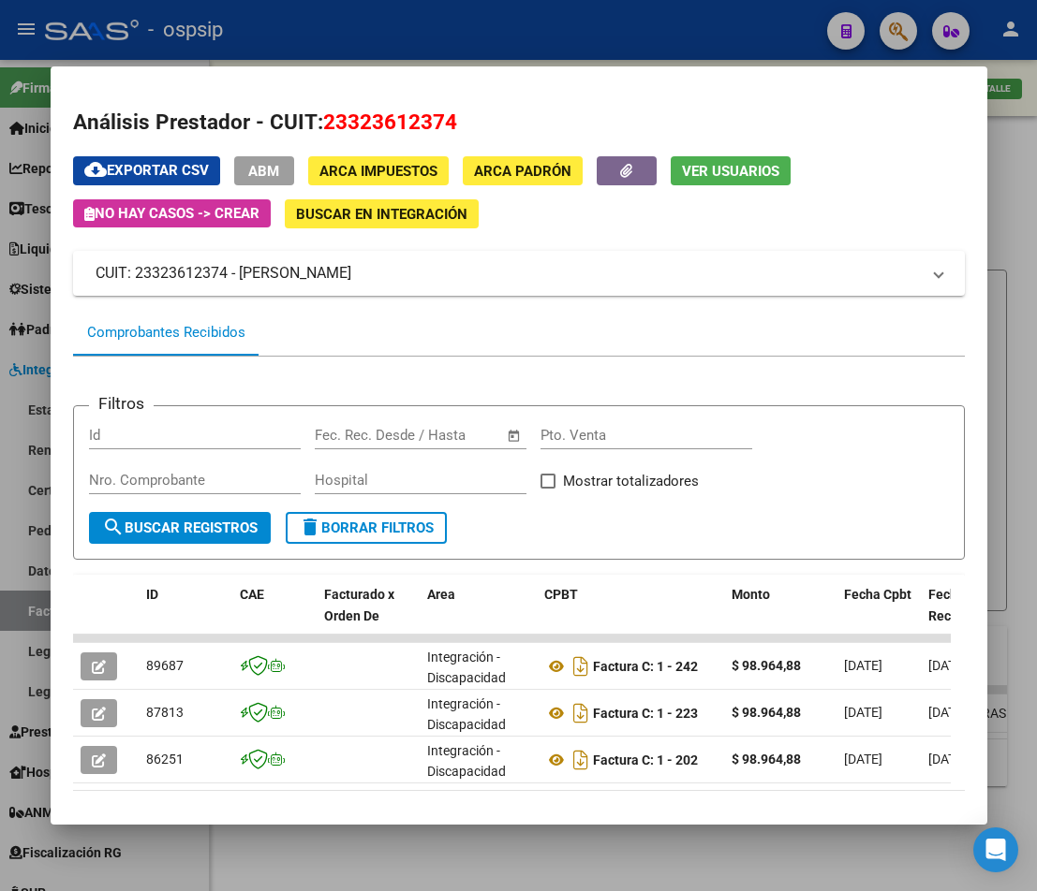
click at [481, 813] on mat-dialog-container "Análisis Prestador - CUIT: 23323612374 cloud_download Exportar CSV ABM ARCA Imp…" at bounding box center [519, 445] width 936 height 758
click at [492, 867] on div at bounding box center [518, 445] width 1037 height 891
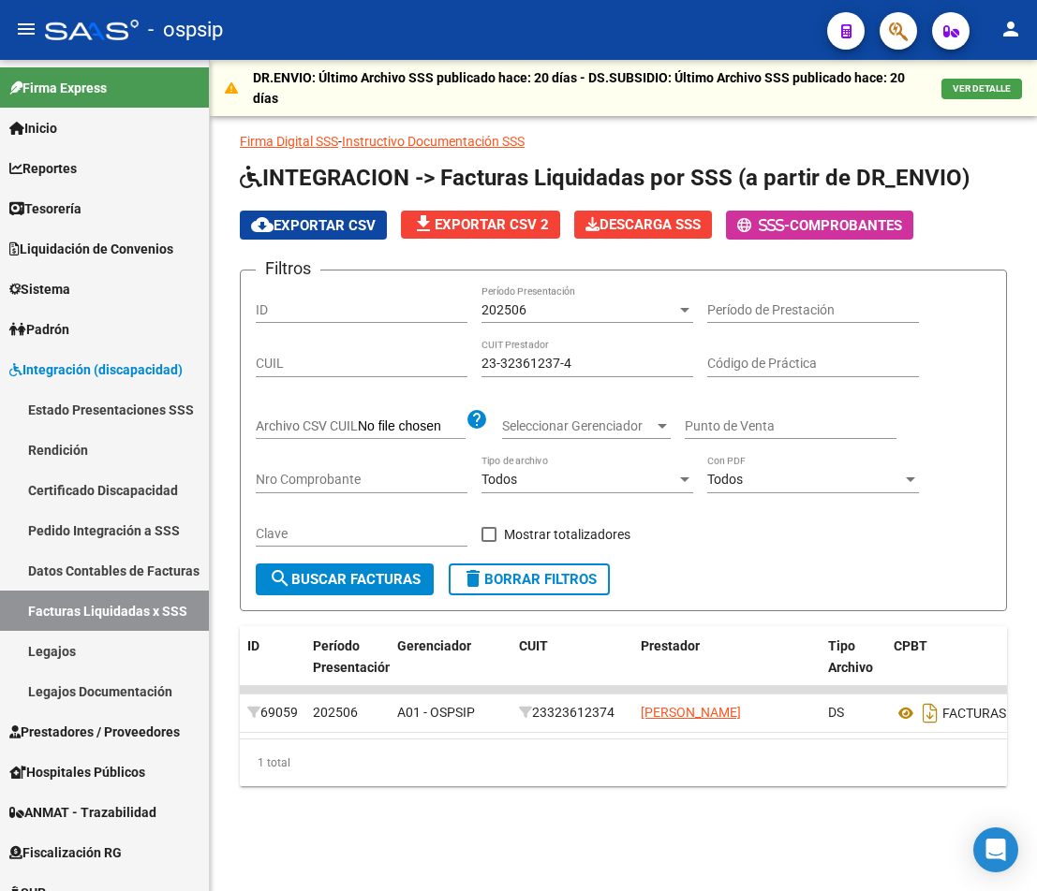
drag, startPoint x: 465, startPoint y: 347, endPoint x: 262, endPoint y: 319, distance: 205.1
click at [275, 320] on div "Filtros ID 202506 Período Presentación Período de Prestación CUIL 23-32361237-4…" at bounding box center [623, 425] width 735 height 278
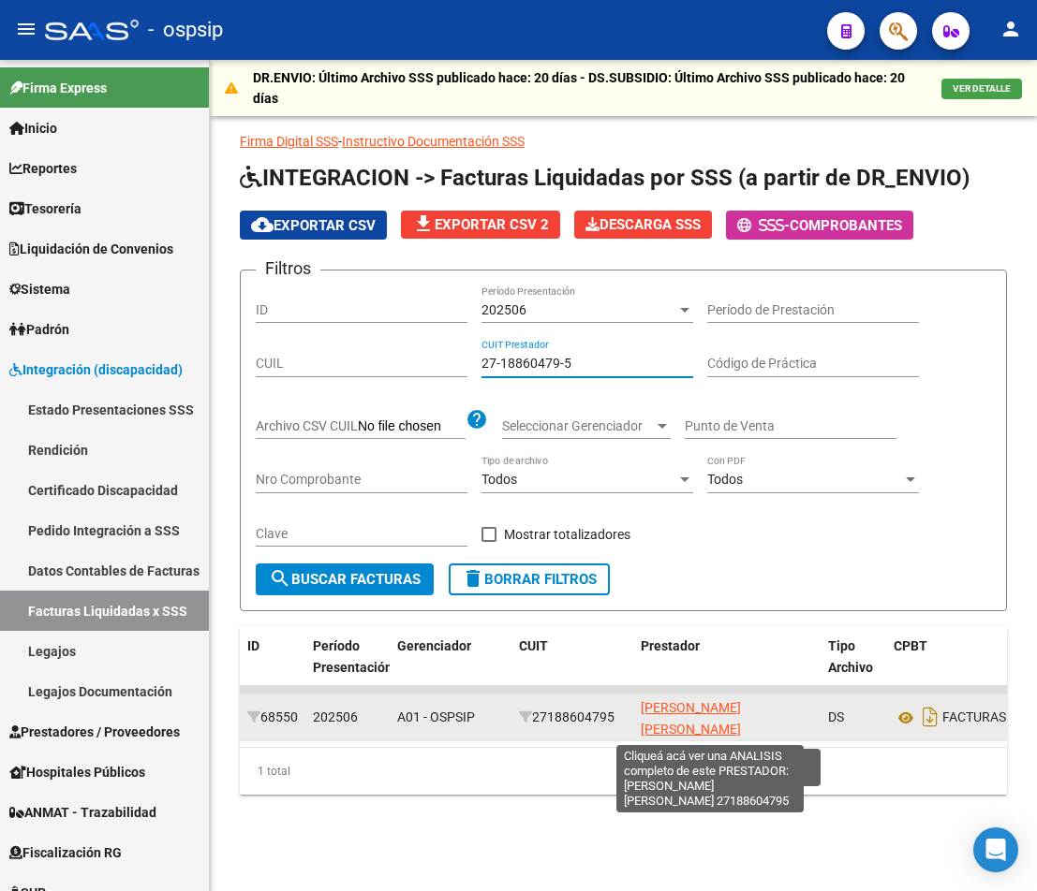
type input "27-18860479-5"
click at [687, 716] on span "[PERSON_NAME] [PERSON_NAME]" at bounding box center [691, 718] width 100 height 37
type textarea "27188604795"
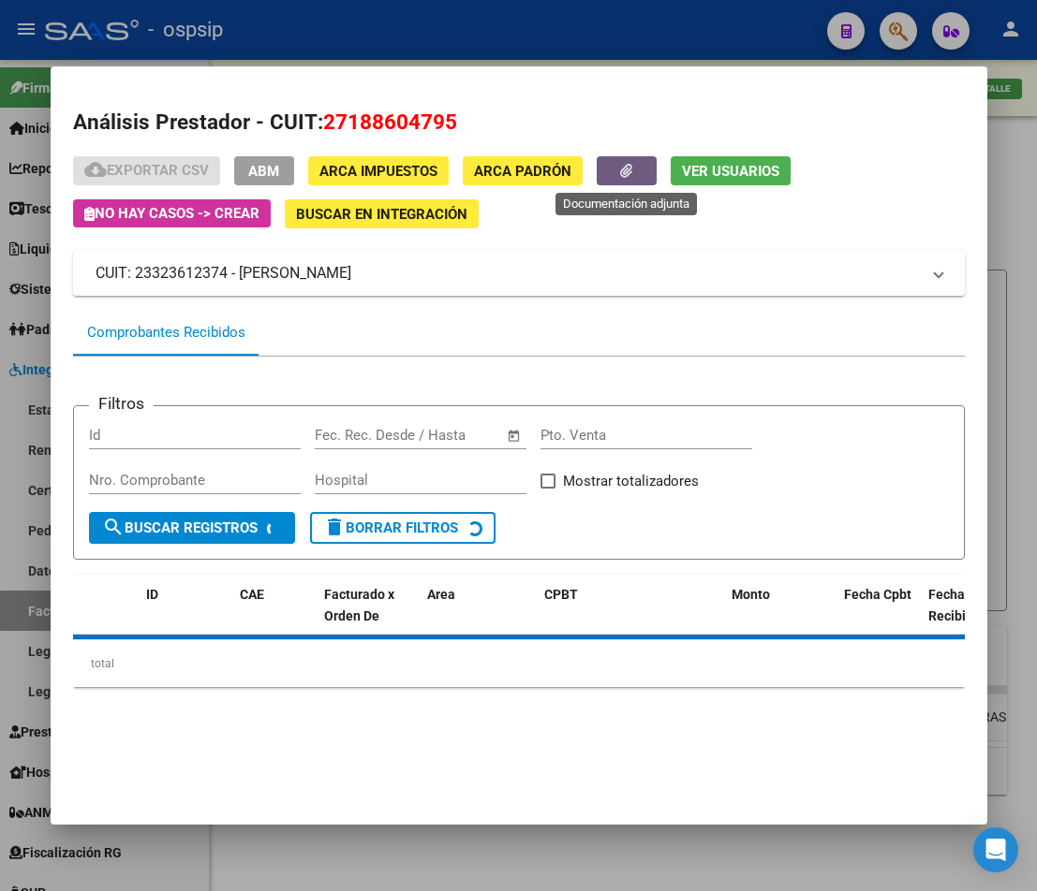
click at [648, 174] on button "button" at bounding box center [627, 170] width 60 height 29
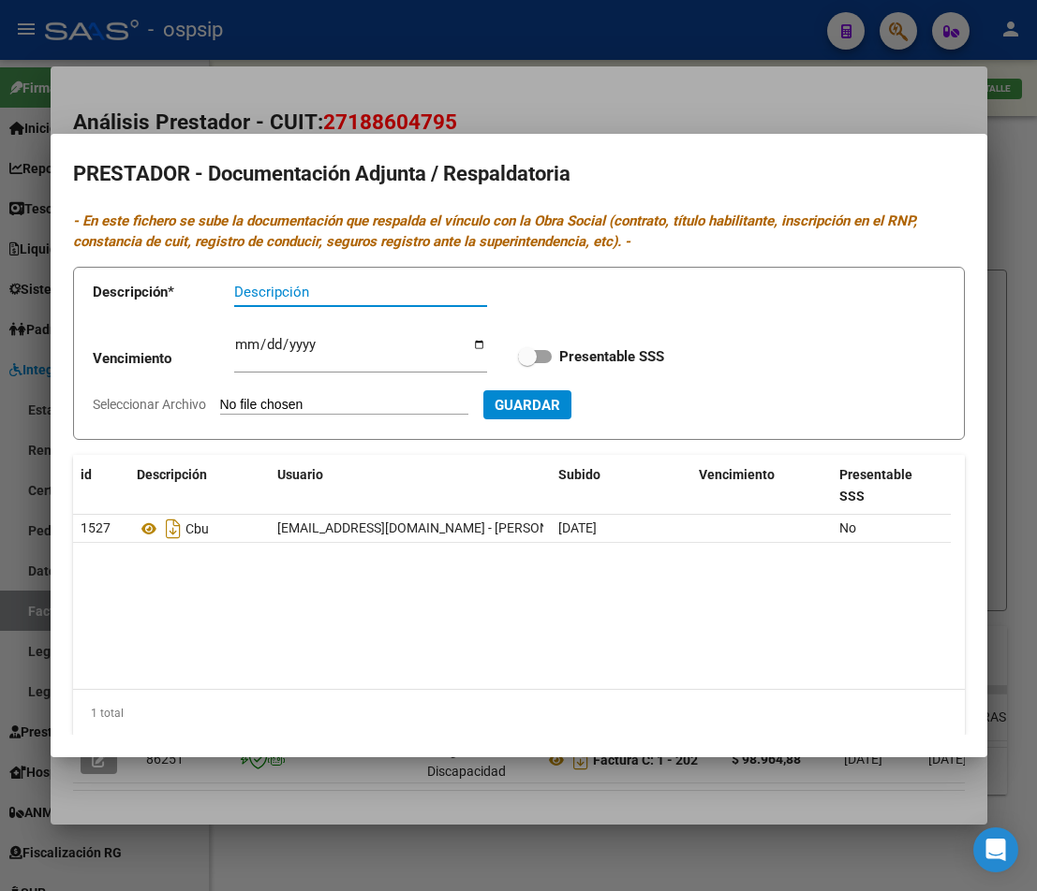
click at [393, 639] on datatable-body "1527 Cbu [EMAIL_ADDRESS][DOMAIN_NAME] - [PERSON_NAME] [DATE] No" at bounding box center [511, 602] width 877 height 174
click at [418, 818] on div at bounding box center [518, 445] width 1037 height 891
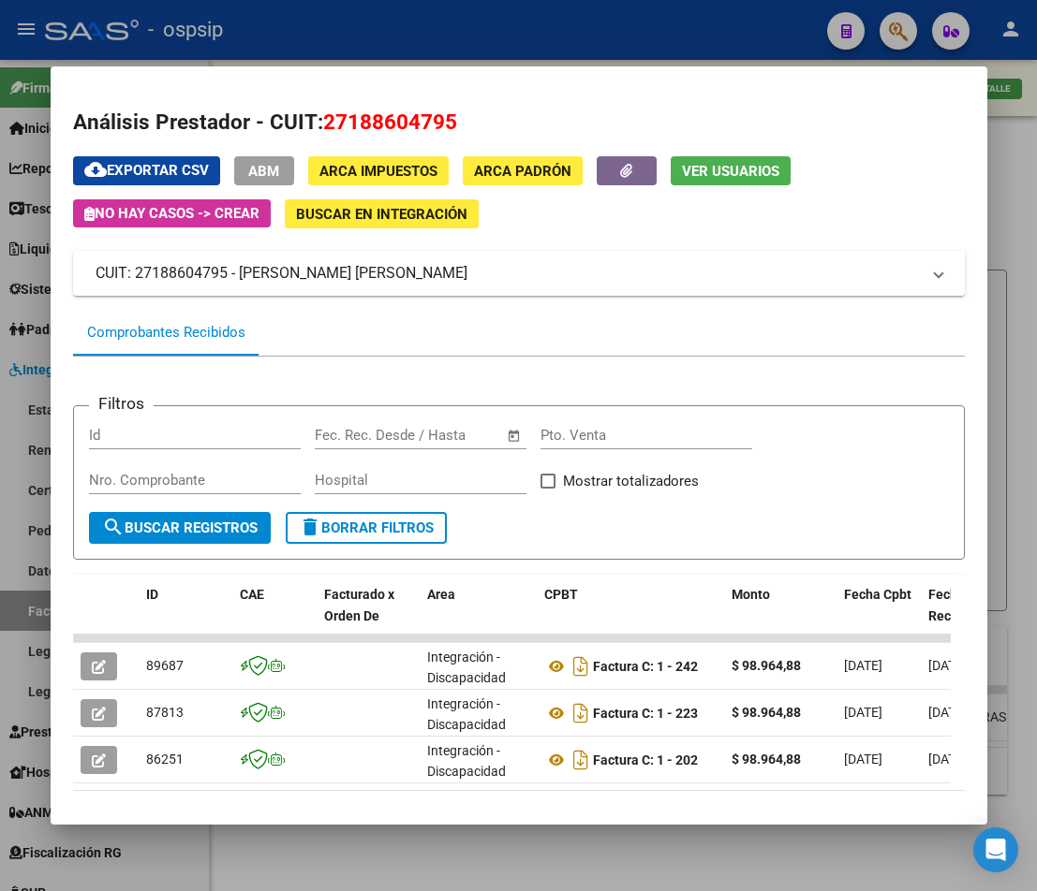
drag, startPoint x: 441, startPoint y: 866, endPoint x: 551, endPoint y: 783, distance: 137.7
click at [442, 866] on div at bounding box center [518, 445] width 1037 height 891
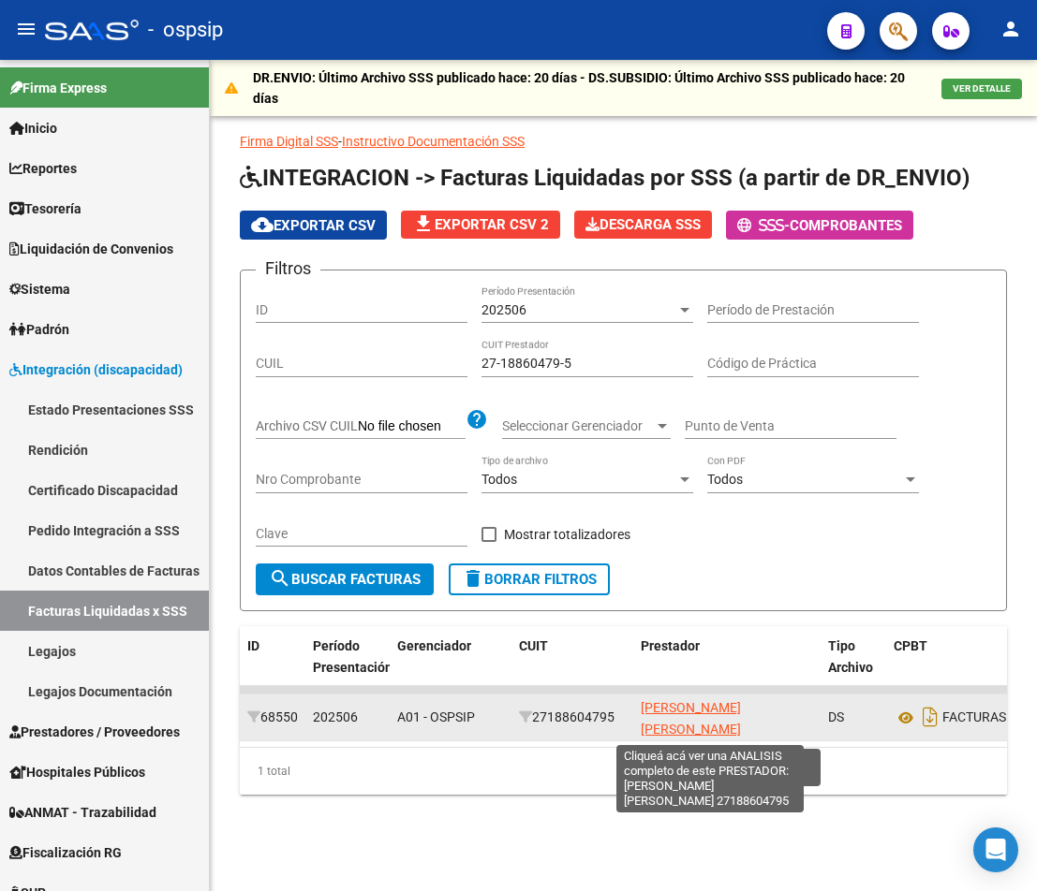
click at [694, 712] on span "[PERSON_NAME] [PERSON_NAME]" at bounding box center [691, 718] width 100 height 37
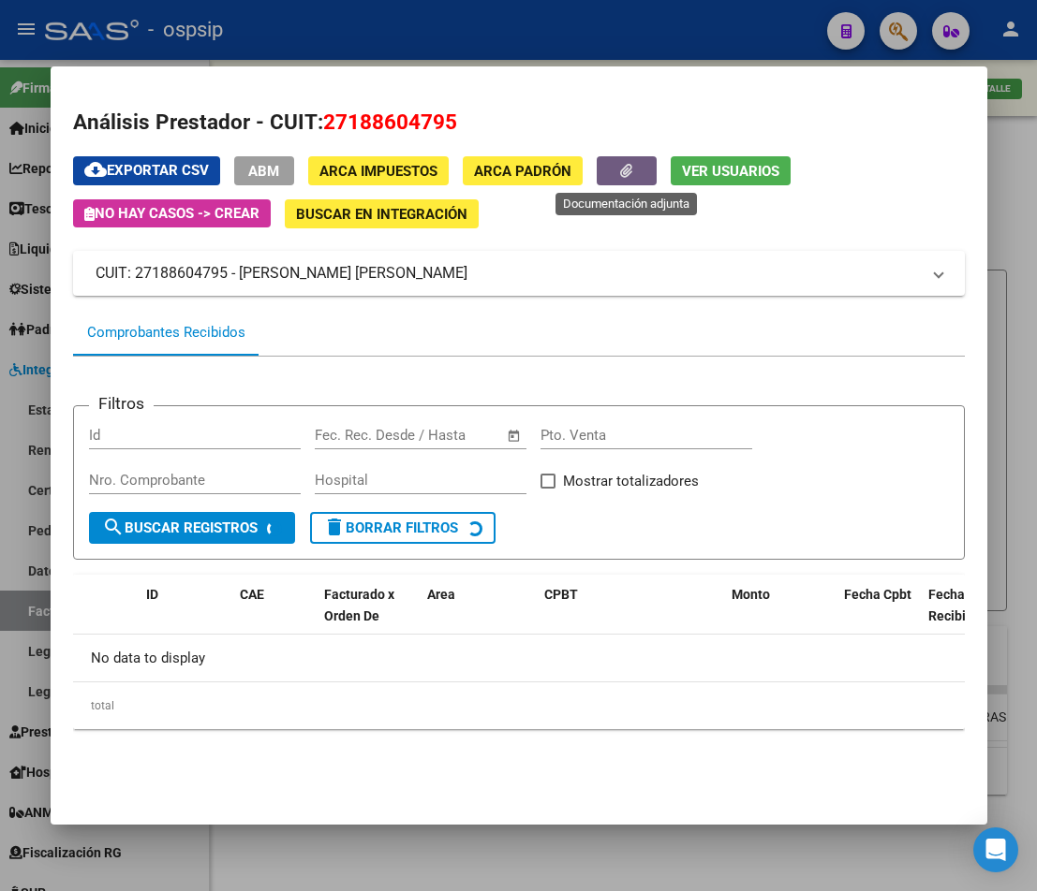
click at [613, 172] on button "button" at bounding box center [627, 170] width 60 height 29
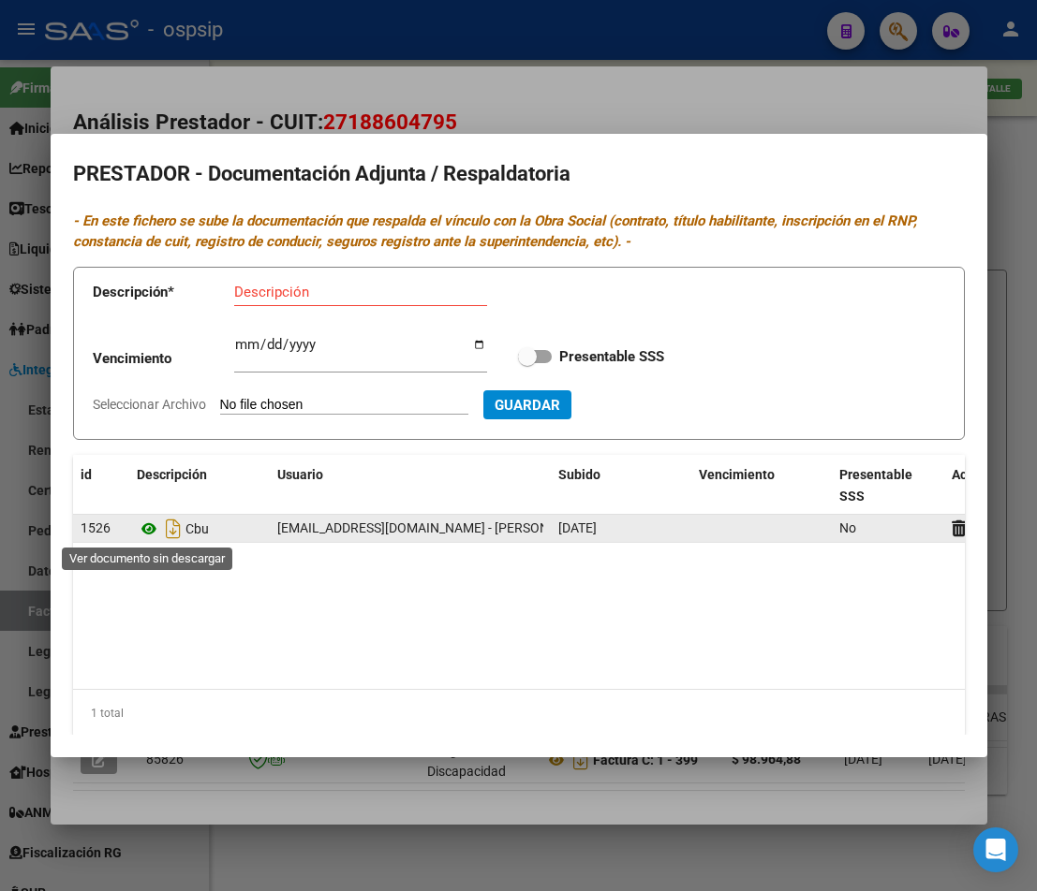
click at [149, 536] on icon at bounding box center [149, 529] width 24 height 22
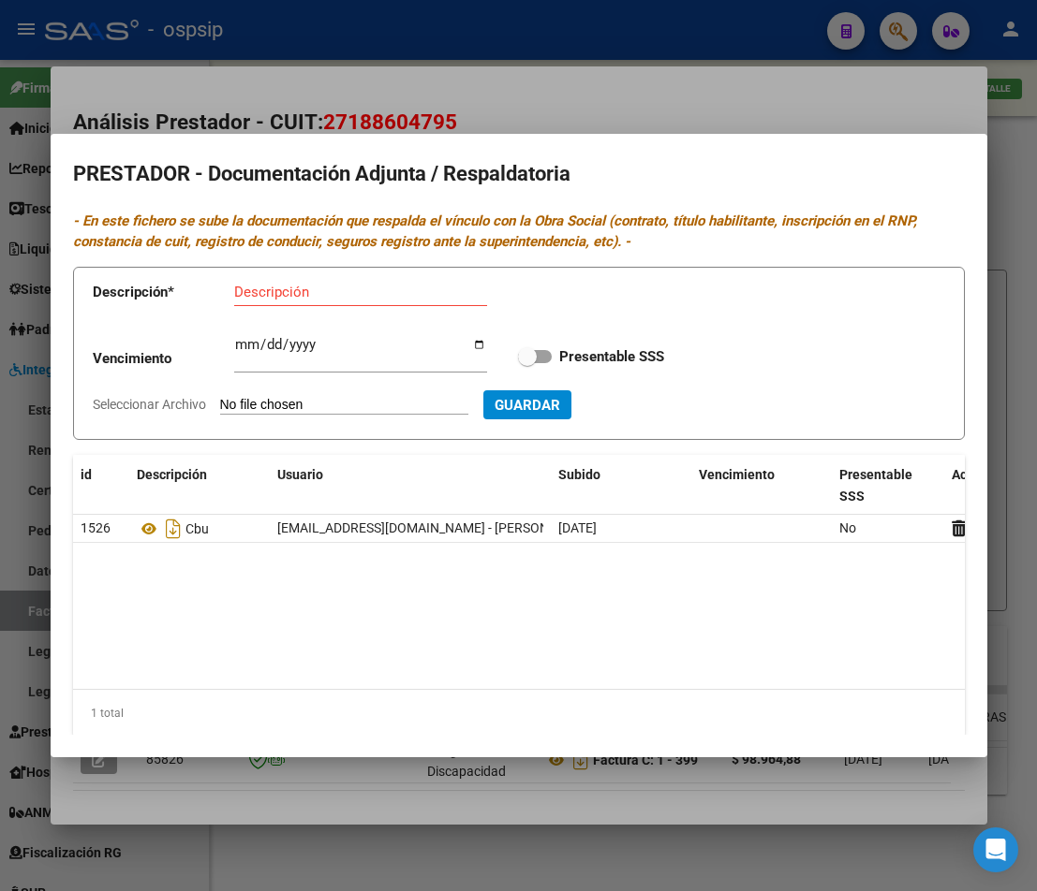
click at [490, 823] on div at bounding box center [518, 445] width 1037 height 891
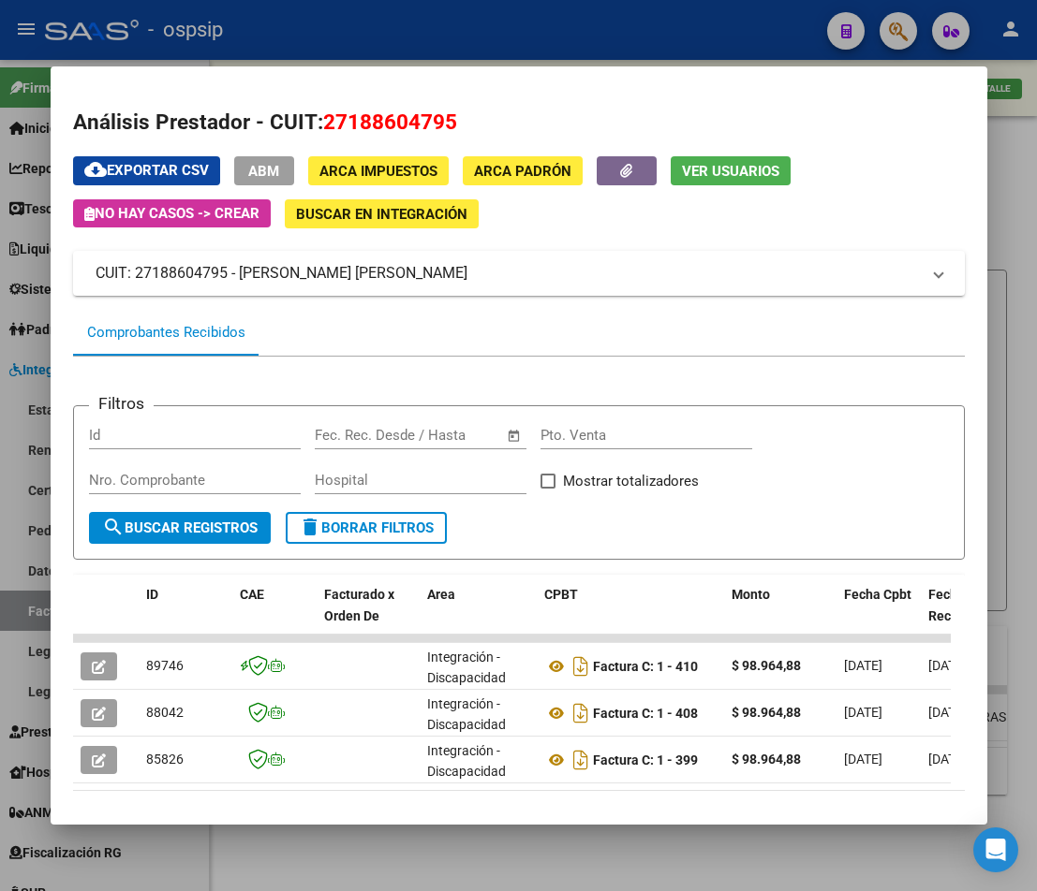
click at [511, 887] on div at bounding box center [518, 445] width 1037 height 891
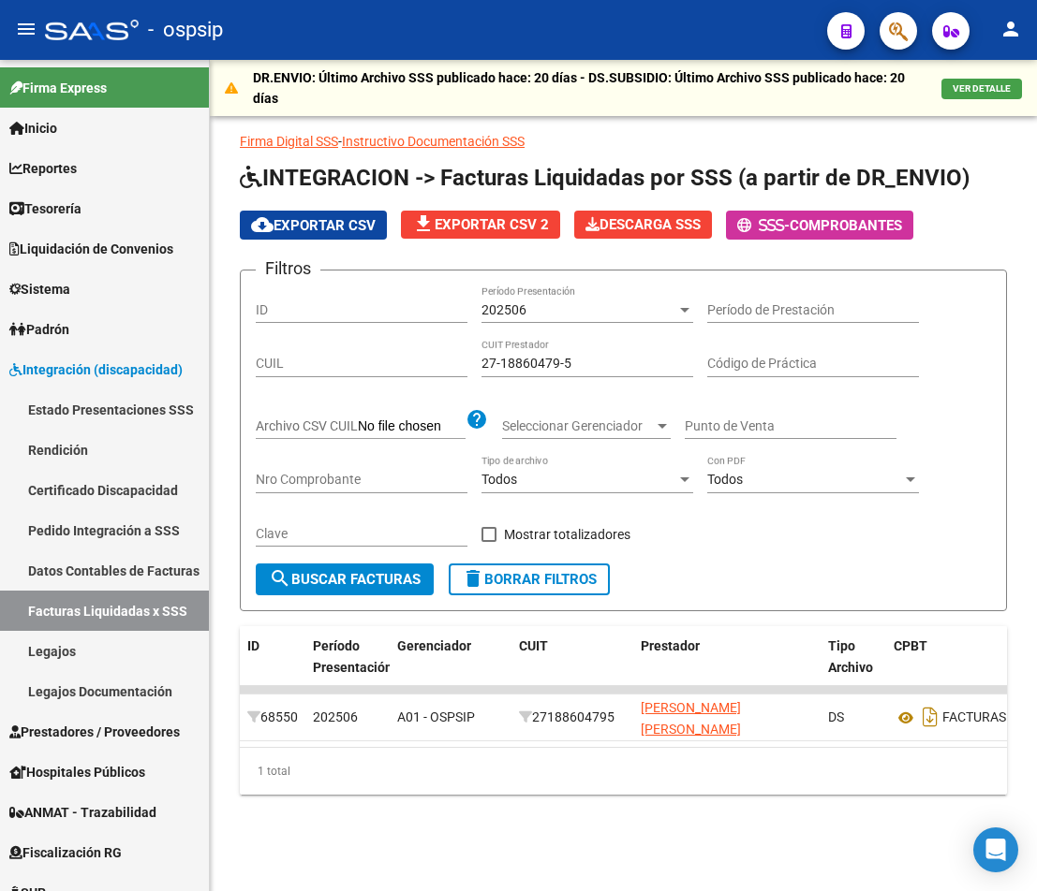
drag, startPoint x: 596, startPoint y: 359, endPoint x: 287, endPoint y: 374, distance: 309.4
click at [300, 374] on div "Filtros ID 202506 Período Presentación Período de Prestación CUIL 27-18860479-5…" at bounding box center [623, 425] width 735 height 278
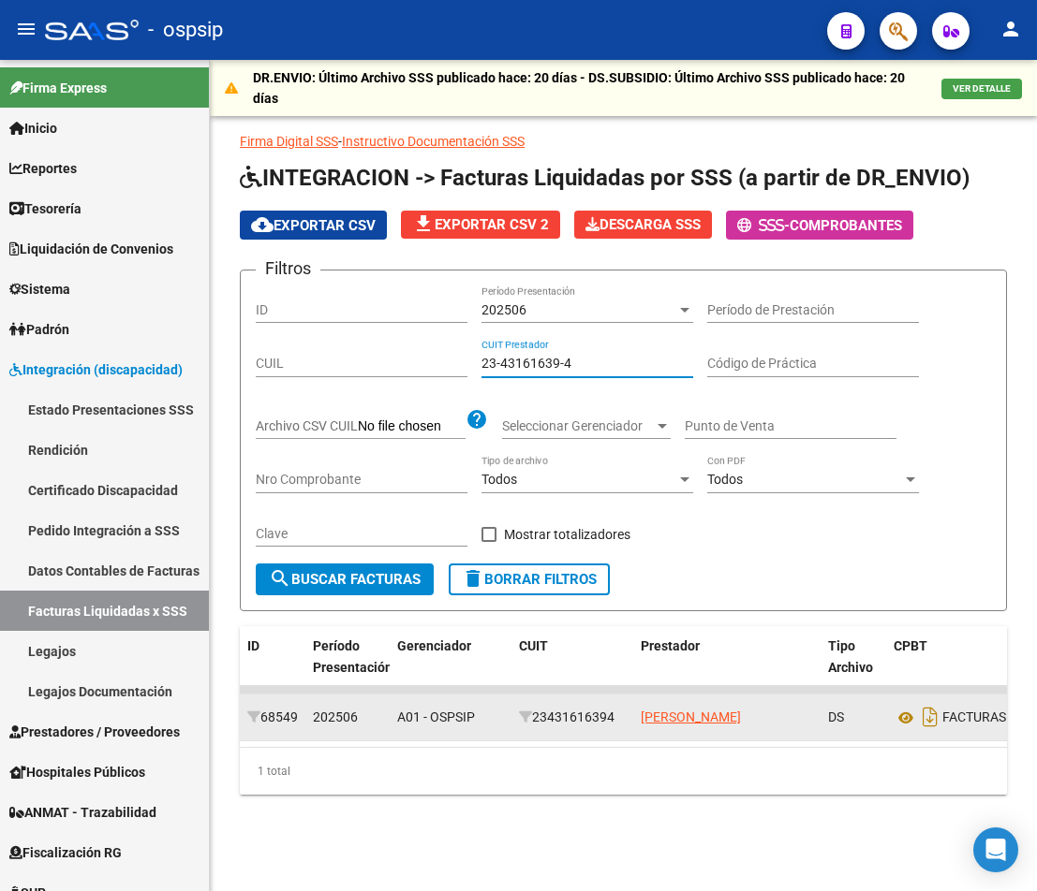
type input "23-43161639-4"
click at [718, 708] on app-link-go-to "[PERSON_NAME]" at bounding box center [691, 718] width 100 height 22
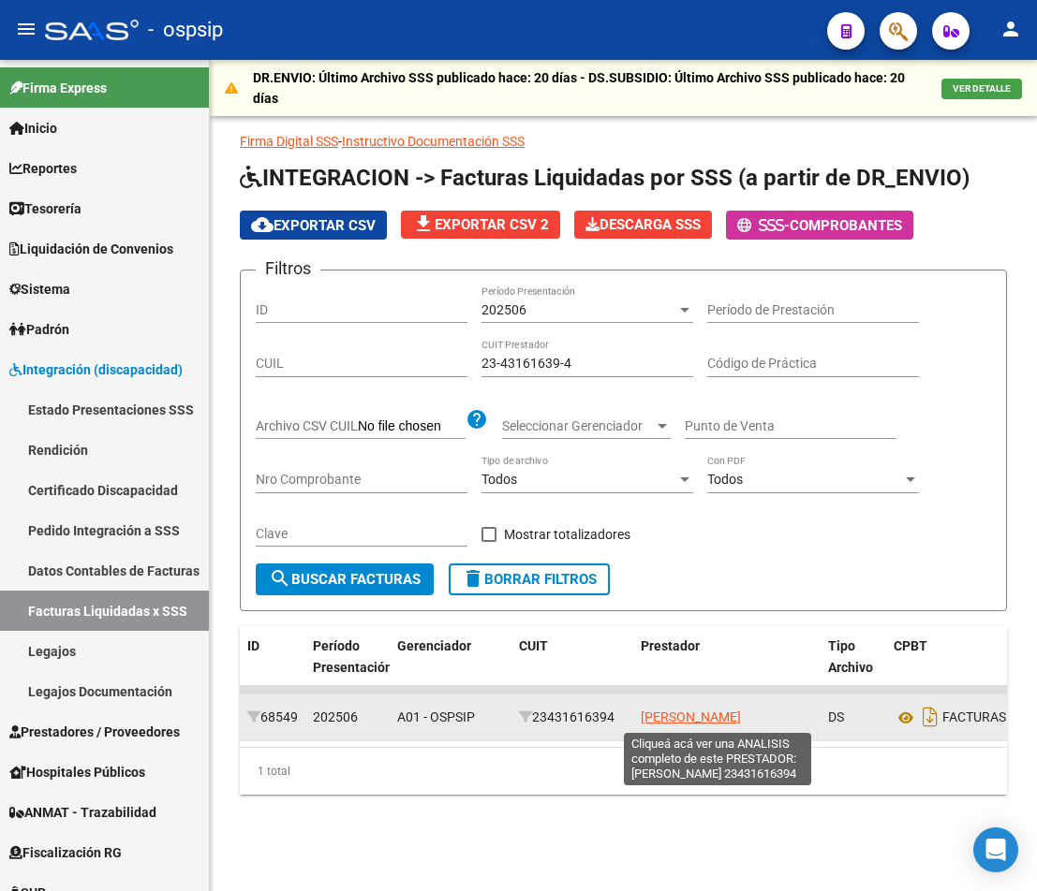
click at [718, 715] on span "[PERSON_NAME]" at bounding box center [691, 717] width 100 height 15
type textarea "23431616394"
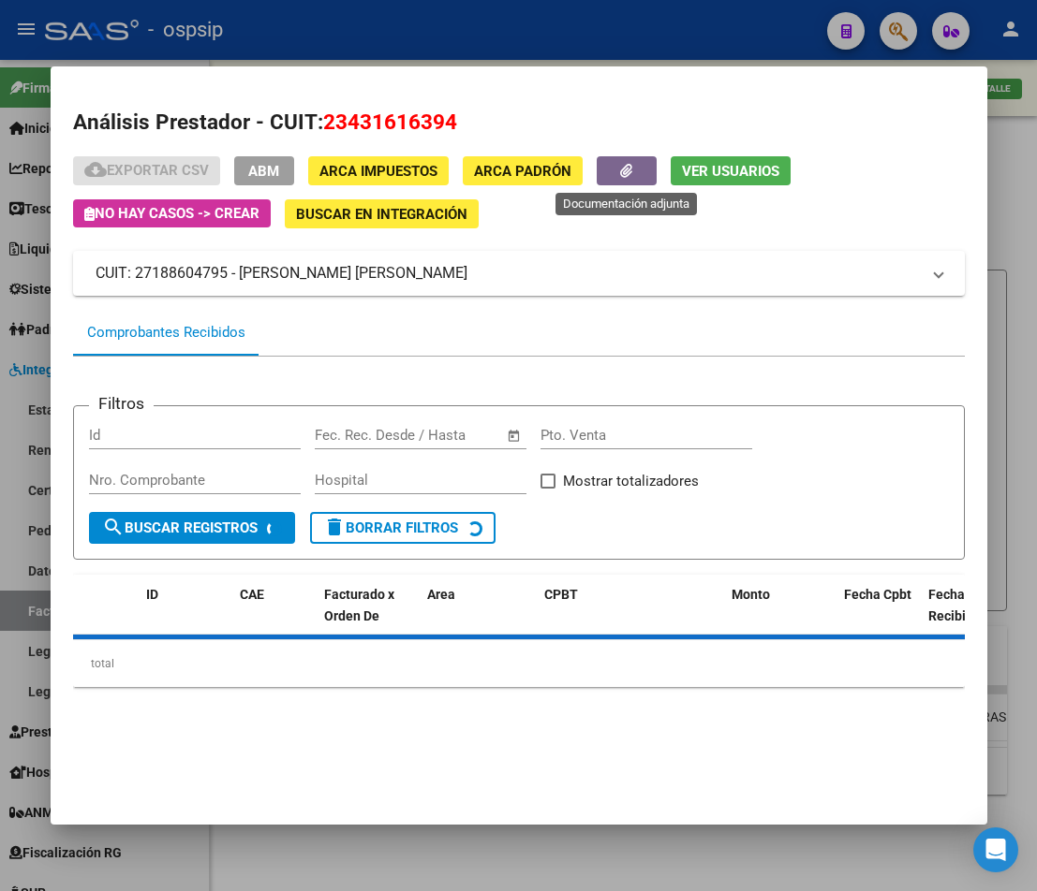
click at [629, 180] on button "button" at bounding box center [627, 170] width 60 height 29
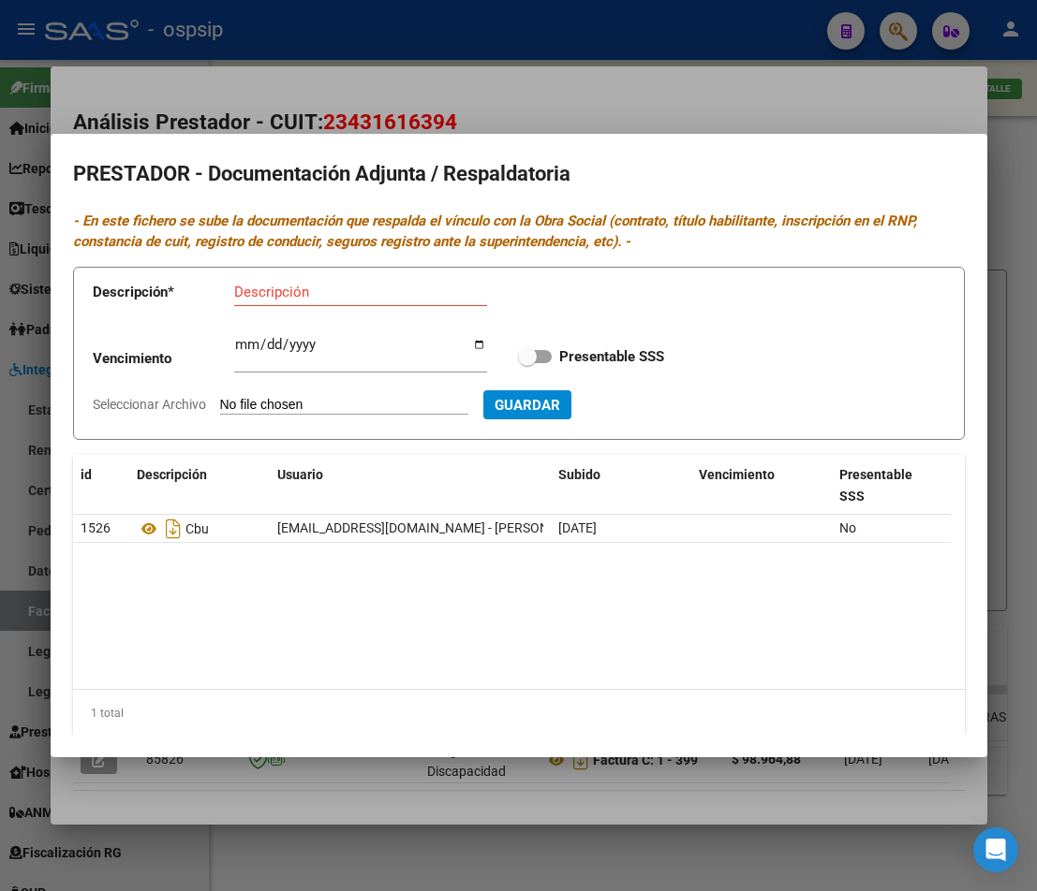
click at [557, 837] on div at bounding box center [518, 445] width 1037 height 891
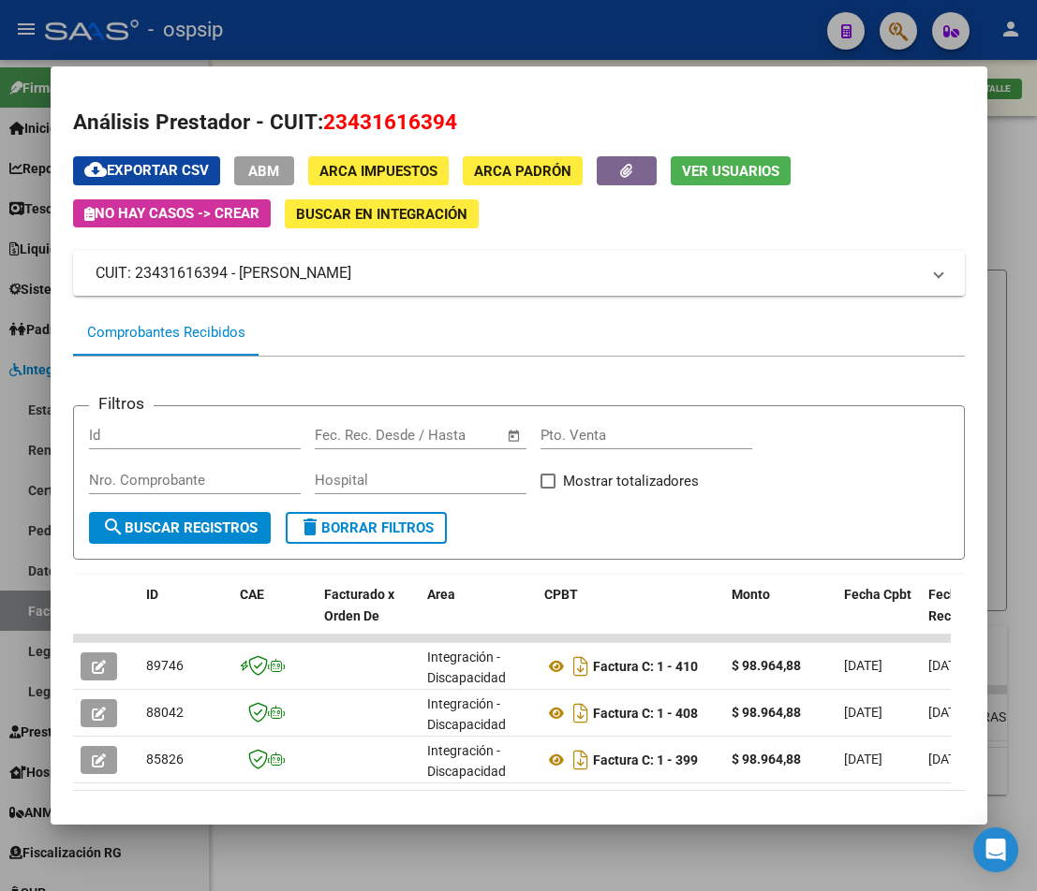
click at [570, 846] on div at bounding box center [518, 445] width 1037 height 891
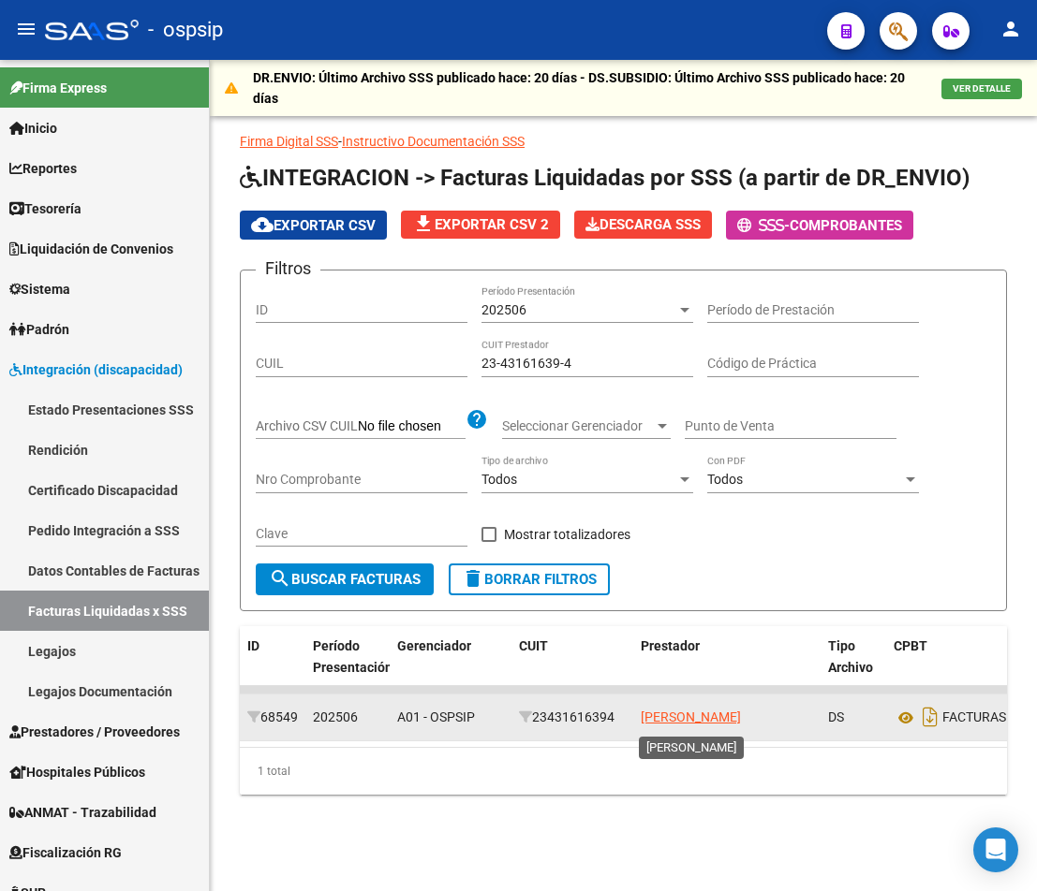
click at [700, 728] on app-link-go-to "[PERSON_NAME]" at bounding box center [691, 718] width 100 height 22
click at [705, 722] on span "[PERSON_NAME]" at bounding box center [691, 717] width 100 height 15
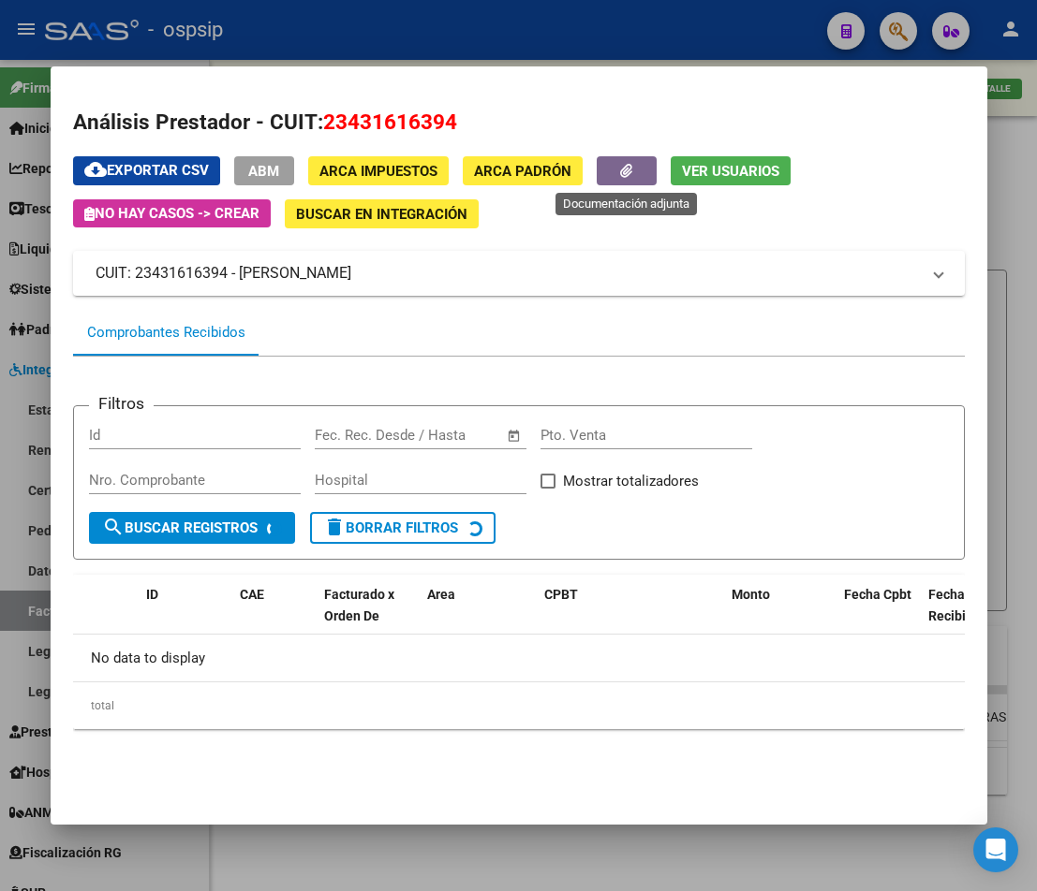
click at [627, 156] on button "button" at bounding box center [627, 170] width 60 height 29
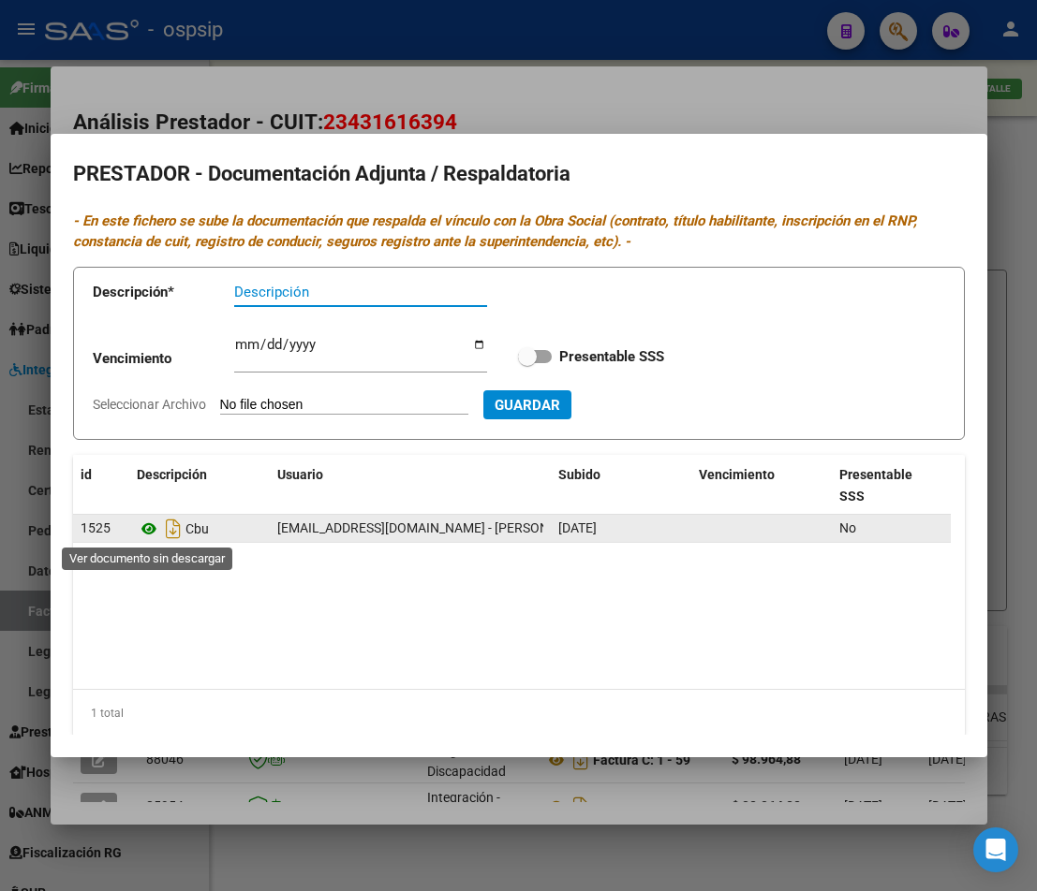
click at [152, 537] on icon at bounding box center [149, 529] width 24 height 22
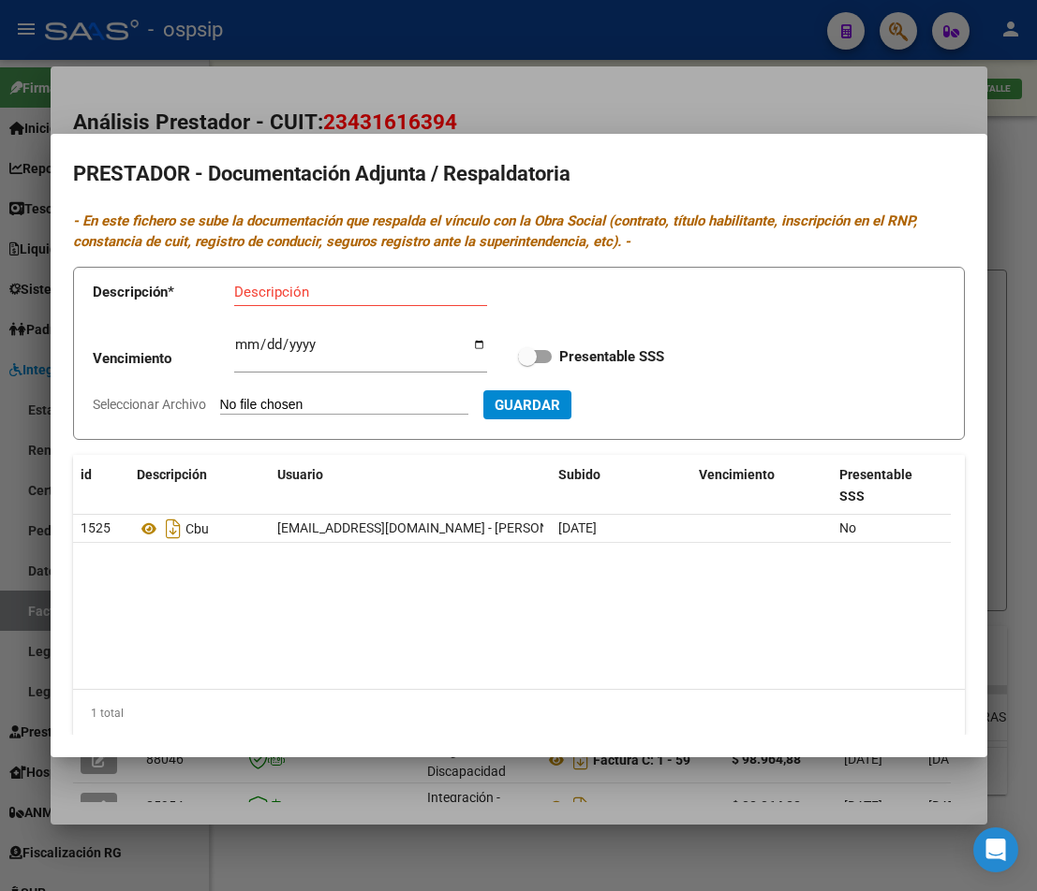
click at [1027, 458] on div at bounding box center [518, 445] width 1037 height 891
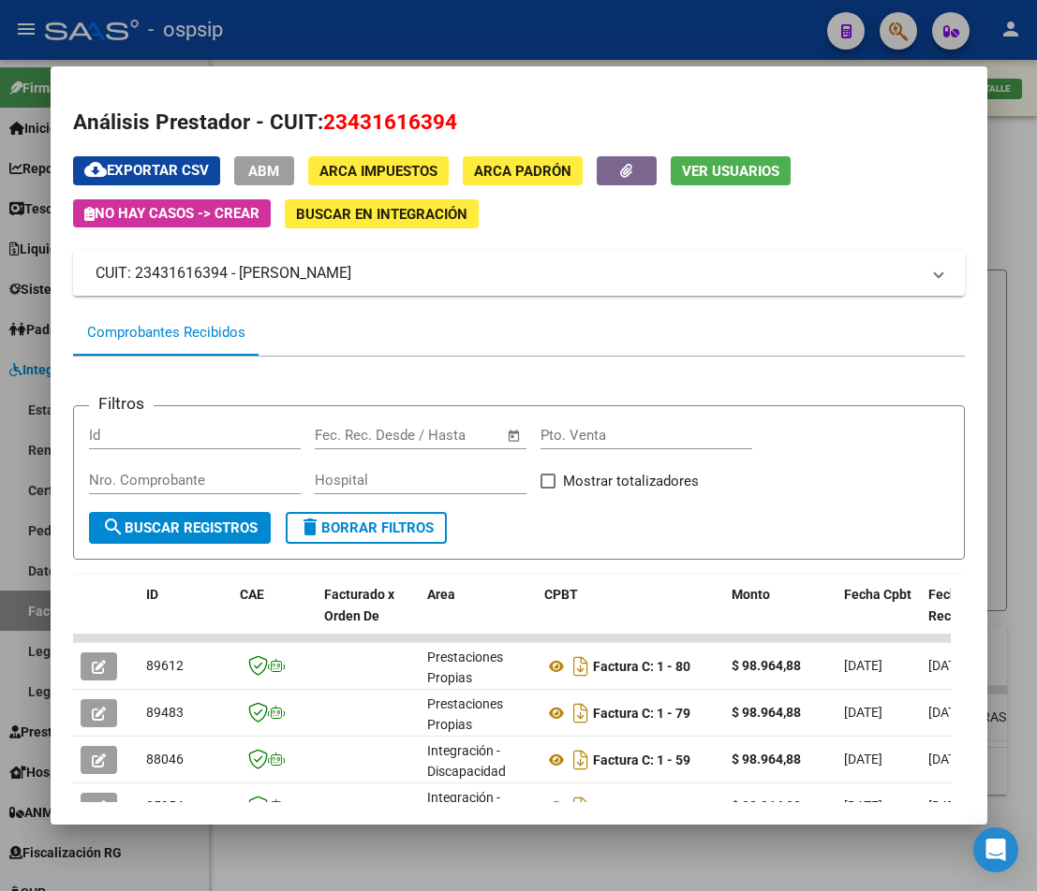
click at [1027, 458] on div at bounding box center [518, 445] width 1037 height 891
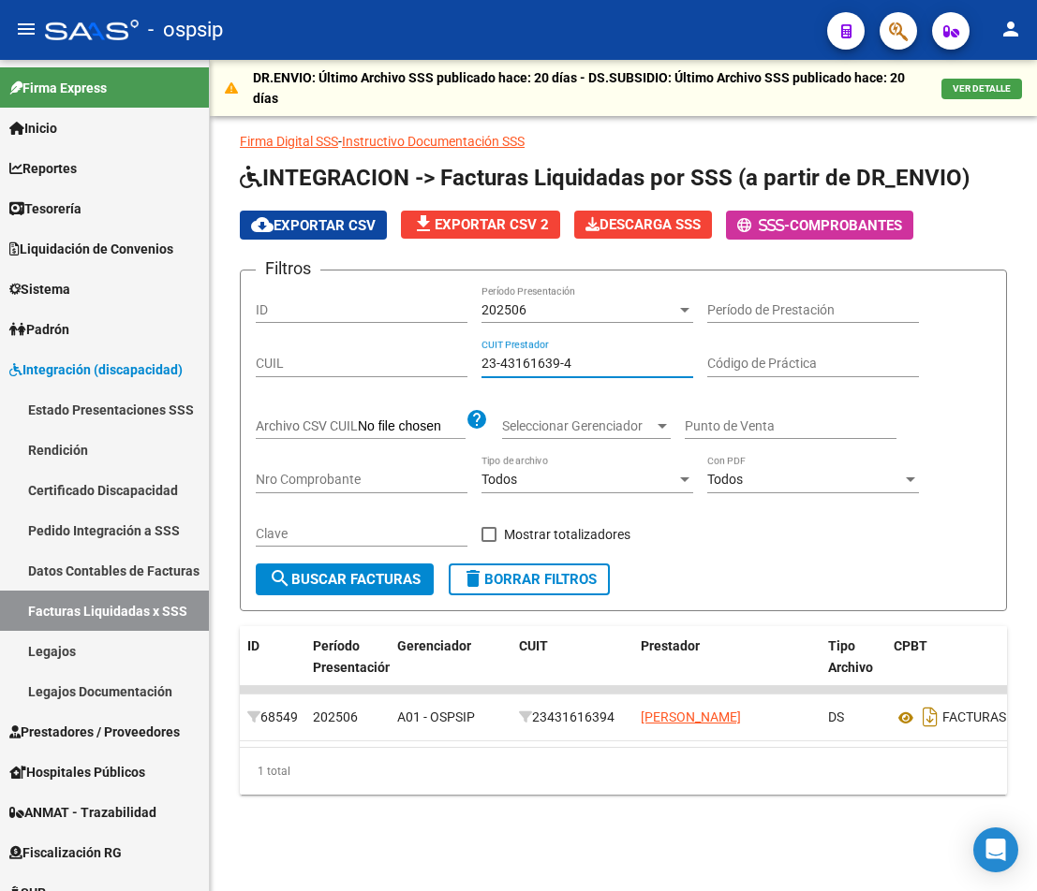
drag, startPoint x: 601, startPoint y: 360, endPoint x: 243, endPoint y: 314, distance: 360.7
click at [279, 318] on div "Filtros ID 202506 Período Presentación Período de Prestación CUIL 23-43161639-4…" at bounding box center [623, 425] width 735 height 278
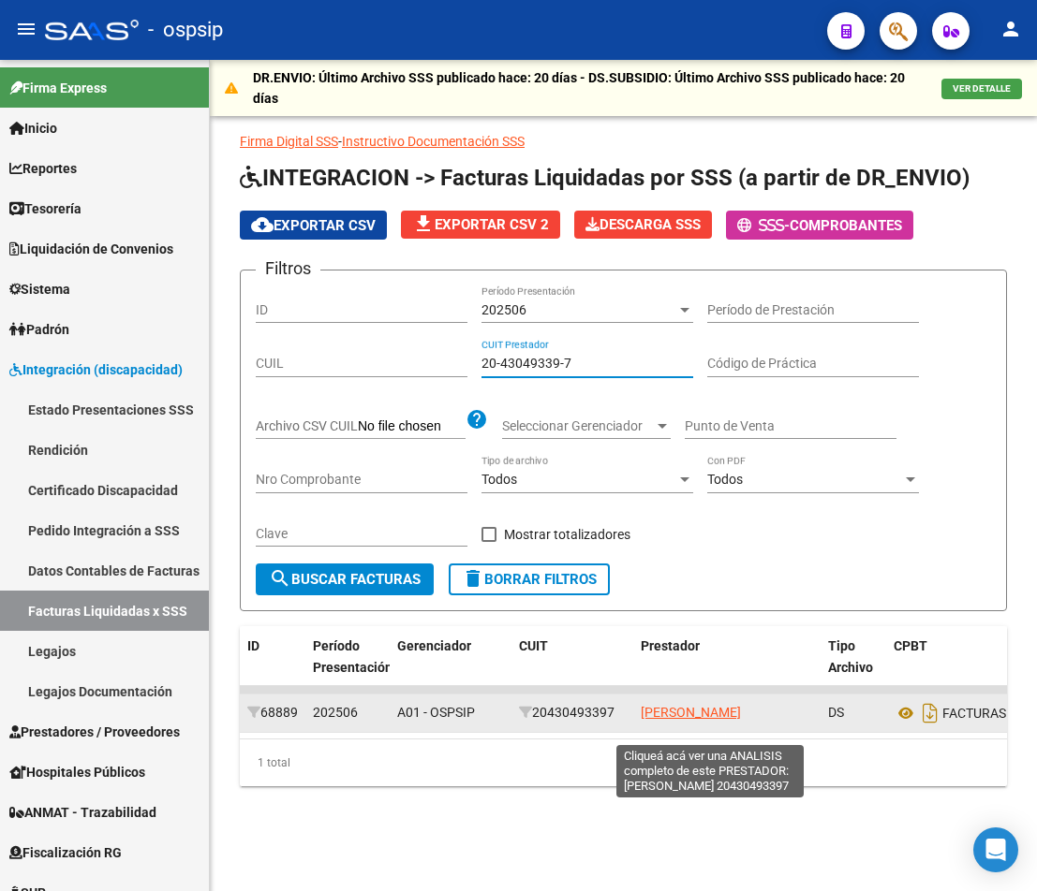
type input "20-43049339-7"
click at [672, 705] on span "[PERSON_NAME]" at bounding box center [691, 712] width 100 height 15
type textarea "20430493397"
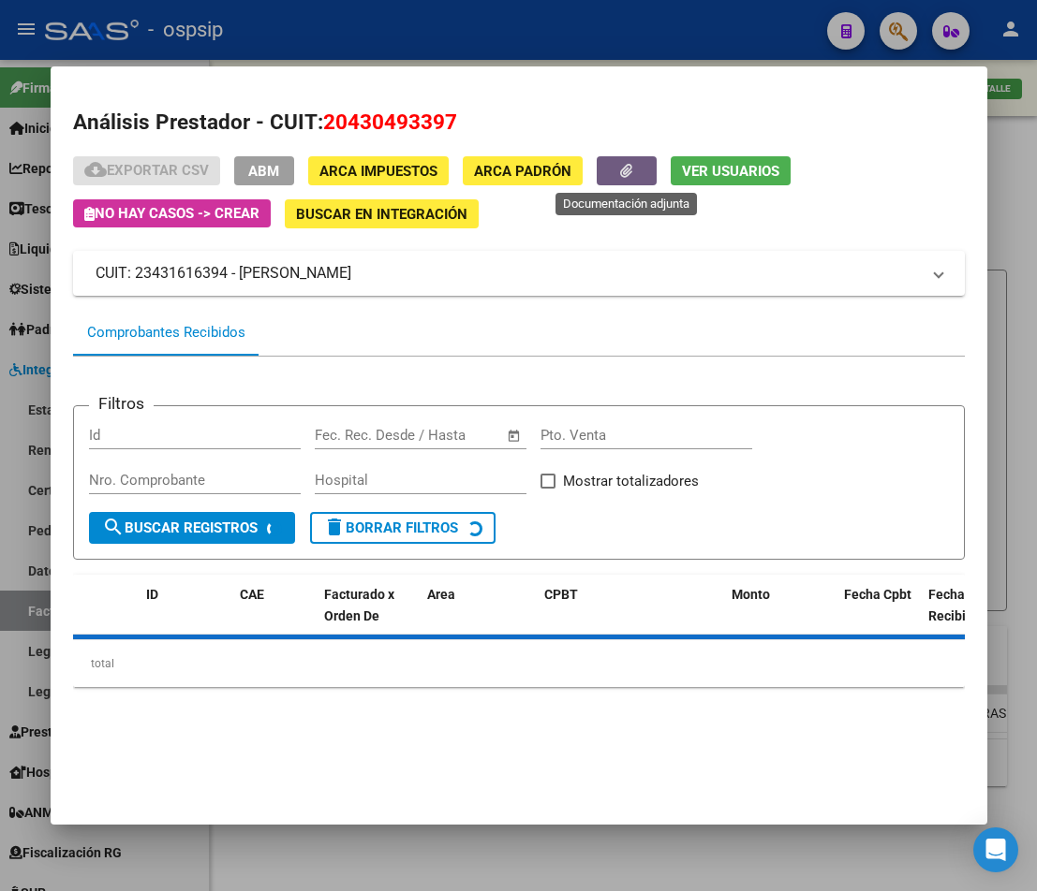
click at [642, 166] on button "button" at bounding box center [627, 170] width 60 height 29
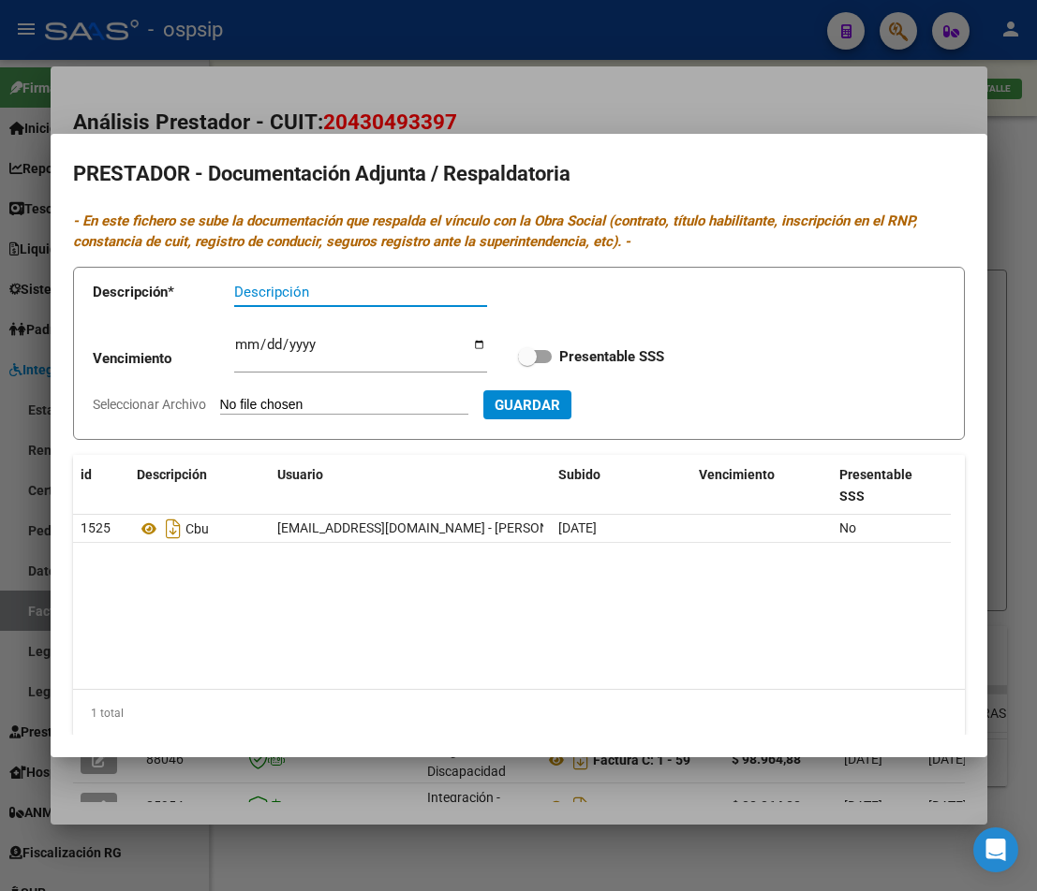
drag, startPoint x: 307, startPoint y: 771, endPoint x: 360, endPoint y: 826, distance: 76.2
click at [313, 779] on div at bounding box center [518, 445] width 1037 height 891
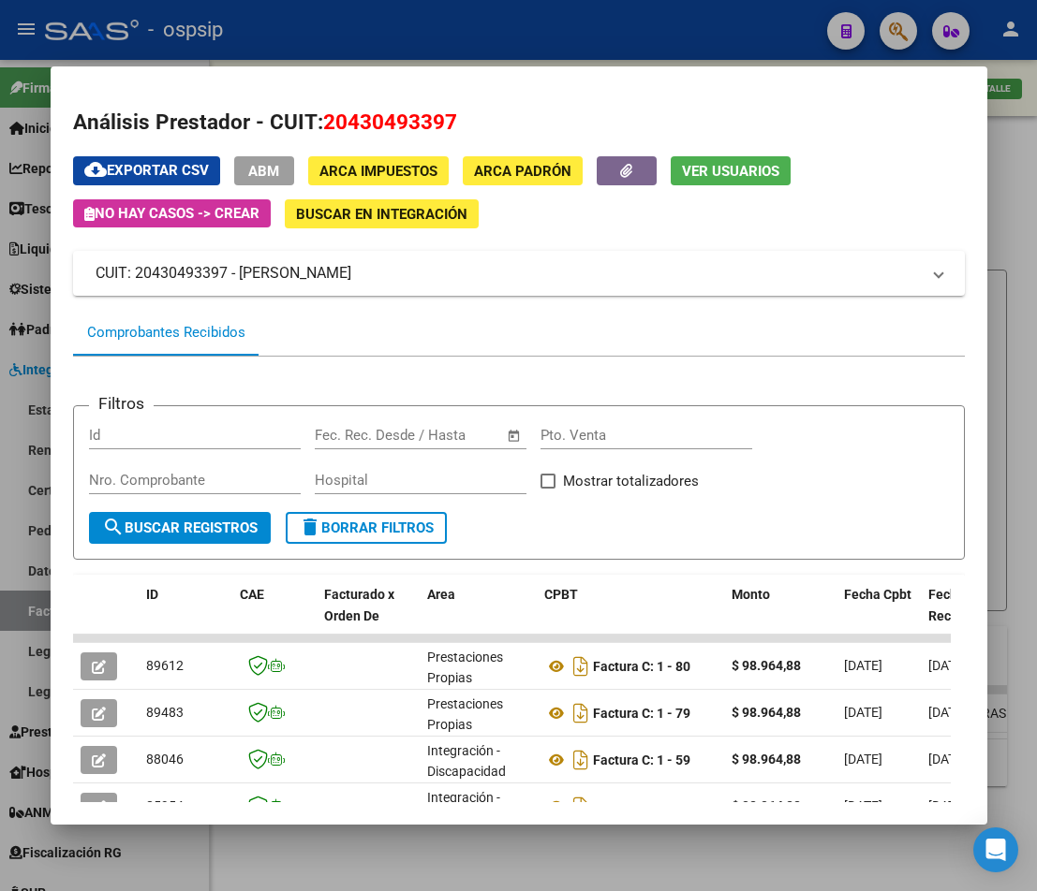
drag, startPoint x: 370, startPoint y: 862, endPoint x: 617, endPoint y: 762, distance: 266.4
click at [379, 862] on div at bounding box center [518, 445] width 1037 height 891
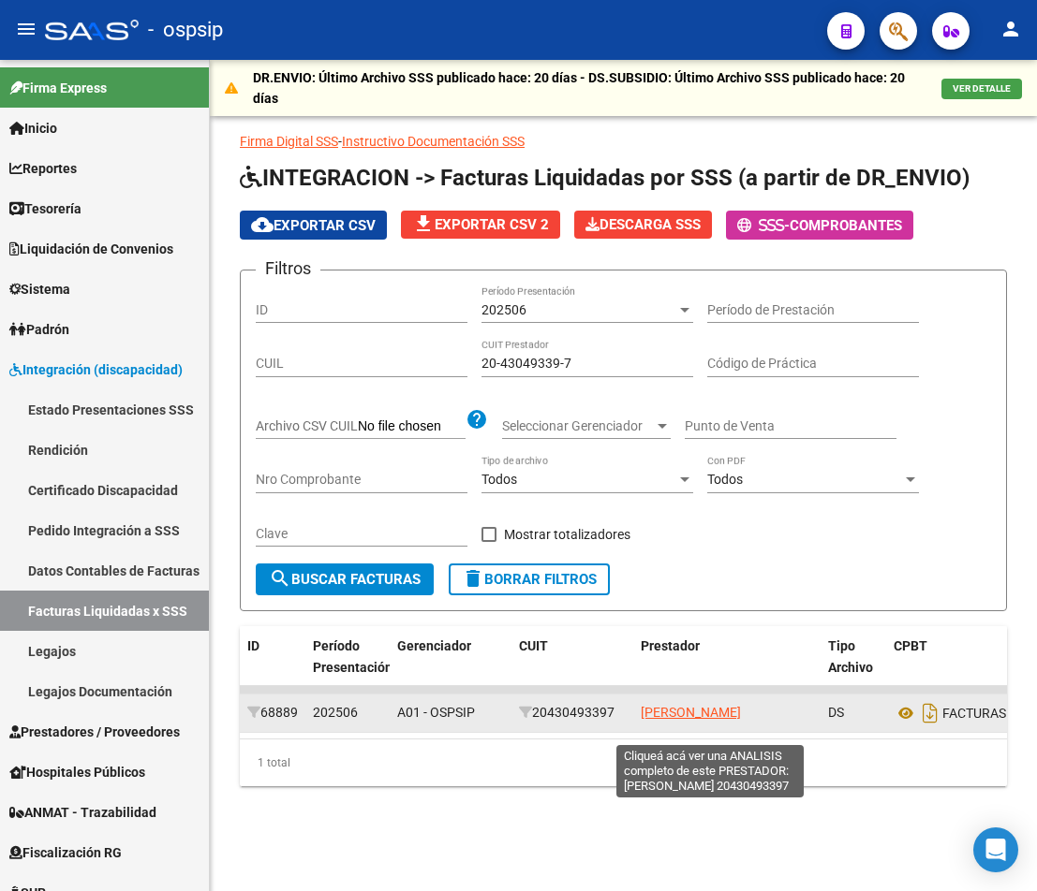
click at [662, 710] on span "[PERSON_NAME]" at bounding box center [691, 712] width 100 height 15
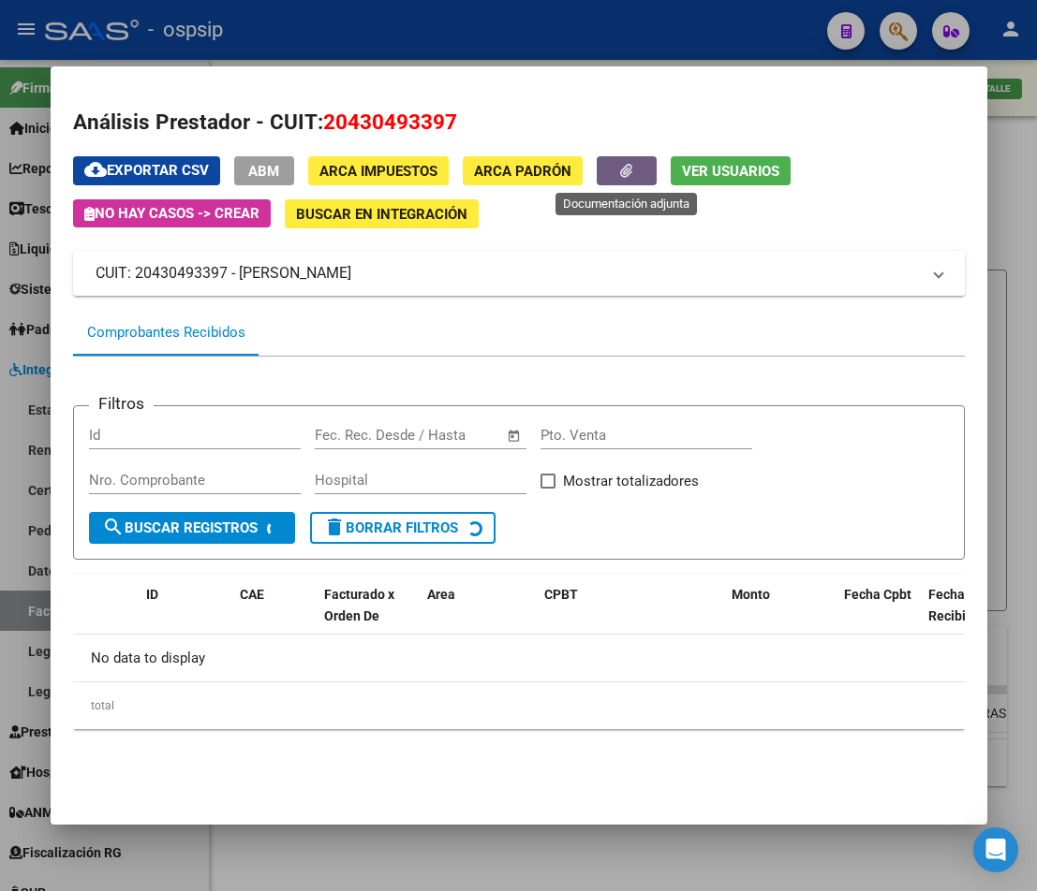
click at [621, 158] on button "button" at bounding box center [627, 170] width 60 height 29
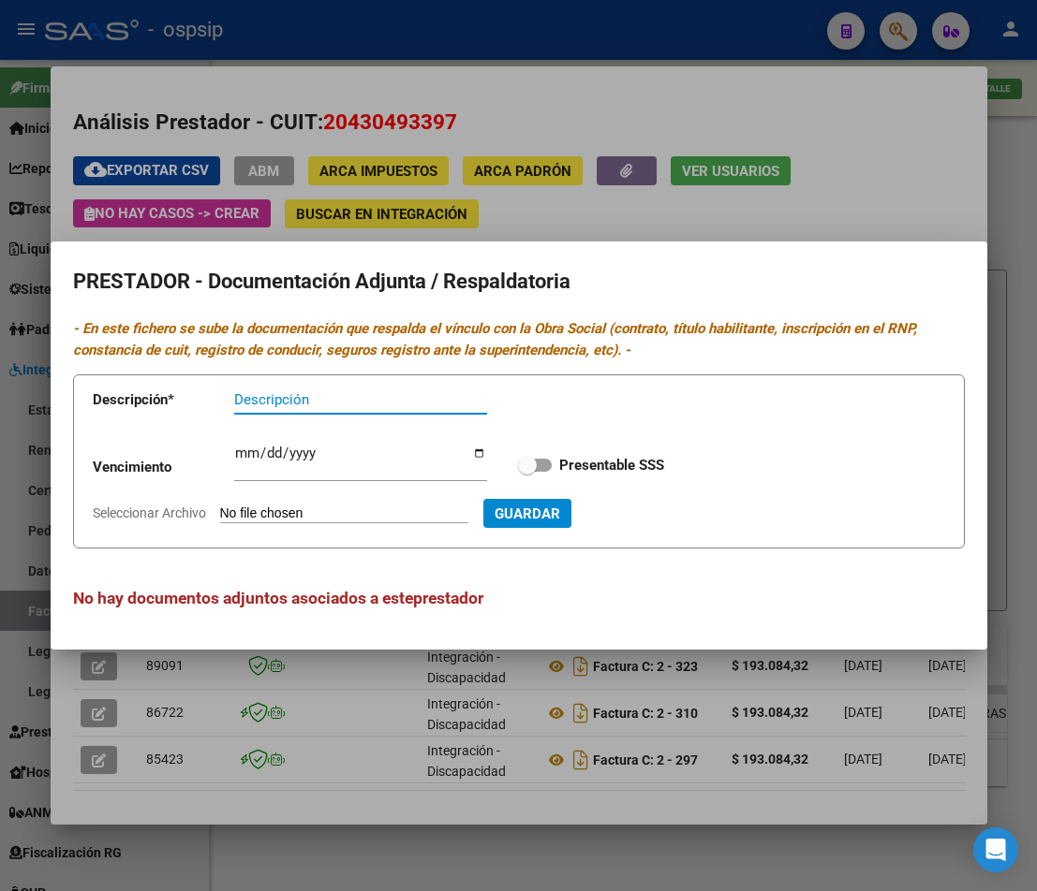
drag, startPoint x: 520, startPoint y: 727, endPoint x: 522, endPoint y: 845, distance: 118.0
click at [519, 729] on div at bounding box center [518, 445] width 1037 height 891
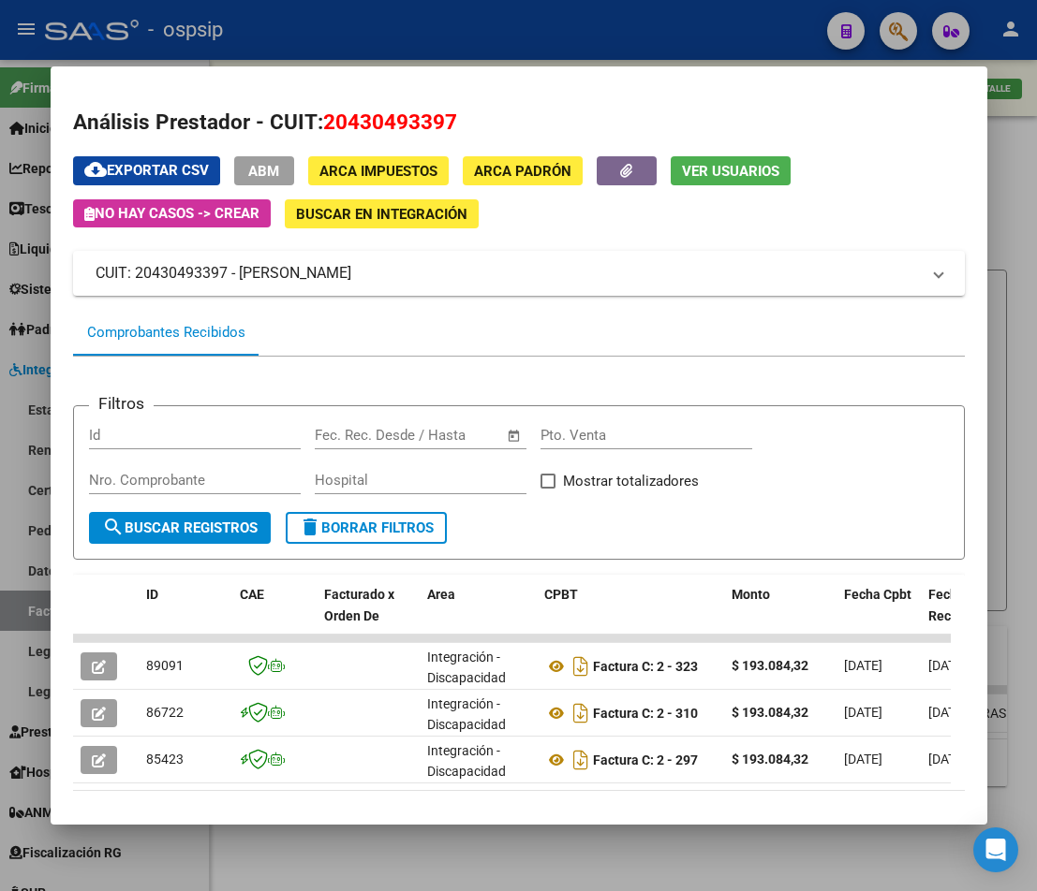
click at [532, 880] on div at bounding box center [518, 445] width 1037 height 891
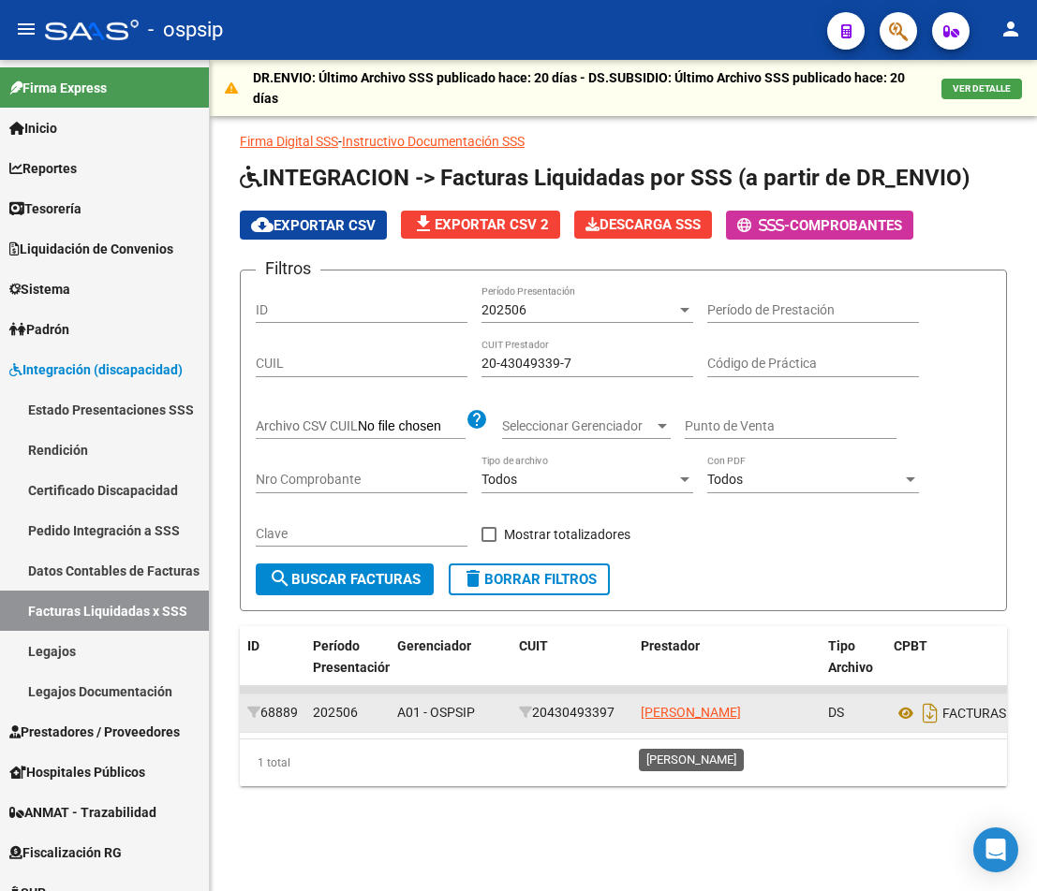
click at [682, 724] on app-link-go-to "[PERSON_NAME]" at bounding box center [691, 713] width 100 height 22
click at [670, 705] on span "[PERSON_NAME]" at bounding box center [691, 712] width 100 height 15
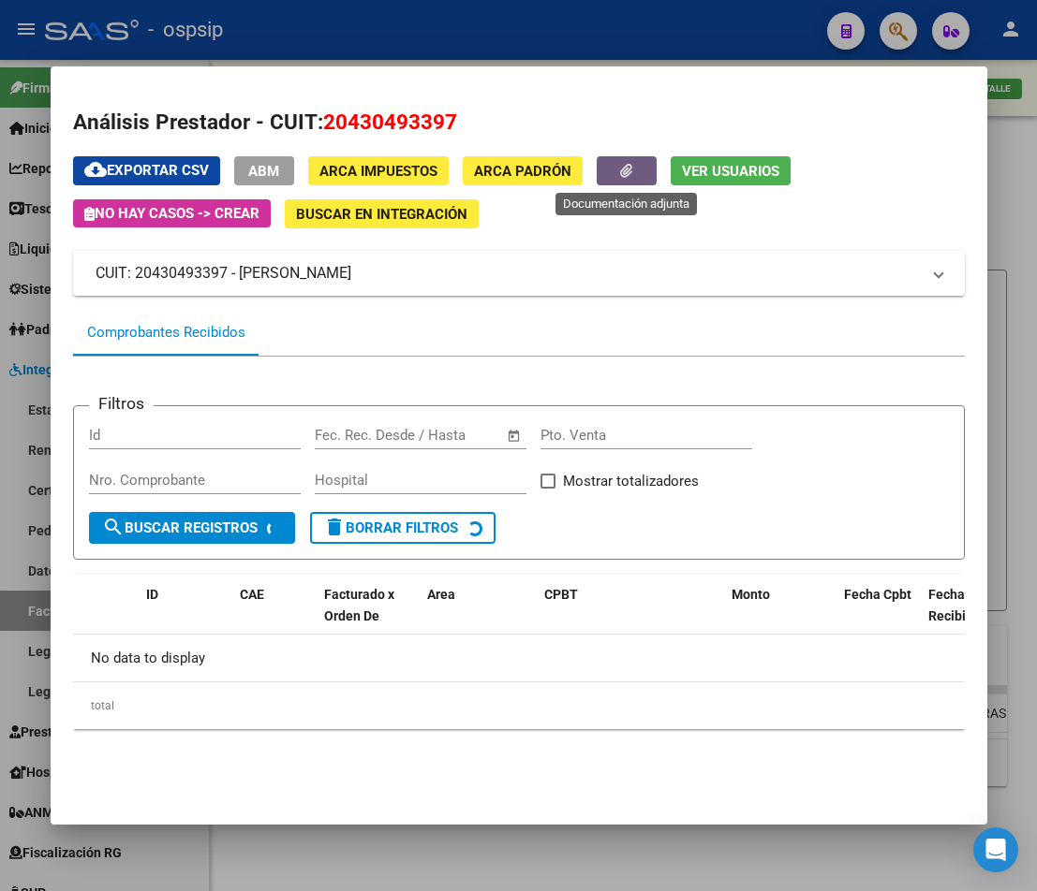
click at [623, 169] on icon "button" at bounding box center [626, 171] width 12 height 14
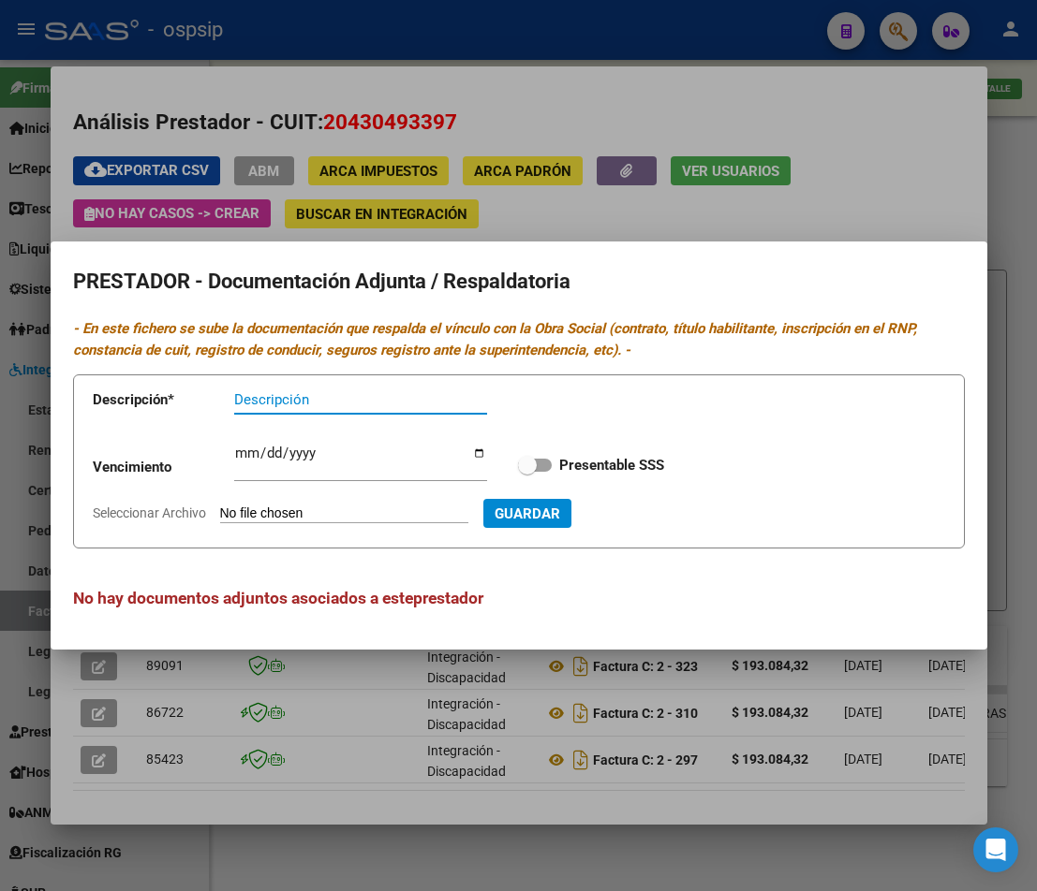
click at [592, 211] on div at bounding box center [518, 445] width 1037 height 891
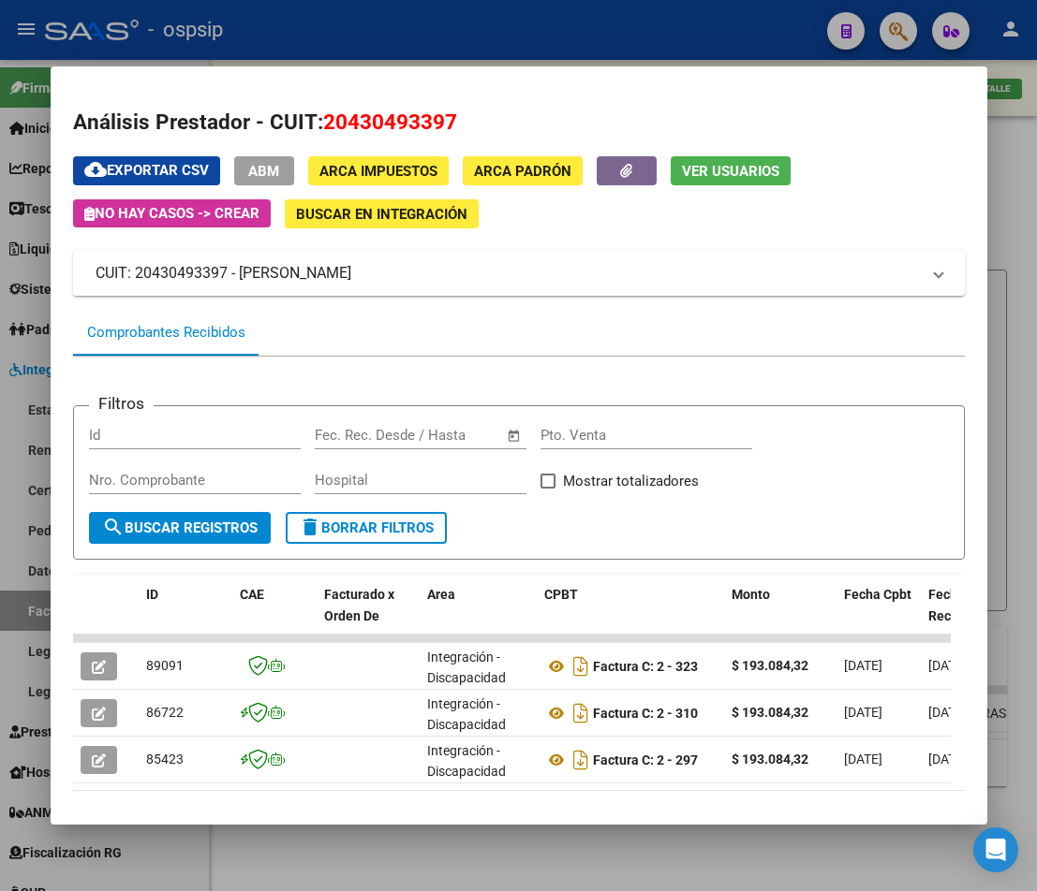
click at [523, 842] on div at bounding box center [518, 445] width 1037 height 891
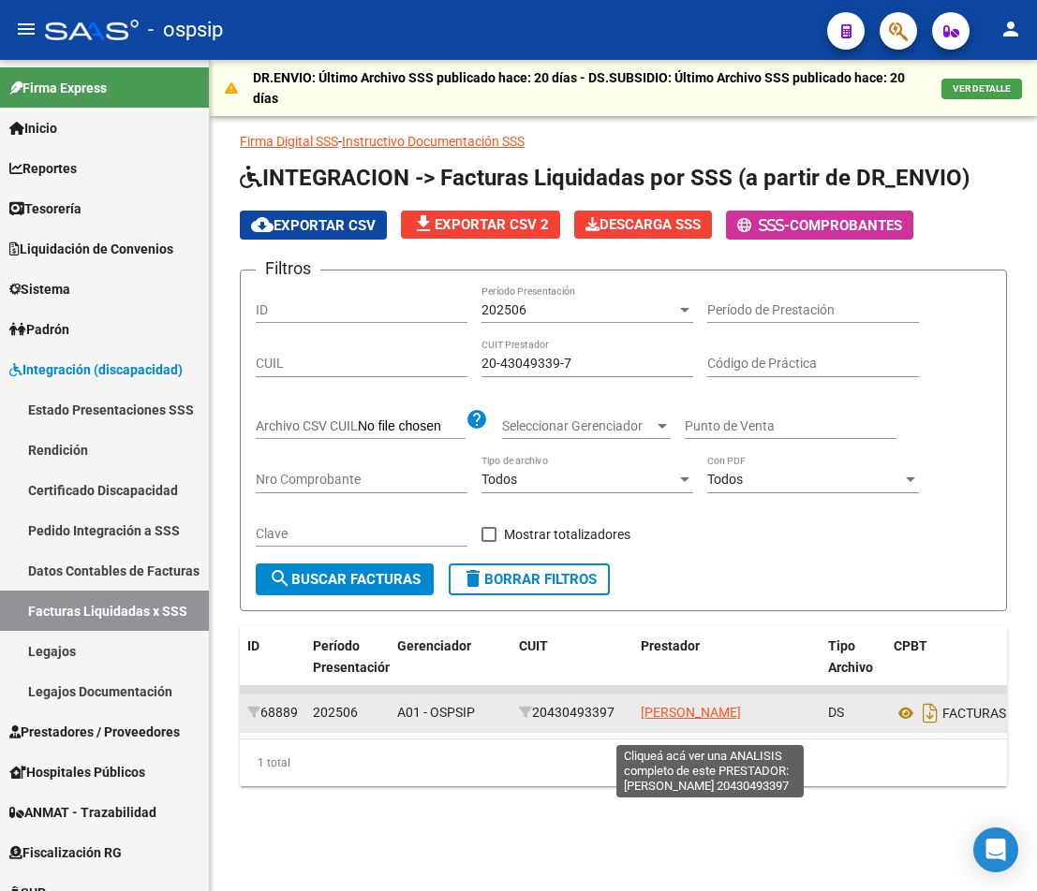
click at [652, 713] on span "[PERSON_NAME]" at bounding box center [691, 712] width 100 height 15
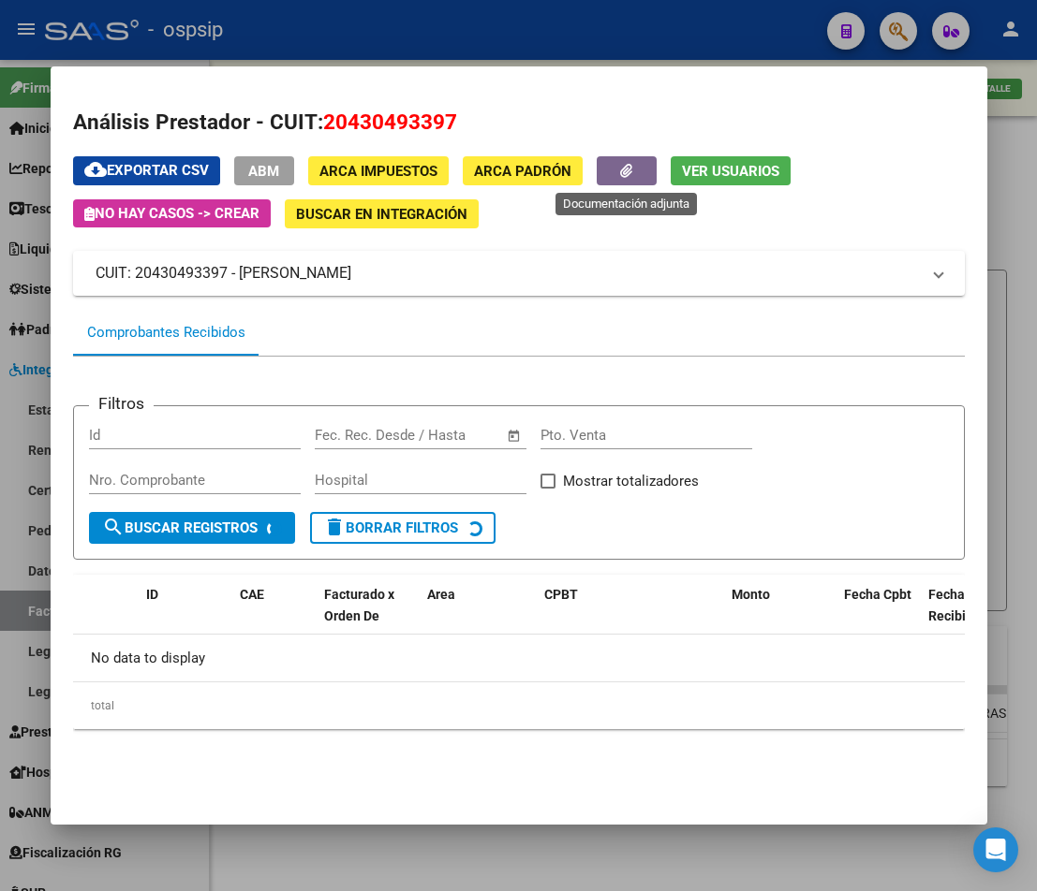
click at [613, 173] on button "button" at bounding box center [627, 170] width 60 height 29
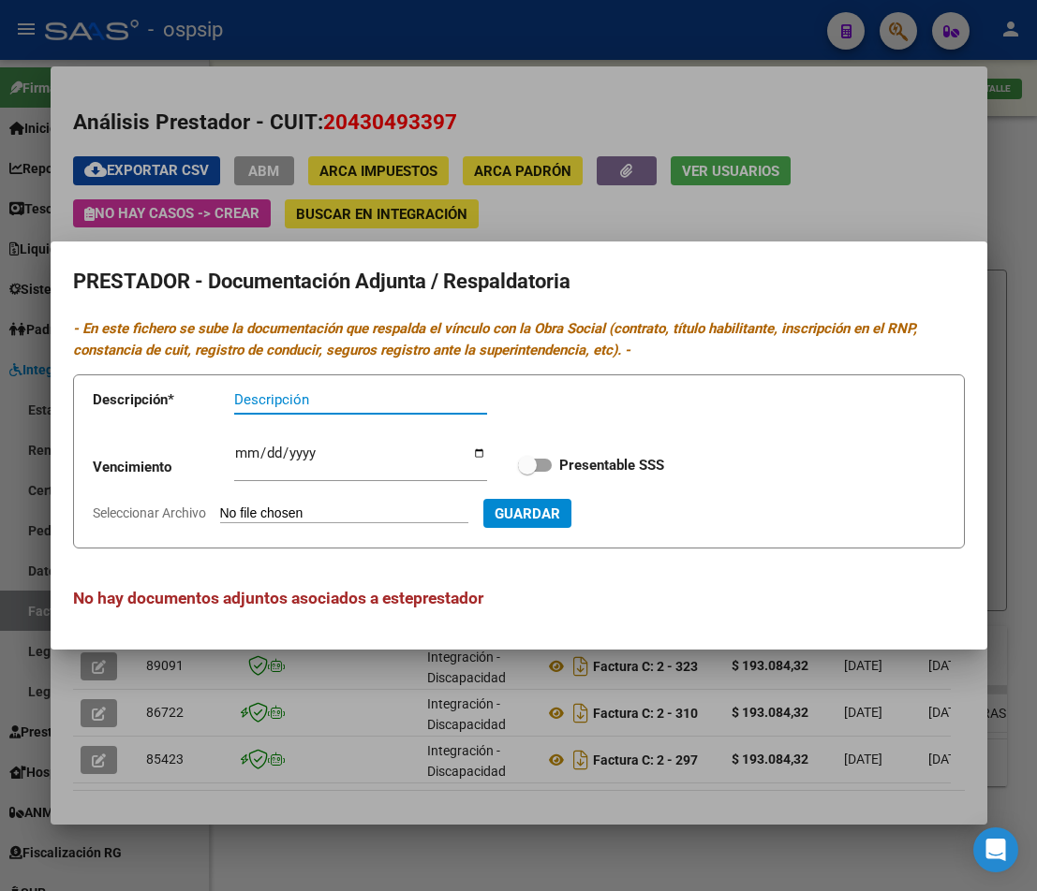
click at [1024, 297] on div at bounding box center [518, 445] width 1037 height 891
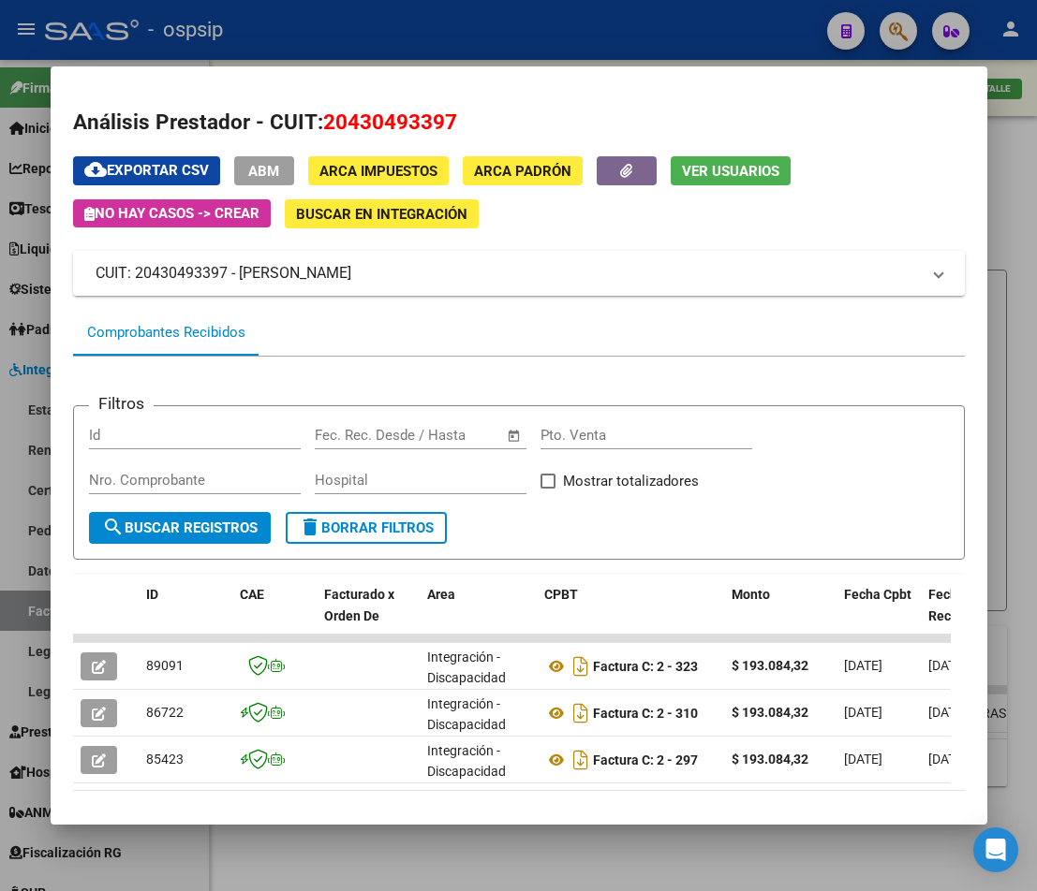
click at [998, 319] on div at bounding box center [518, 445] width 1037 height 891
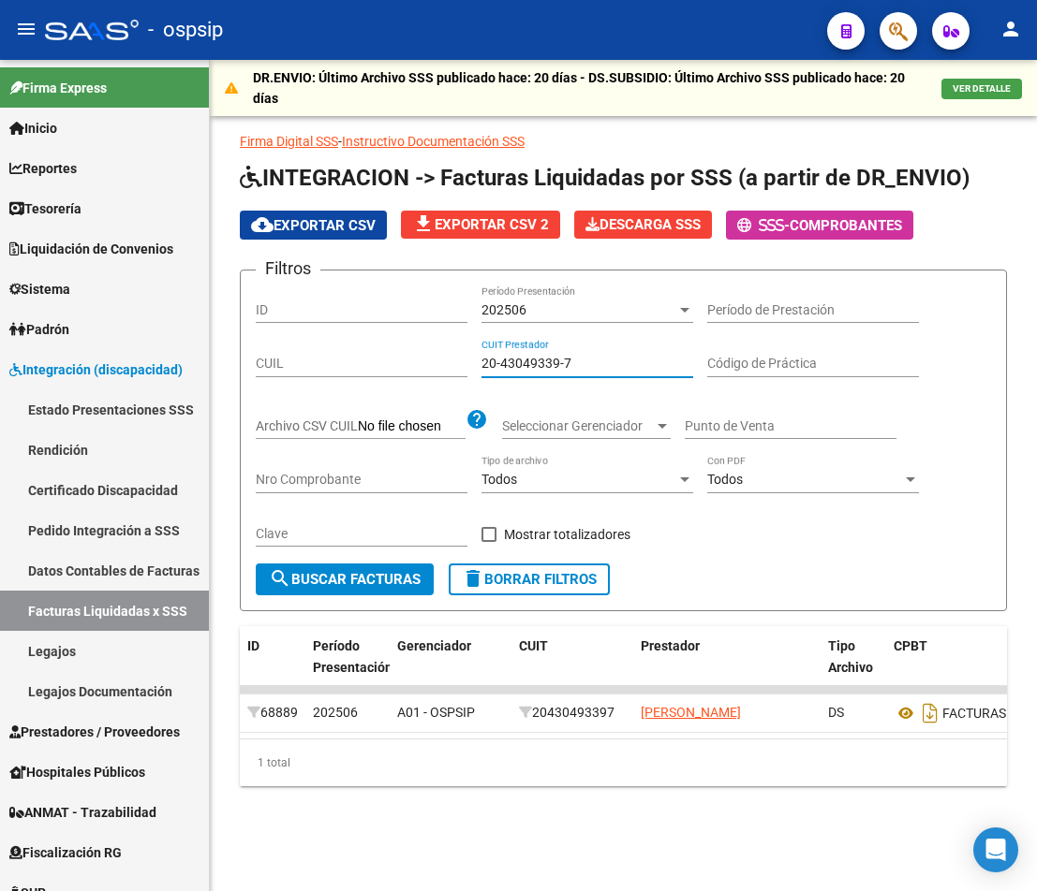
drag, startPoint x: 590, startPoint y: 361, endPoint x: 355, endPoint y: 342, distance: 235.8
click at [345, 343] on div "Filtros ID 202506 Período Presentación Período de Prestación CUIL 20-43049339-7…" at bounding box center [623, 425] width 735 height 278
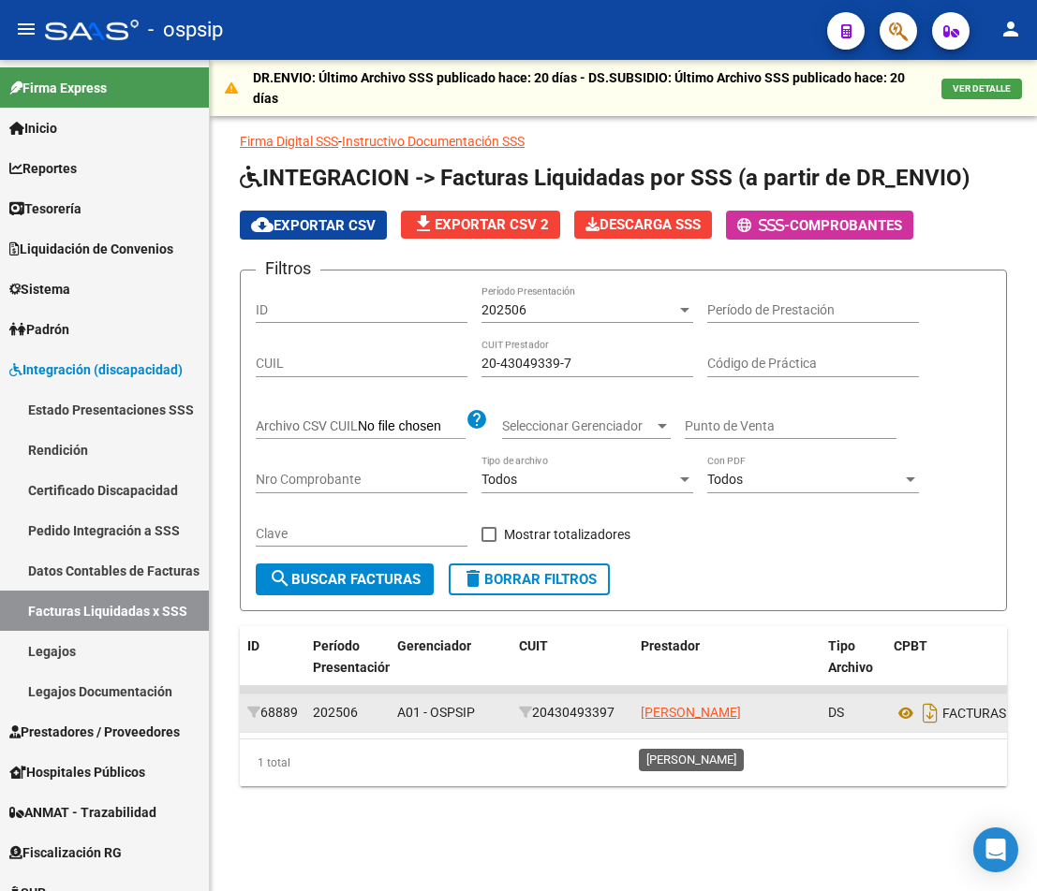
scroll to position [1, 0]
drag, startPoint x: 635, startPoint y: 707, endPoint x: 700, endPoint y: 739, distance: 72.0
click at [700, 732] on datatable-body-cell "[PERSON_NAME]" at bounding box center [726, 713] width 187 height 37
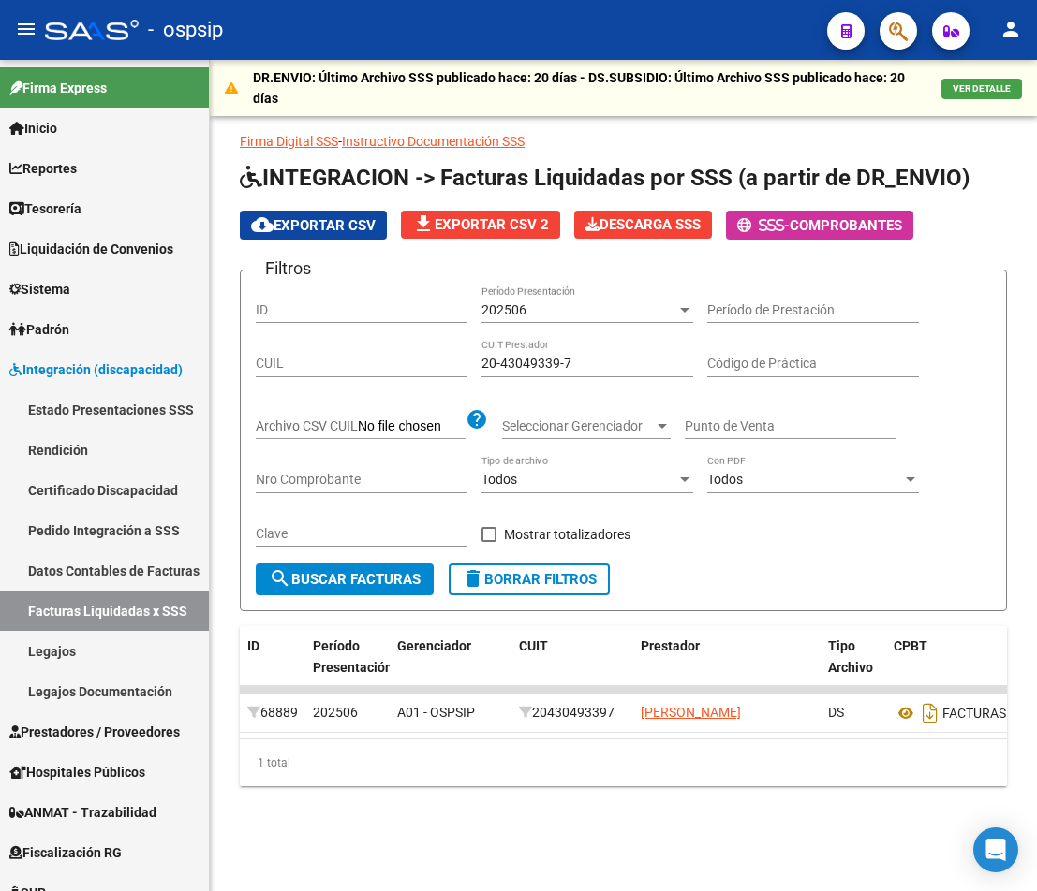
copy span "[PERSON_NAME]"
